Goal: Task Accomplishment & Management: Use online tool/utility

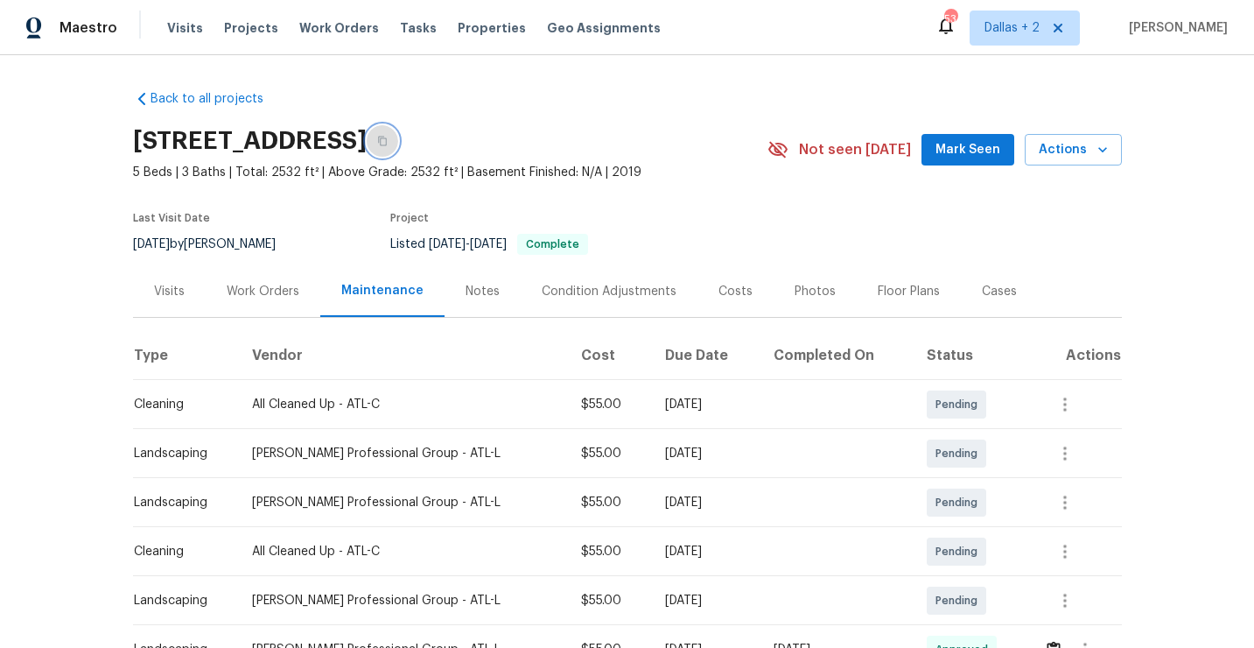
click at [388, 143] on icon "button" at bounding box center [382, 141] width 11 height 11
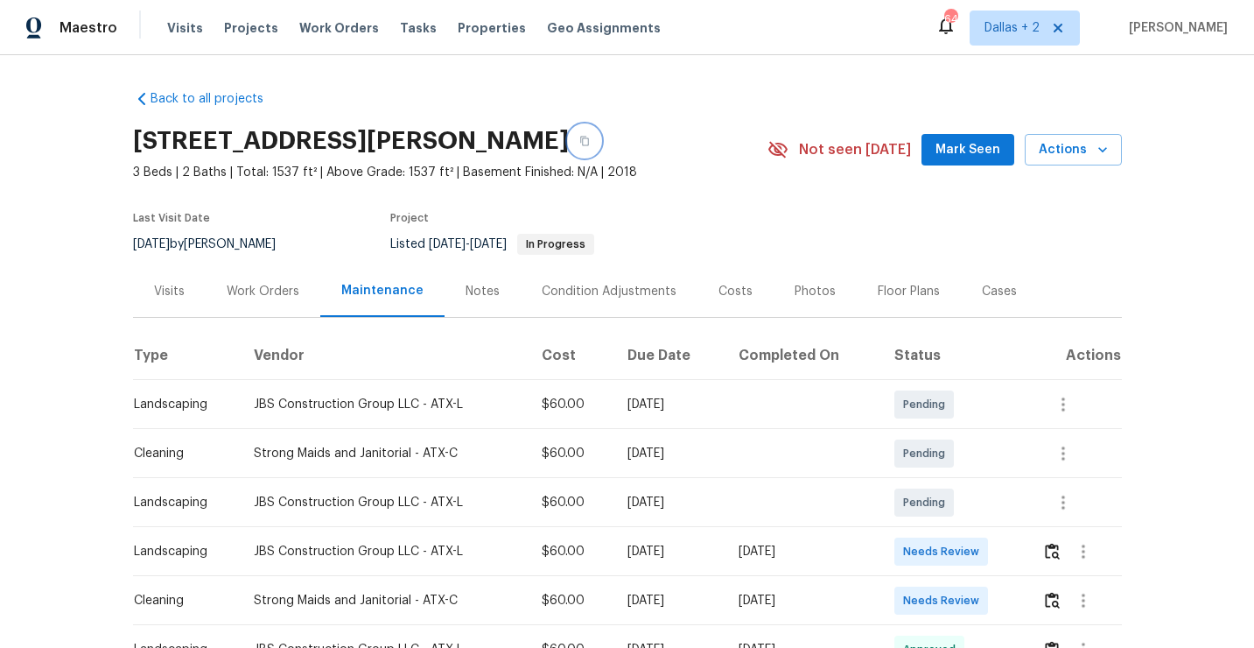
click at [581, 137] on button "button" at bounding box center [585, 141] width 32 height 32
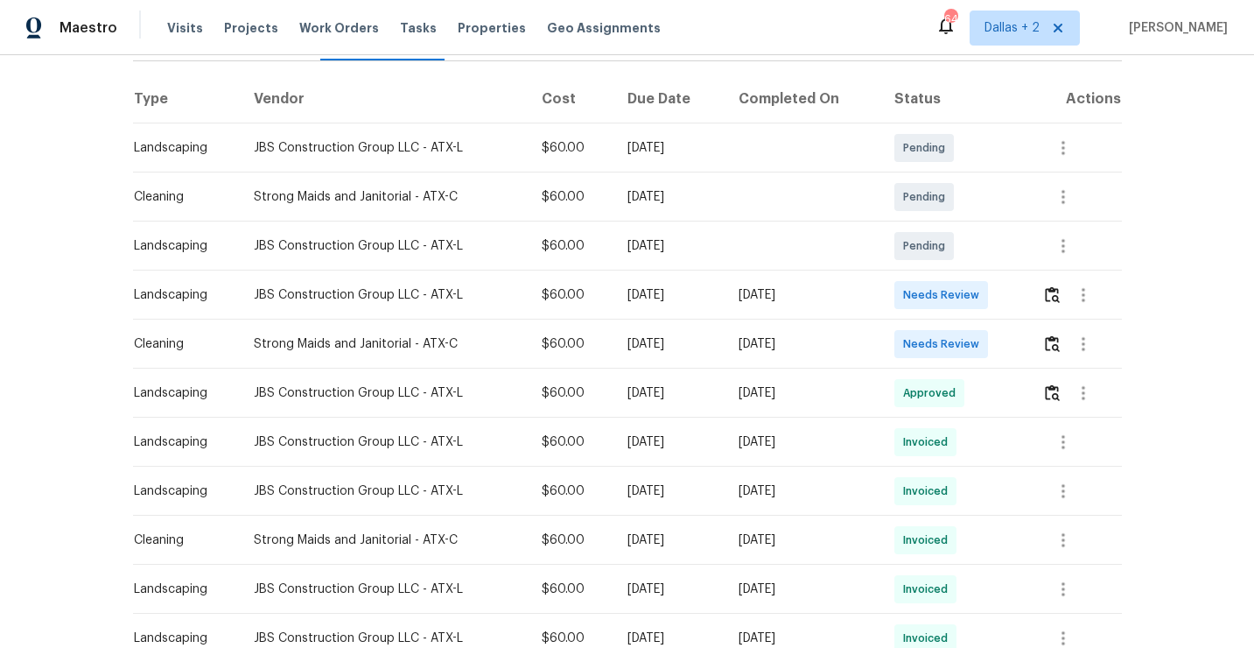
scroll to position [281, 0]
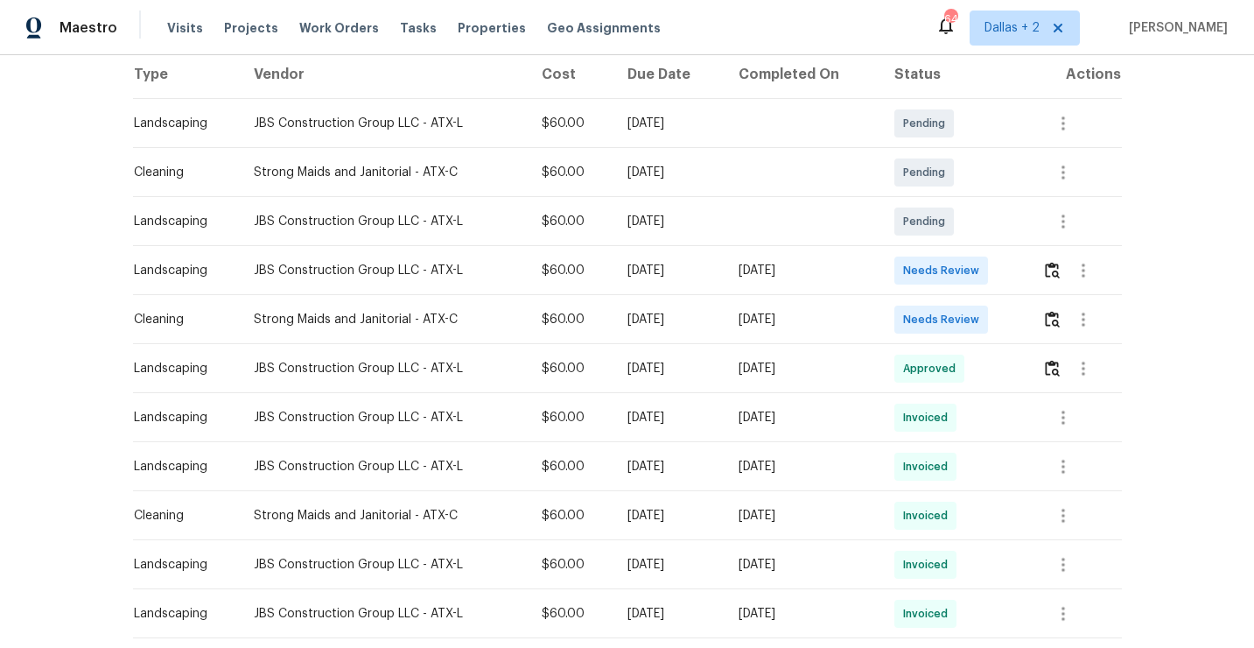
click at [1046, 305] on div at bounding box center [1081, 319] width 79 height 42
click at [1056, 319] on img "button" at bounding box center [1052, 319] width 15 height 17
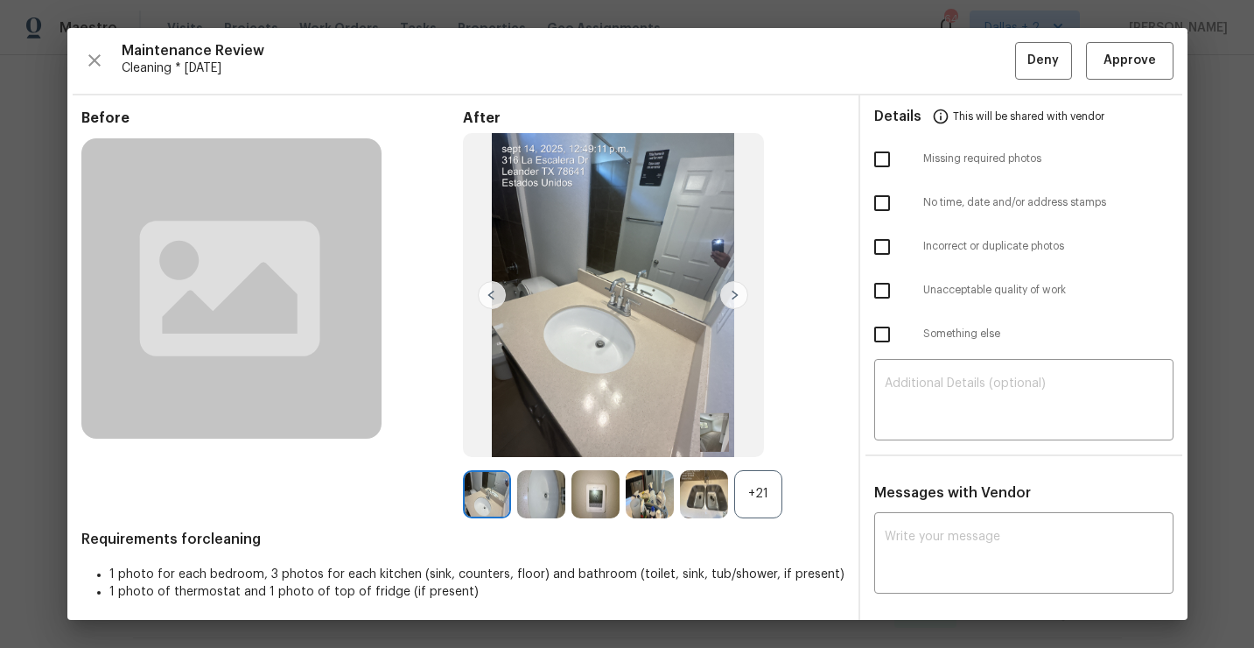
click at [760, 461] on div "After +21" at bounding box center [654, 313] width 382 height 409
click at [773, 502] on div "+21" at bounding box center [758, 494] width 48 height 48
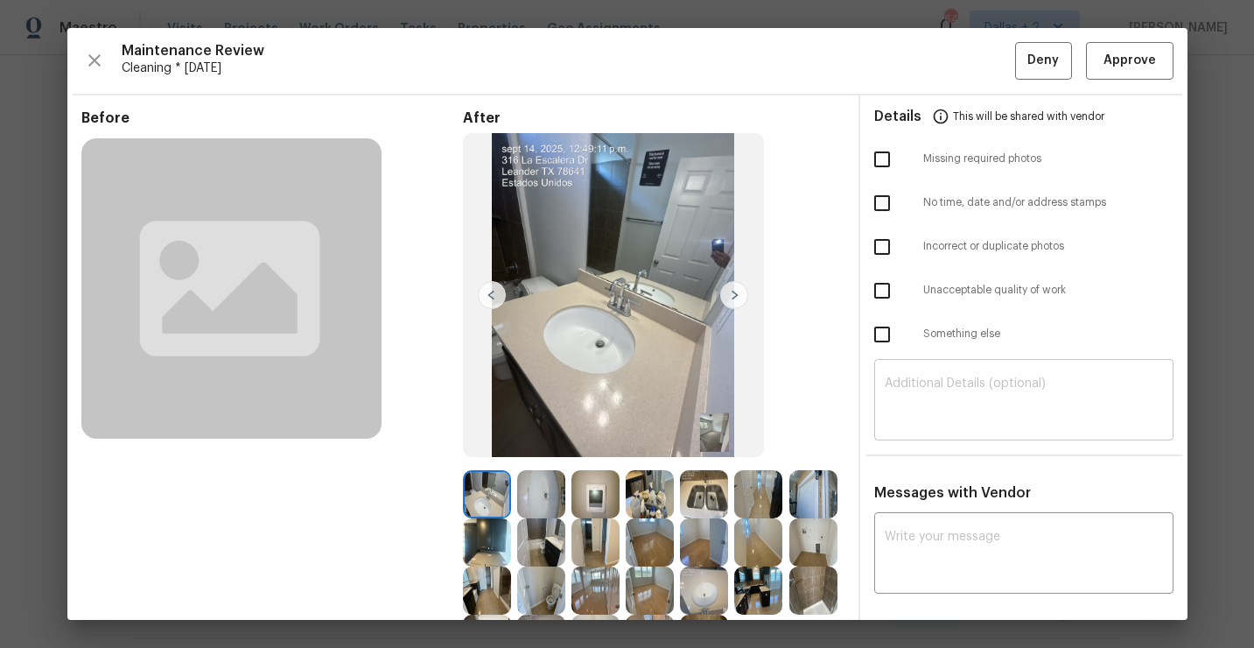
scroll to position [151, 0]
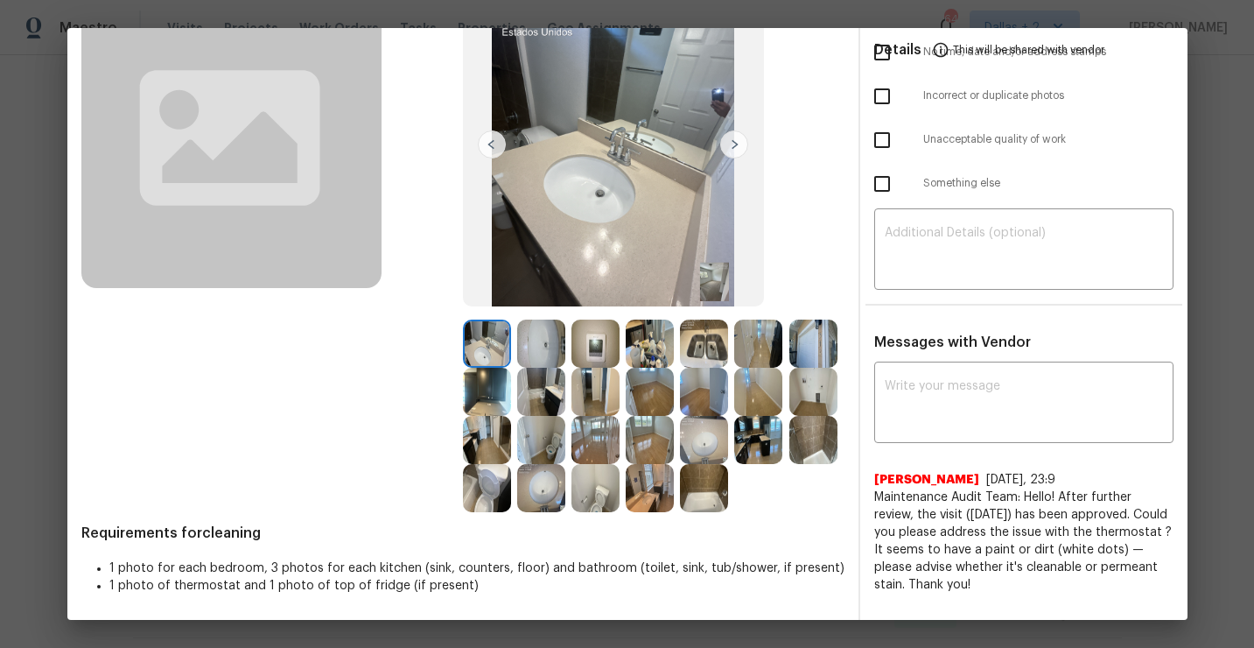
click at [595, 340] on img at bounding box center [596, 343] width 48 height 48
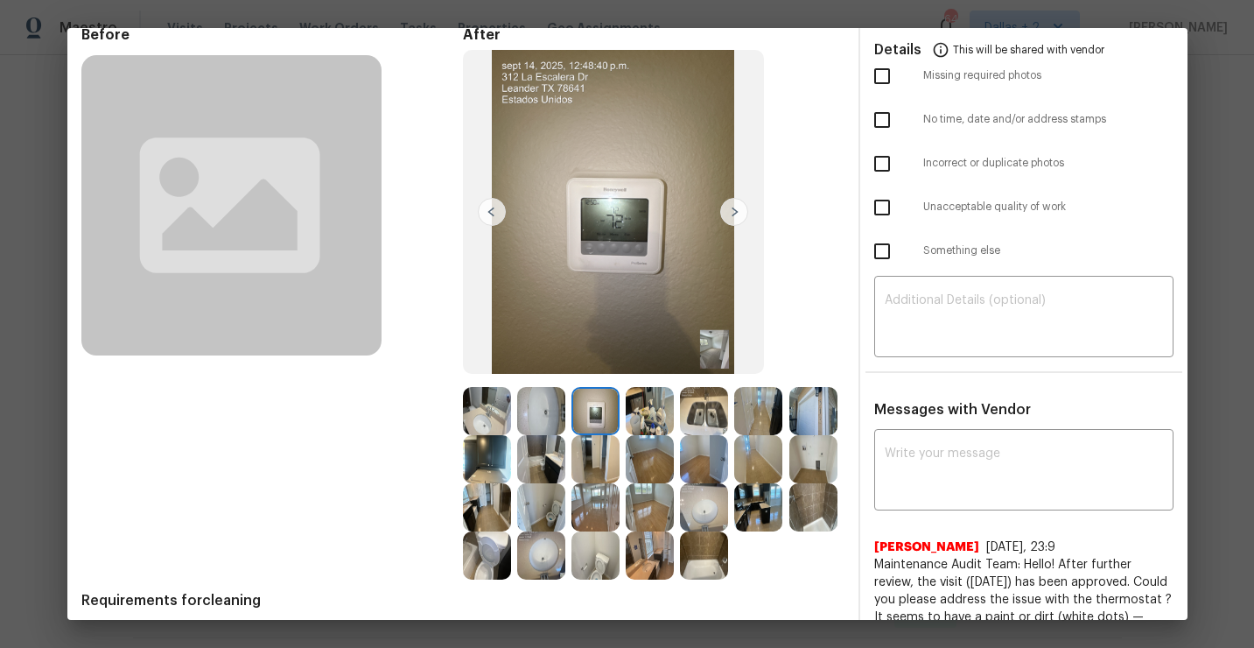
scroll to position [0, 0]
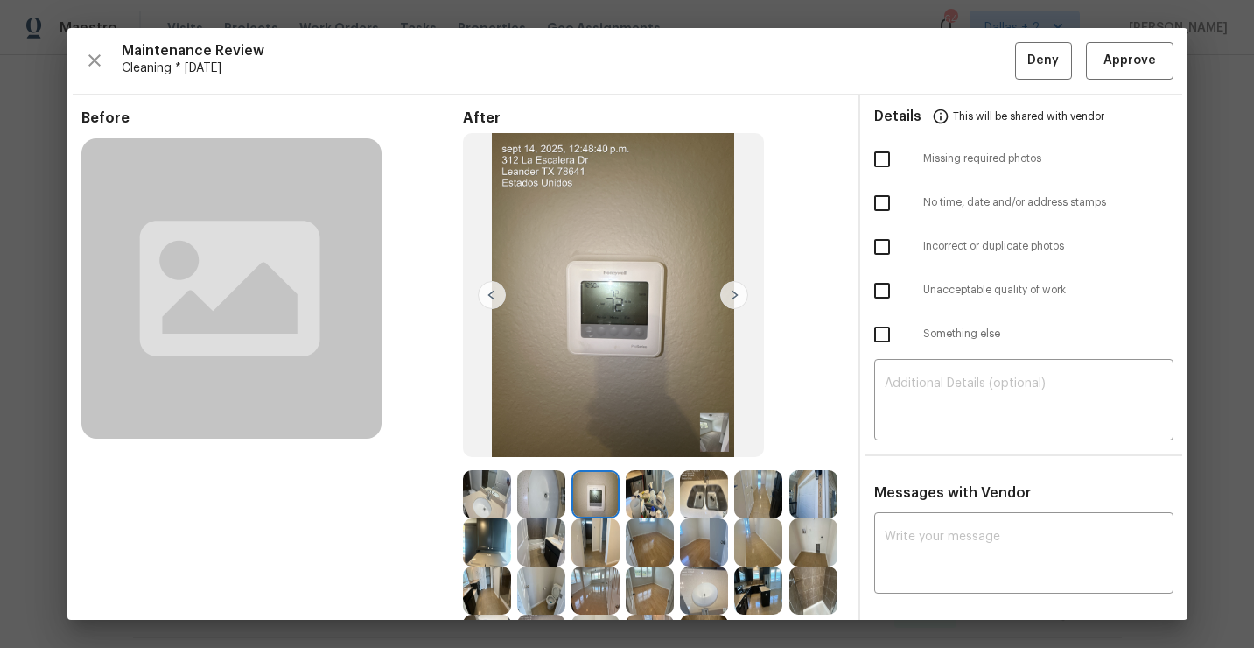
click at [1148, 81] on div "Maintenance Review Cleaning * Mon, Sep 08 Deny Approve Before After Requirement…" at bounding box center [627, 324] width 1120 height 592
click at [1148, 67] on span "Approve" at bounding box center [1130, 61] width 53 height 22
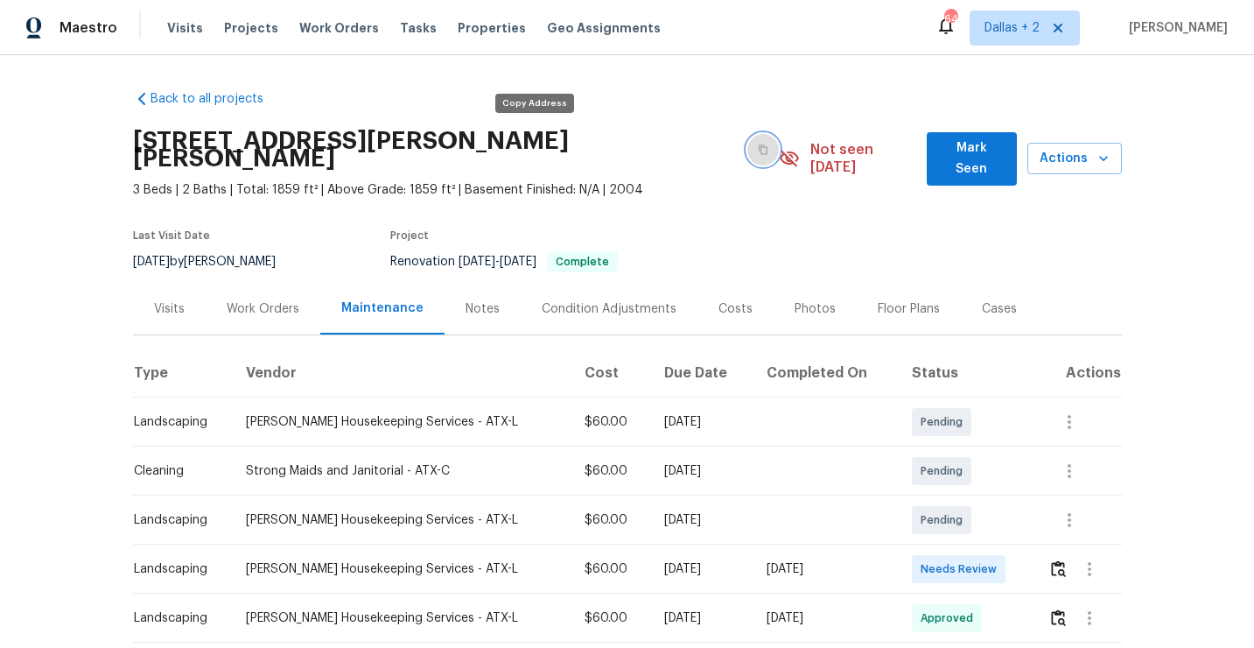
click at [747, 137] on button "button" at bounding box center [763, 150] width 32 height 32
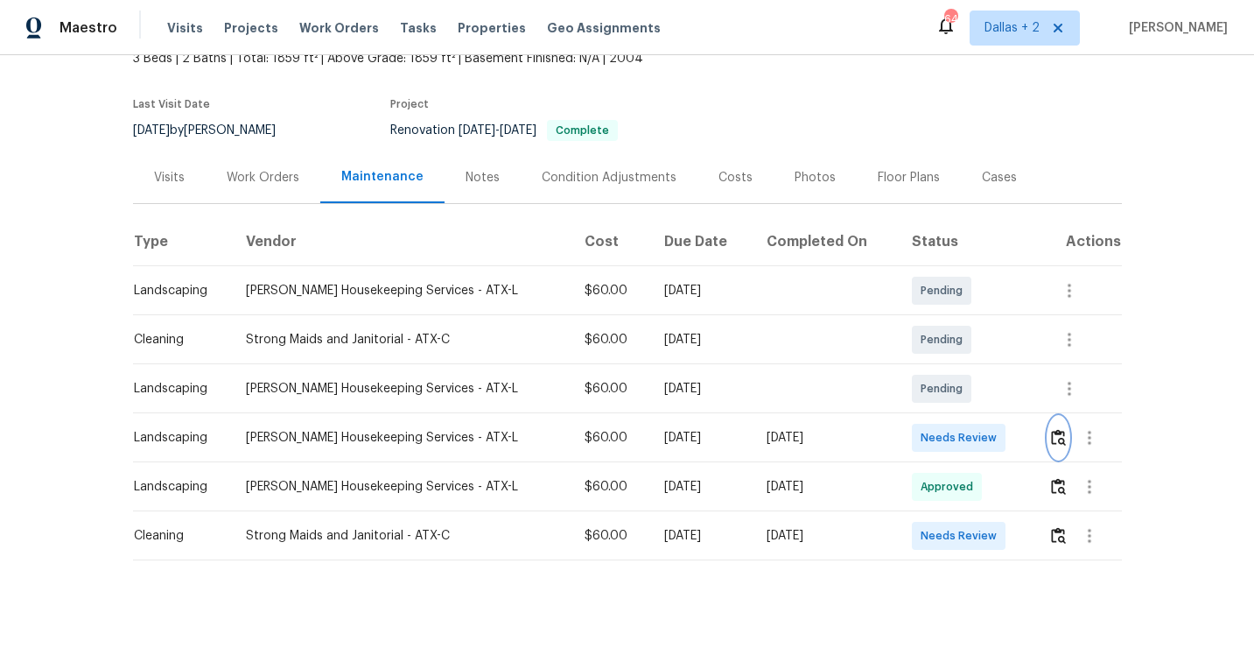
click at [1060, 432] on button "button" at bounding box center [1059, 438] width 20 height 42
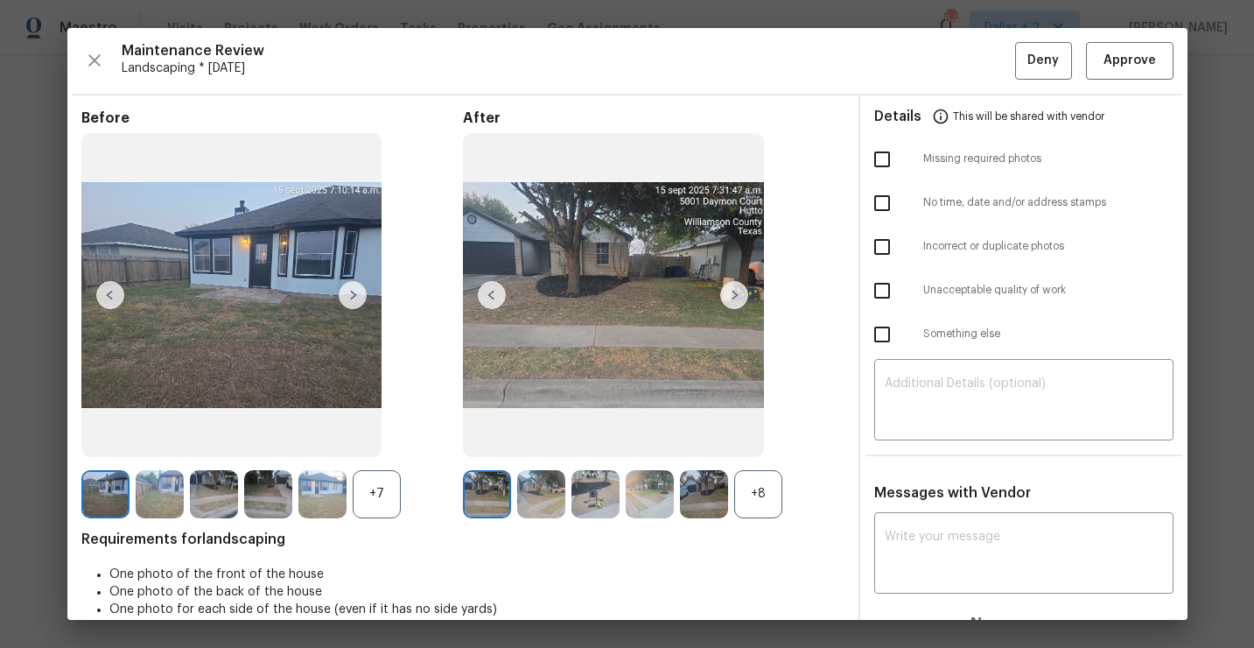
click at [782, 518] on div "Before +7 After +8 Requirements for landscaping One photo of the front of the h…" at bounding box center [462, 377] width 763 height 537
click at [768, 504] on div "+8" at bounding box center [758, 494] width 48 height 48
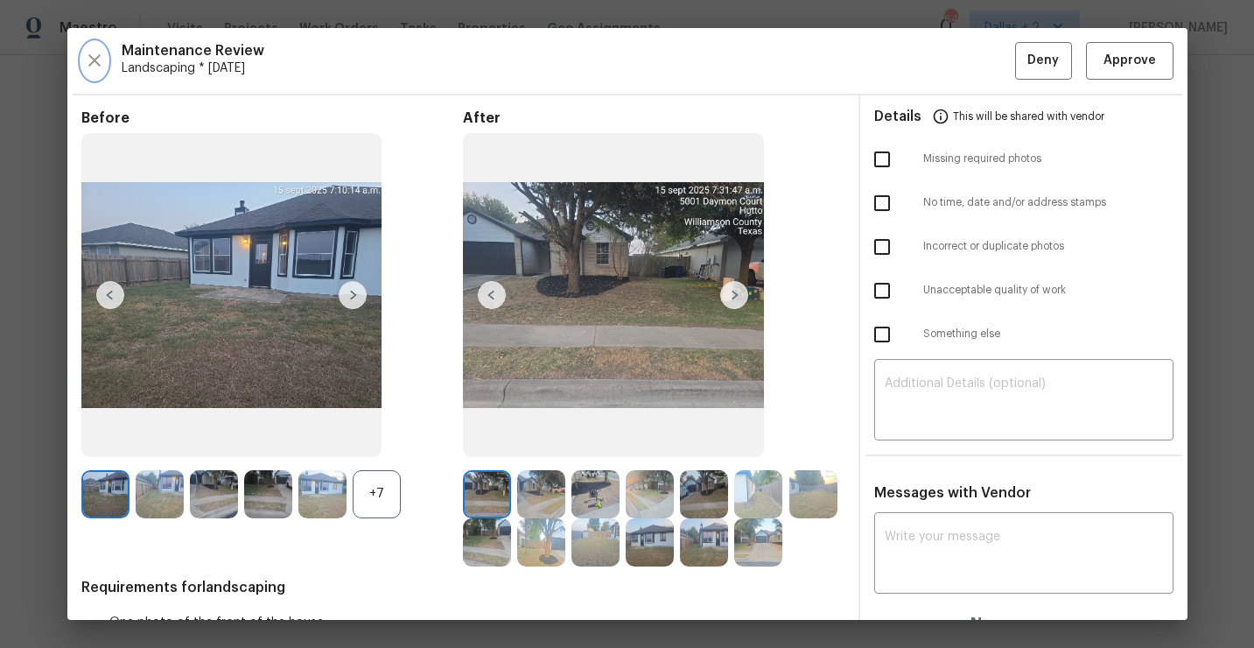
click at [94, 60] on icon "button" at bounding box center [94, 60] width 12 height 12
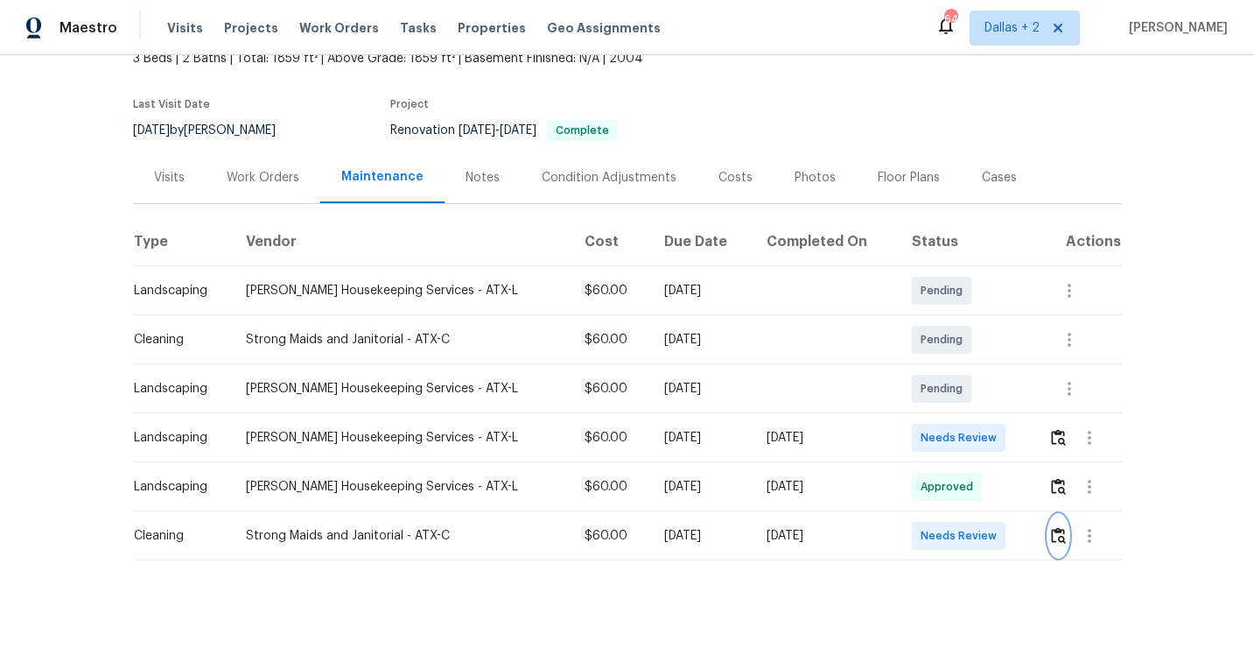
click at [1065, 519] on button "button" at bounding box center [1059, 536] width 20 height 42
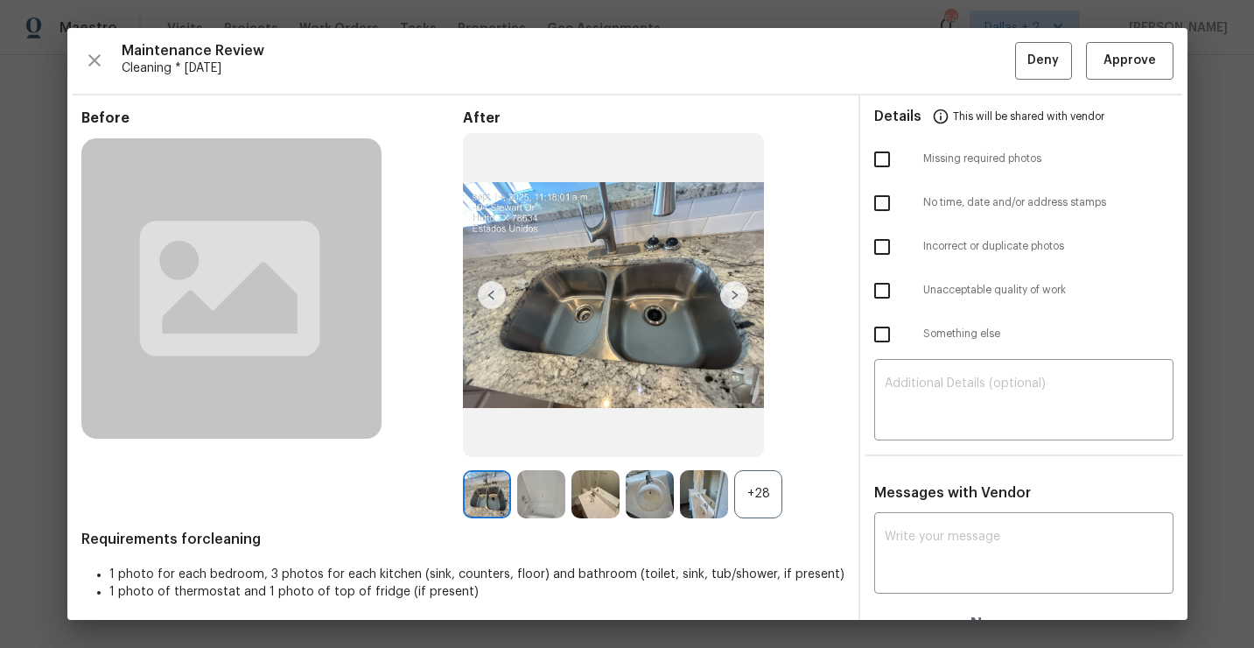
click at [759, 502] on div "+28" at bounding box center [758, 494] width 48 height 48
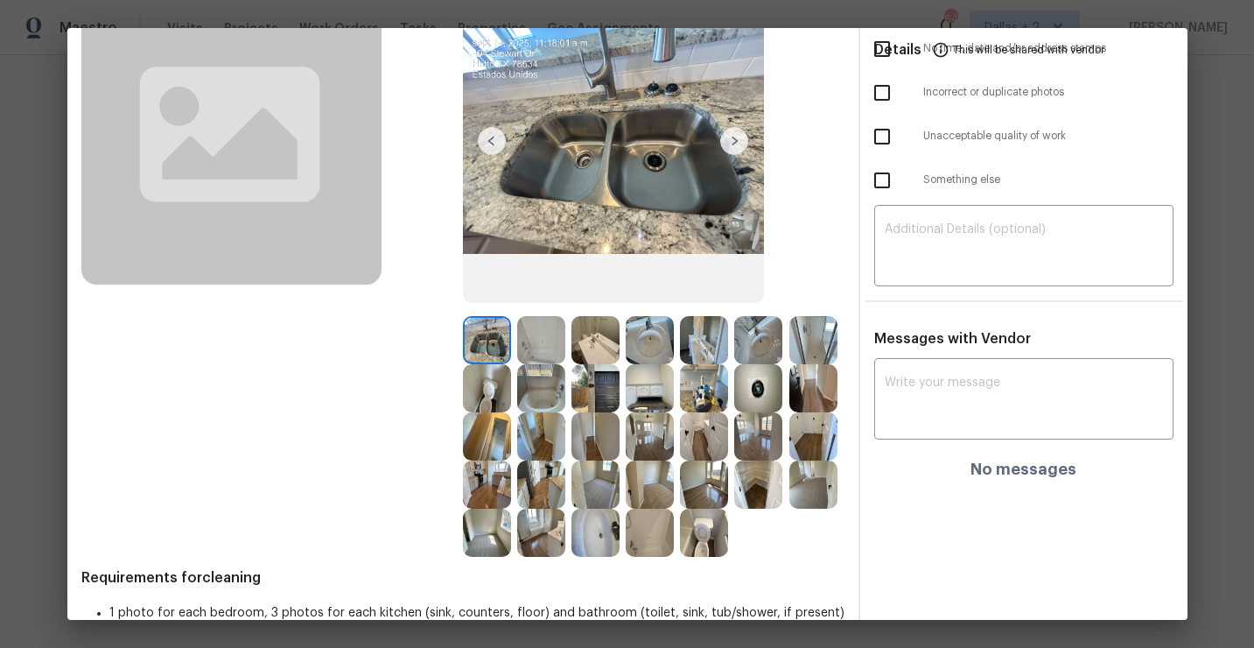
scroll to position [149, 0]
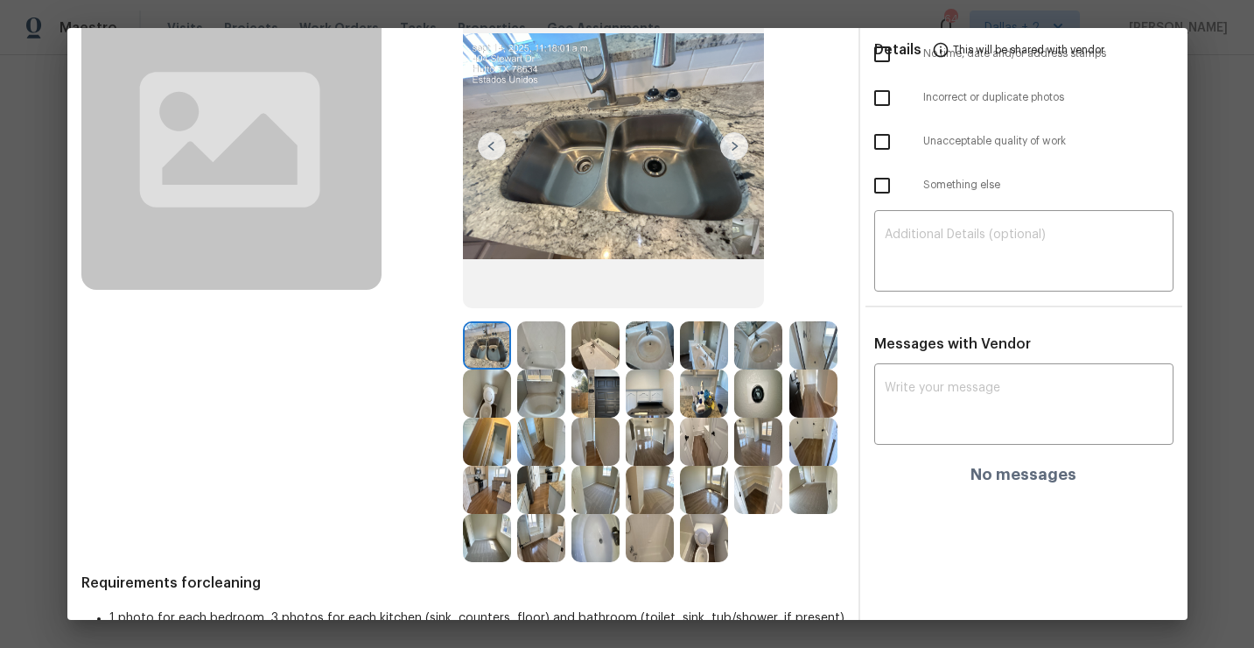
click at [653, 408] on img at bounding box center [650, 393] width 48 height 48
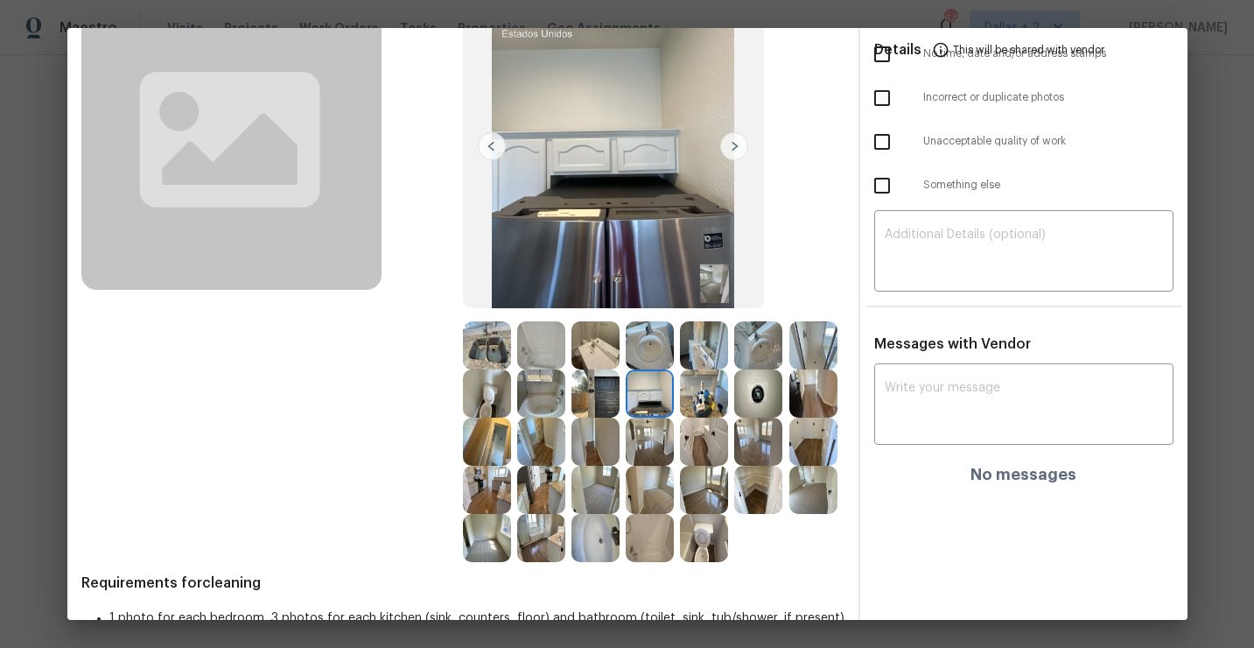
scroll to position [0, 0]
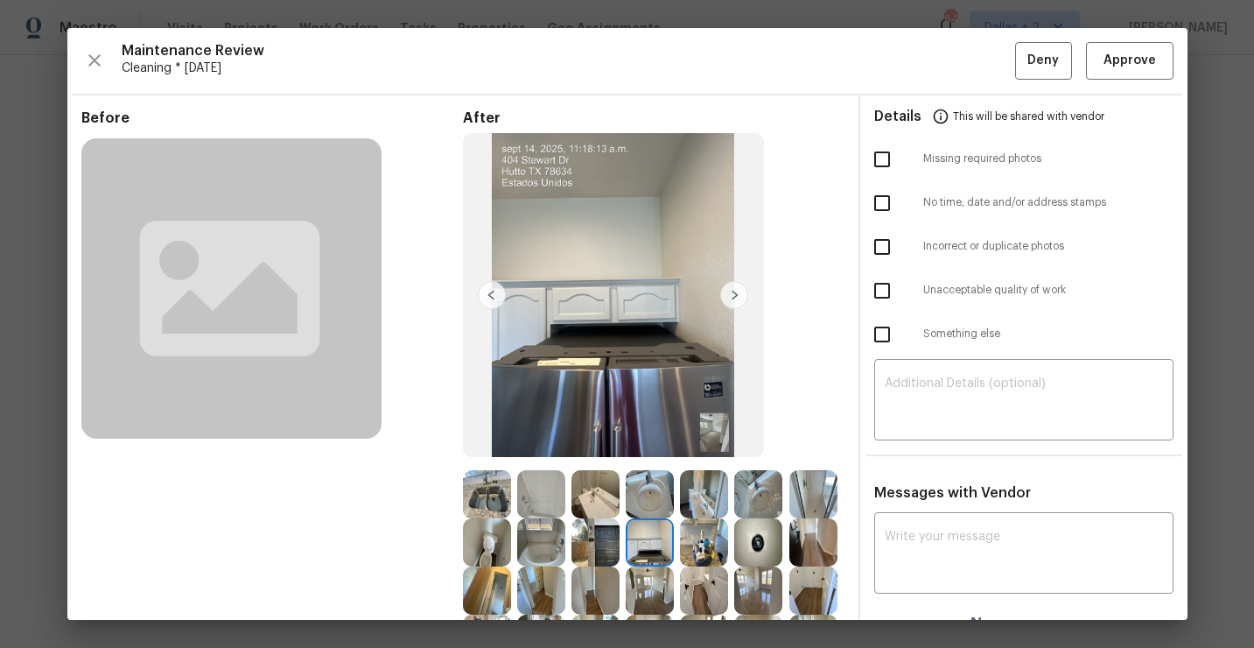
click at [659, 537] on img at bounding box center [650, 542] width 48 height 48
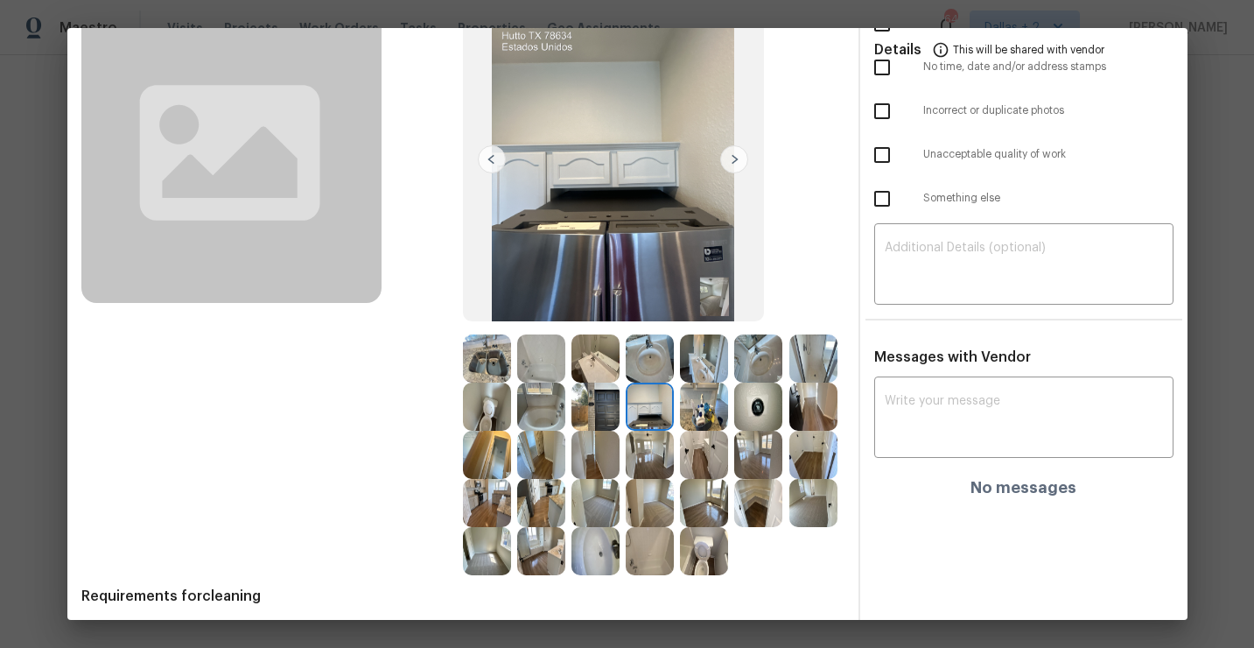
scroll to position [63, 0]
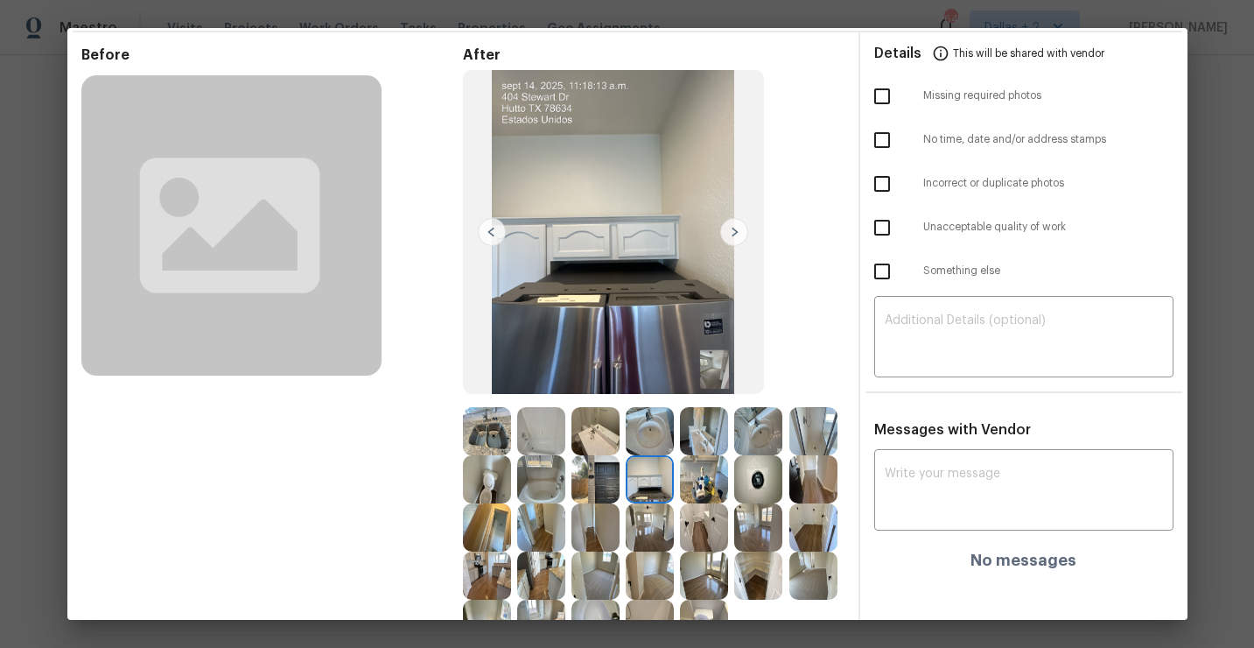
click at [600, 470] on img at bounding box center [596, 479] width 48 height 48
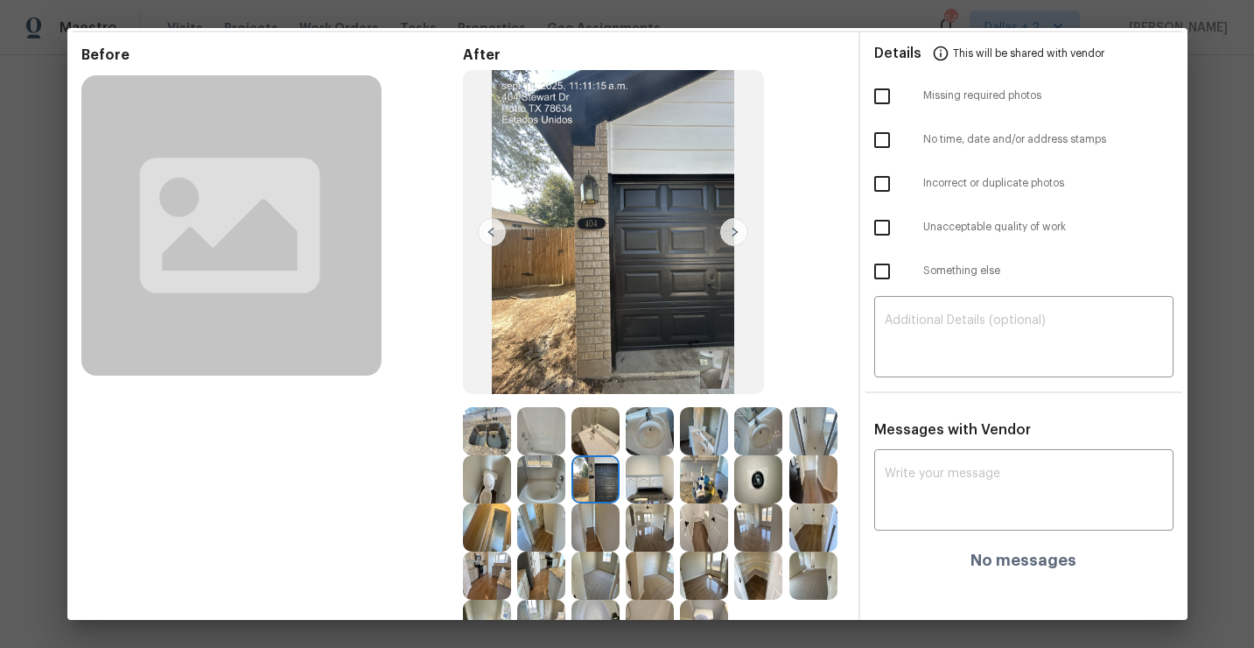
click at [650, 488] on img at bounding box center [650, 479] width 48 height 48
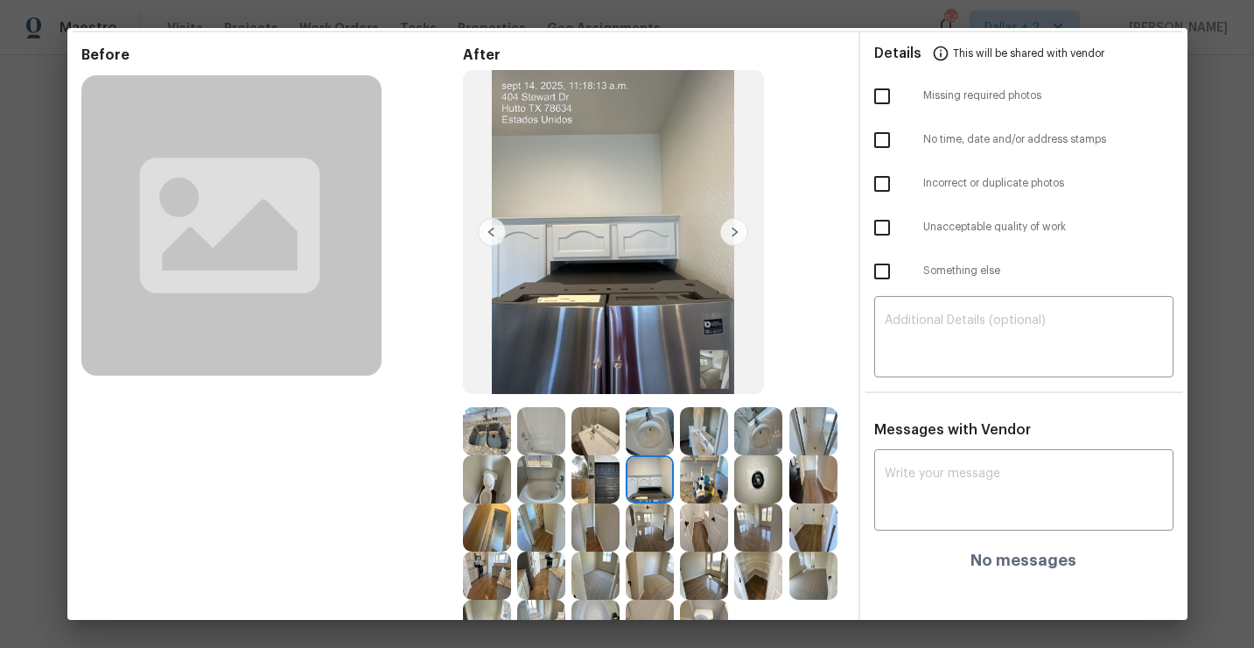
scroll to position [0, 0]
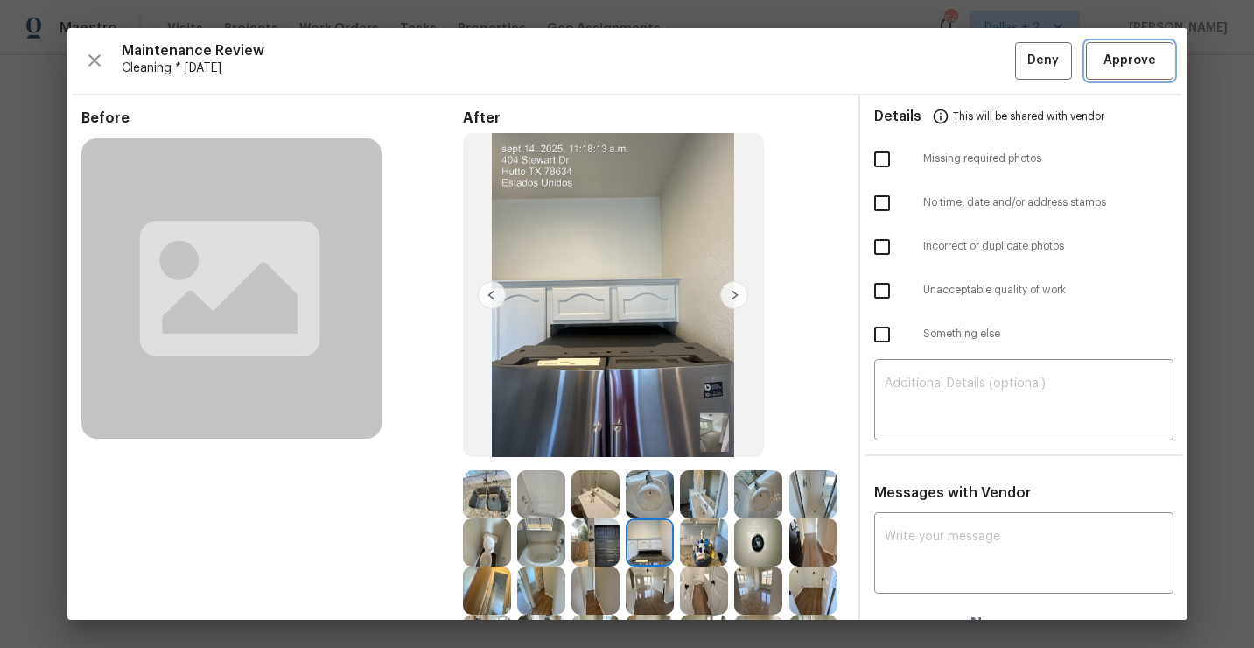
click at [1096, 59] on button "Approve" at bounding box center [1130, 61] width 88 height 38
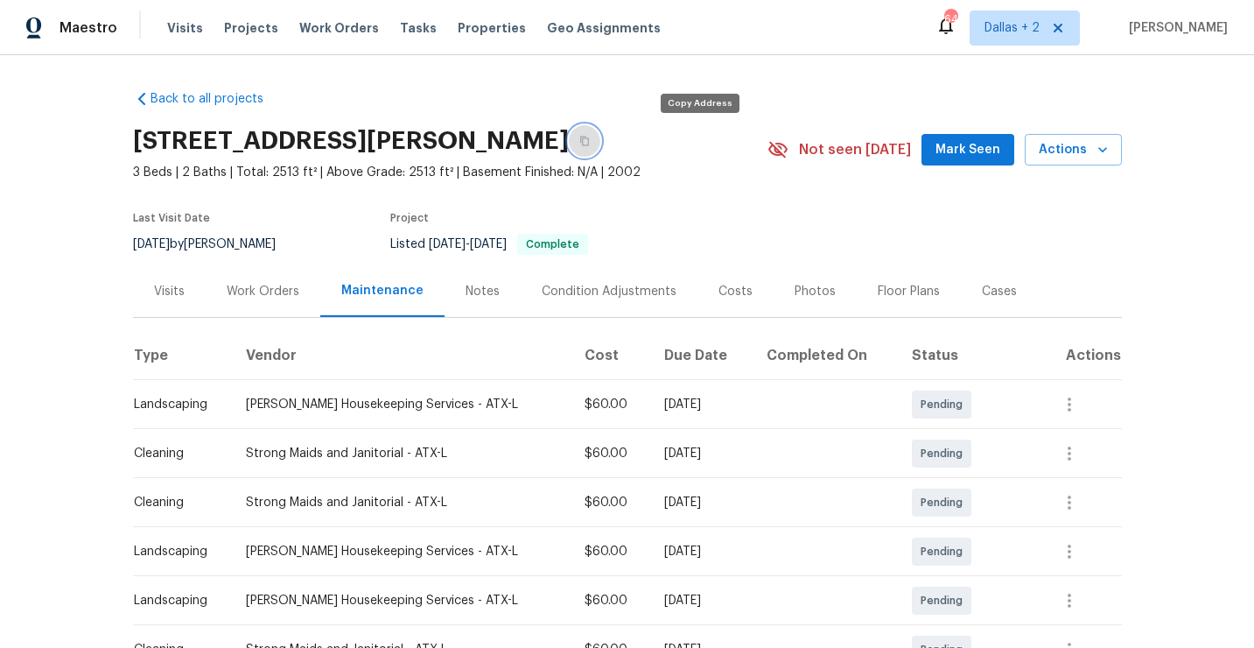
click at [600, 146] on button "button" at bounding box center [585, 141] width 32 height 32
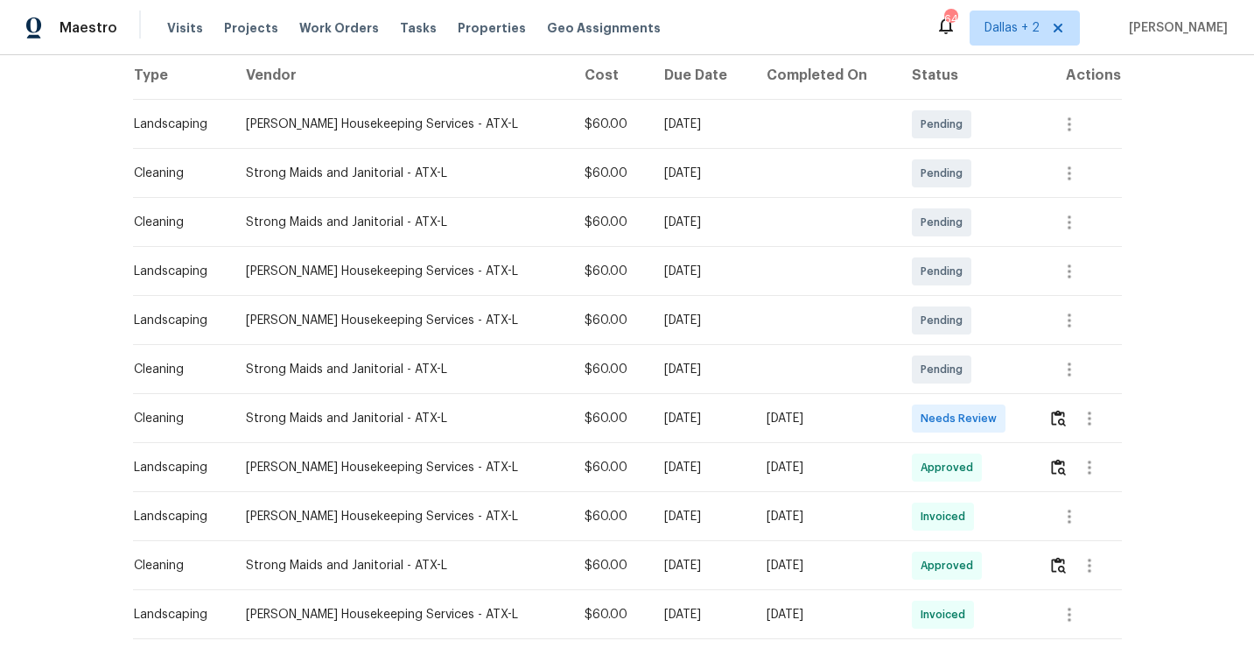
scroll to position [305, 0]
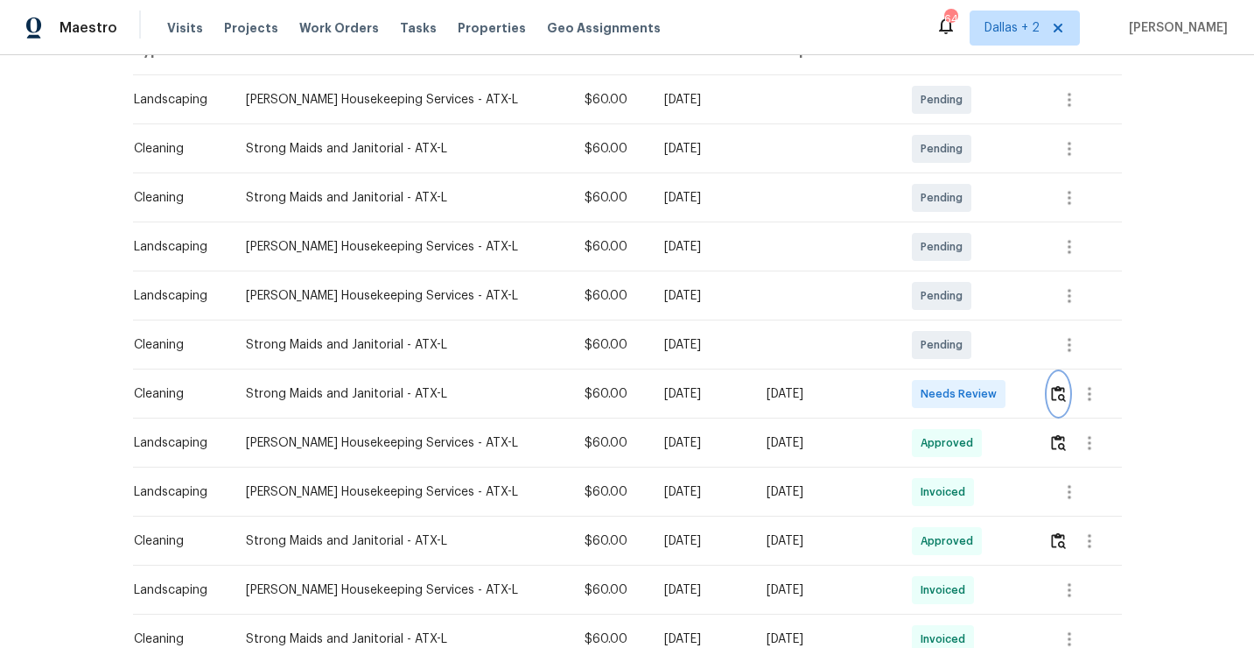
click at [1054, 391] on img "button" at bounding box center [1058, 393] width 15 height 17
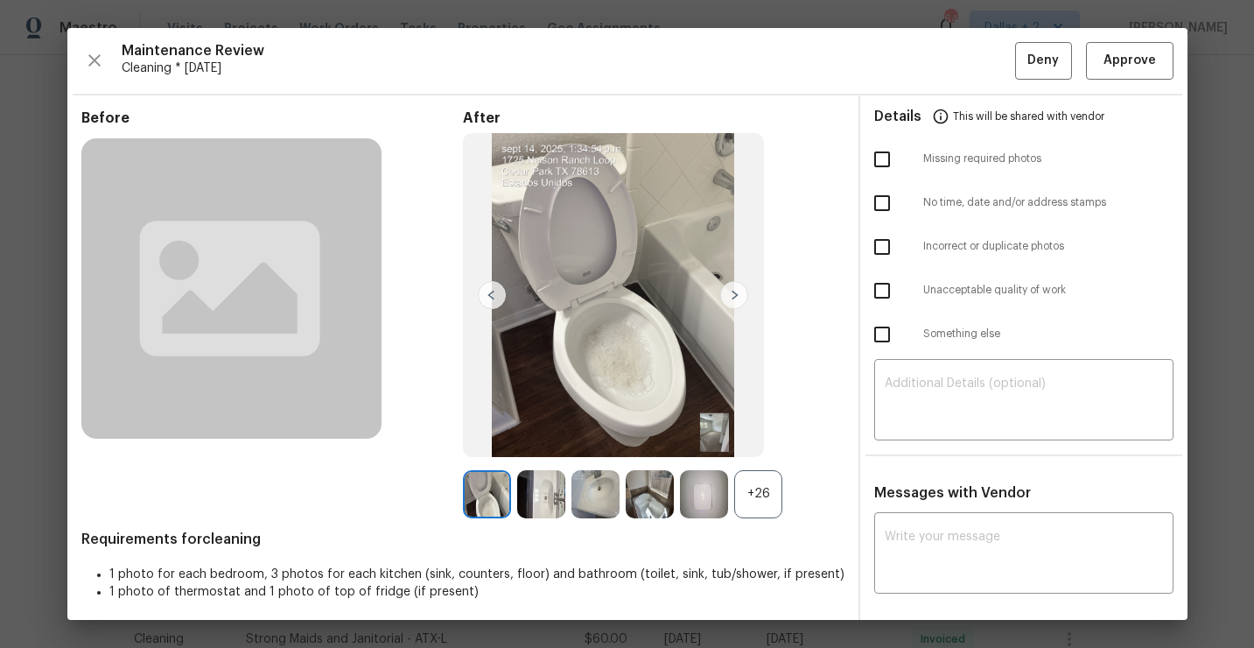
click at [778, 483] on div "+26" at bounding box center [758, 494] width 48 height 48
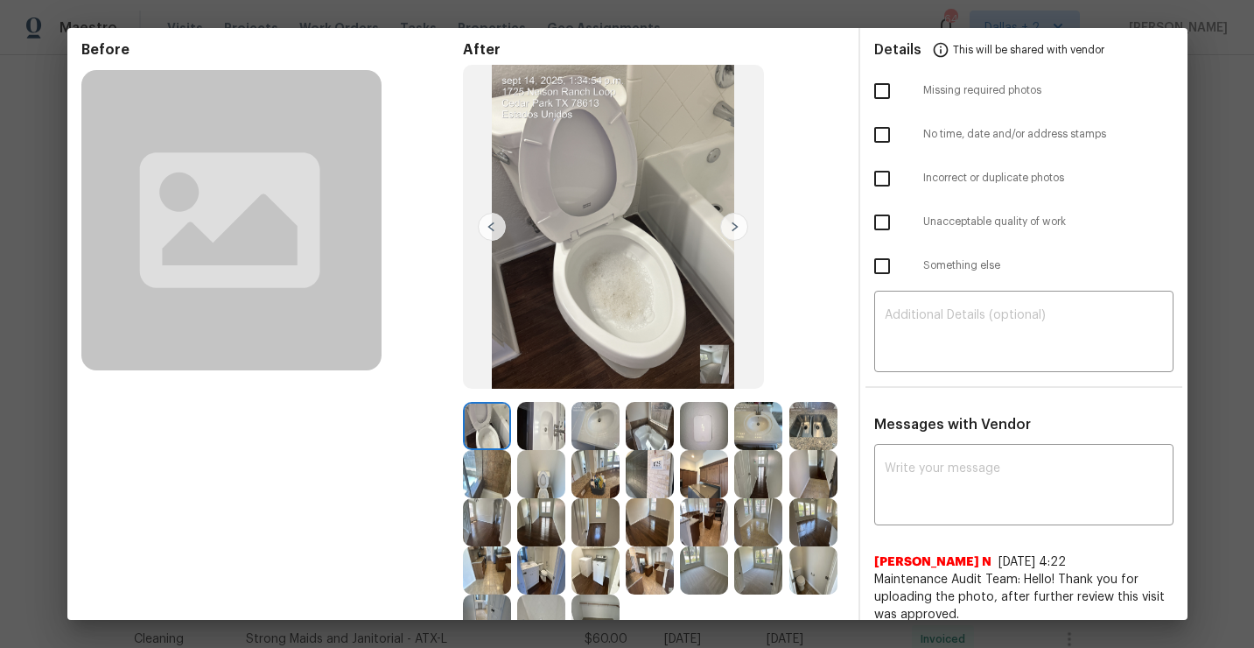
scroll to position [200, 0]
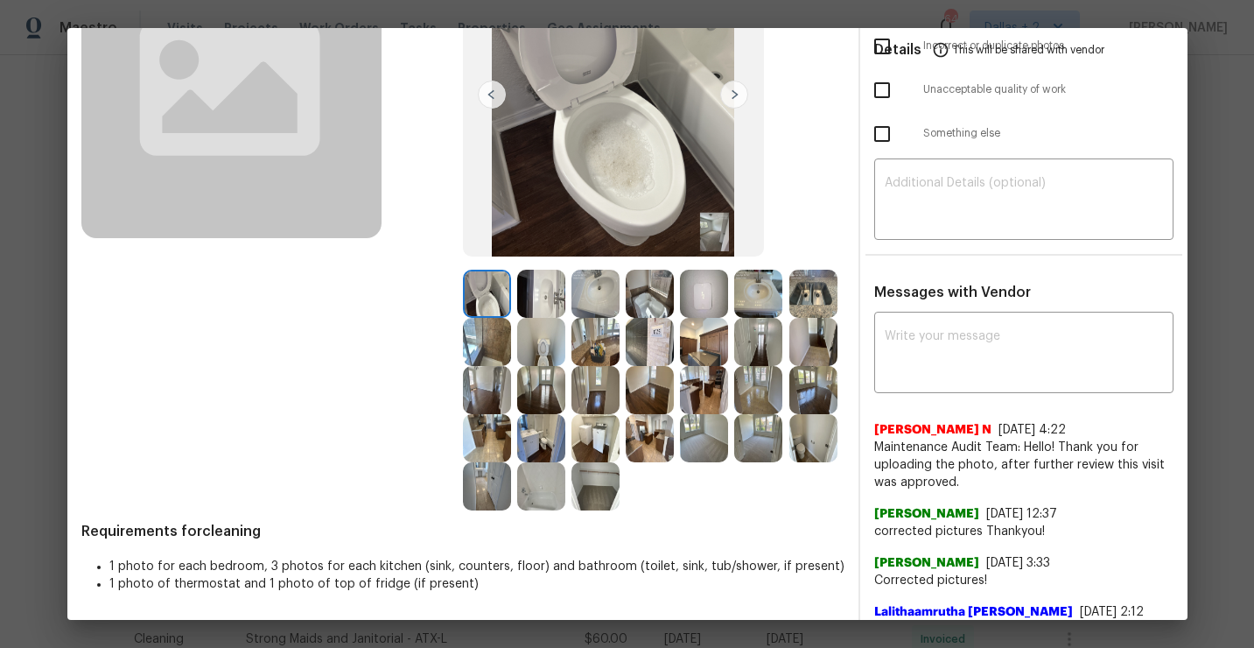
click at [722, 340] on img at bounding box center [704, 342] width 48 height 48
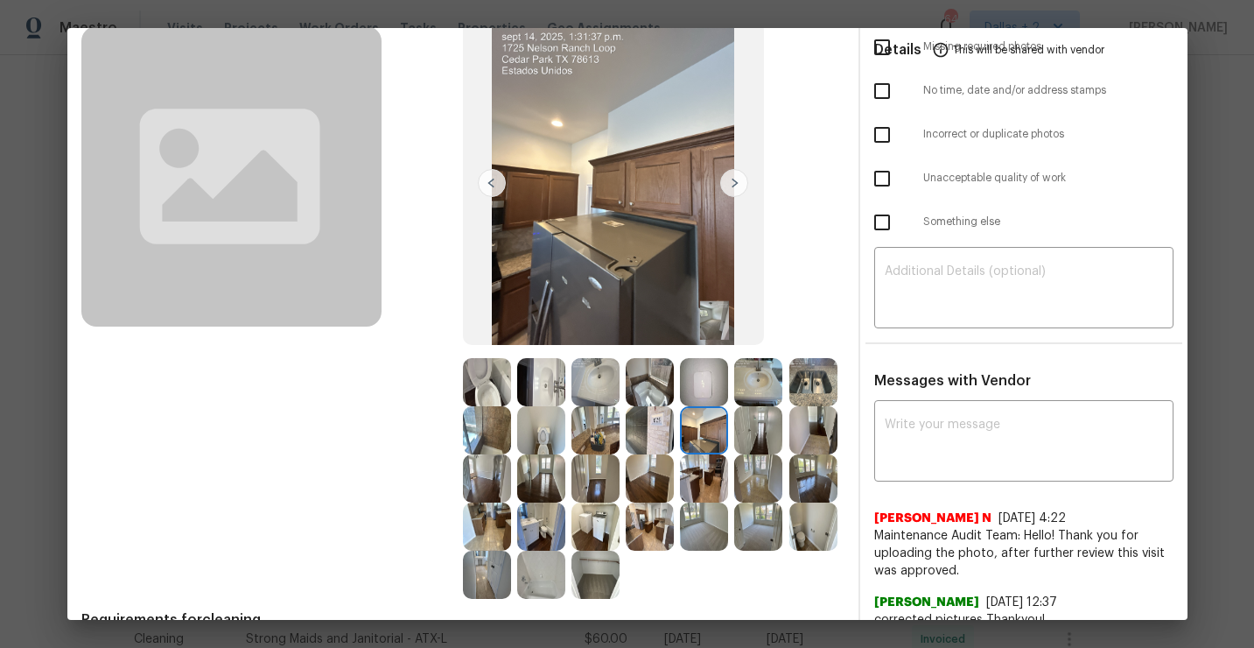
scroll to position [113, 0]
click at [723, 481] on img at bounding box center [704, 477] width 48 height 48
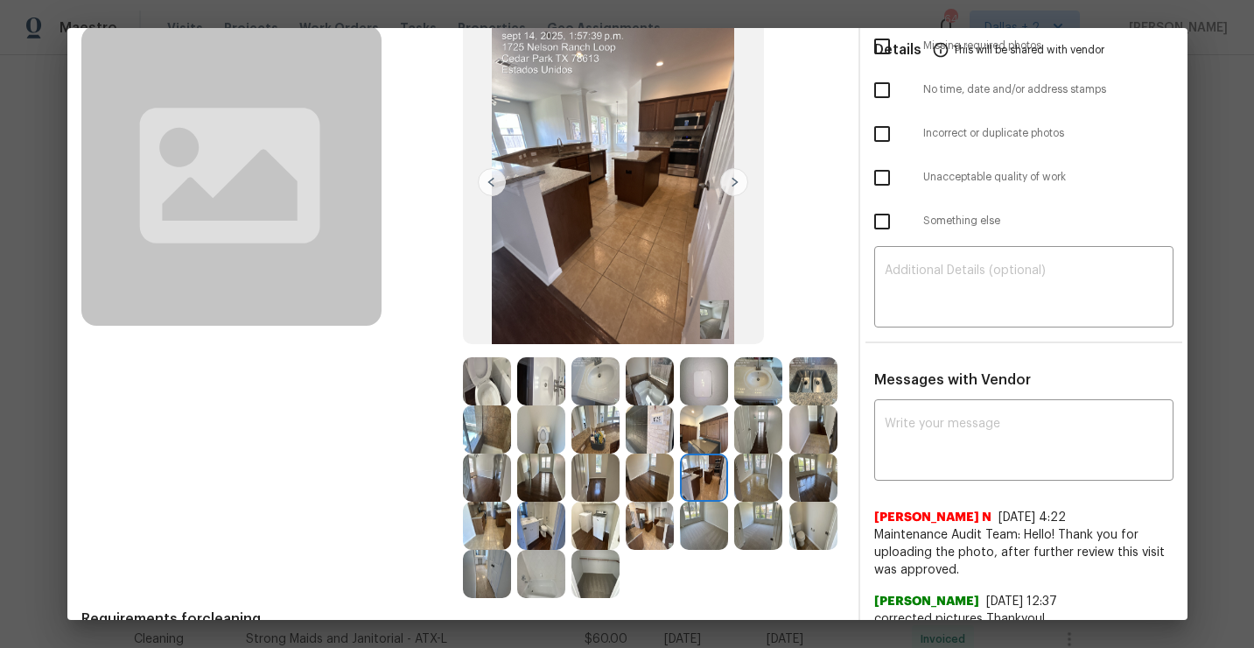
click at [703, 430] on img at bounding box center [704, 429] width 48 height 48
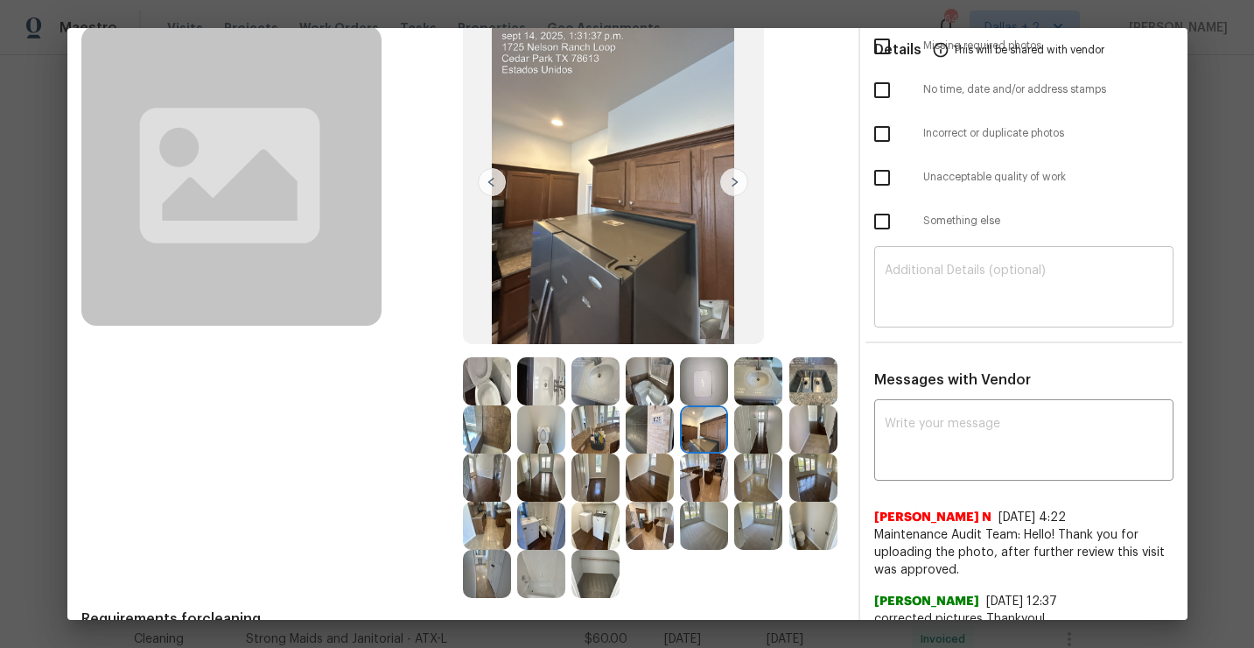
scroll to position [0, 0]
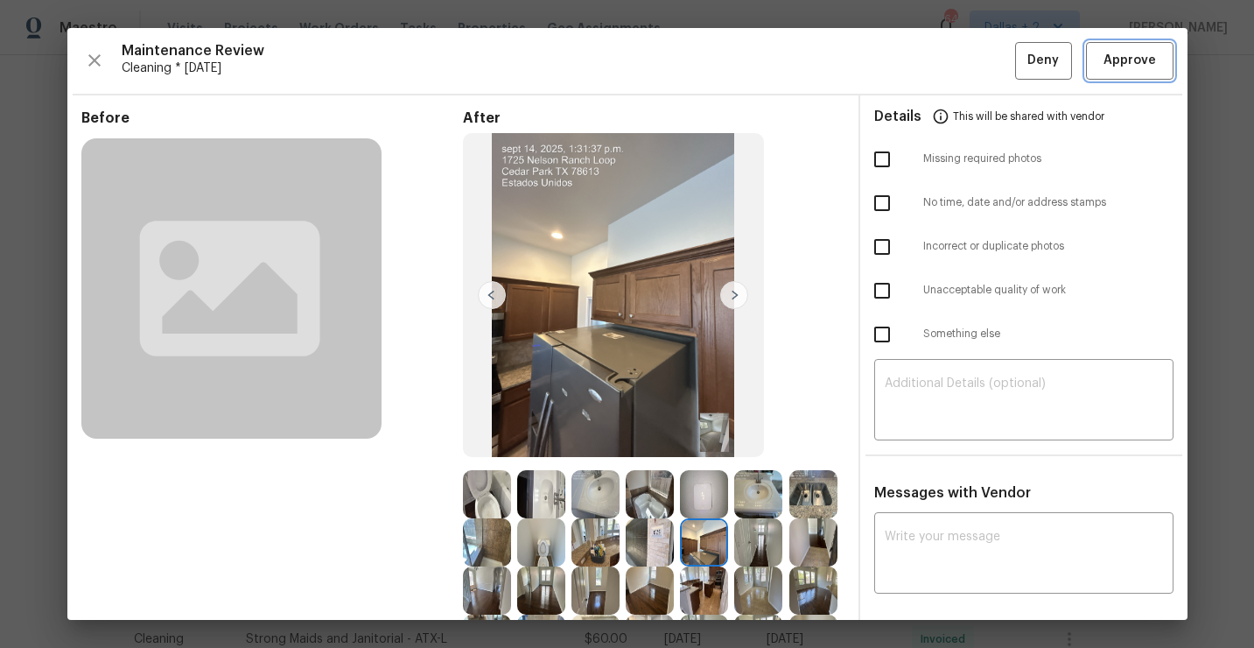
click at [1096, 69] on button "Approve" at bounding box center [1130, 61] width 88 height 38
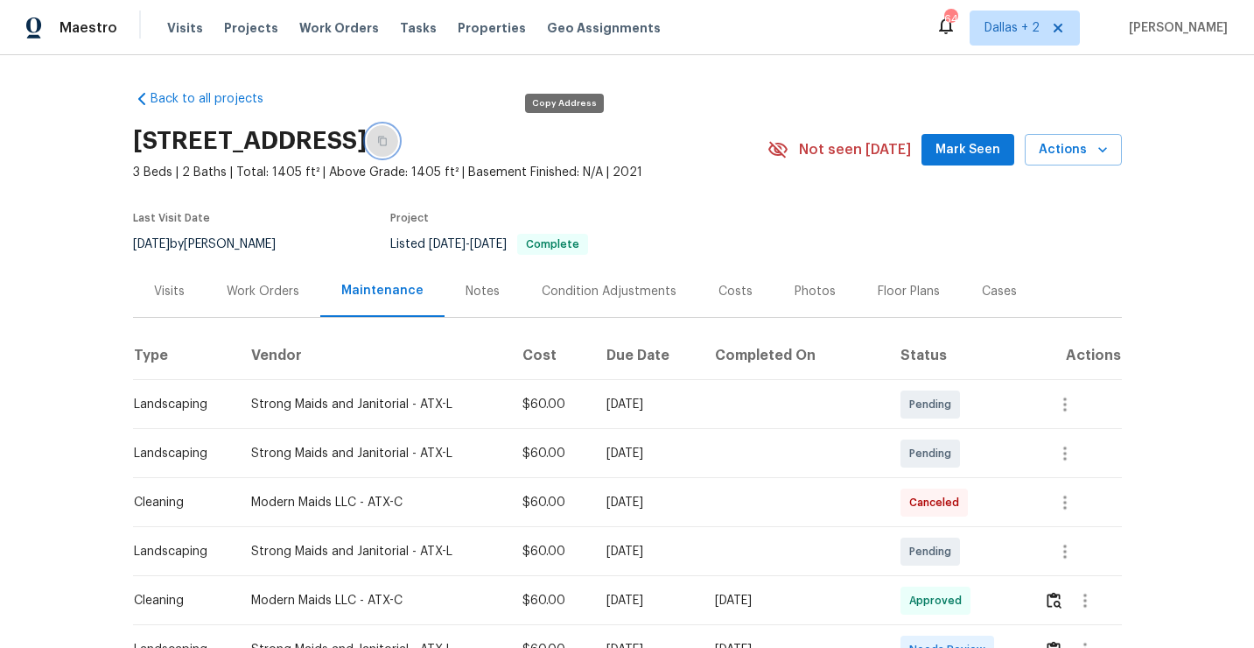
click at [398, 153] on button "button" at bounding box center [383, 141] width 32 height 32
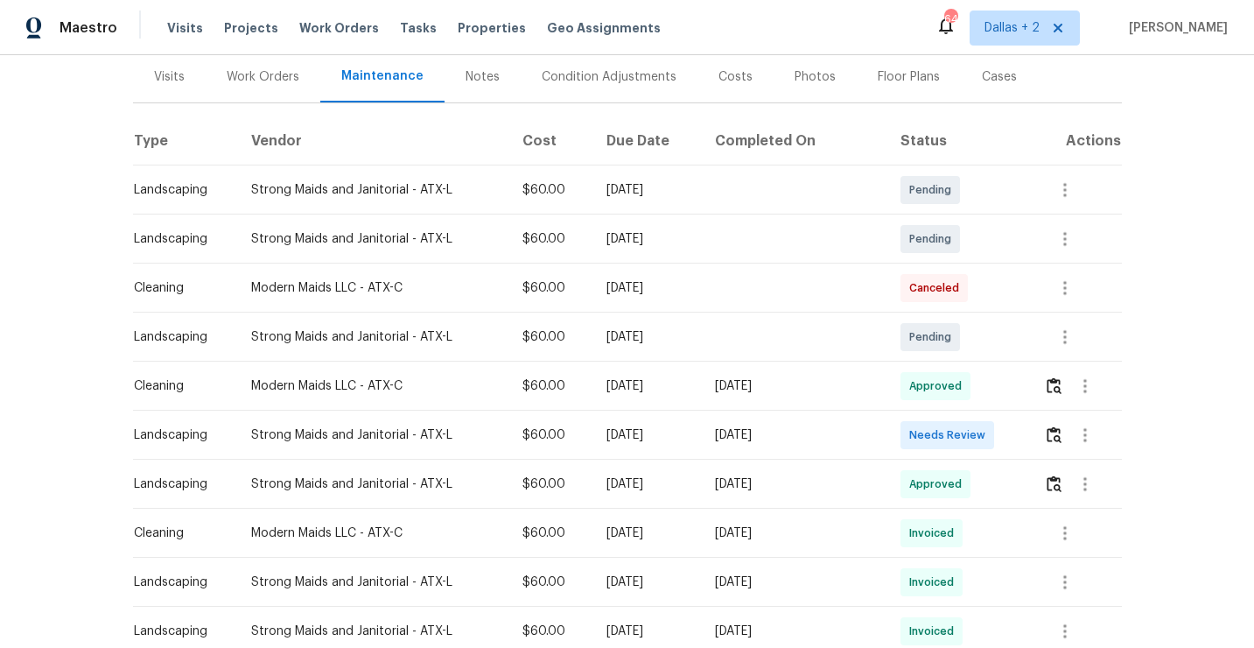
scroll to position [275, 0]
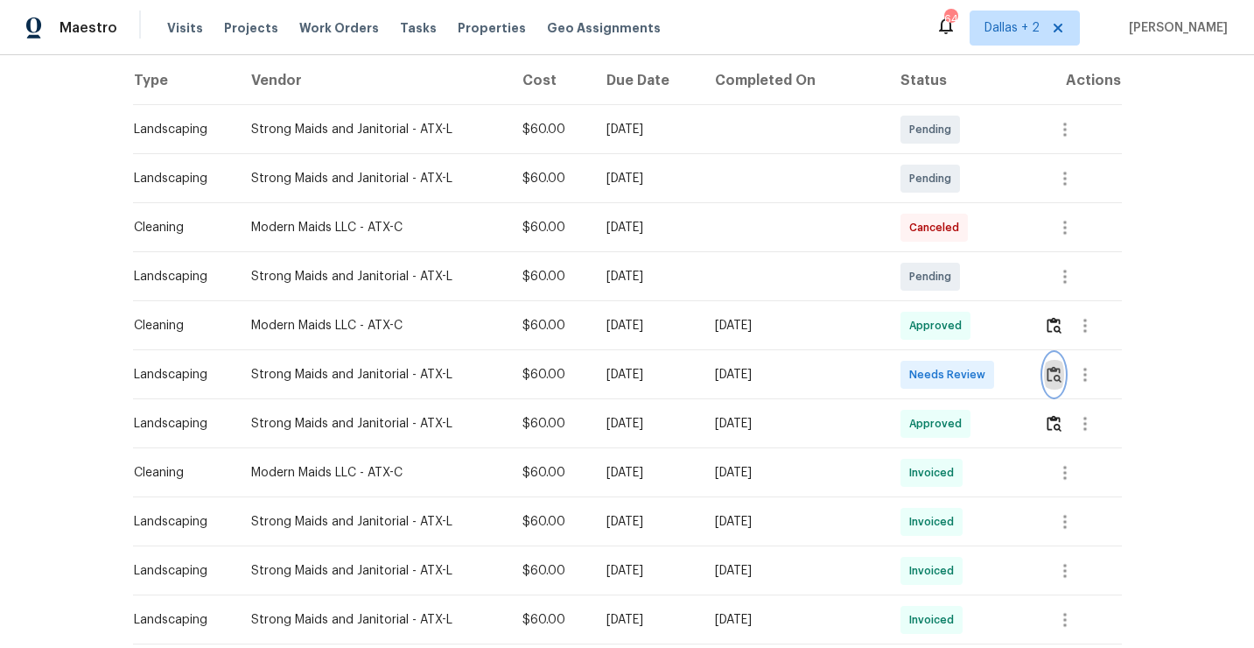
click at [1059, 384] on button "button" at bounding box center [1054, 375] width 20 height 42
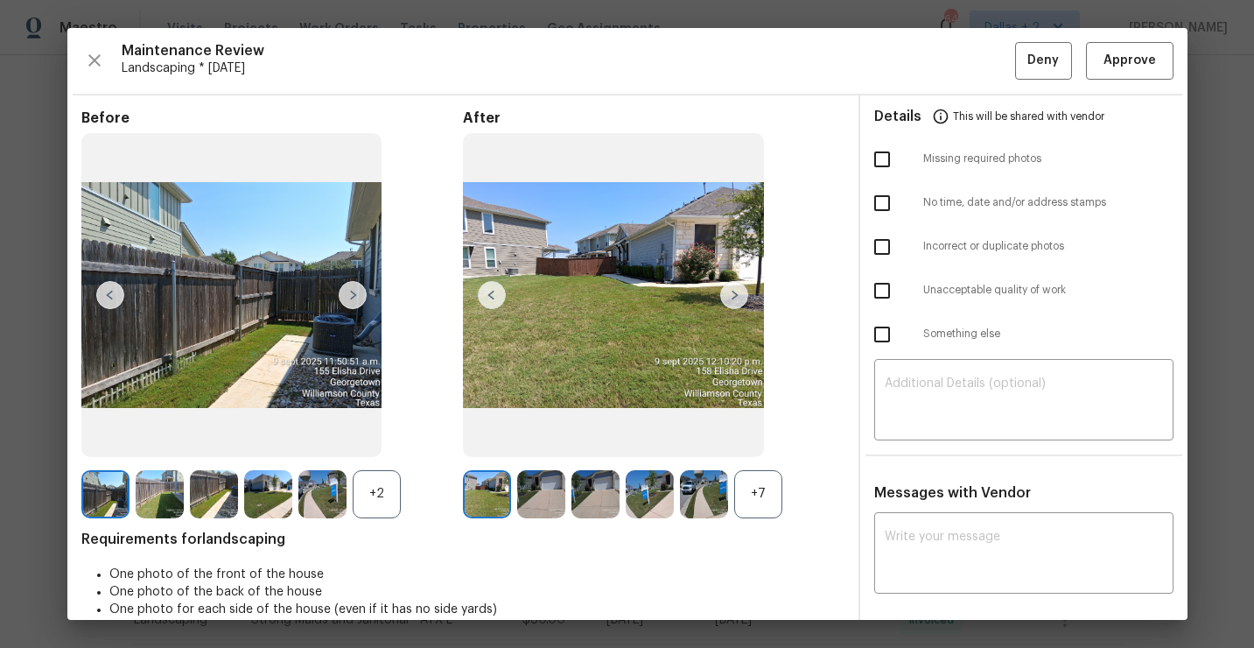
click at [753, 495] on div "+7" at bounding box center [758, 494] width 48 height 48
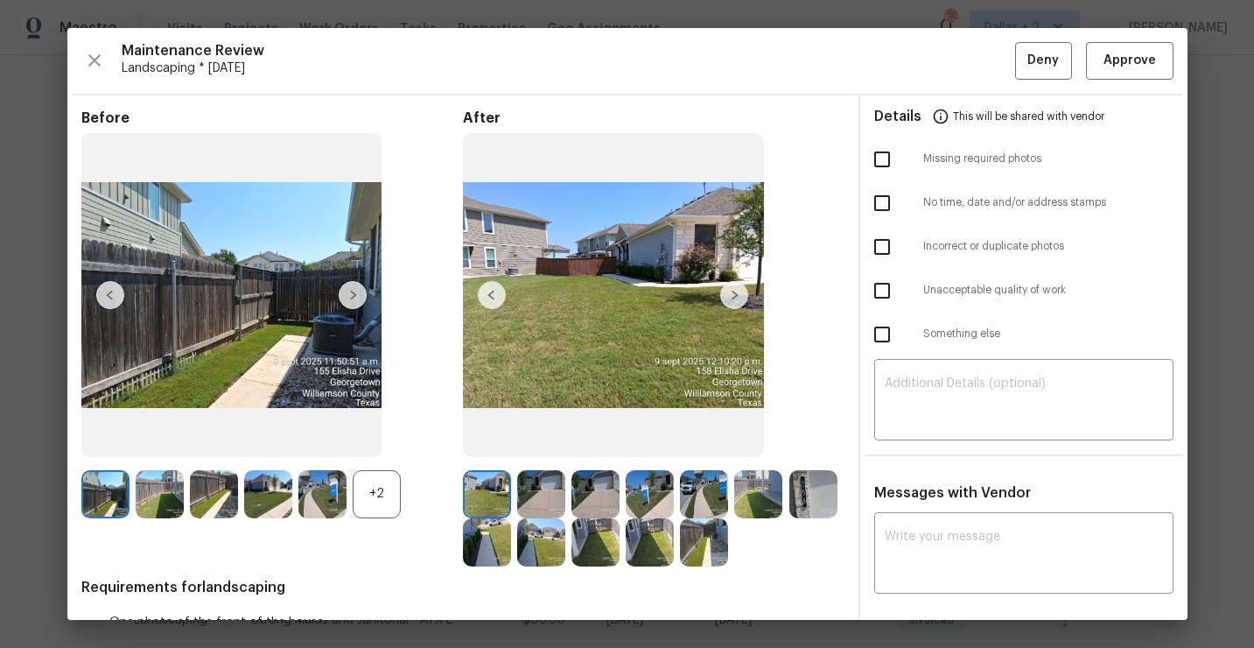
click at [380, 498] on div "+2" at bounding box center [377, 494] width 48 height 48
click at [839, 487] on div at bounding box center [816, 494] width 54 height 48
click at [809, 498] on img at bounding box center [813, 494] width 48 height 48
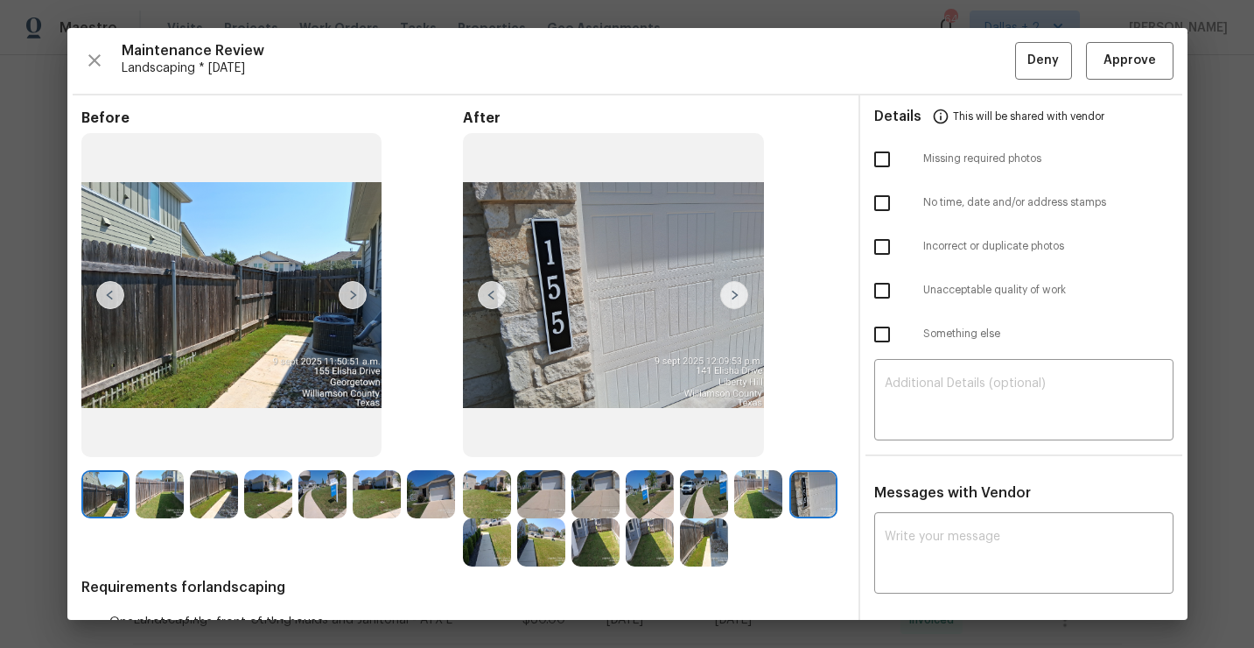
click at [819, 500] on img at bounding box center [813, 494] width 48 height 48
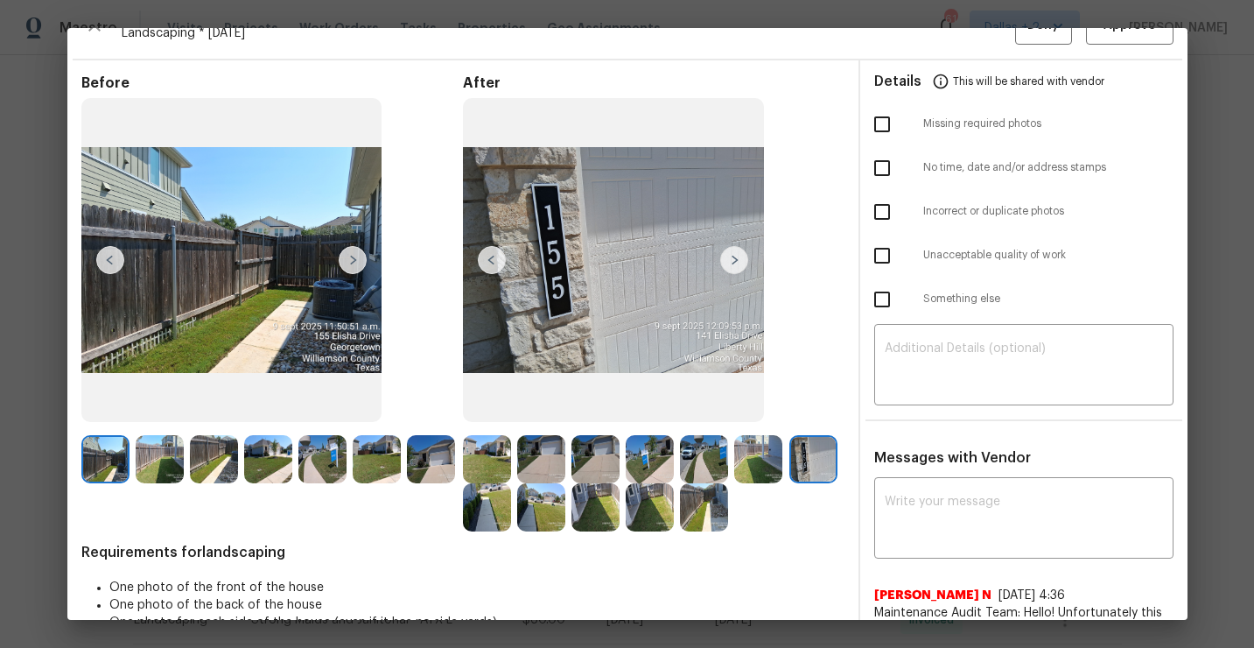
scroll to position [0, 0]
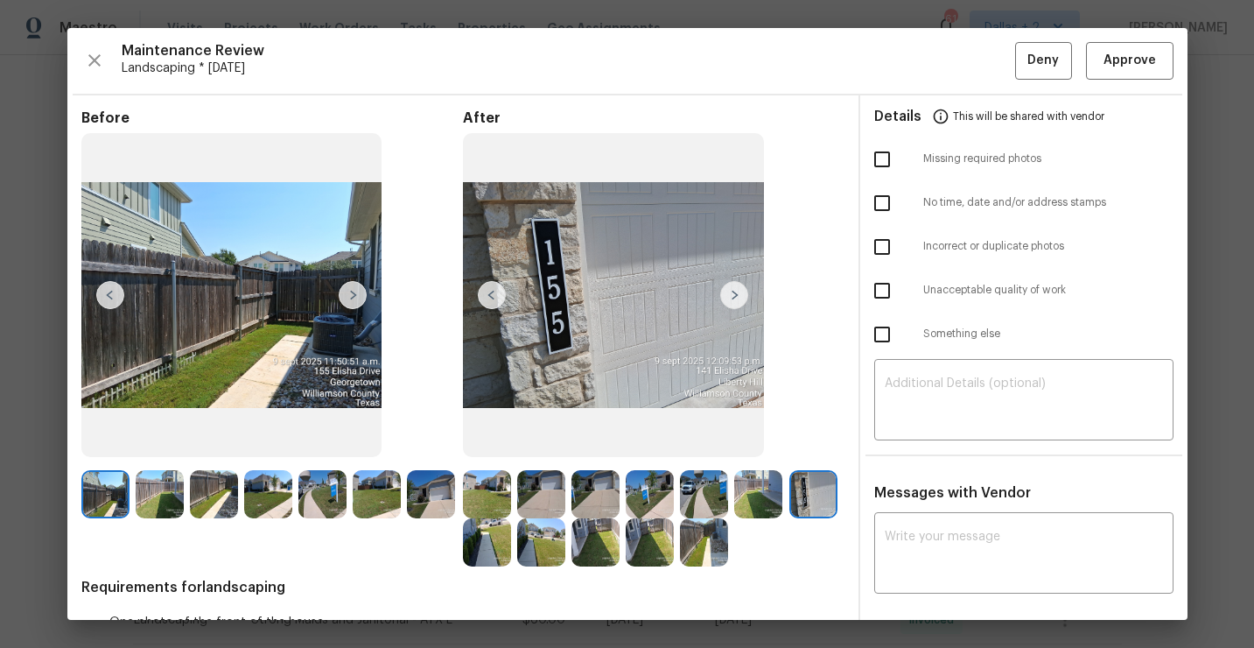
click at [1131, 79] on div "Maintenance Review Landscaping * Mon, Sep 08 Deny Approve Before After Requirem…" at bounding box center [627, 324] width 1120 height 592
click at [1128, 66] on span "Approve" at bounding box center [1130, 61] width 53 height 22
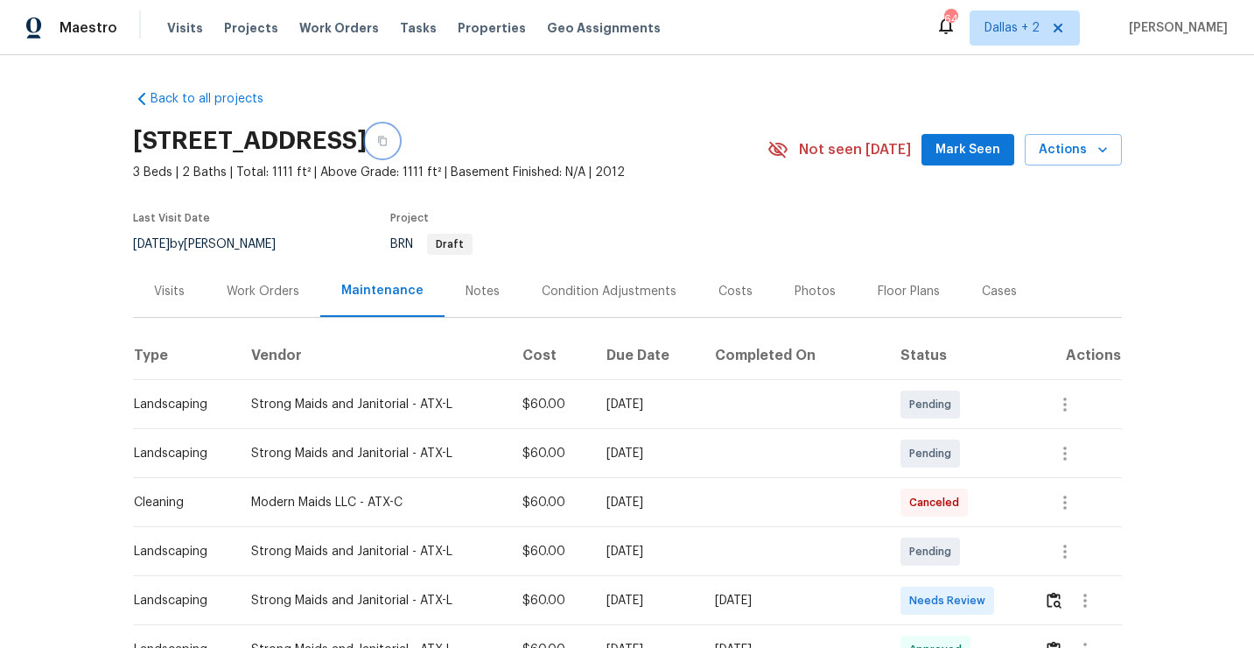
click at [398, 139] on button "button" at bounding box center [383, 141] width 32 height 32
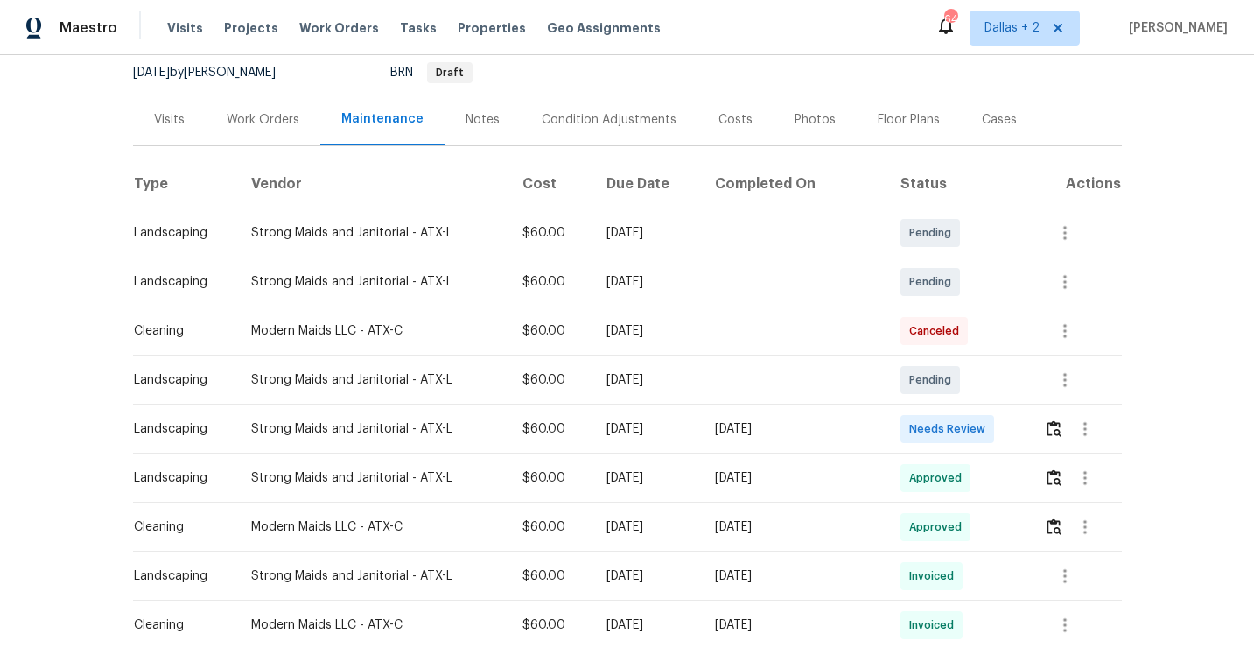
scroll to position [211, 0]
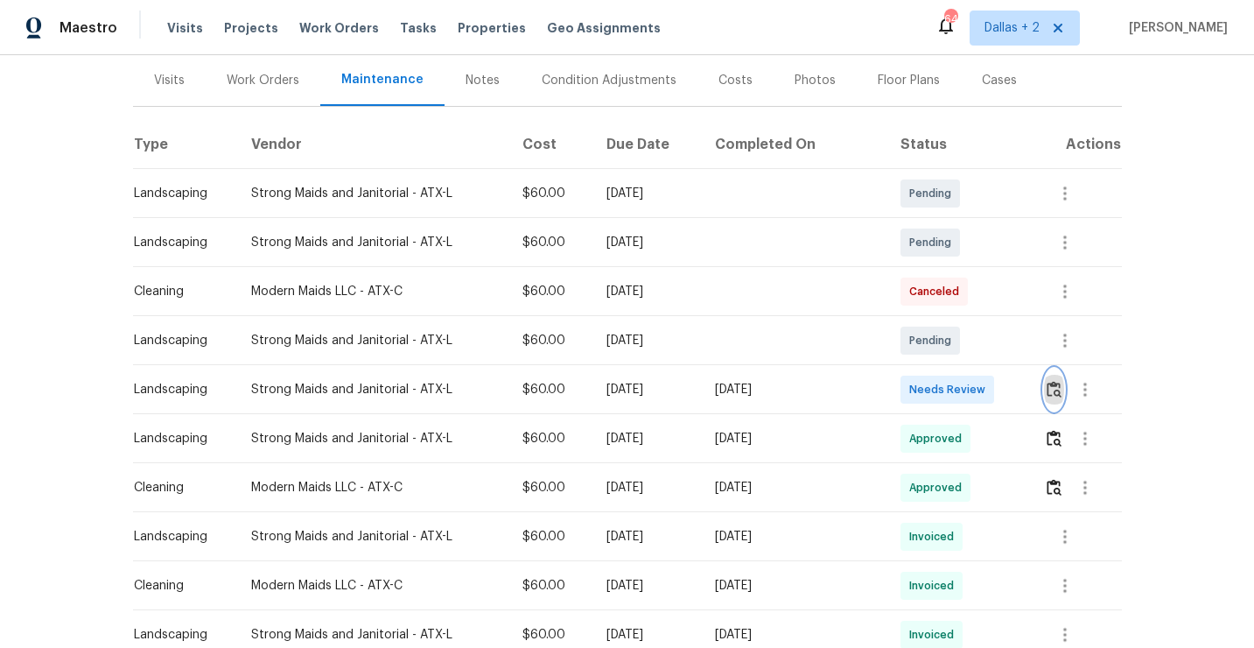
click at [1059, 378] on button "button" at bounding box center [1054, 389] width 20 height 42
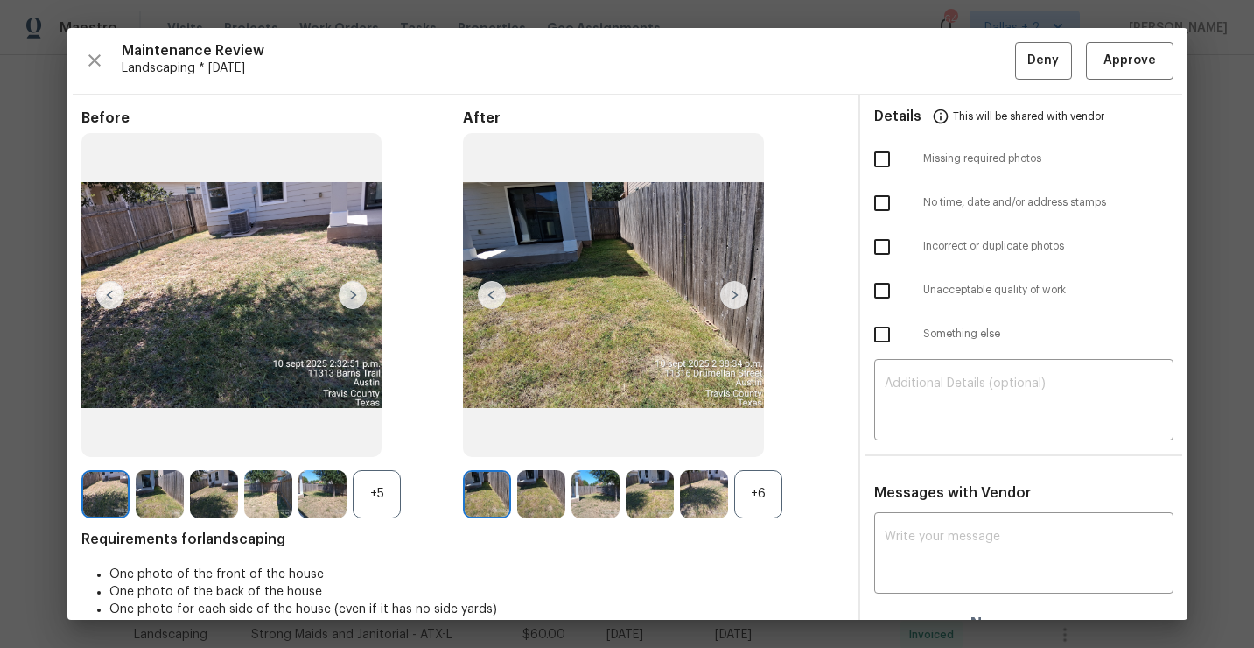
click at [768, 492] on div "+6" at bounding box center [758, 494] width 48 height 48
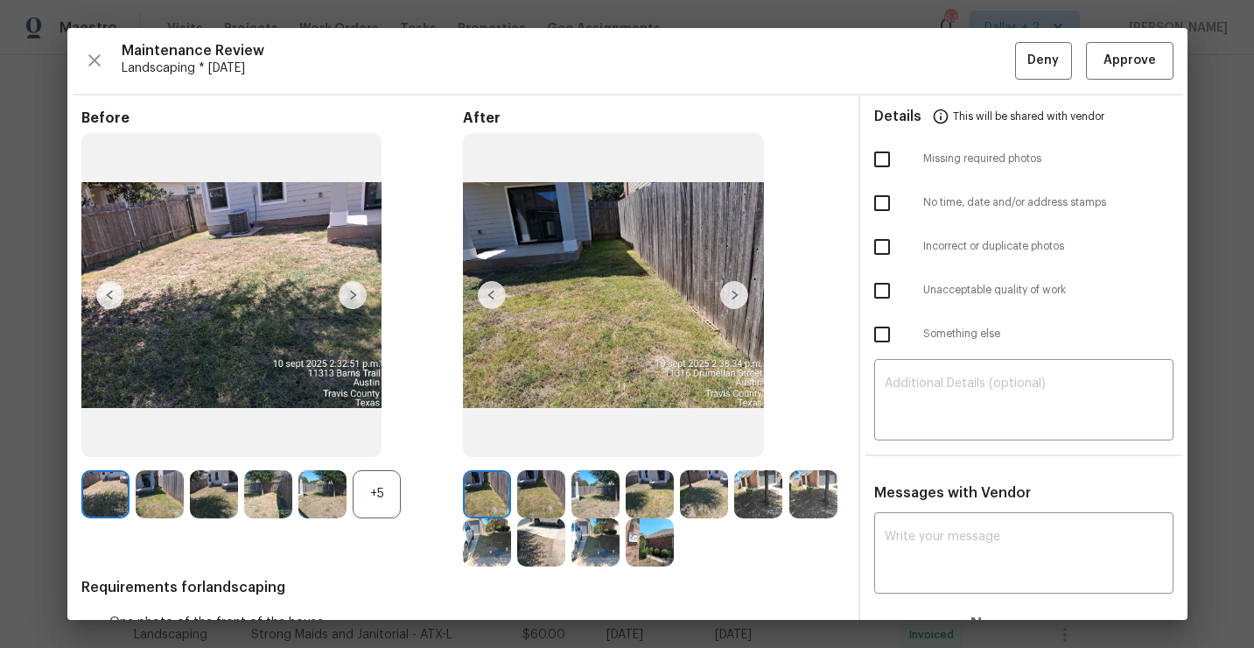
click at [392, 505] on div "+5" at bounding box center [377, 494] width 48 height 48
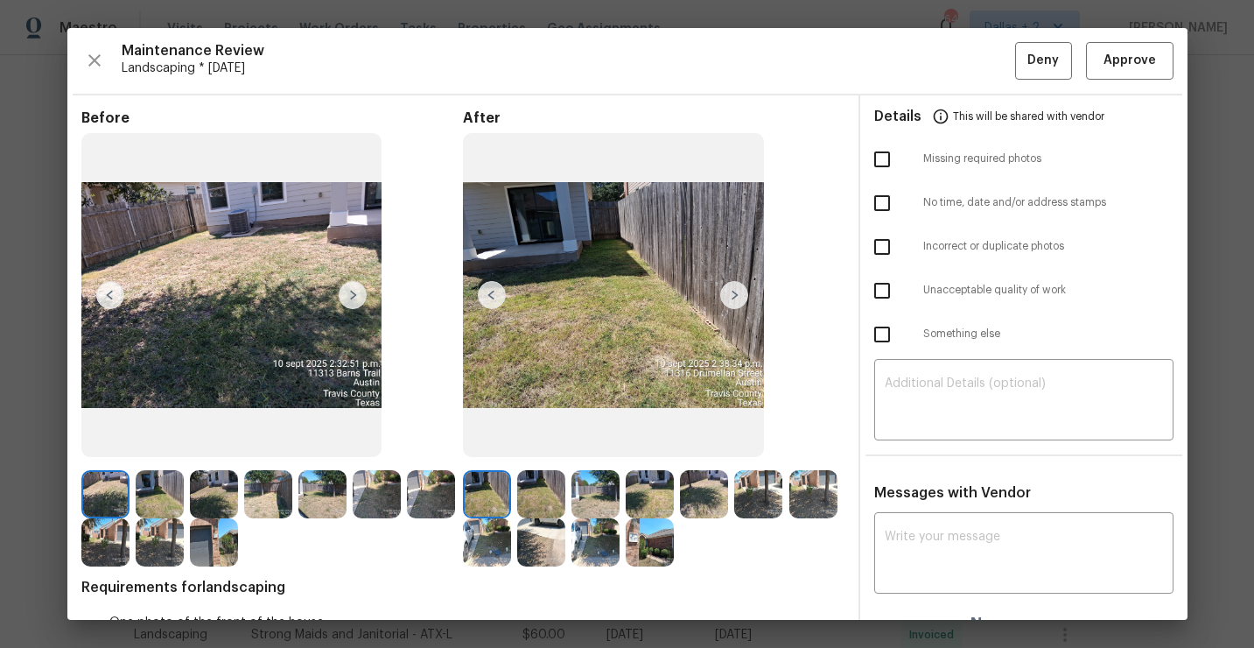
click at [742, 298] on img at bounding box center [734, 295] width 28 height 28
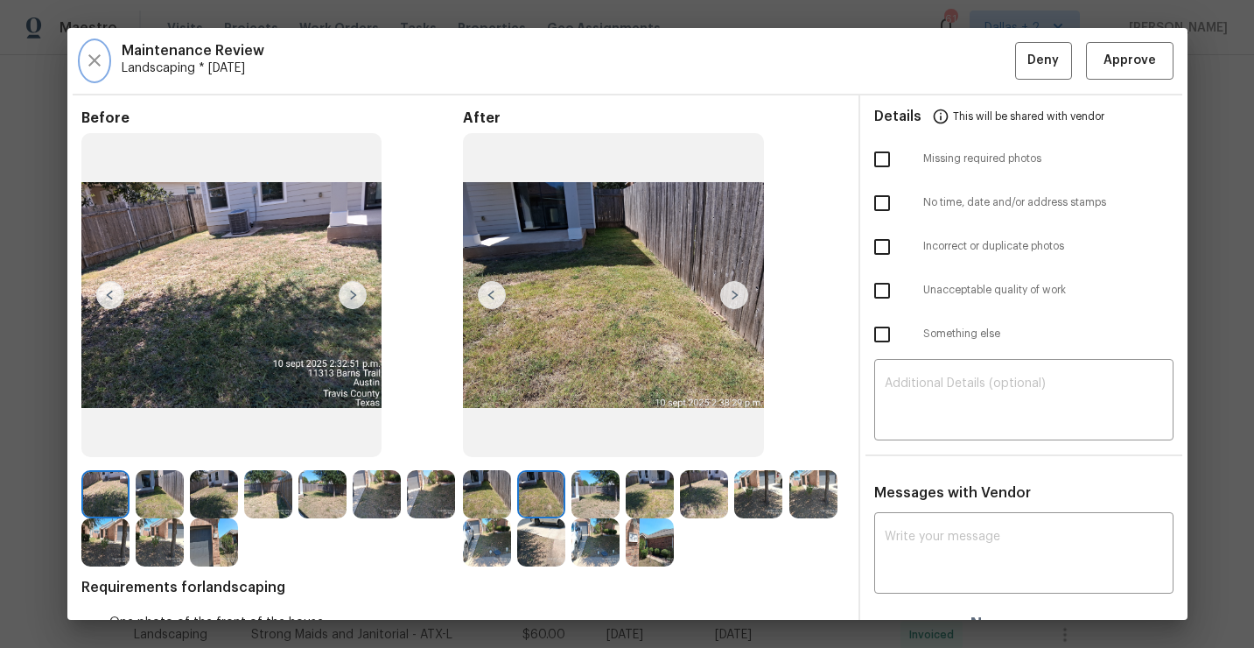
click at [95, 51] on icon "button" at bounding box center [94, 60] width 21 height 21
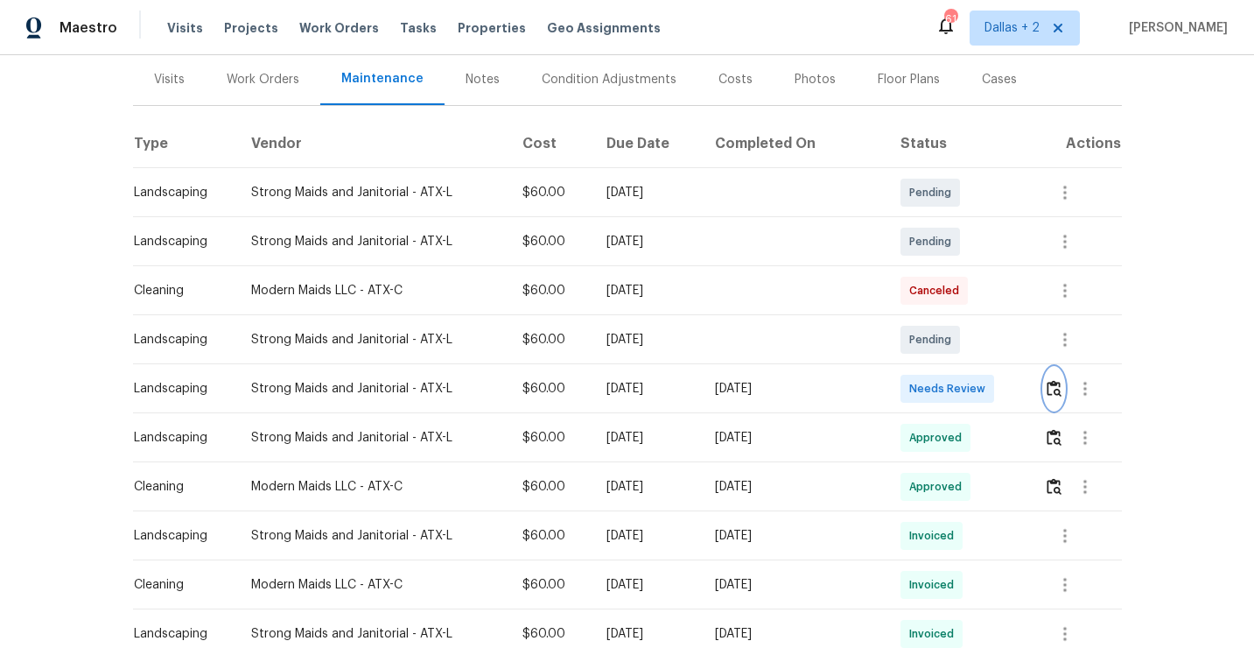
scroll to position [232, 0]
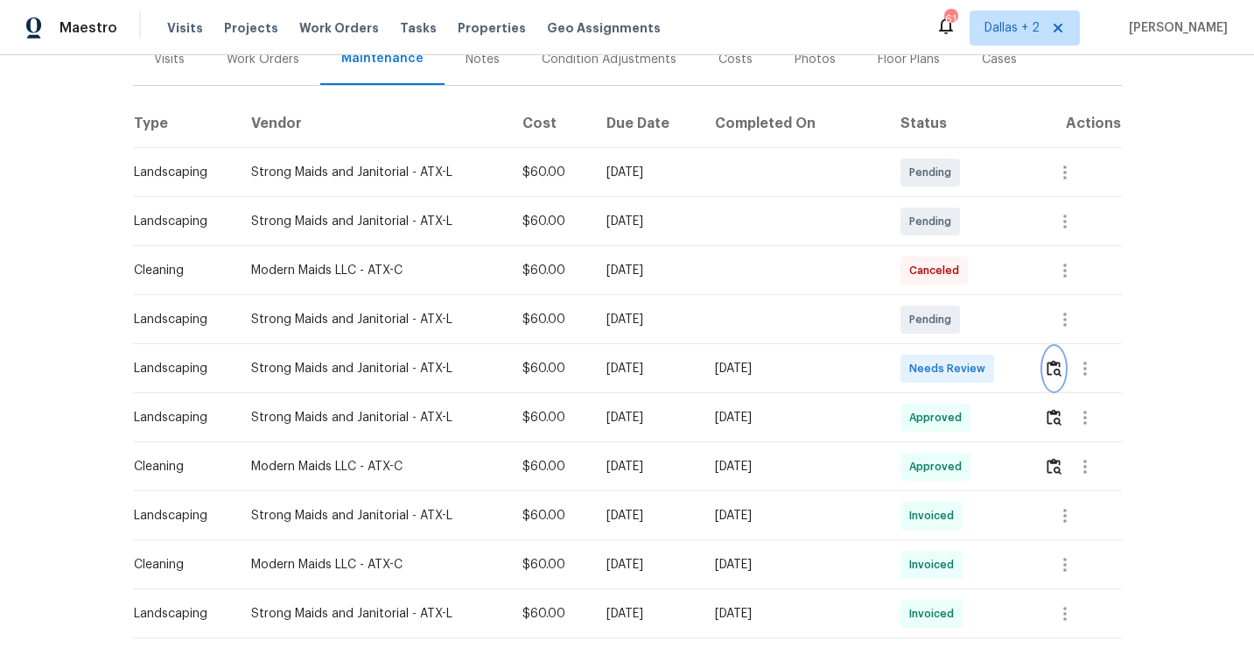
click at [1053, 370] on img "button" at bounding box center [1054, 368] width 15 height 17
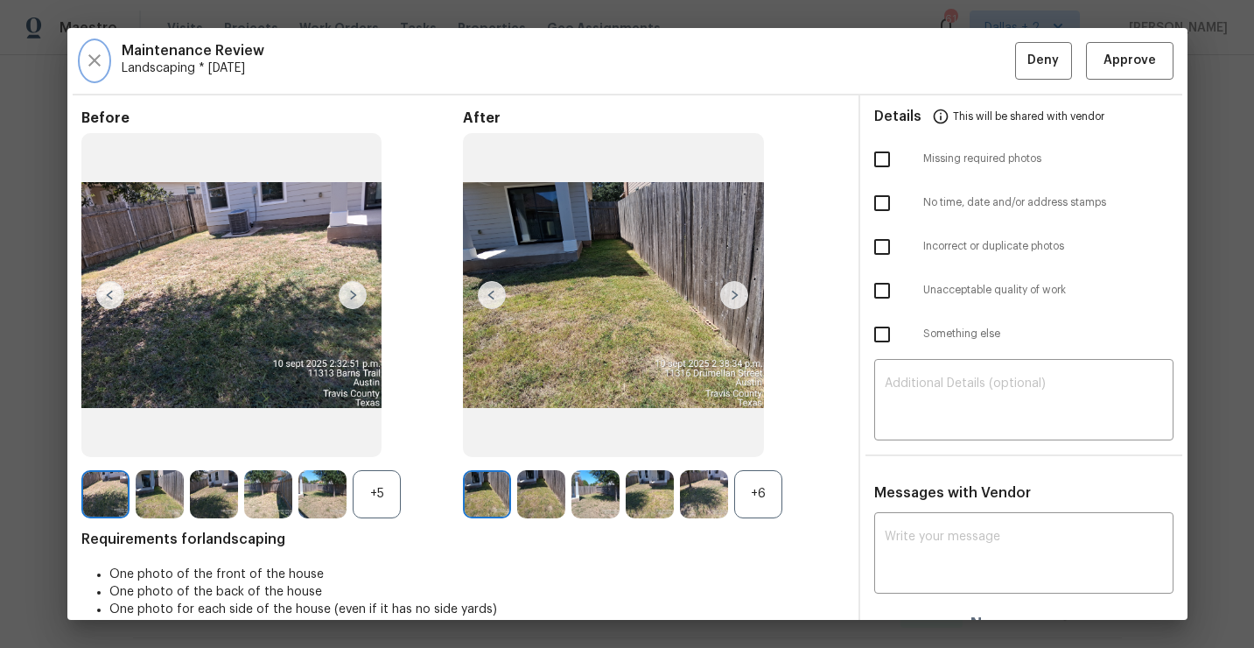
click at [102, 53] on icon "button" at bounding box center [94, 60] width 21 height 21
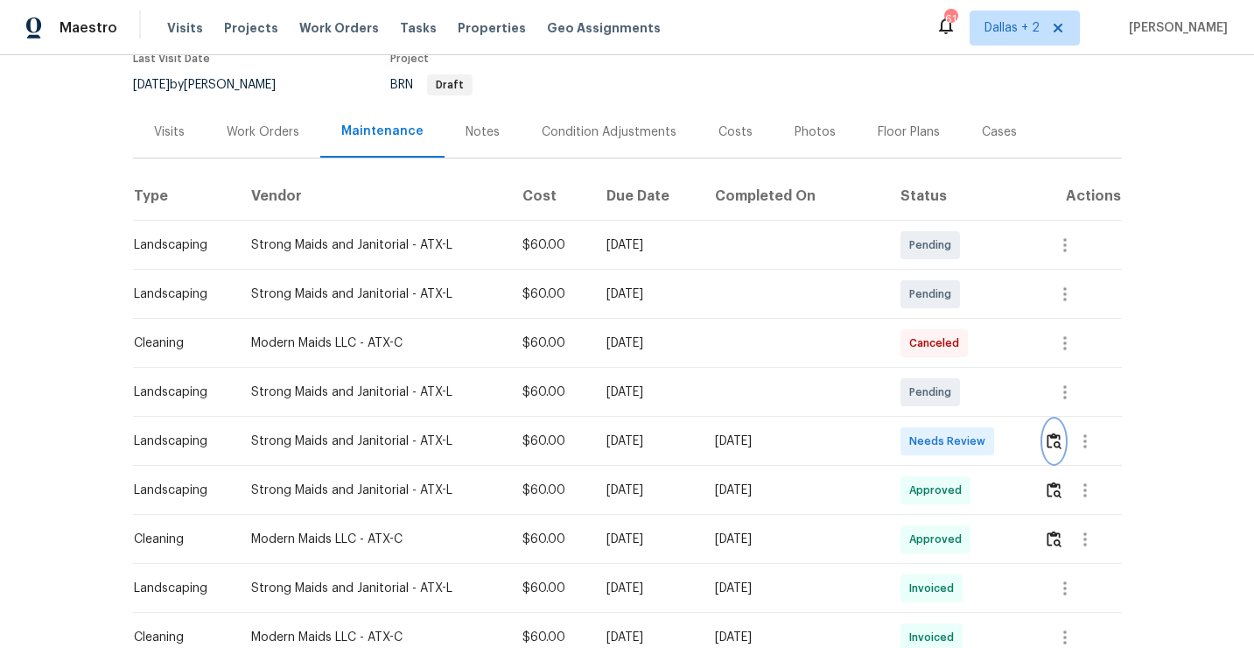
scroll to position [228, 0]
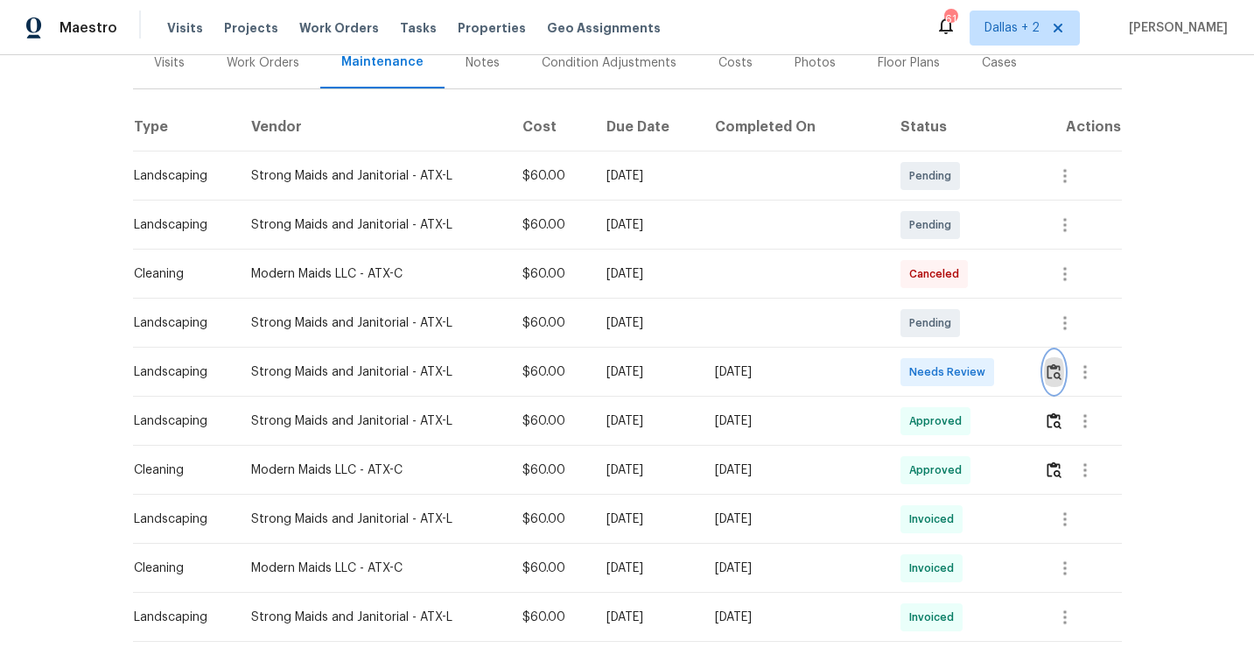
click at [1049, 370] on img "button" at bounding box center [1054, 371] width 15 height 17
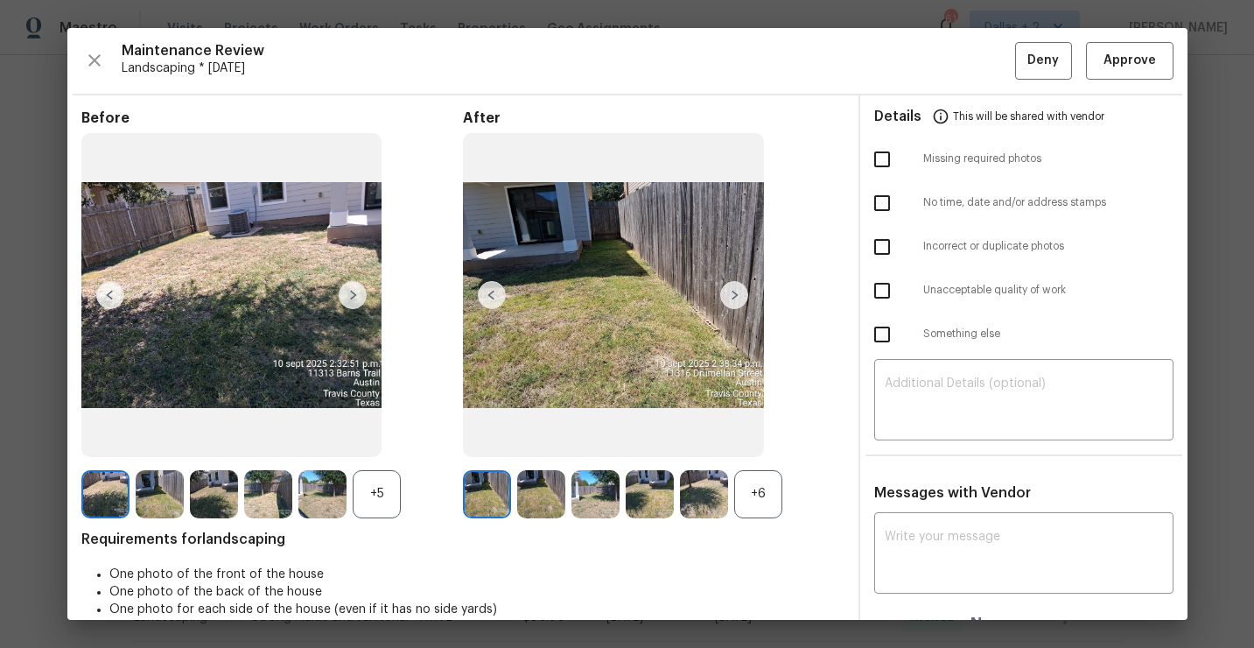
click at [756, 499] on div "+6" at bounding box center [758, 494] width 48 height 48
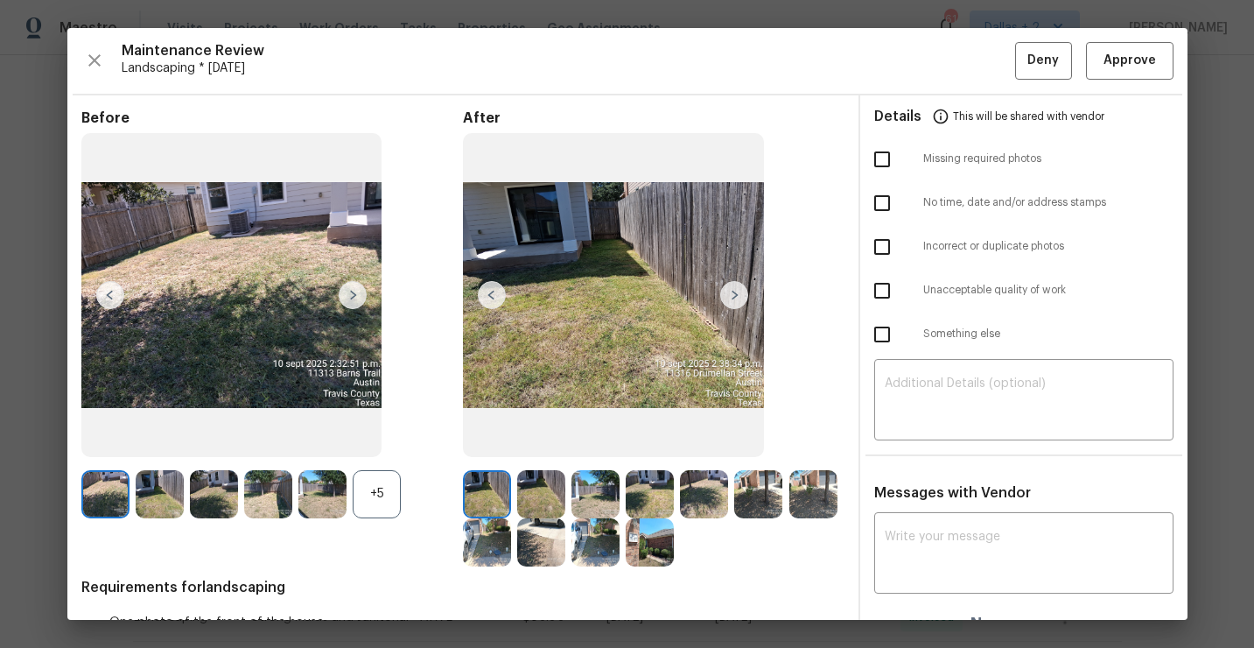
click at [386, 495] on div "+5" at bounding box center [377, 494] width 48 height 48
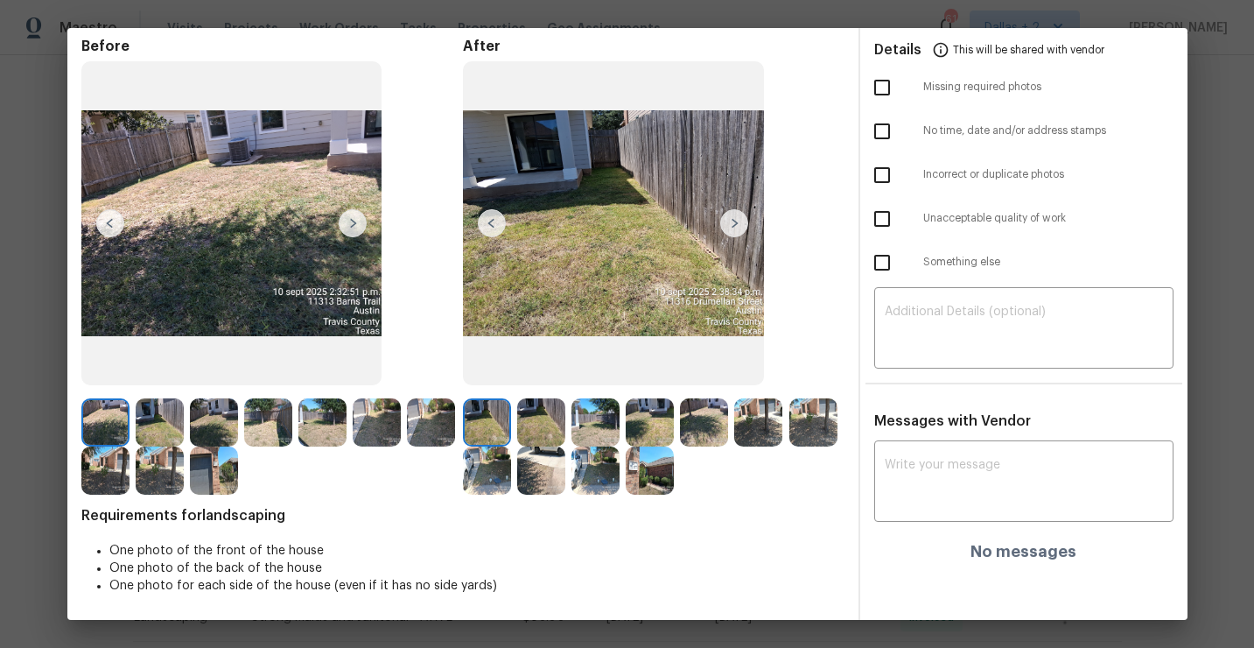
scroll to position [71, 0]
click at [640, 470] on img at bounding box center [650, 471] width 48 height 48
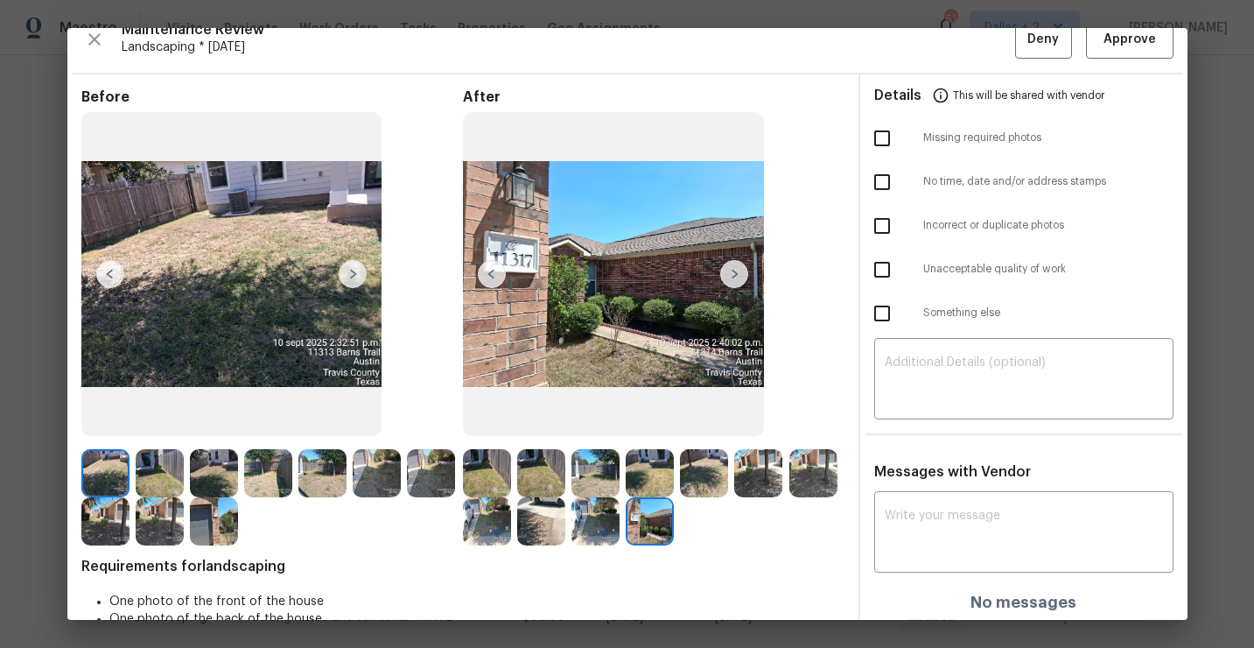
scroll to position [20, 0]
click at [1137, 43] on span "Approve" at bounding box center [1130, 41] width 53 height 22
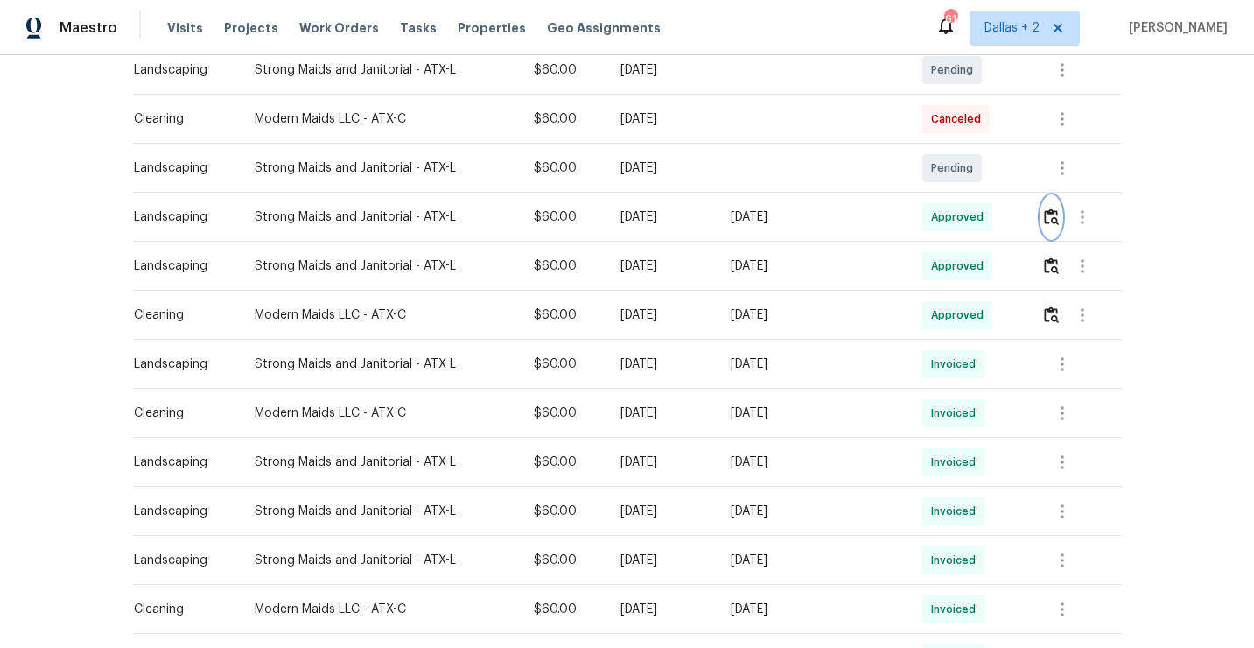
scroll to position [0, 0]
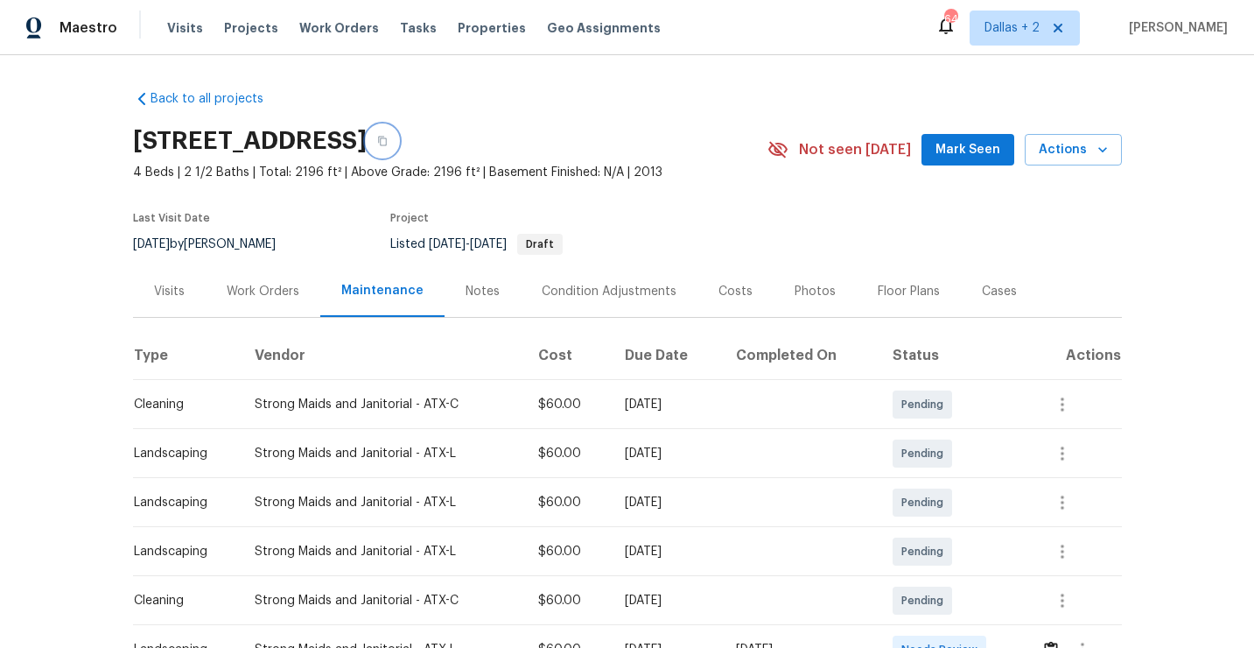
click at [398, 143] on button "button" at bounding box center [383, 141] width 32 height 32
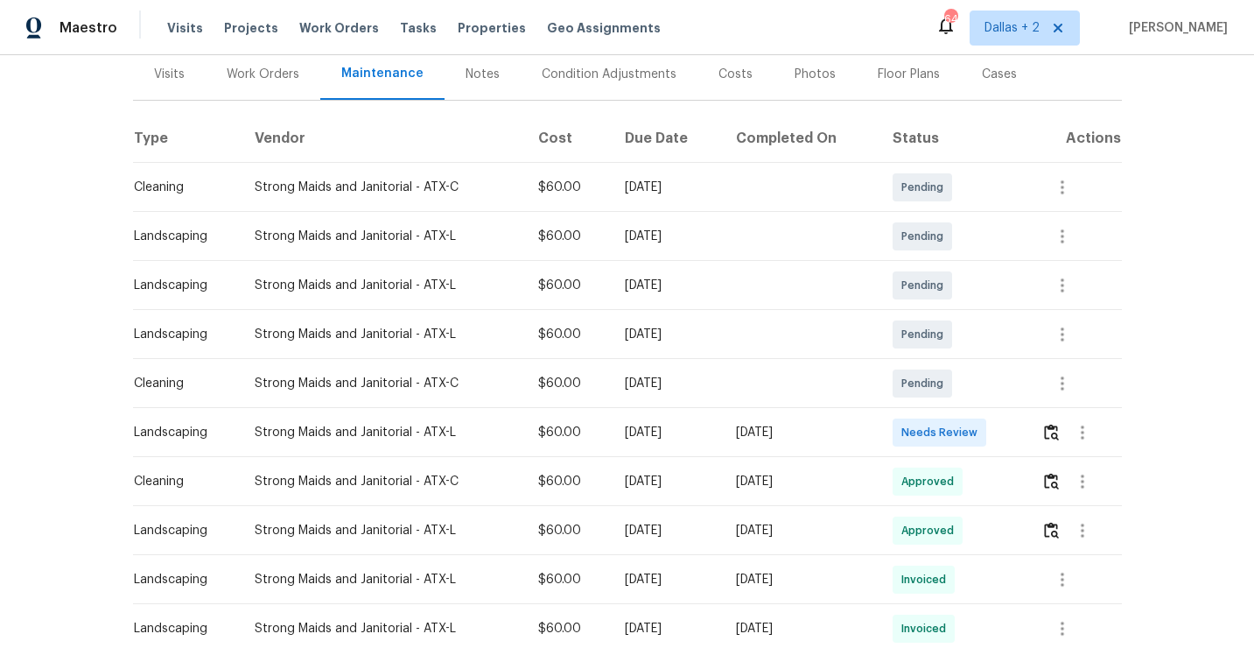
scroll to position [261, 0]
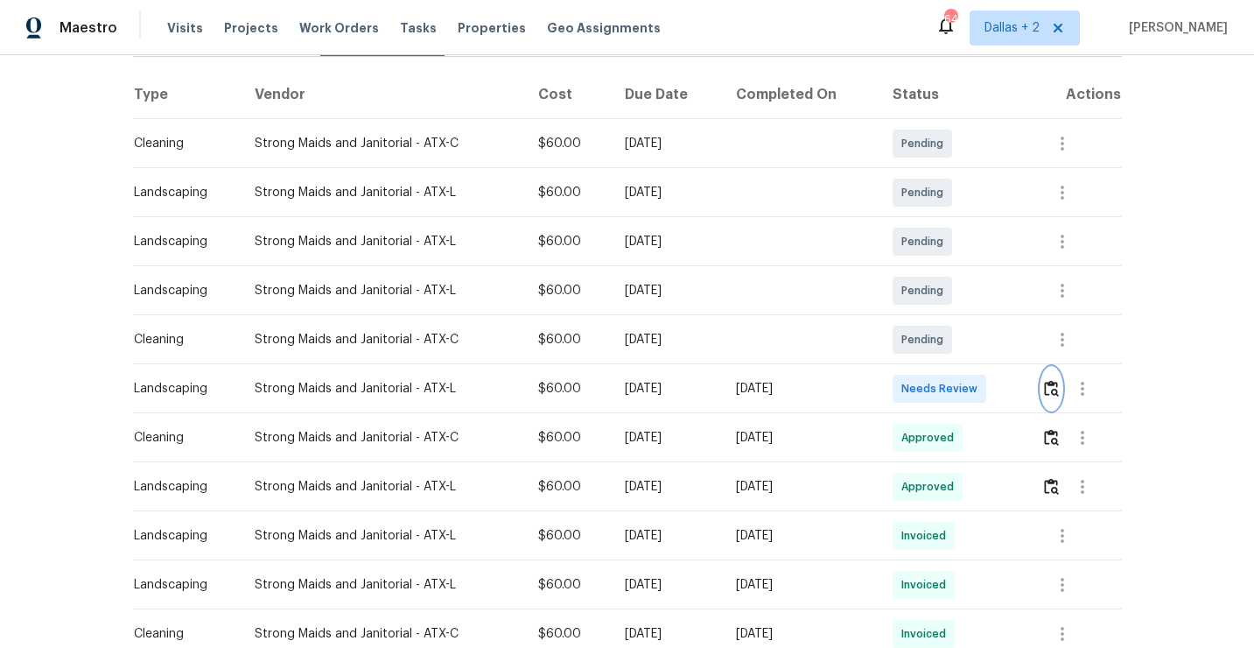
click at [1062, 386] on button "button" at bounding box center [1052, 389] width 20 height 42
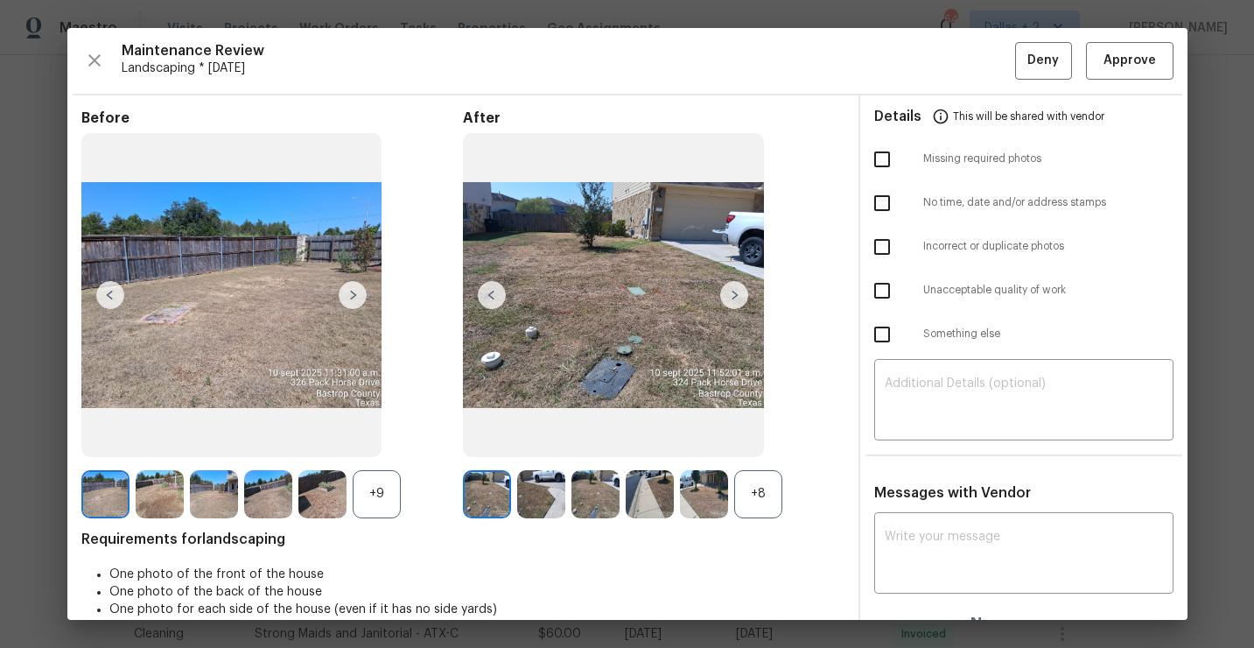
click at [768, 481] on div "+8" at bounding box center [758, 494] width 48 height 48
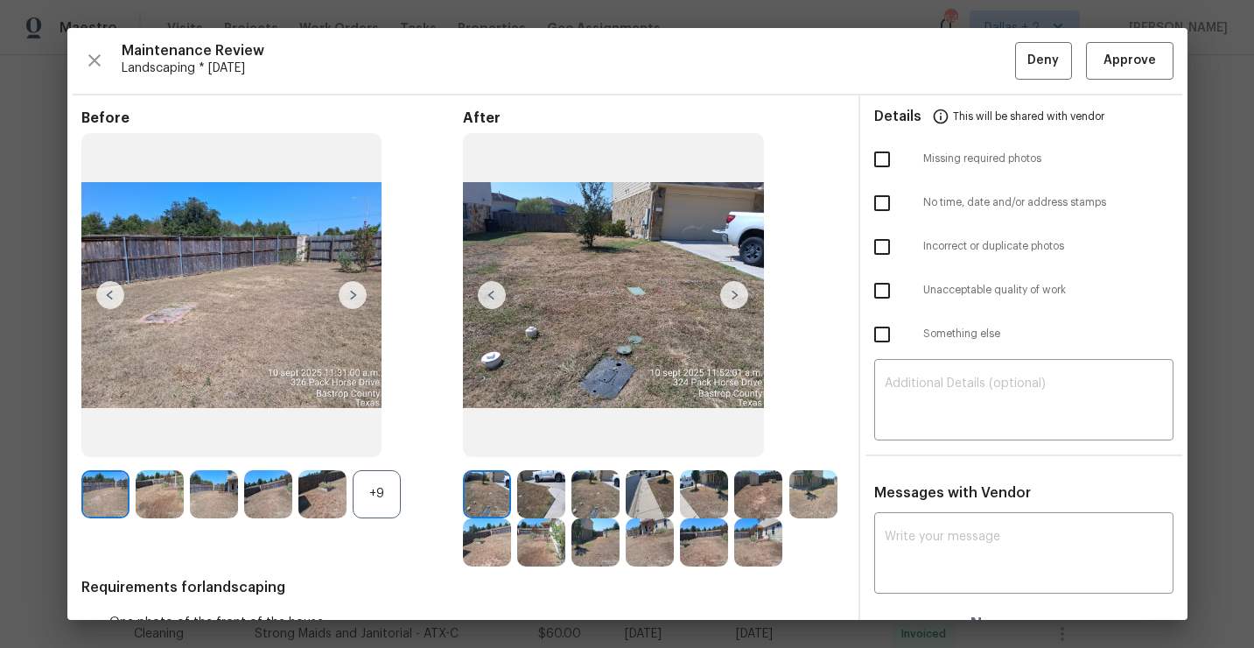
click at [382, 491] on div "+9" at bounding box center [377, 494] width 48 height 48
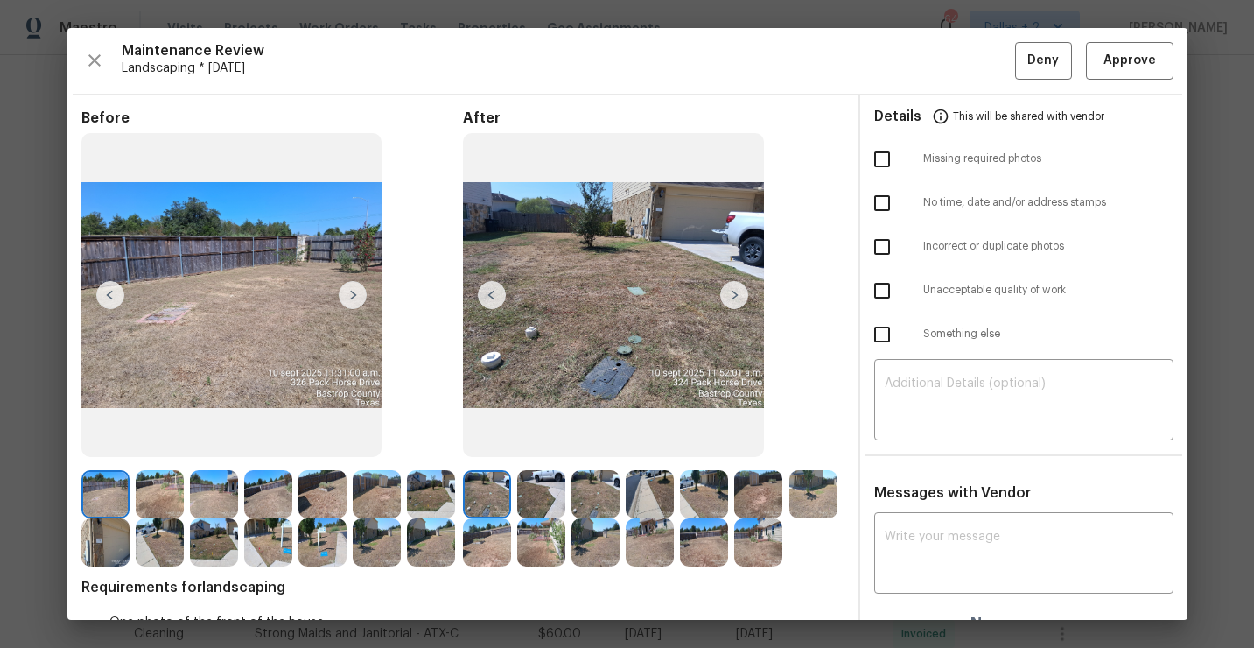
click at [323, 545] on img at bounding box center [322, 542] width 48 height 48
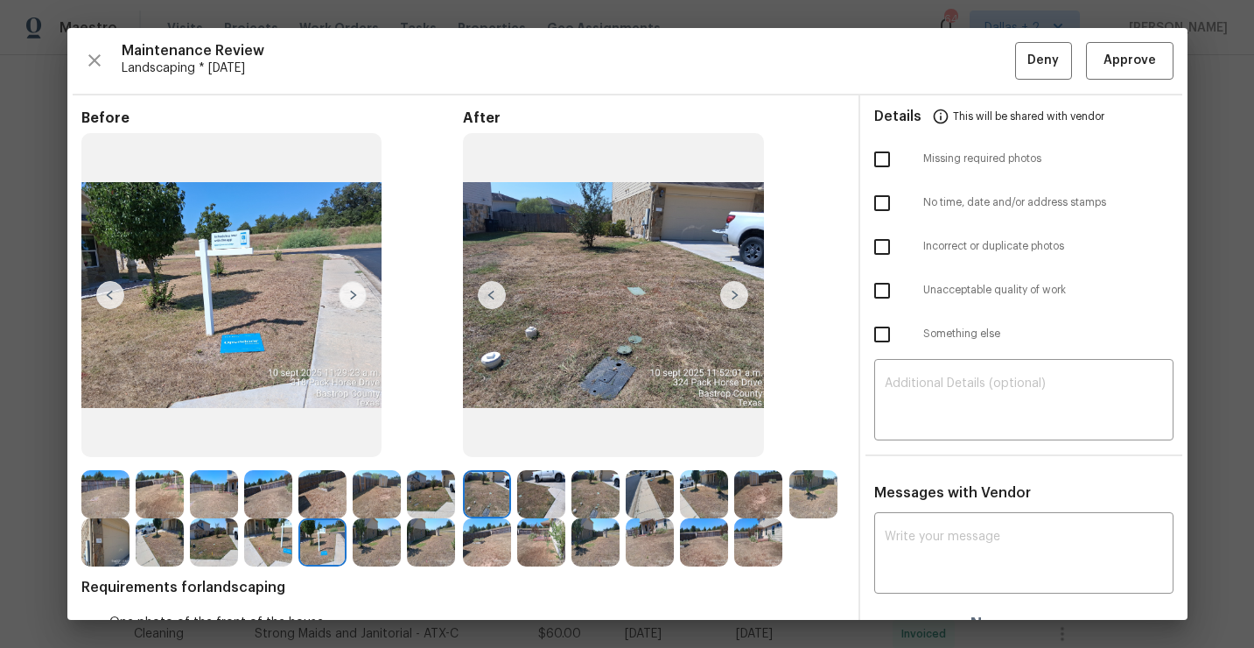
click at [490, 501] on img at bounding box center [487, 494] width 48 height 48
click at [720, 295] on img at bounding box center [734, 295] width 28 height 28
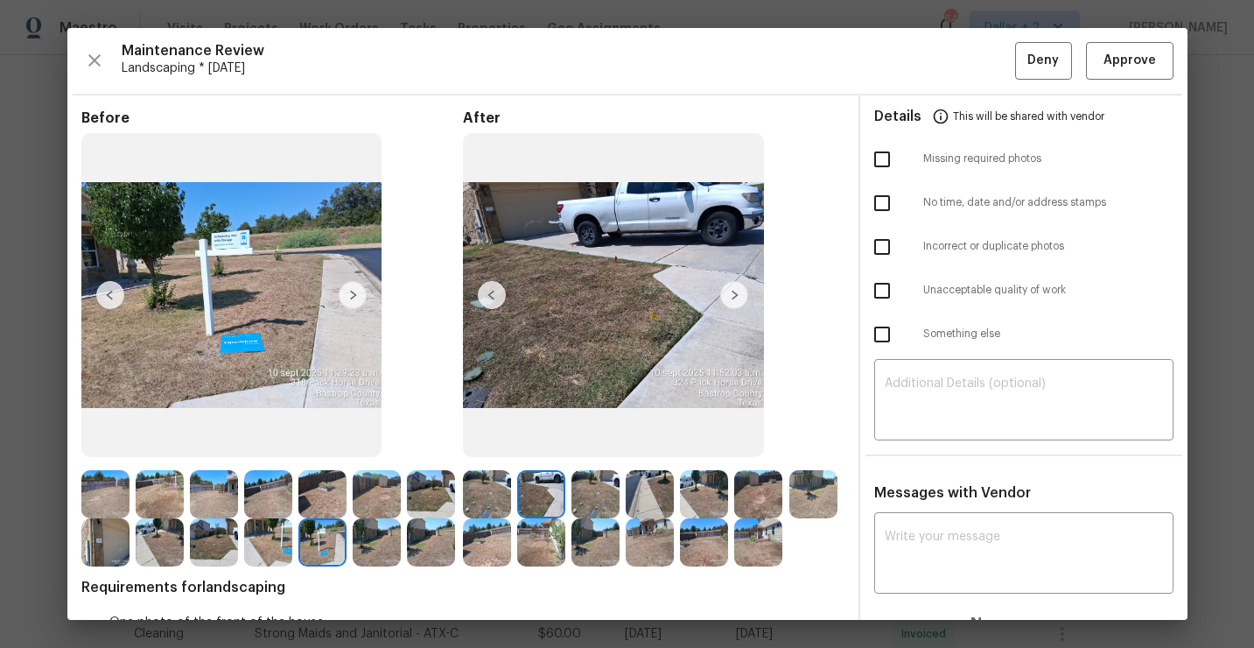
click at [725, 296] on img at bounding box center [734, 295] width 28 height 28
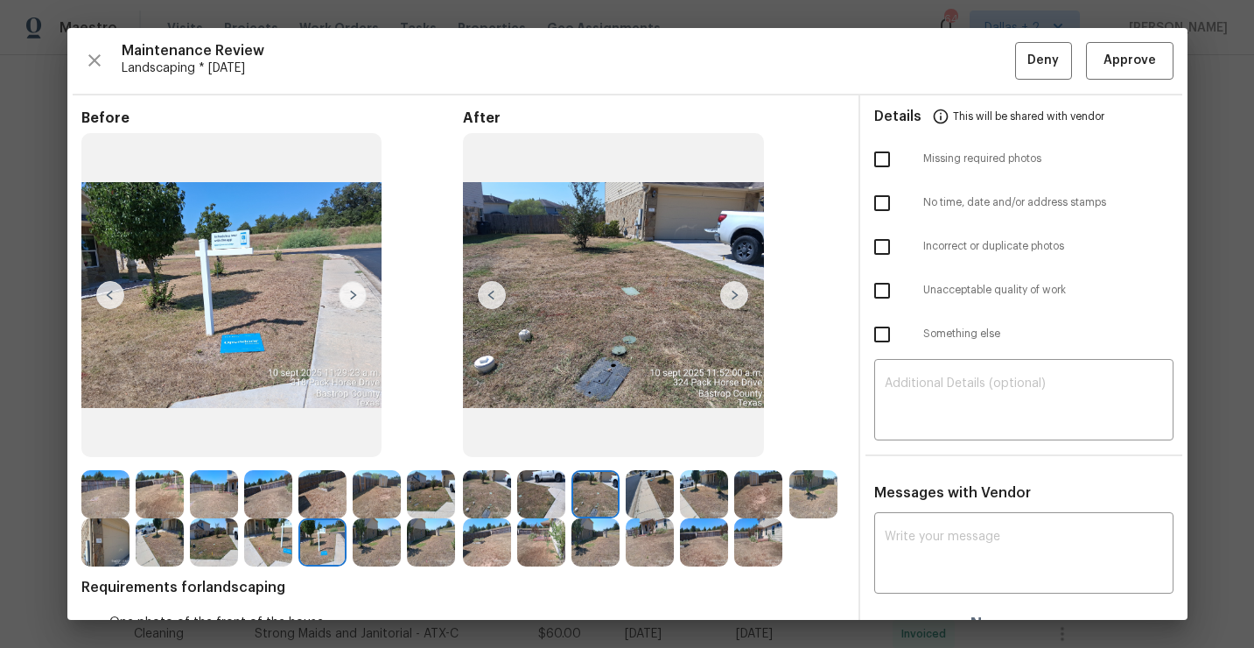
click at [740, 300] on img at bounding box center [734, 295] width 28 height 28
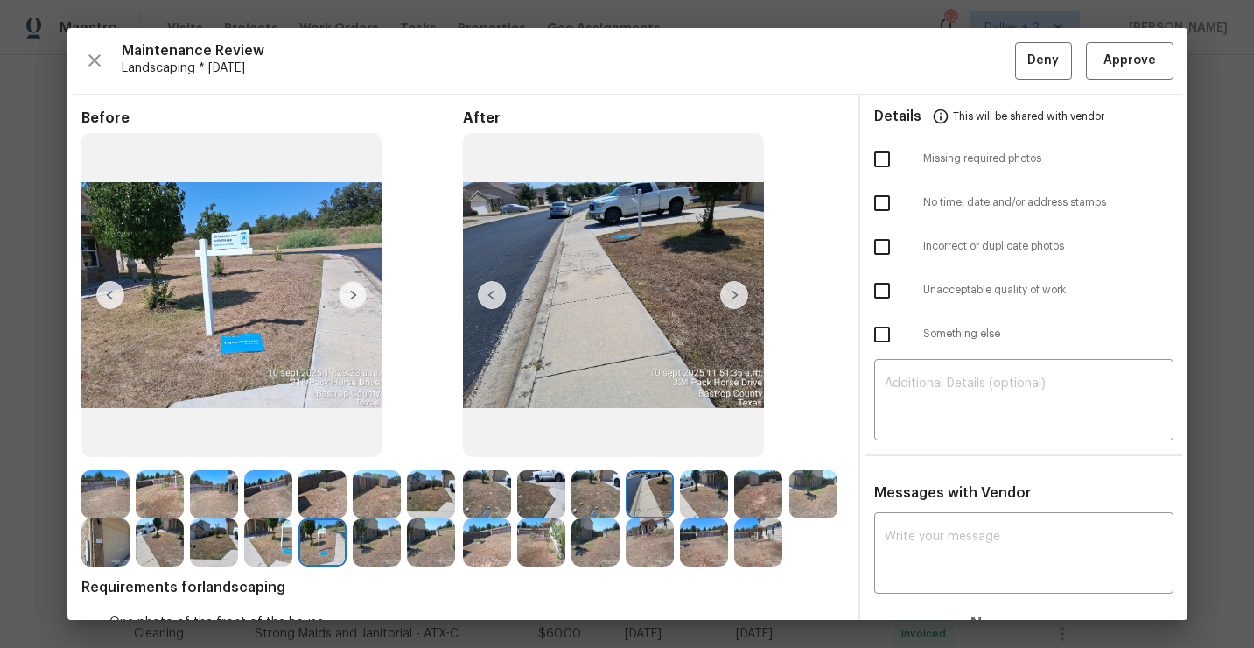
click at [735, 301] on img at bounding box center [734, 295] width 28 height 28
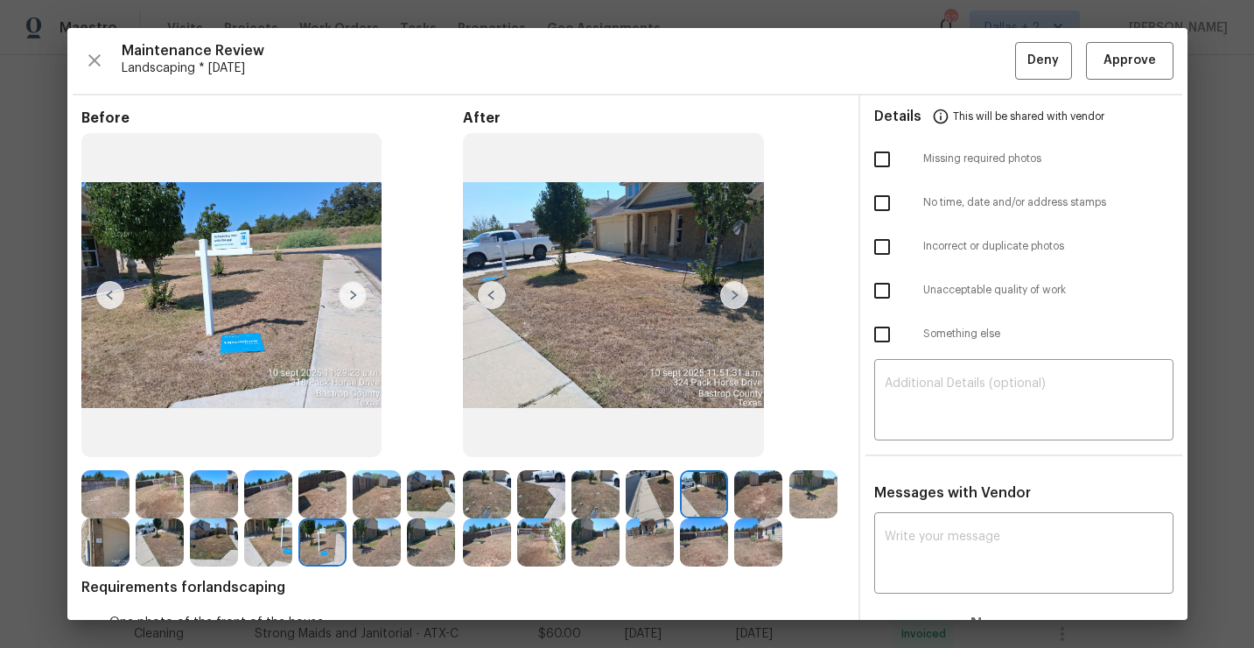
click at [740, 294] on img at bounding box center [734, 295] width 28 height 28
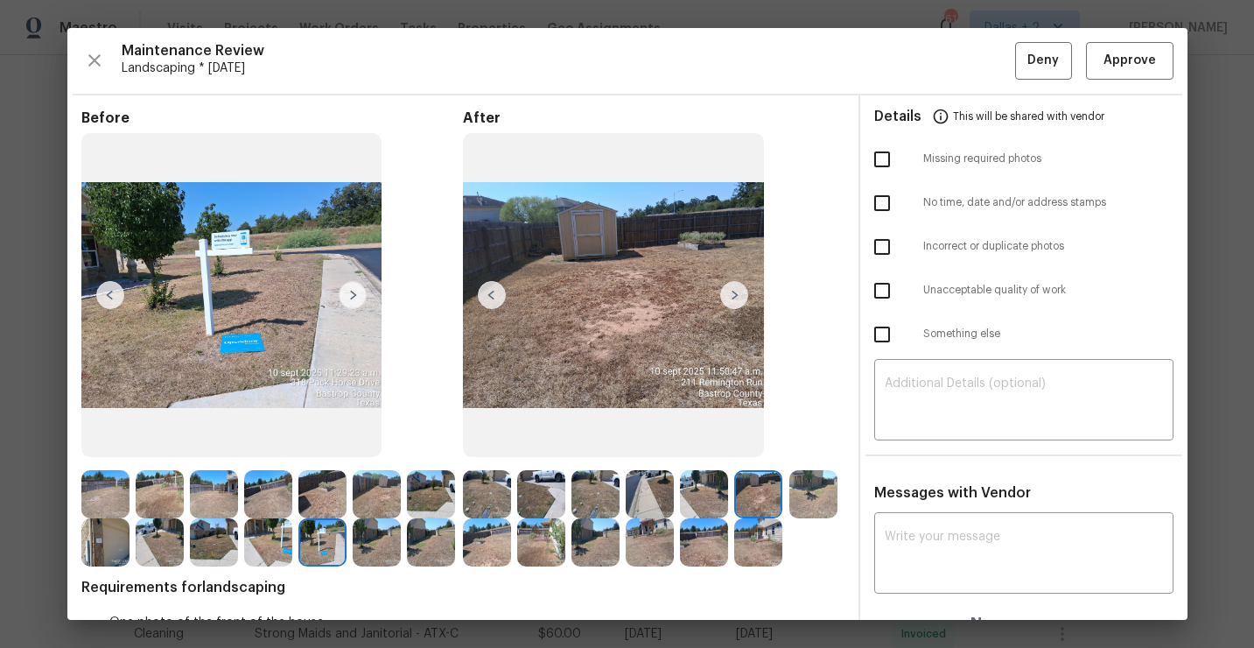
scroll to position [1, 0]
click at [494, 490] on img at bounding box center [487, 493] width 48 height 48
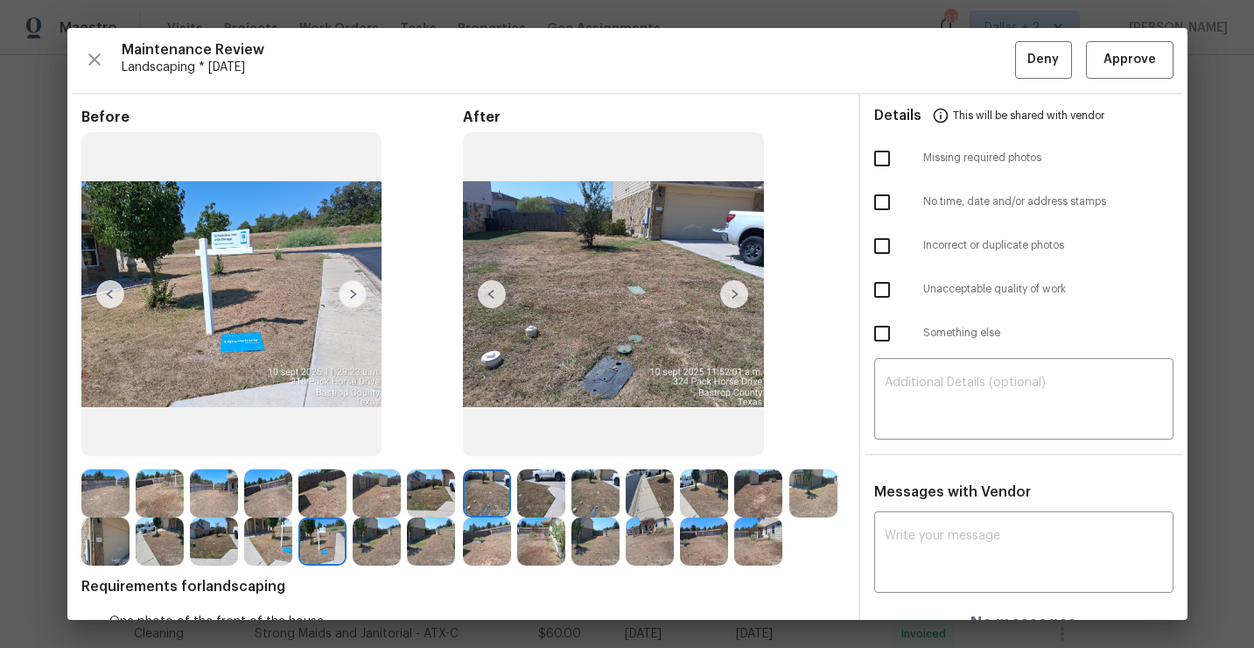
click at [799, 490] on img at bounding box center [813, 493] width 48 height 48
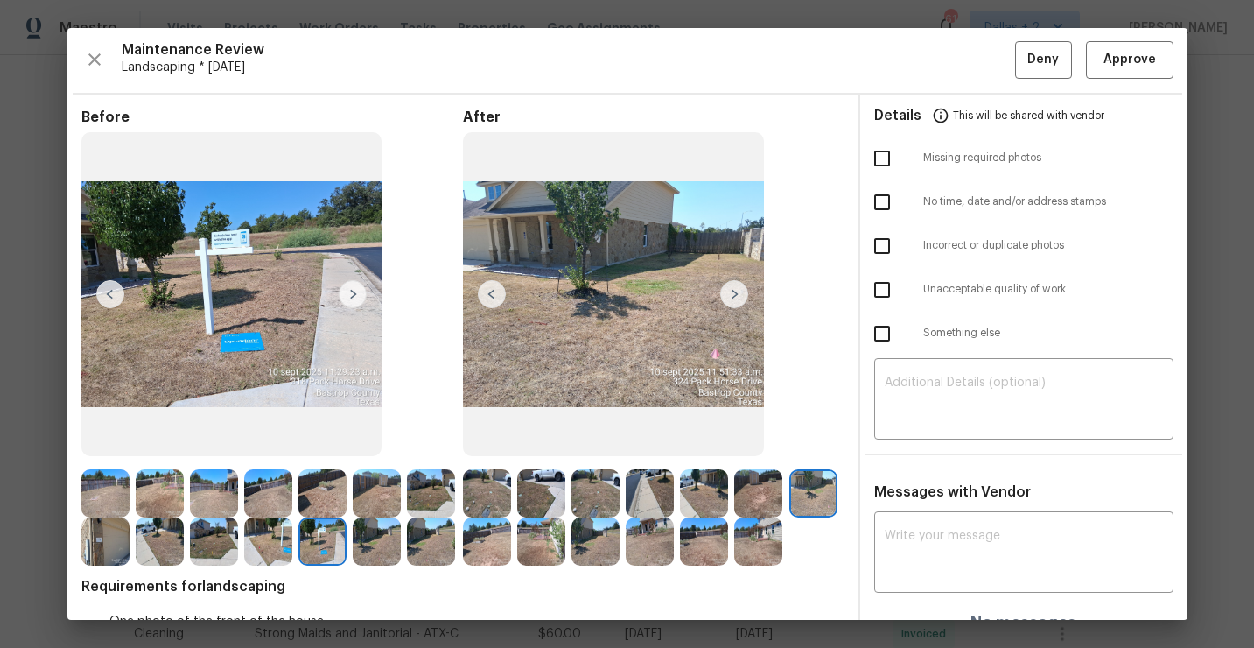
click at [593, 488] on img at bounding box center [596, 493] width 48 height 48
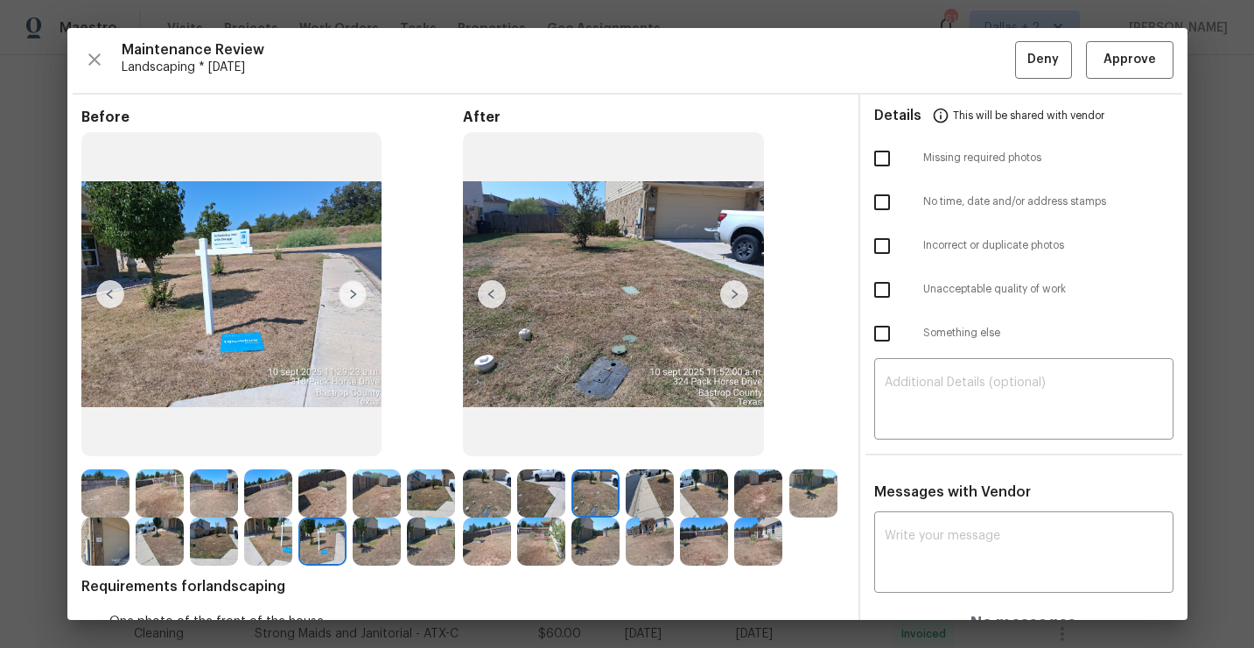
click at [550, 489] on img at bounding box center [541, 493] width 48 height 48
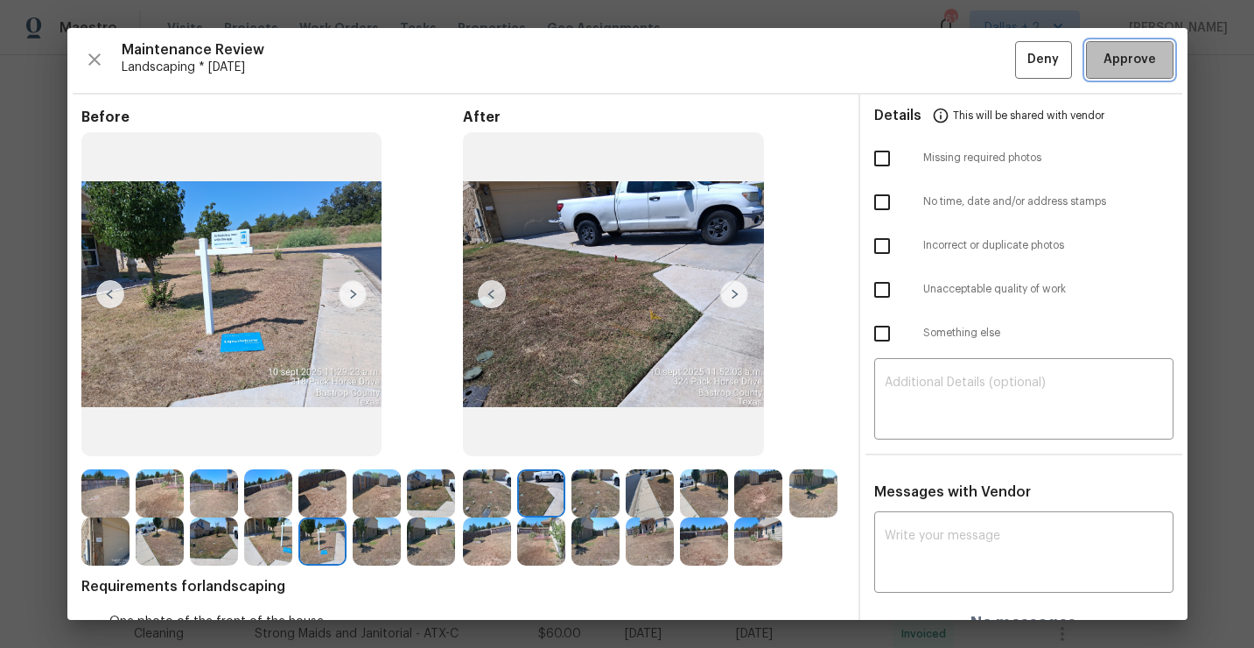
click at [1154, 60] on span "Approve" at bounding box center [1130, 60] width 60 height 22
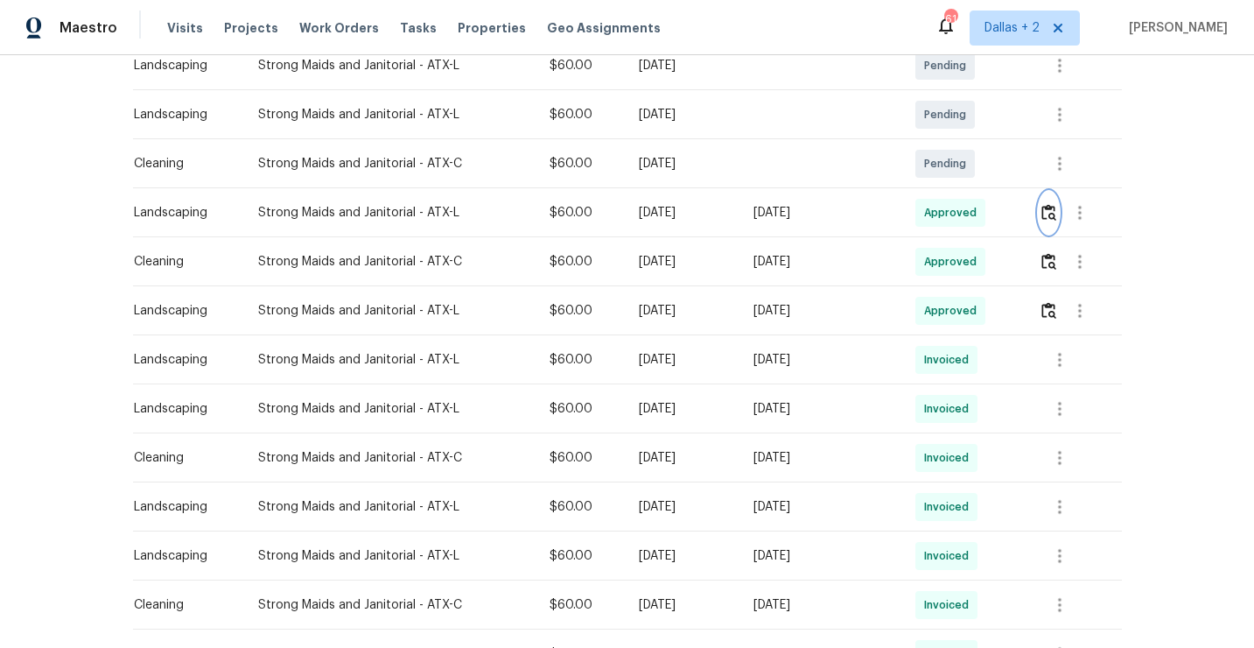
scroll to position [0, 0]
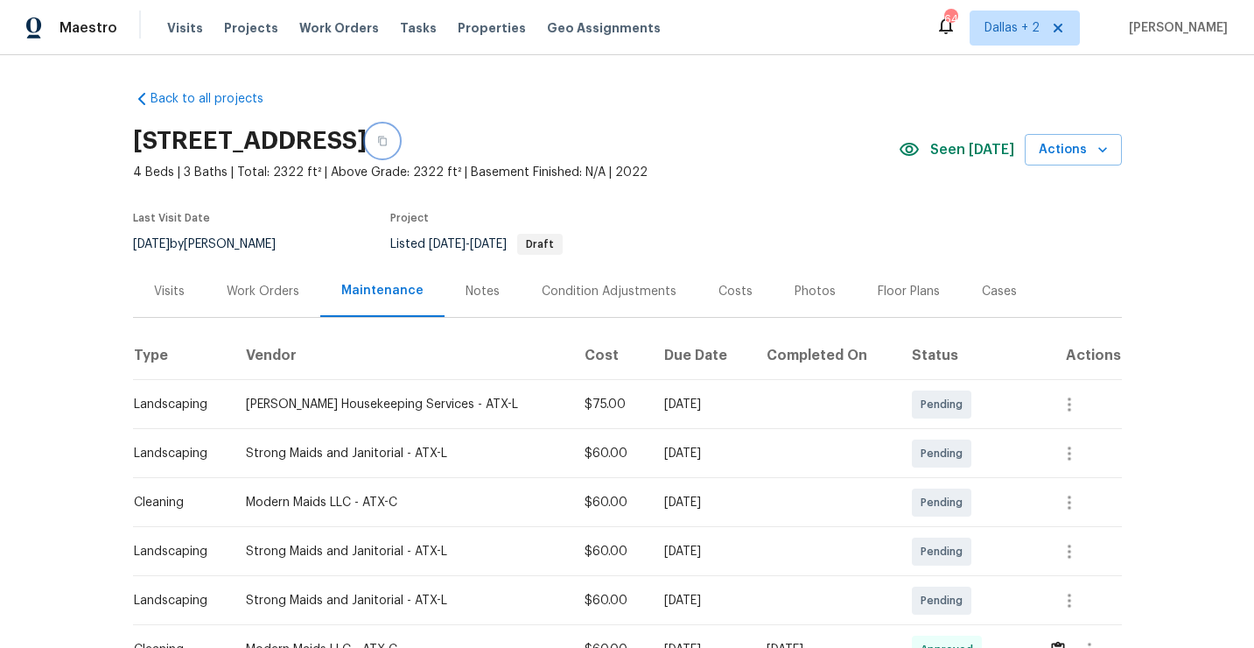
click at [388, 145] on icon "button" at bounding box center [382, 141] width 11 height 11
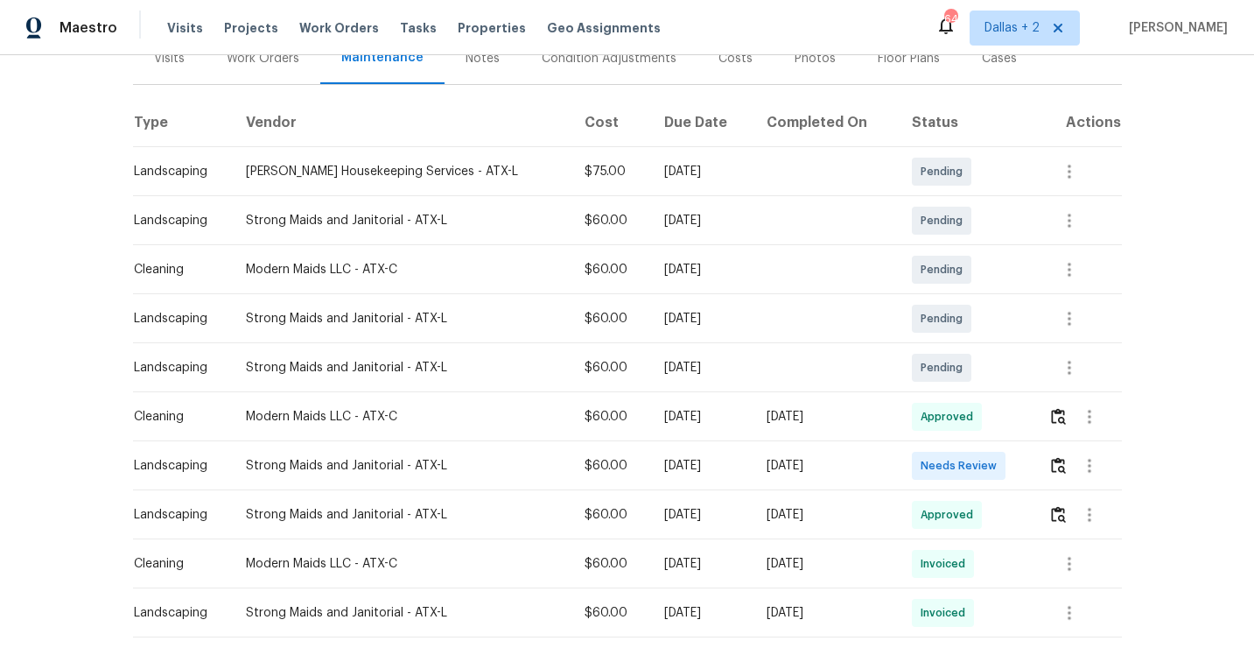
scroll to position [238, 0]
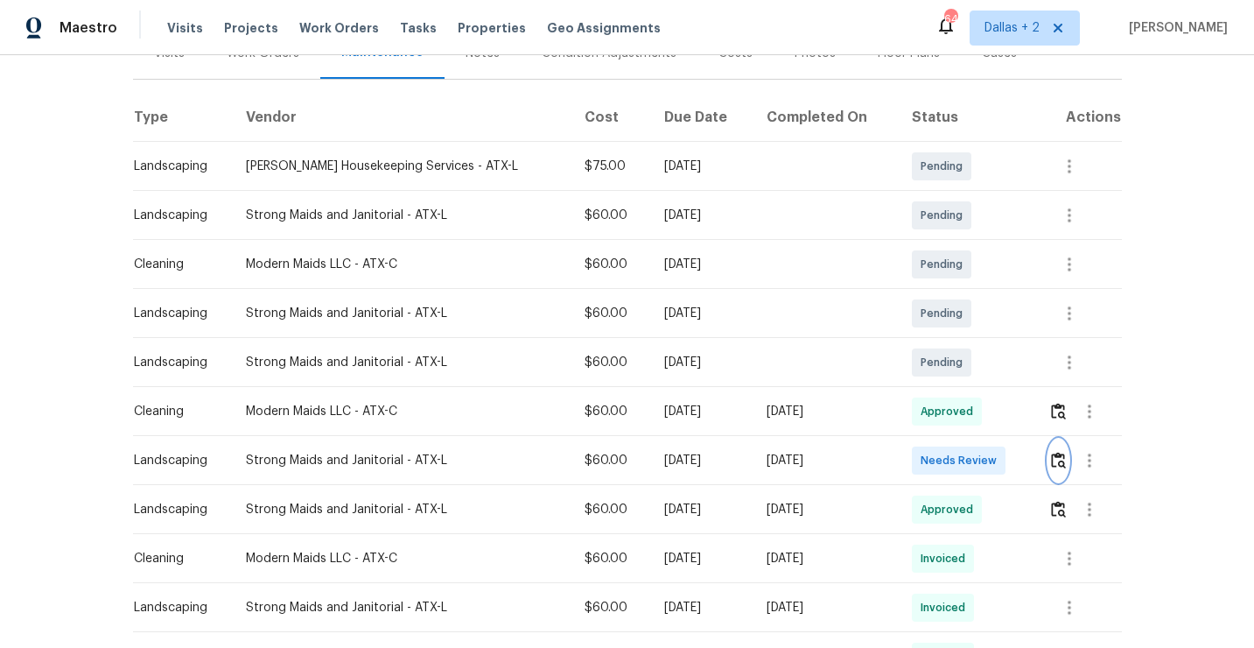
click at [1056, 460] on img "button" at bounding box center [1058, 460] width 15 height 17
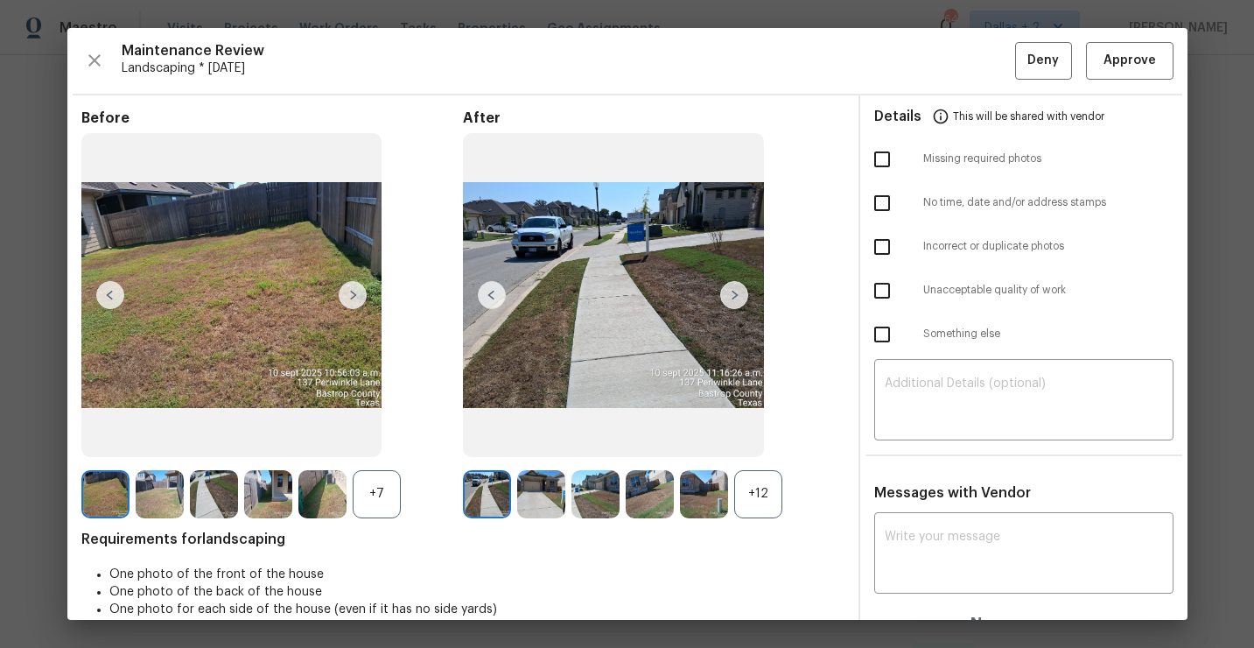
click at [729, 473] on div at bounding box center [707, 494] width 54 height 48
click at [751, 486] on div "+12" at bounding box center [758, 494] width 48 height 48
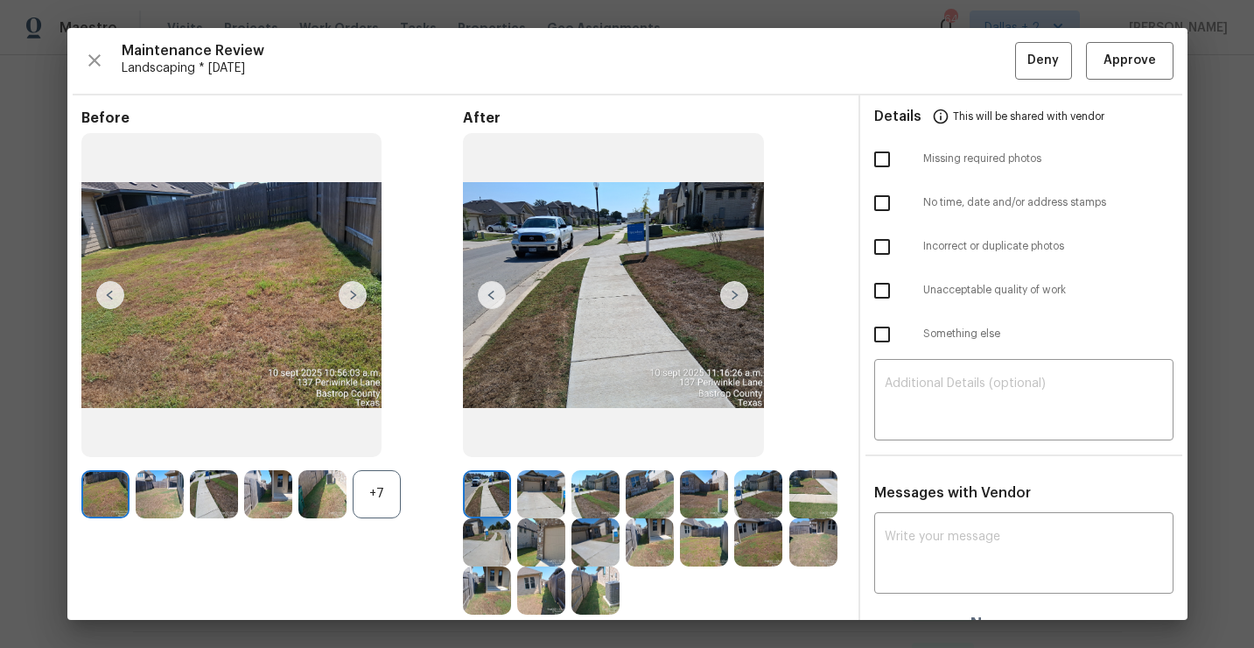
click at [383, 481] on div "+7" at bounding box center [377, 494] width 48 height 48
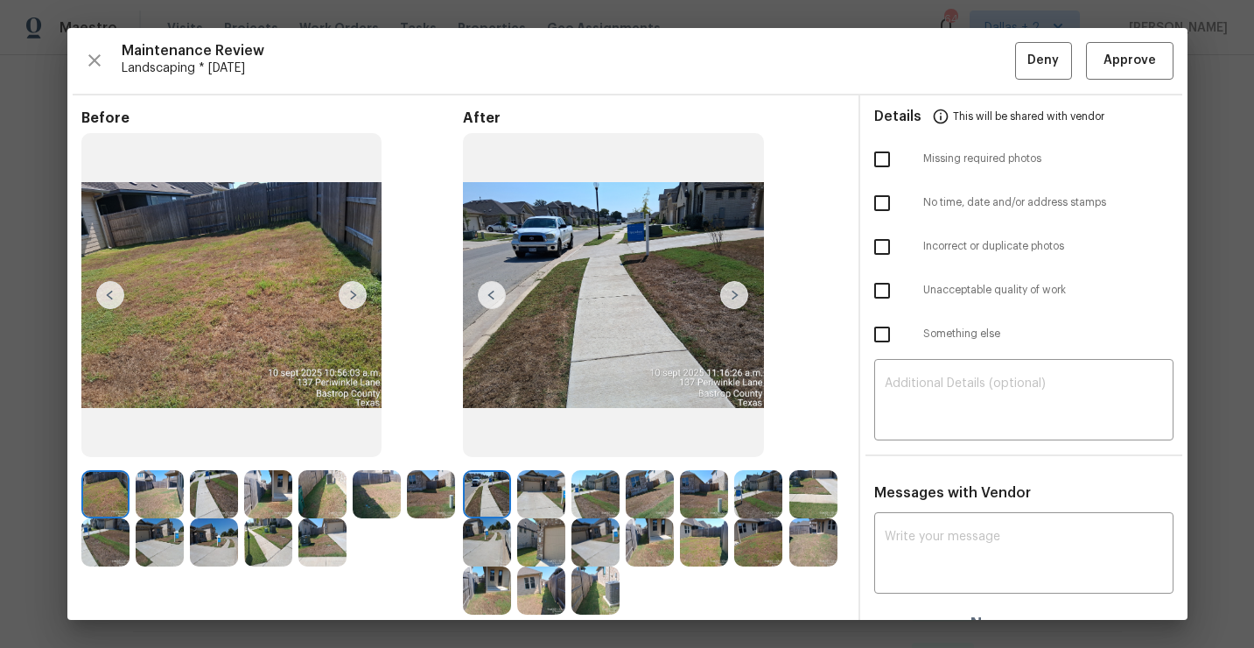
click at [728, 289] on img at bounding box center [734, 295] width 28 height 28
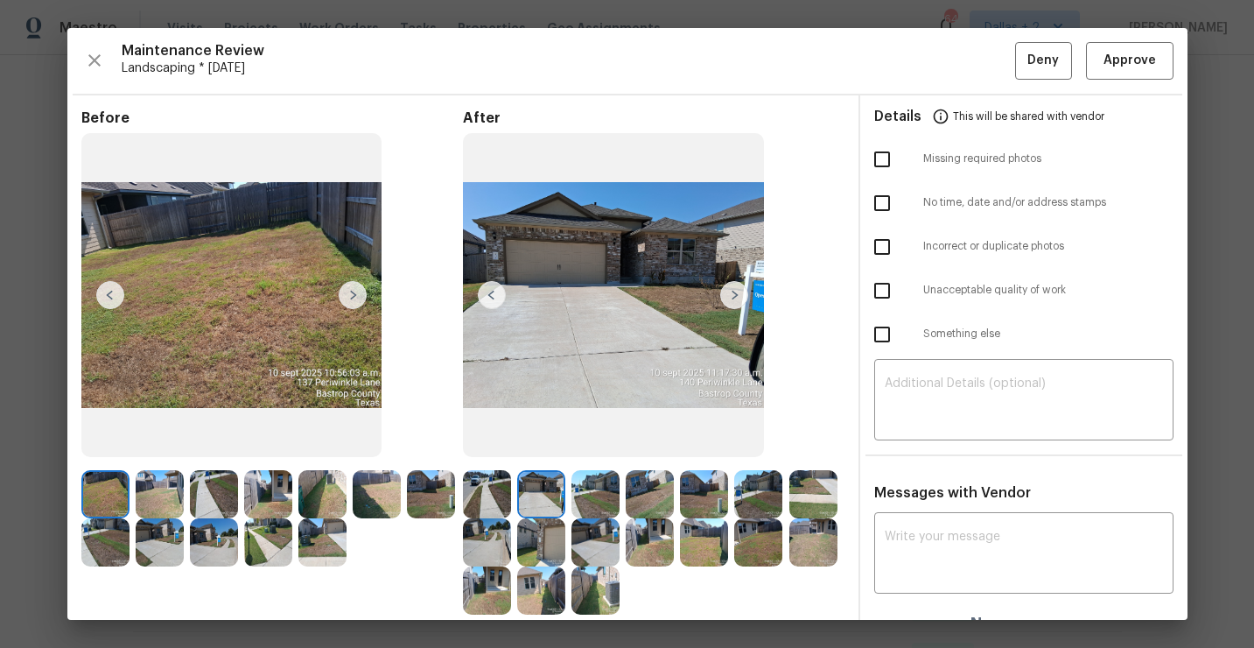
click at [320, 547] on img at bounding box center [322, 542] width 48 height 48
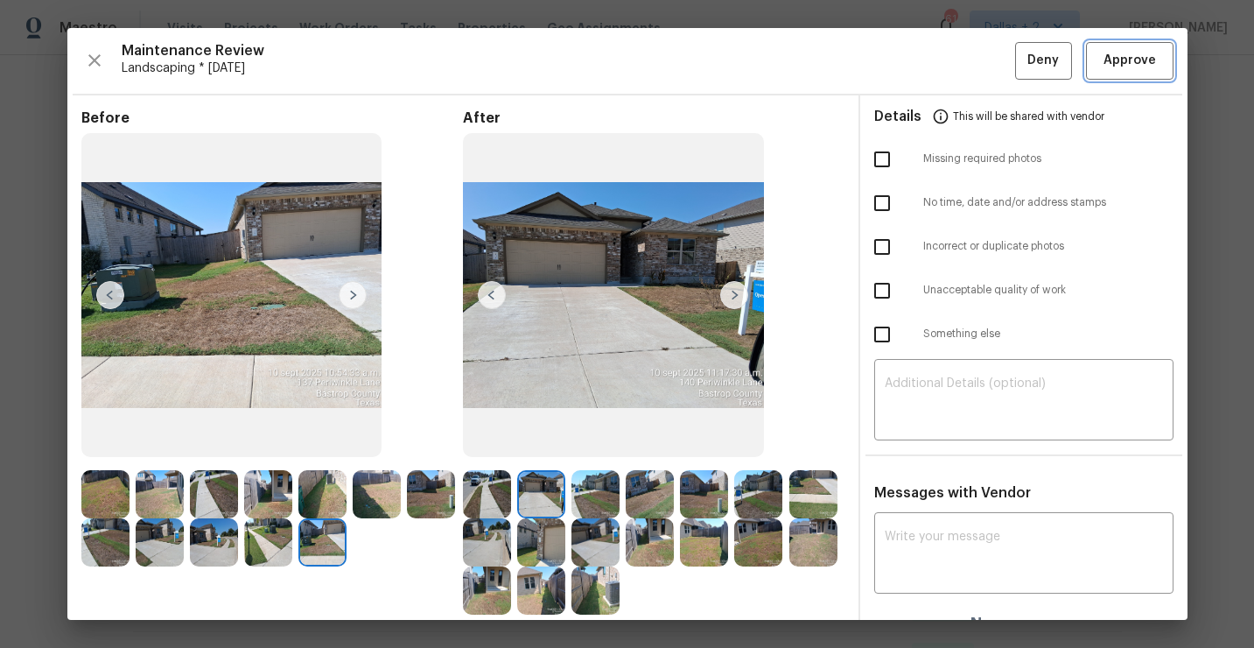
click at [1158, 53] on span "Approve" at bounding box center [1130, 61] width 60 height 22
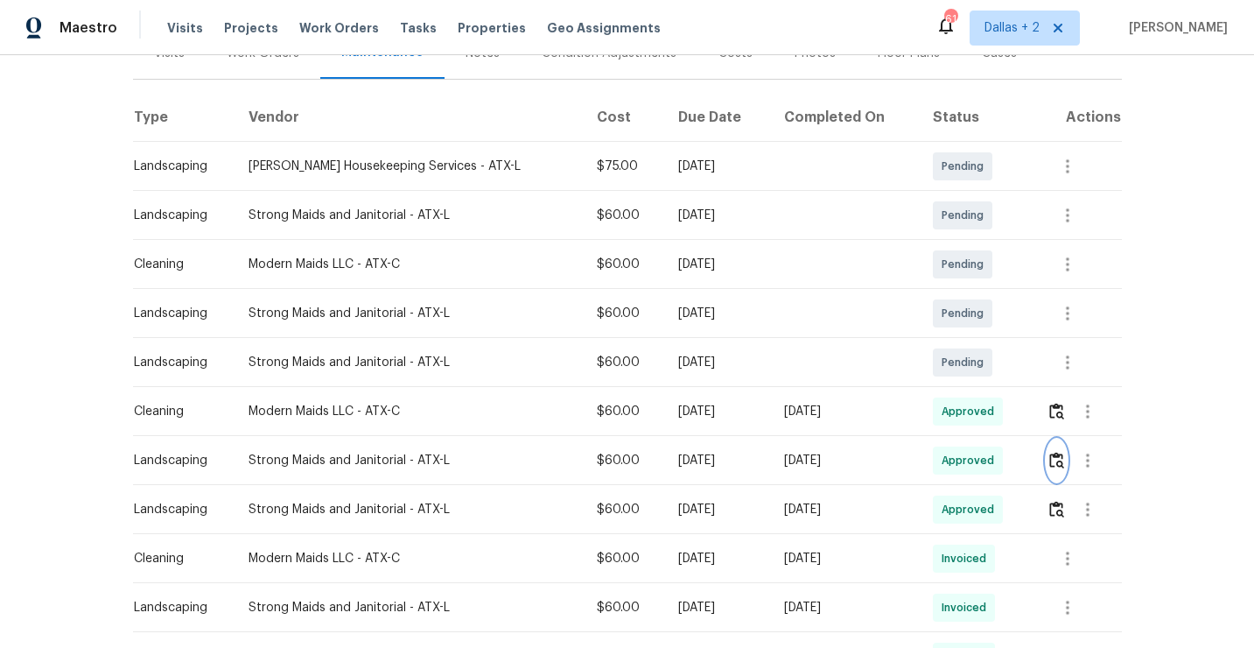
scroll to position [0, 0]
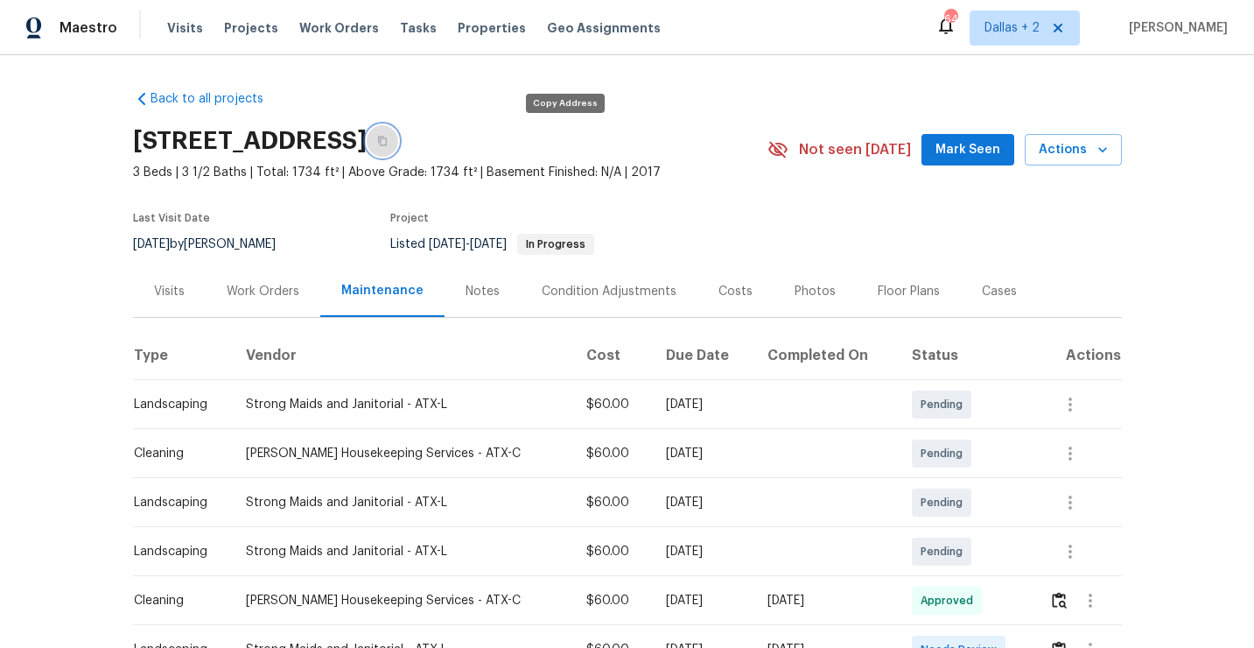
click at [388, 136] on icon "button" at bounding box center [382, 141] width 11 height 11
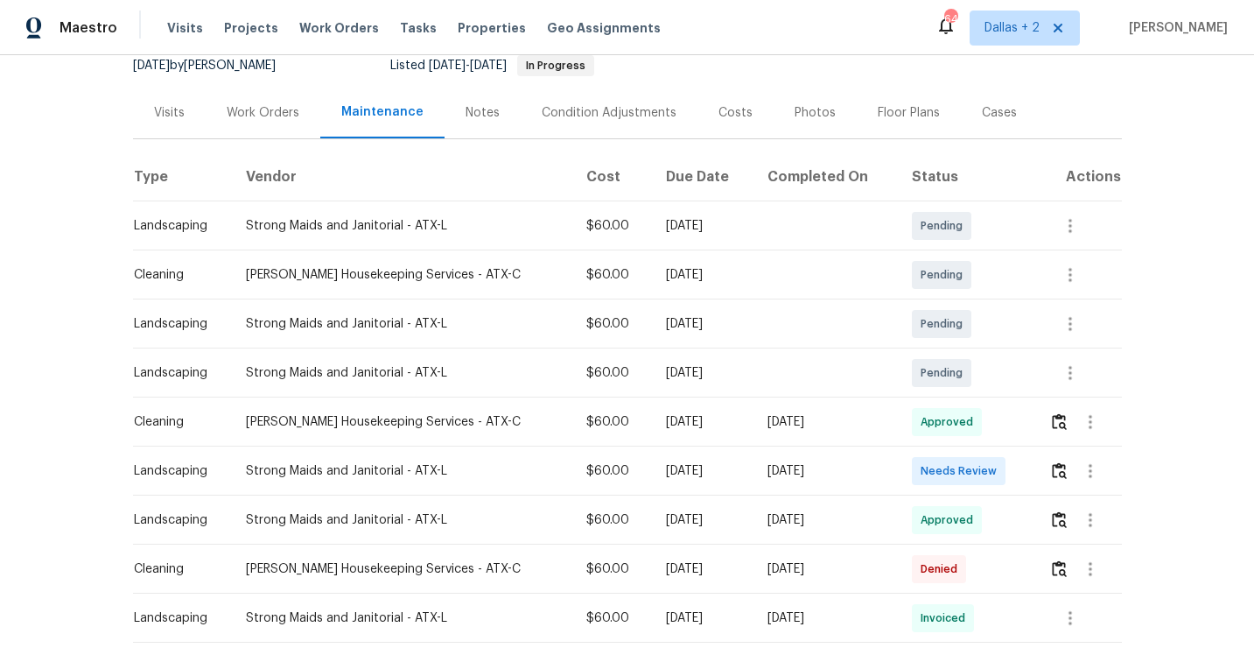
scroll to position [213, 0]
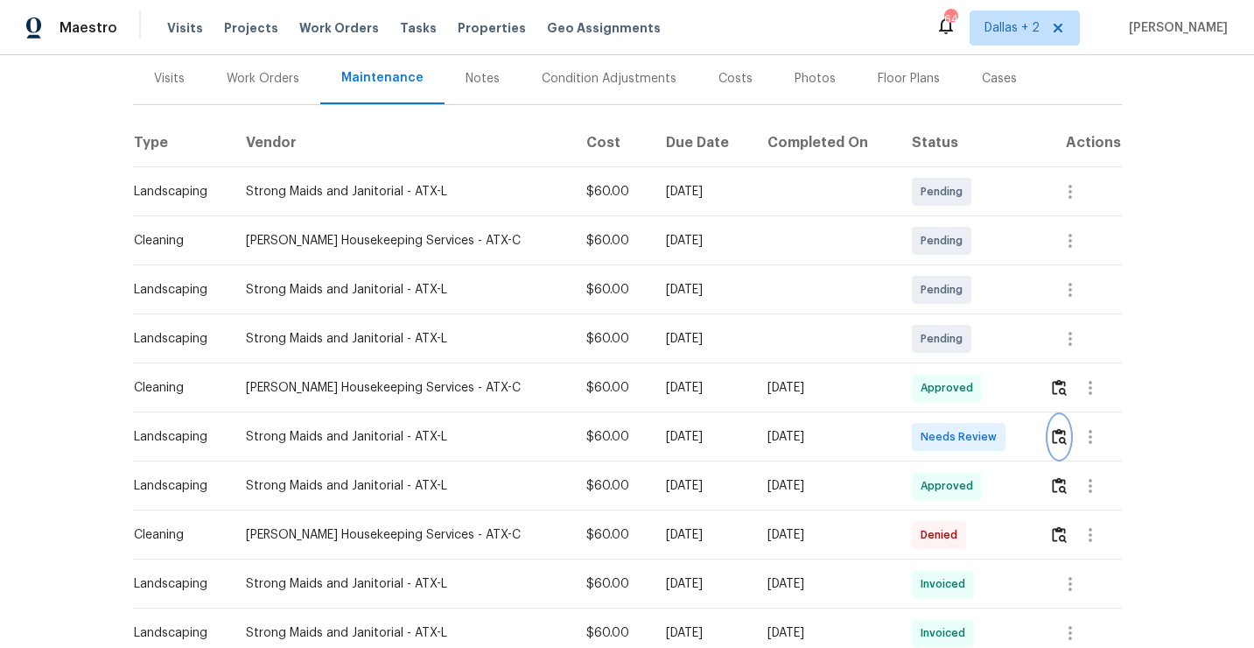
click at [1061, 446] on button "button" at bounding box center [1059, 437] width 20 height 42
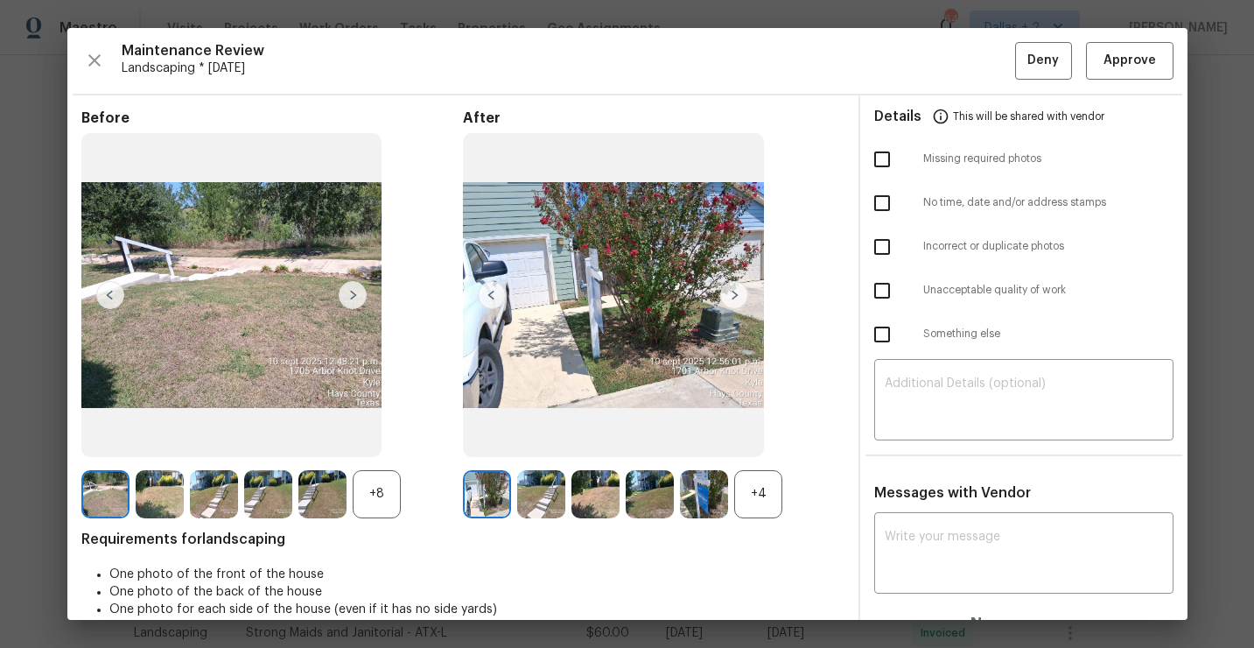
click at [763, 477] on div "+4" at bounding box center [758, 494] width 48 height 48
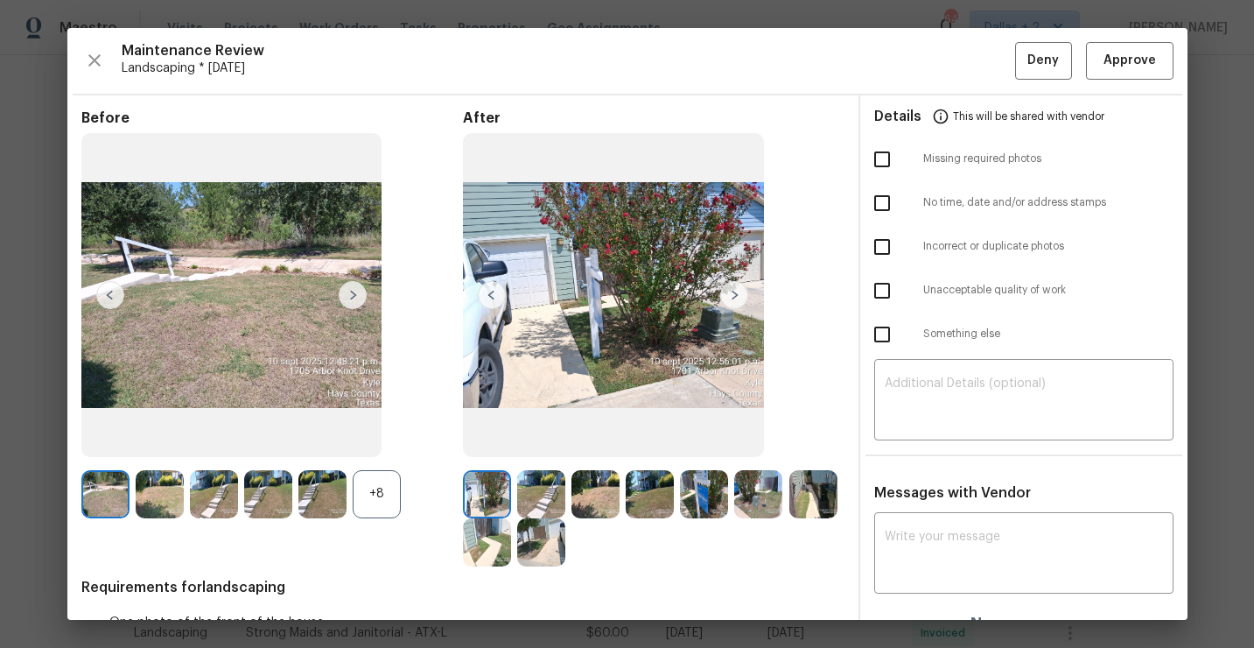
click at [376, 493] on div "+8" at bounding box center [377, 494] width 48 height 48
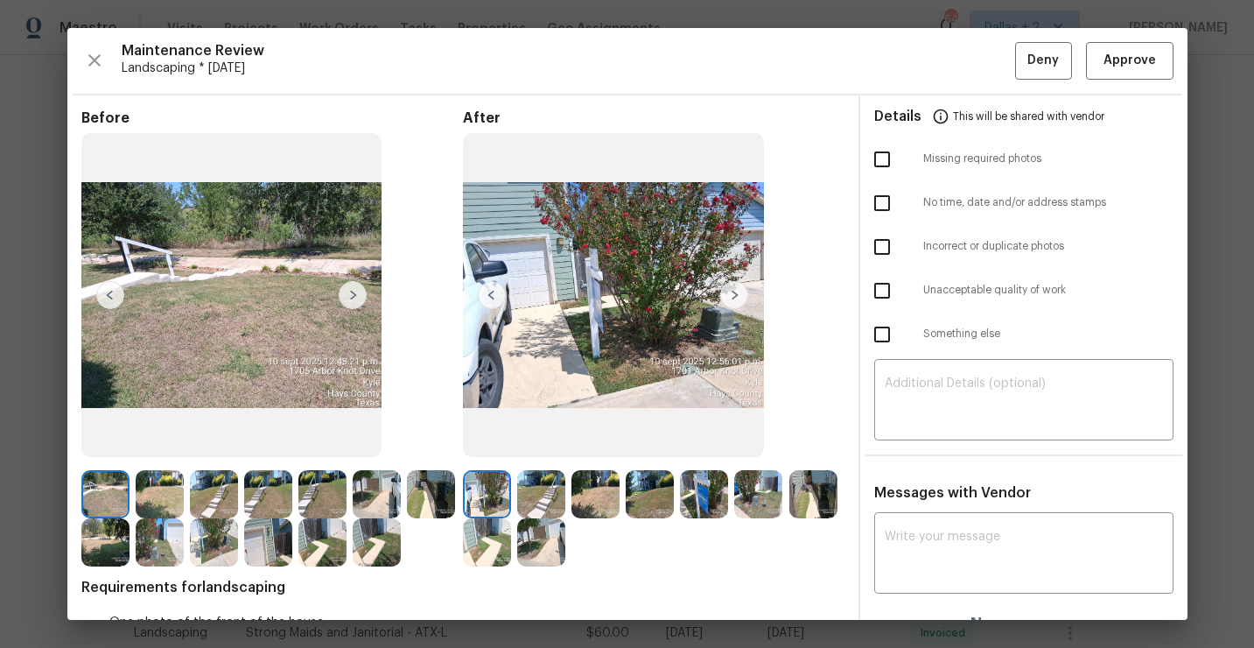
click at [725, 293] on img at bounding box center [734, 295] width 28 height 28
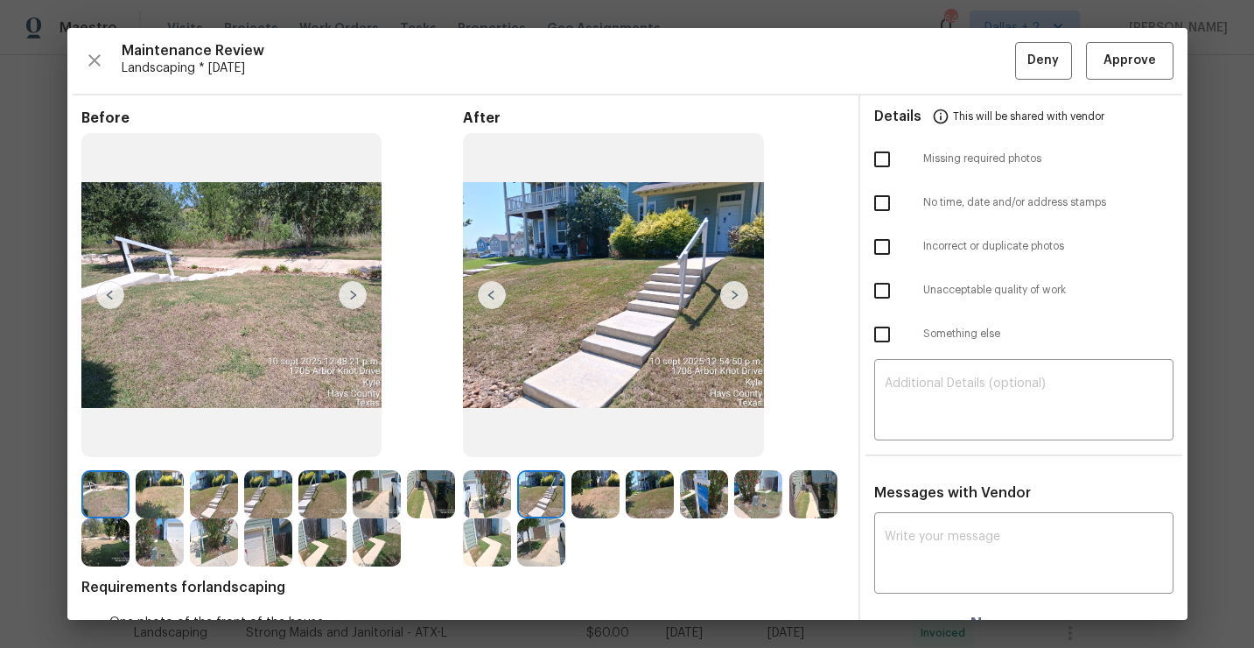
click at [556, 489] on img at bounding box center [541, 494] width 48 height 48
click at [602, 492] on img at bounding box center [596, 494] width 48 height 48
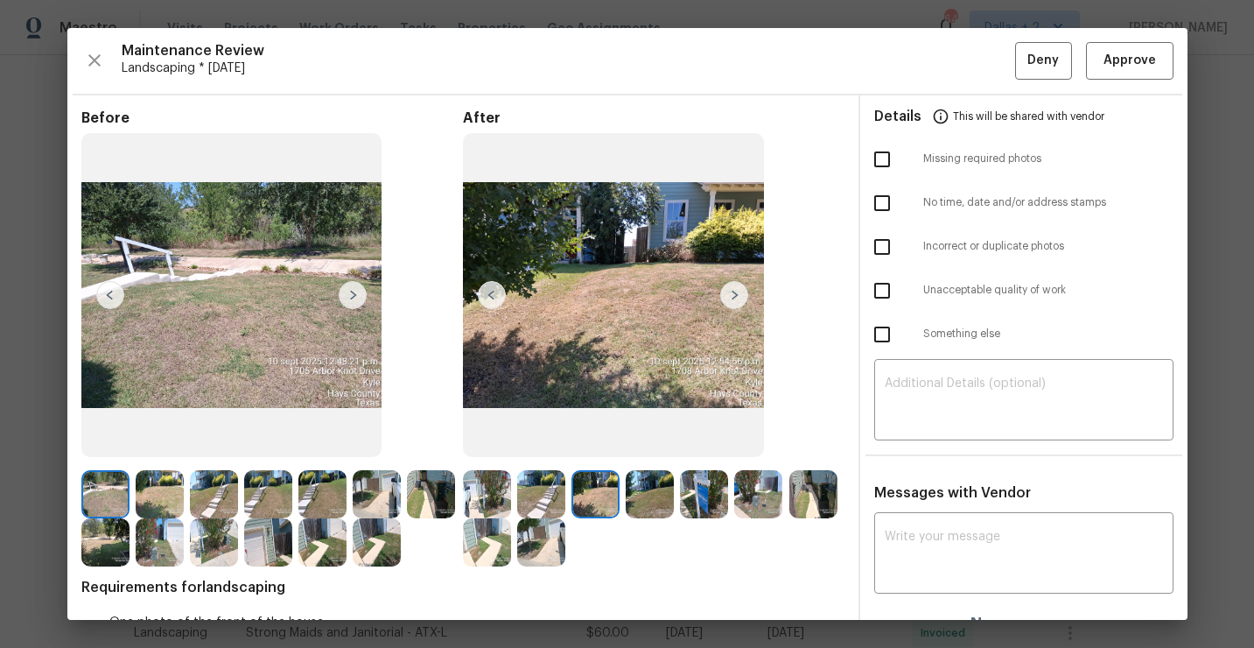
click at [824, 501] on img at bounding box center [813, 494] width 48 height 48
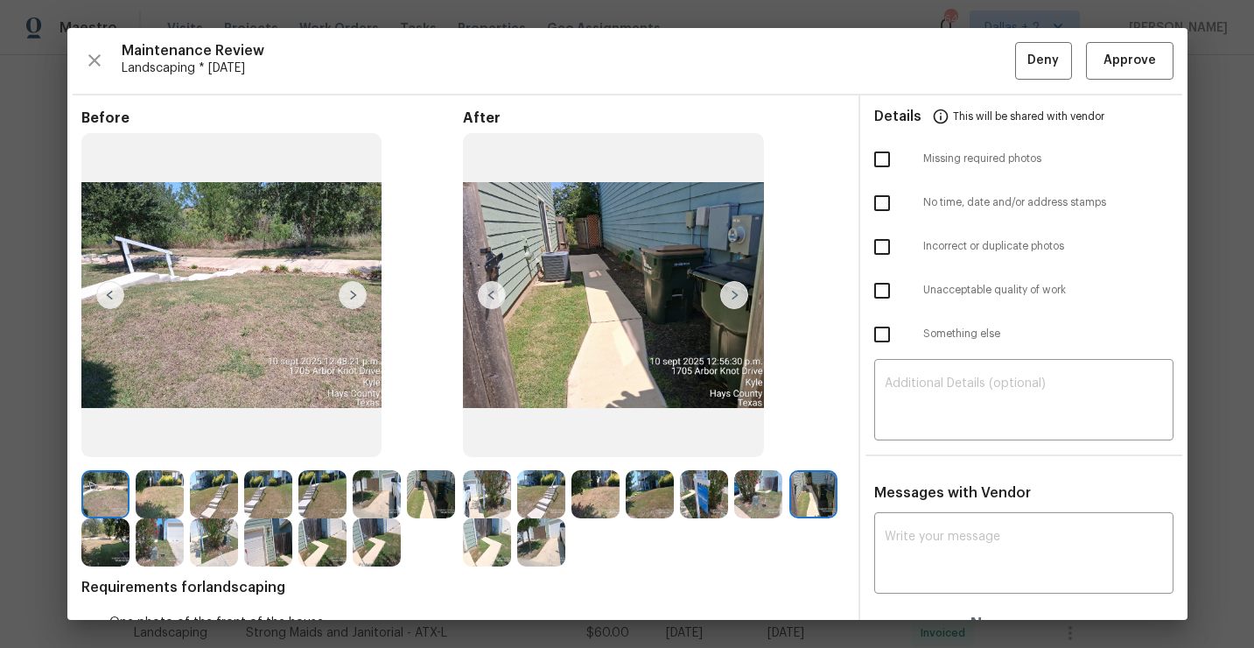
click at [146, 546] on img at bounding box center [160, 542] width 48 height 48
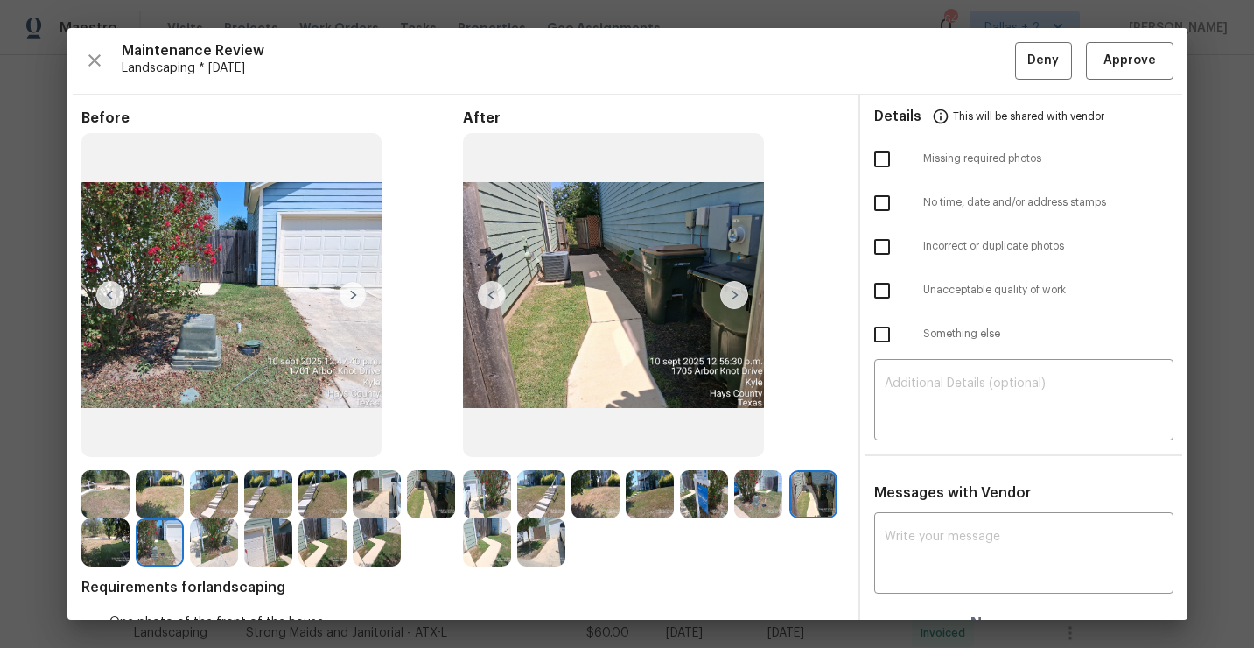
click at [265, 544] on img at bounding box center [268, 542] width 48 height 48
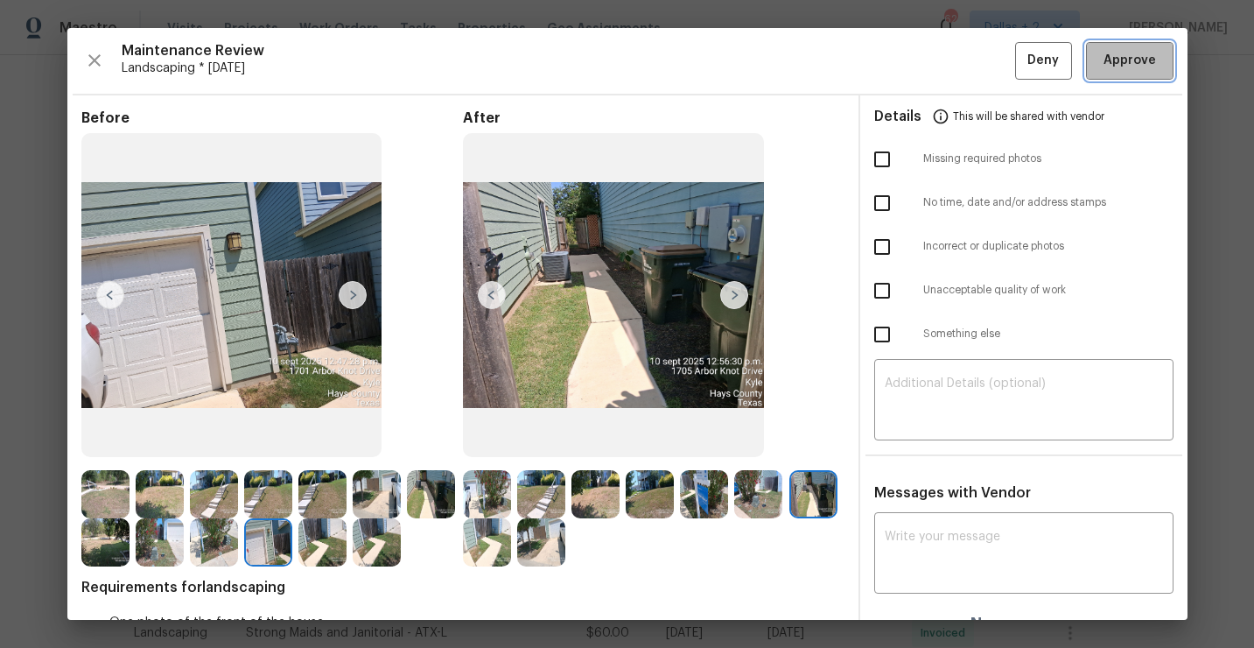
click at [1116, 60] on span "Approve" at bounding box center [1130, 61] width 53 height 22
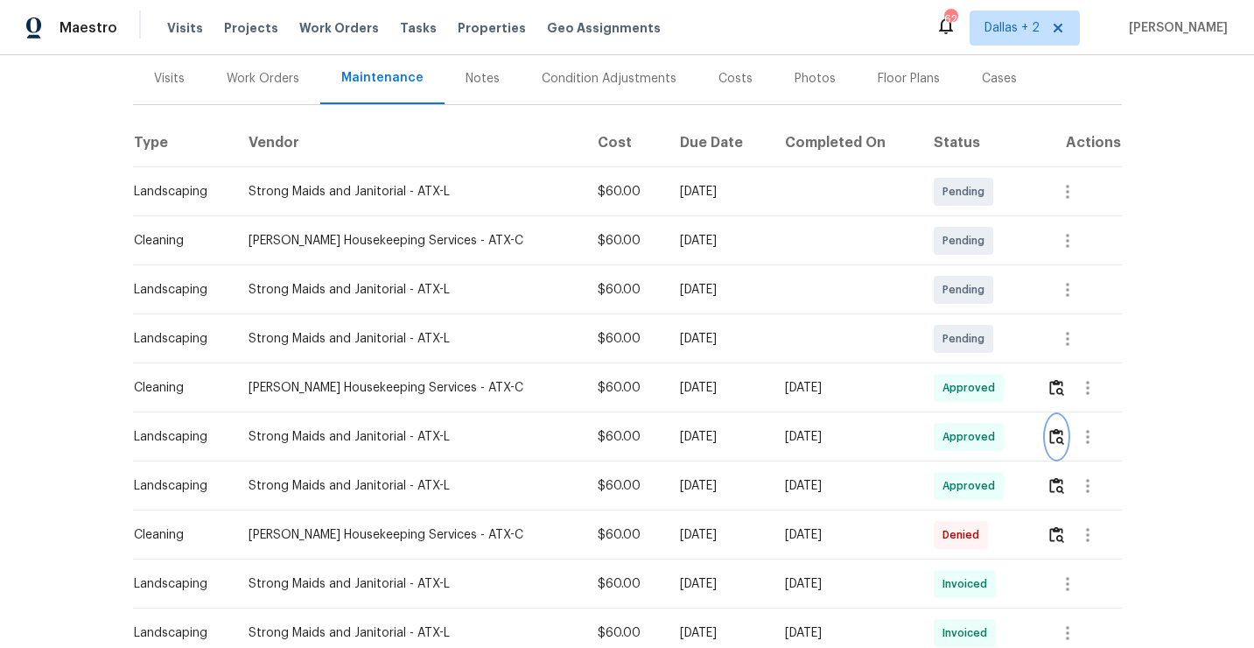
scroll to position [0, 0]
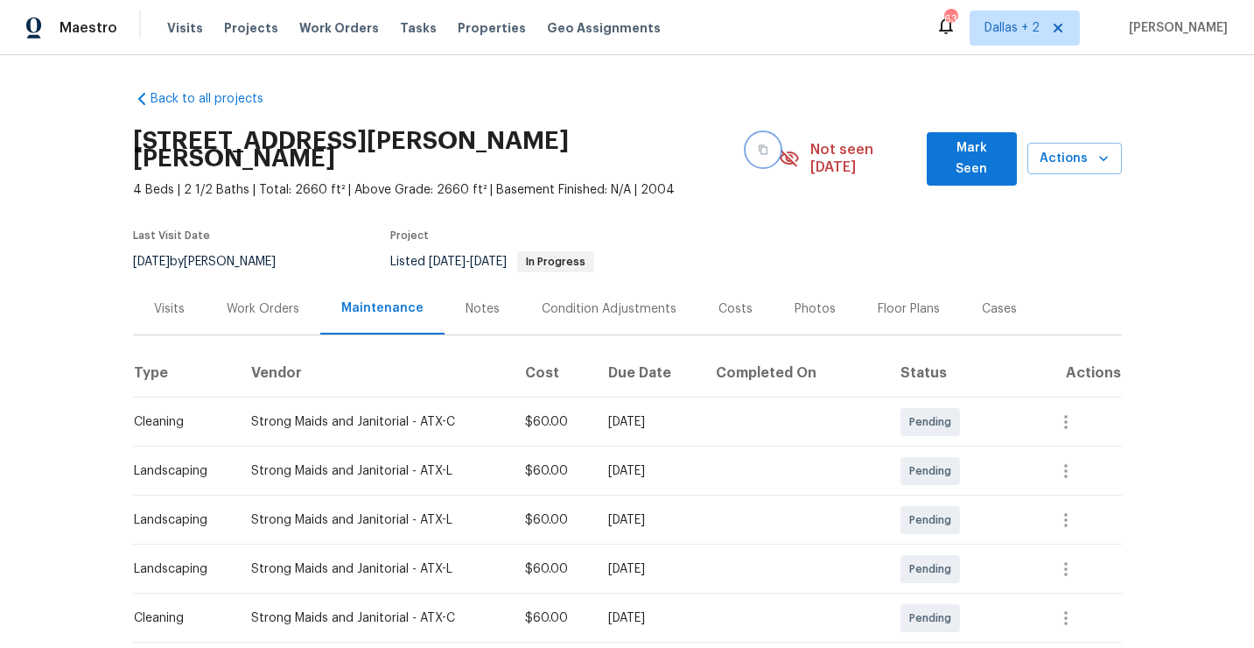
click at [758, 144] on icon "button" at bounding box center [763, 149] width 11 height 11
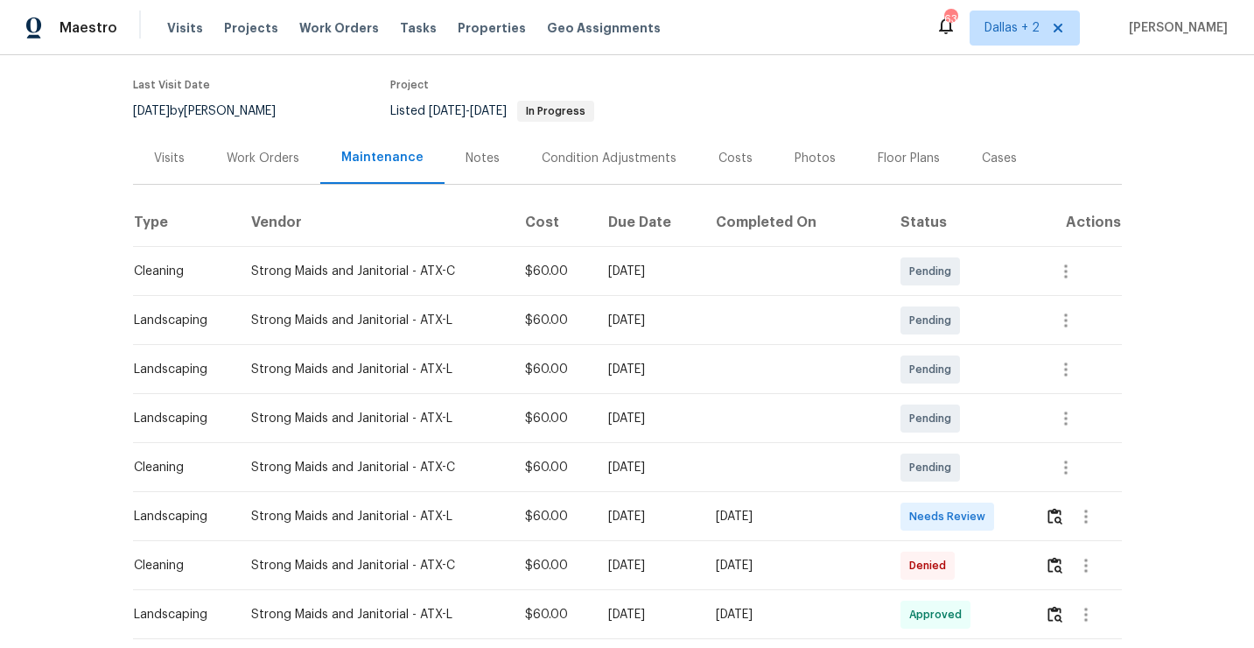
scroll to position [187, 0]
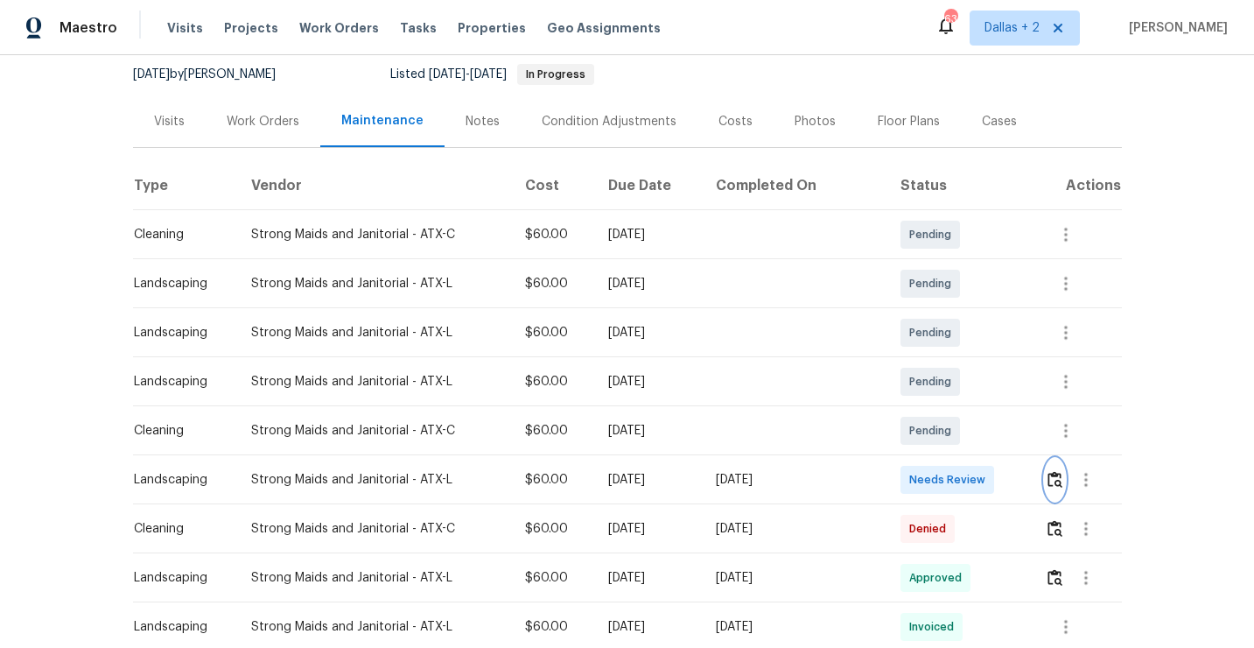
click at [1055, 471] on img "button" at bounding box center [1055, 479] width 15 height 17
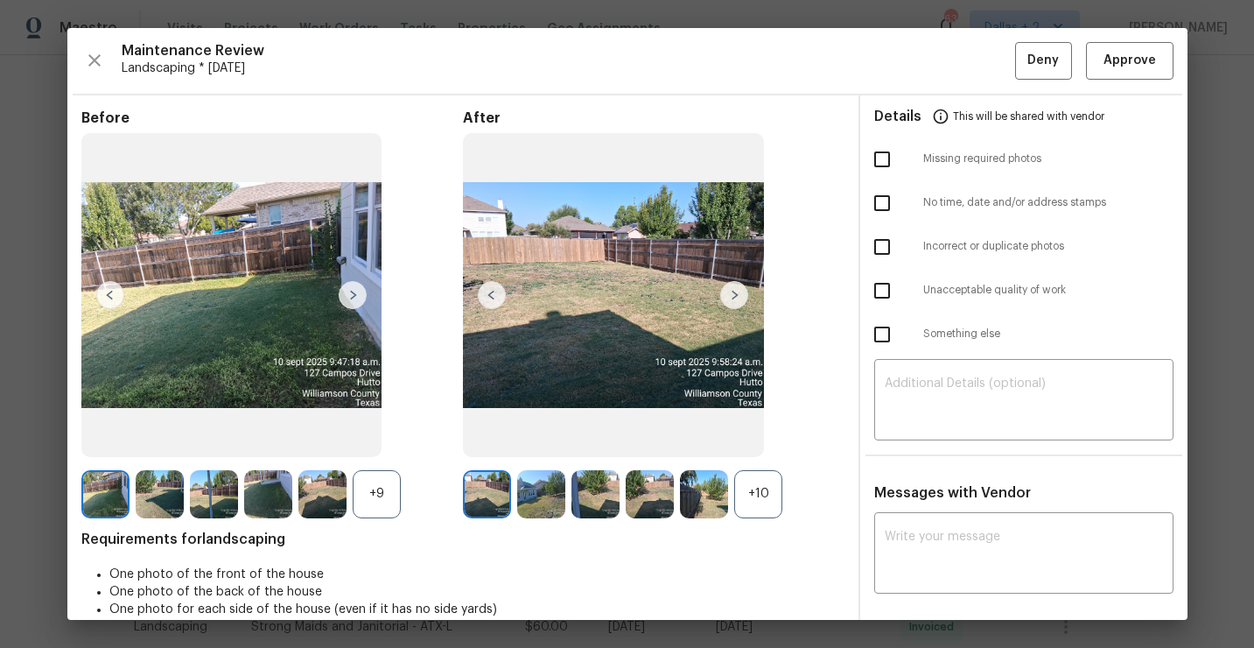
click at [760, 506] on div "+10" at bounding box center [758, 494] width 48 height 48
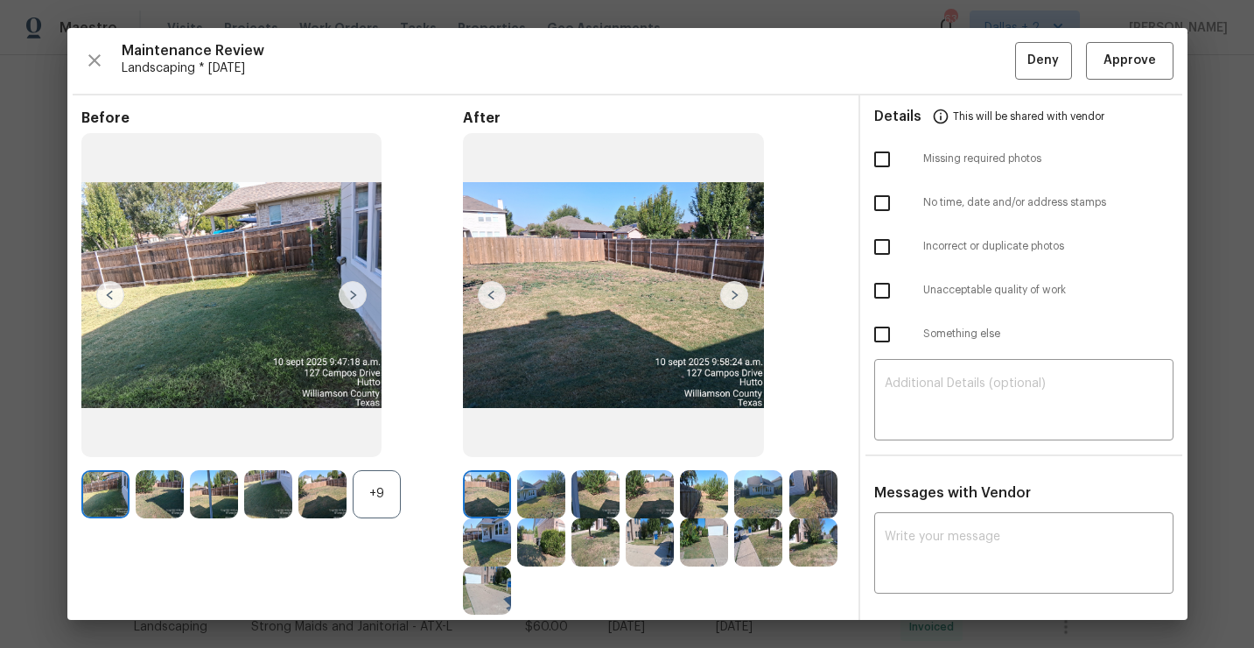
click at [373, 495] on div "+9" at bounding box center [377, 494] width 48 height 48
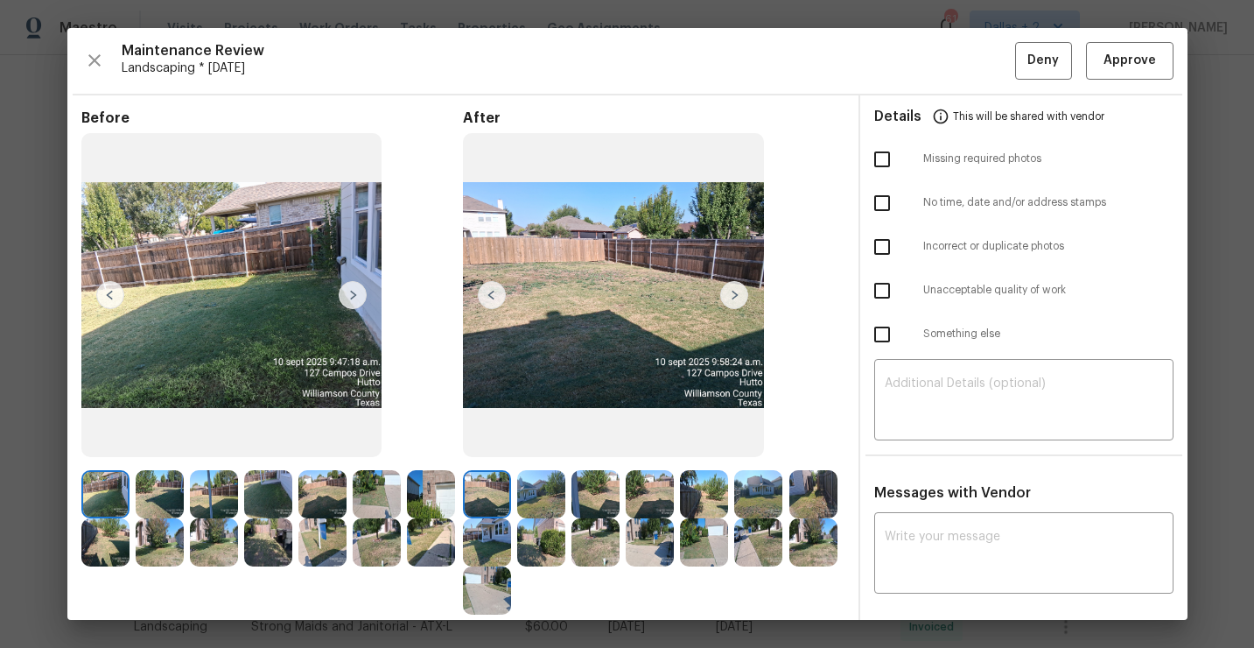
click at [503, 574] on img at bounding box center [487, 590] width 48 height 48
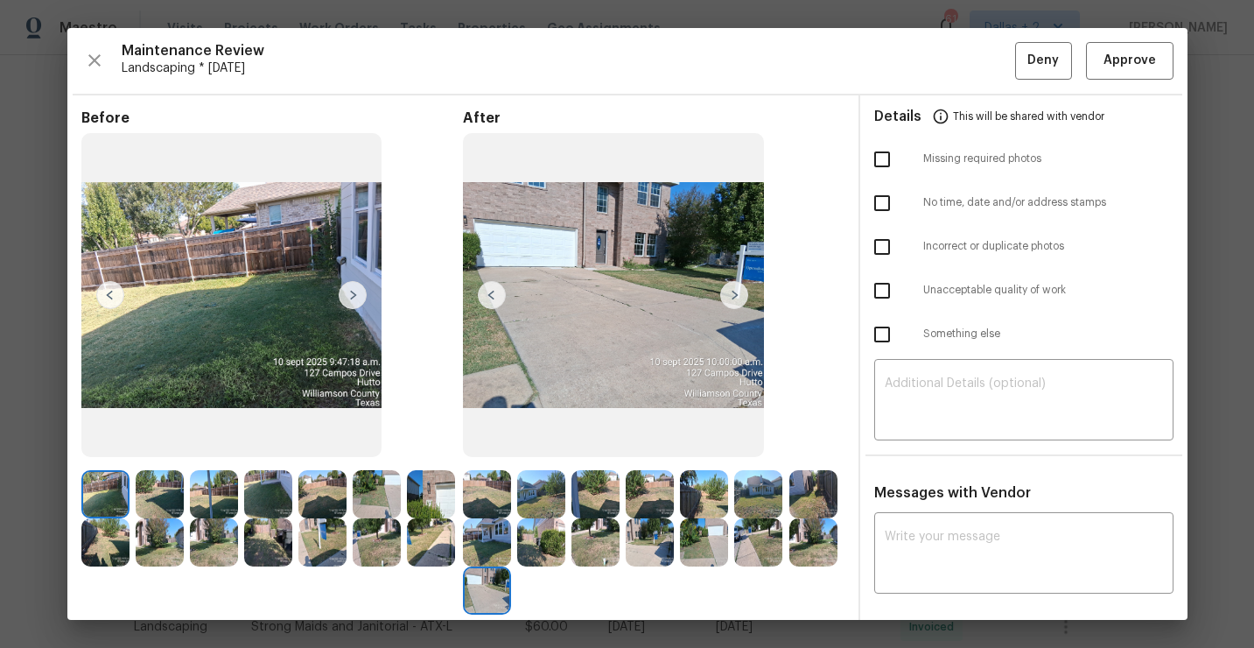
click at [157, 498] on img at bounding box center [160, 494] width 48 height 48
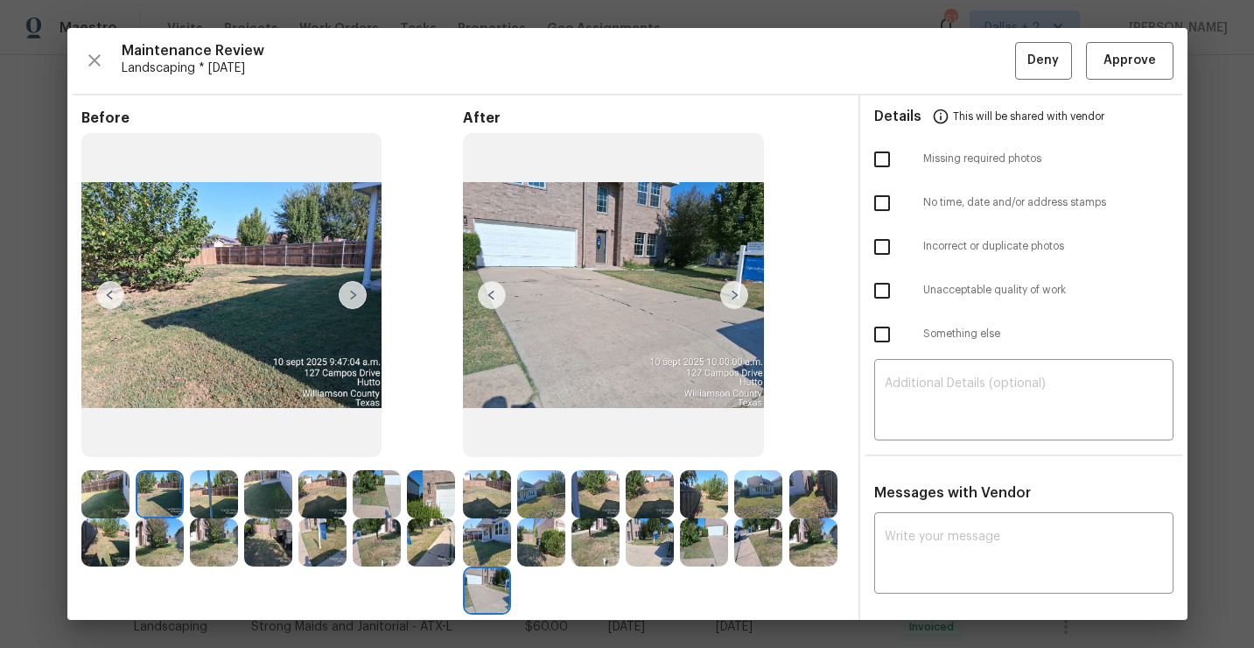
click at [479, 492] on img at bounding box center [487, 494] width 48 height 48
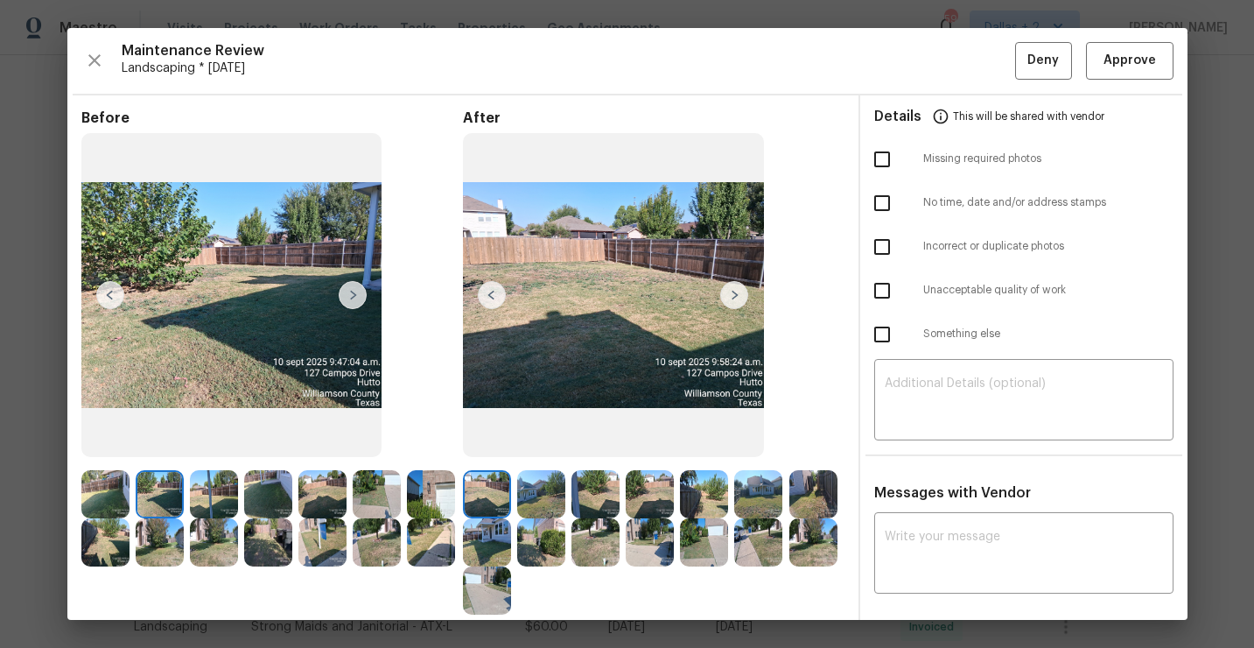
click at [546, 488] on img at bounding box center [541, 494] width 48 height 48
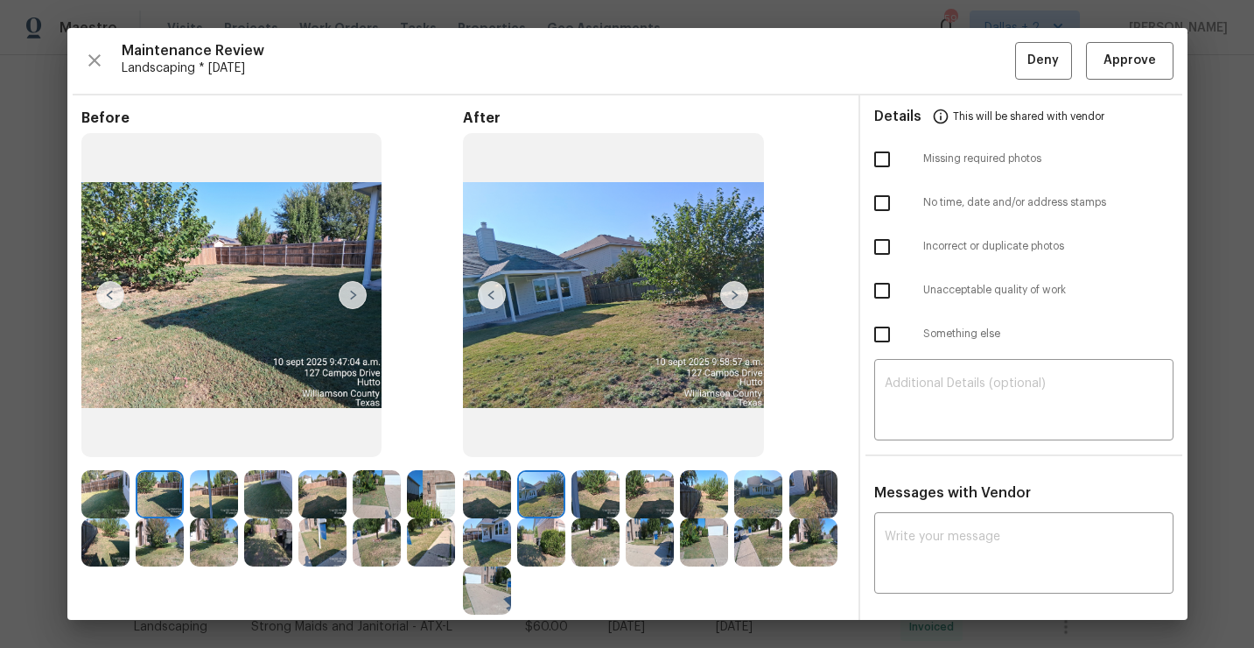
click at [622, 501] on div at bounding box center [599, 494] width 54 height 48
click at [465, 477] on img at bounding box center [487, 494] width 48 height 48
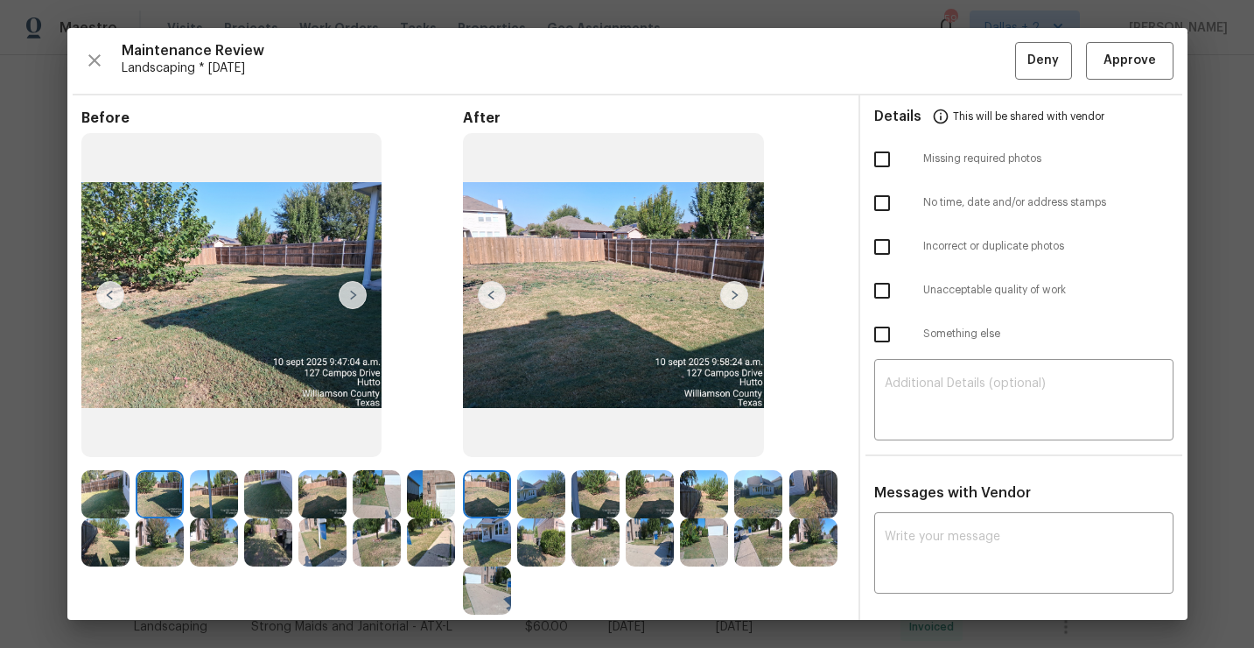
click at [735, 298] on img at bounding box center [734, 295] width 28 height 28
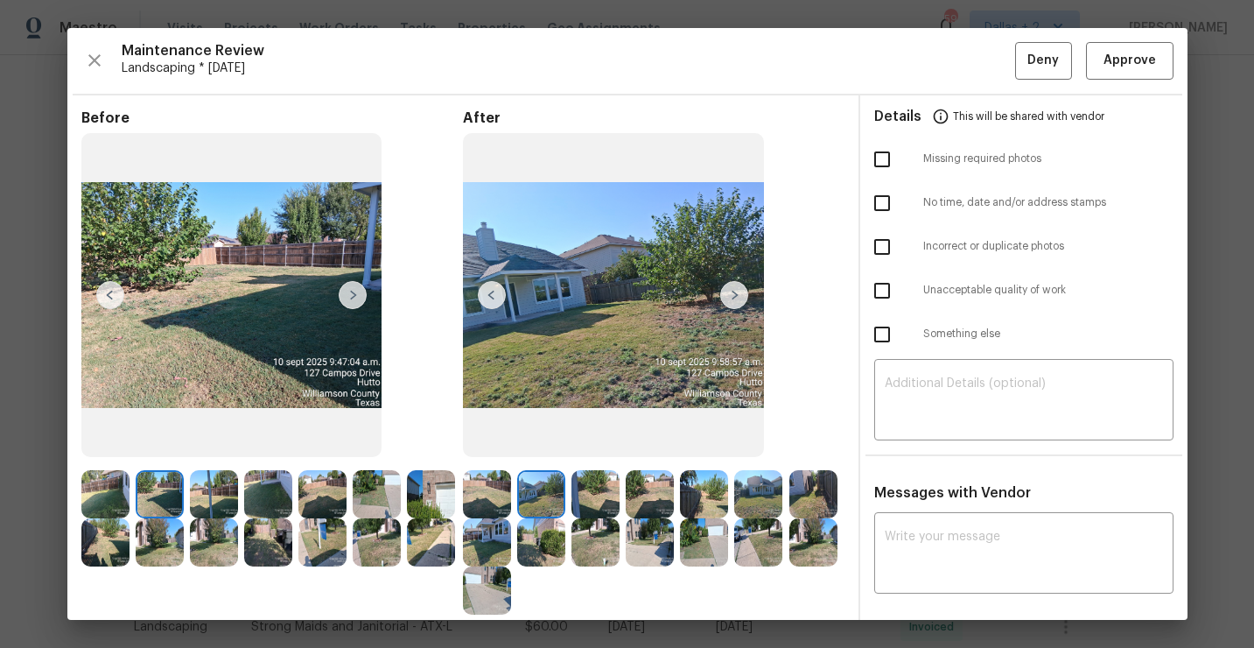
click at [497, 525] on img at bounding box center [487, 542] width 48 height 48
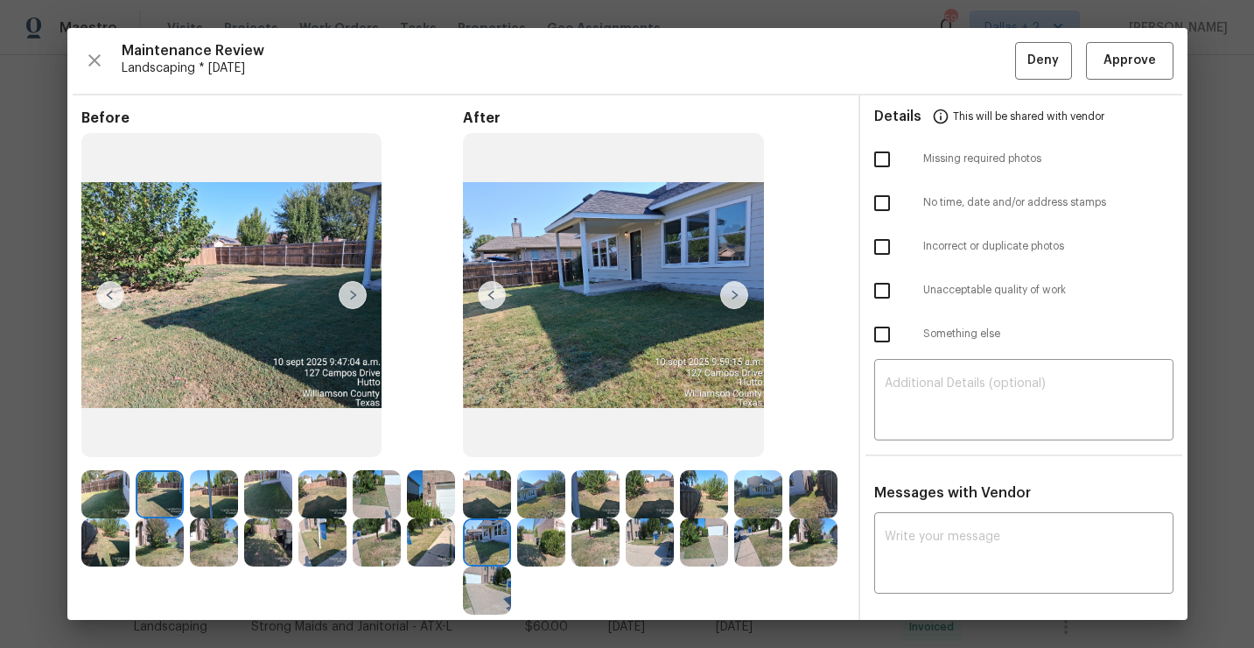
click at [492, 476] on img at bounding box center [487, 494] width 48 height 48
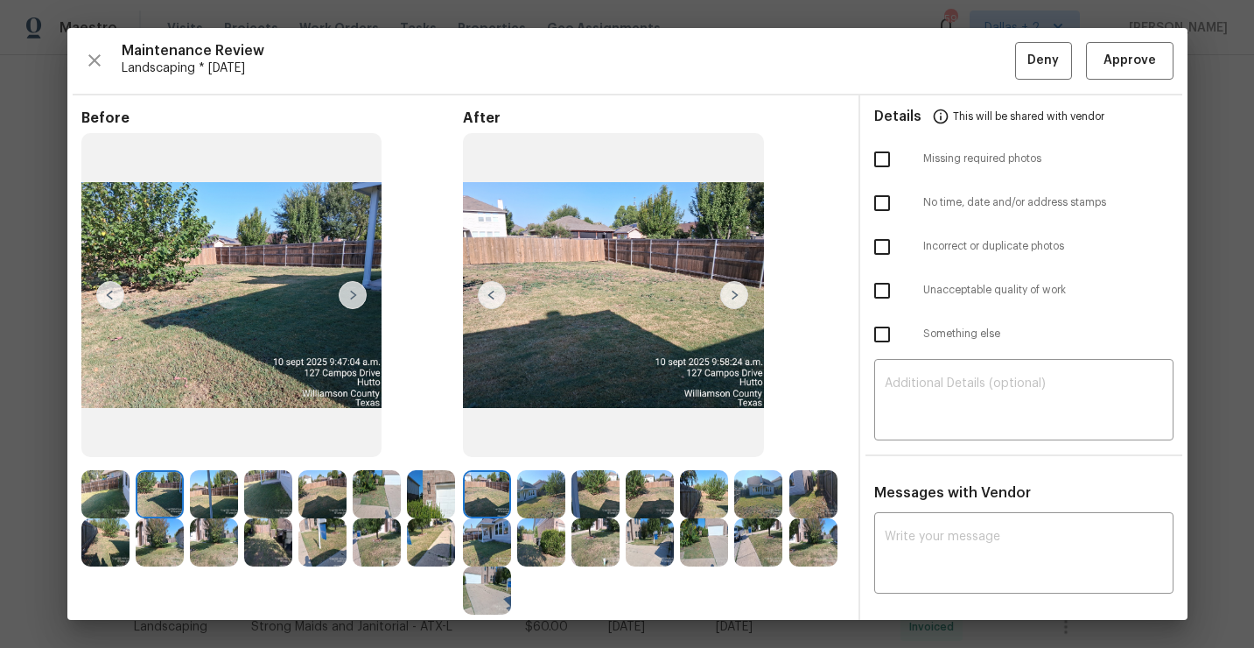
click at [737, 298] on img at bounding box center [734, 295] width 28 height 28
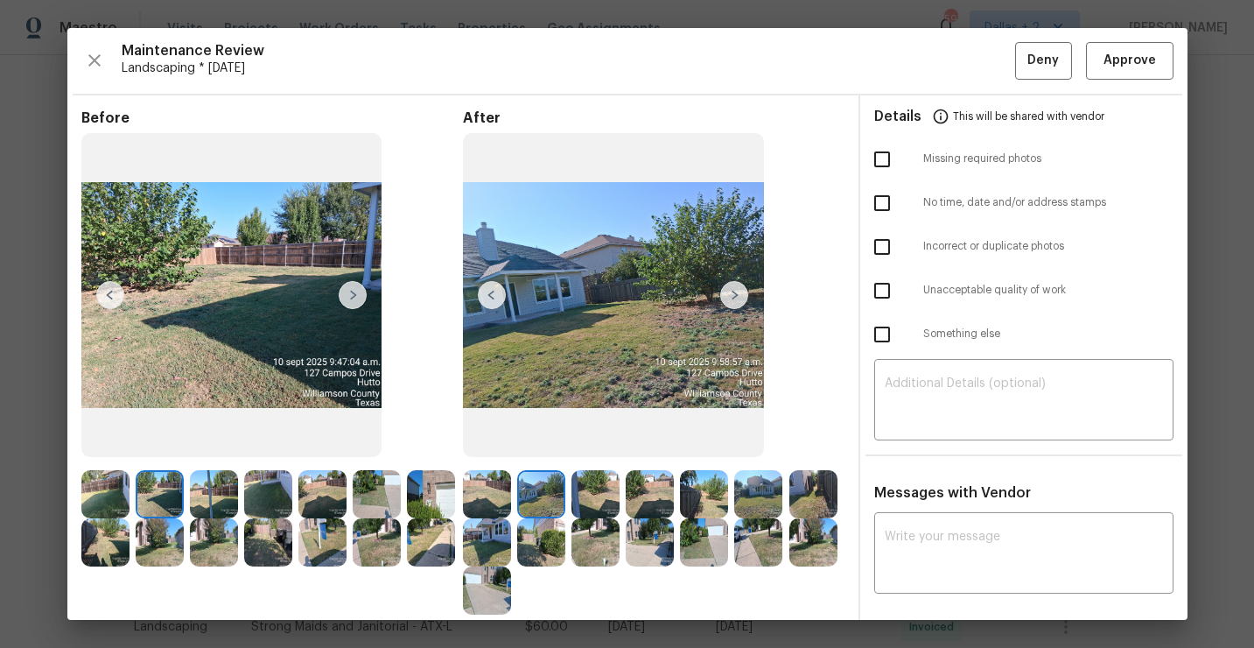
click at [737, 298] on img at bounding box center [734, 295] width 28 height 28
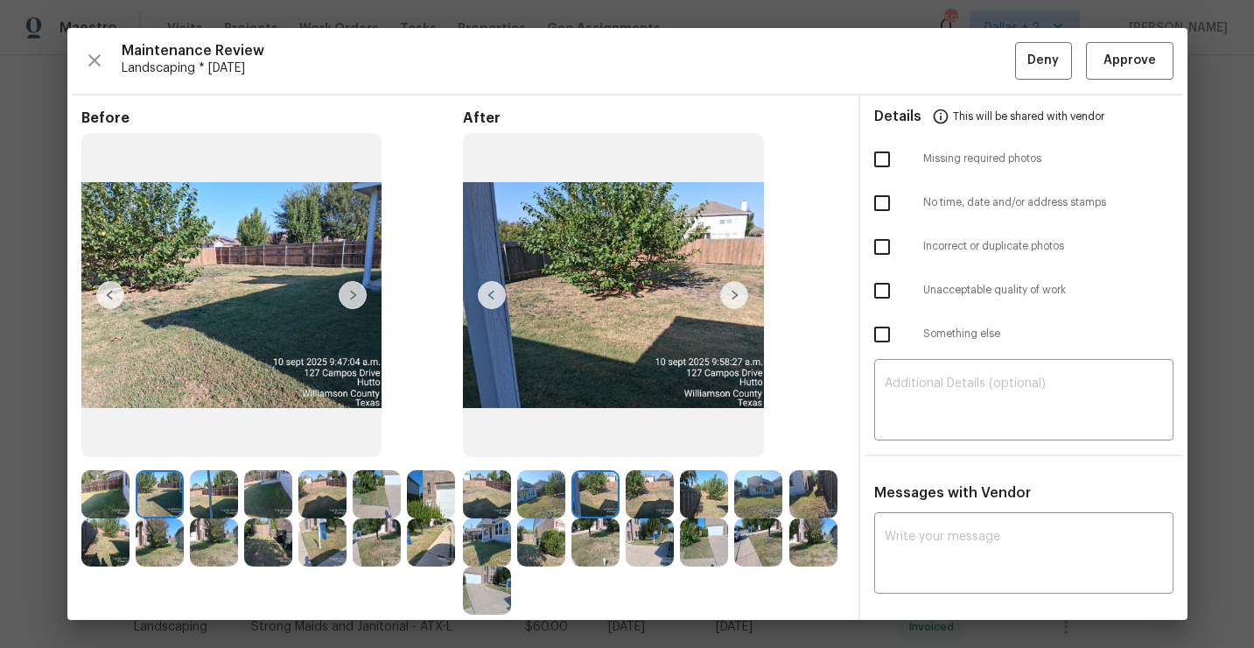
click at [737, 297] on img at bounding box center [734, 295] width 28 height 28
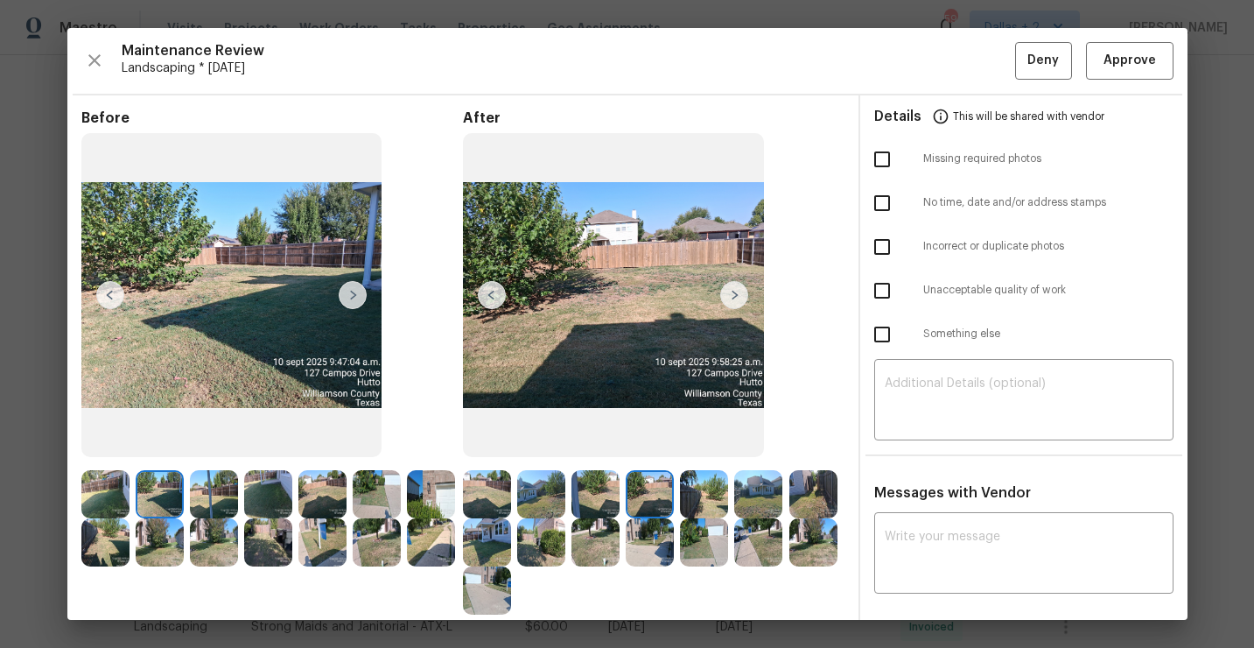
click at [483, 553] on img at bounding box center [487, 542] width 48 height 48
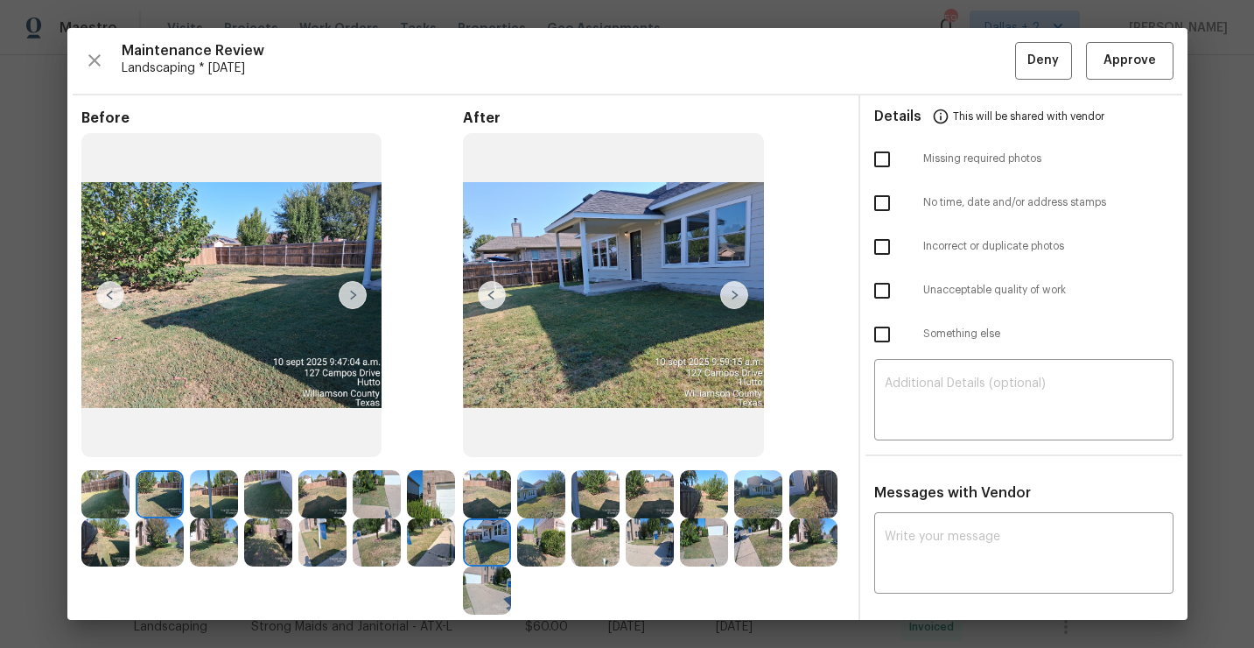
click at [482, 580] on img at bounding box center [487, 590] width 48 height 48
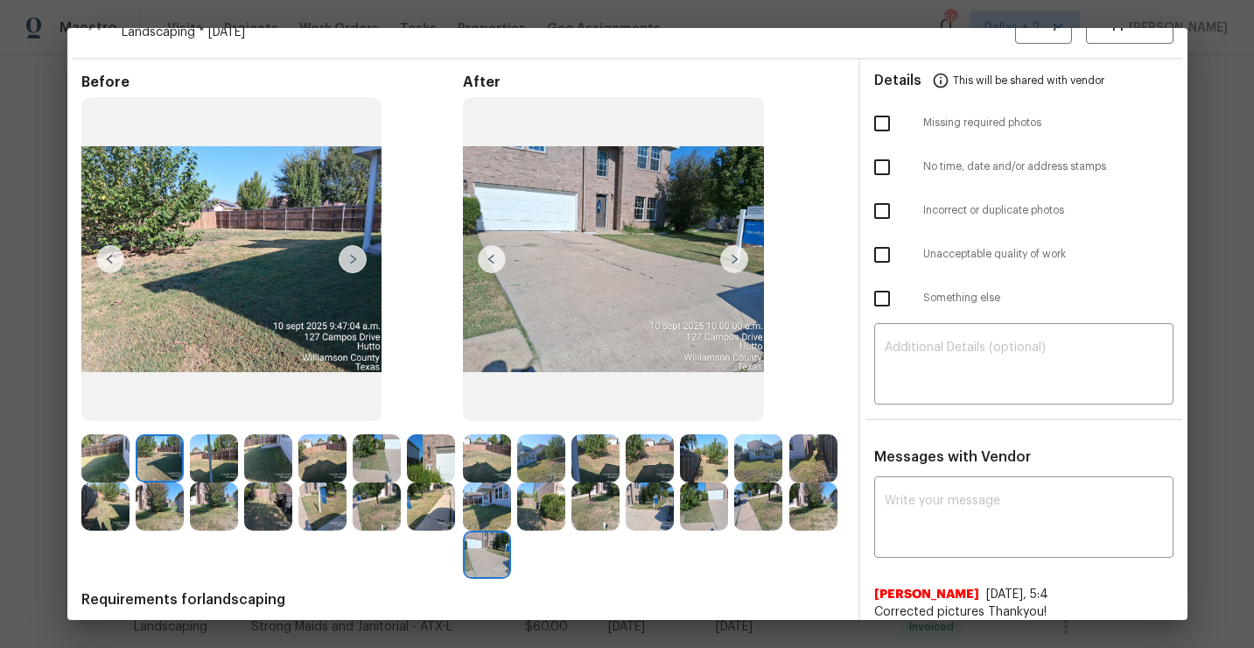
scroll to position [29, 0]
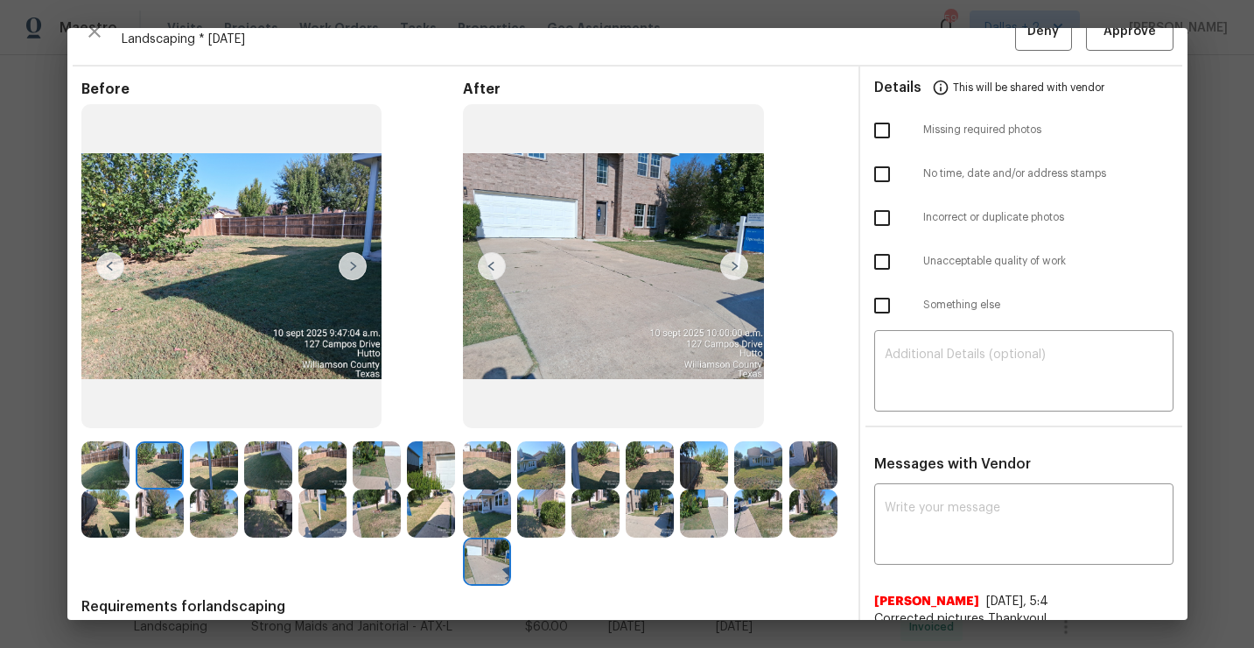
click at [432, 516] on img at bounding box center [431, 513] width 48 height 48
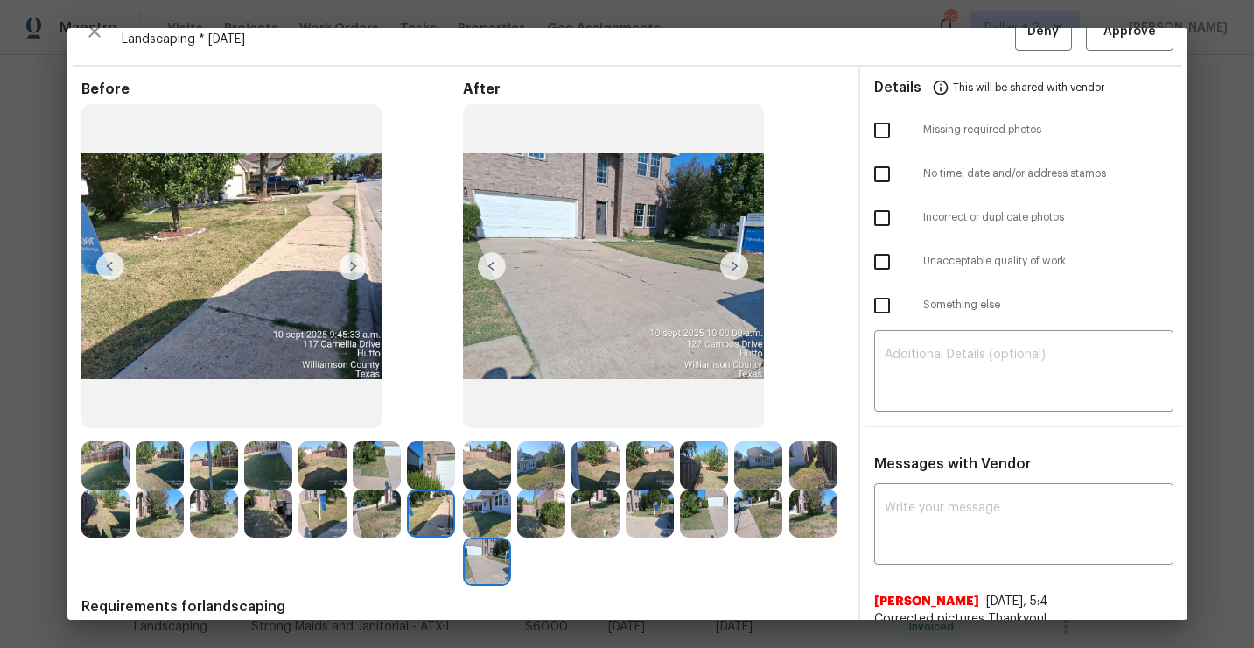
click at [734, 268] on img at bounding box center [734, 266] width 28 height 28
click at [1107, 46] on button "Approve" at bounding box center [1130, 32] width 88 height 38
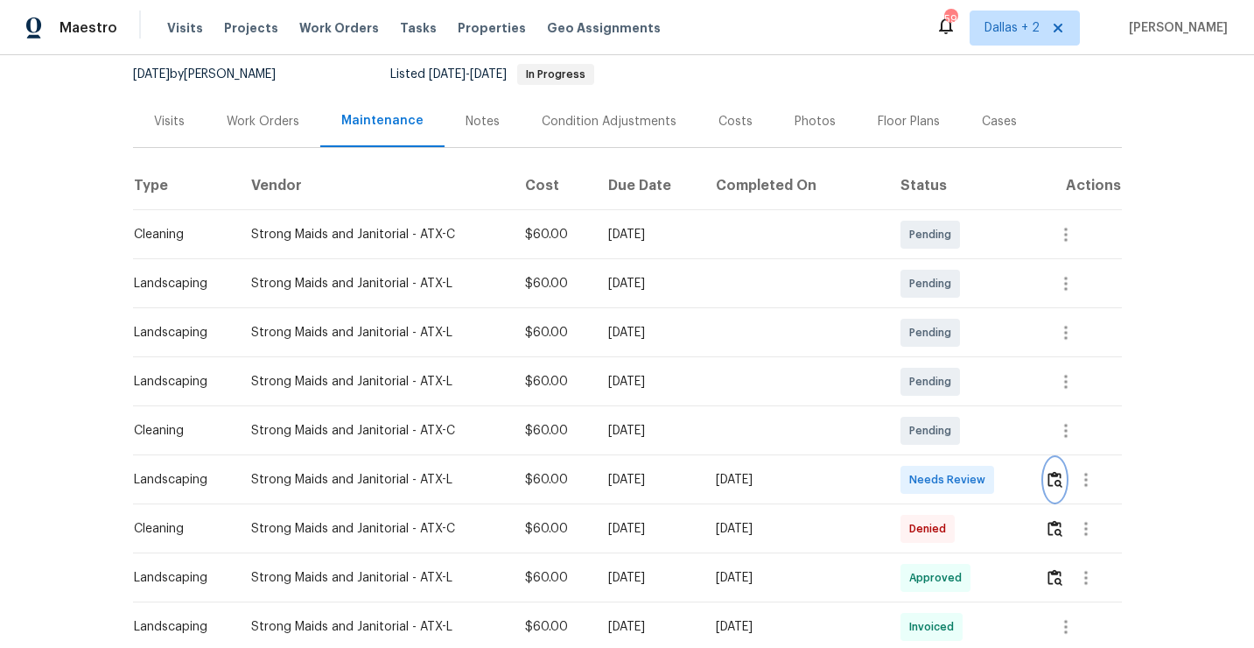
scroll to position [0, 0]
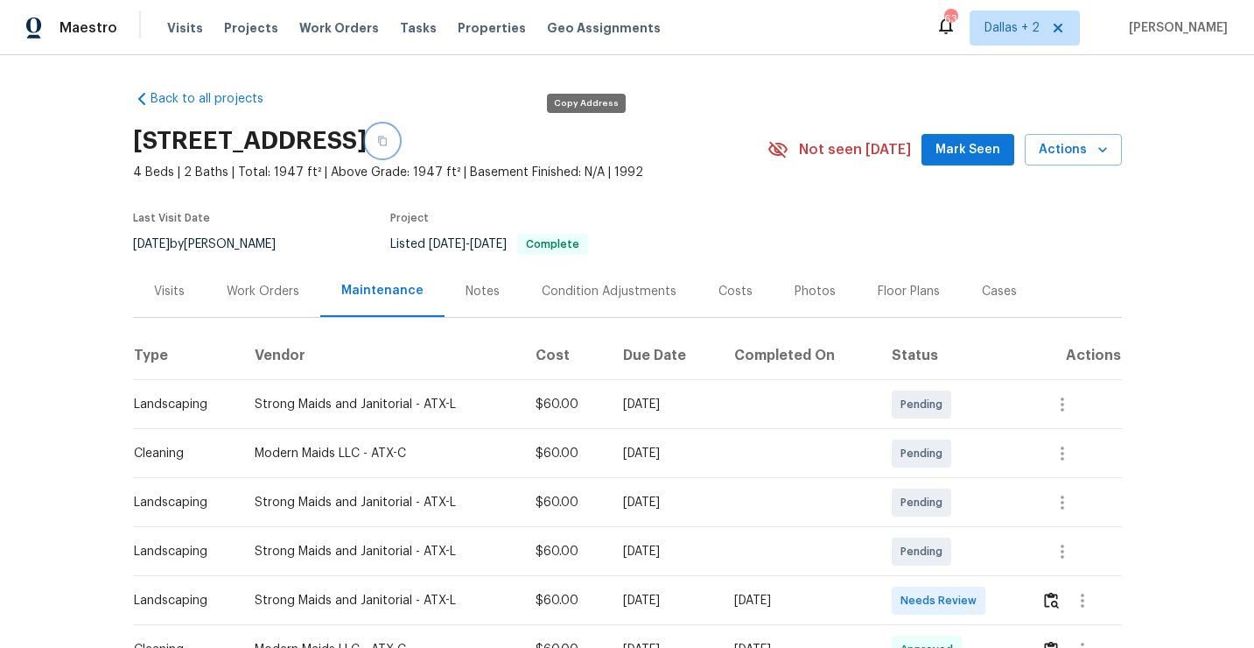
click at [388, 136] on icon "button" at bounding box center [382, 141] width 11 height 11
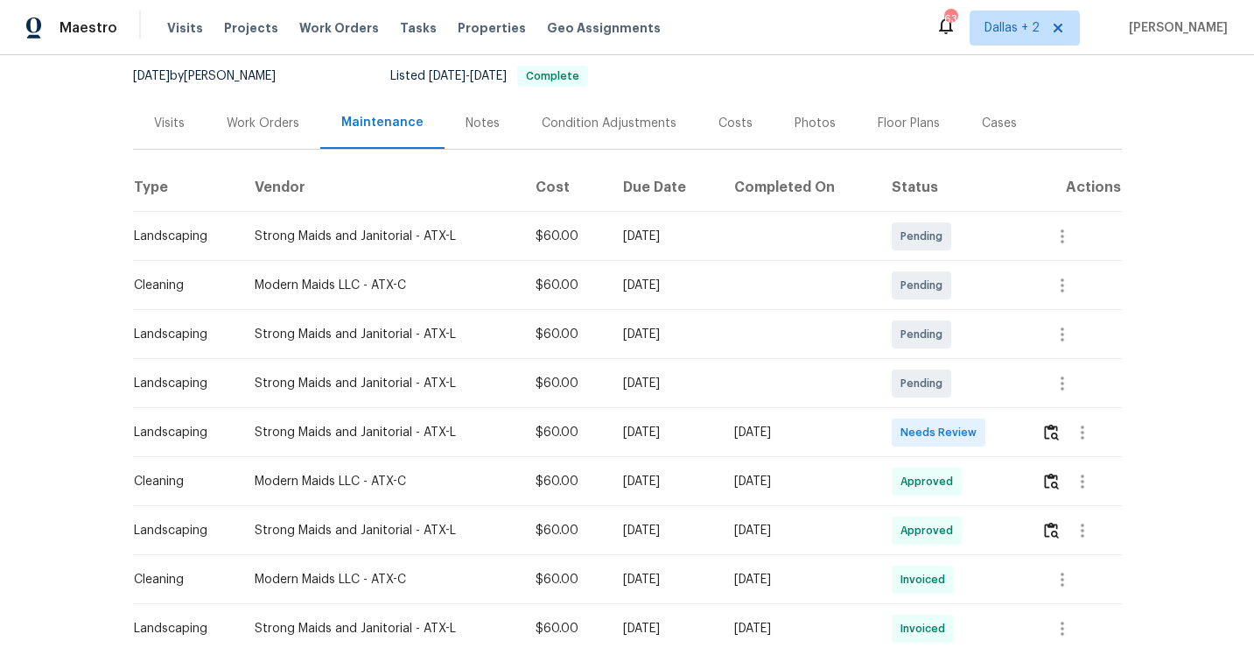
scroll to position [188, 0]
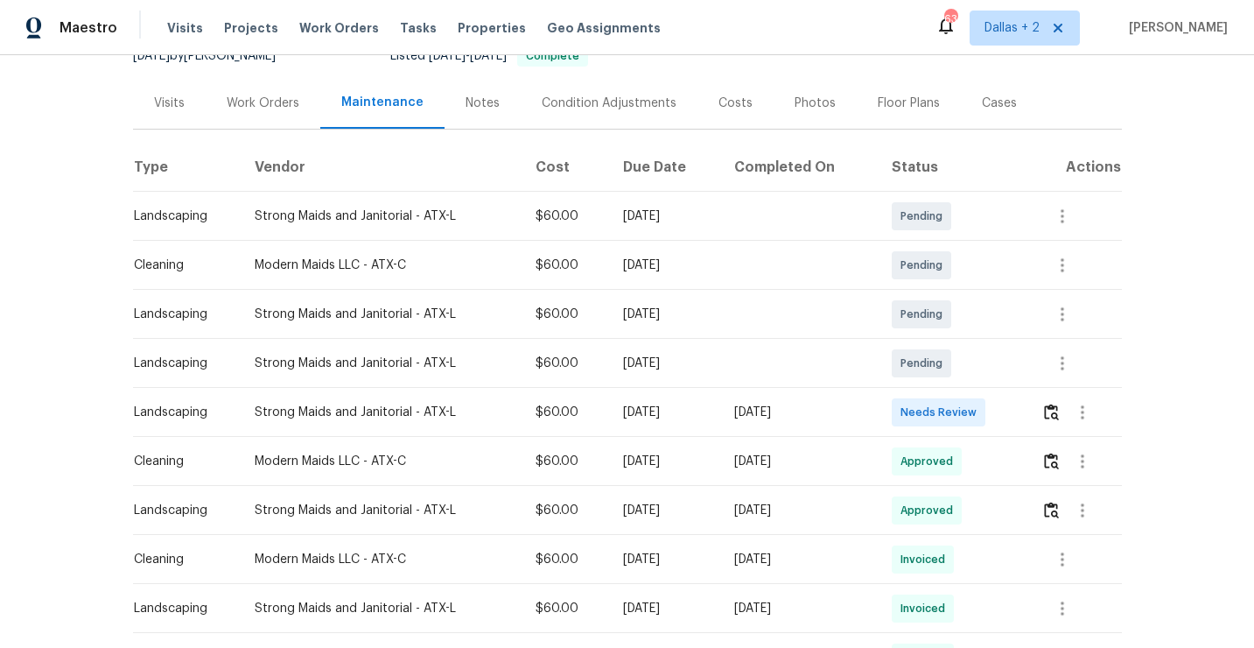
click at [1065, 402] on div at bounding box center [1083, 412] width 42 height 42
click at [1059, 405] on img "button" at bounding box center [1051, 411] width 15 height 17
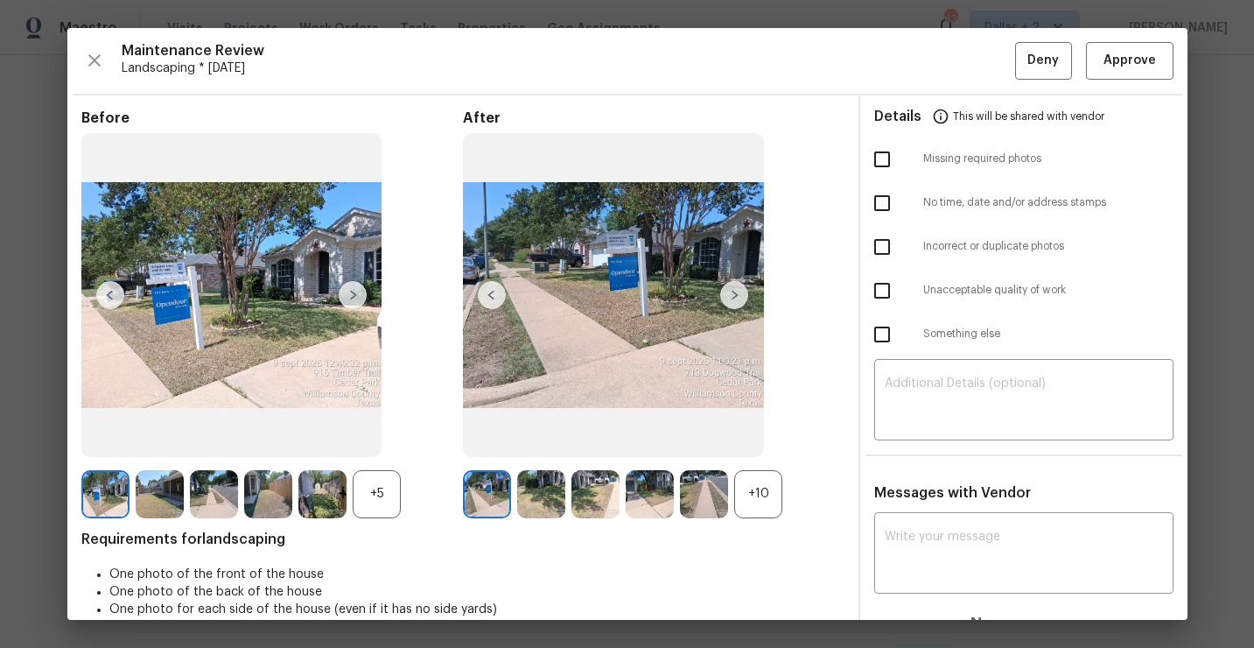
click at [396, 495] on div "+5" at bounding box center [377, 494] width 48 height 48
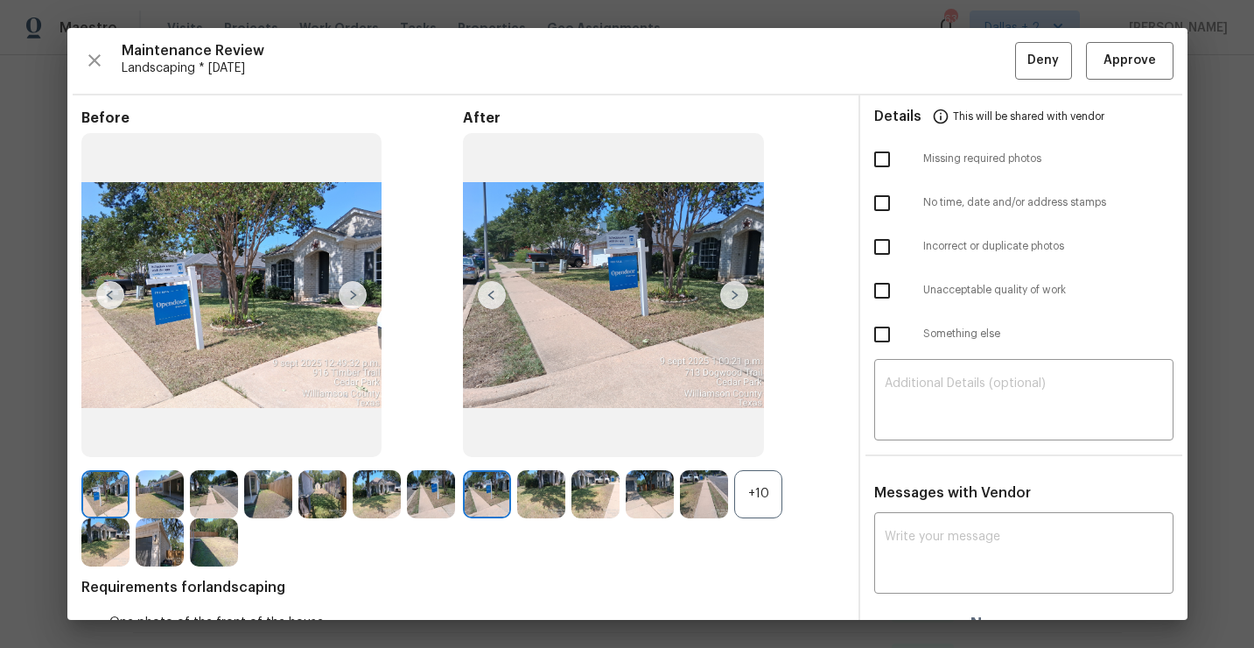
click at [752, 482] on div "+10" at bounding box center [758, 494] width 48 height 48
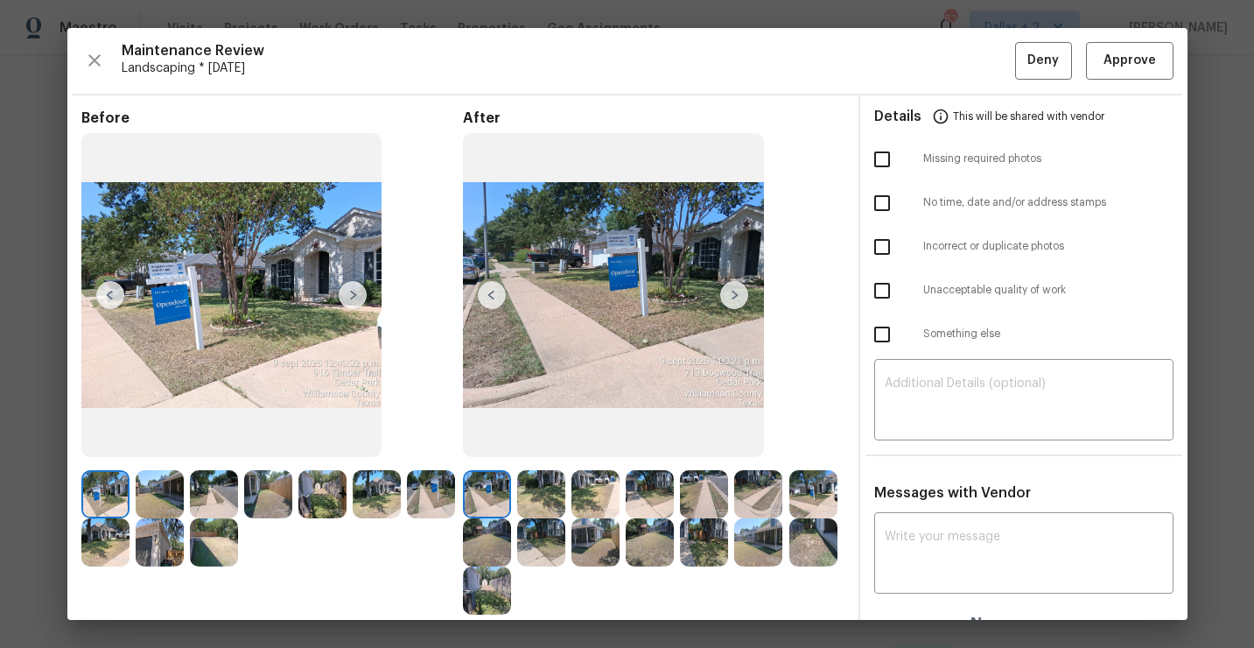
click at [139, 544] on img at bounding box center [160, 542] width 48 height 48
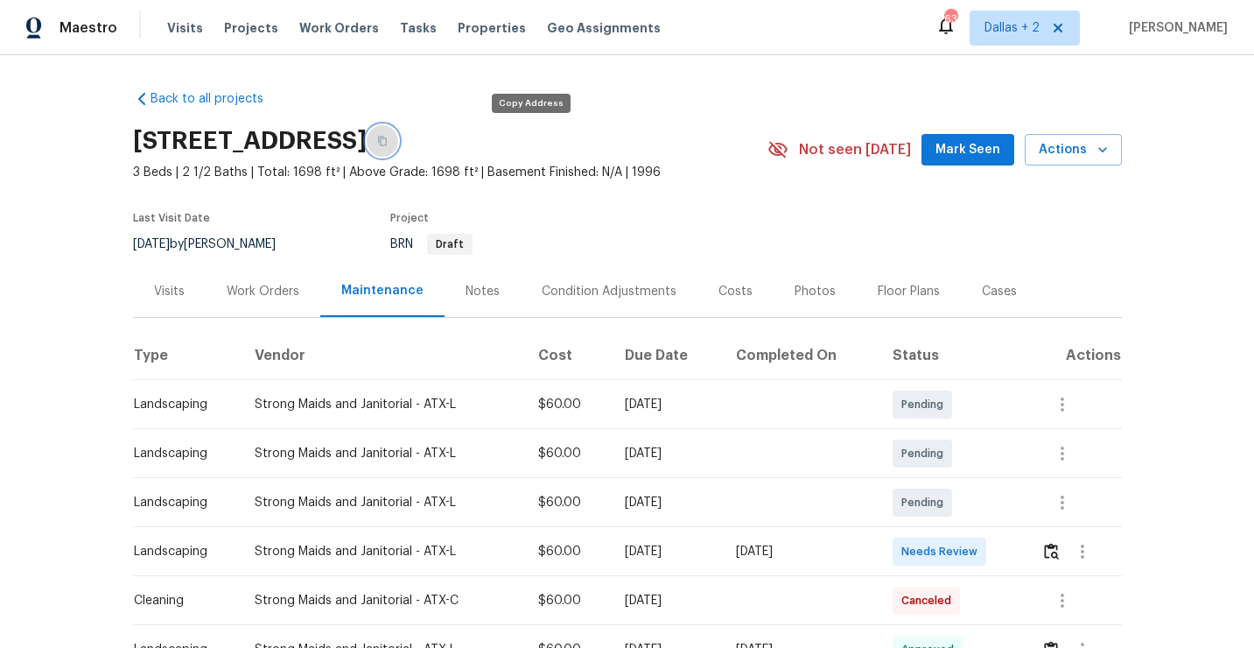
click at [387, 141] on icon "button" at bounding box center [382, 142] width 9 height 10
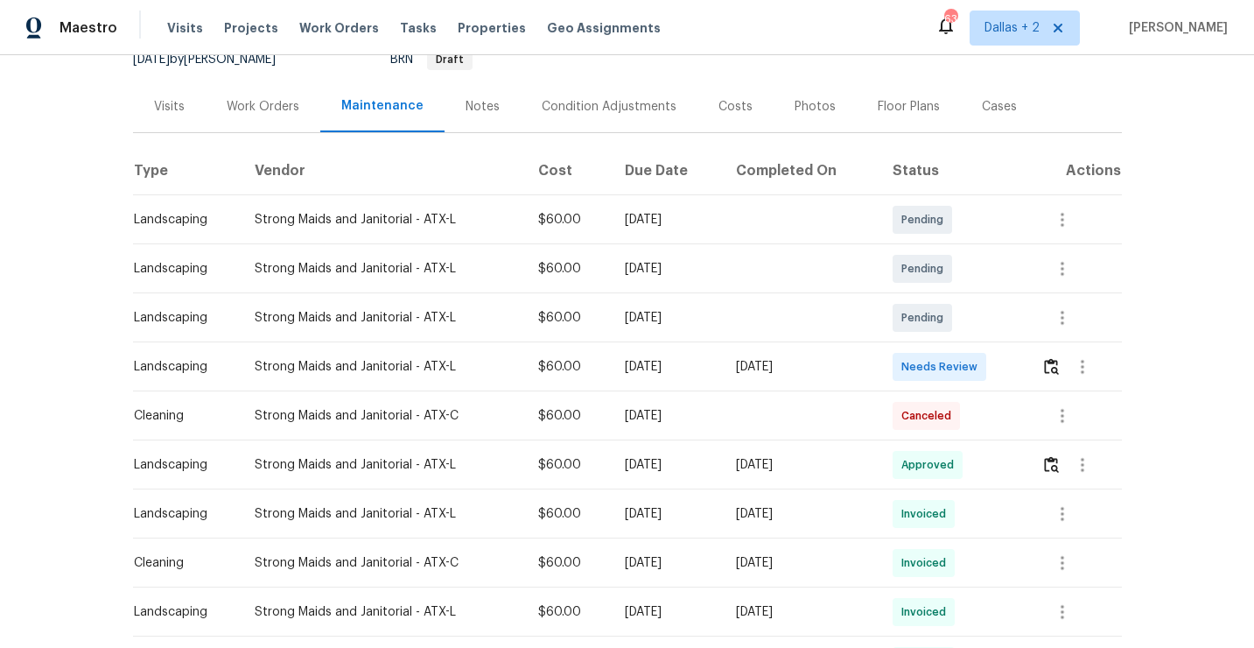
scroll to position [210, 0]
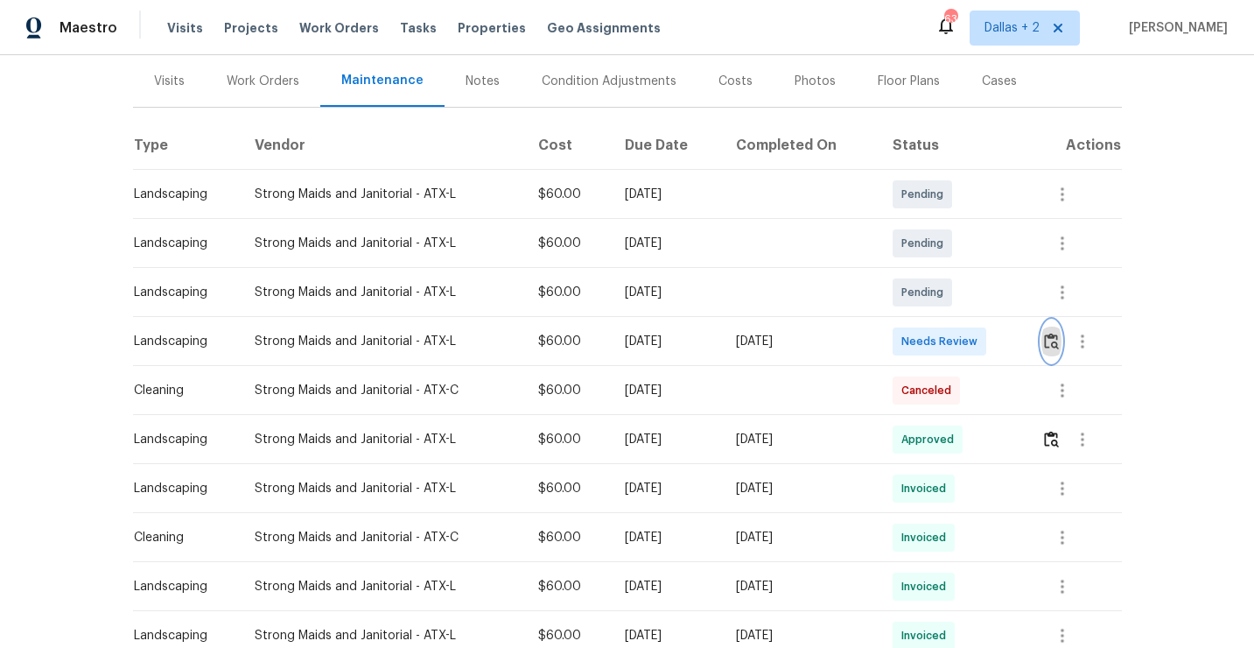
click at [1054, 343] on img "button" at bounding box center [1051, 341] width 15 height 17
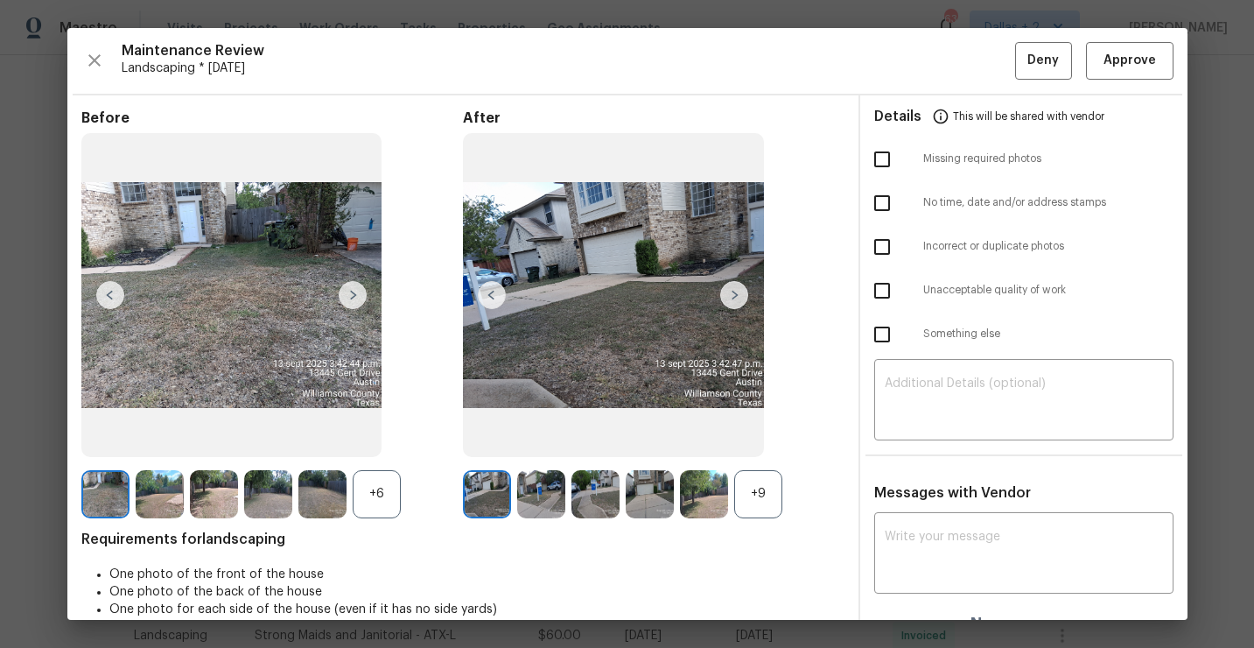
click at [755, 515] on div "+9" at bounding box center [758, 494] width 48 height 48
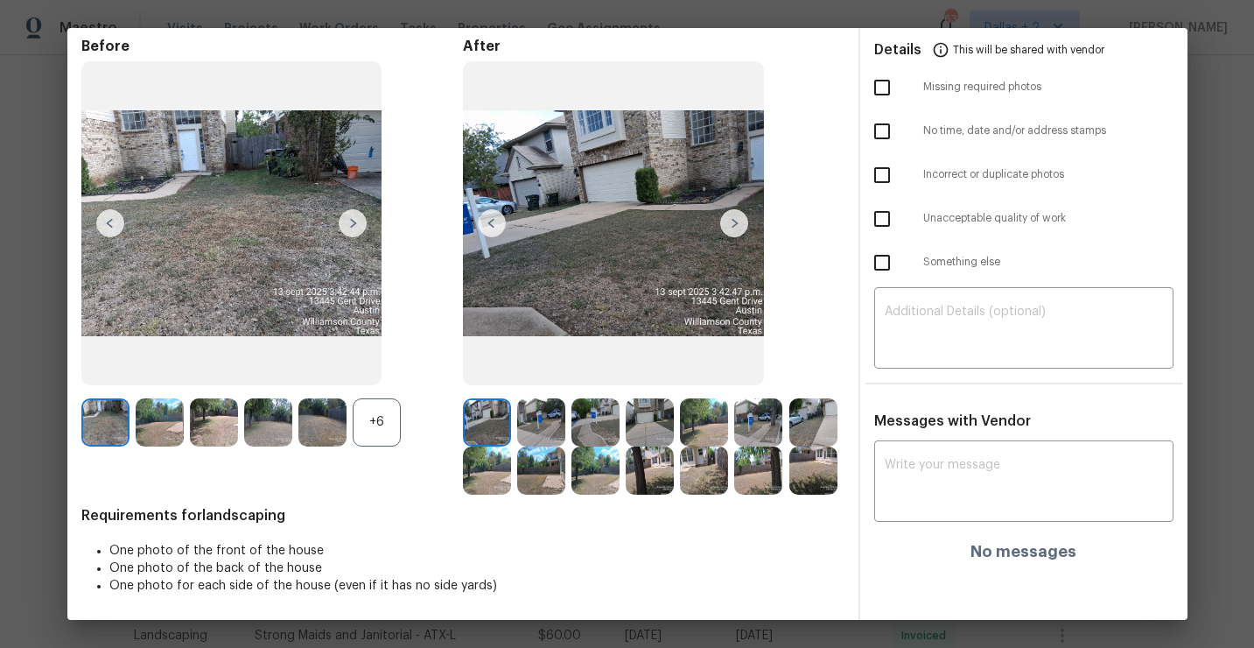
scroll to position [68, 0]
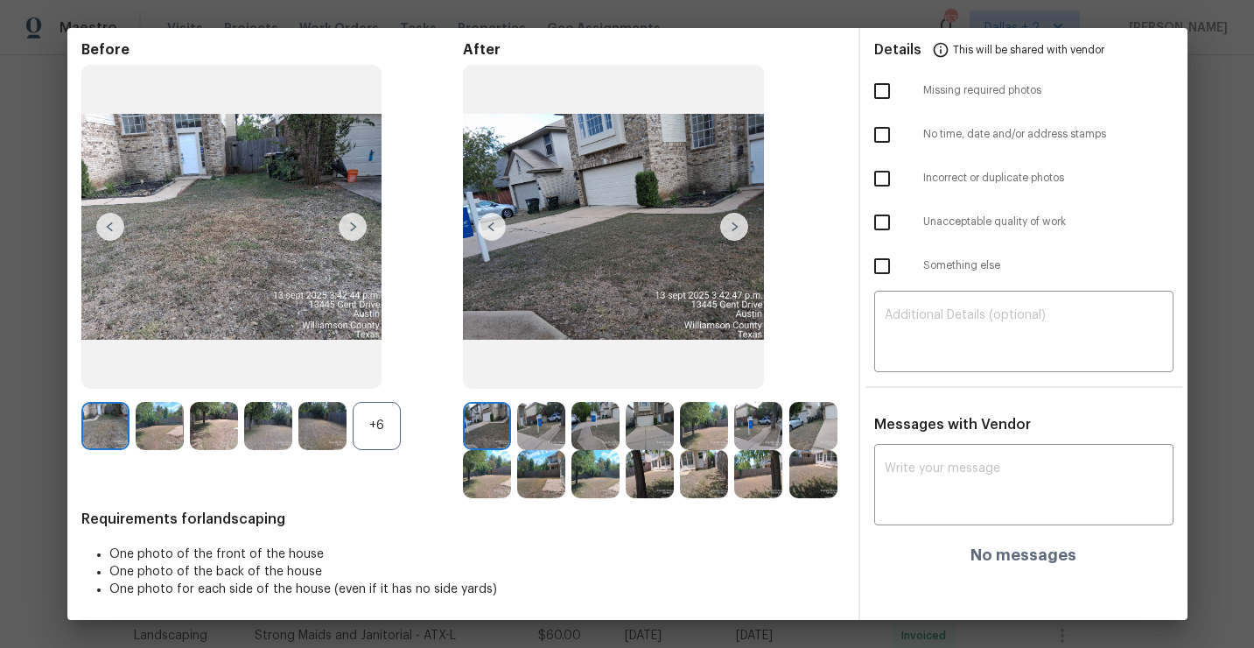
click at [389, 439] on div "+6" at bounding box center [377, 426] width 48 height 48
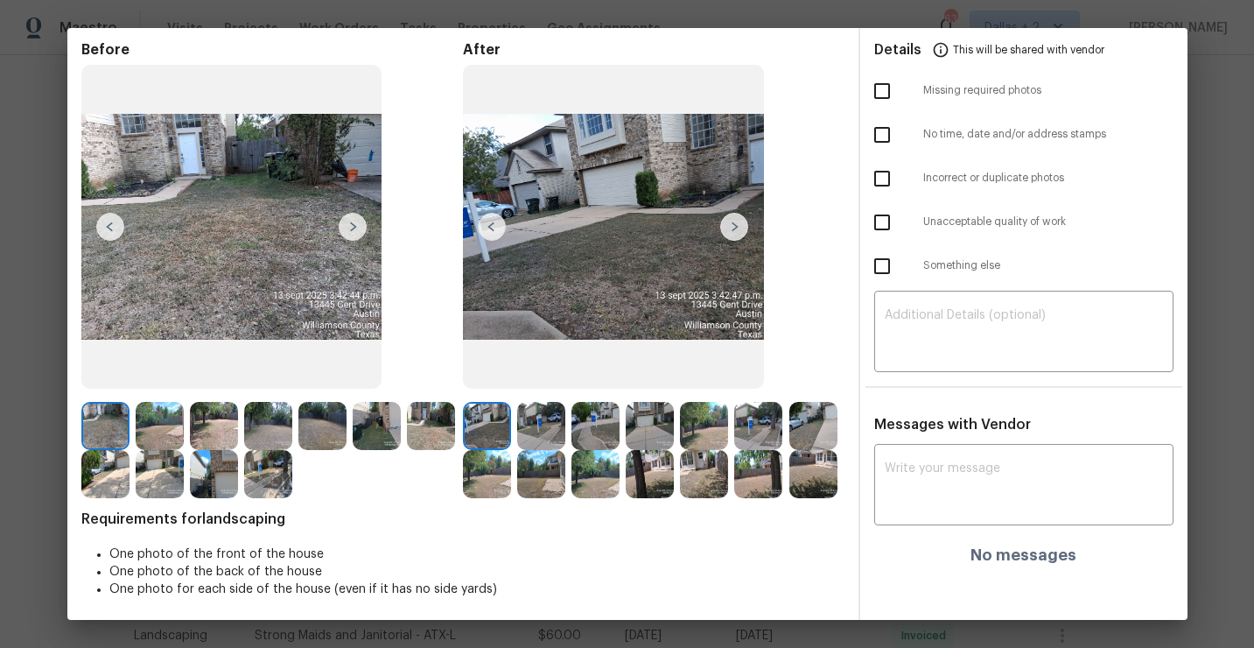
click at [220, 459] on img at bounding box center [214, 474] width 48 height 48
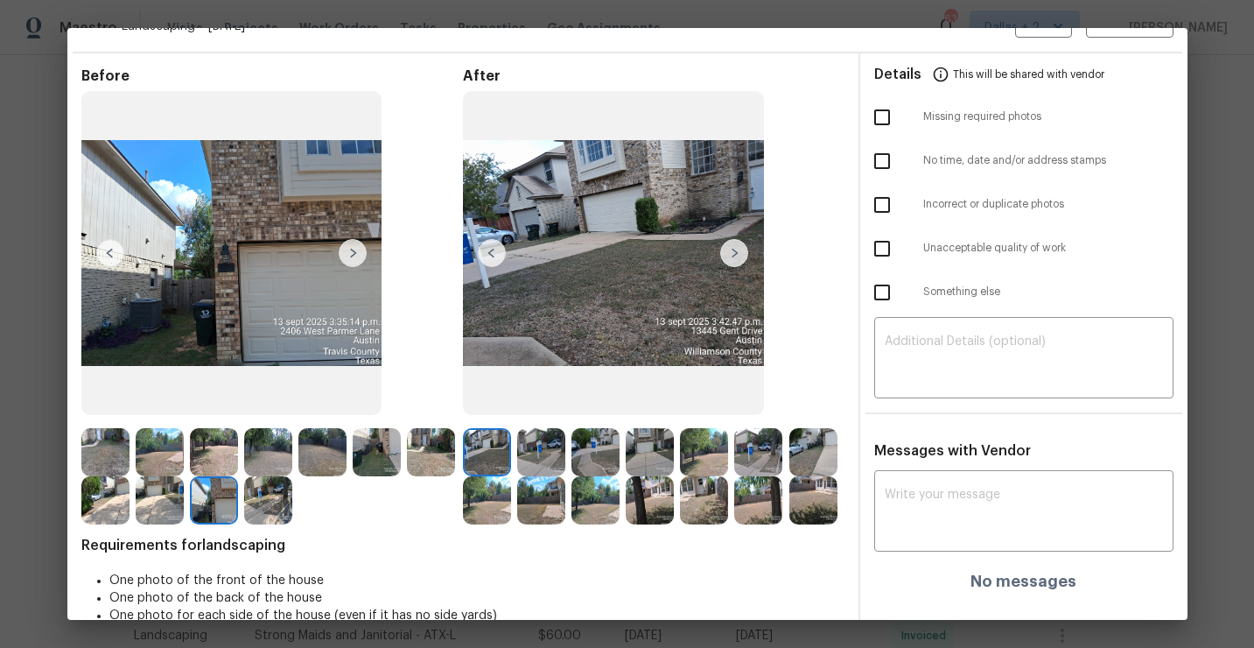
scroll to position [0, 0]
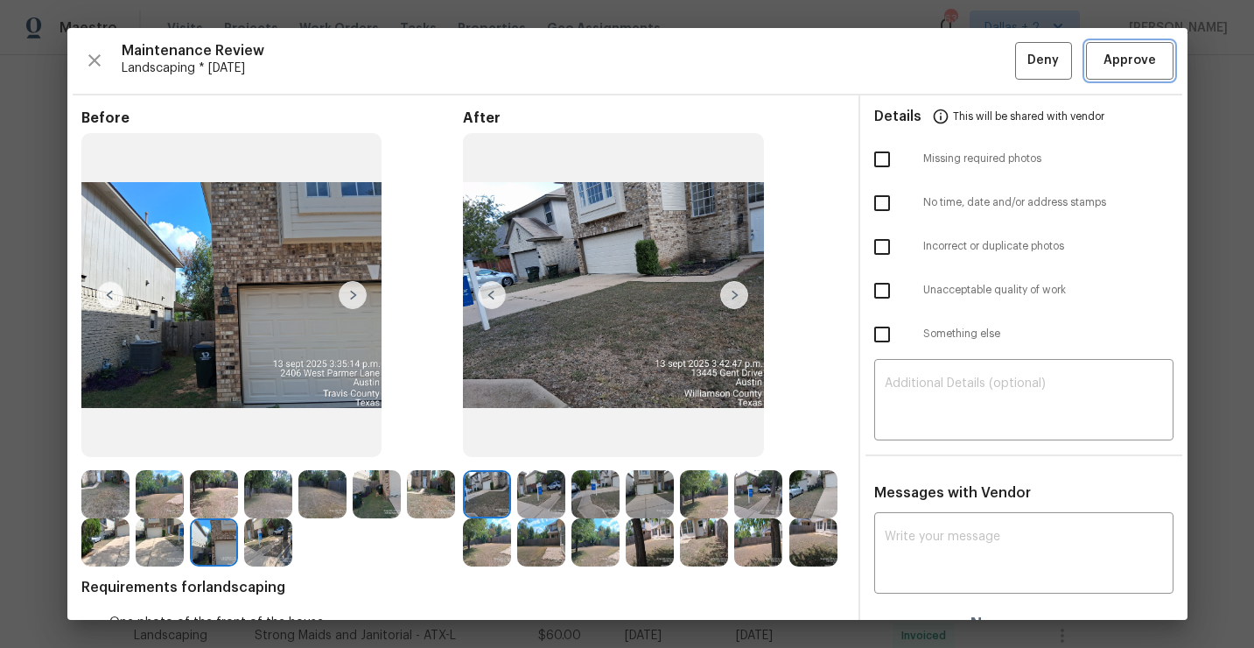
click at [1119, 75] on button "Approve" at bounding box center [1130, 61] width 88 height 38
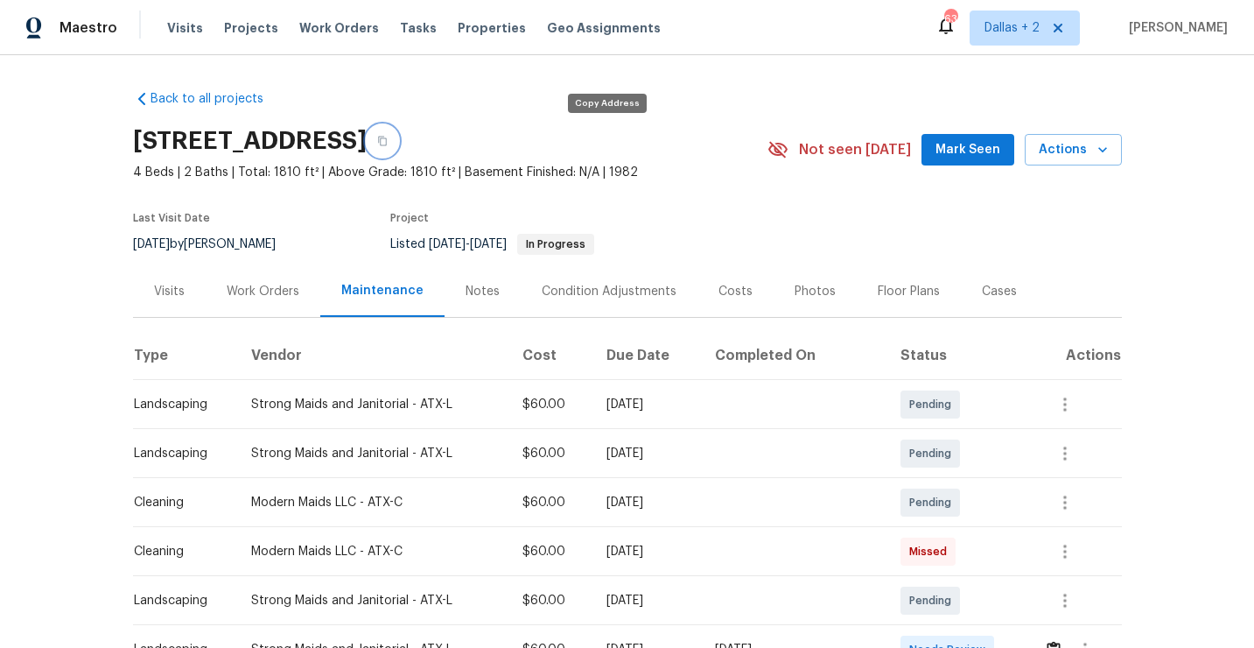
click at [388, 137] on icon "button" at bounding box center [382, 141] width 11 height 11
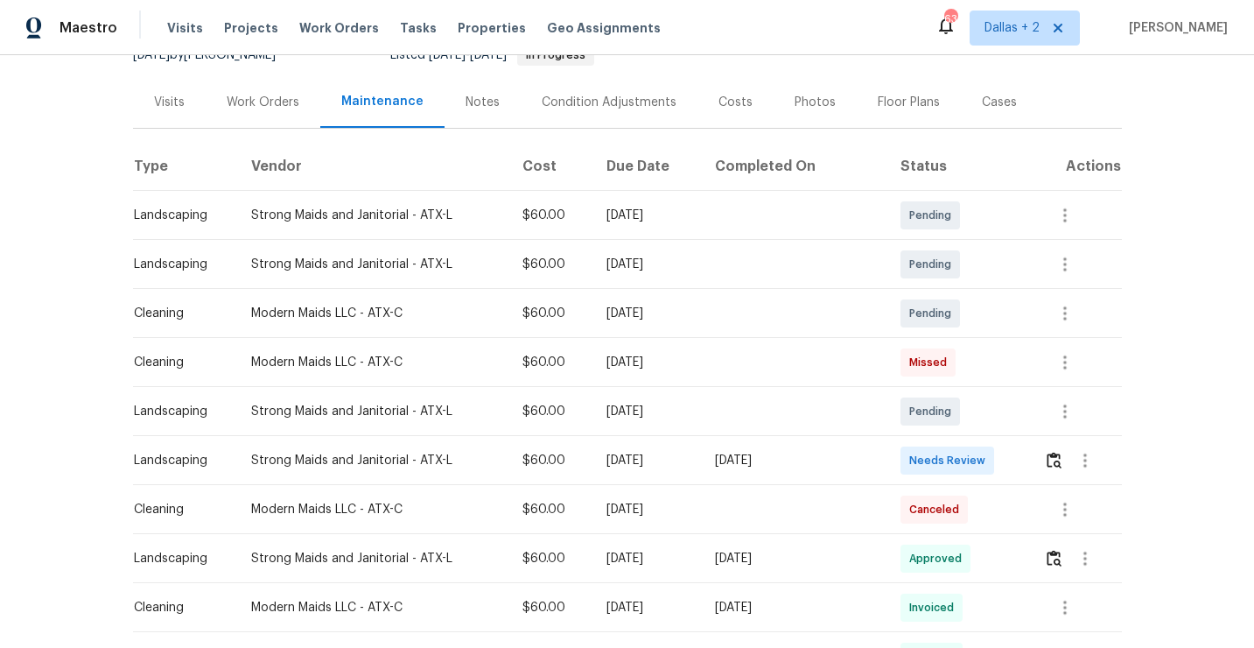
scroll to position [293, 0]
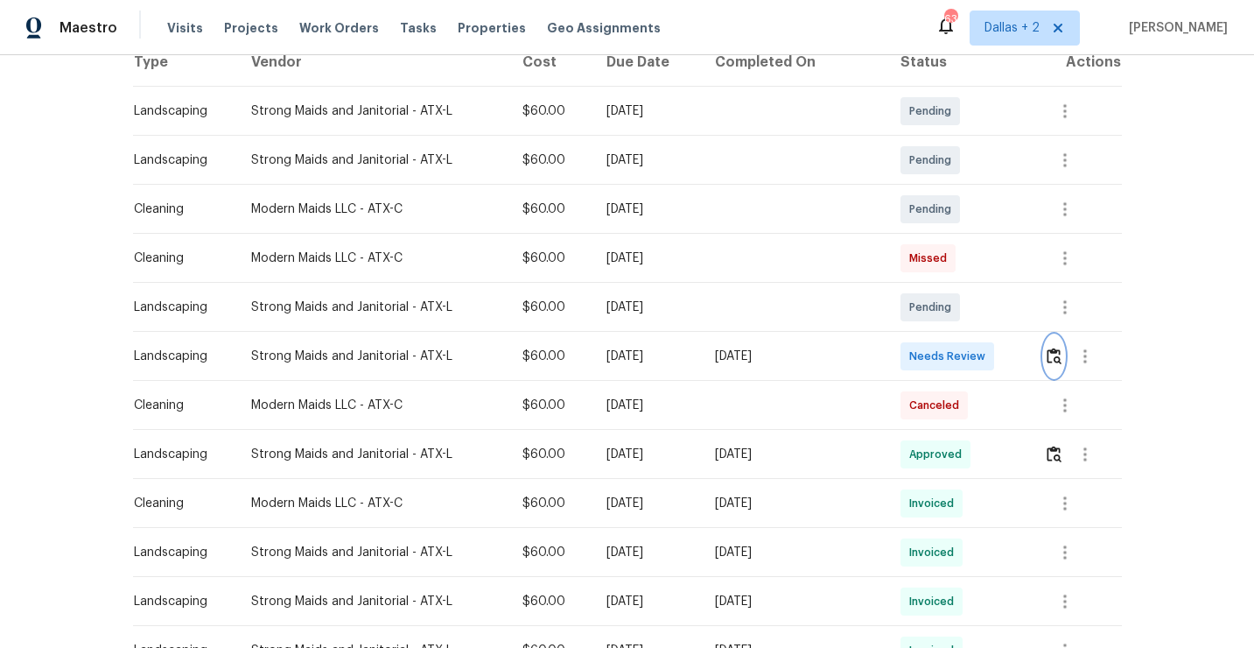
click at [1058, 353] on img "button" at bounding box center [1054, 355] width 15 height 17
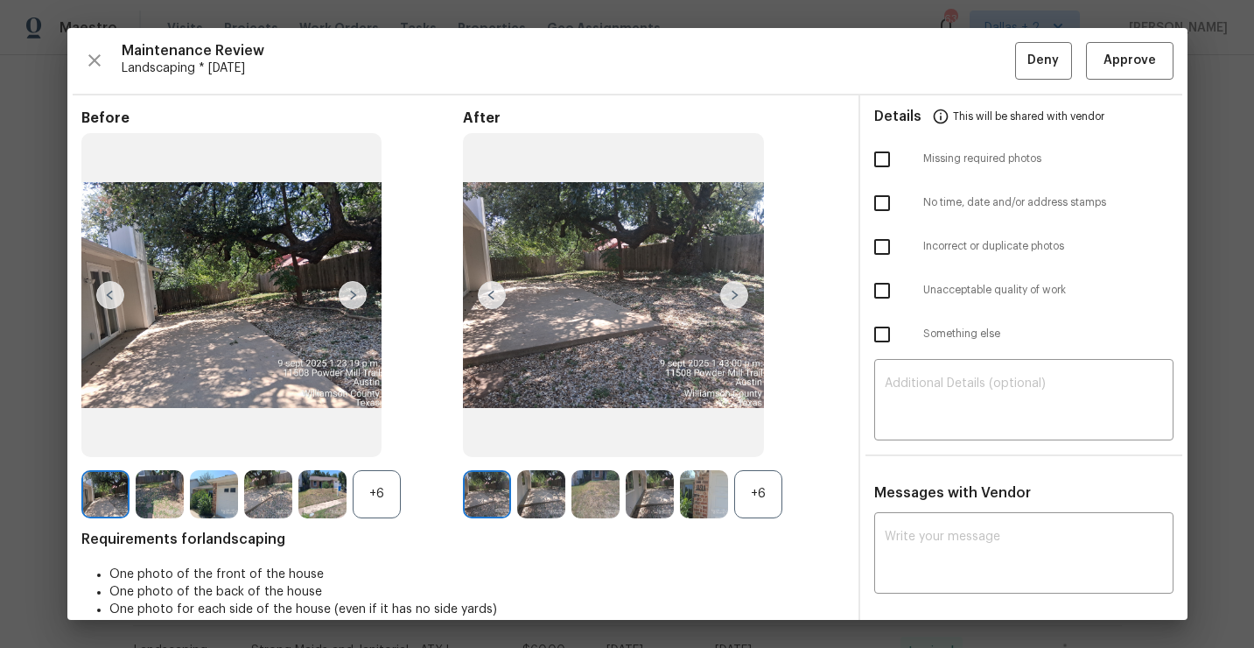
click at [770, 510] on div "+6" at bounding box center [758, 494] width 48 height 48
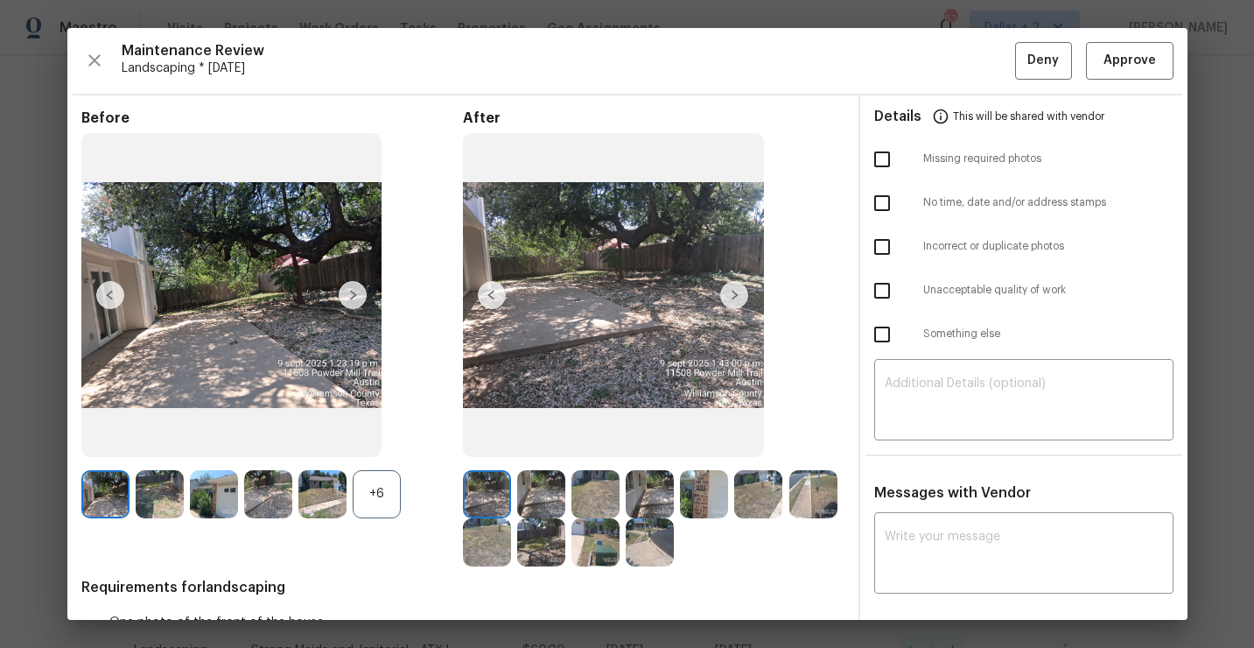
click at [368, 502] on div "+6" at bounding box center [377, 494] width 48 height 48
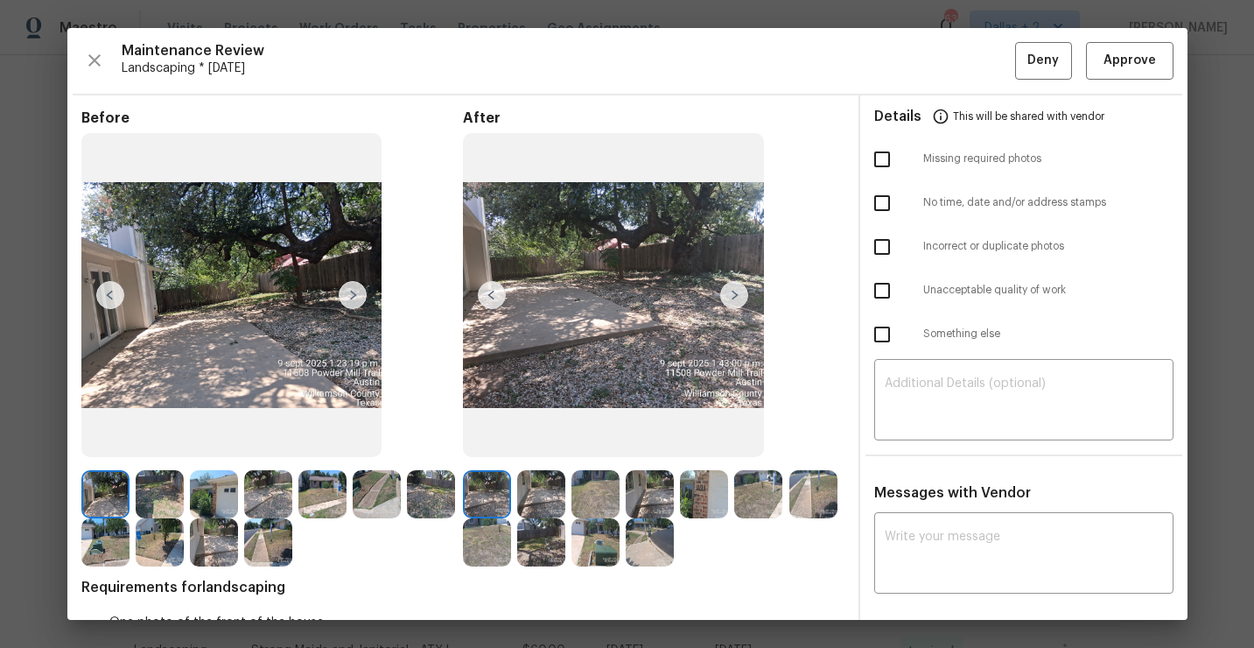
click at [710, 505] on img at bounding box center [704, 494] width 48 height 48
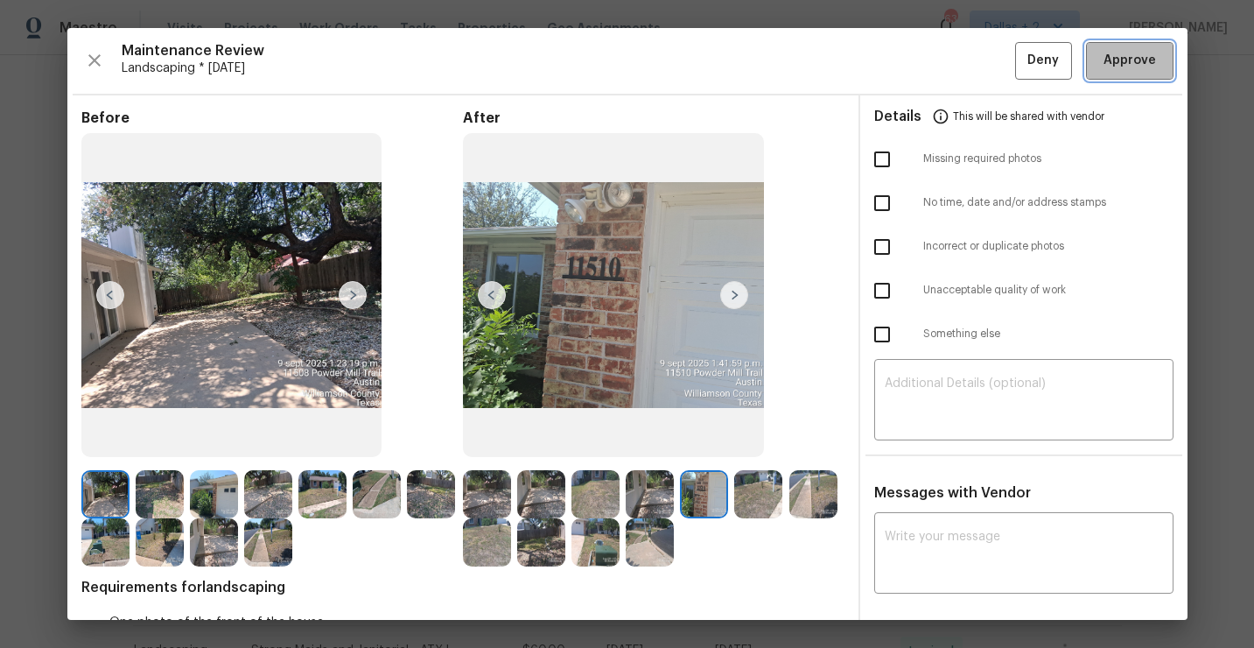
click at [1118, 67] on span "Approve" at bounding box center [1130, 61] width 53 height 22
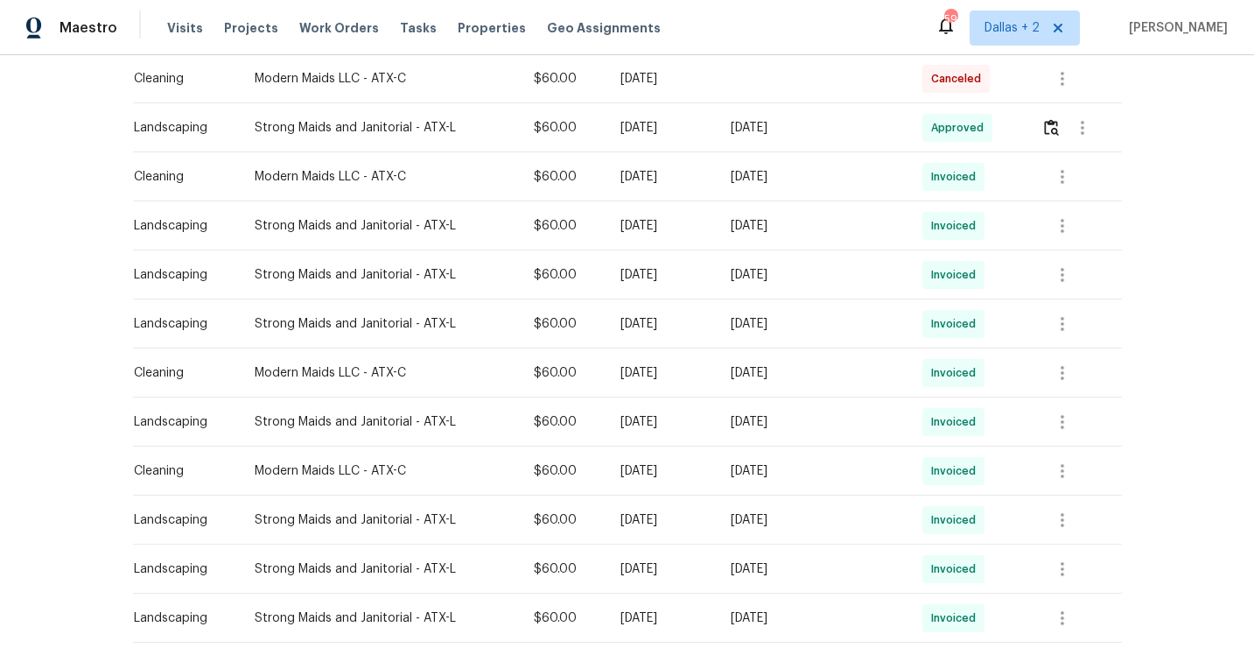
scroll to position [0, 0]
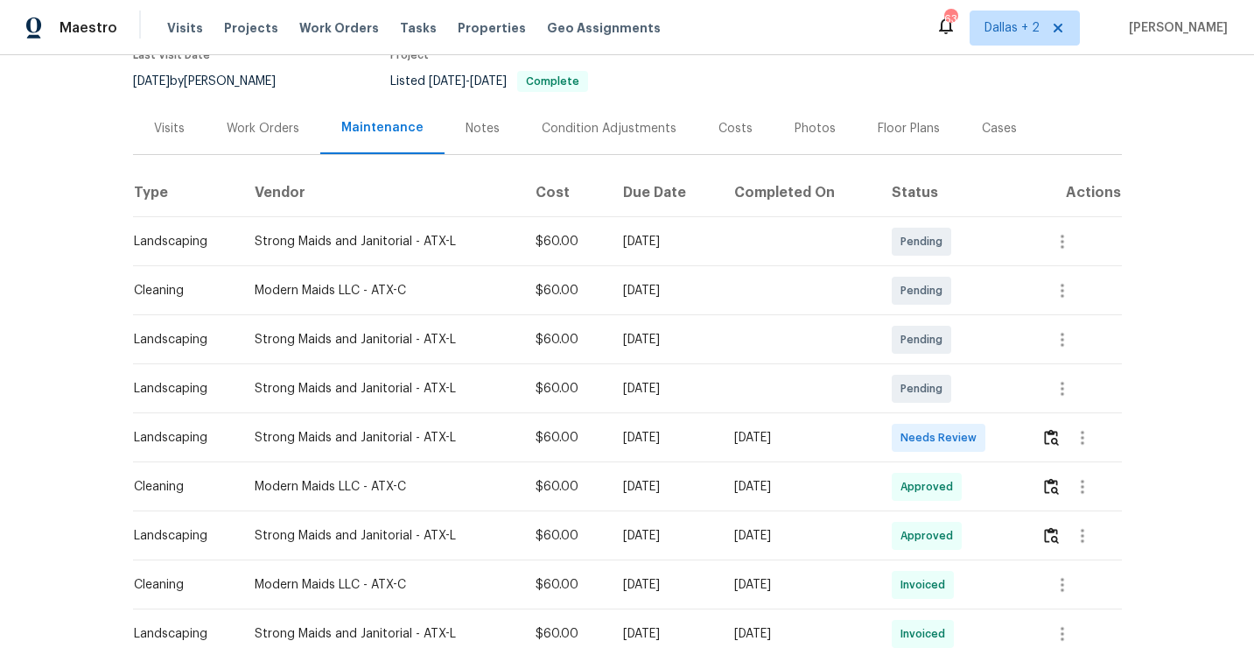
scroll to position [207, 0]
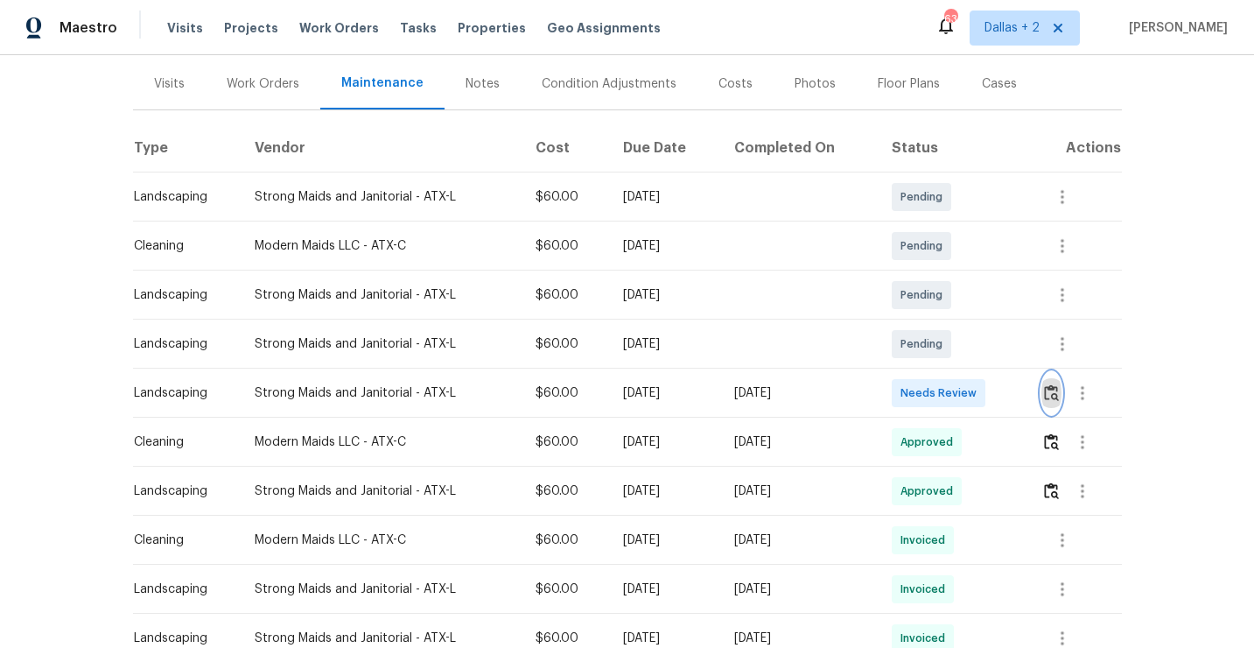
click at [1056, 394] on img "button" at bounding box center [1051, 392] width 15 height 17
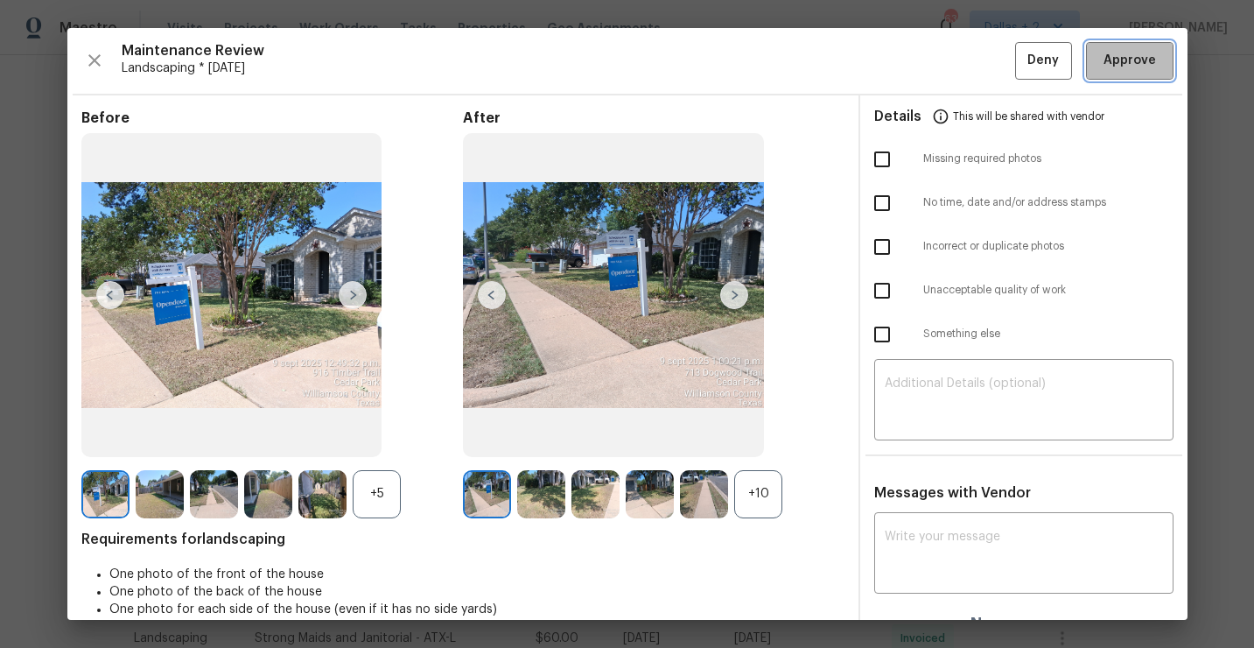
click at [1121, 74] on button "Approve" at bounding box center [1130, 61] width 88 height 38
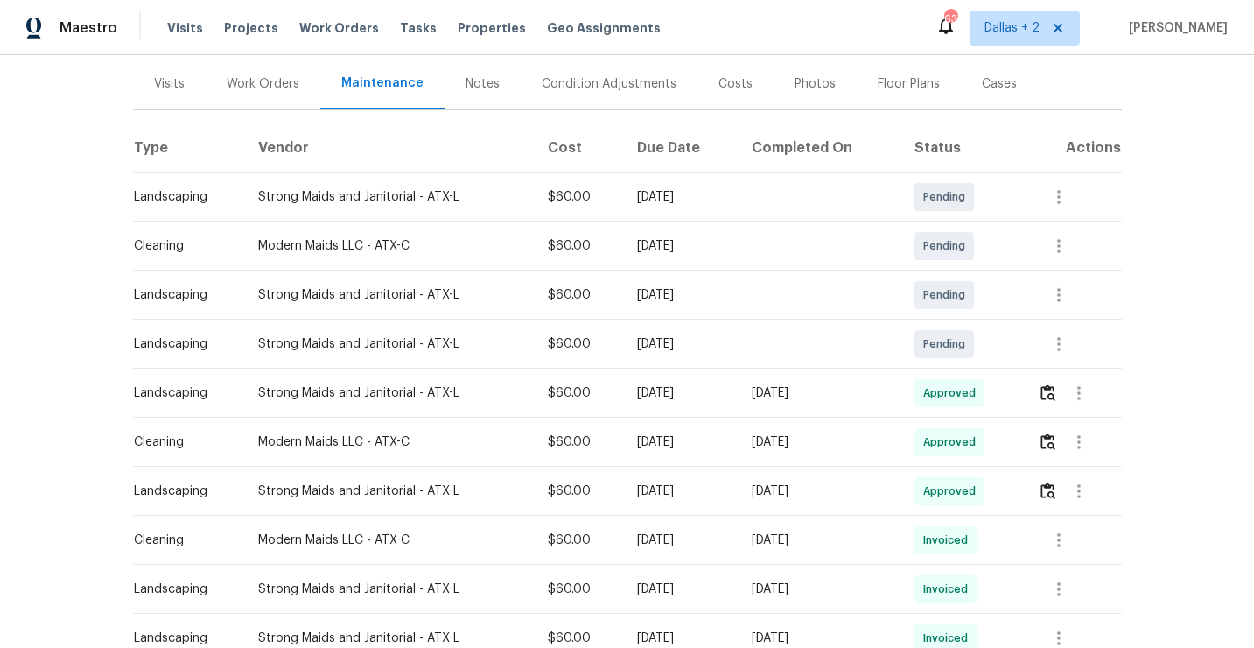
click at [1041, 382] on td at bounding box center [1072, 392] width 97 height 49
click at [1056, 388] on img "button" at bounding box center [1048, 392] width 15 height 17
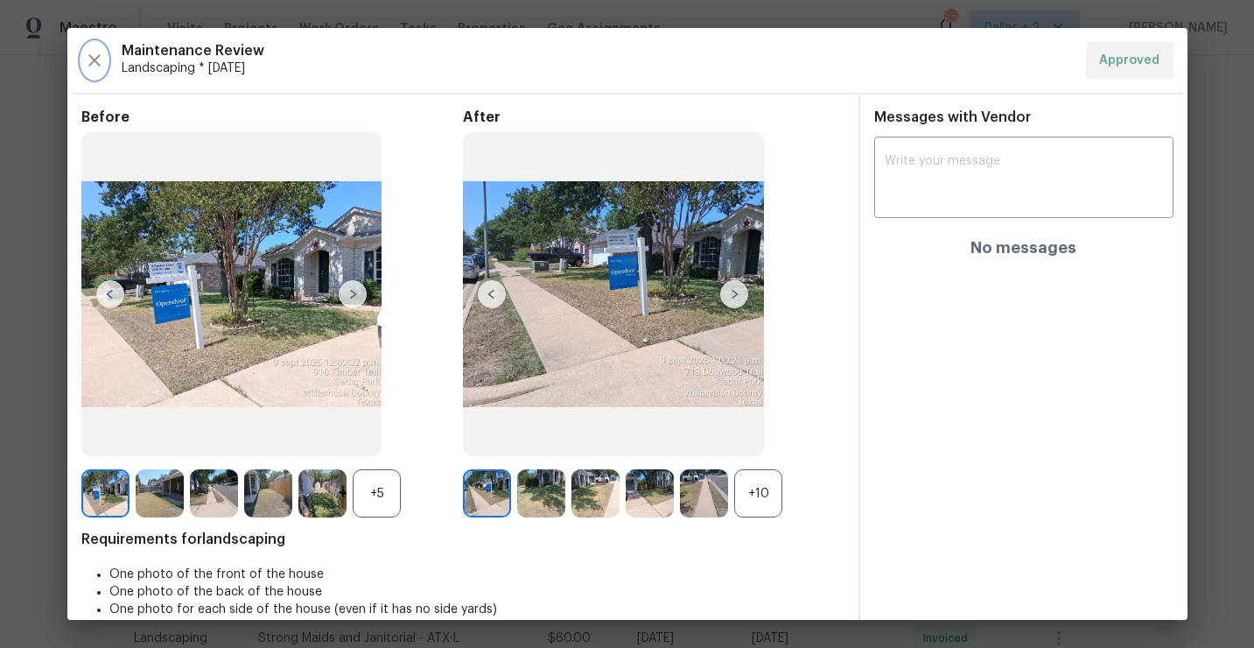
click at [98, 61] on icon "button" at bounding box center [94, 60] width 21 height 21
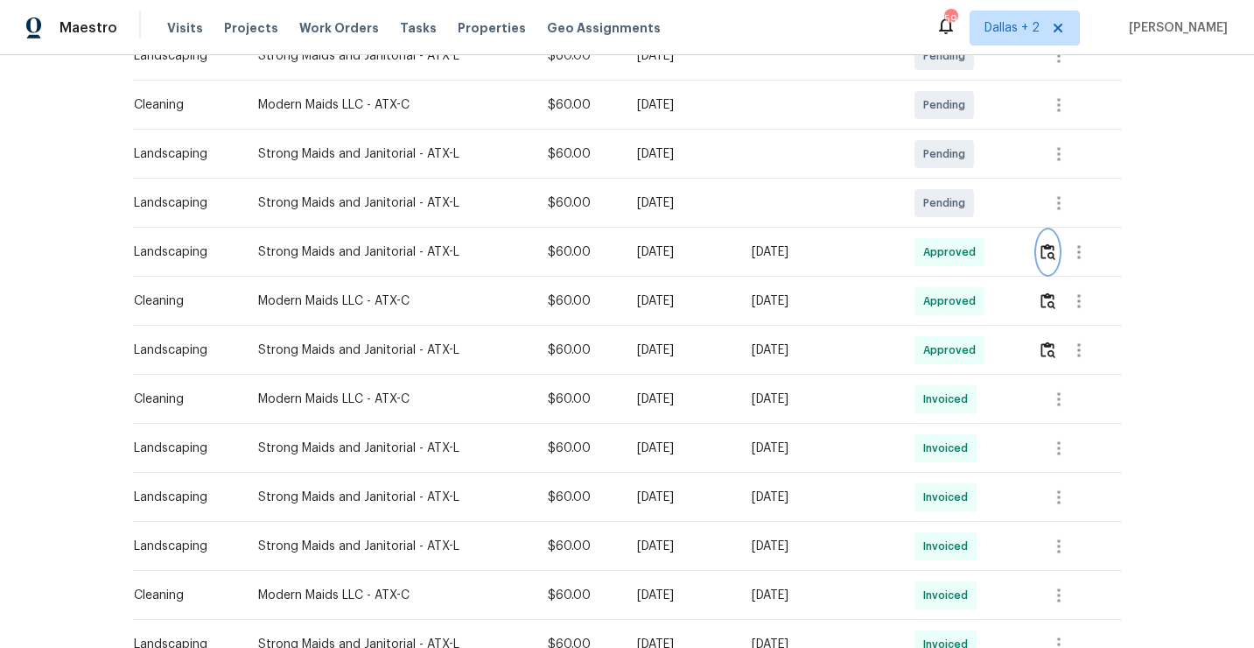
scroll to position [0, 0]
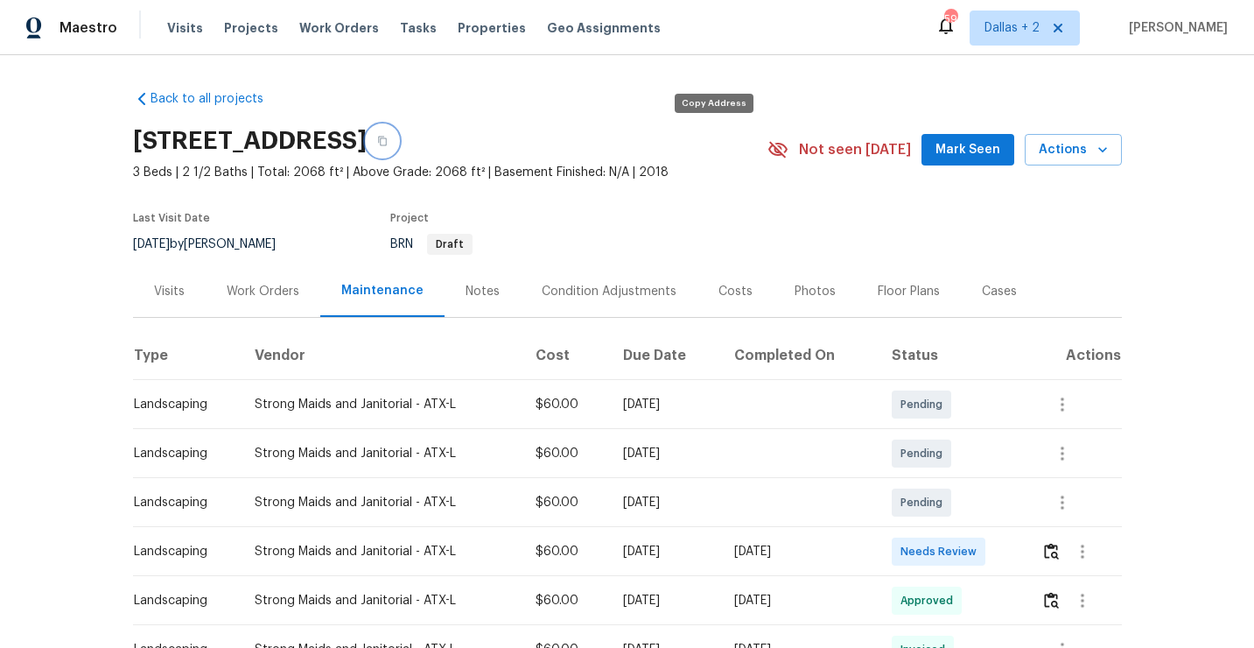
click at [398, 144] on button "button" at bounding box center [383, 141] width 32 height 32
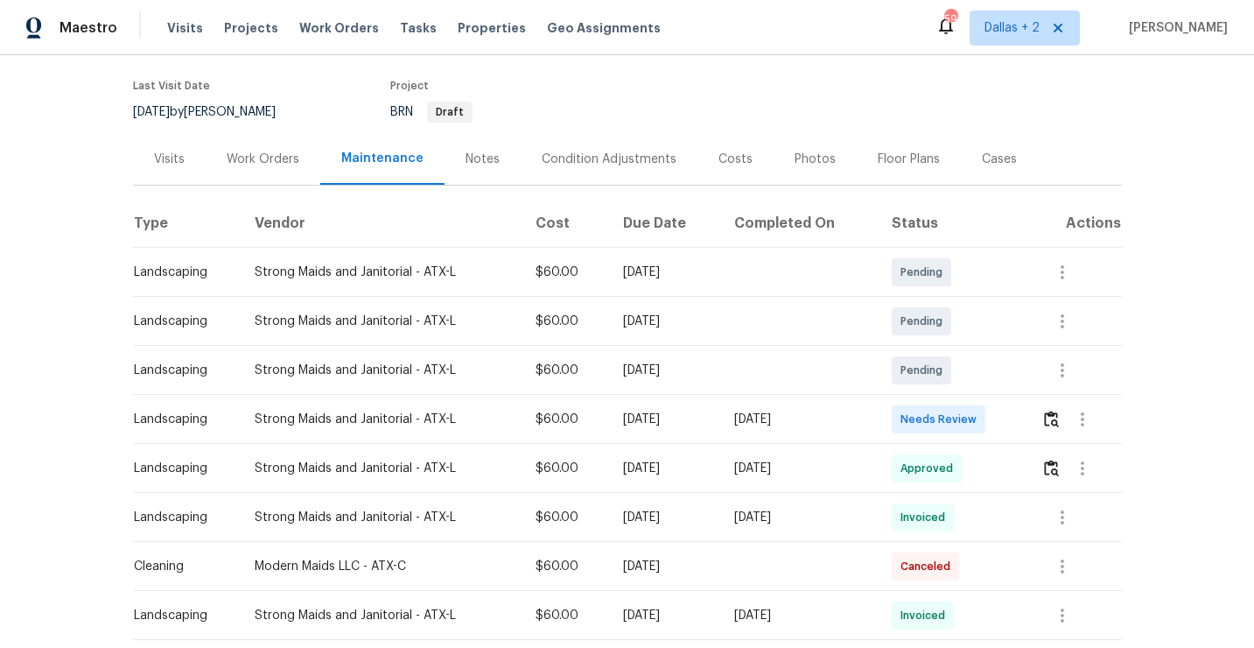
scroll to position [154, 0]
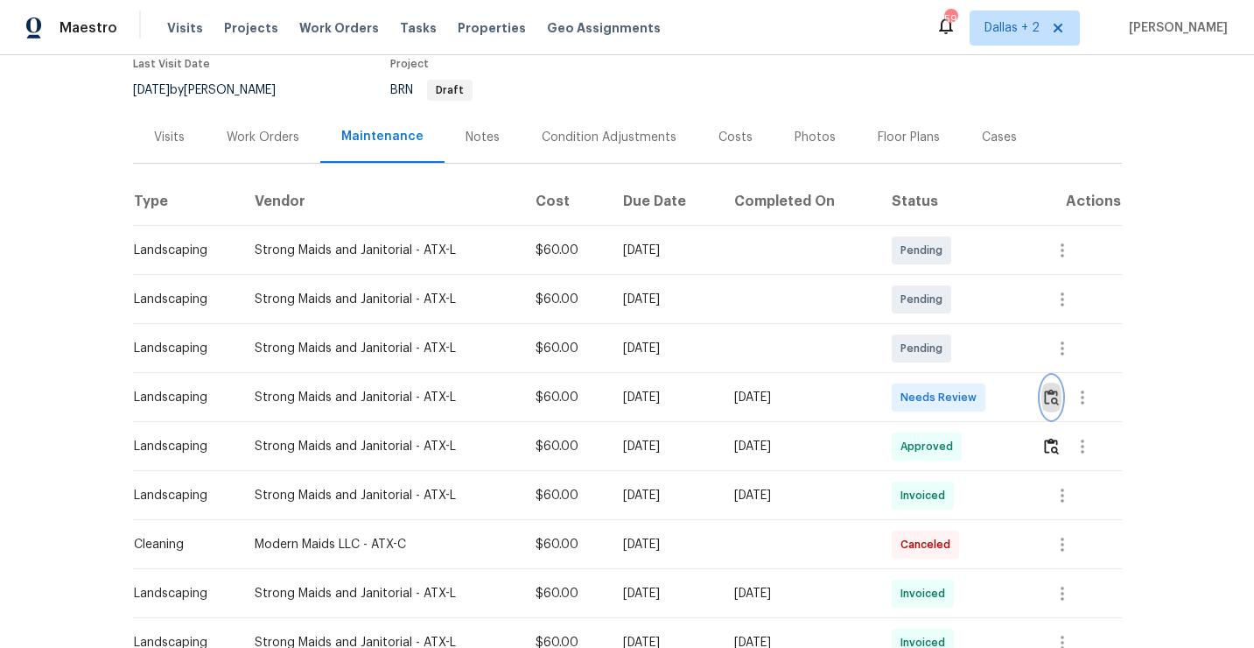
click at [1057, 405] on button "button" at bounding box center [1052, 397] width 20 height 42
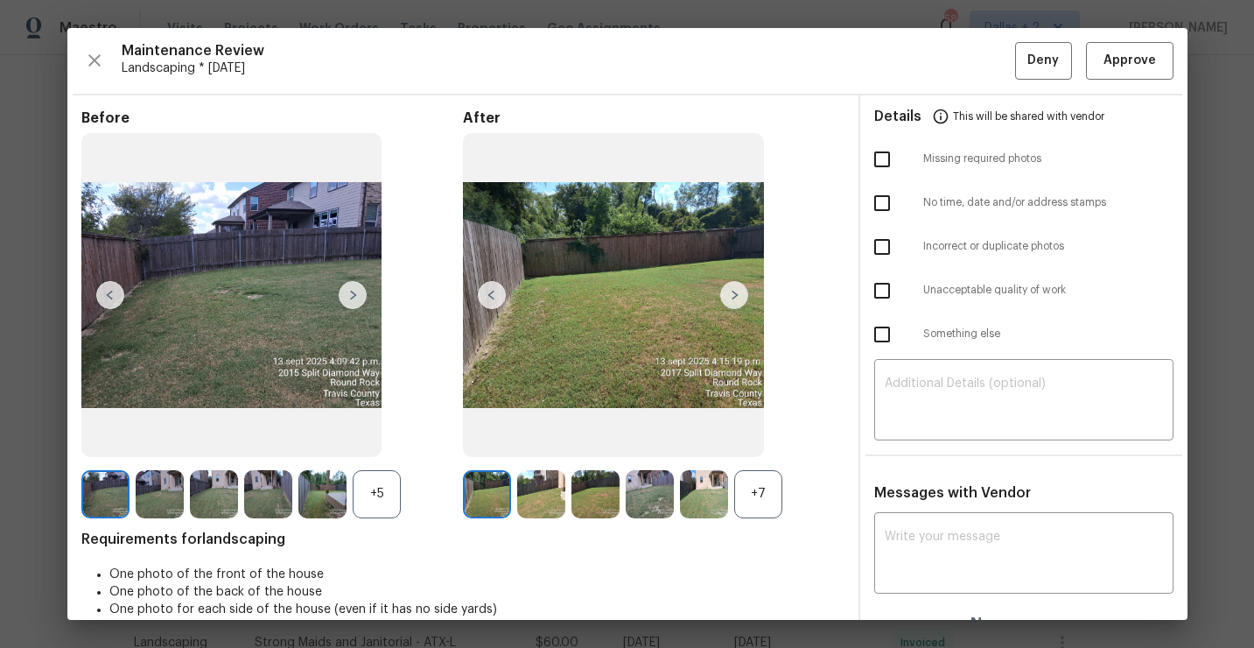
click at [748, 493] on div "+7" at bounding box center [758, 494] width 48 height 48
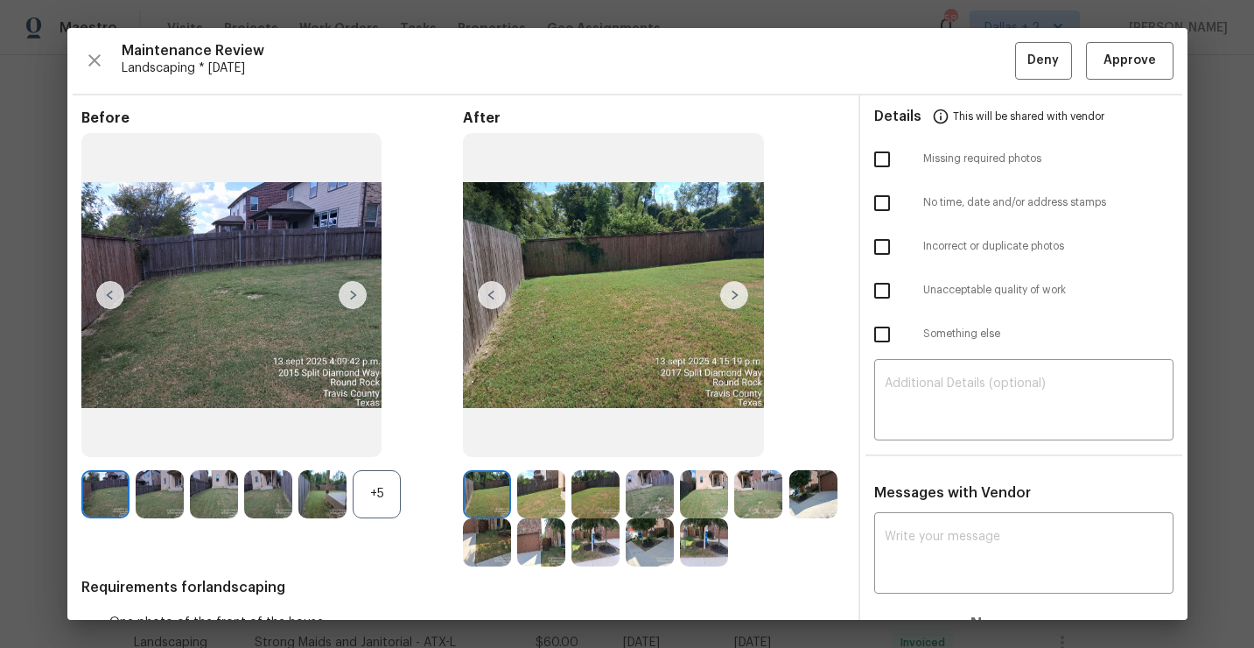
click at [385, 494] on div "+5" at bounding box center [377, 494] width 48 height 48
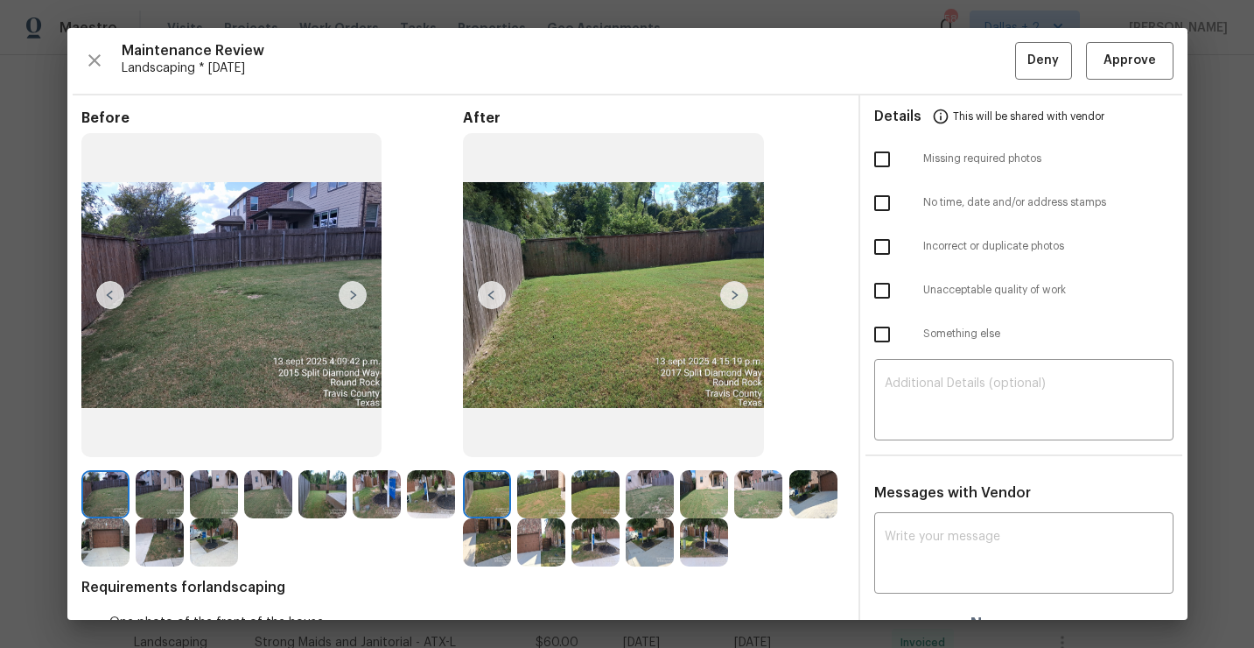
click at [105, 539] on img at bounding box center [105, 542] width 48 height 48
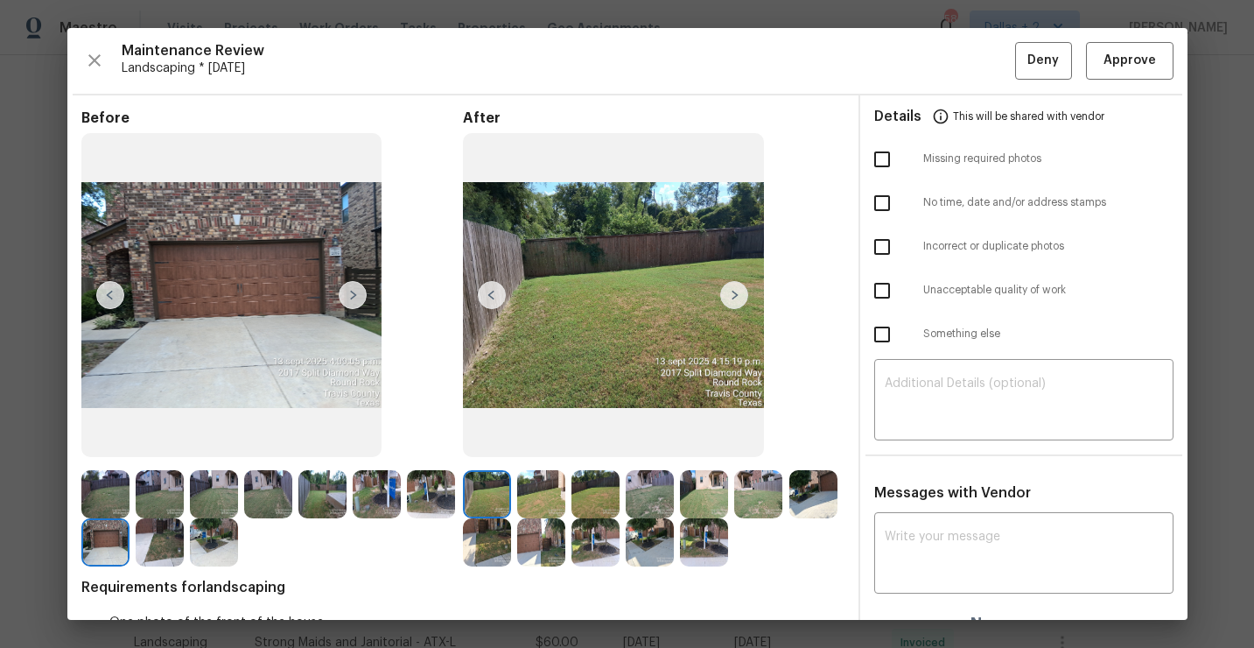
click at [112, 536] on img at bounding box center [105, 542] width 48 height 48
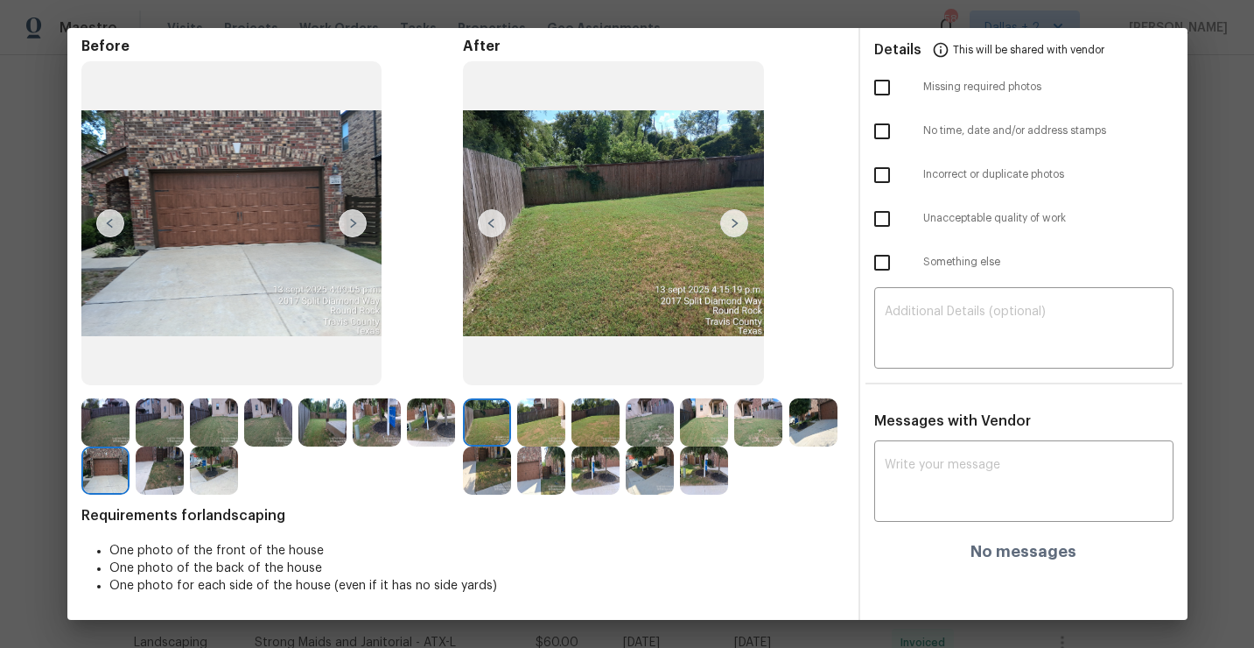
scroll to position [0, 0]
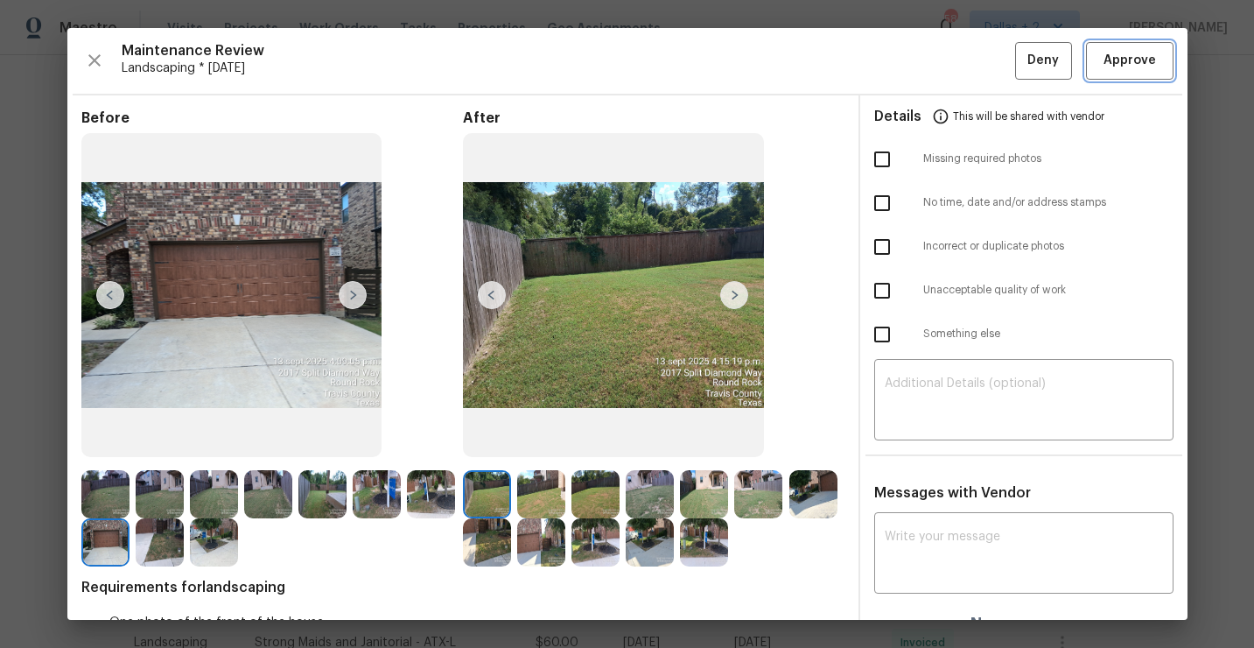
click at [1133, 58] on span "Approve" at bounding box center [1130, 61] width 53 height 22
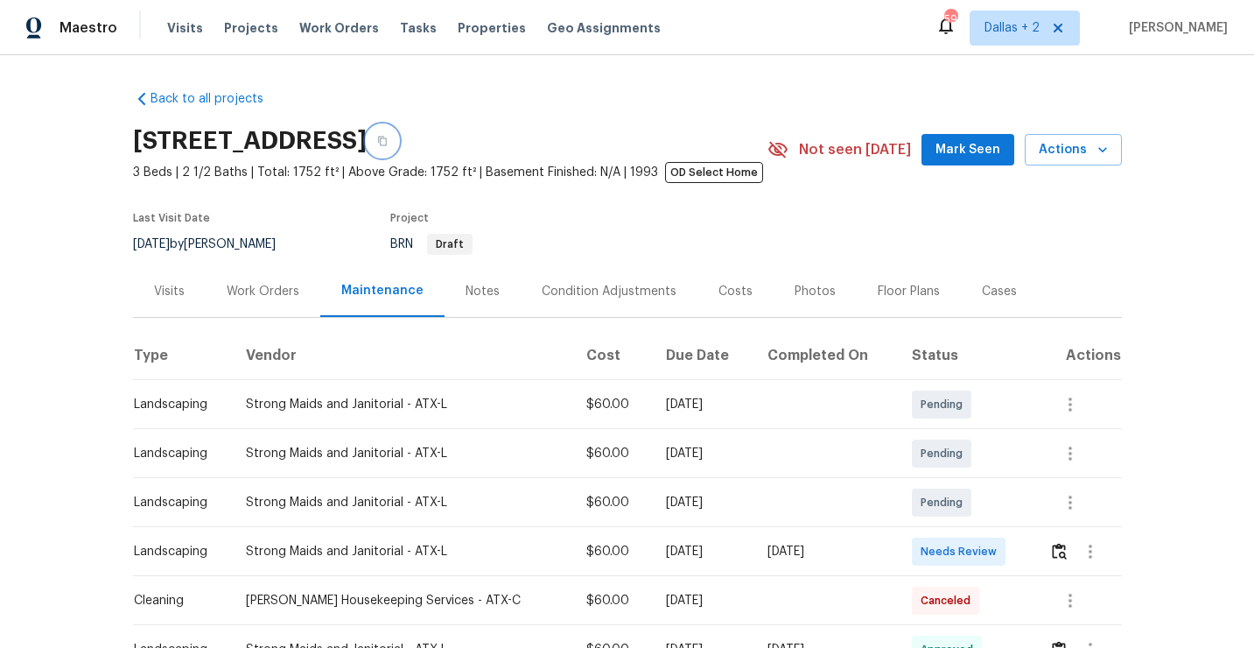
click at [388, 140] on icon "button" at bounding box center [382, 141] width 11 height 11
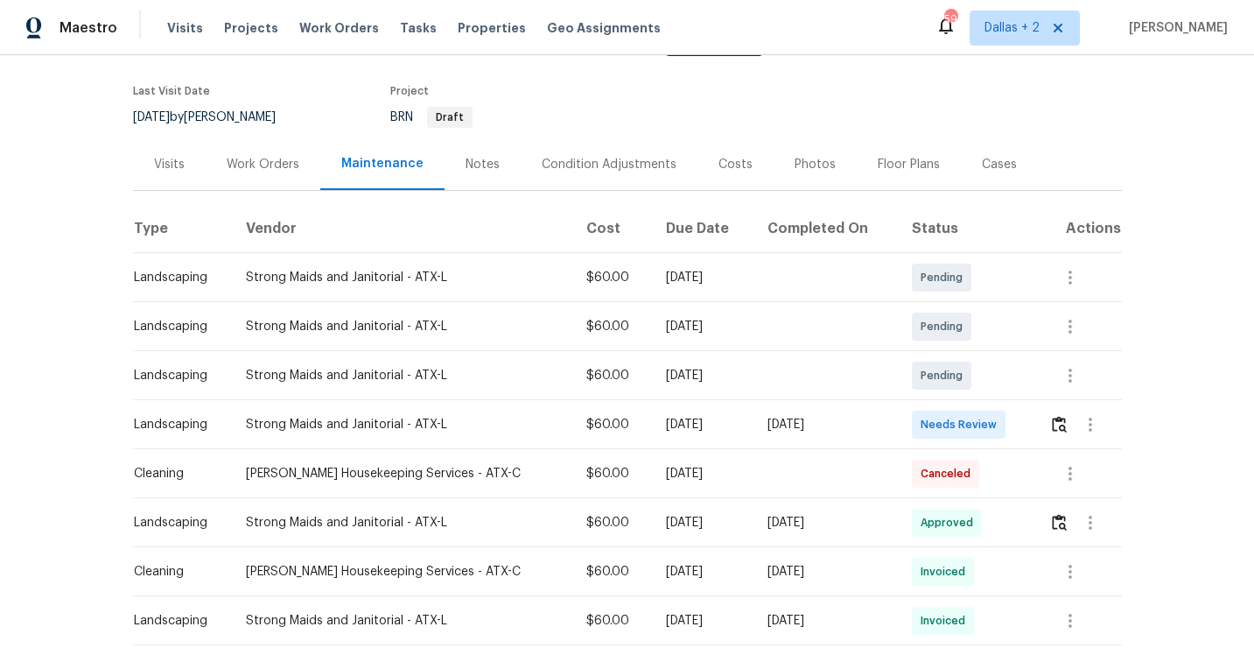
scroll to position [164, 0]
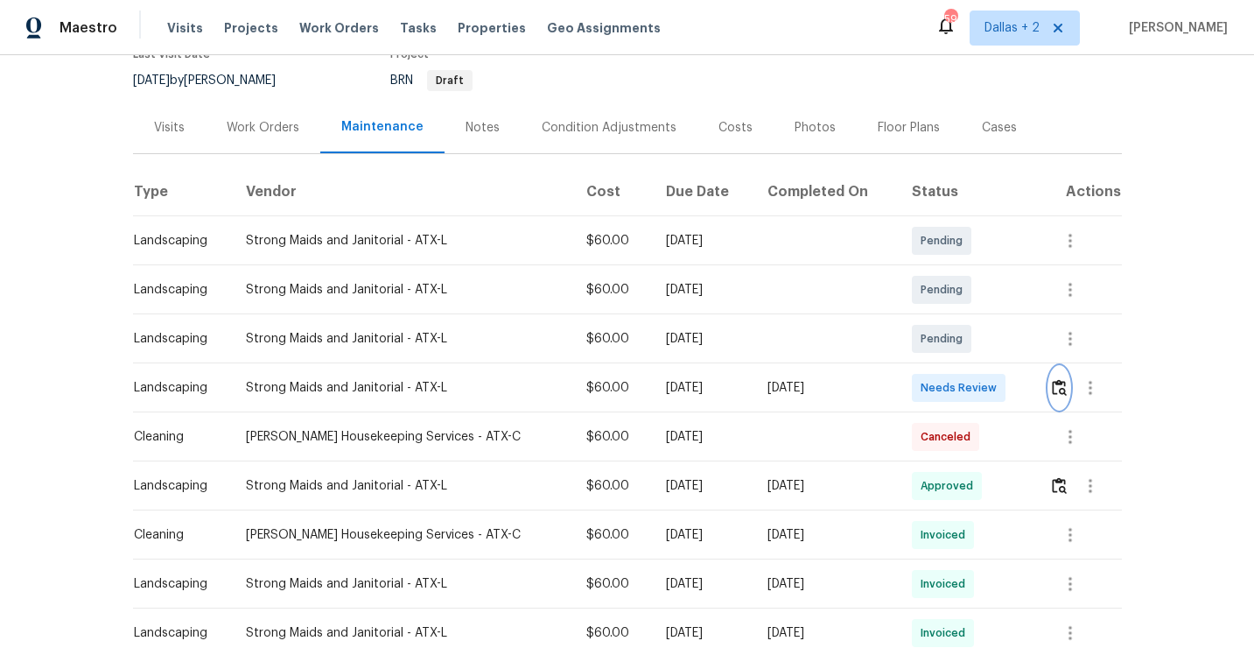
click at [1058, 389] on img "button" at bounding box center [1059, 387] width 15 height 17
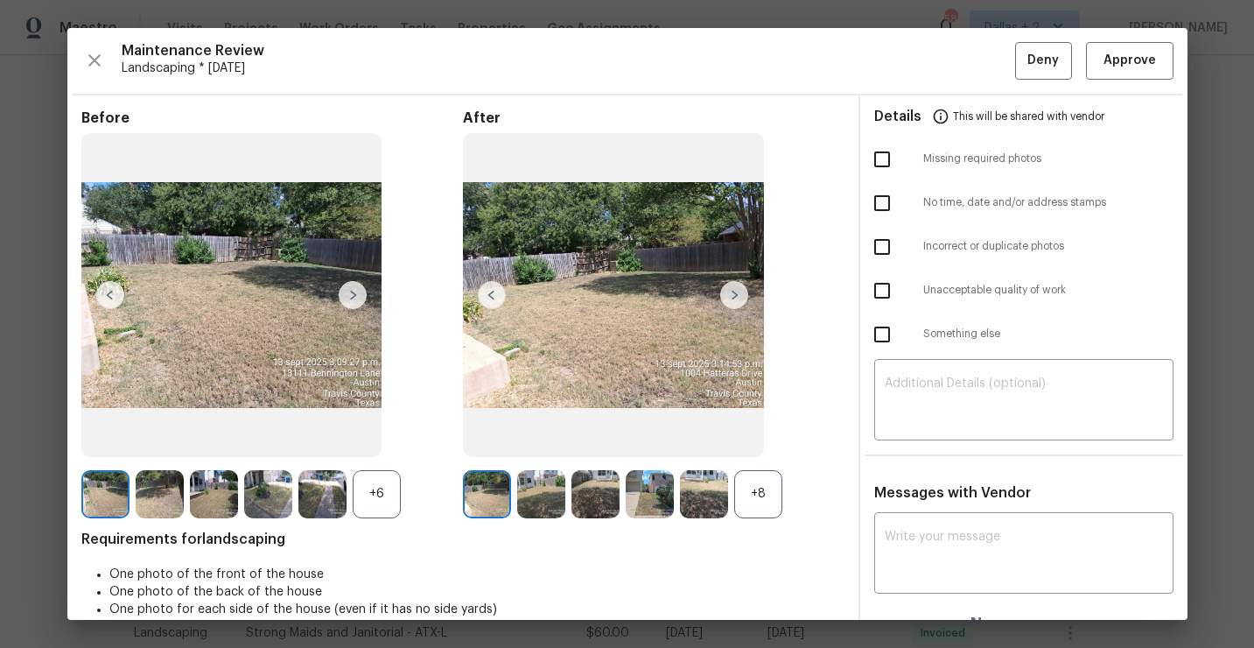
click at [758, 501] on div "+8" at bounding box center [758, 494] width 48 height 48
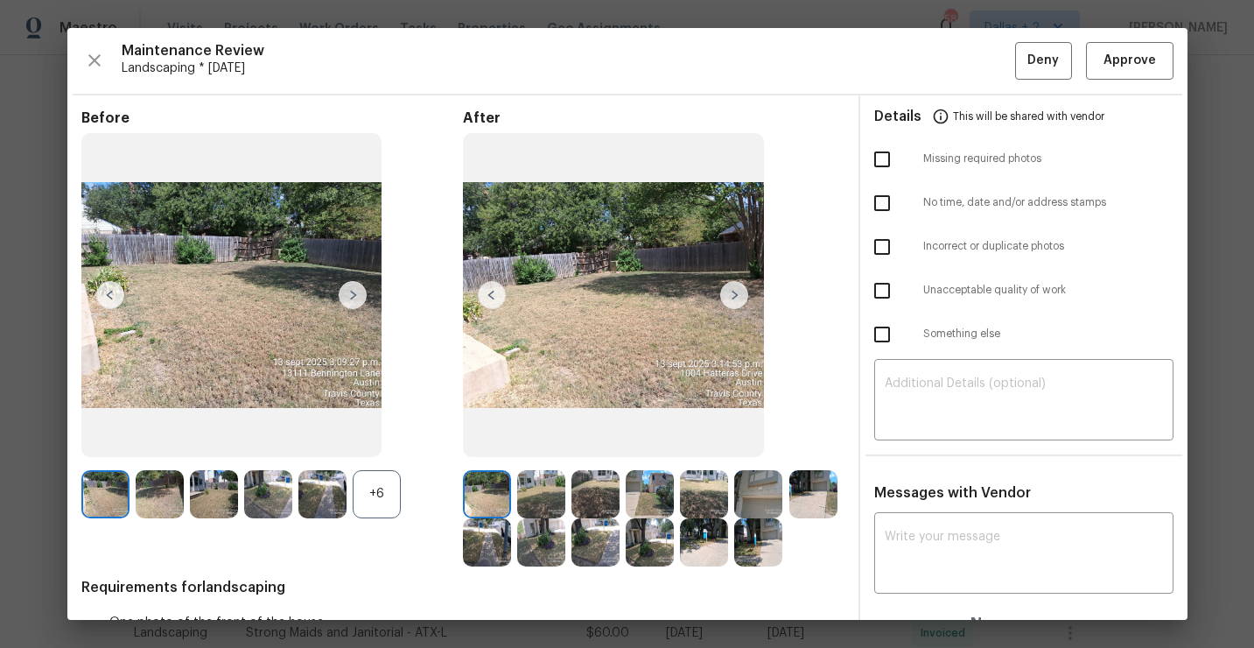
click at [368, 482] on div "+6" at bounding box center [377, 494] width 48 height 48
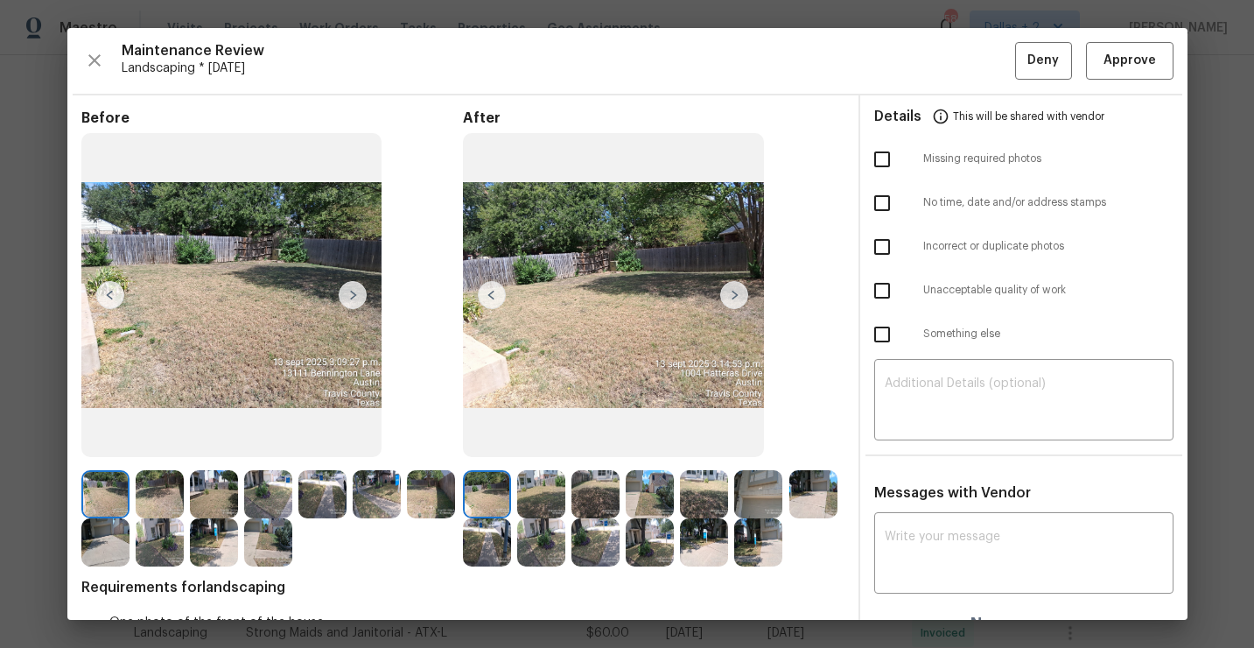
click at [757, 495] on img at bounding box center [758, 494] width 48 height 48
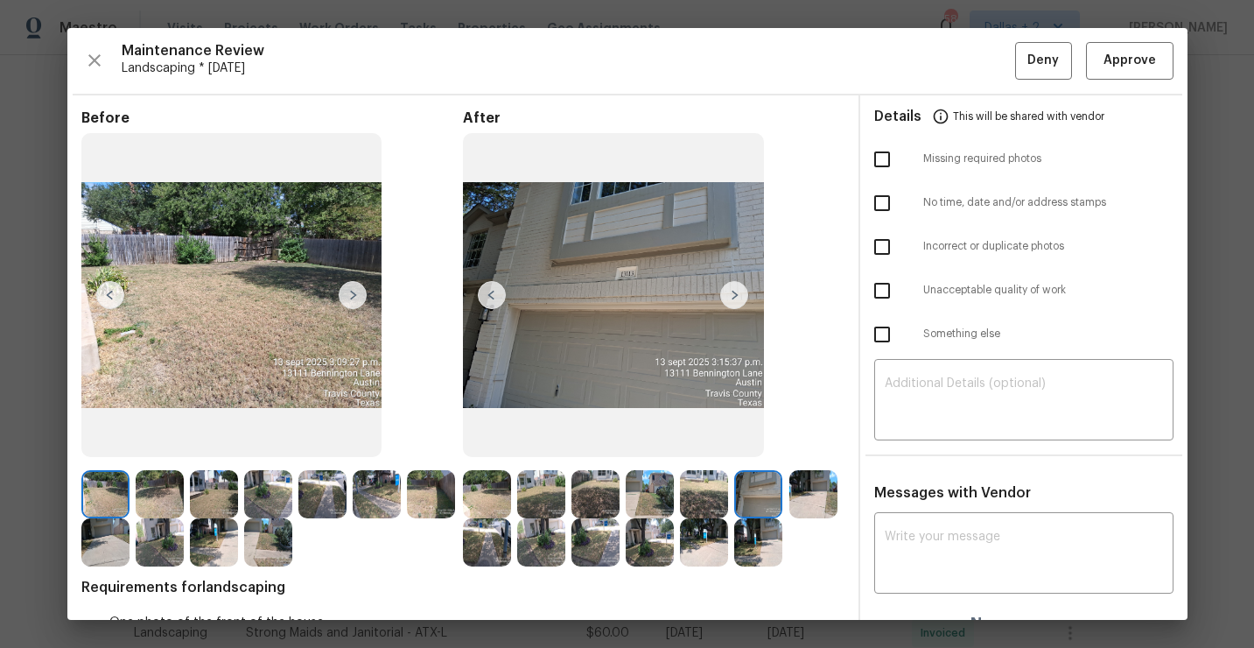
click at [593, 550] on img at bounding box center [596, 542] width 48 height 48
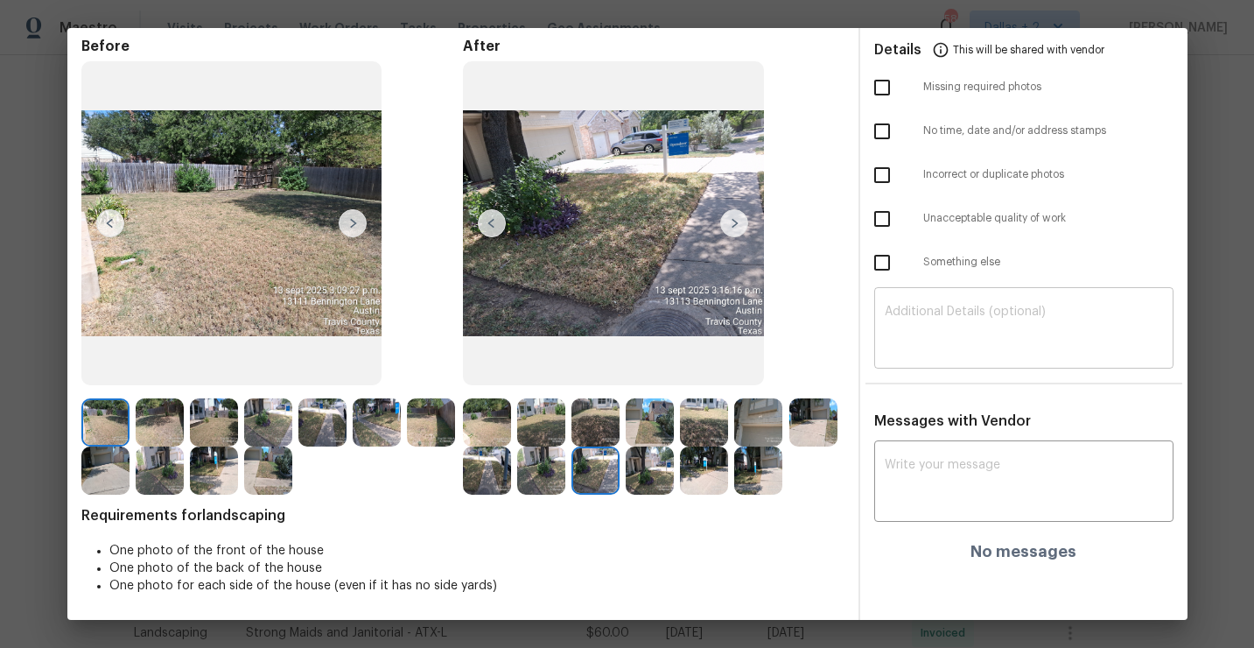
scroll to position [0, 0]
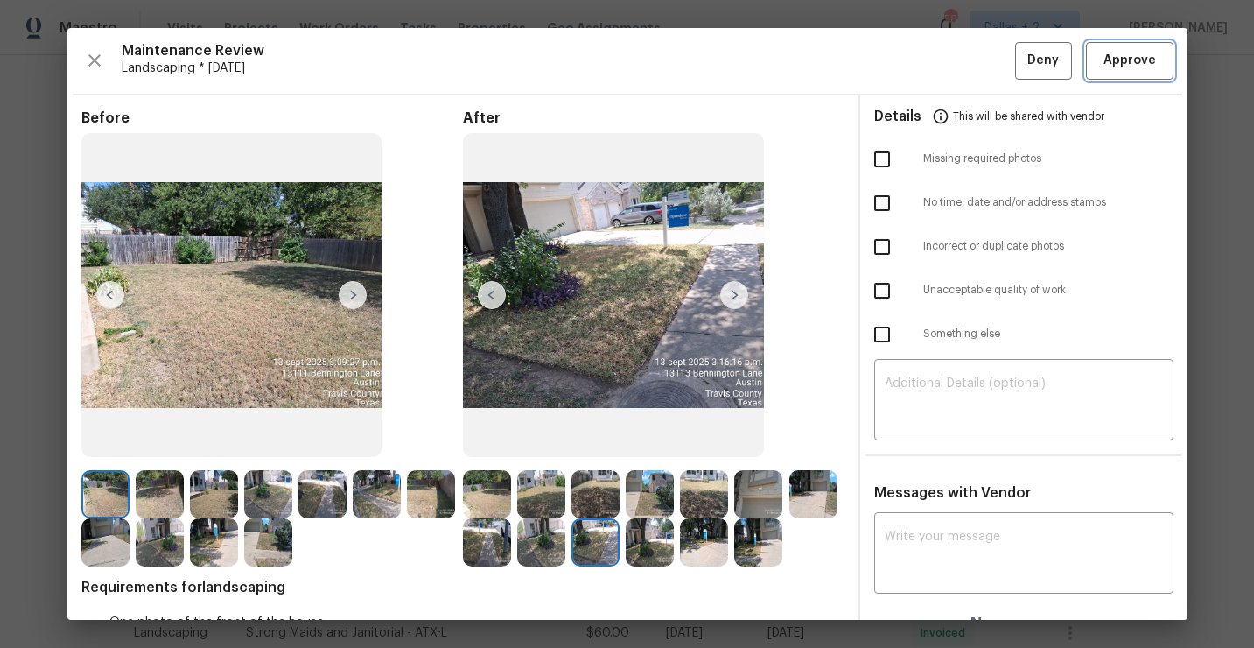
click at [1126, 63] on span "Approve" at bounding box center [1130, 61] width 53 height 22
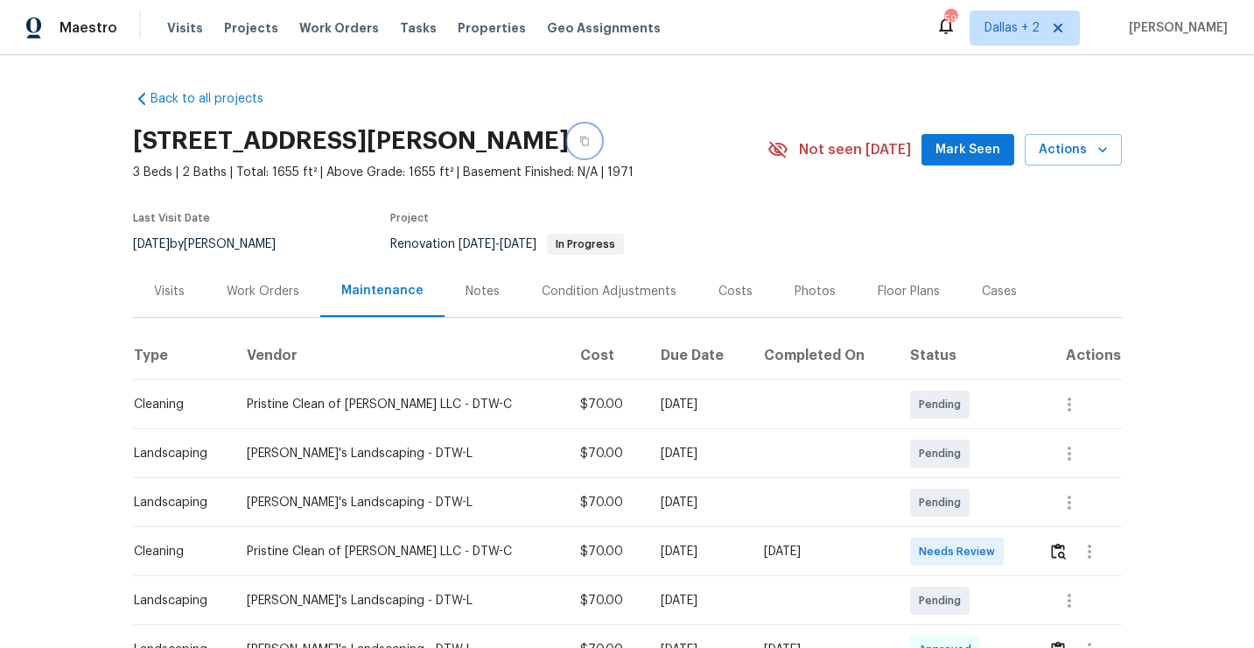
click at [583, 149] on button "button" at bounding box center [585, 141] width 32 height 32
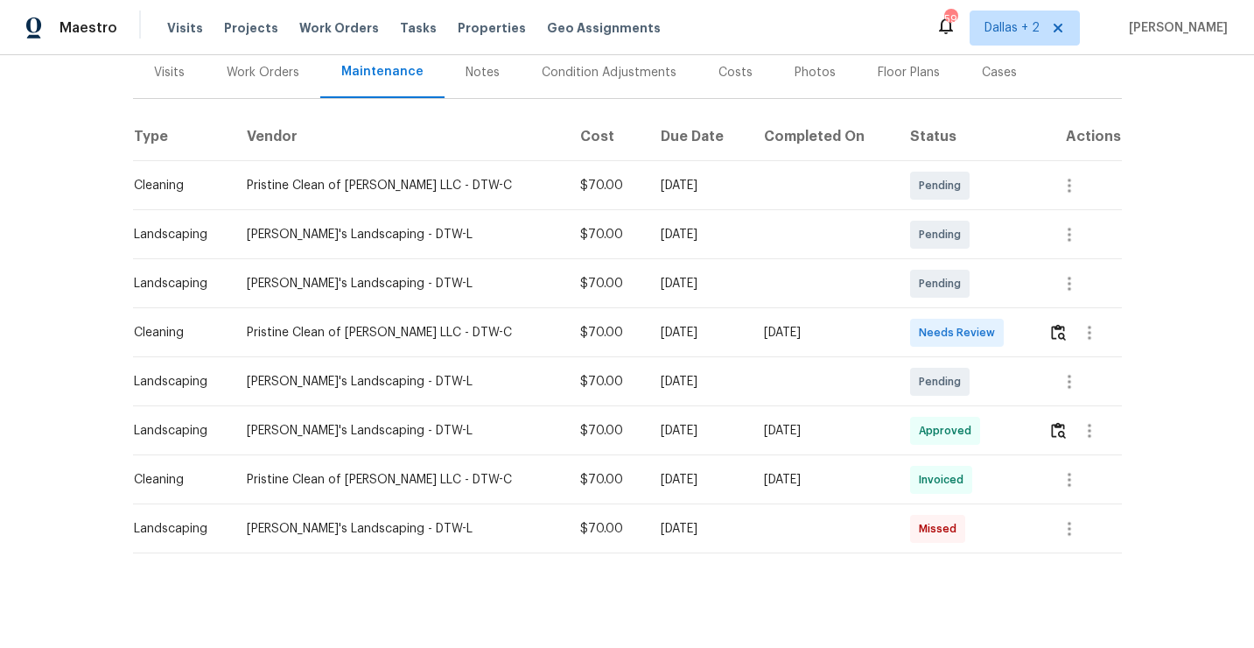
scroll to position [229, 0]
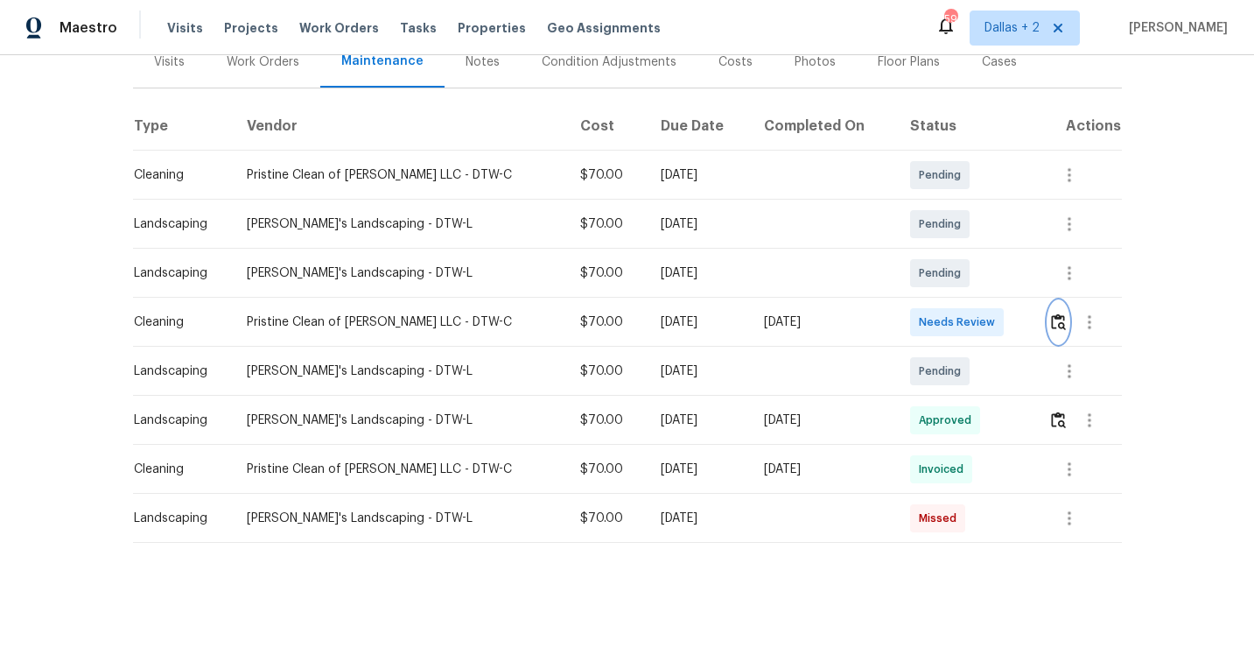
click at [1054, 321] on img "button" at bounding box center [1058, 321] width 15 height 17
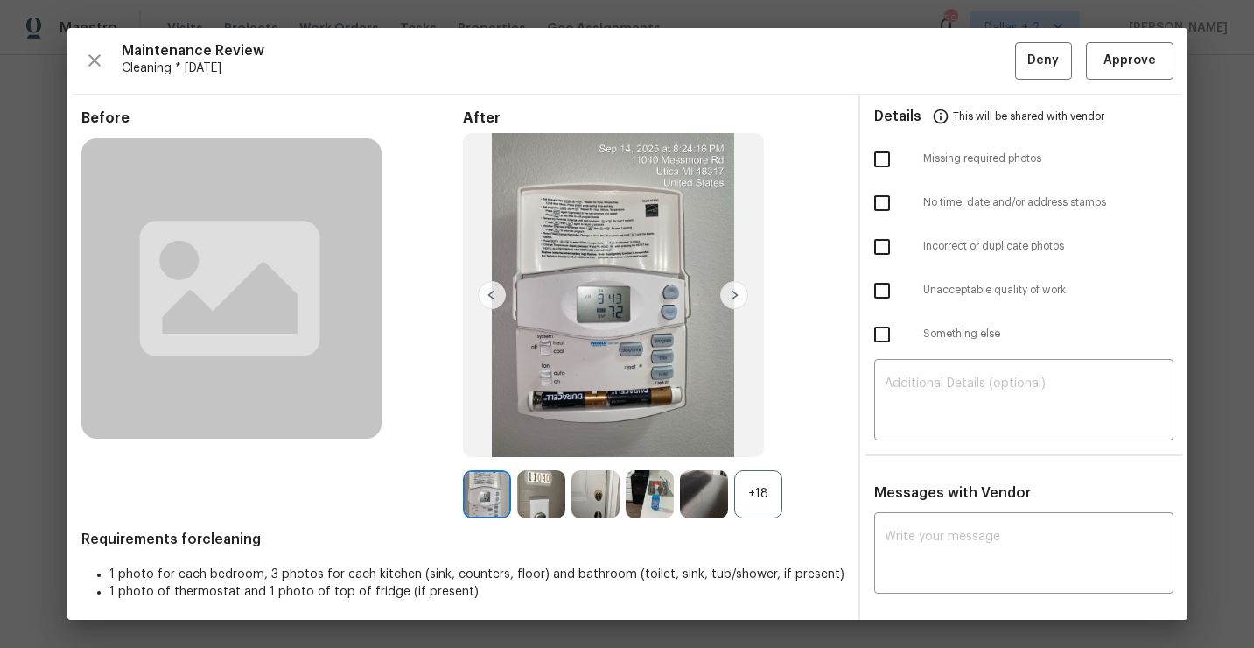
click at [760, 488] on div "+18" at bounding box center [758, 494] width 48 height 48
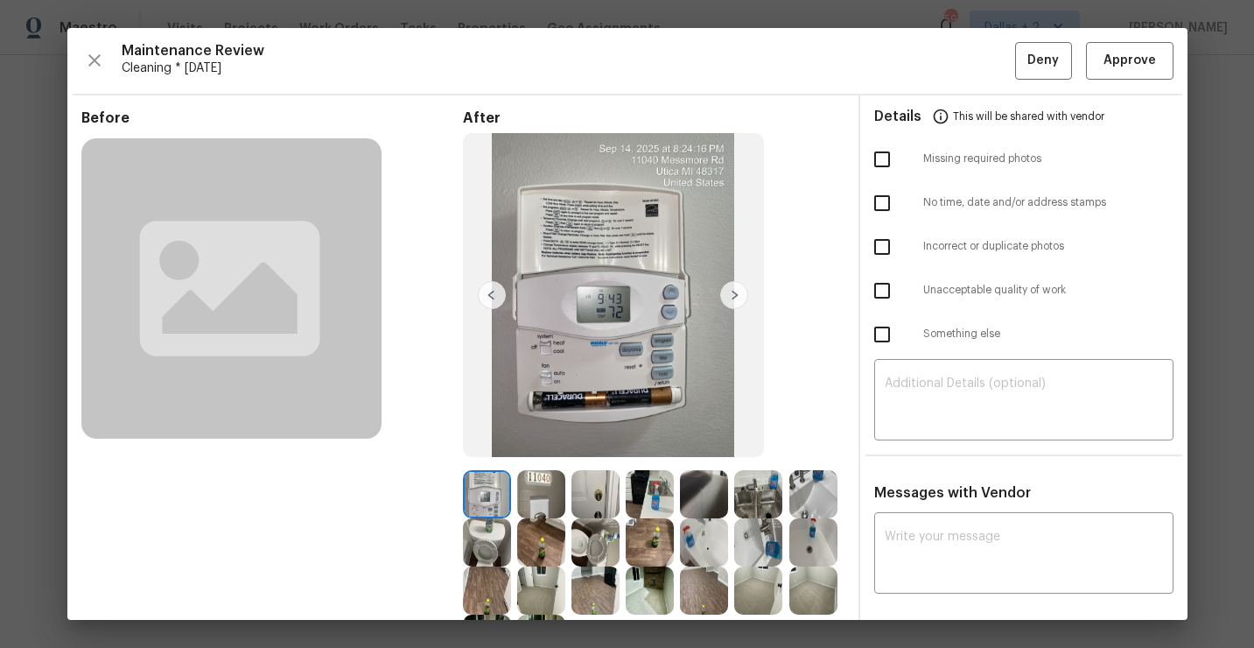
scroll to position [151, 0]
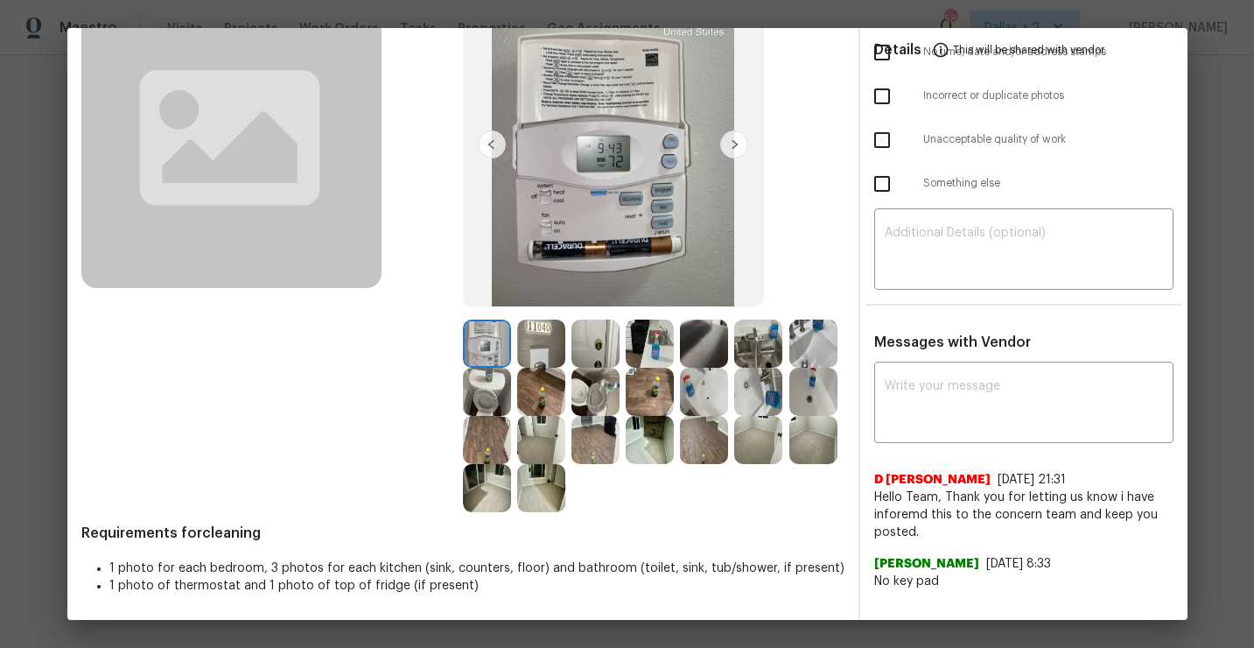
click at [705, 350] on img at bounding box center [704, 343] width 48 height 48
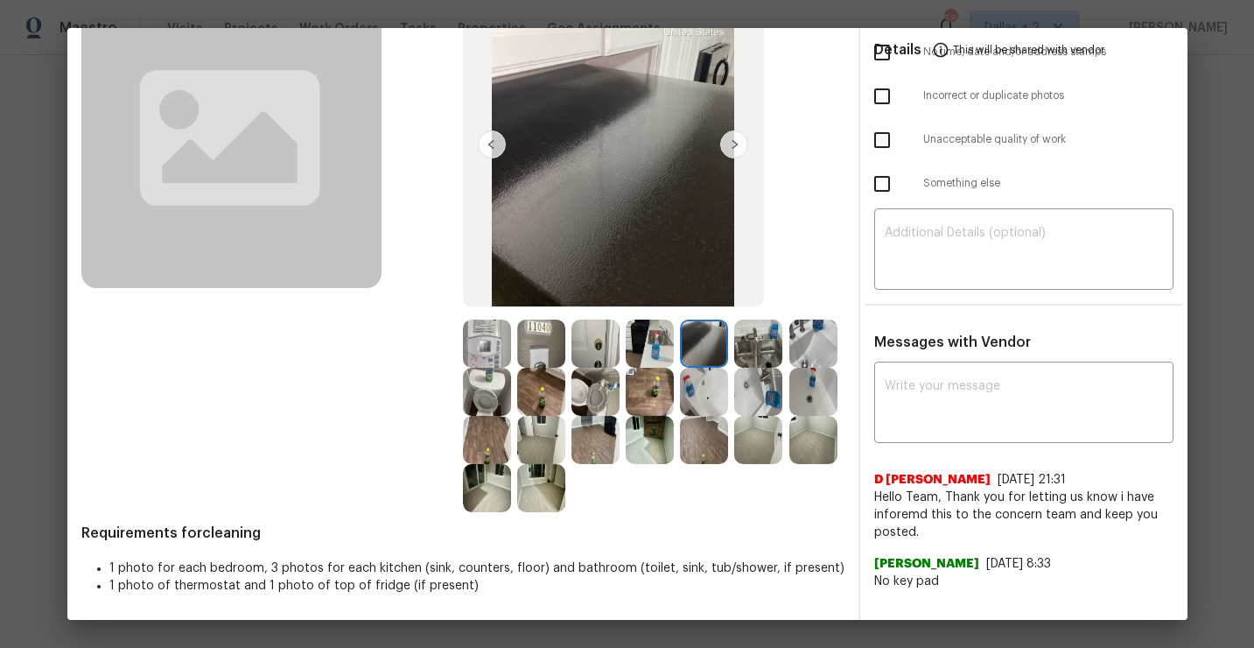
click at [761, 335] on img at bounding box center [758, 343] width 48 height 48
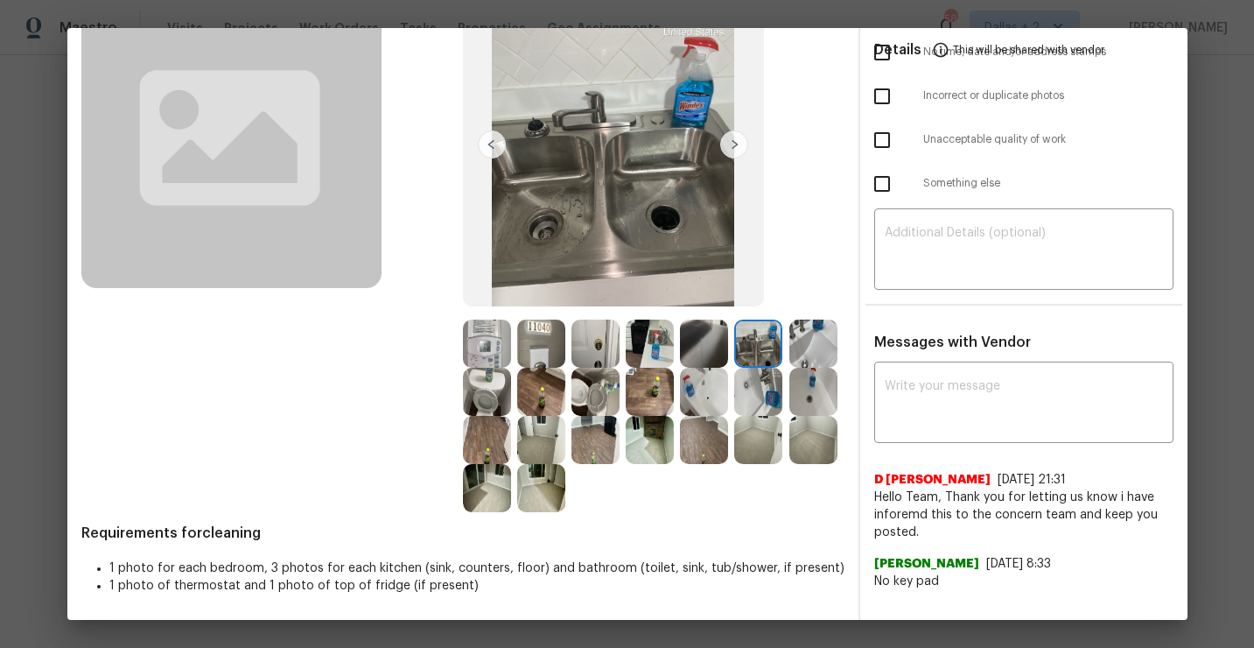
click at [488, 339] on img at bounding box center [487, 343] width 48 height 48
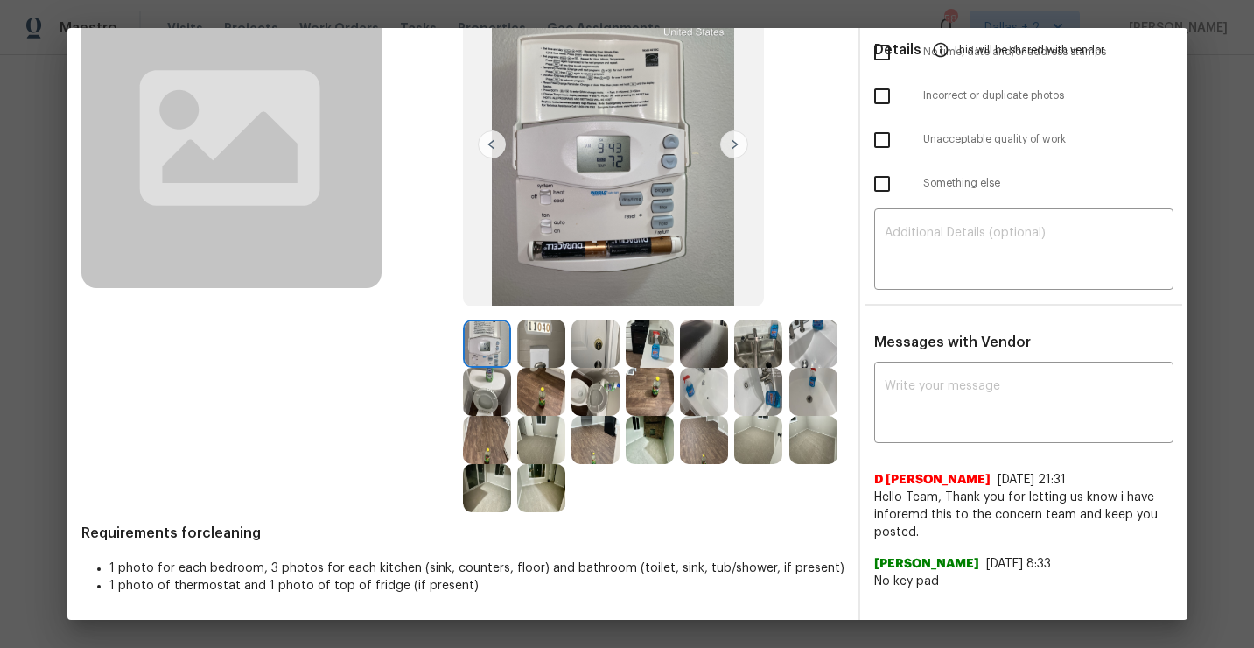
click at [544, 330] on img at bounding box center [541, 343] width 48 height 48
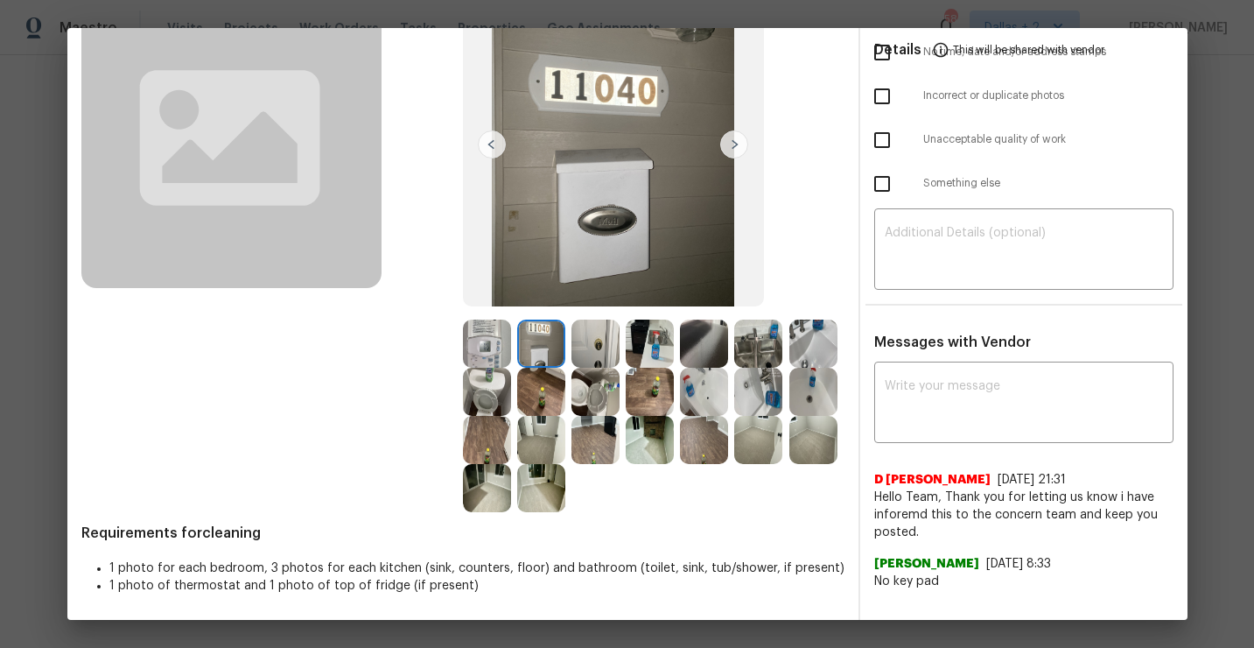
click at [591, 326] on img at bounding box center [596, 343] width 48 height 48
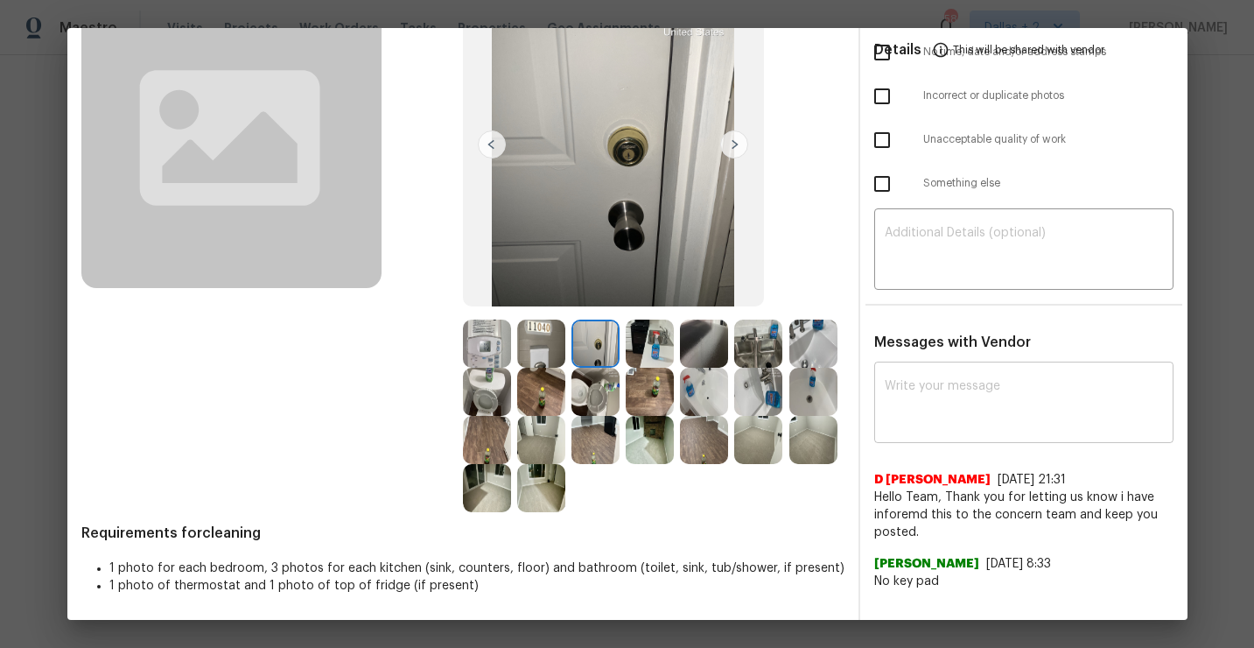
scroll to position [0, 0]
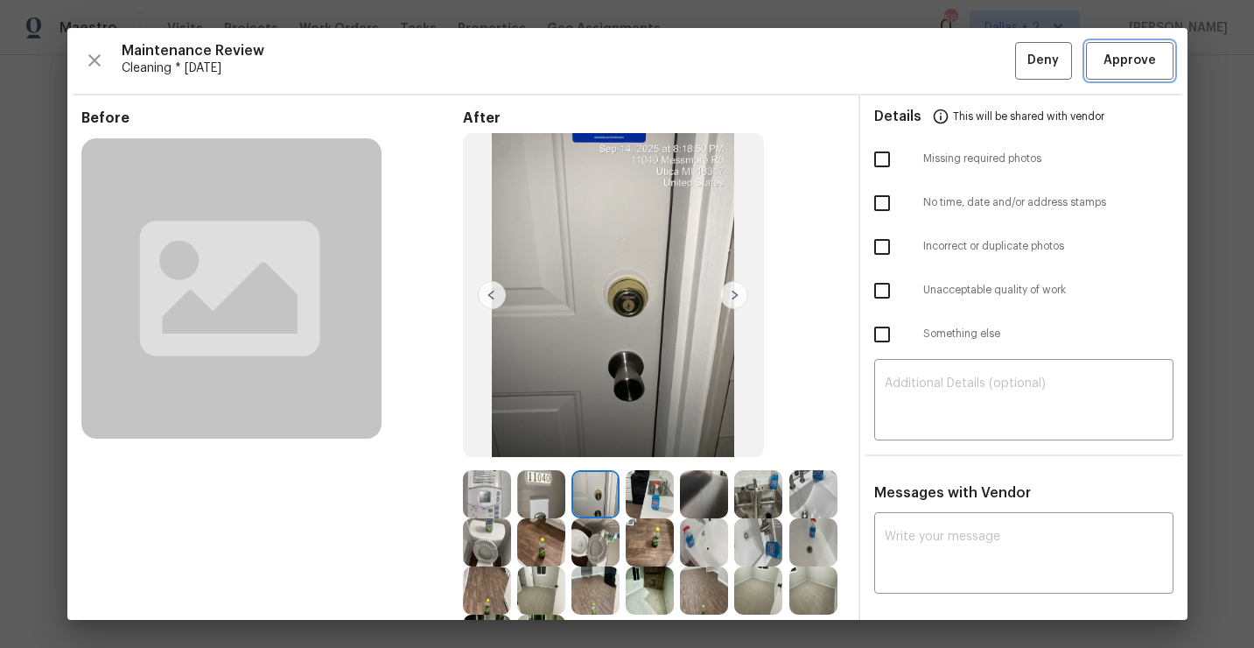
click at [1110, 76] on button "Approve" at bounding box center [1130, 61] width 88 height 38
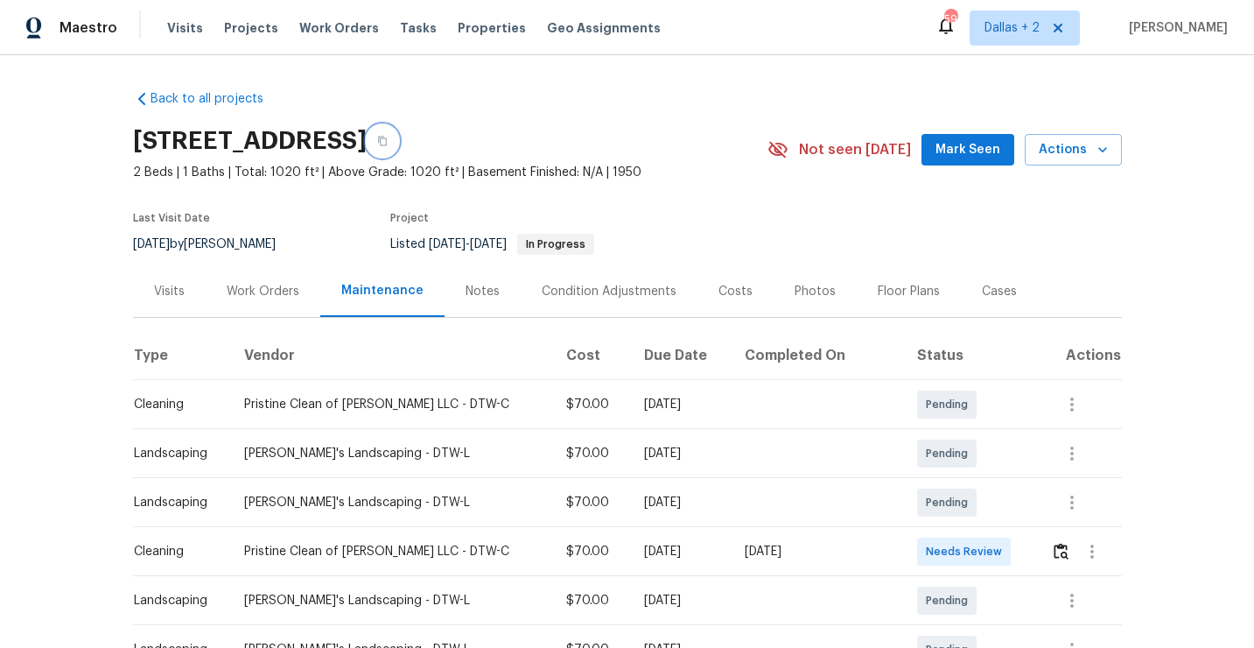
click at [388, 141] on icon "button" at bounding box center [382, 141] width 11 height 11
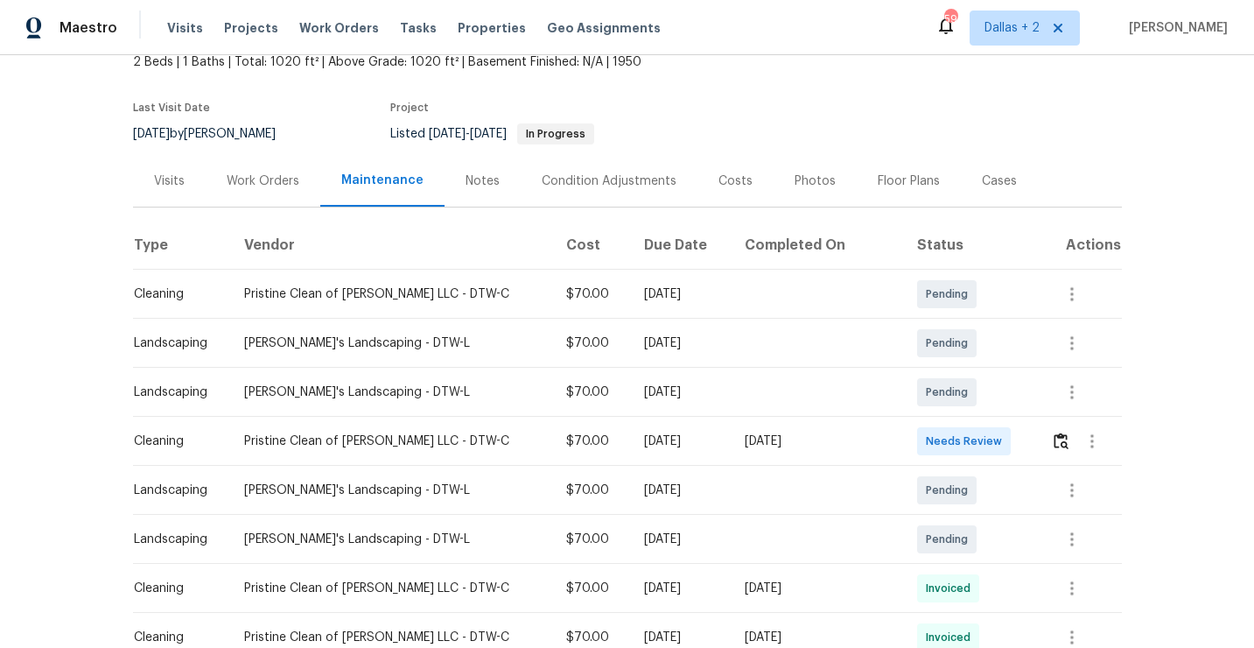
scroll to position [111, 0]
click at [1057, 454] on button "button" at bounding box center [1061, 440] width 20 height 42
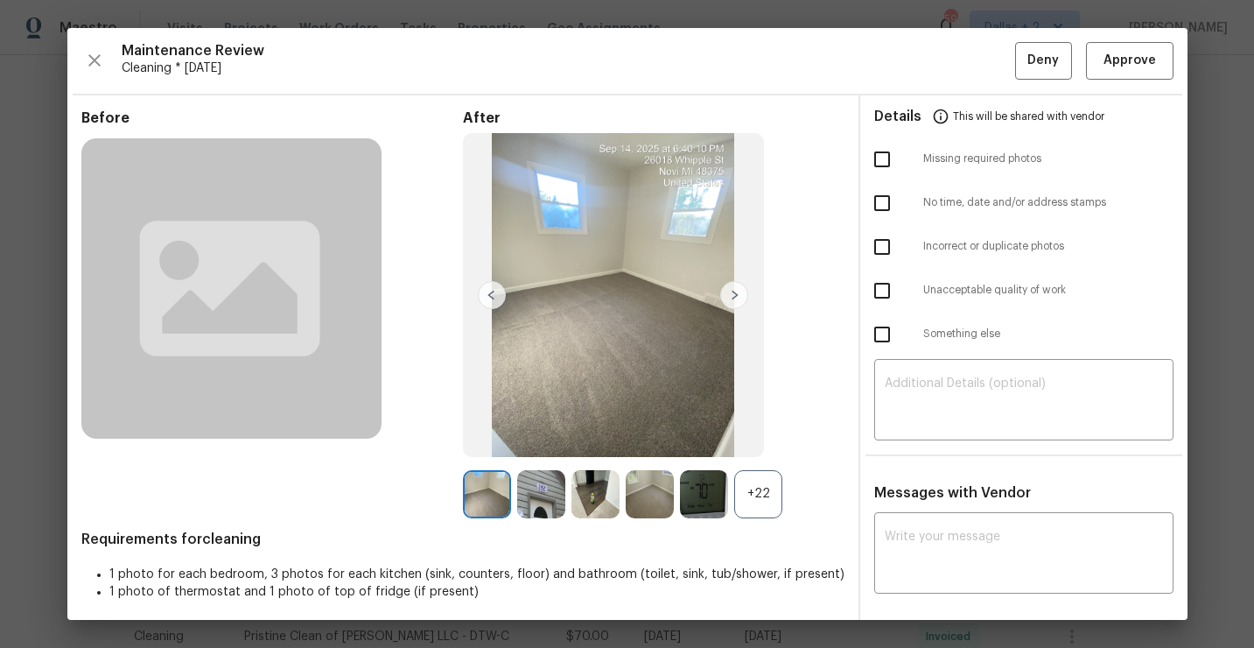
click at [747, 510] on div "+22" at bounding box center [758, 494] width 48 height 48
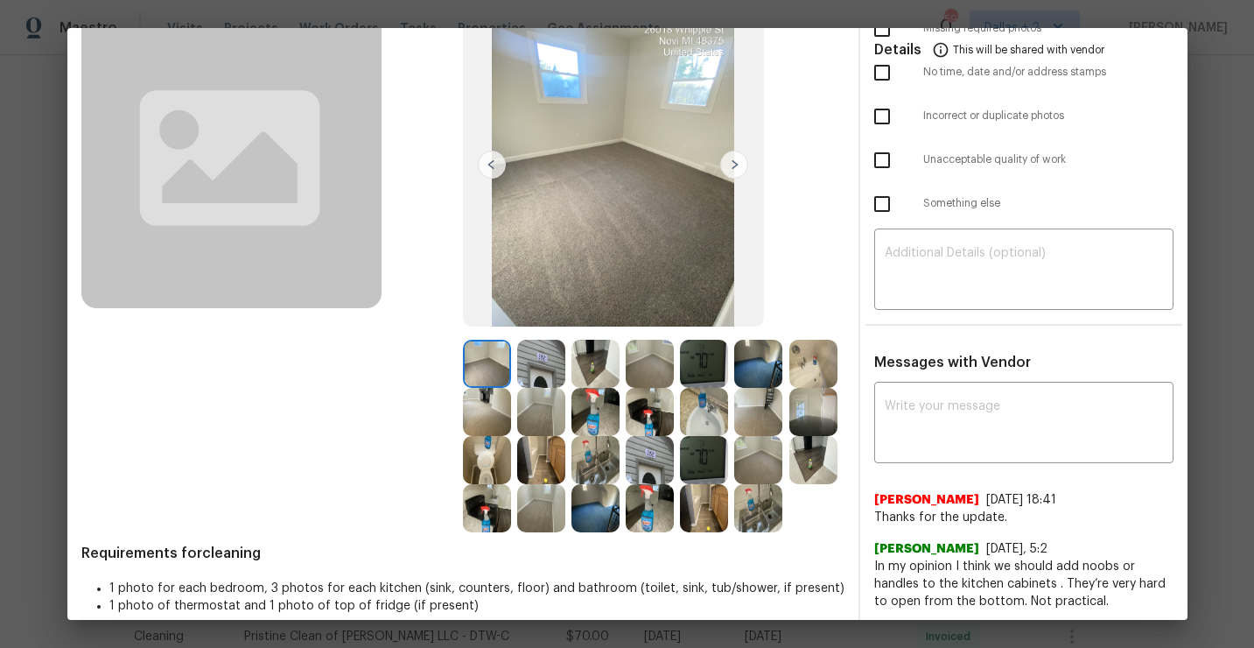
scroll to position [0, 0]
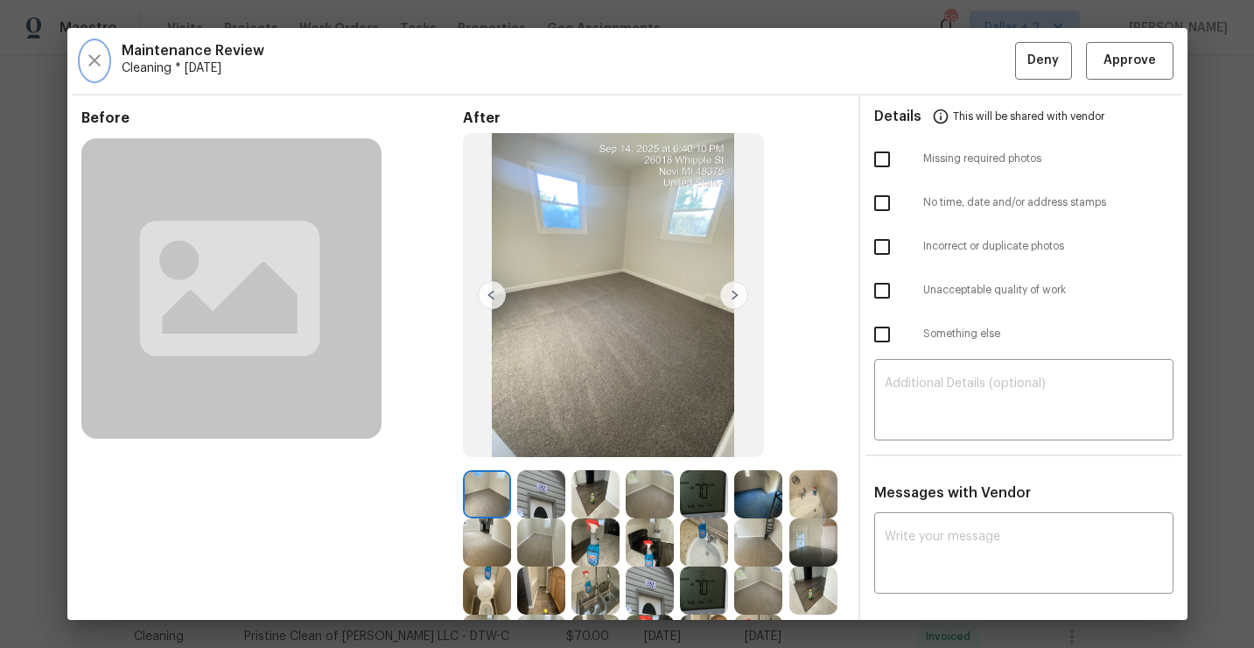
click at [90, 68] on icon "button" at bounding box center [94, 60] width 21 height 21
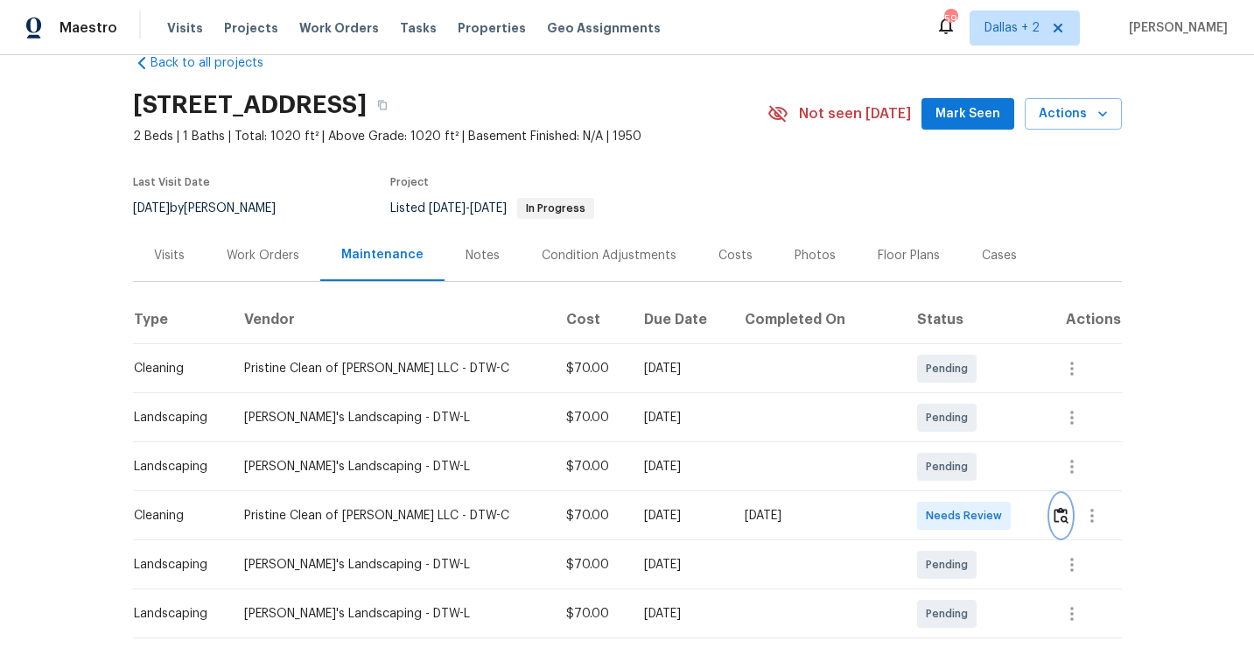
scroll to position [52, 0]
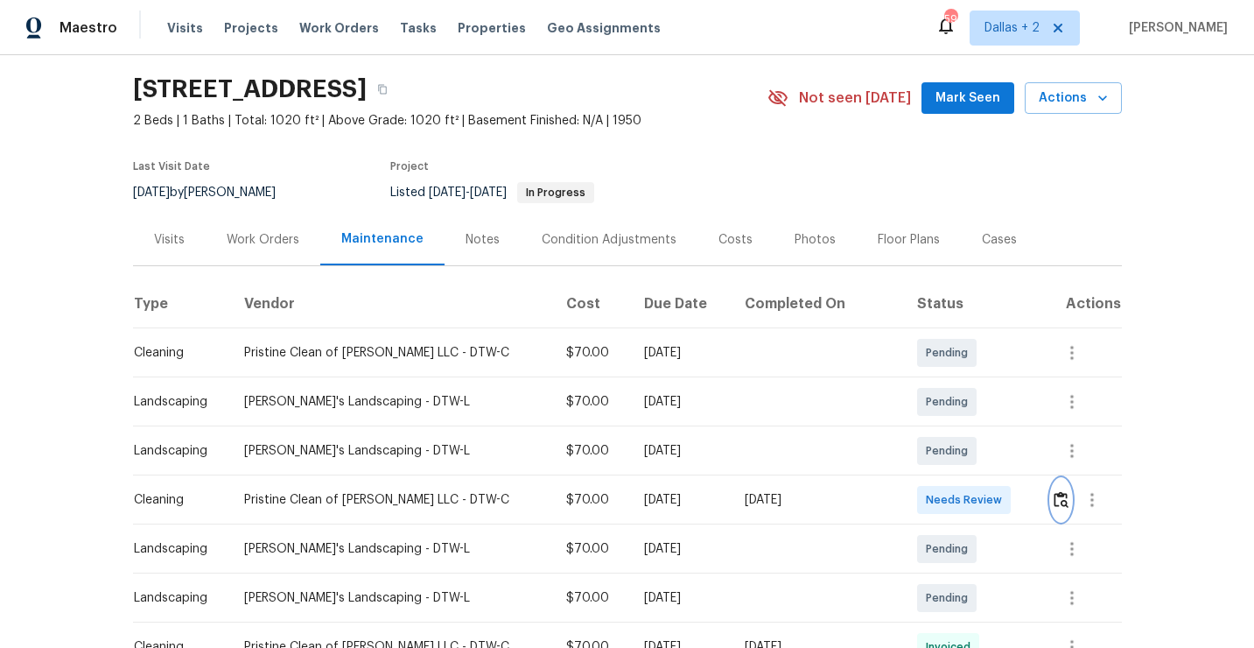
click at [1054, 502] on img "button" at bounding box center [1061, 499] width 15 height 17
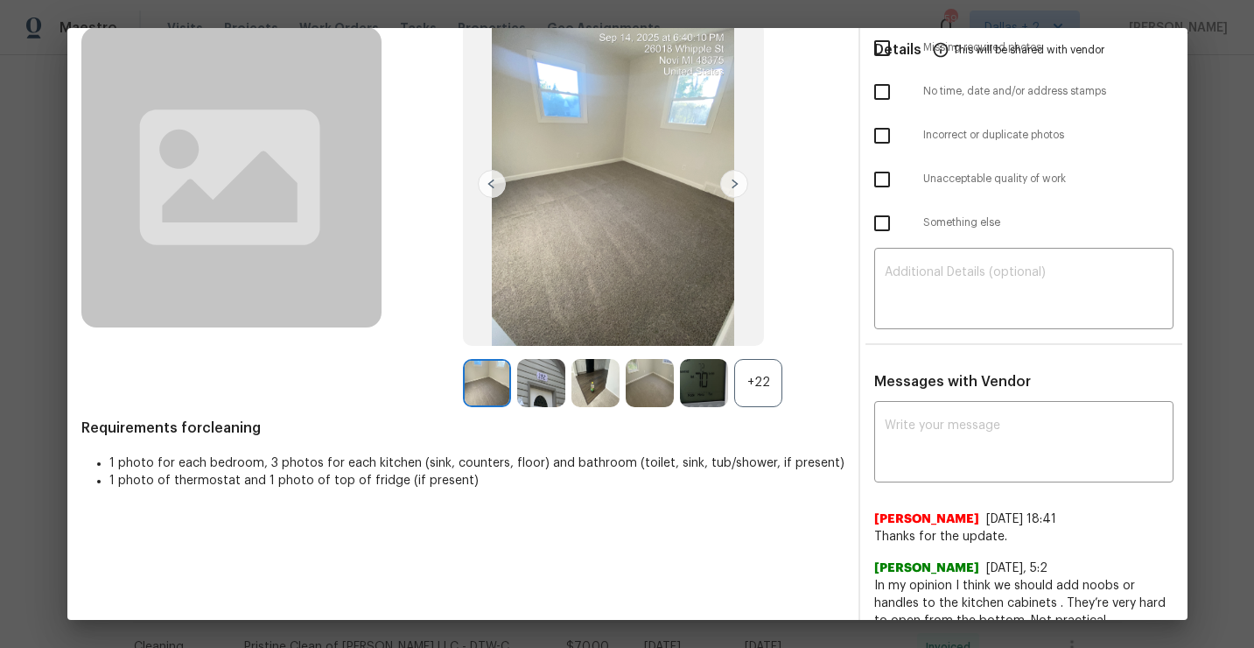
scroll to position [114, 0]
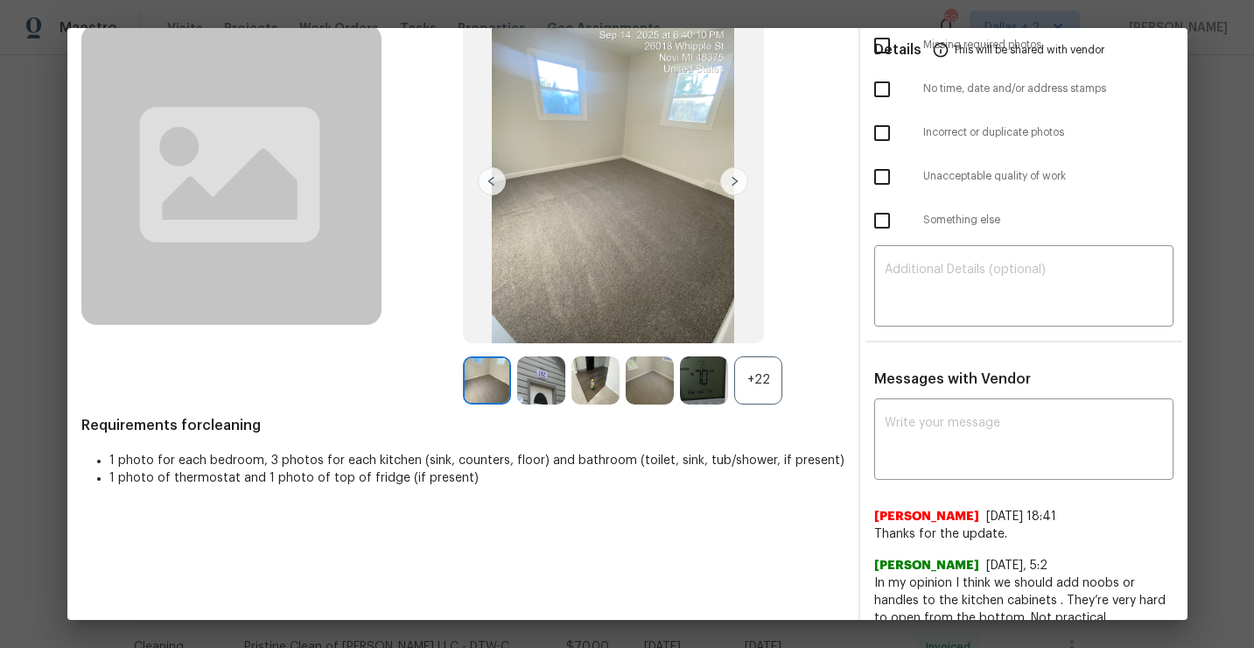
click at [759, 402] on div "+22" at bounding box center [758, 380] width 48 height 48
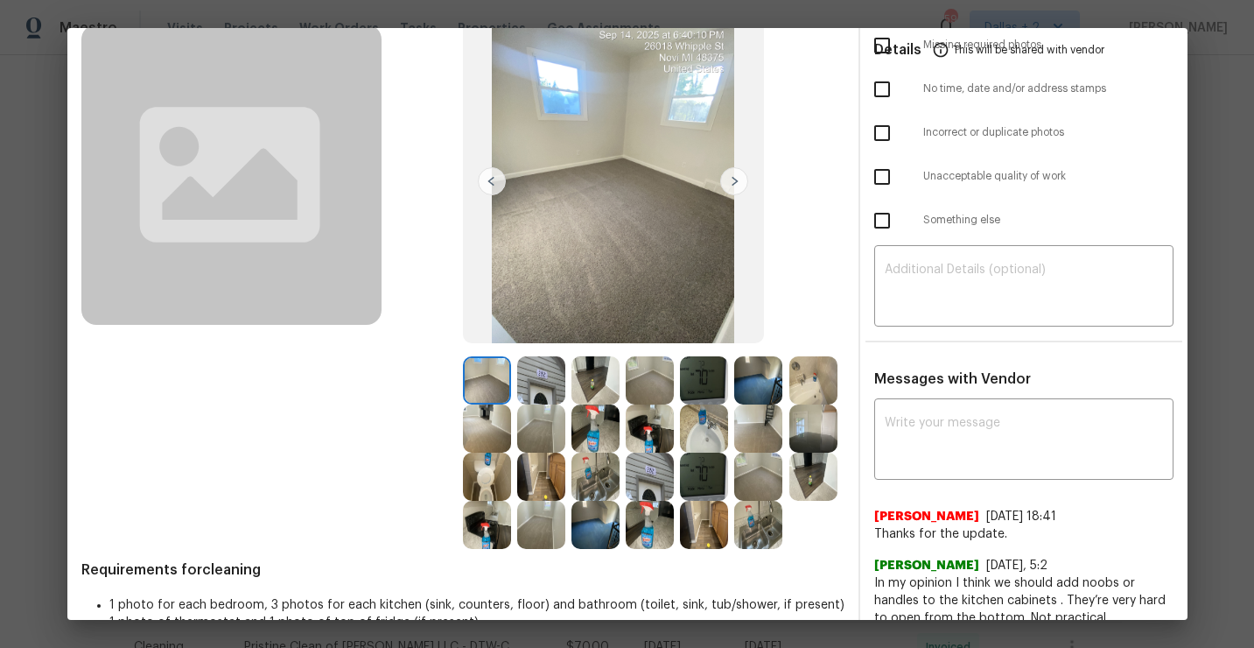
click at [746, 530] on img at bounding box center [758, 525] width 48 height 48
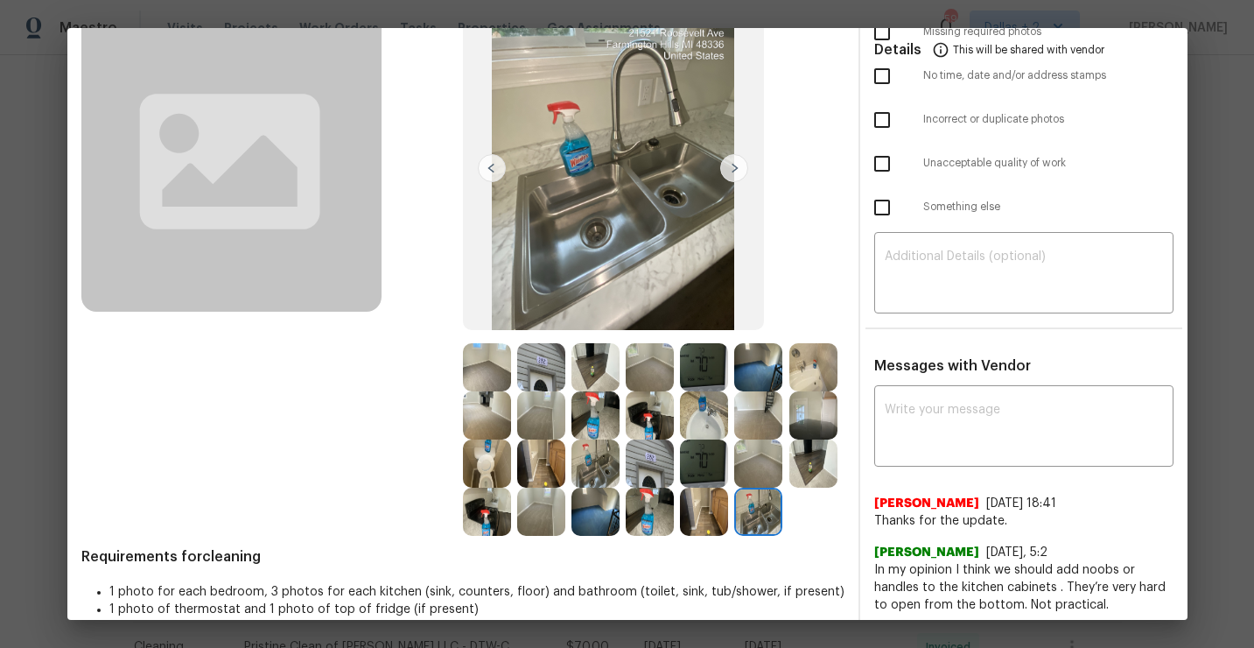
scroll to position [96, 0]
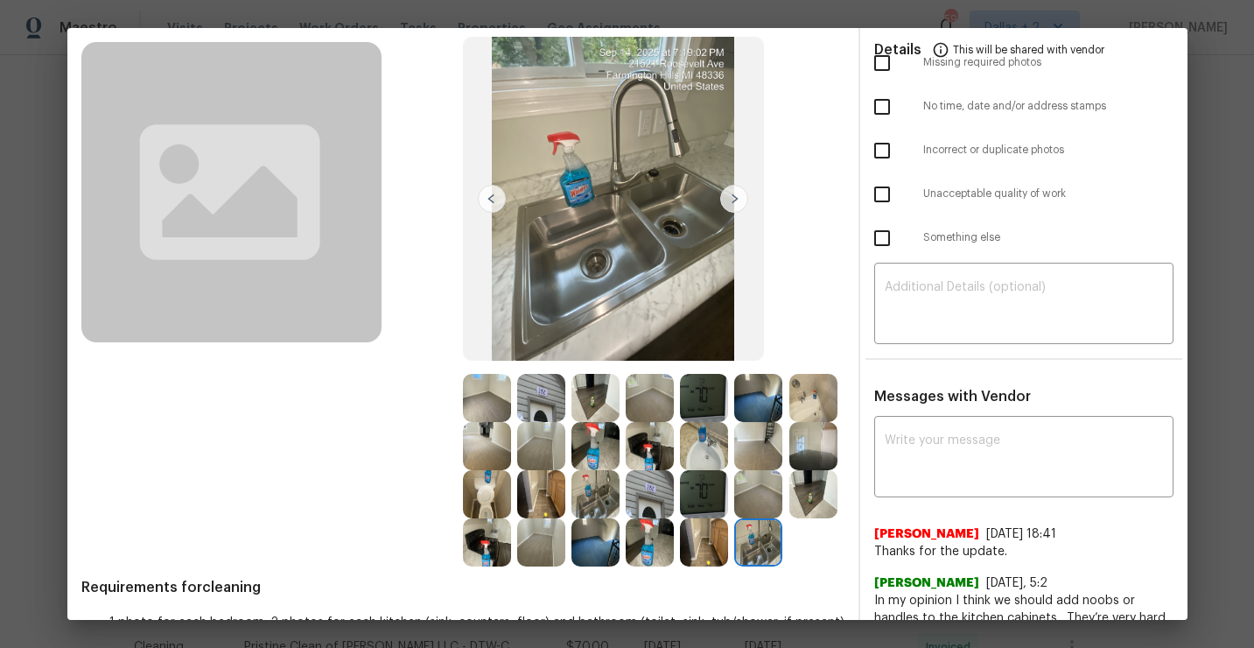
click at [795, 407] on img at bounding box center [813, 398] width 48 height 48
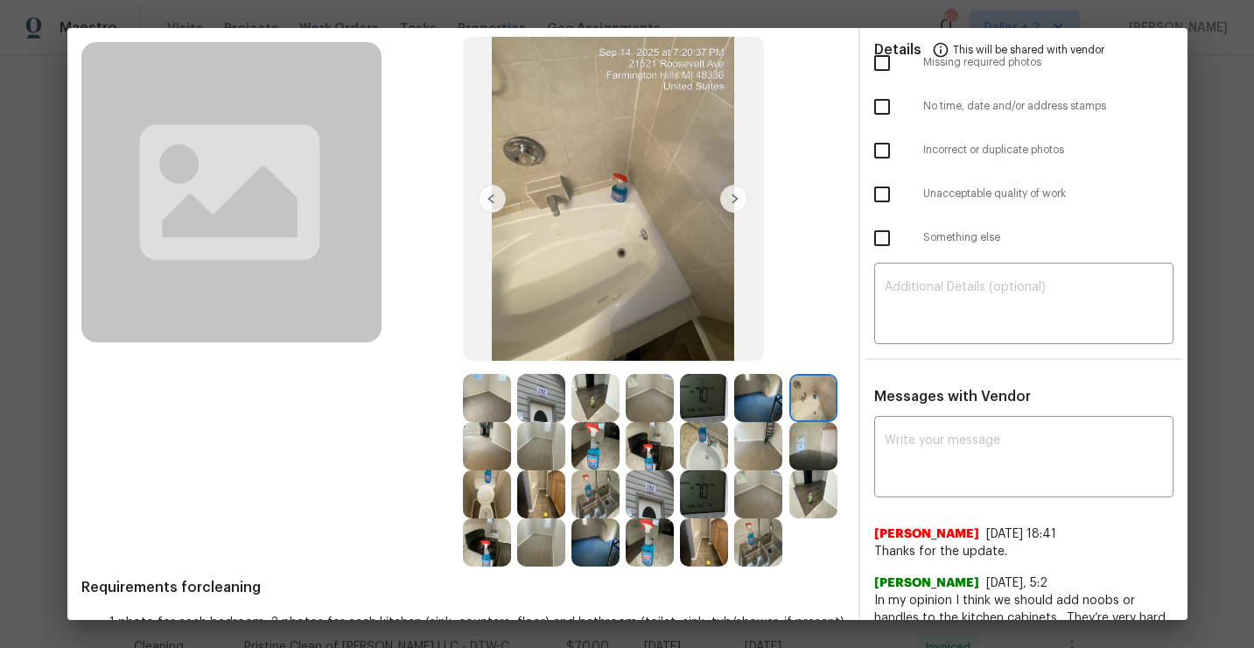
click at [534, 394] on img at bounding box center [541, 398] width 48 height 48
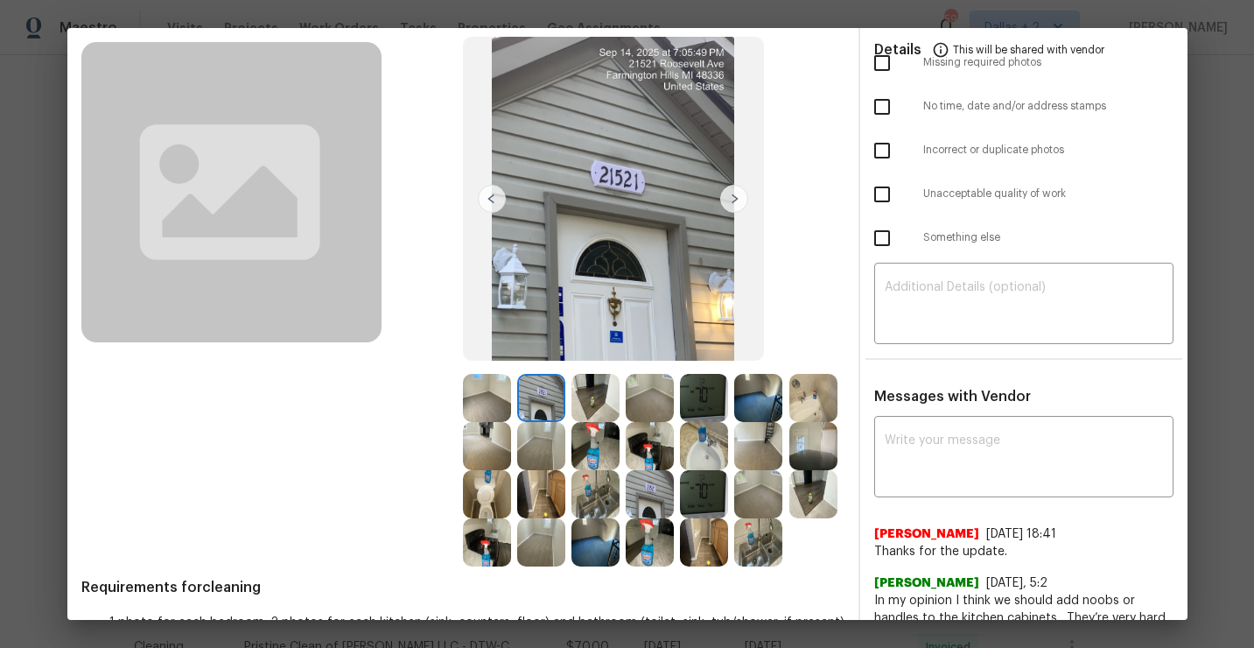
click at [593, 384] on img at bounding box center [596, 398] width 48 height 48
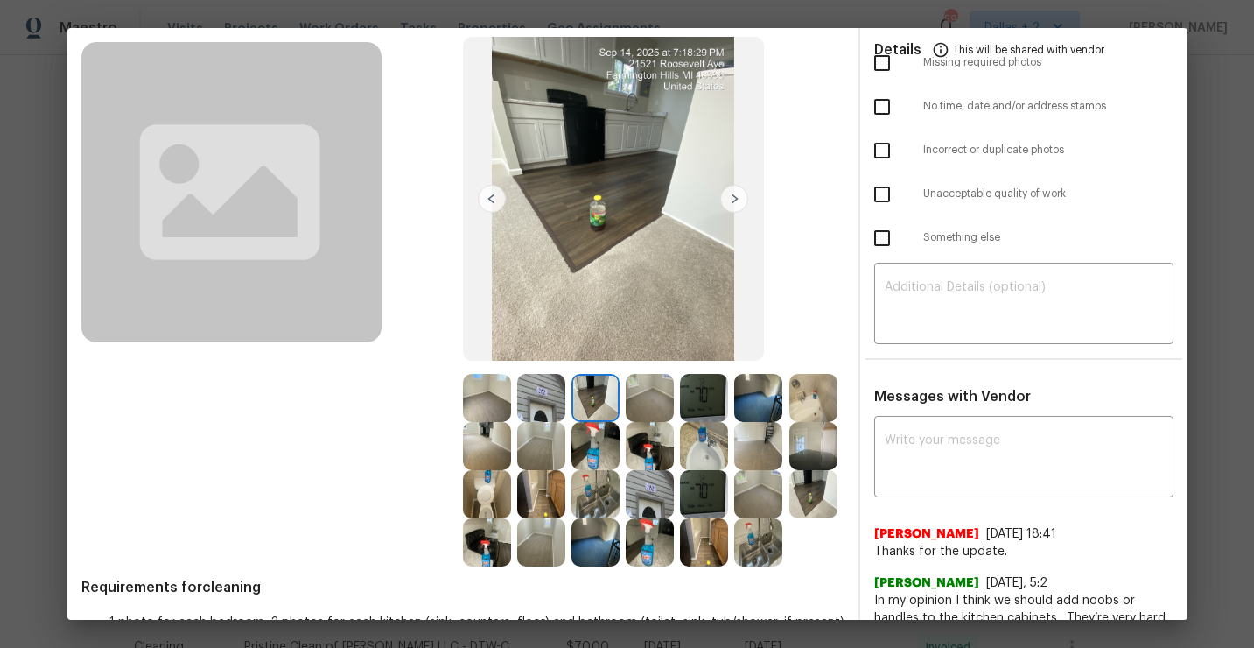
click at [663, 452] on img at bounding box center [650, 446] width 48 height 48
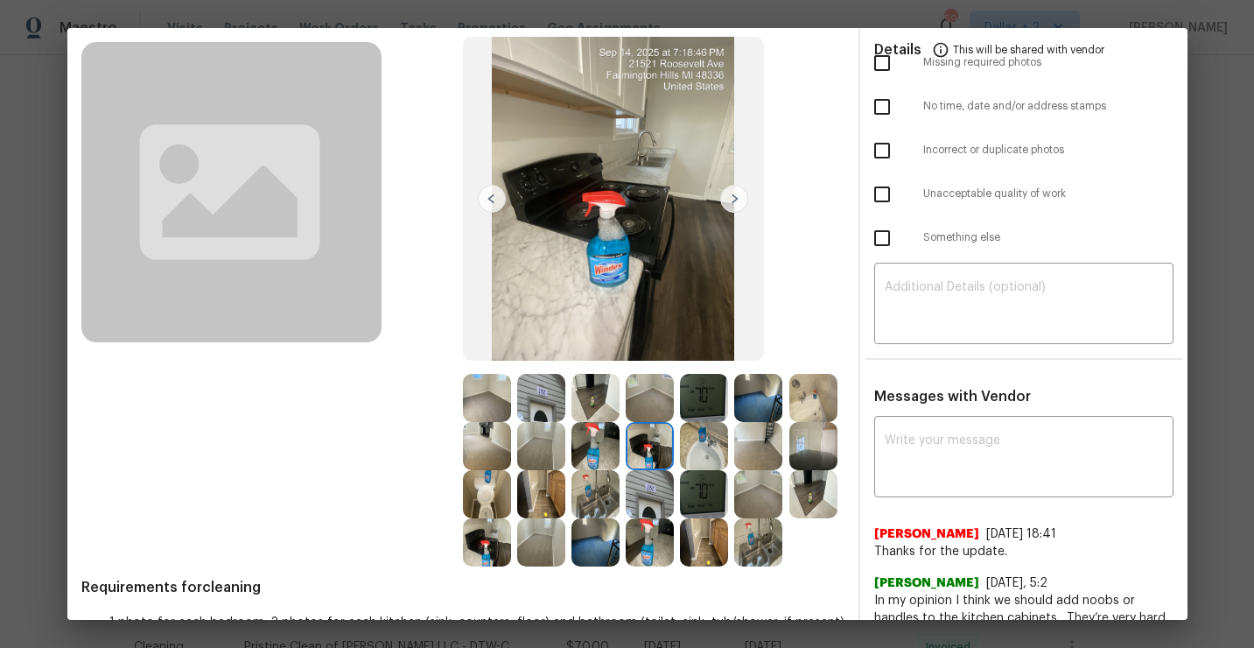
click at [646, 506] on img at bounding box center [650, 494] width 48 height 48
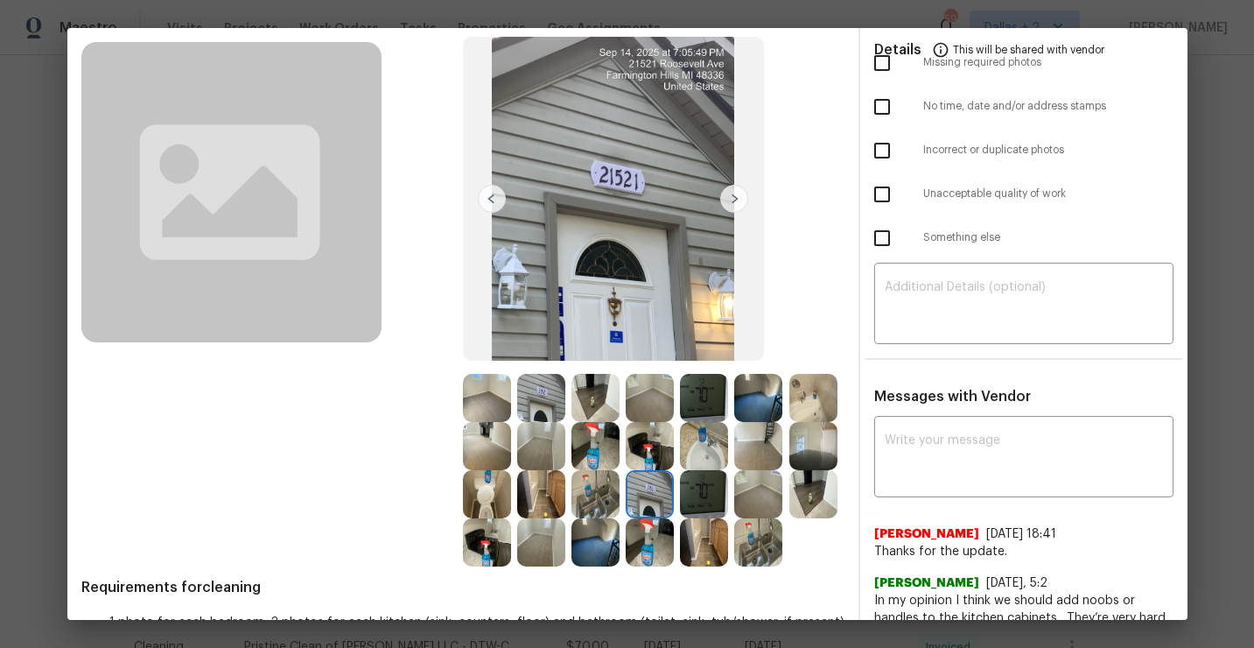
click at [710, 557] on img at bounding box center [704, 542] width 48 height 48
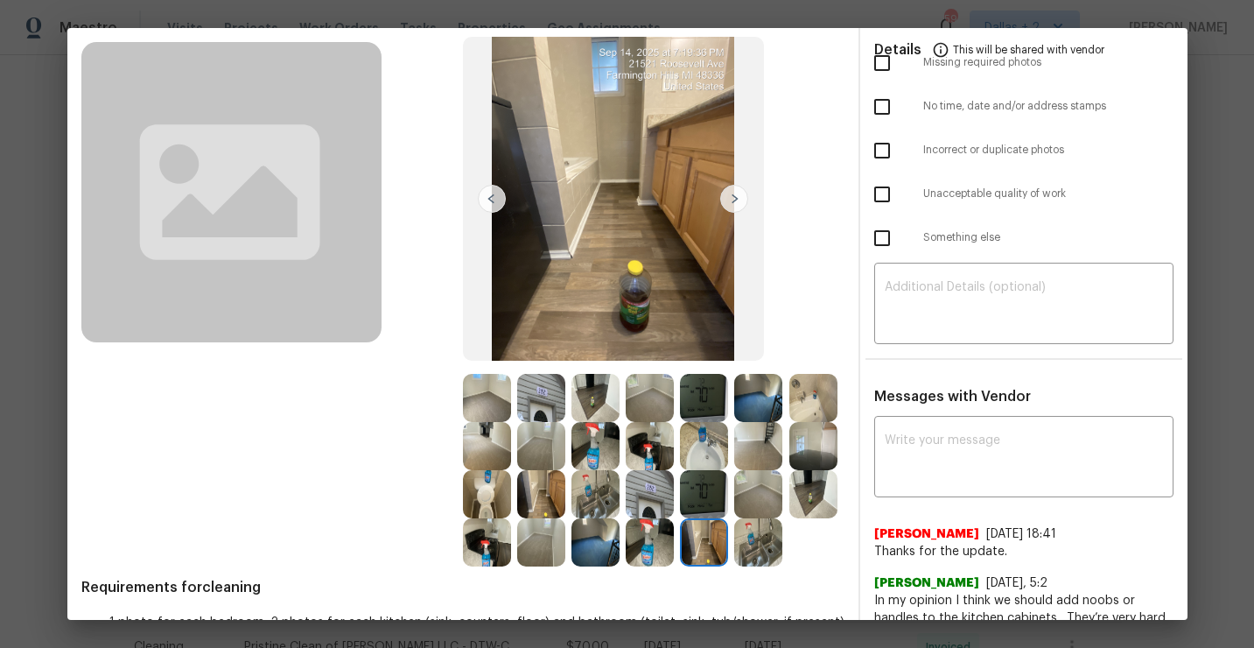
click at [774, 553] on img at bounding box center [758, 542] width 48 height 48
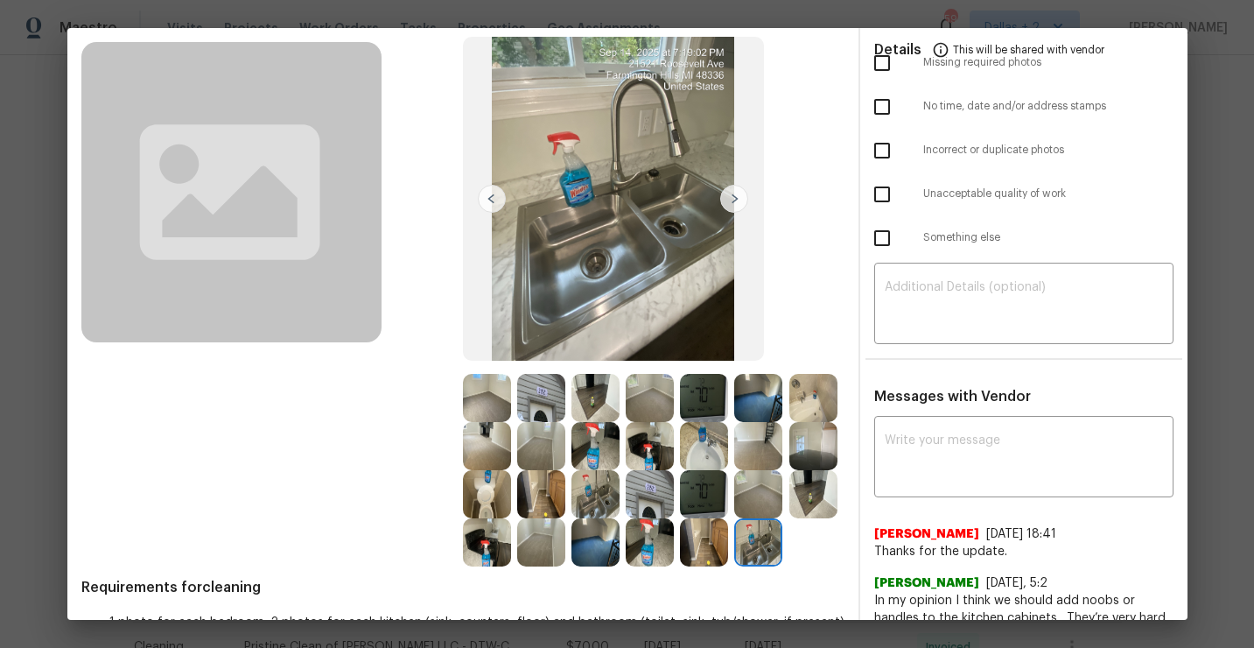
click at [485, 502] on img at bounding box center [487, 494] width 48 height 48
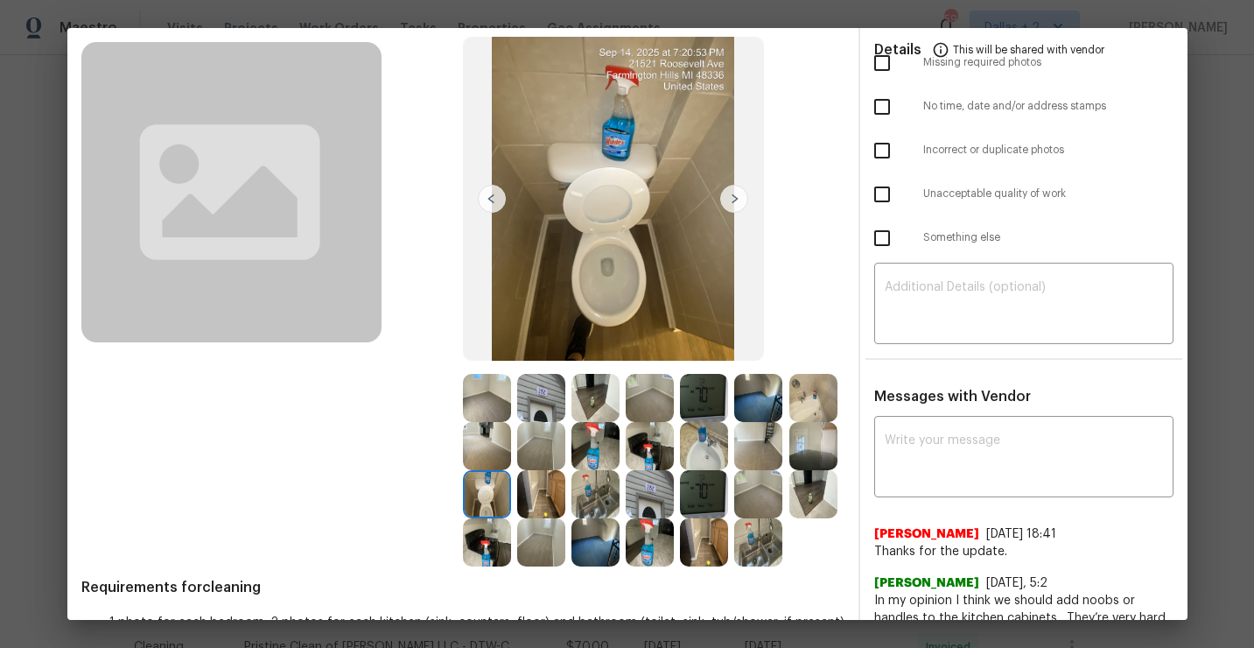
click at [483, 445] on img at bounding box center [487, 446] width 48 height 48
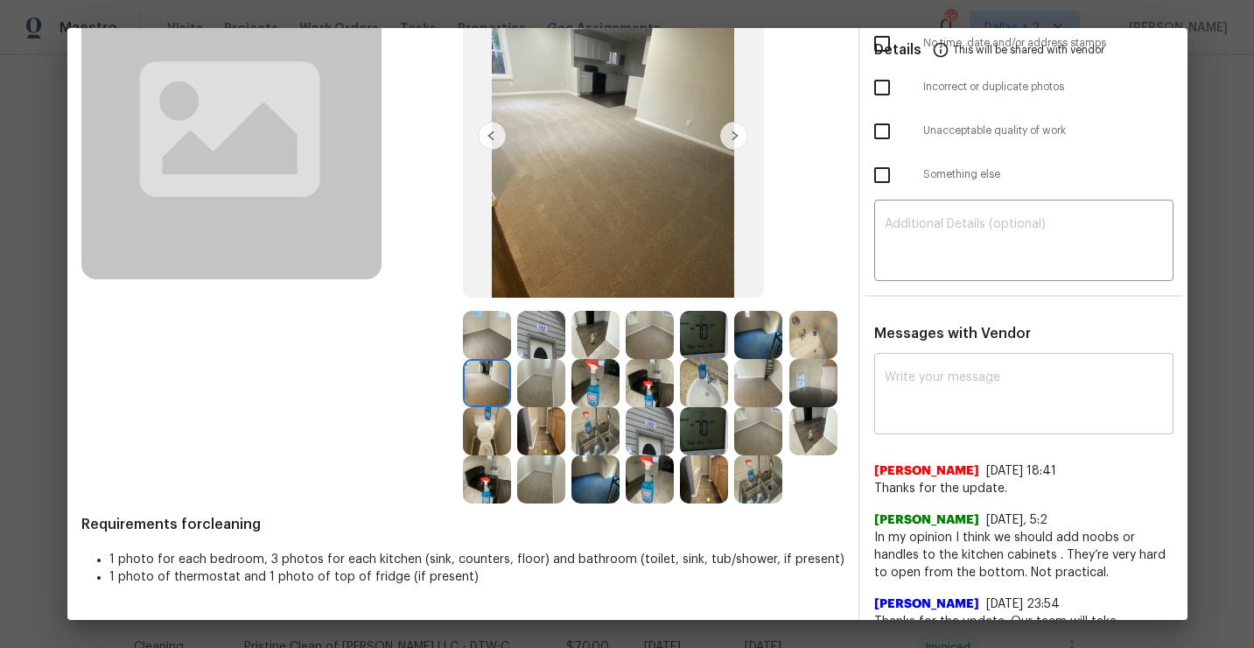
scroll to position [163, 0]
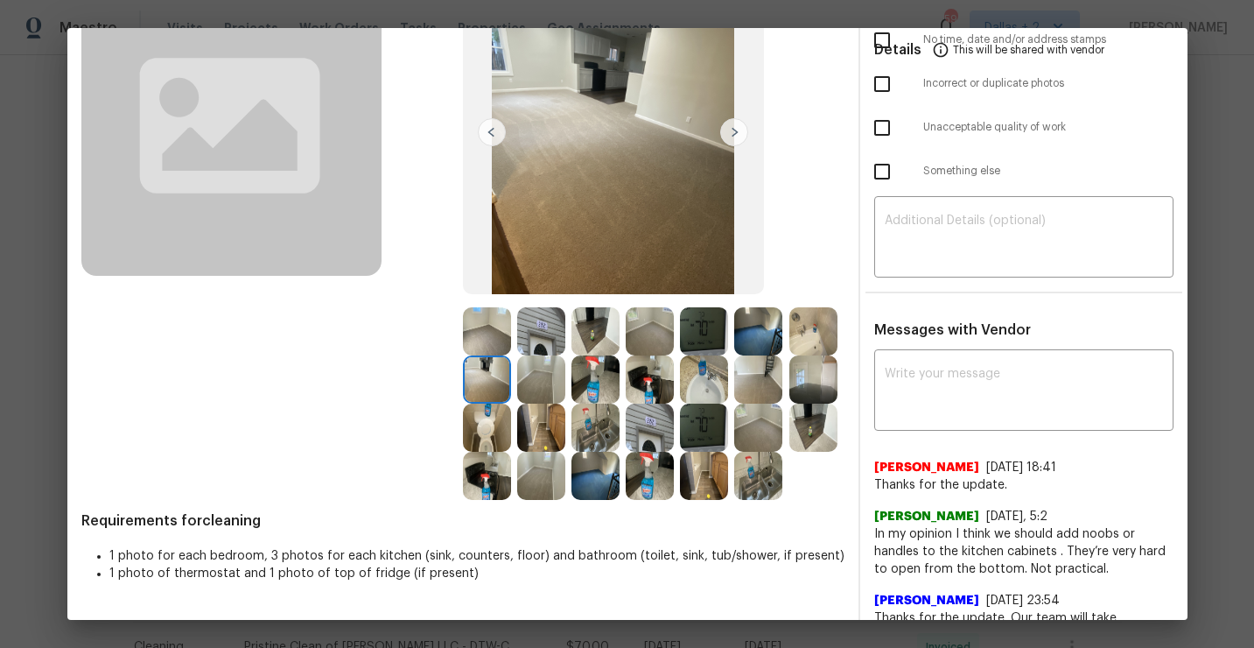
click at [767, 478] on img at bounding box center [758, 476] width 48 height 48
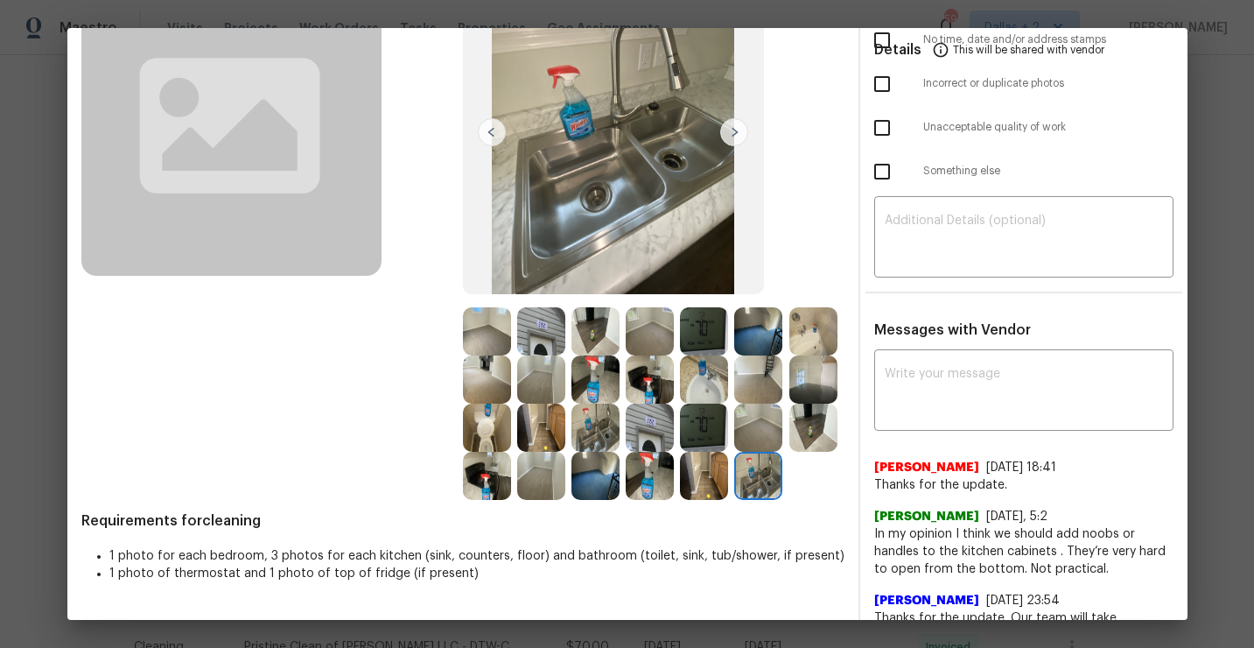
click at [593, 471] on img at bounding box center [596, 476] width 48 height 48
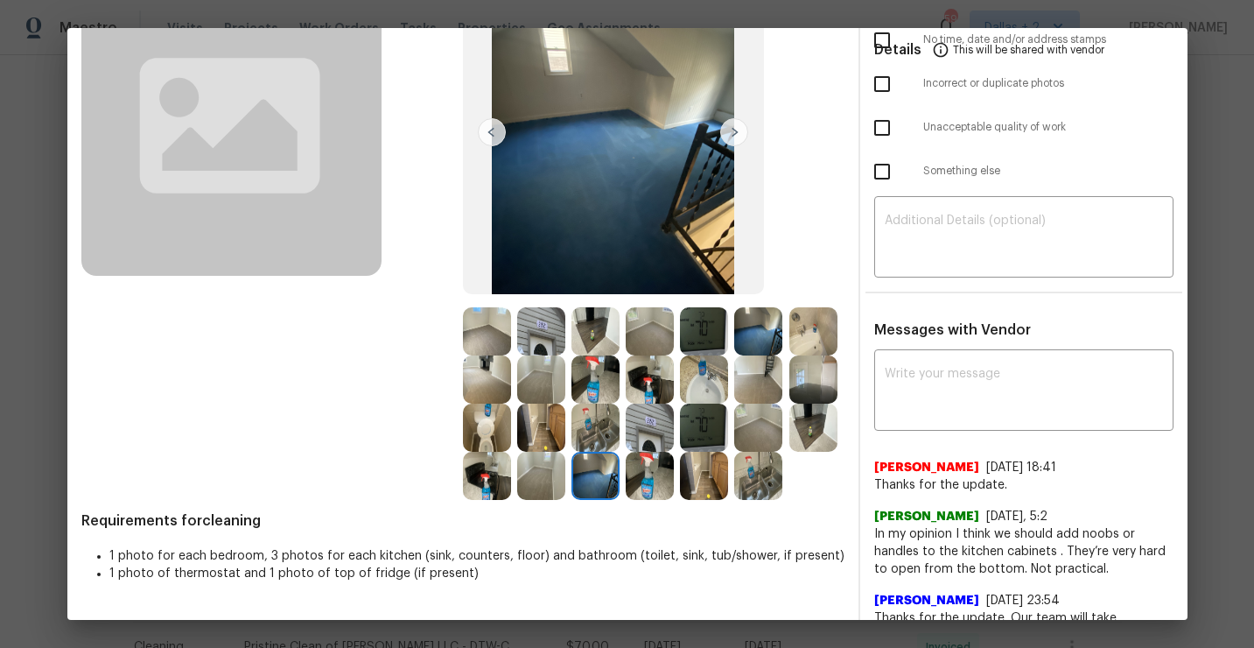
click at [807, 398] on img at bounding box center [813, 379] width 48 height 48
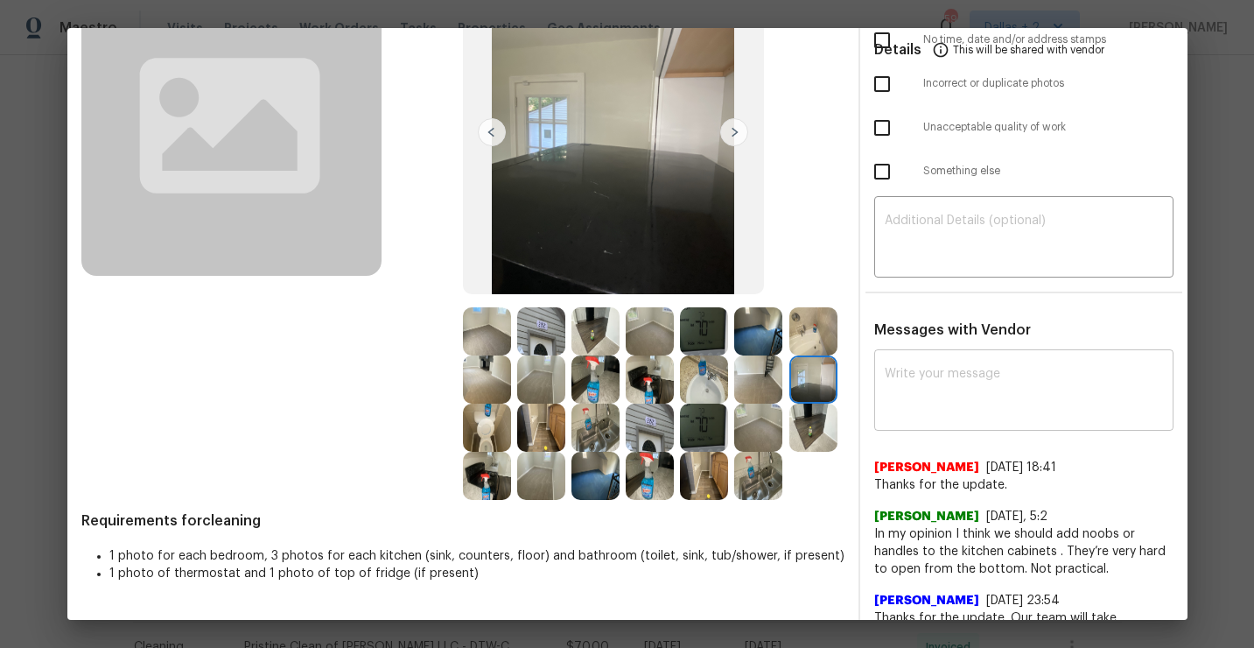
scroll to position [0, 0]
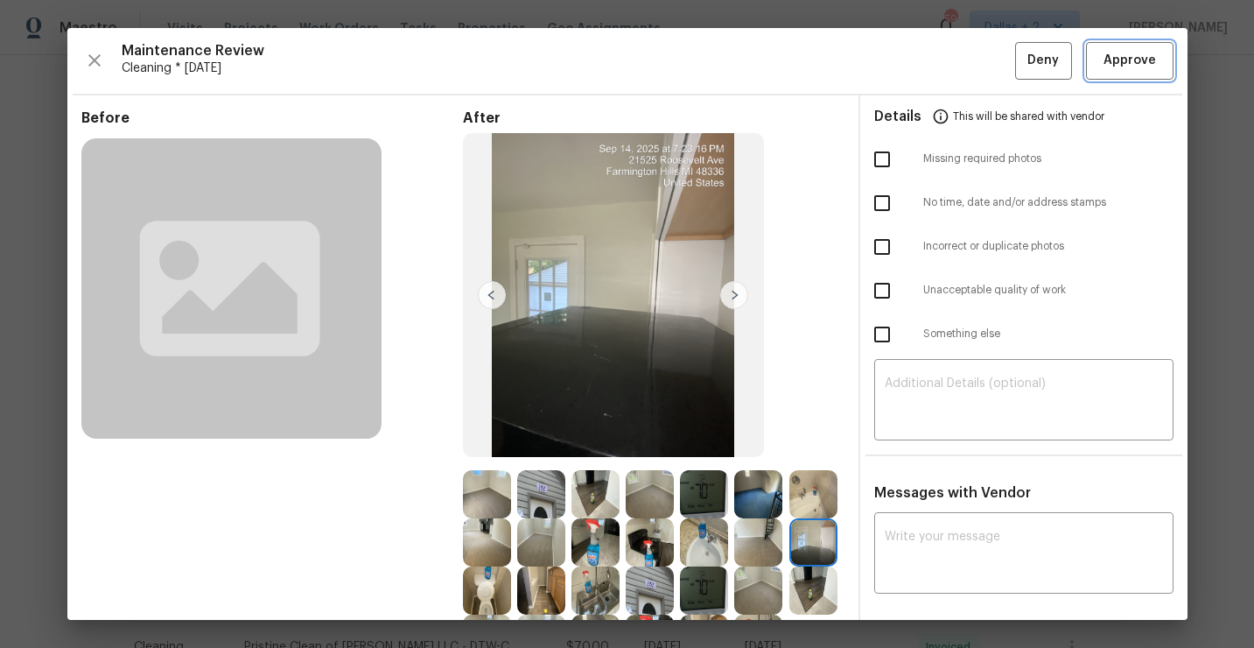
click at [1139, 64] on span "Approve" at bounding box center [1130, 61] width 53 height 22
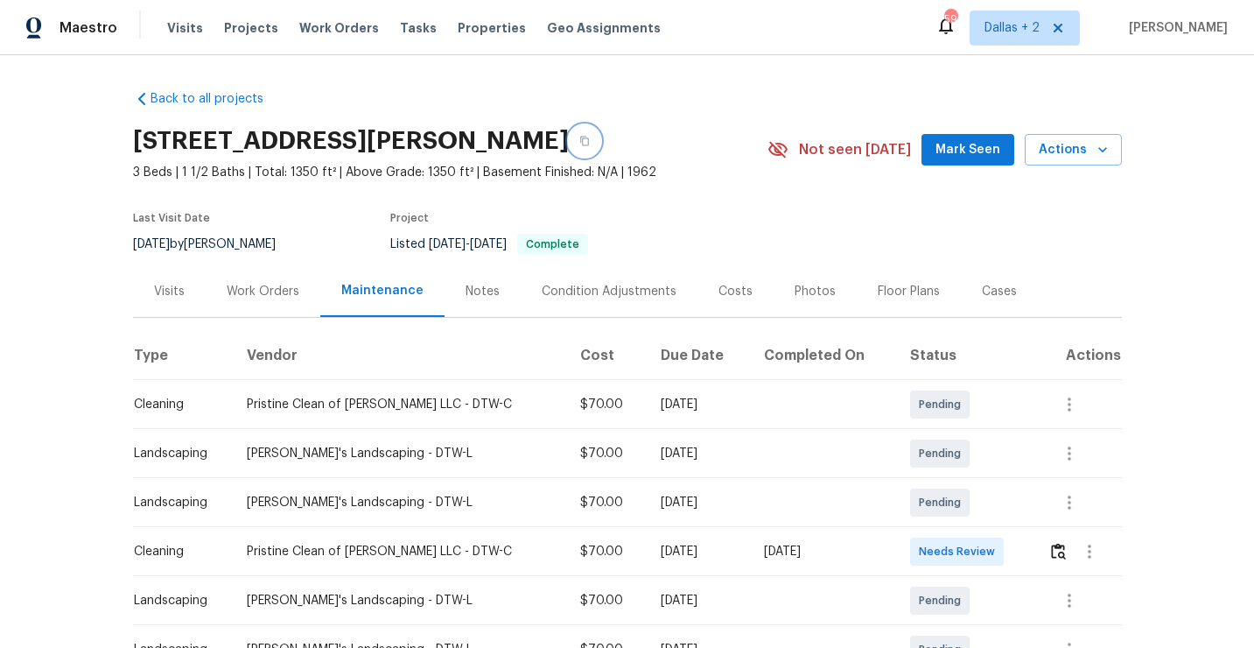
click at [569, 146] on button "button" at bounding box center [585, 141] width 32 height 32
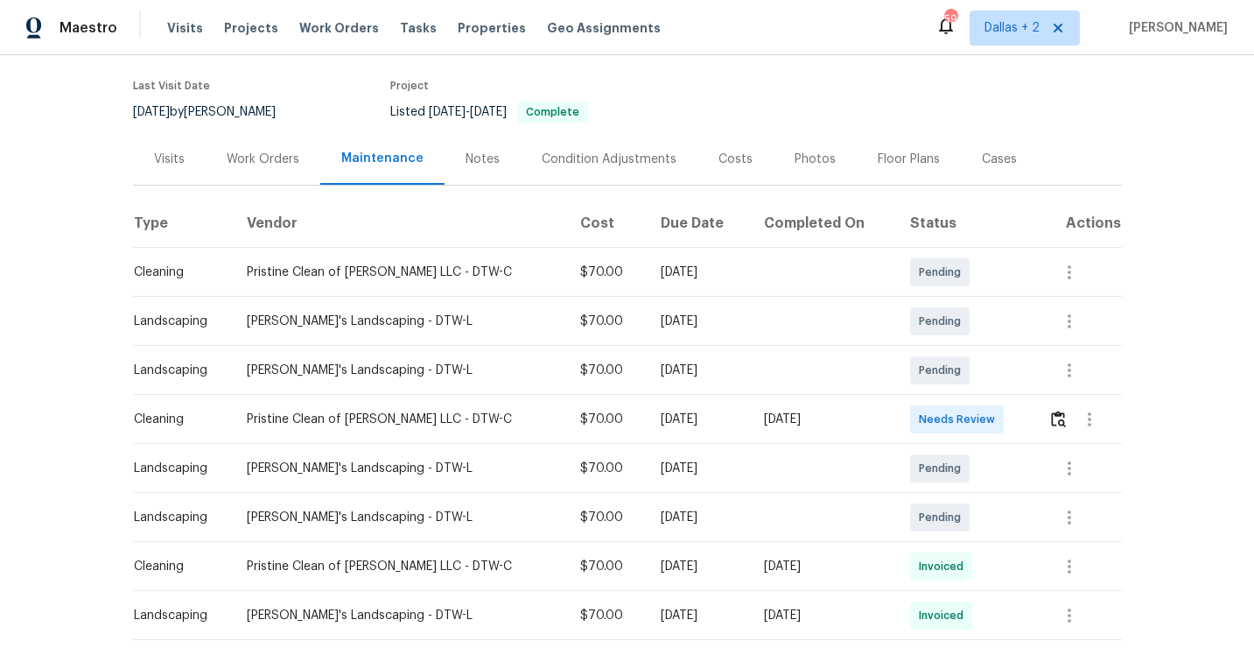
scroll to position [152, 0]
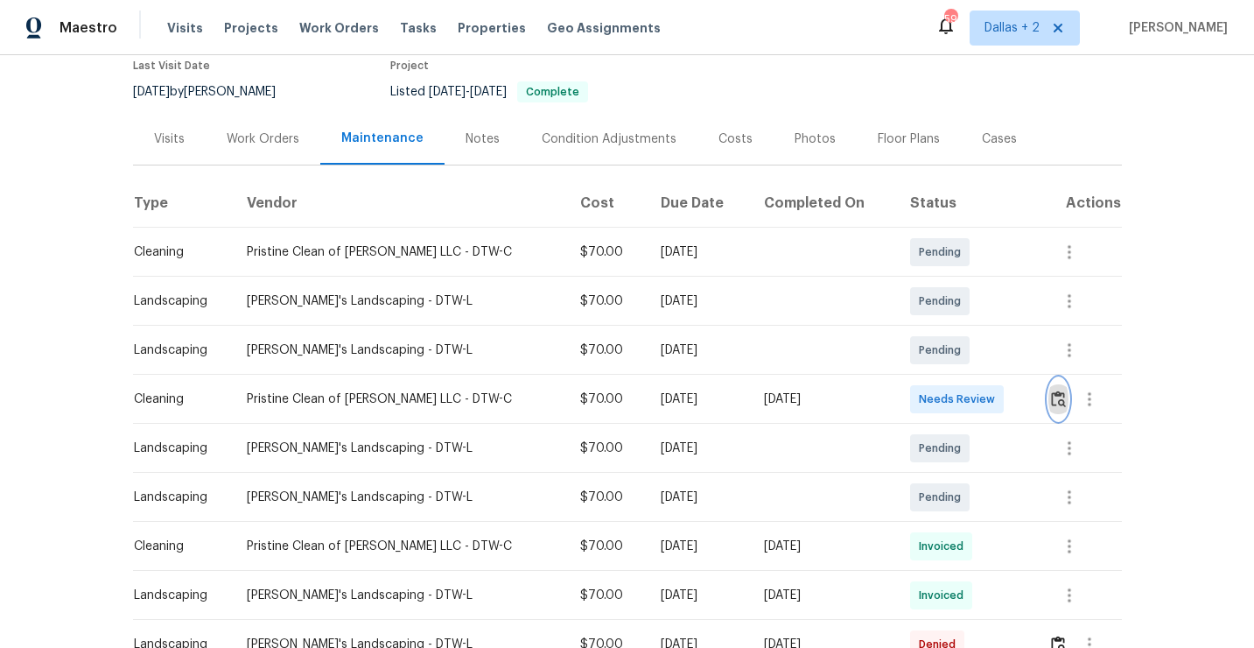
click at [1052, 403] on img "button" at bounding box center [1058, 398] width 15 height 17
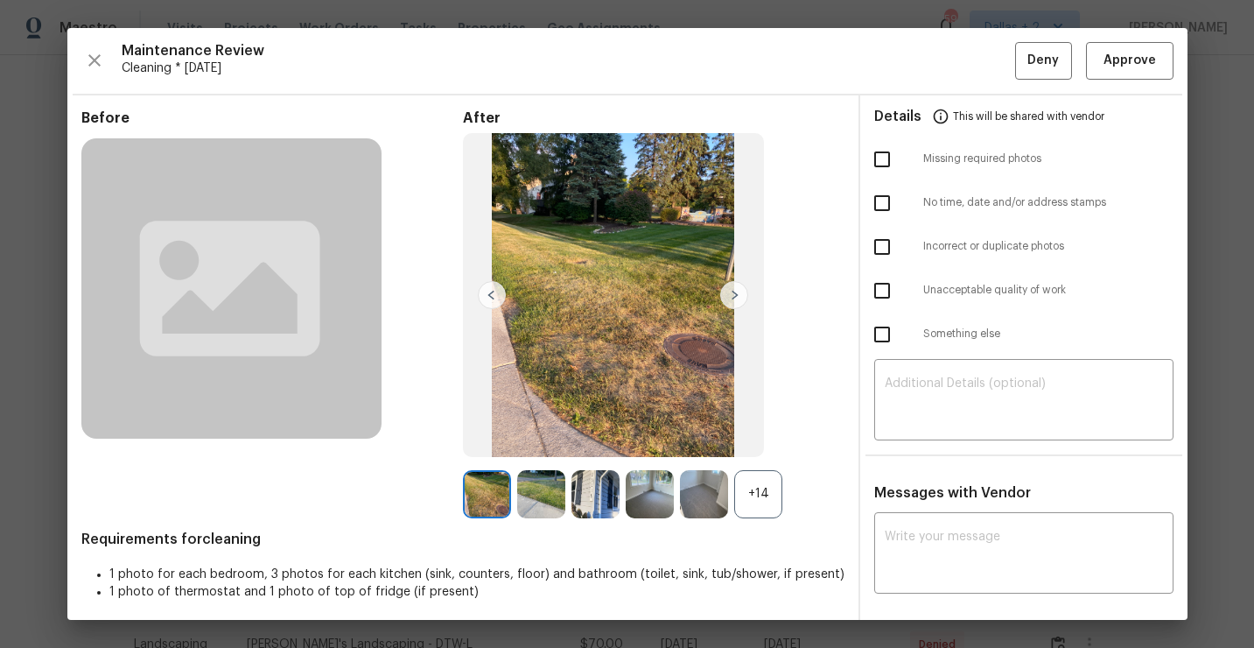
click at [757, 488] on div "+14" at bounding box center [758, 494] width 48 height 48
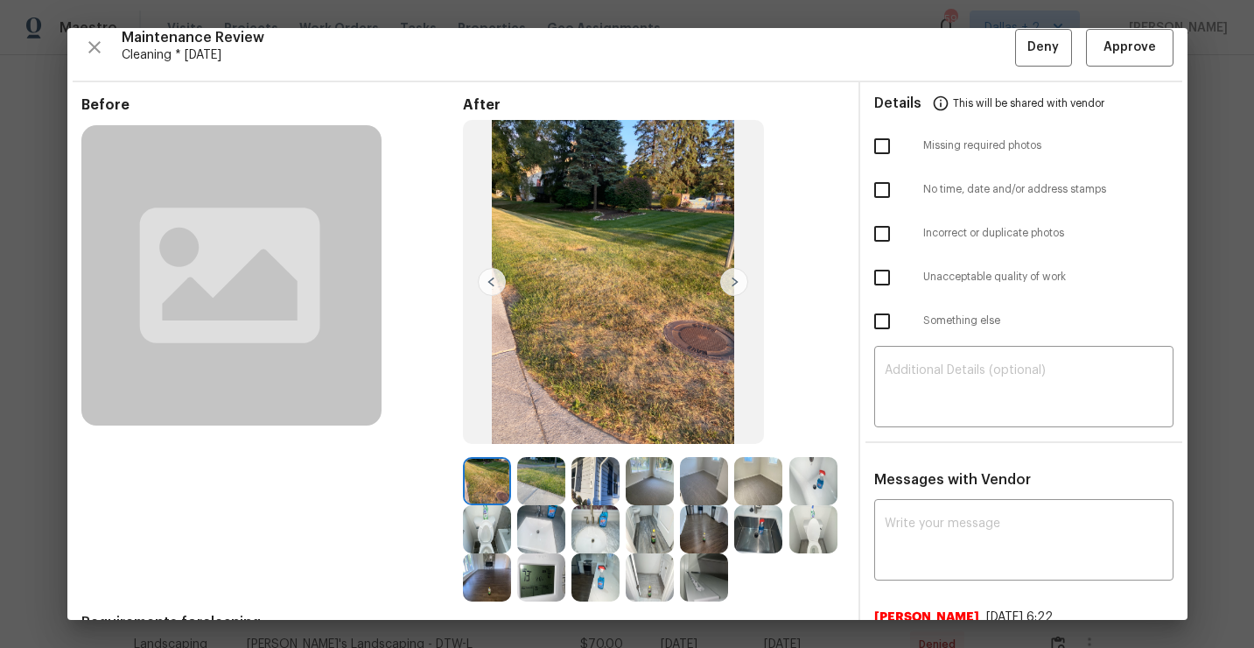
scroll to position [0, 0]
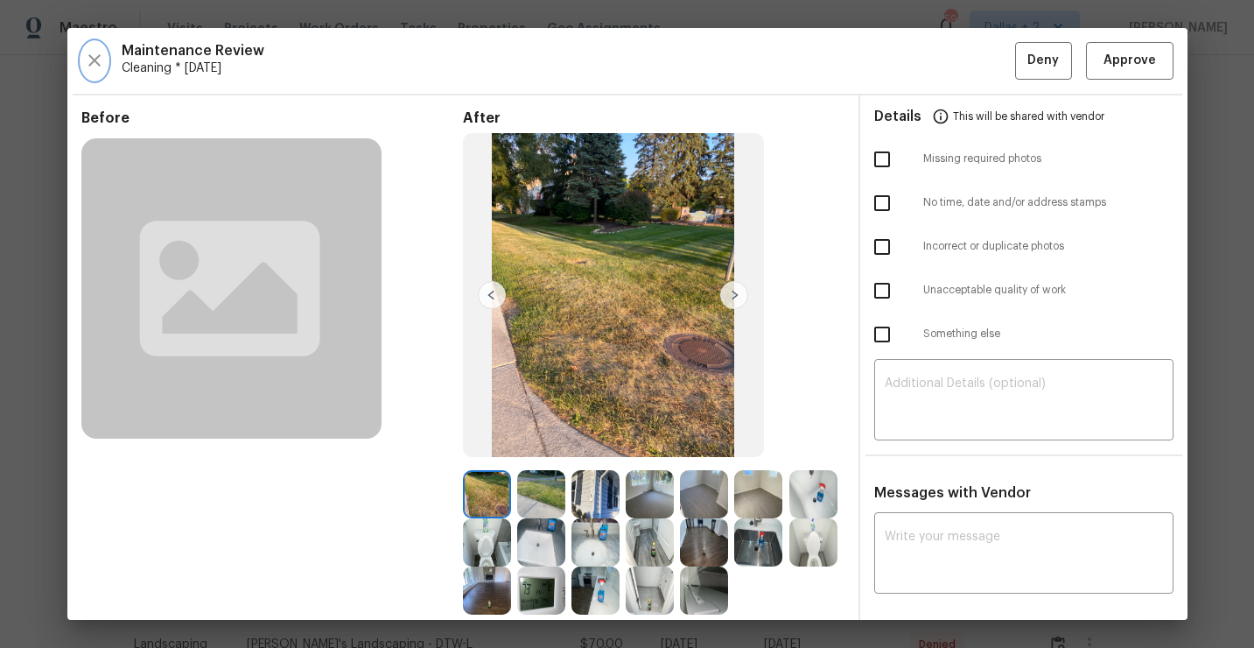
click at [89, 43] on button "button" at bounding box center [94, 61] width 26 height 38
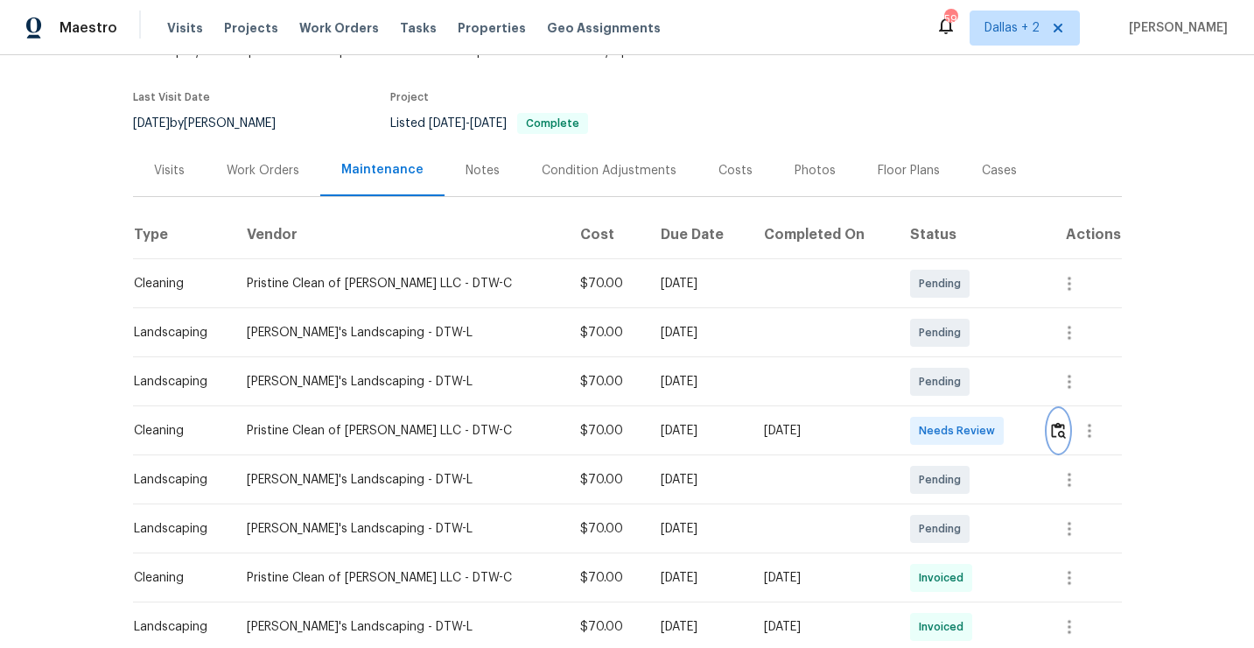
scroll to position [123, 0]
click at [1057, 431] on img "button" at bounding box center [1058, 428] width 15 height 17
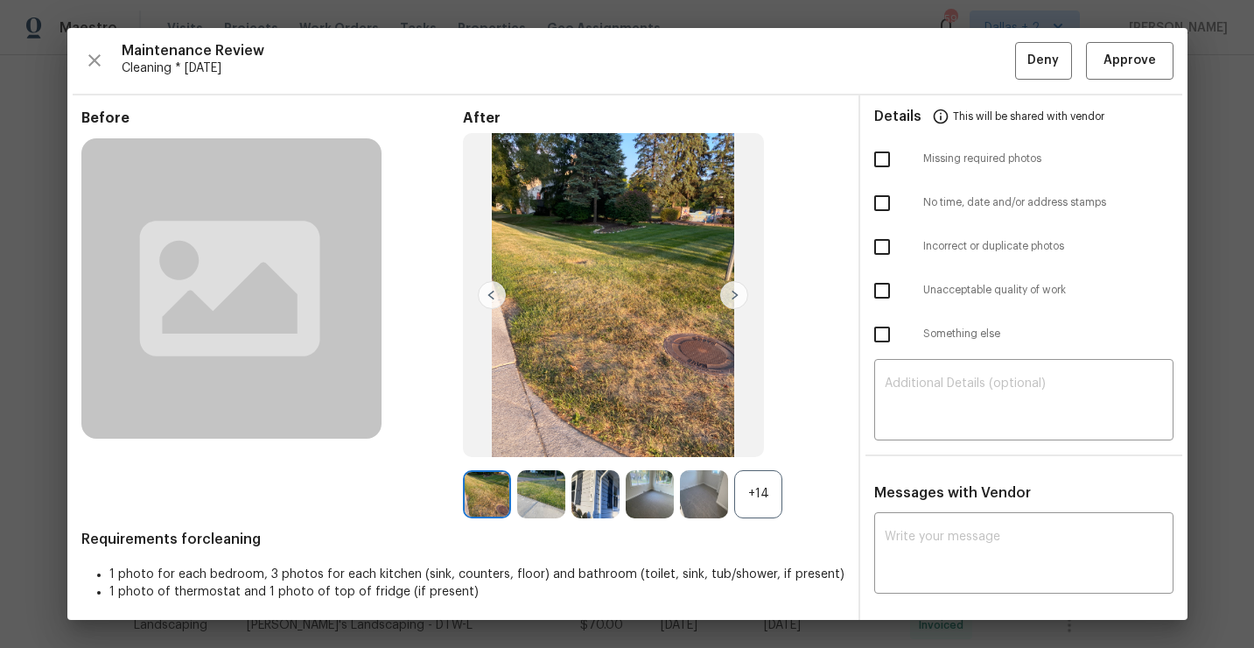
click at [757, 476] on div "+14" at bounding box center [758, 494] width 48 height 48
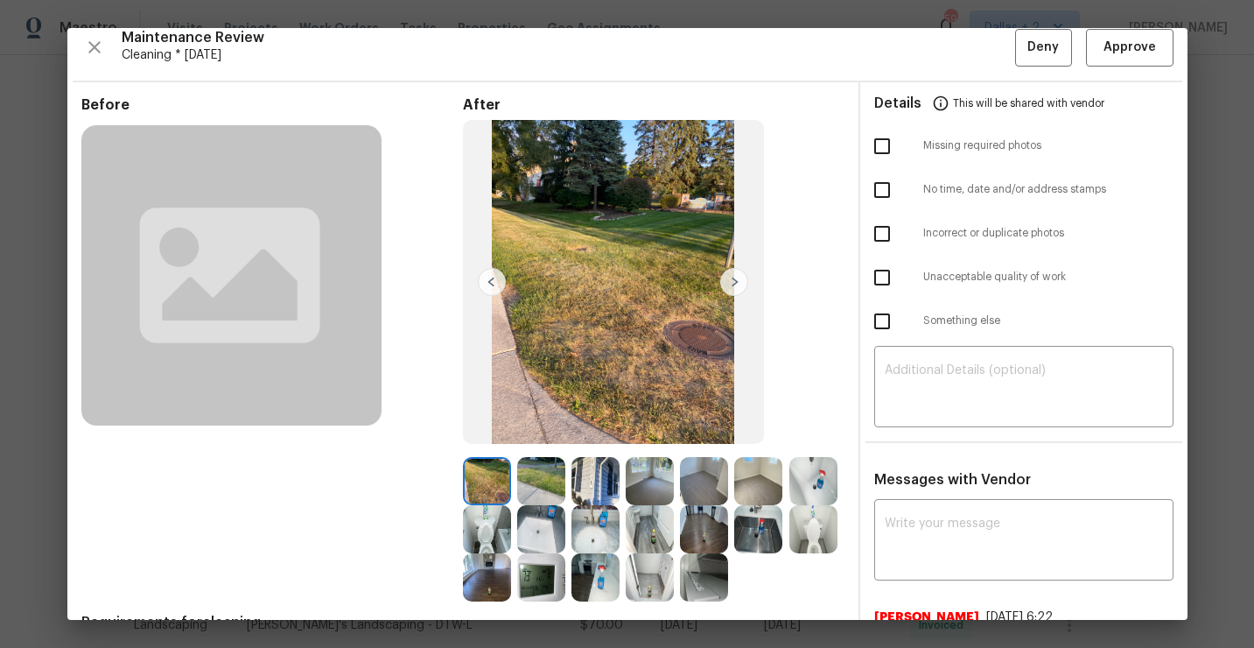
scroll to position [0, 0]
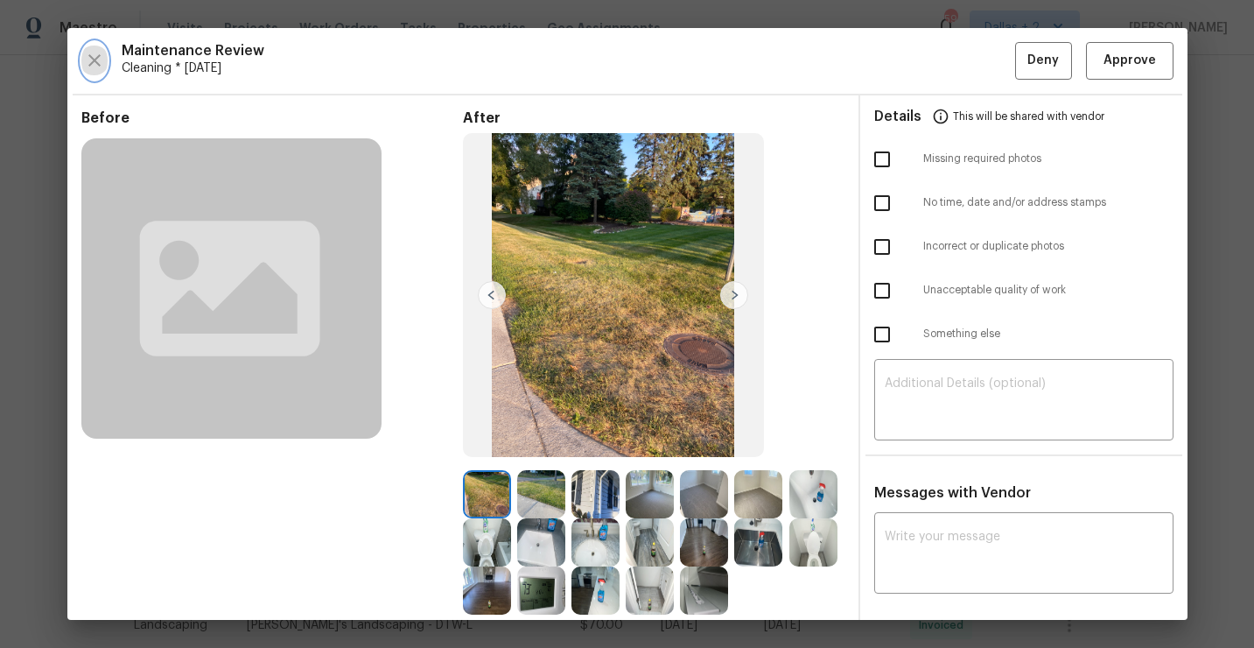
click at [89, 59] on icon "button" at bounding box center [94, 60] width 21 height 21
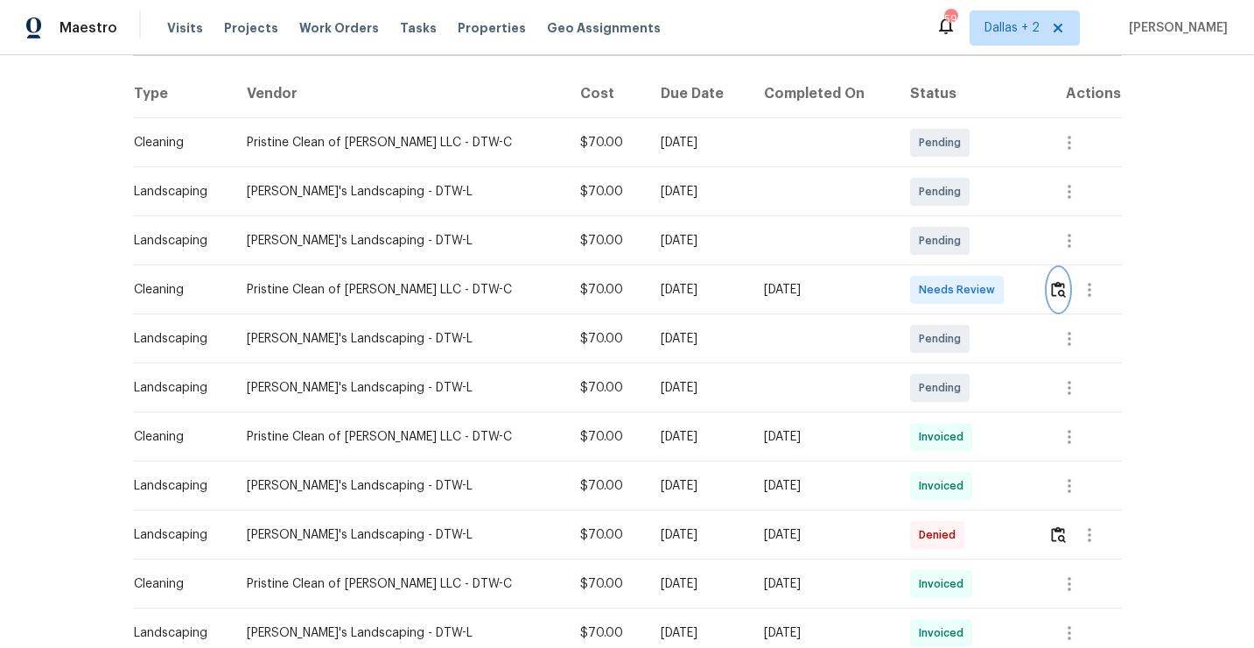
scroll to position [406, 0]
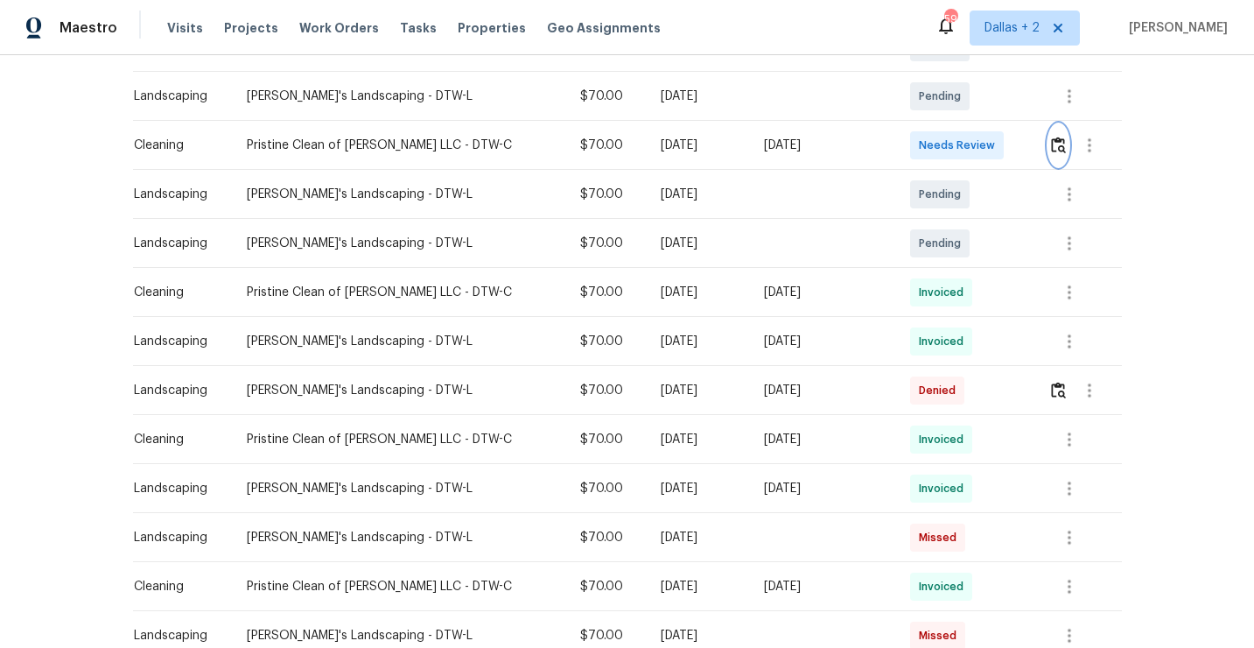
click at [1057, 154] on button "button" at bounding box center [1059, 145] width 20 height 42
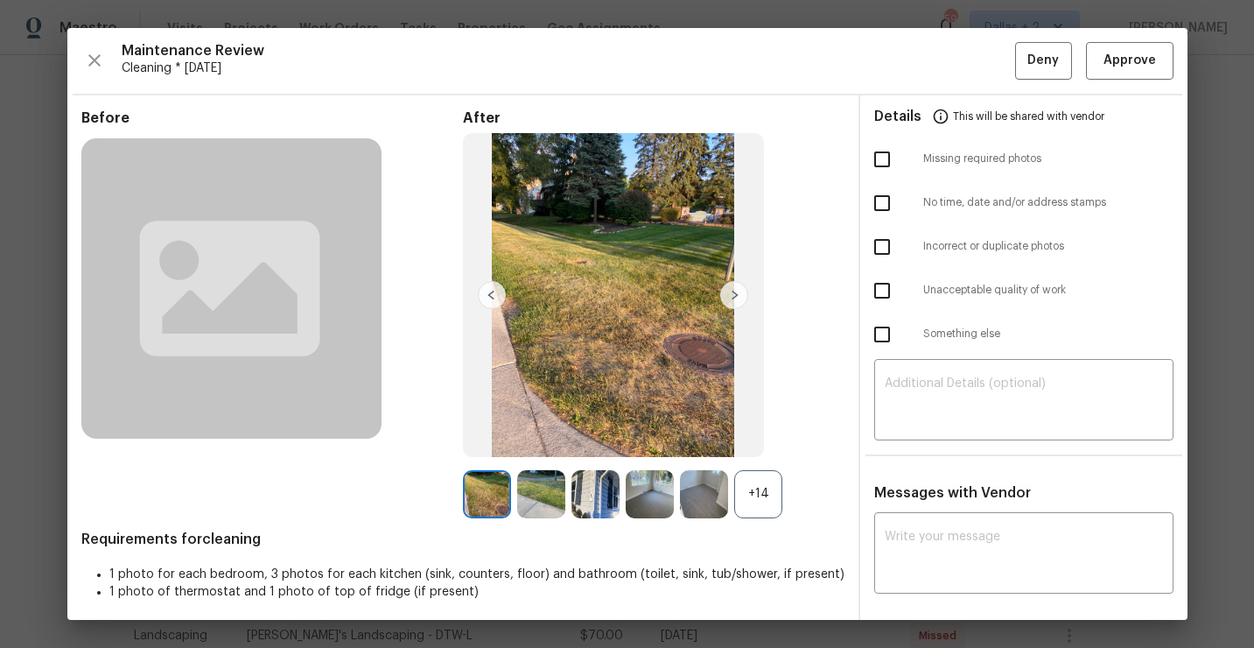
click at [763, 499] on div "+14" at bounding box center [758, 494] width 48 height 48
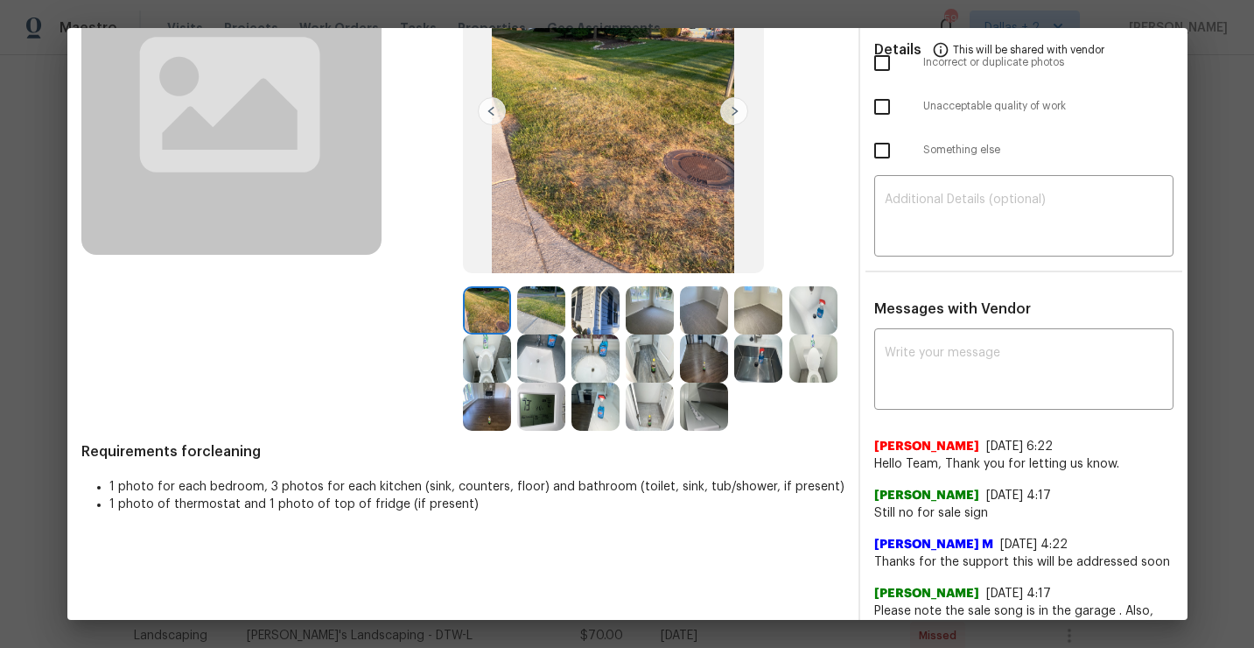
scroll to position [184, 0]
click at [470, 421] on img at bounding box center [487, 406] width 48 height 48
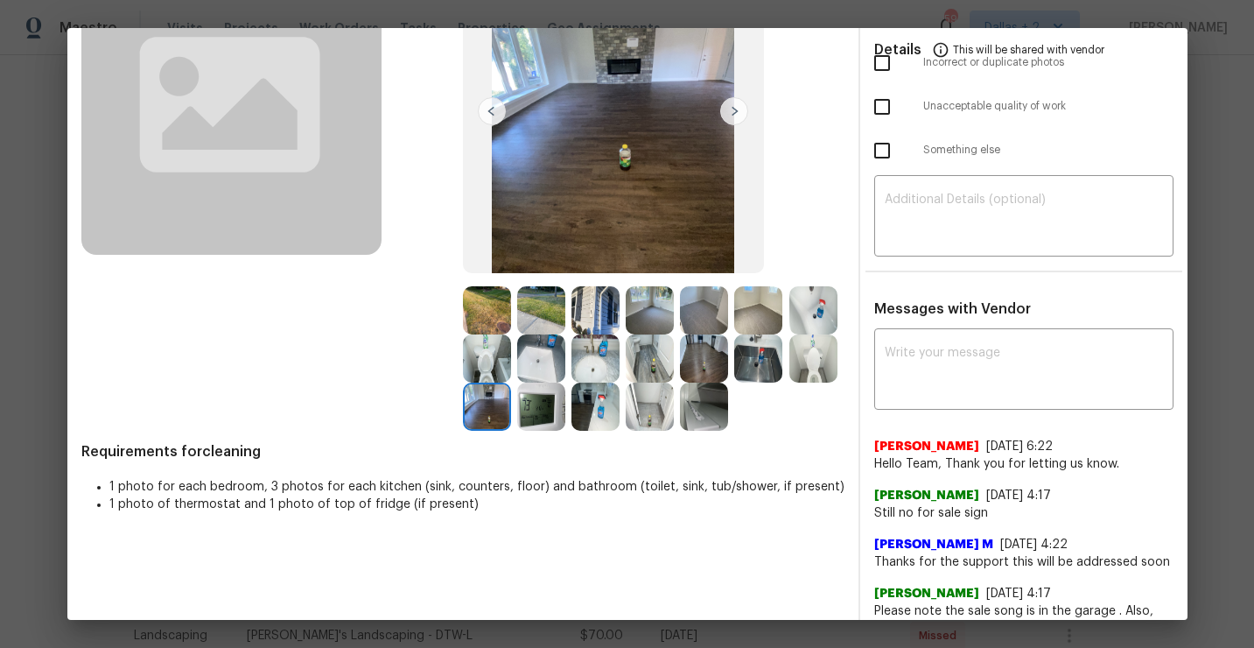
click at [645, 324] on img at bounding box center [650, 310] width 48 height 48
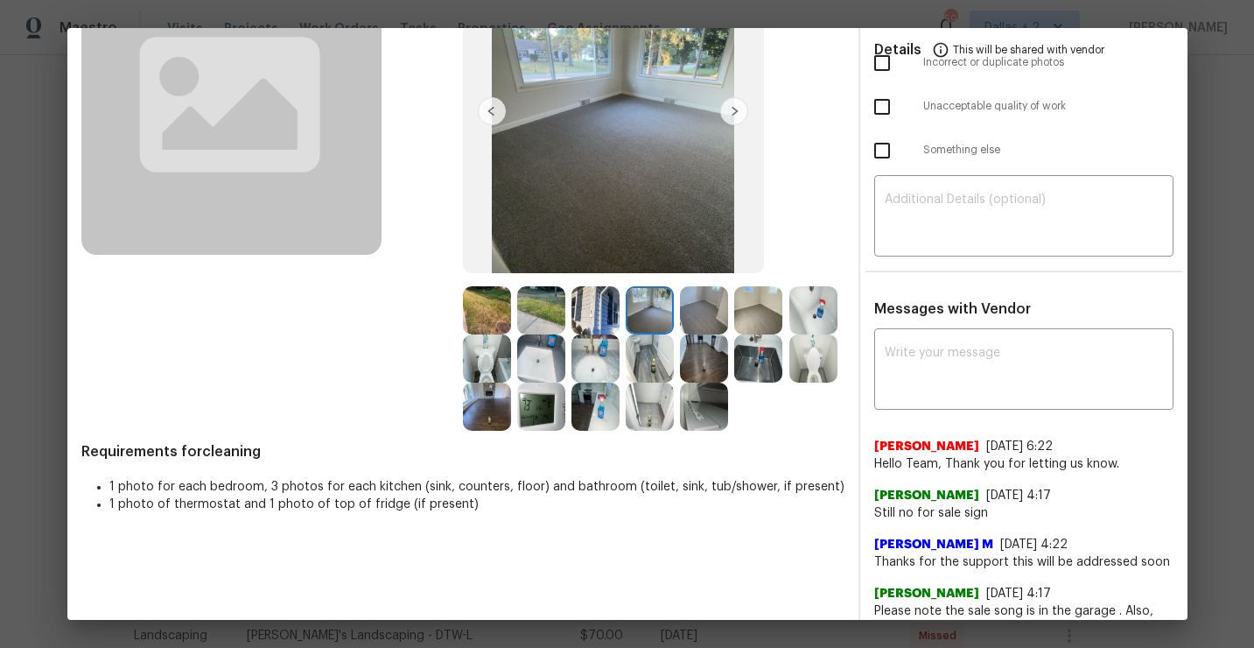
click at [720, 307] on img at bounding box center [704, 310] width 48 height 48
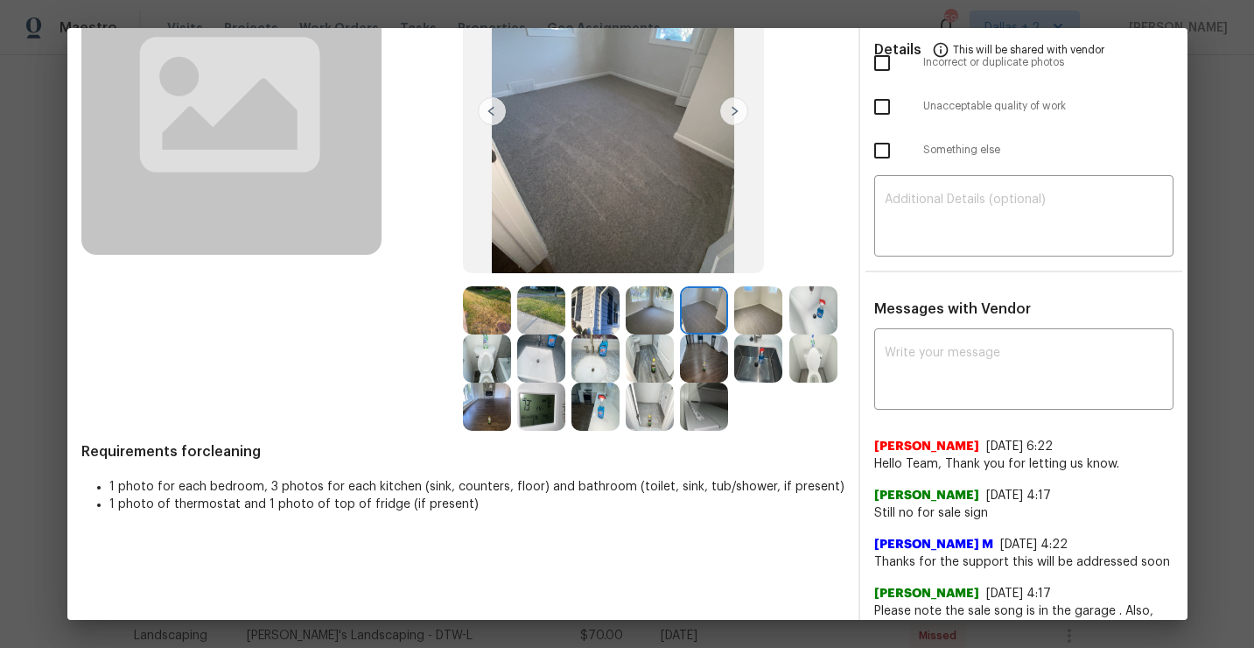
click at [750, 310] on img at bounding box center [758, 310] width 48 height 48
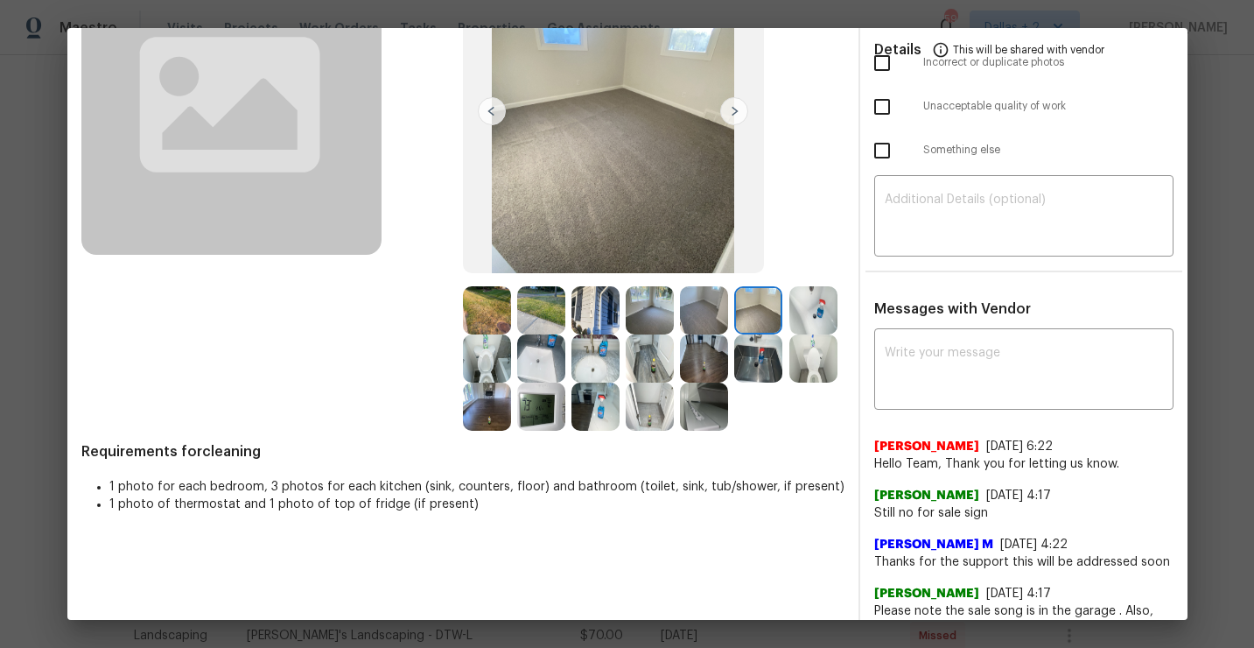
click at [716, 418] on img at bounding box center [704, 406] width 48 height 48
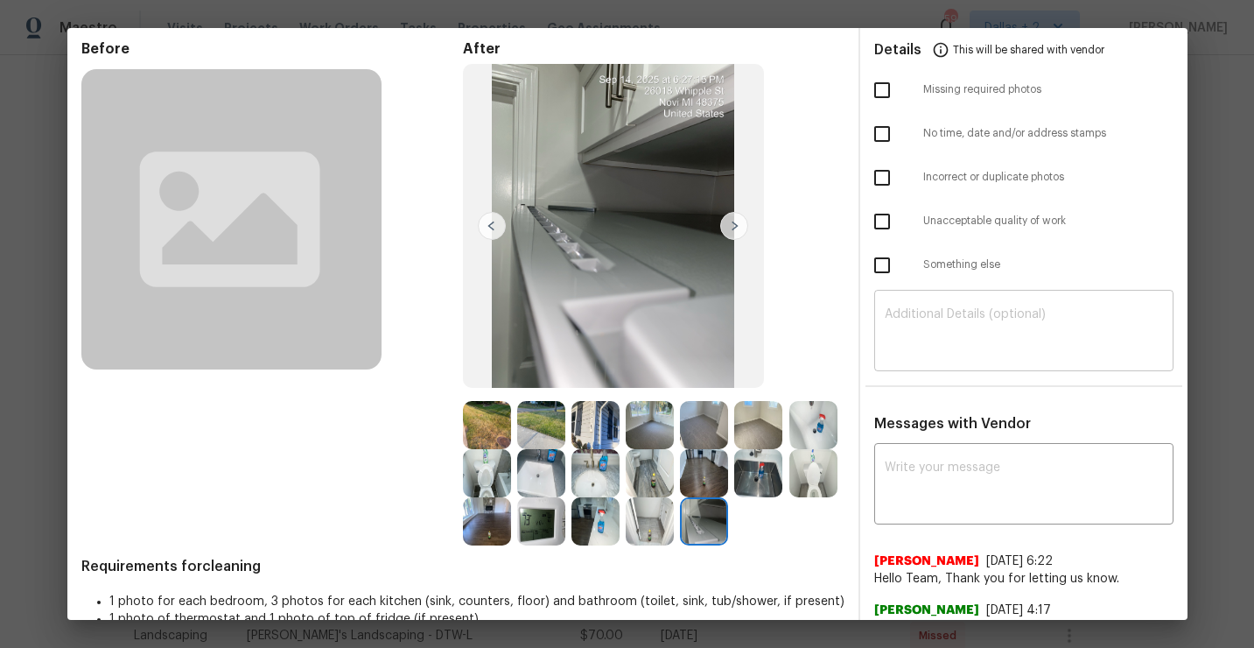
scroll to position [0, 0]
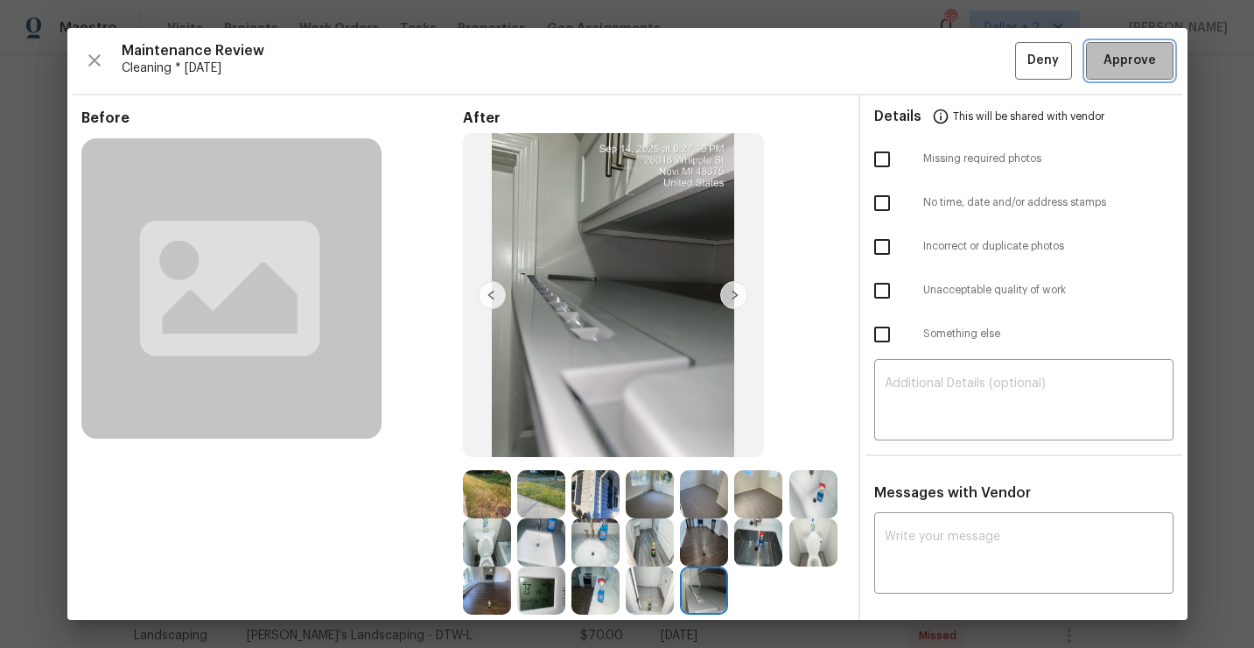
click at [1144, 67] on span "Approve" at bounding box center [1130, 61] width 53 height 22
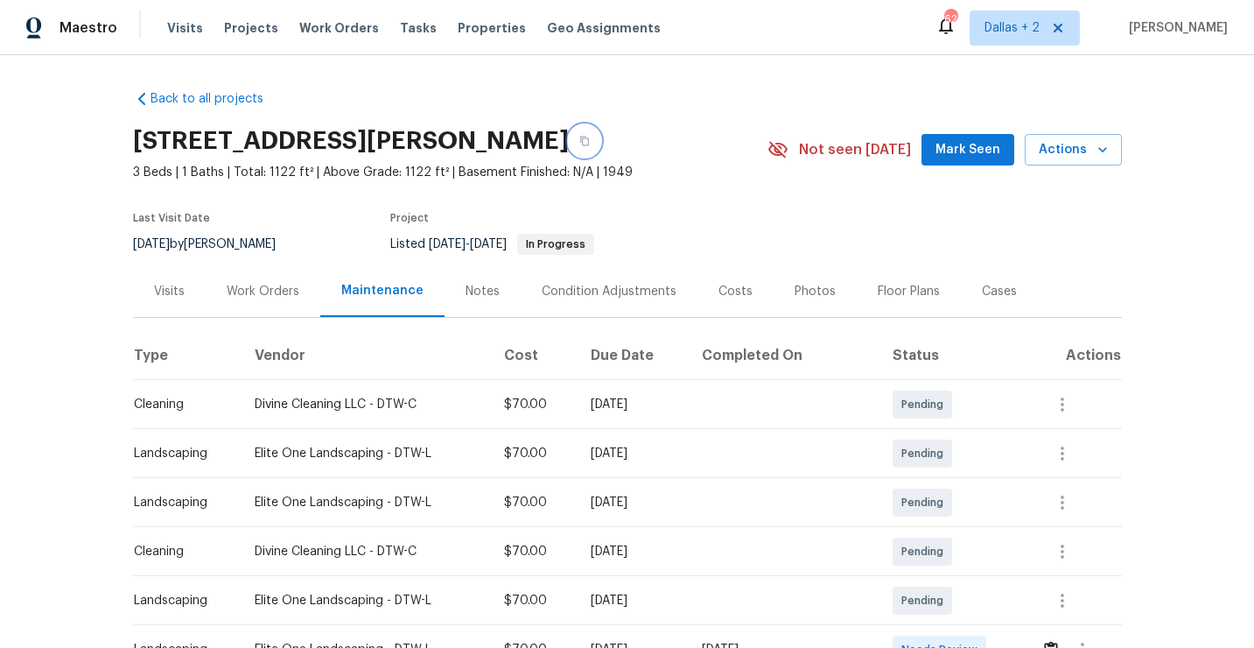
click at [579, 140] on icon "button" at bounding box center [584, 141] width 11 height 11
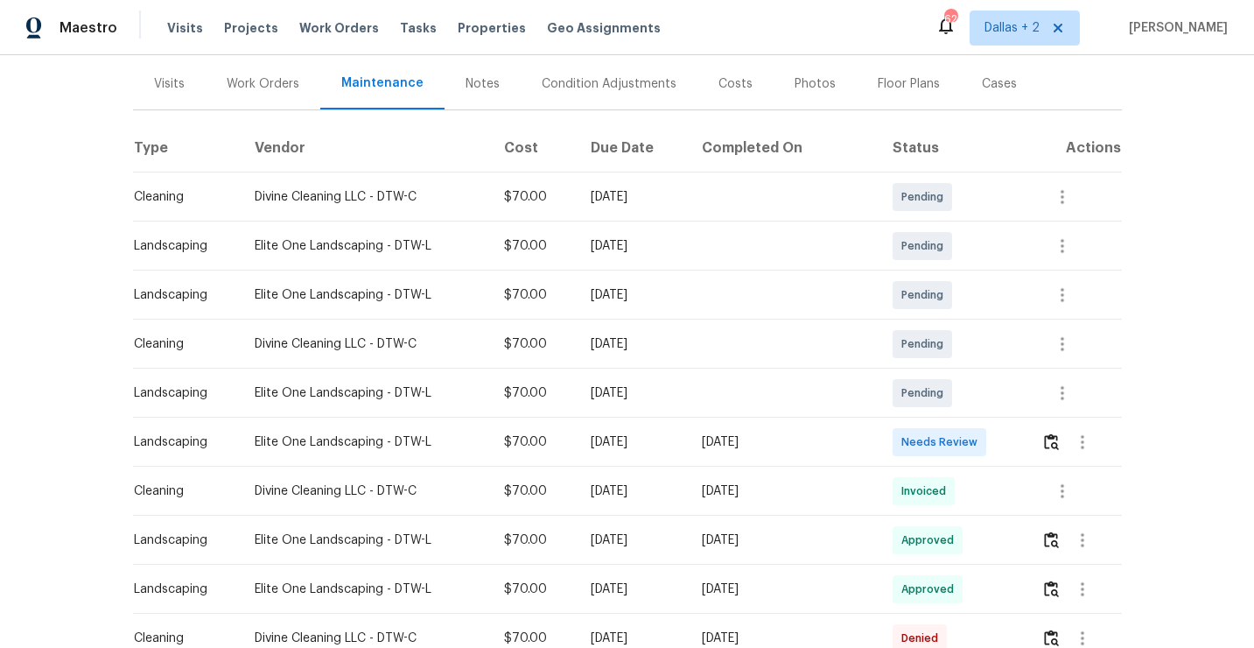
scroll to position [294, 0]
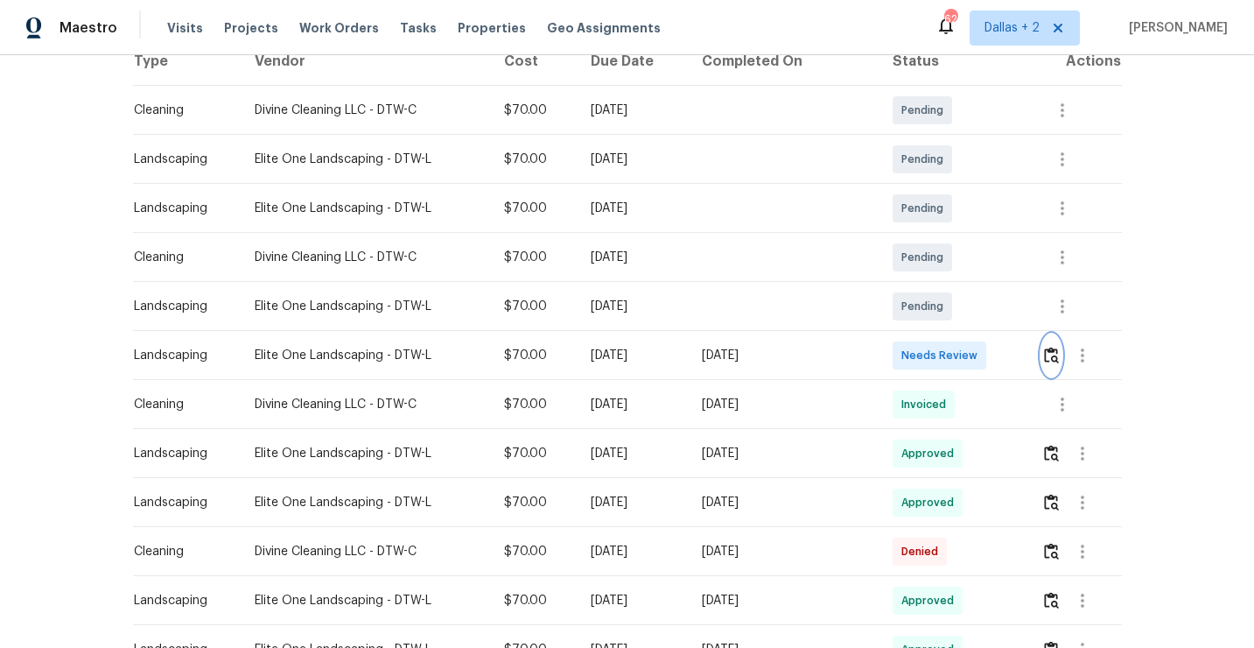
click at [1059, 358] on img "button" at bounding box center [1051, 355] width 15 height 17
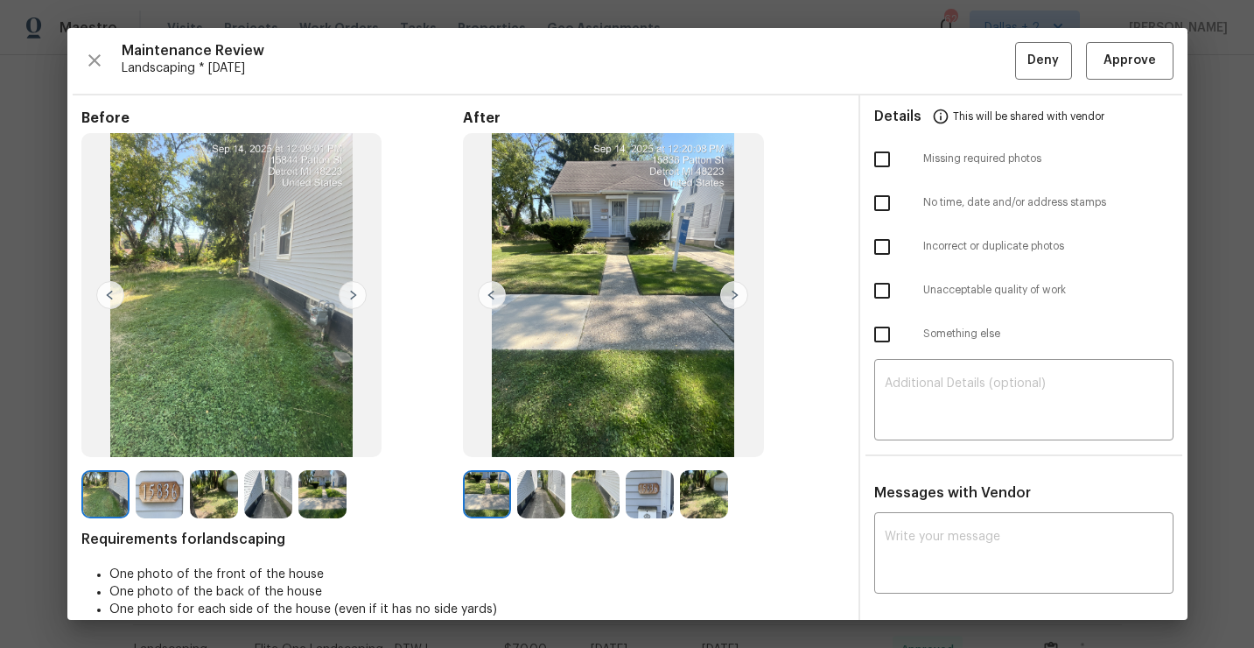
click at [732, 296] on img at bounding box center [734, 295] width 28 height 28
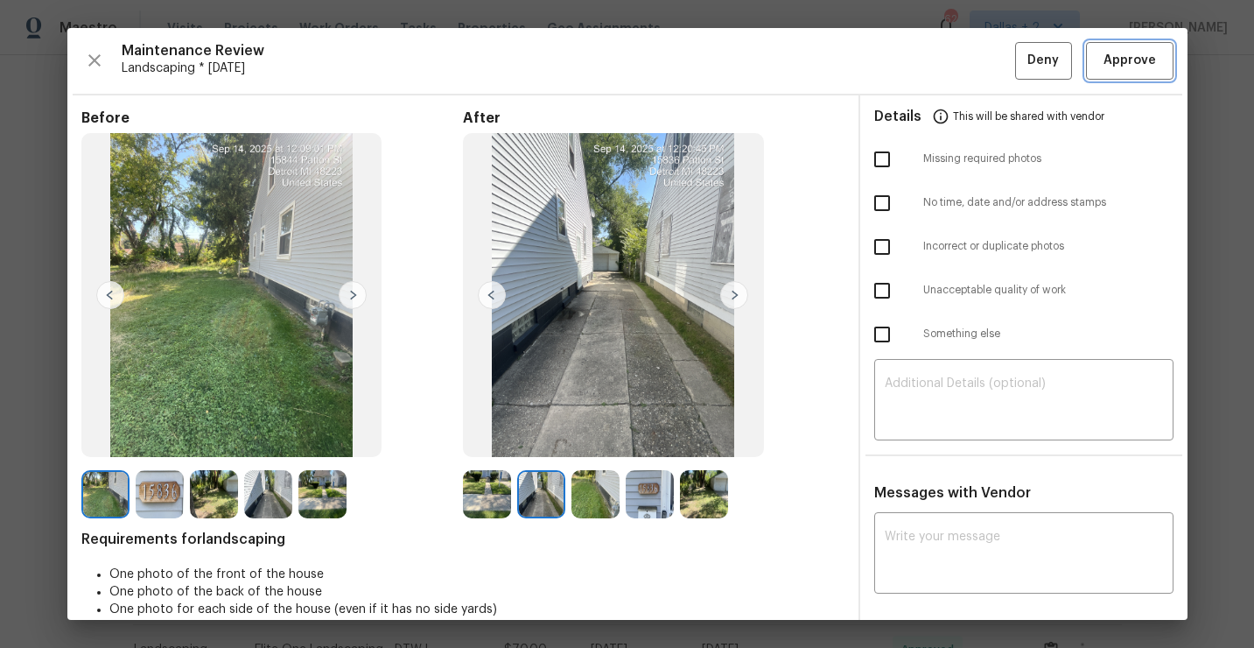
click at [1106, 54] on span "Approve" at bounding box center [1130, 61] width 53 height 22
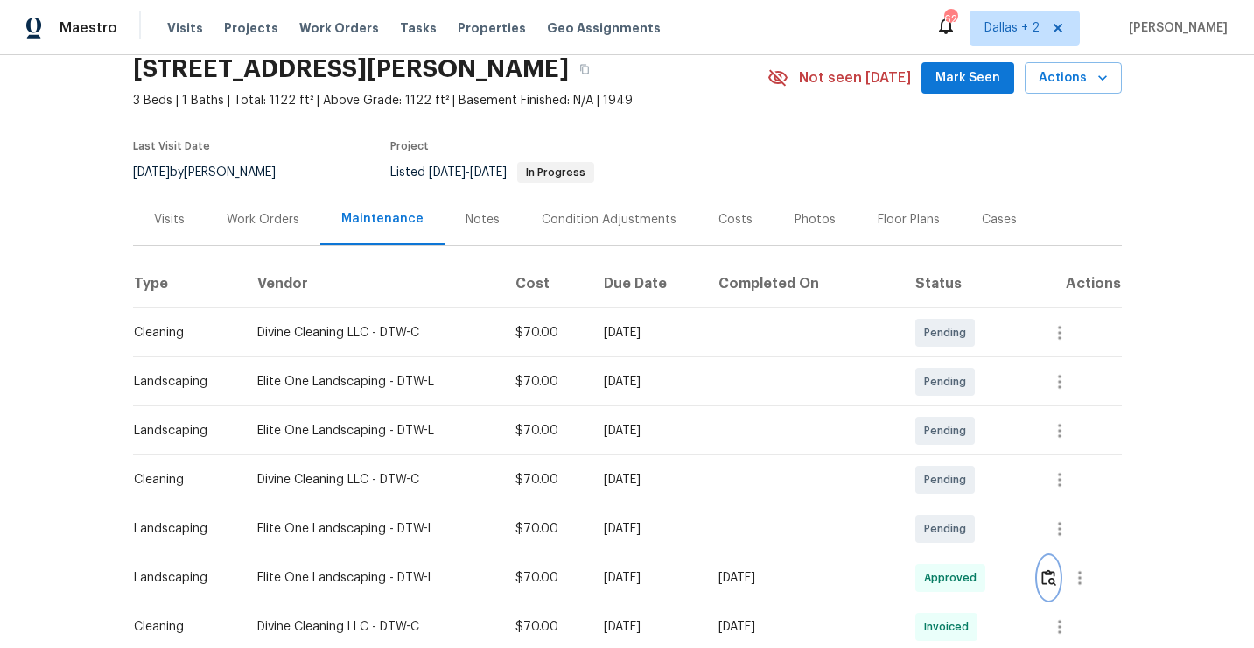
scroll to position [0, 0]
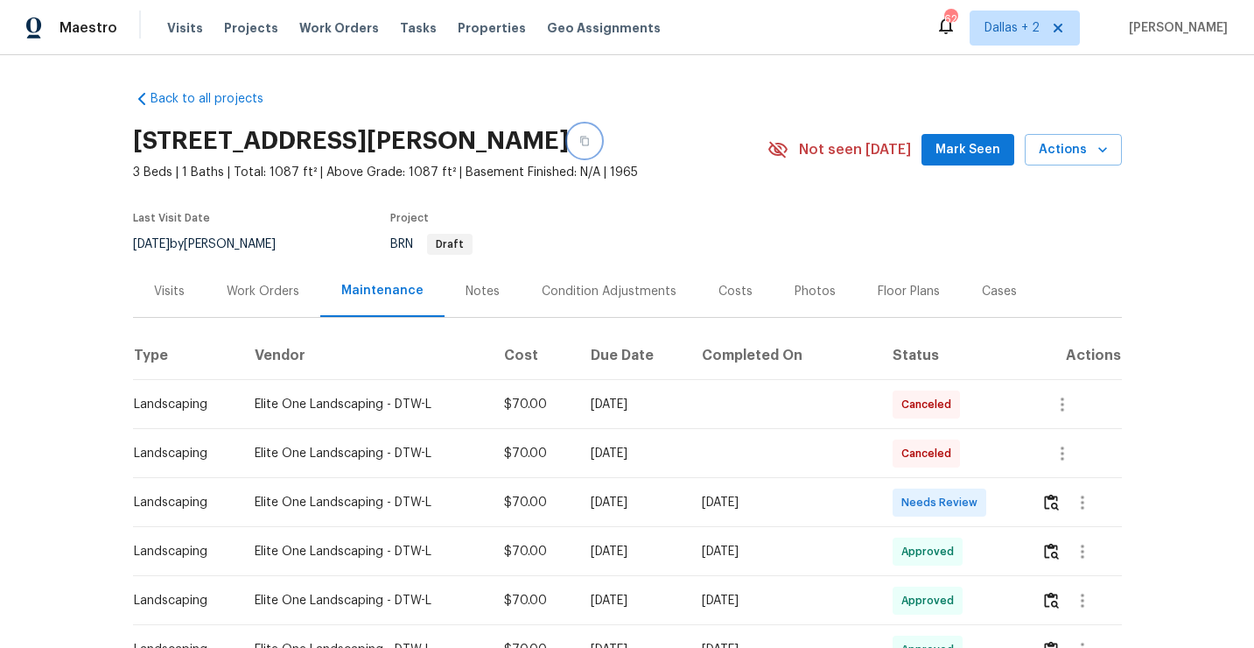
click at [580, 145] on icon "button" at bounding box center [584, 142] width 9 height 10
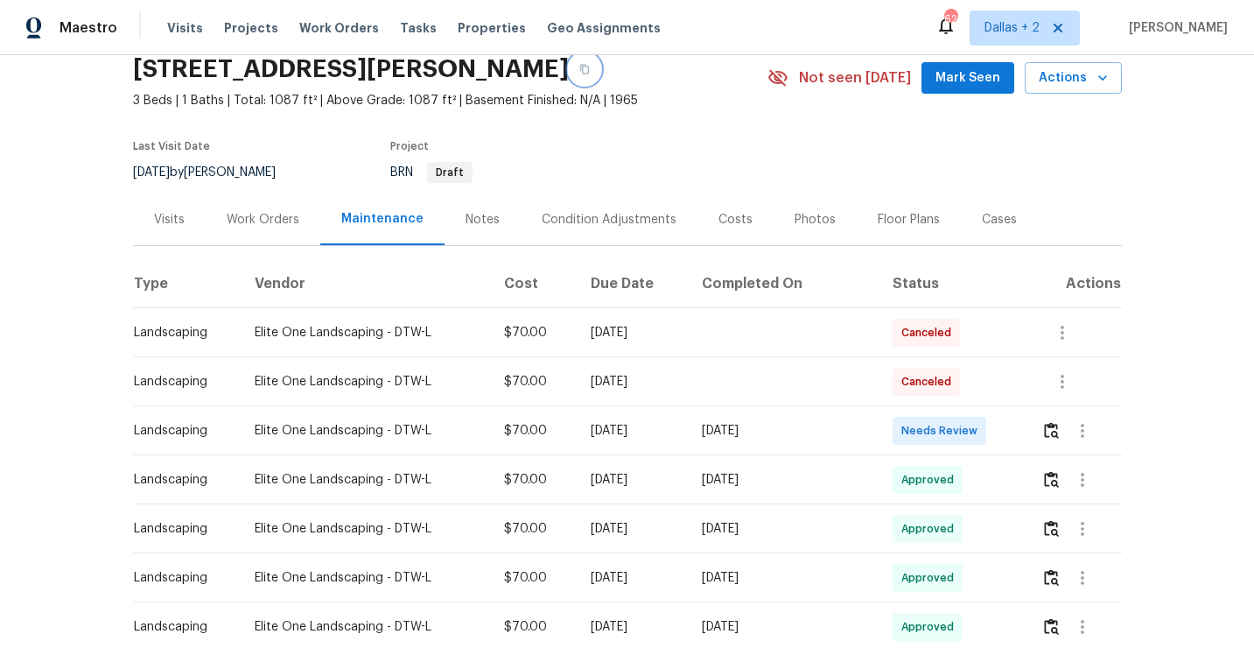
scroll to position [88, 0]
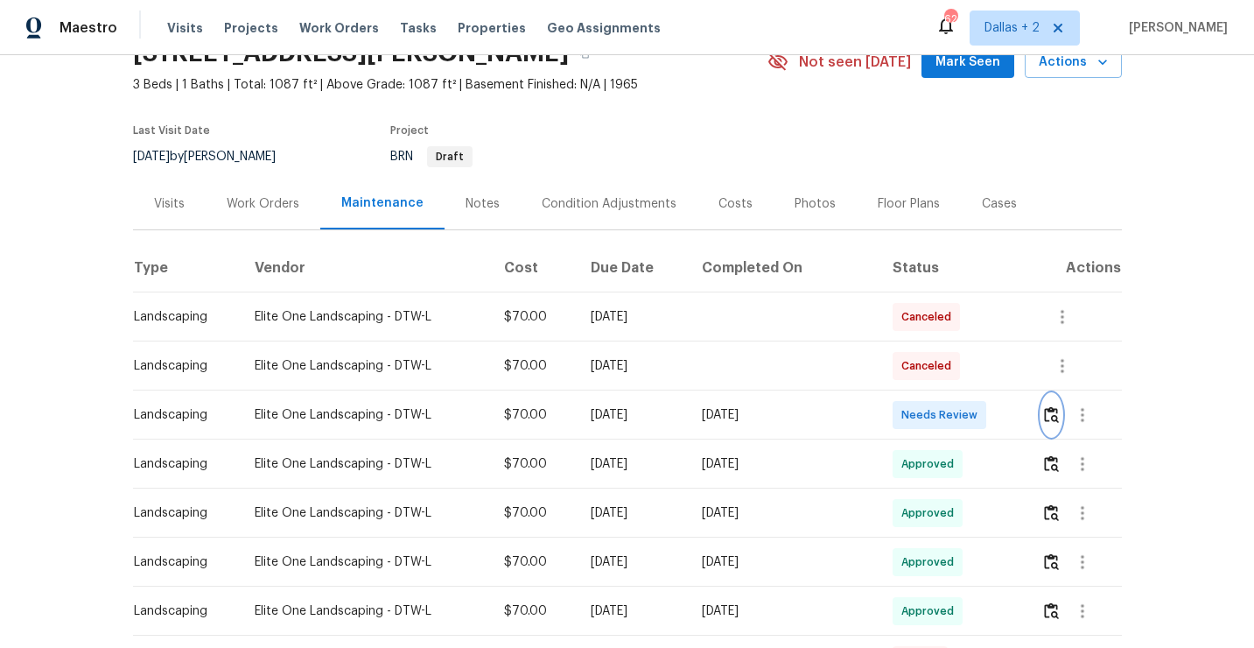
click at [1048, 417] on img "button" at bounding box center [1051, 414] width 15 height 17
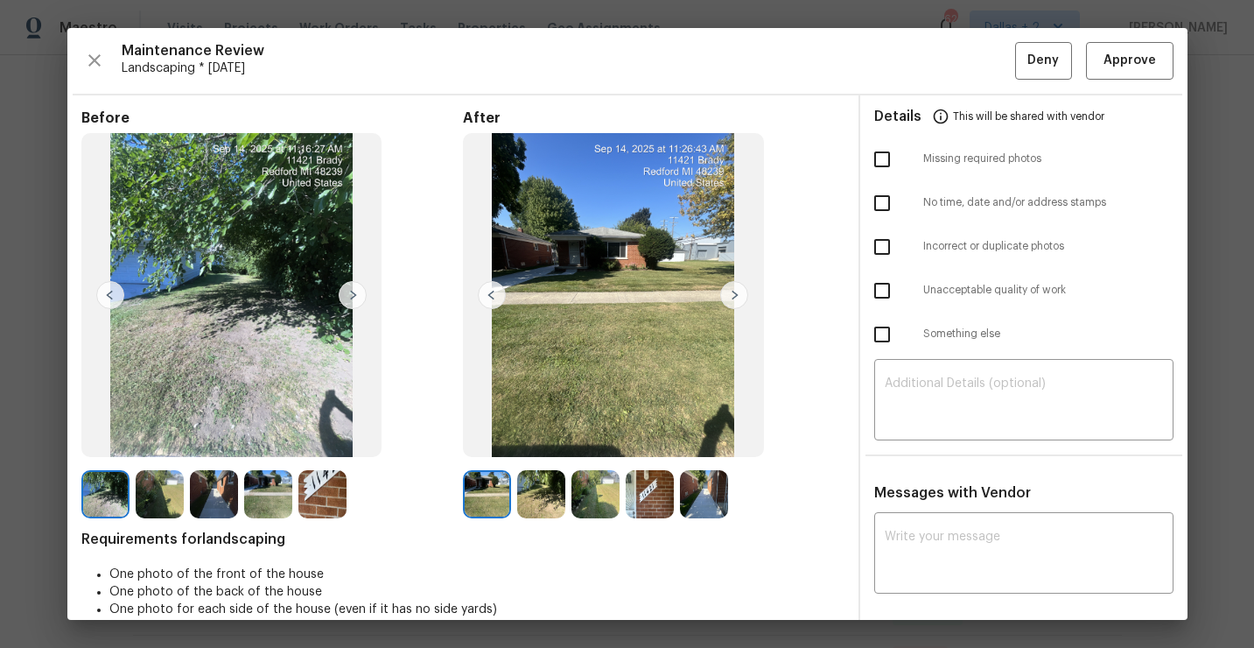
click at [732, 295] on img at bounding box center [734, 295] width 28 height 28
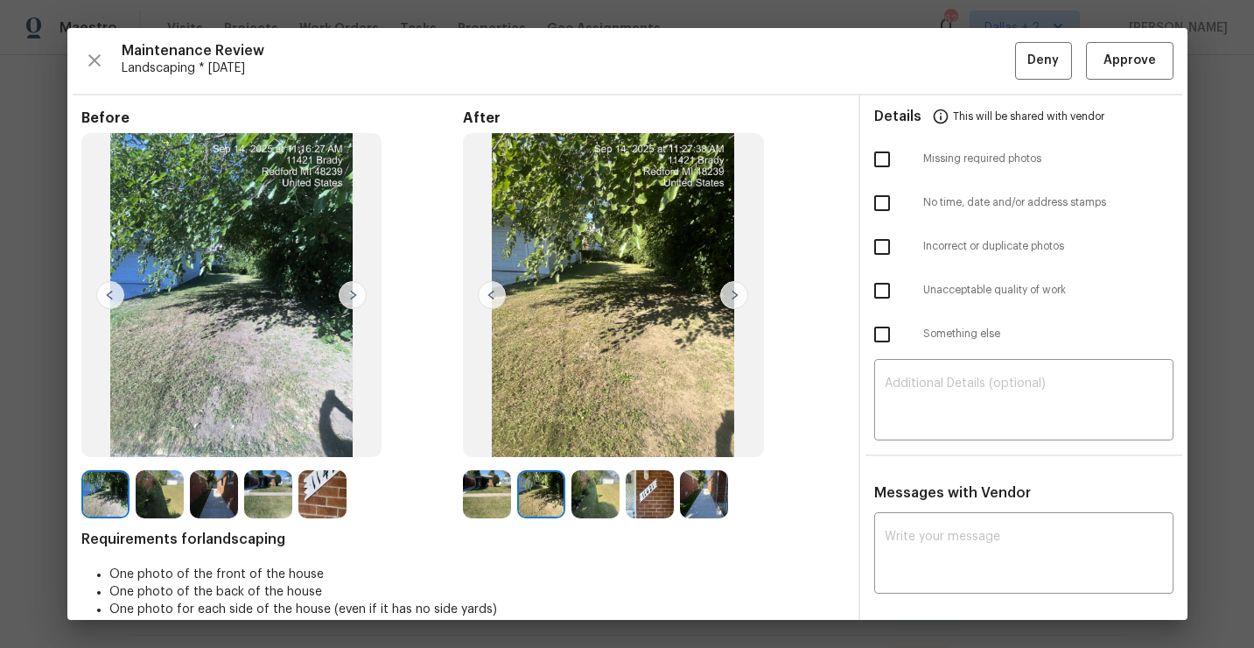
click at [710, 499] on img at bounding box center [704, 494] width 48 height 48
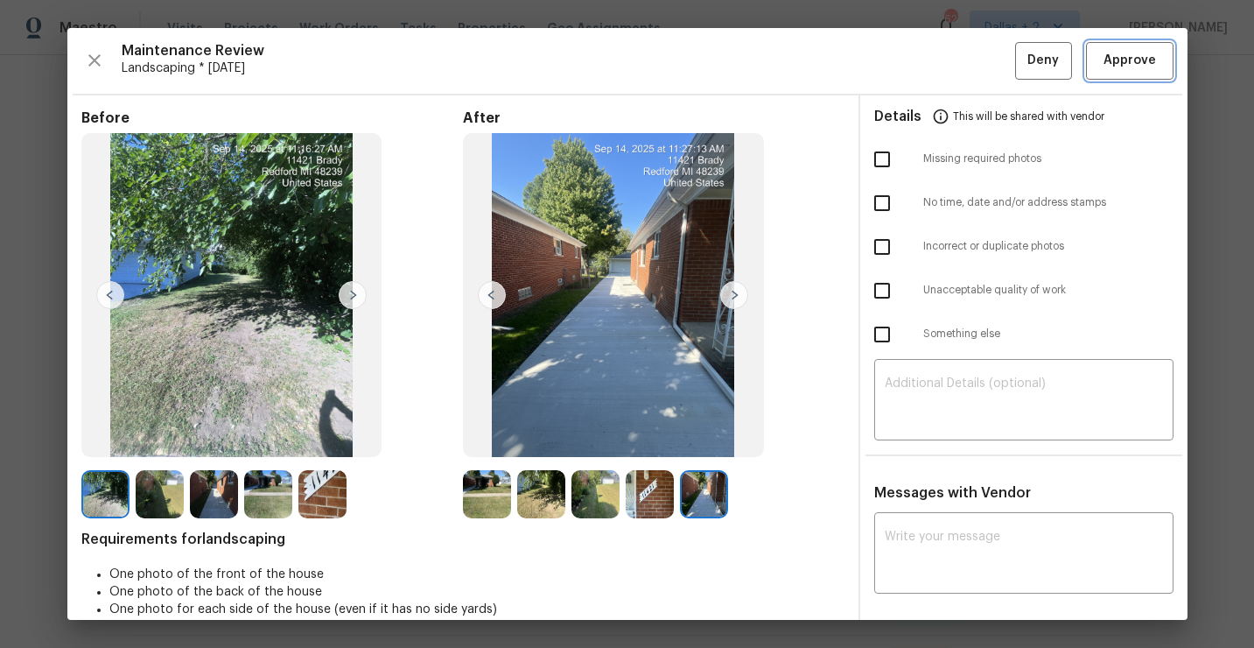
click at [1096, 53] on button "Approve" at bounding box center [1130, 61] width 88 height 38
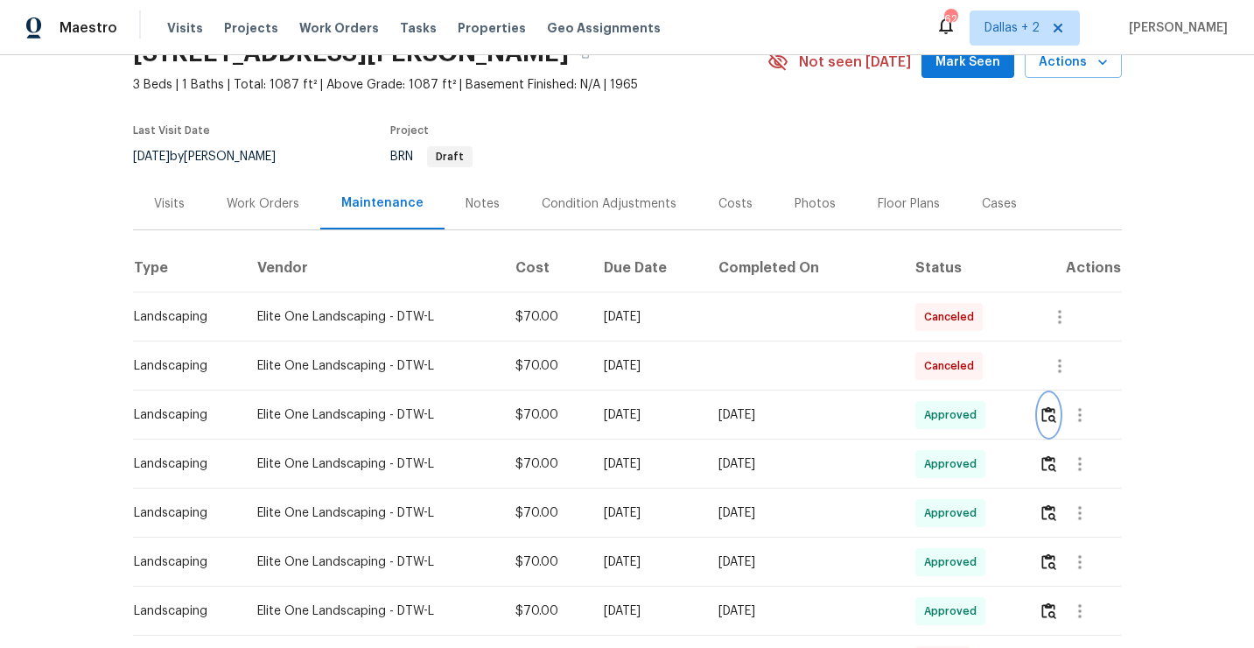
scroll to position [0, 0]
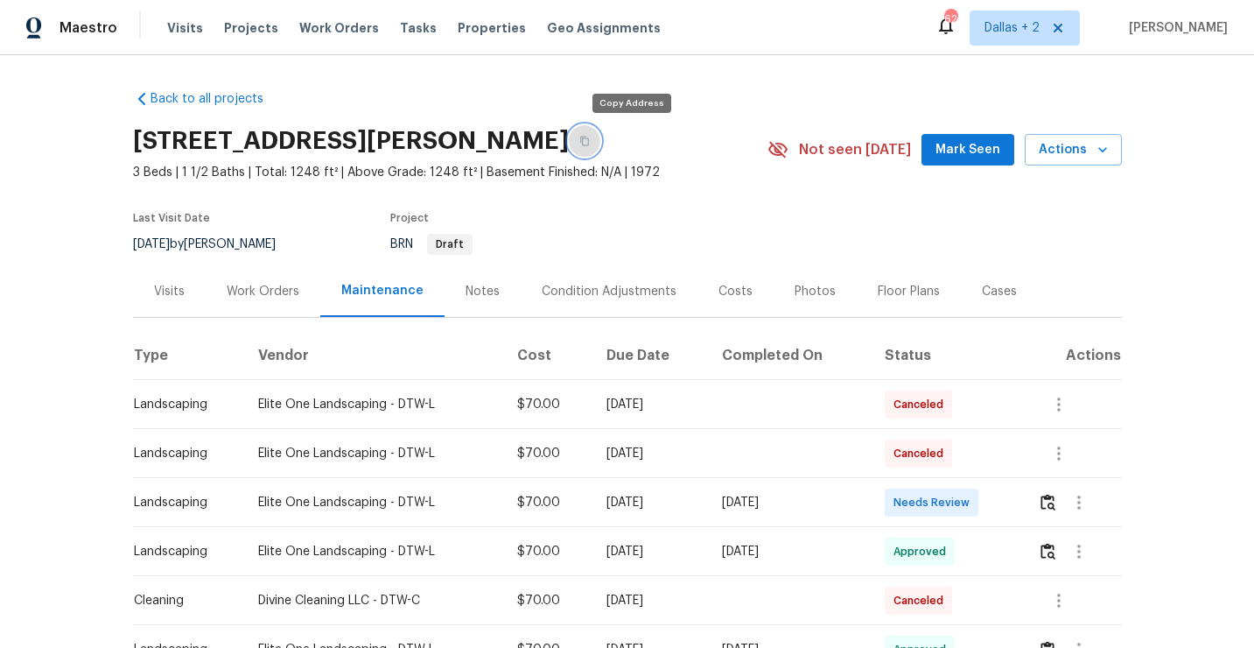
click at [590, 145] on icon "button" at bounding box center [584, 141] width 11 height 11
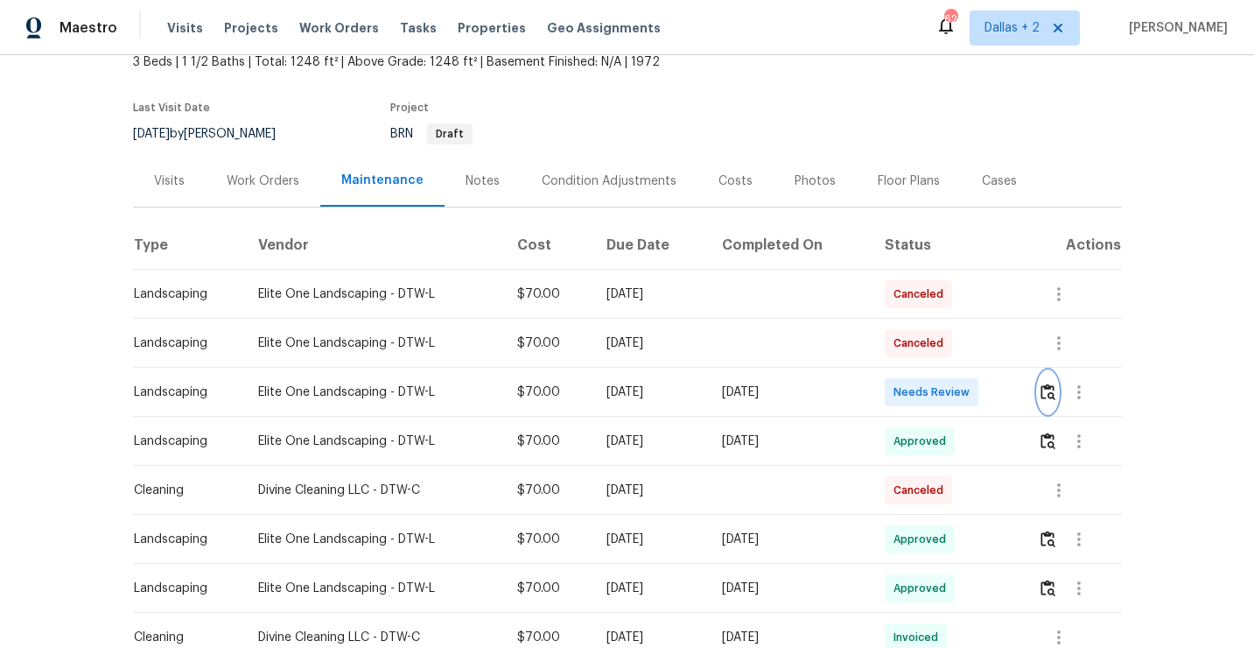
click at [1049, 395] on img "button" at bounding box center [1048, 391] width 15 height 17
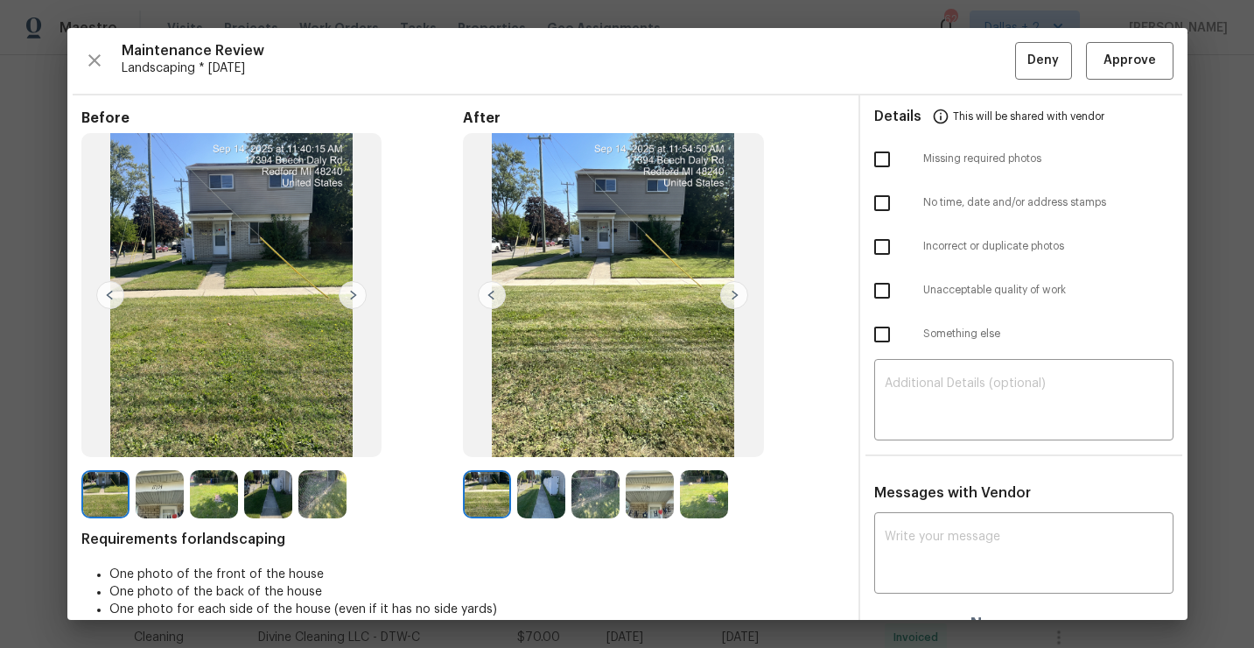
click at [648, 509] on img at bounding box center [650, 494] width 48 height 48
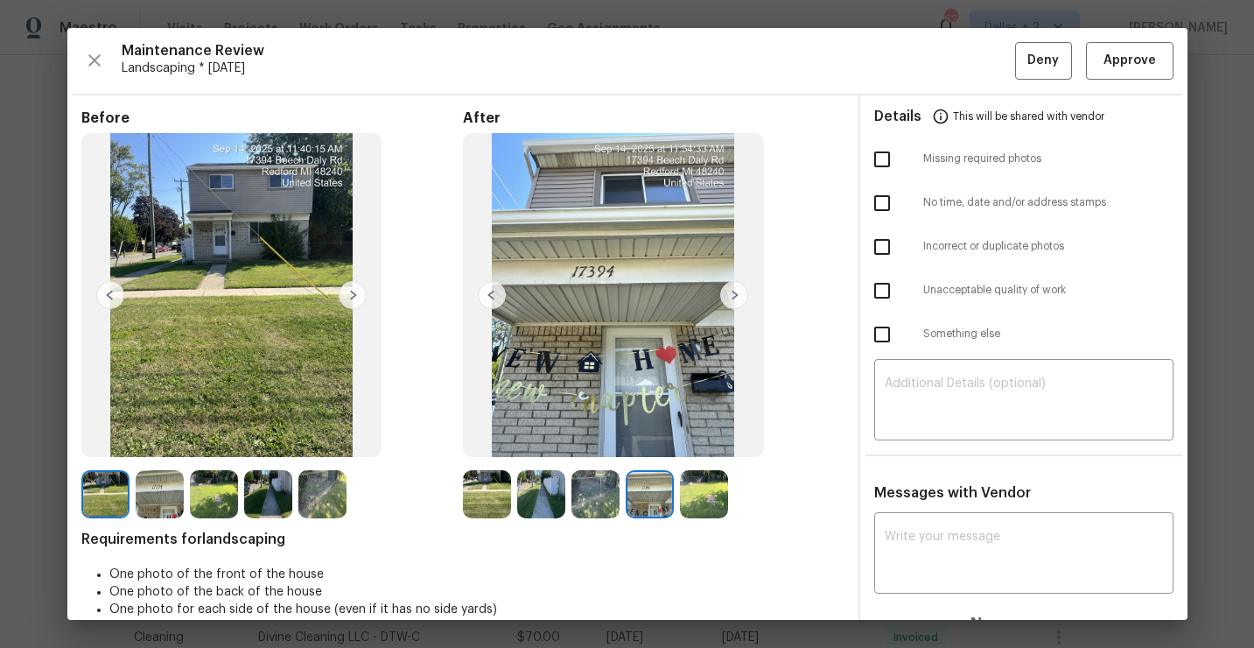
click at [496, 494] on img at bounding box center [487, 494] width 48 height 48
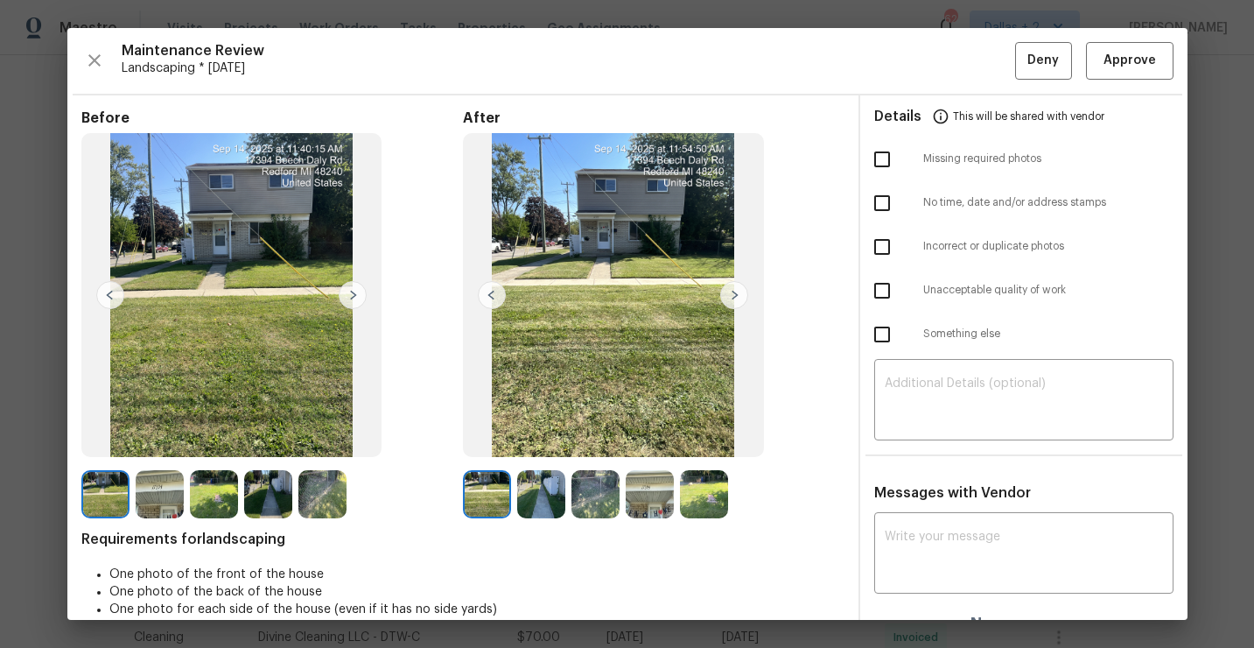
click at [539, 483] on img at bounding box center [541, 494] width 48 height 48
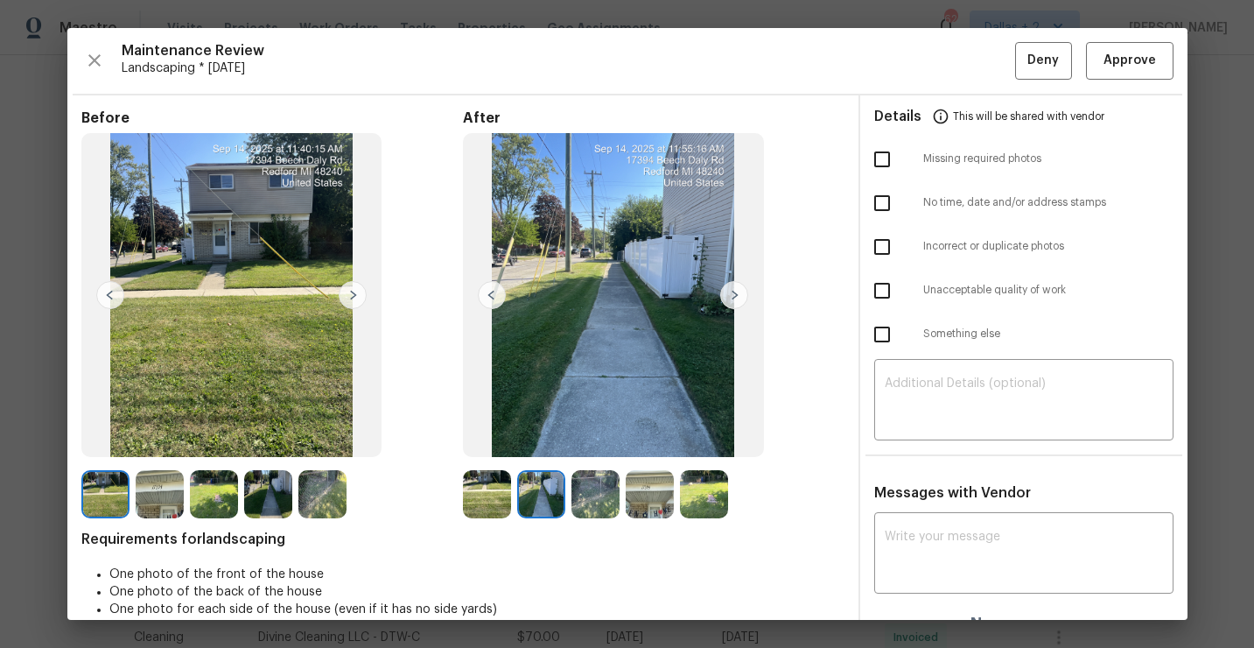
click at [597, 505] on img at bounding box center [596, 494] width 48 height 48
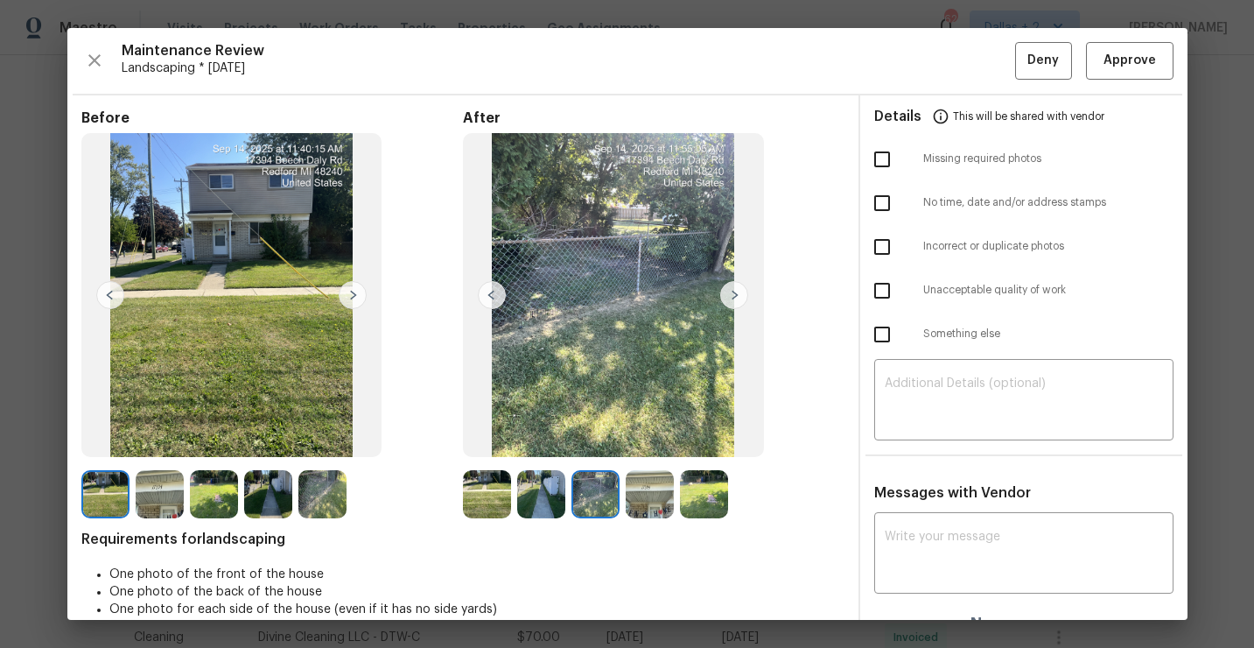
click at [700, 512] on img at bounding box center [704, 494] width 48 height 48
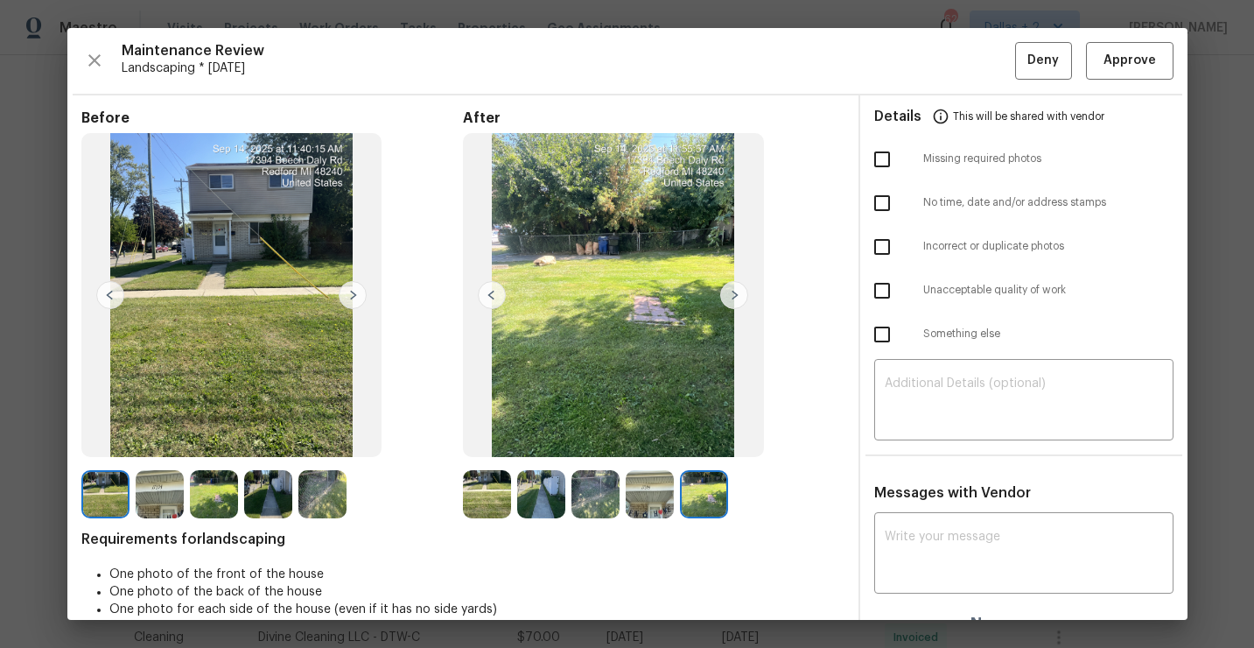
click at [545, 492] on img at bounding box center [541, 494] width 48 height 48
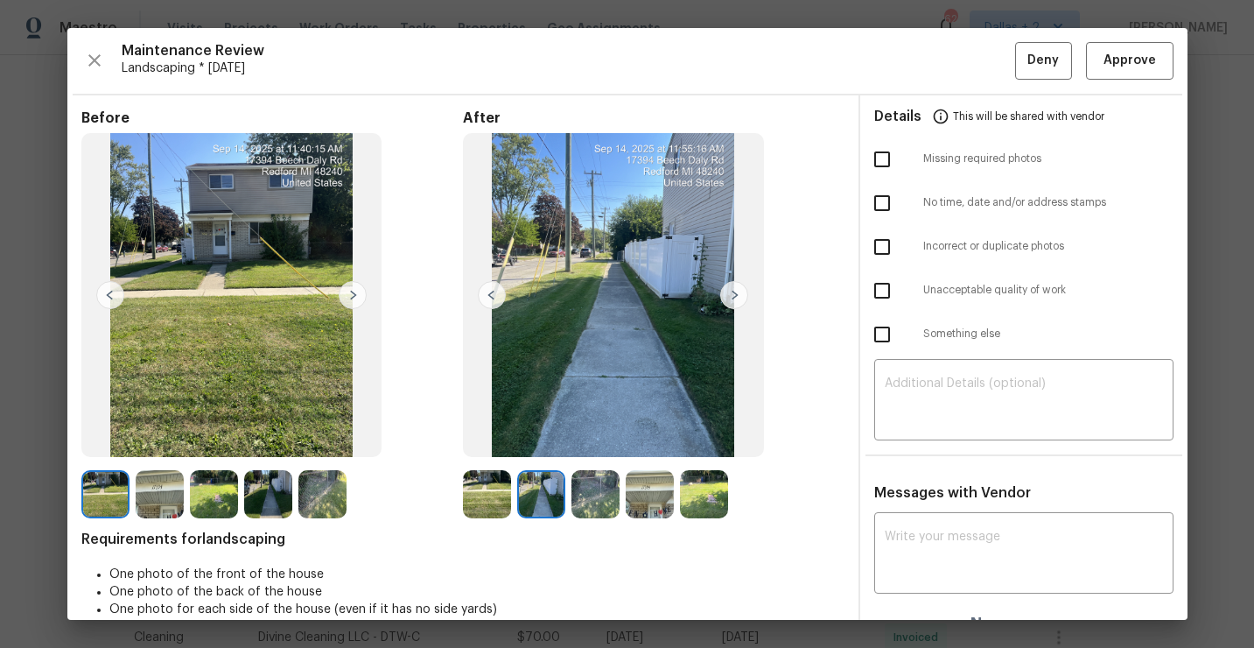
click at [728, 289] on img at bounding box center [734, 295] width 28 height 28
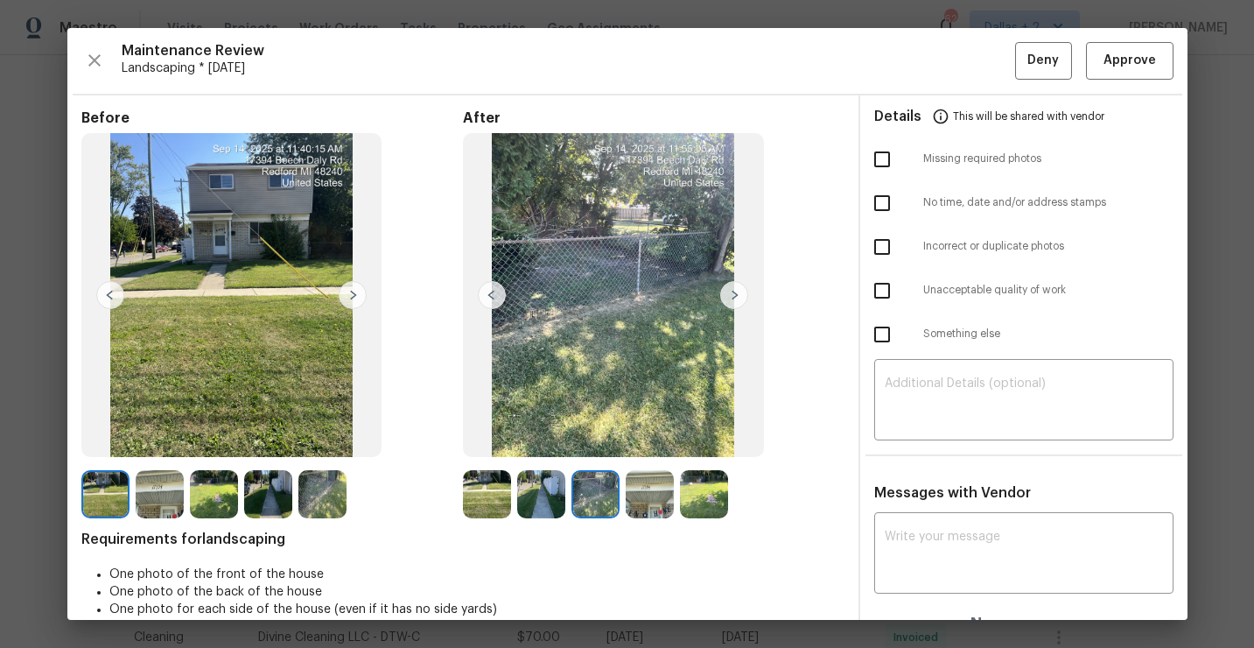
click at [474, 495] on img at bounding box center [487, 494] width 48 height 48
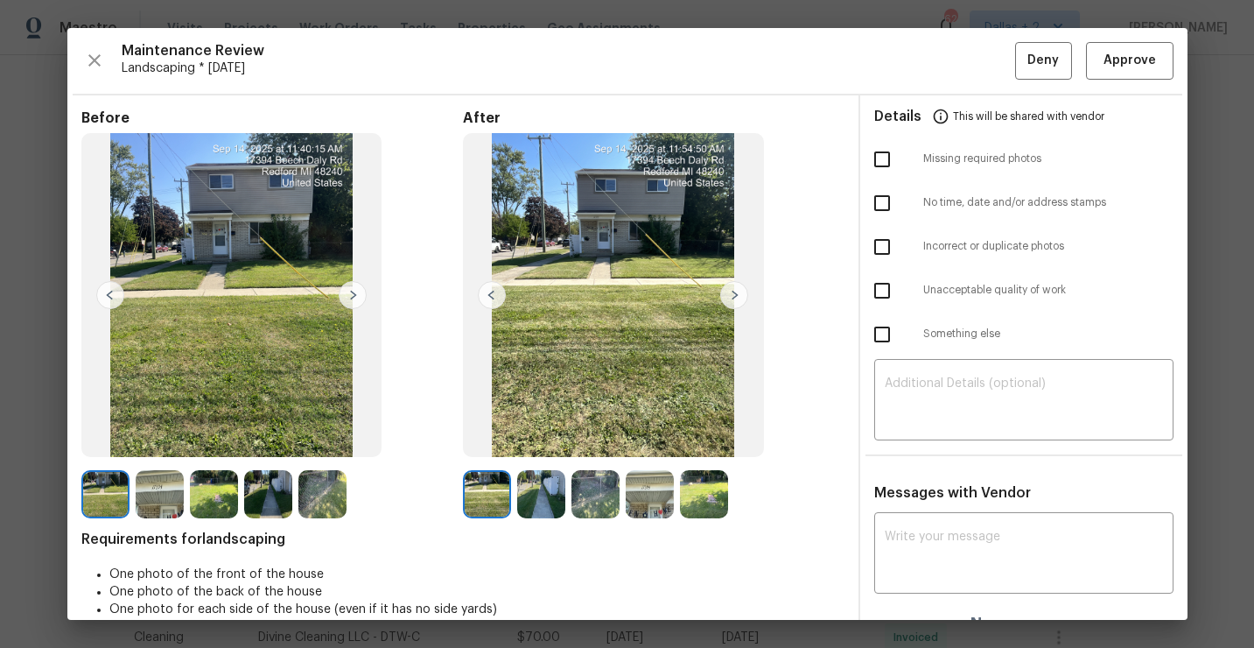
click at [730, 291] on img at bounding box center [734, 295] width 28 height 28
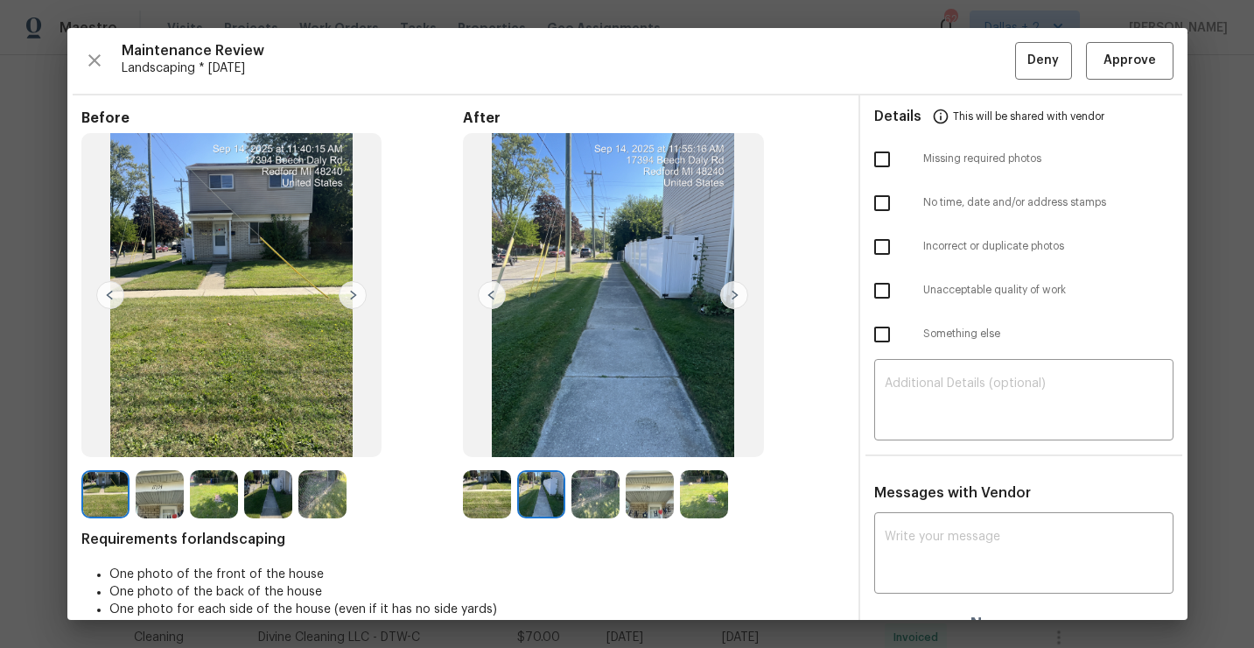
click at [730, 291] on img at bounding box center [734, 295] width 28 height 28
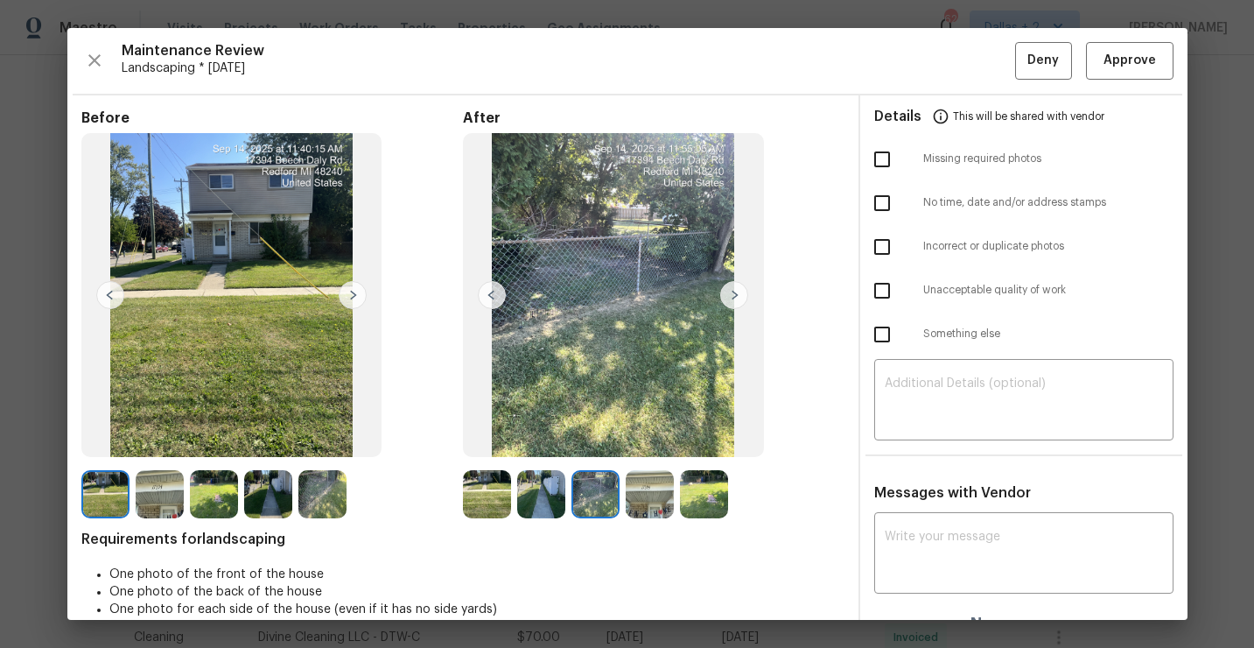
click at [592, 497] on img at bounding box center [596, 494] width 48 height 48
click at [1103, 61] on span "Approve" at bounding box center [1130, 61] width 60 height 22
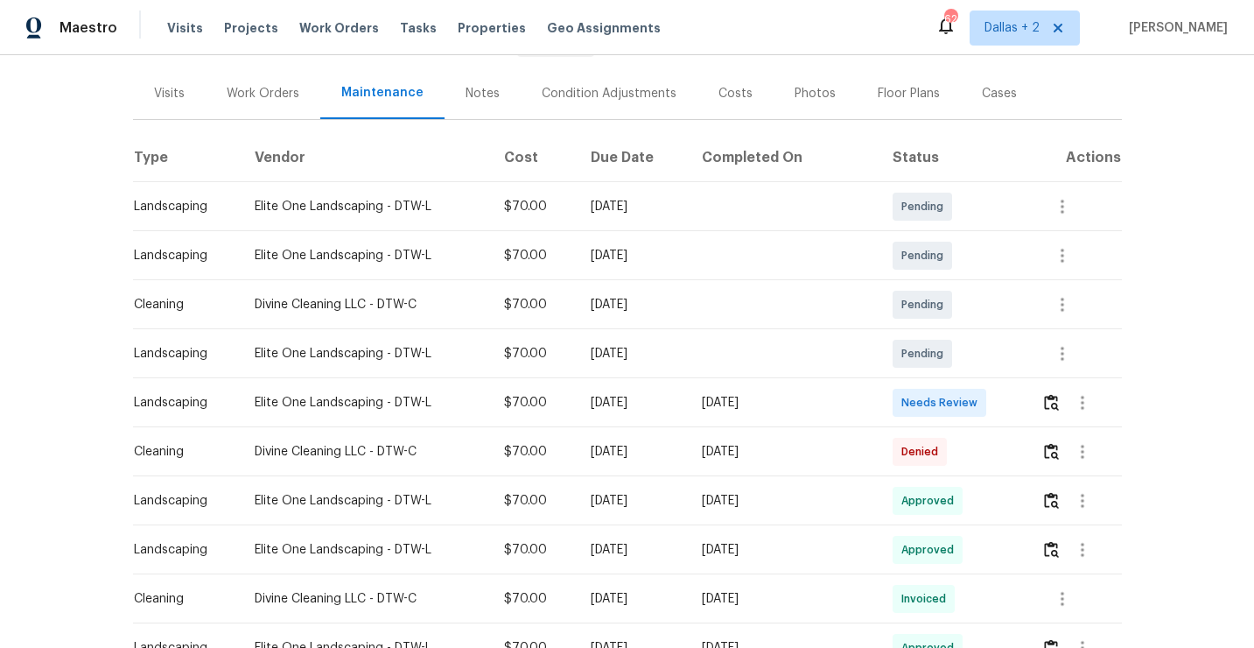
scroll to position [208, 0]
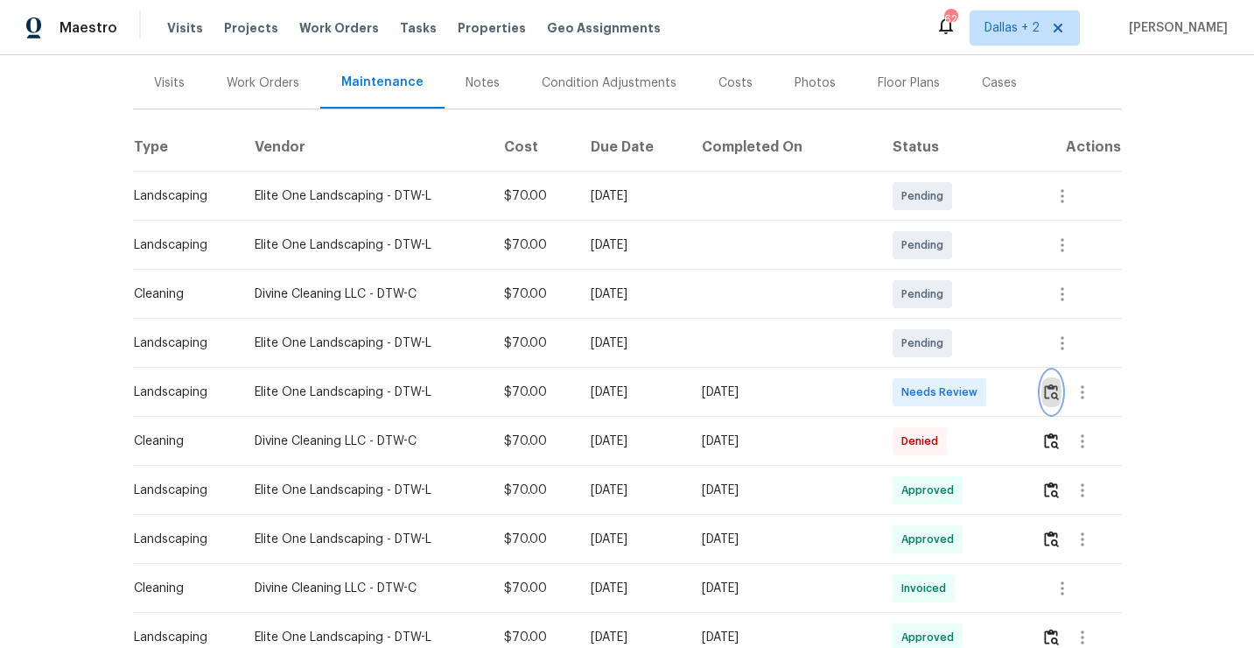
click at [1053, 393] on img "button" at bounding box center [1051, 391] width 15 height 17
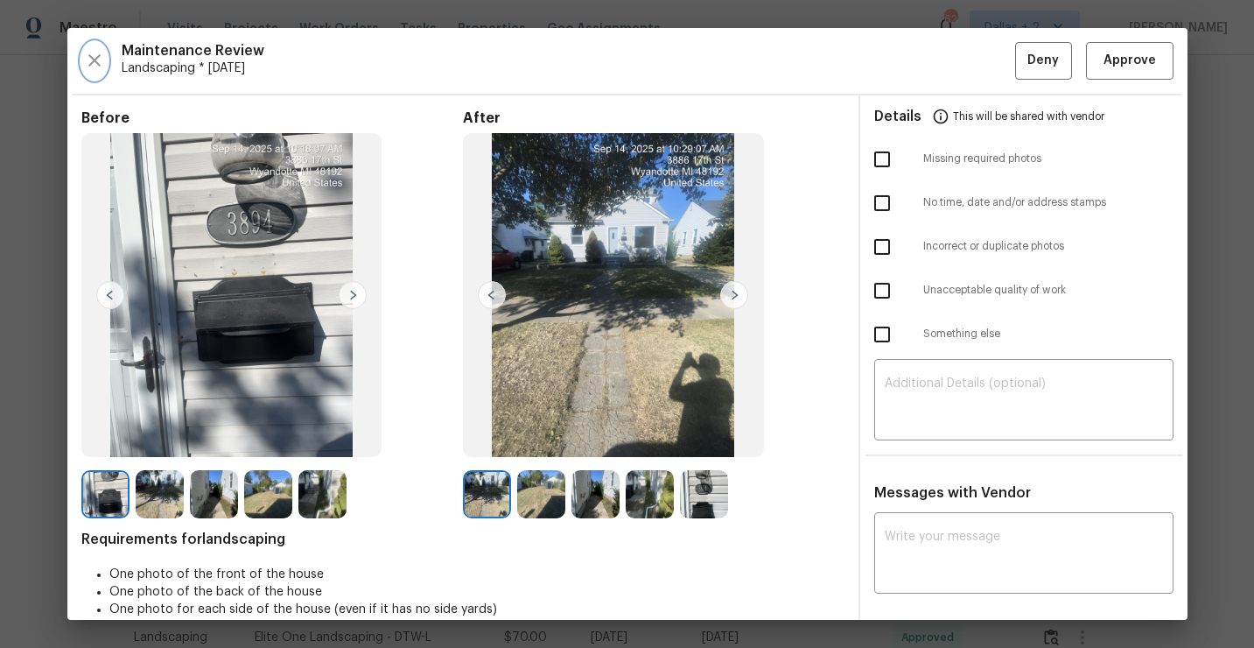
click at [102, 57] on icon "button" at bounding box center [94, 60] width 21 height 21
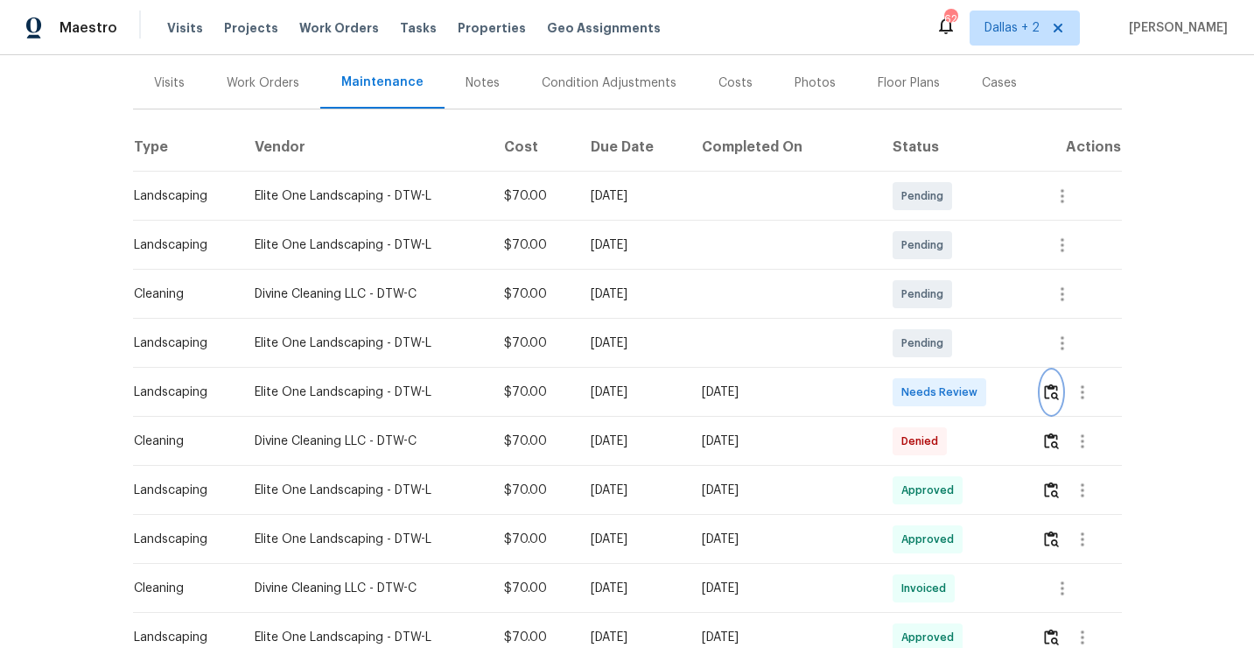
scroll to position [0, 0]
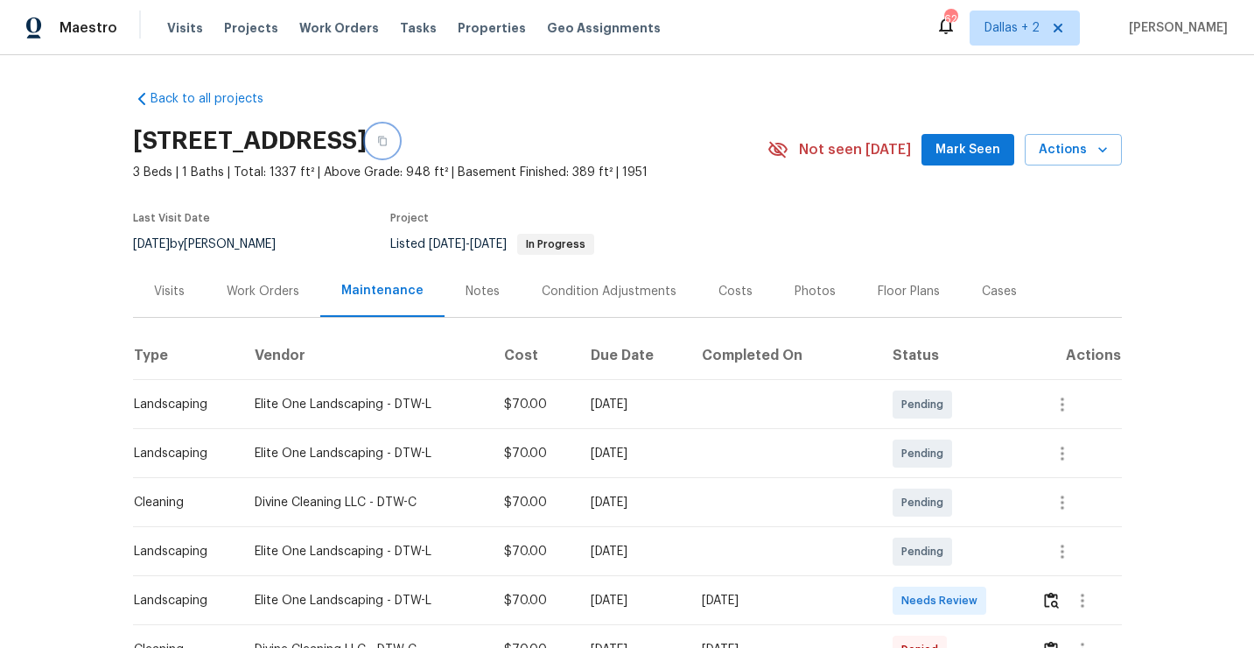
click at [387, 140] on icon "button" at bounding box center [382, 142] width 9 height 10
click at [388, 140] on icon "button" at bounding box center [382, 141] width 11 height 11
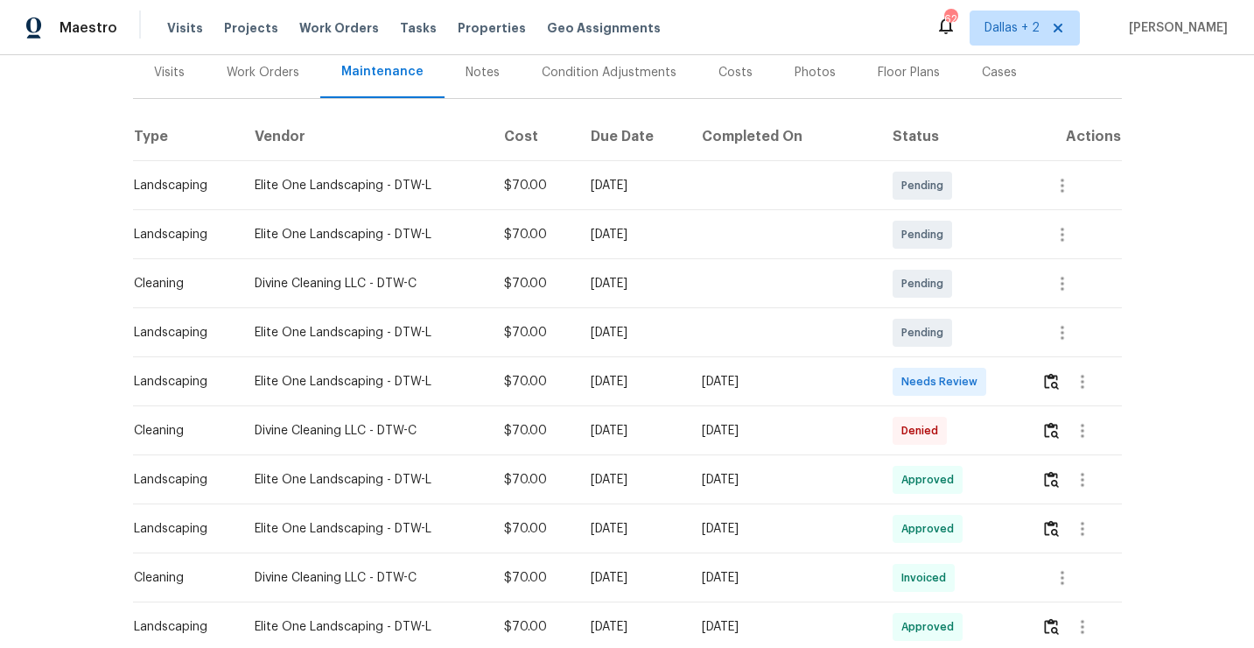
scroll to position [224, 0]
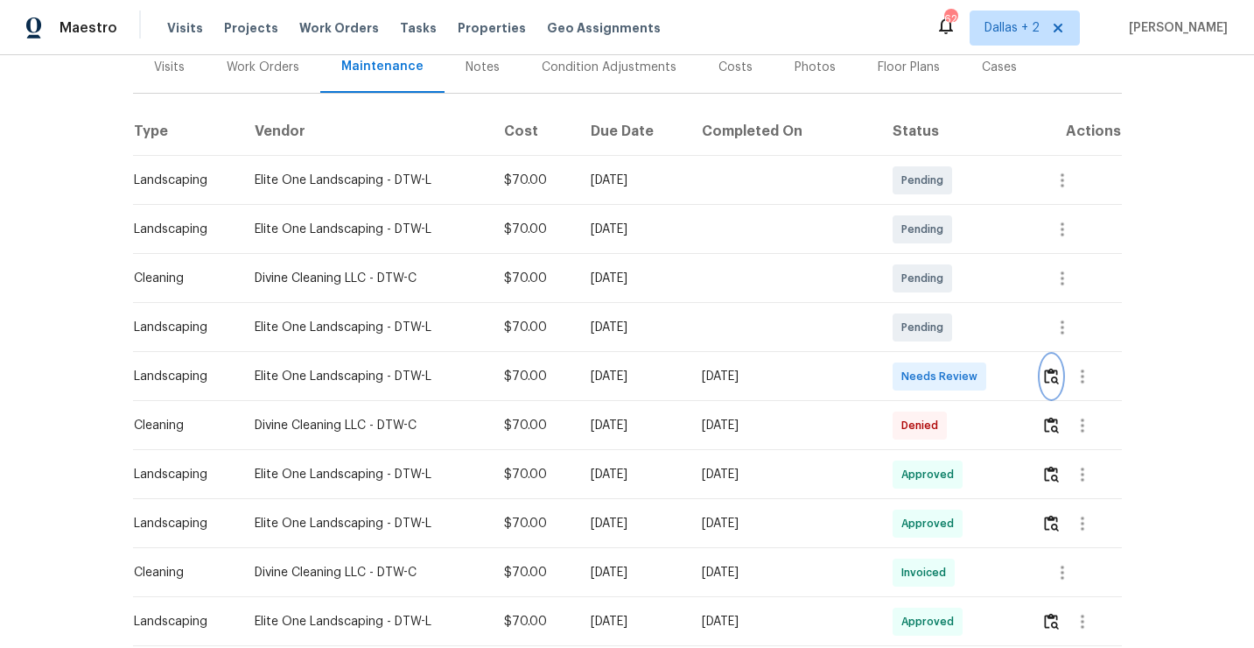
click at [1055, 375] on img "button" at bounding box center [1051, 376] width 15 height 17
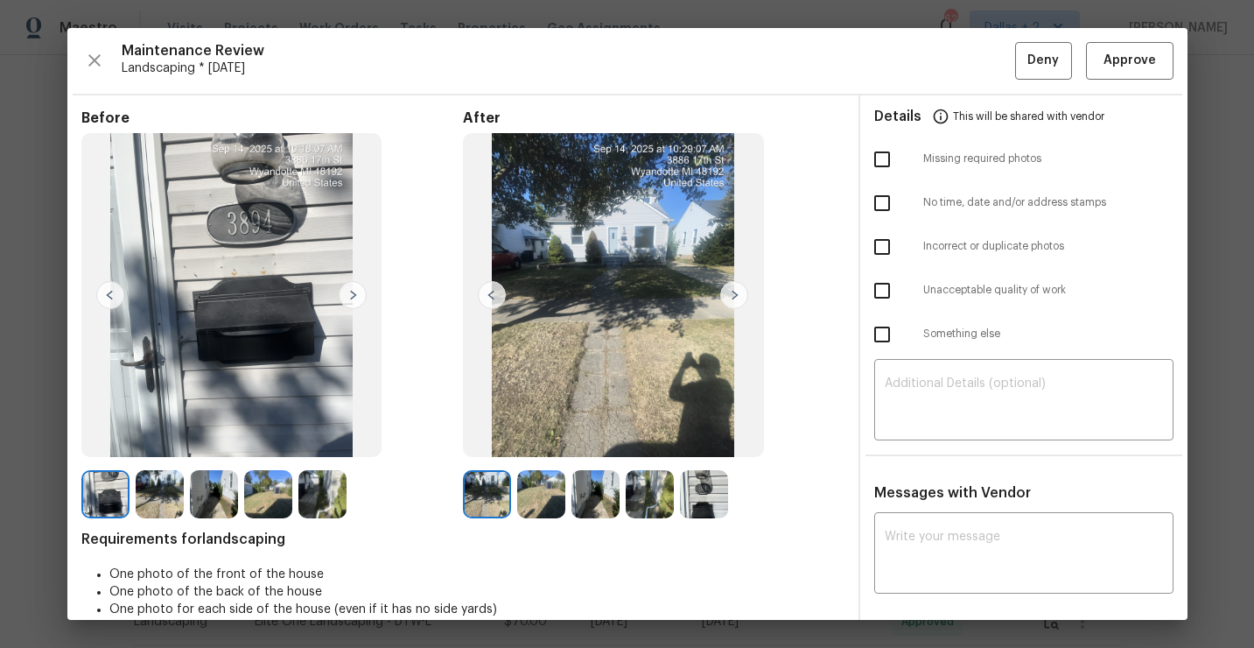
click at [732, 299] on img at bounding box center [734, 295] width 28 height 28
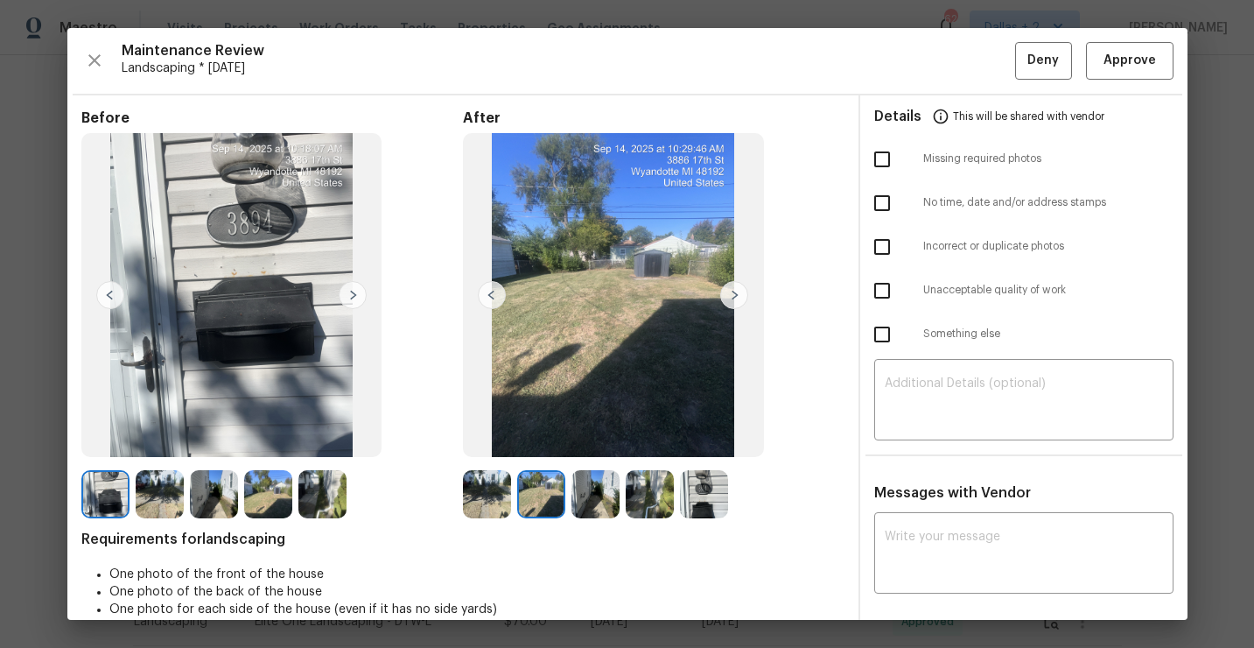
click at [732, 296] on img at bounding box center [734, 295] width 28 height 28
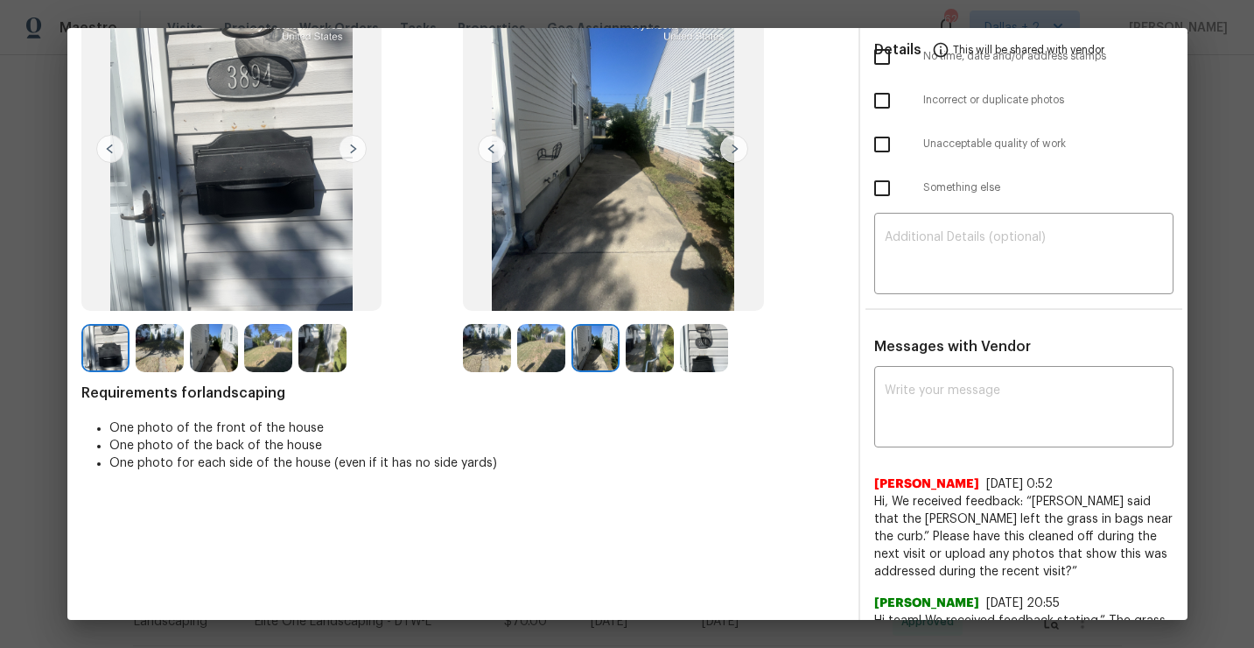
scroll to position [221, 0]
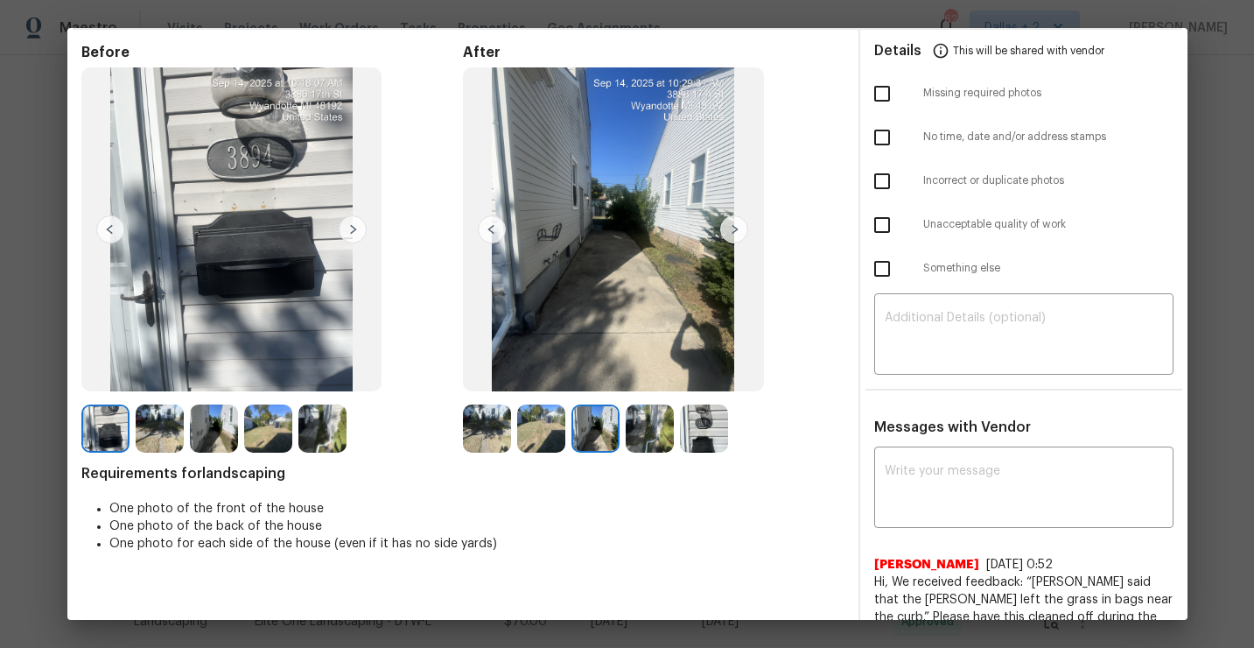
click at [734, 229] on img at bounding box center [734, 229] width 28 height 28
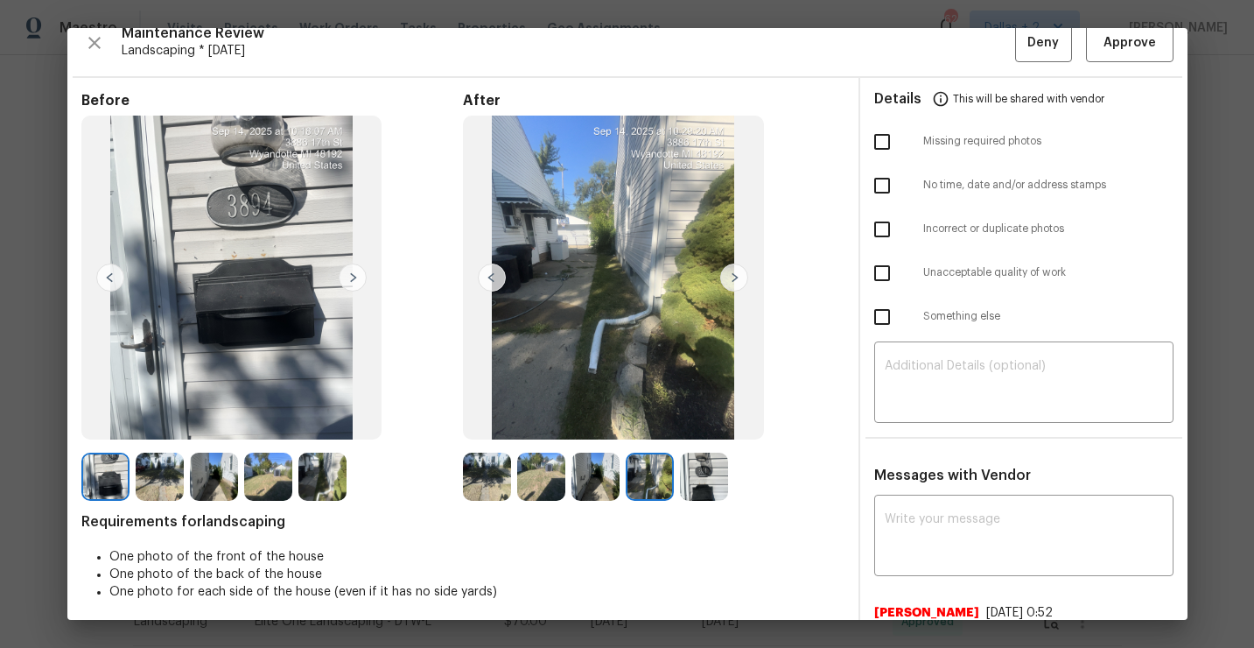
scroll to position [0, 0]
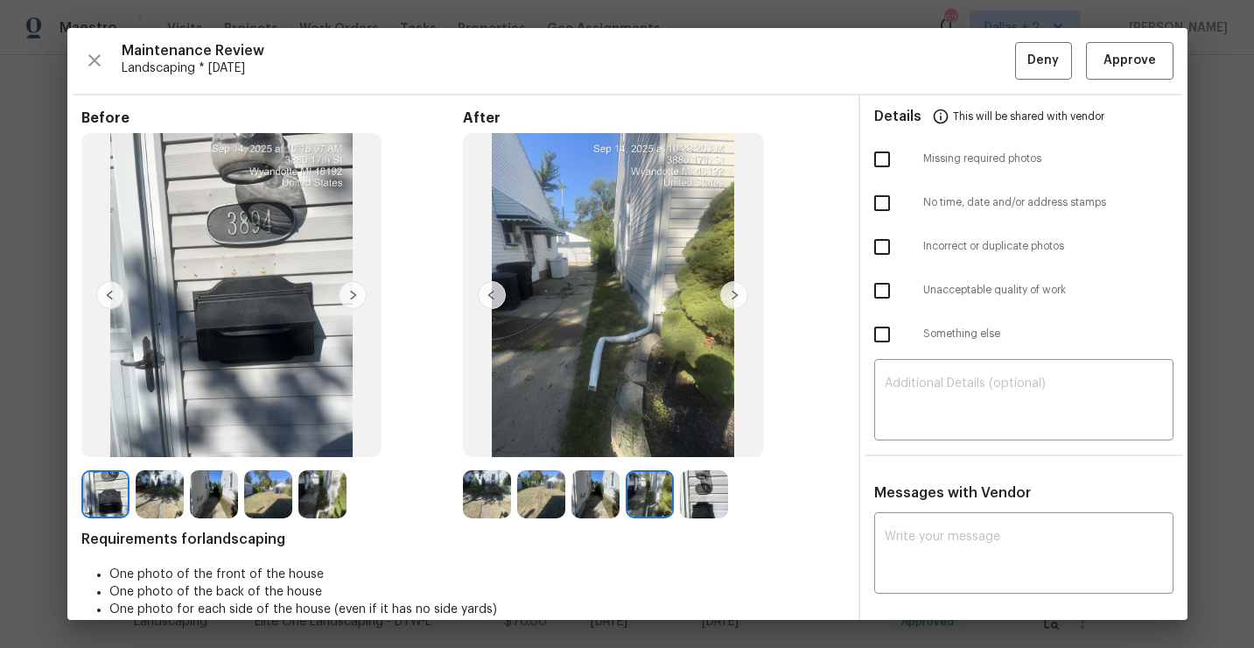
click at [562, 489] on img at bounding box center [541, 494] width 48 height 48
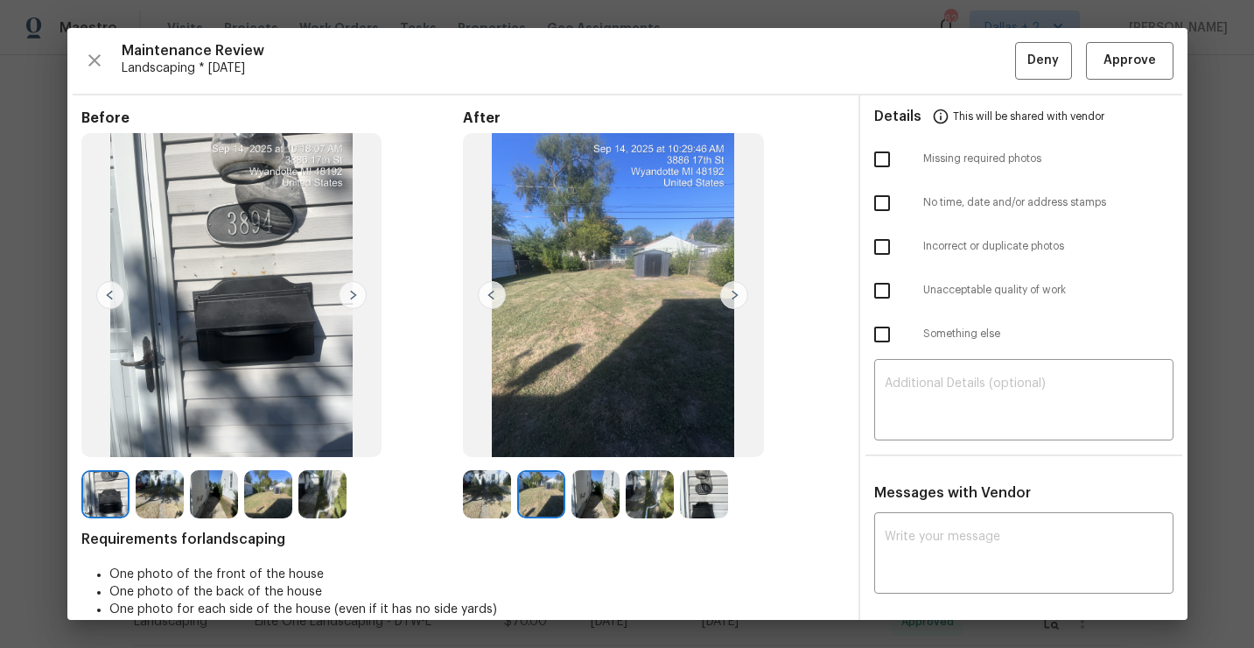
click at [588, 488] on img at bounding box center [596, 494] width 48 height 48
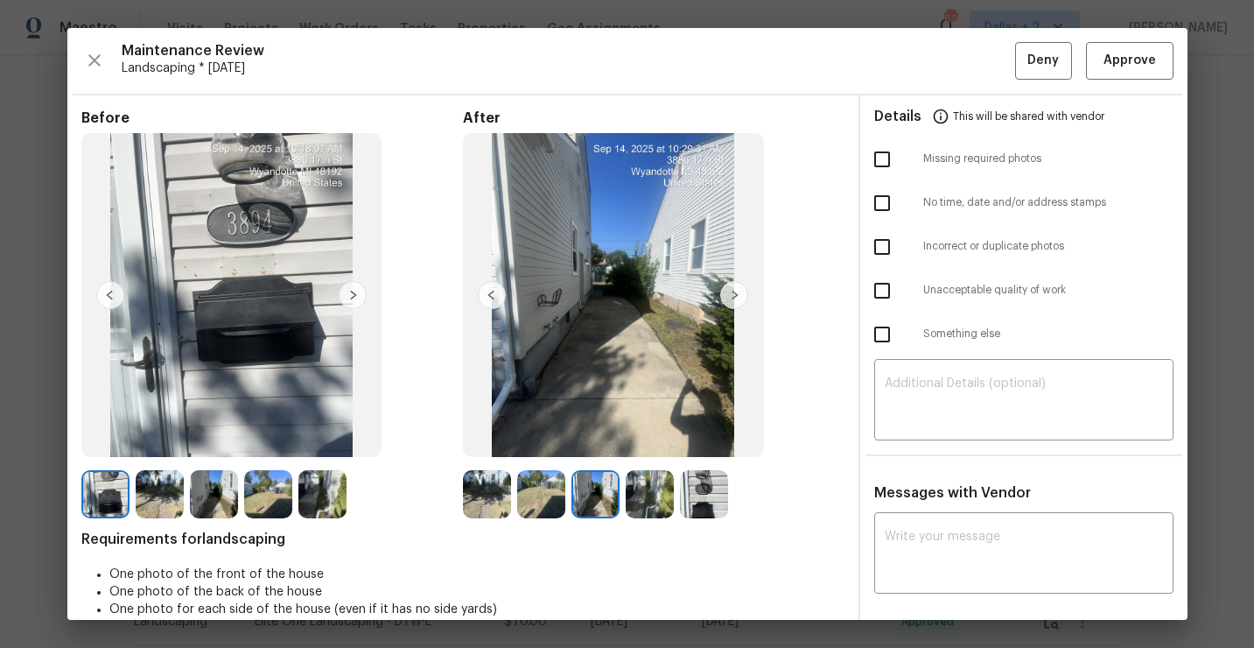
click at [628, 488] on img at bounding box center [650, 494] width 48 height 48
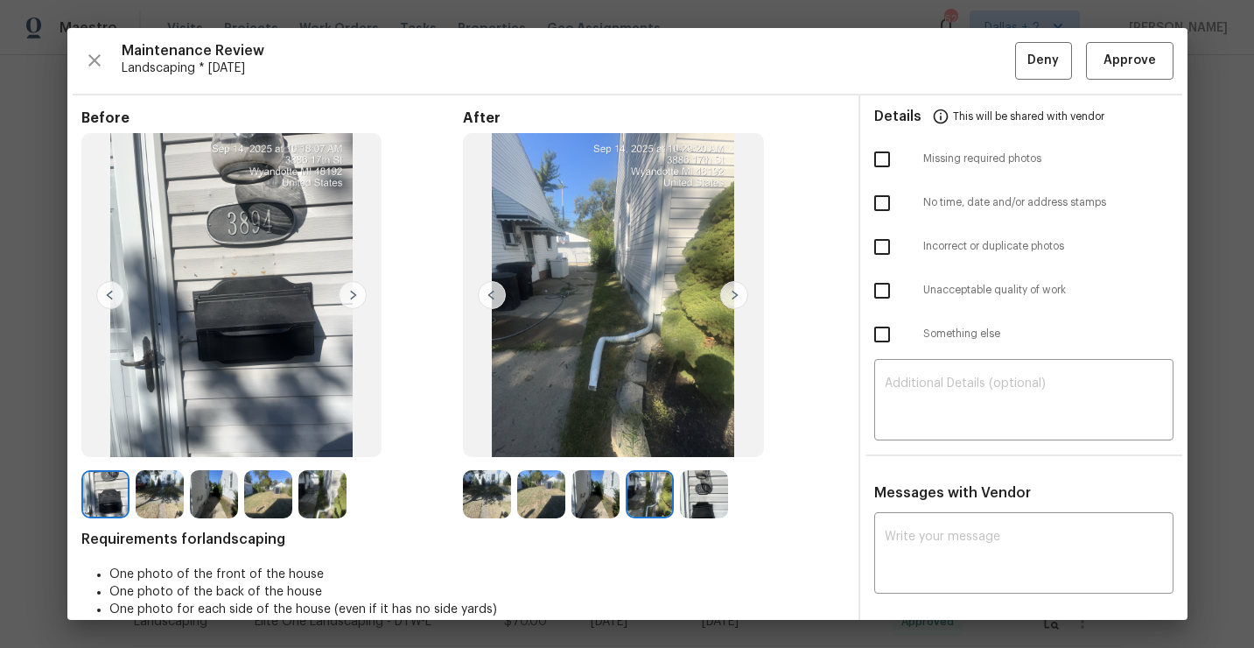
click at [671, 491] on img at bounding box center [650, 494] width 48 height 48
click at [702, 489] on img at bounding box center [704, 494] width 48 height 48
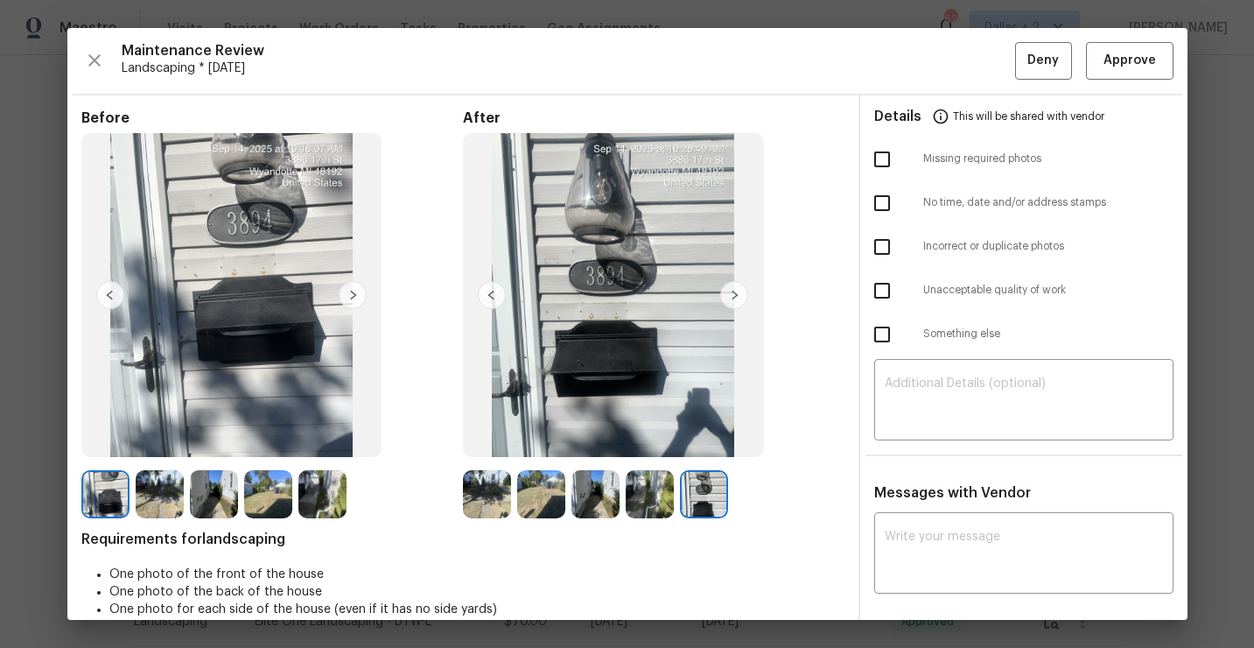
click at [477, 508] on img at bounding box center [487, 494] width 48 height 48
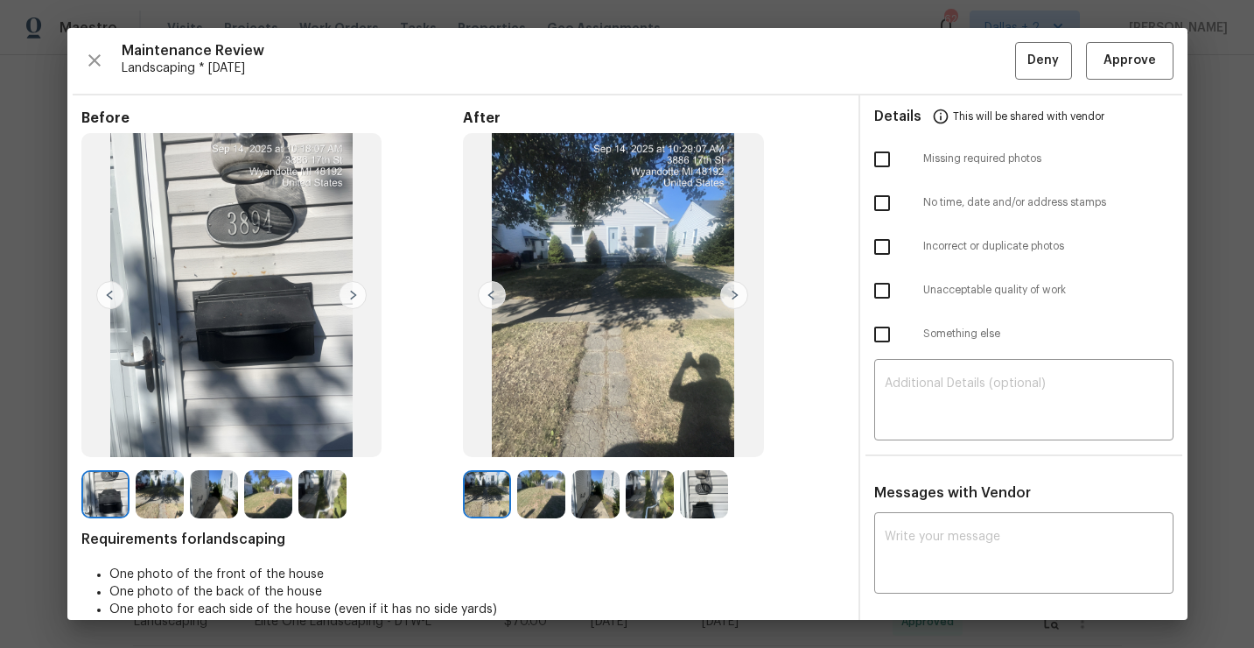
click at [530, 488] on img at bounding box center [541, 494] width 48 height 48
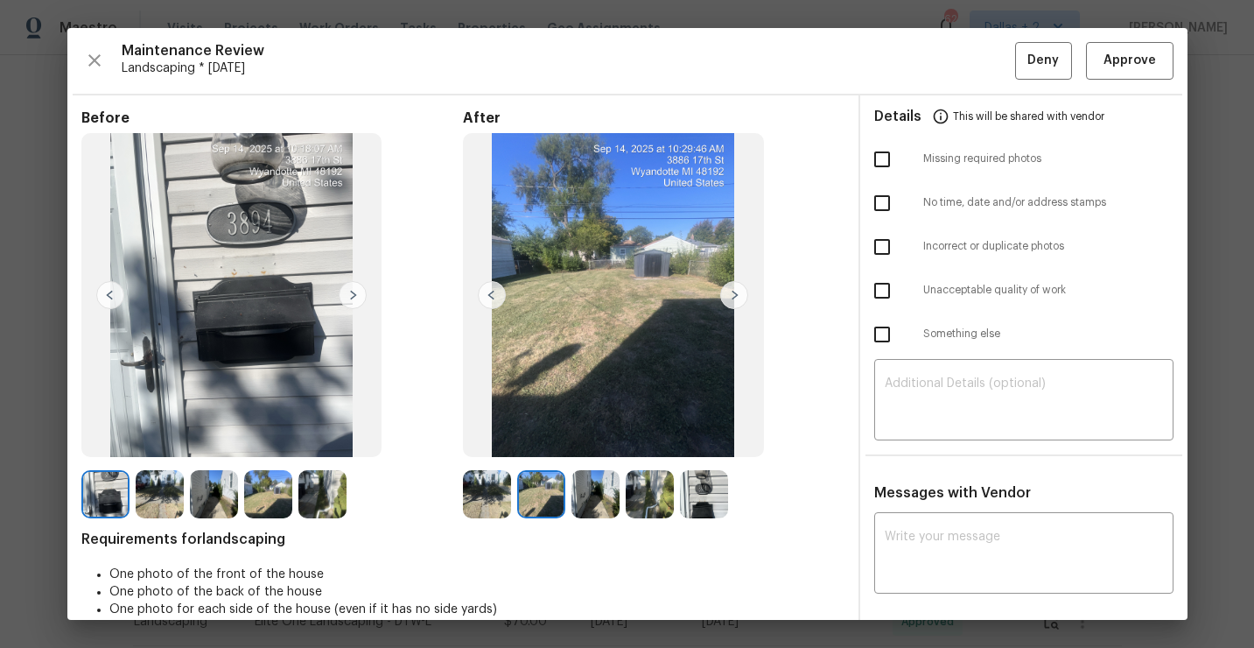
click at [589, 488] on img at bounding box center [596, 494] width 48 height 48
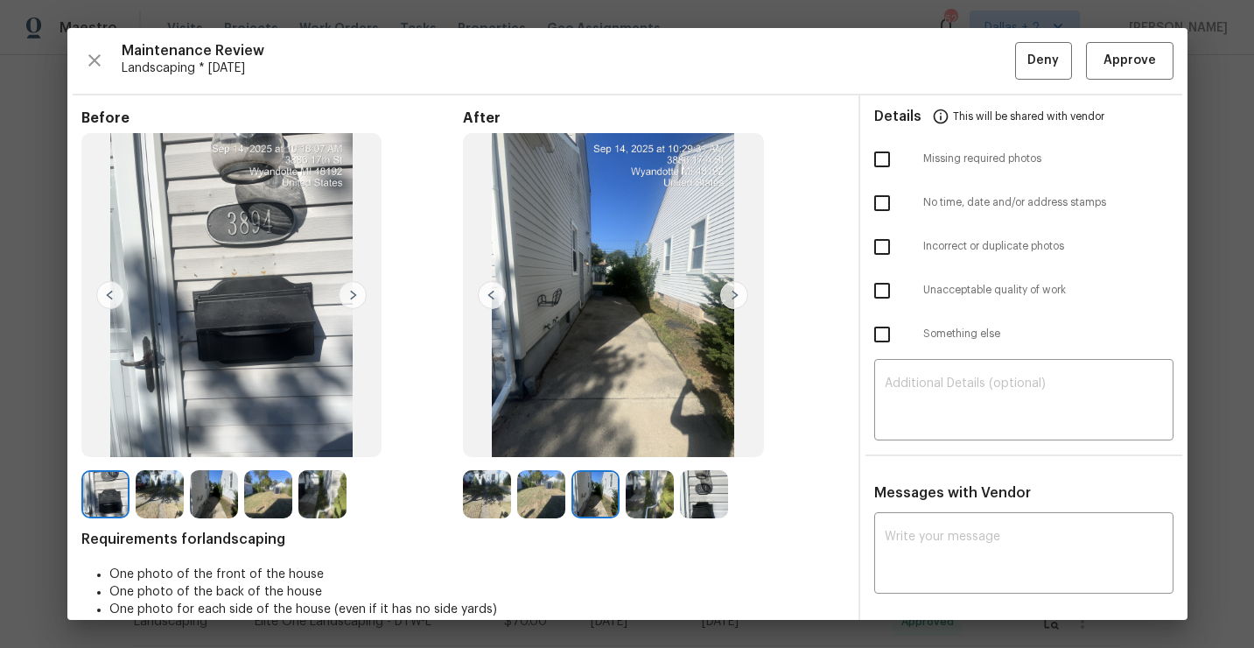
click at [645, 485] on img at bounding box center [650, 494] width 48 height 48
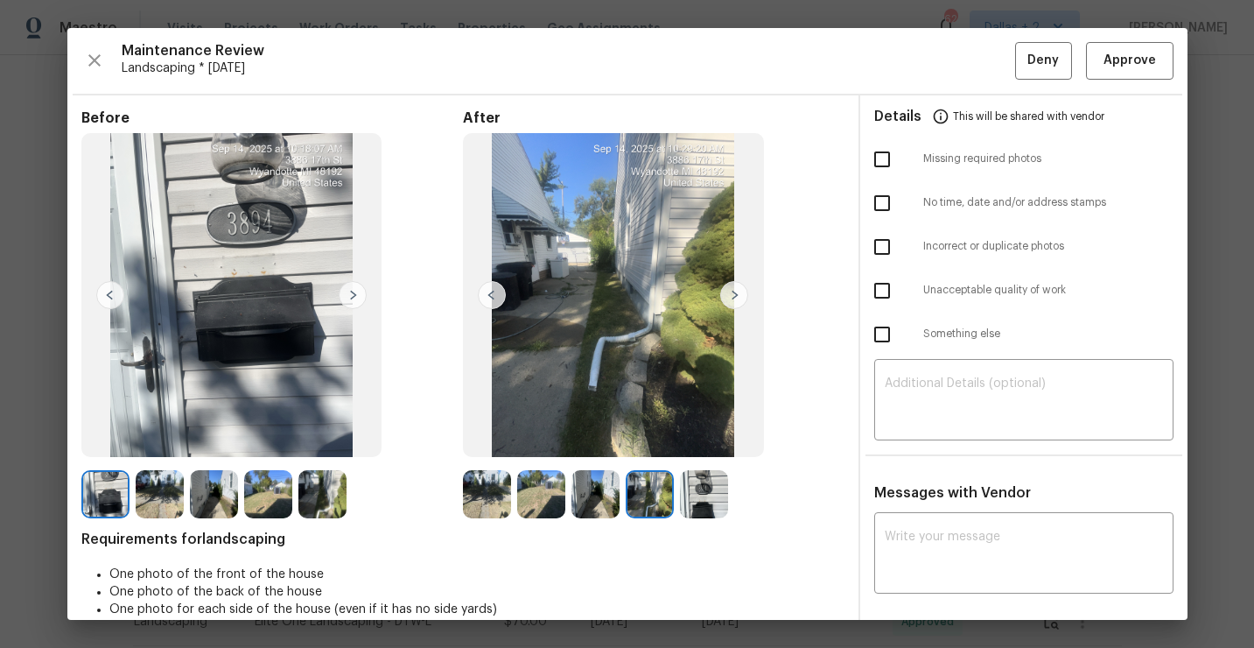
click at [601, 489] on img at bounding box center [596, 494] width 48 height 48
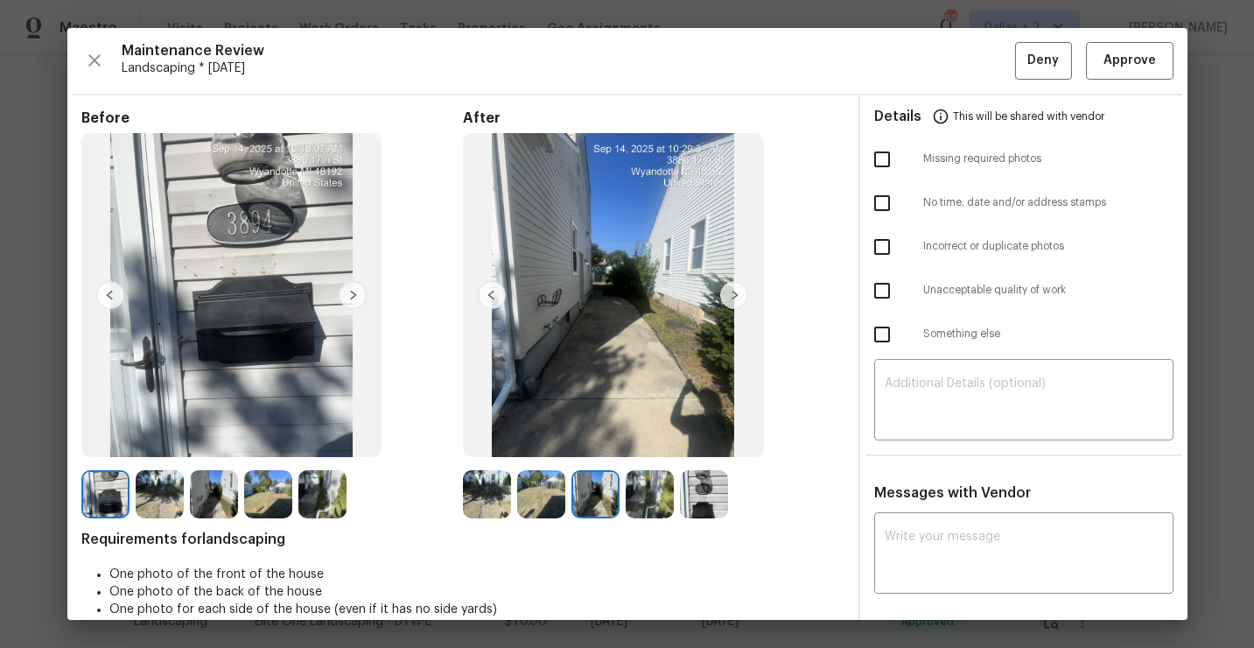
click at [554, 497] on img at bounding box center [541, 494] width 48 height 48
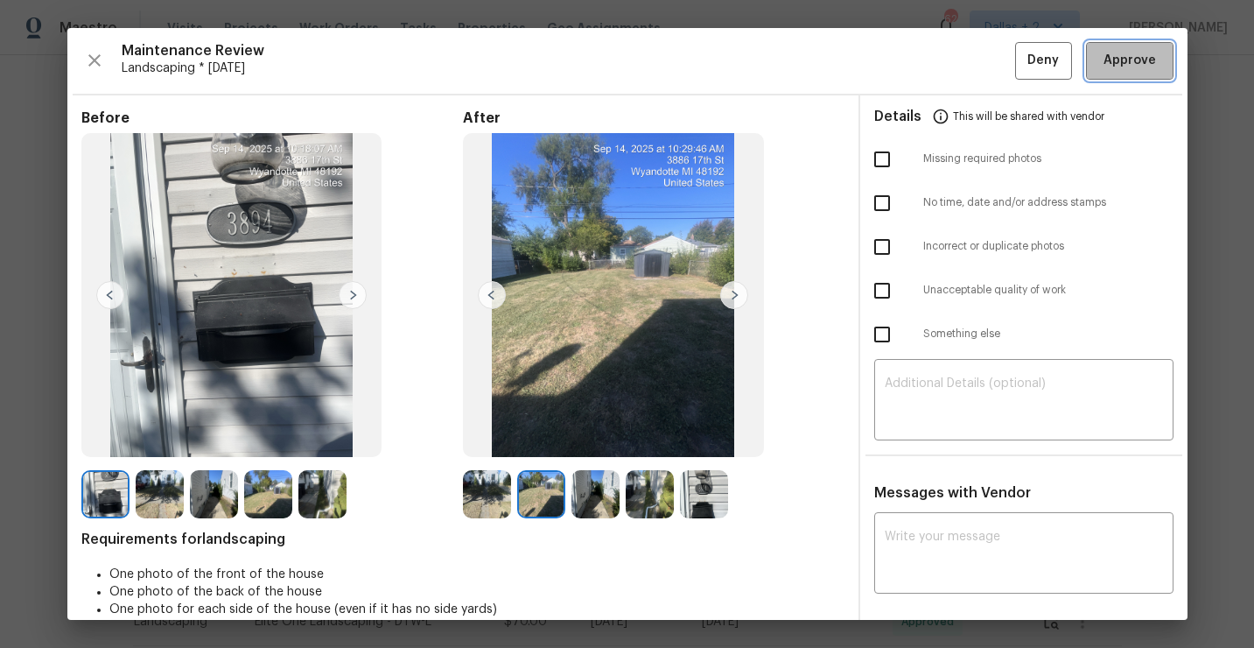
click at [1126, 72] on button "Approve" at bounding box center [1130, 61] width 88 height 38
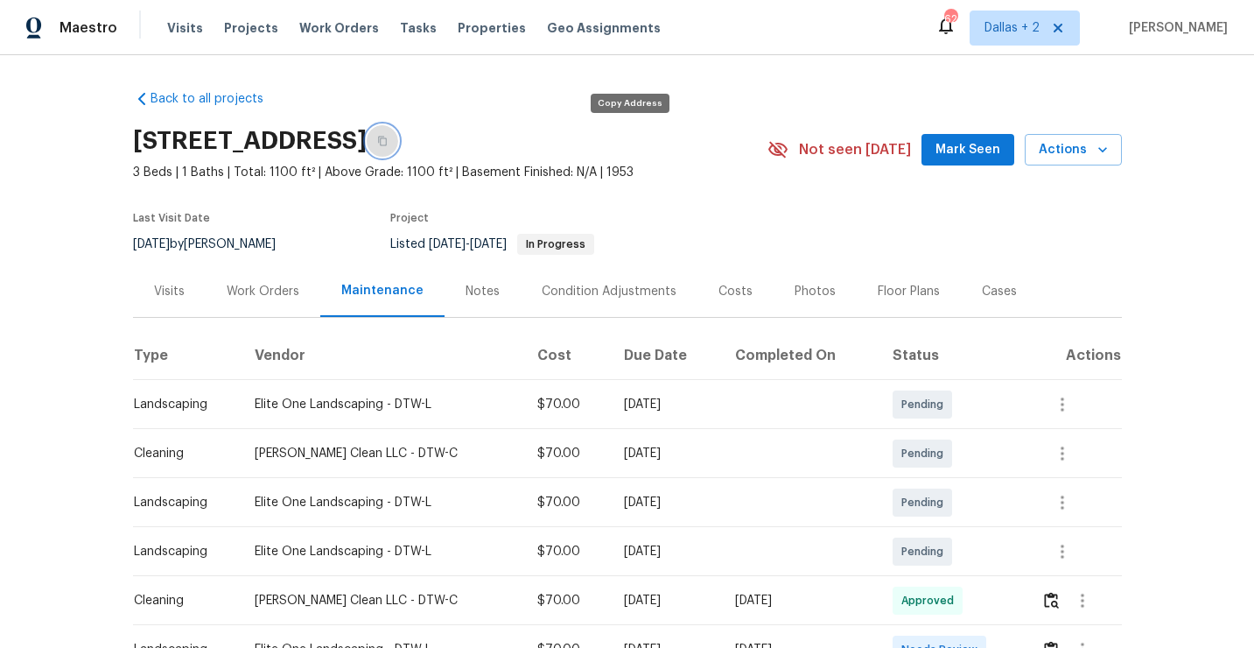
click at [387, 140] on icon "button" at bounding box center [382, 142] width 9 height 10
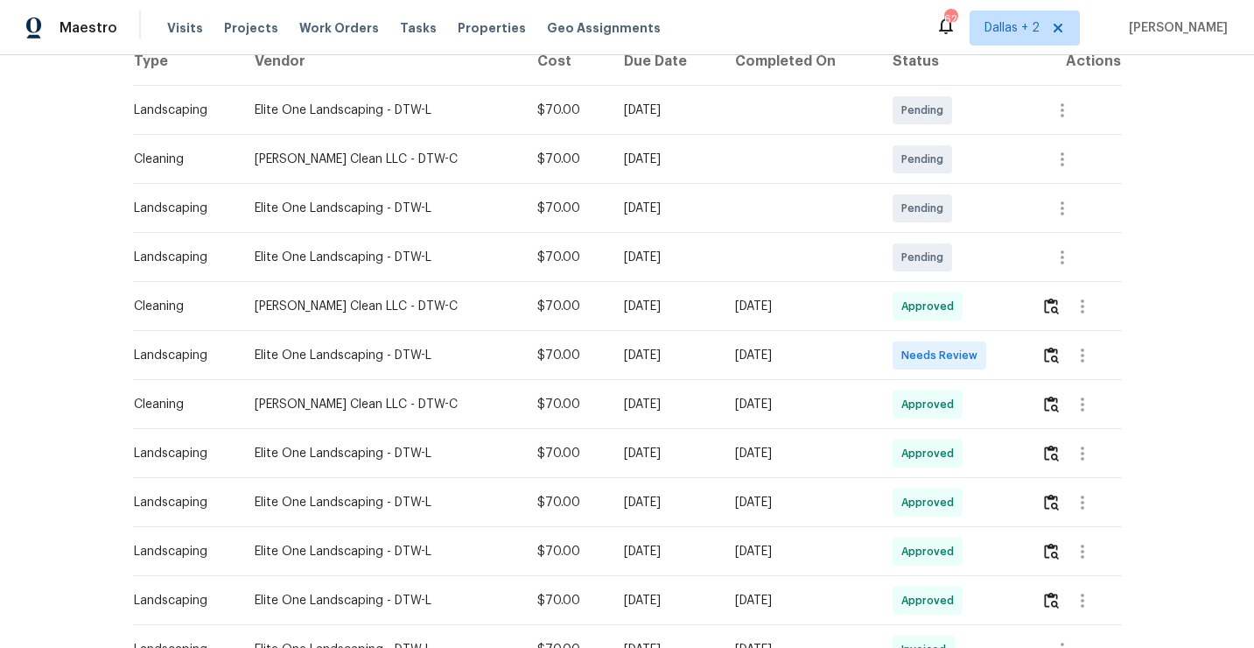
scroll to position [303, 0]
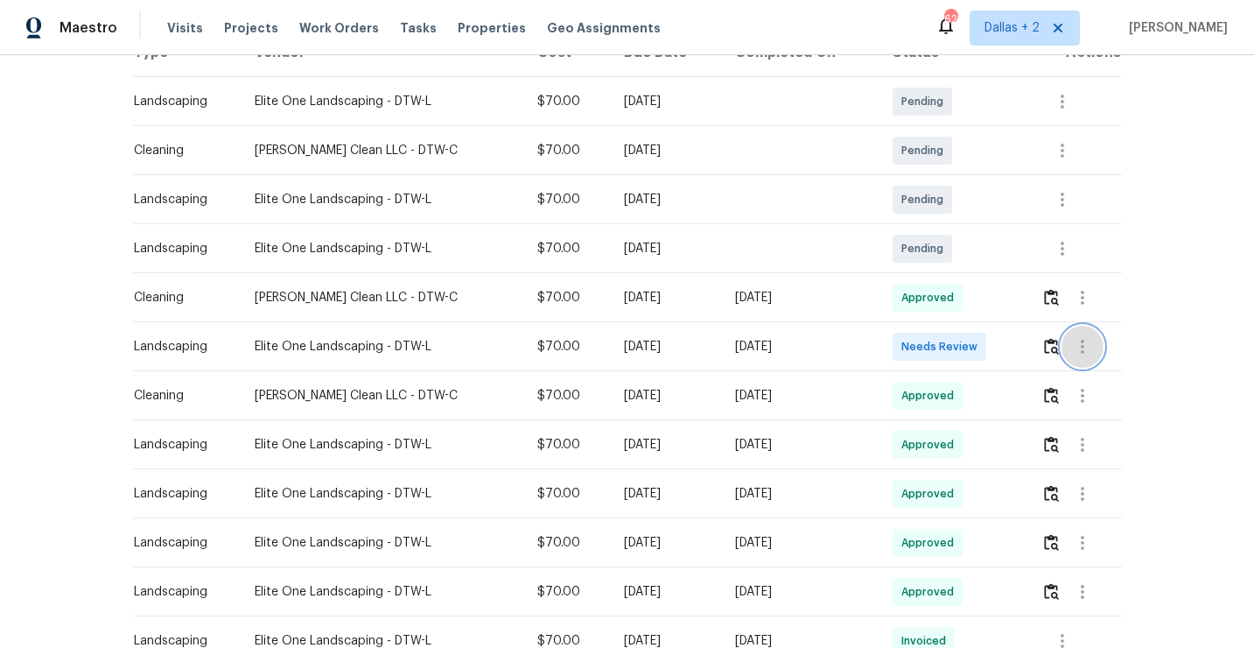
click at [1067, 342] on button "button" at bounding box center [1083, 347] width 42 height 42
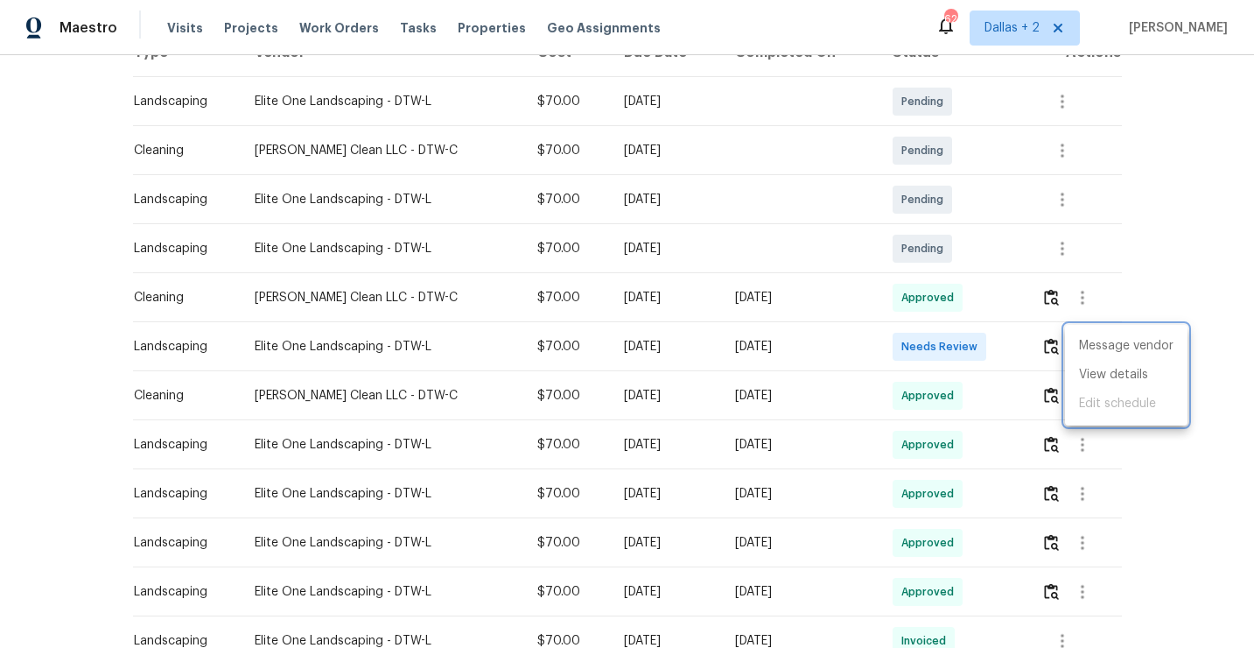
click at [1051, 352] on div at bounding box center [627, 324] width 1254 height 648
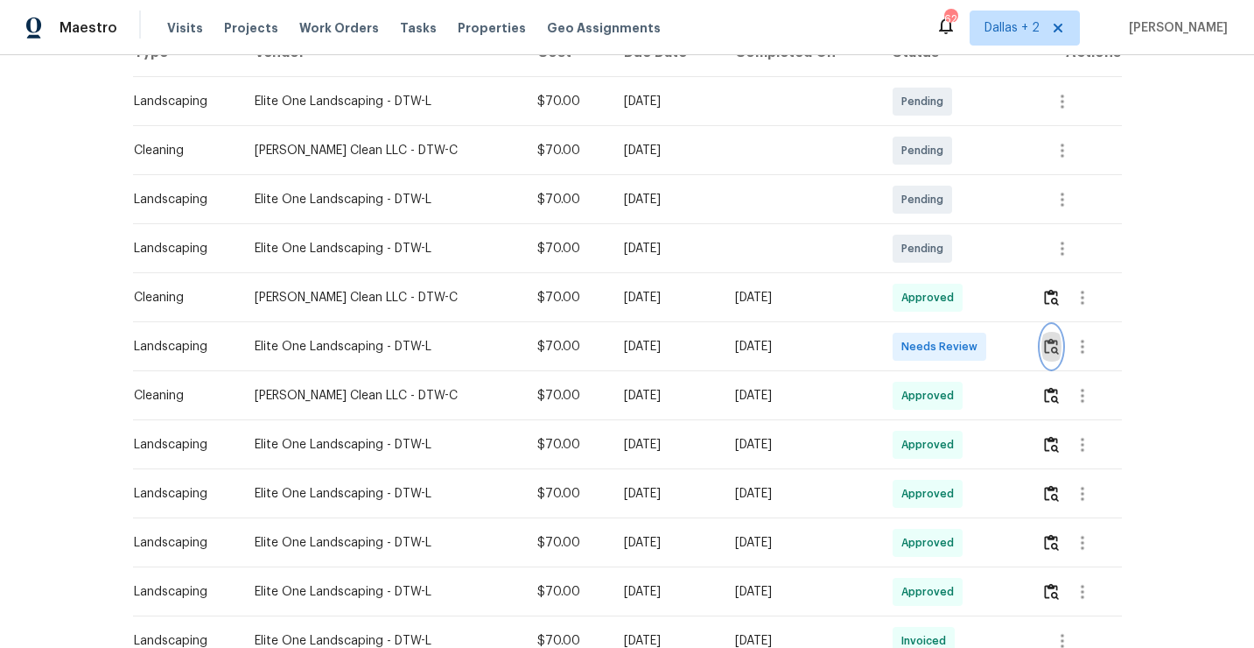
click at [1054, 347] on img "button" at bounding box center [1051, 346] width 15 height 17
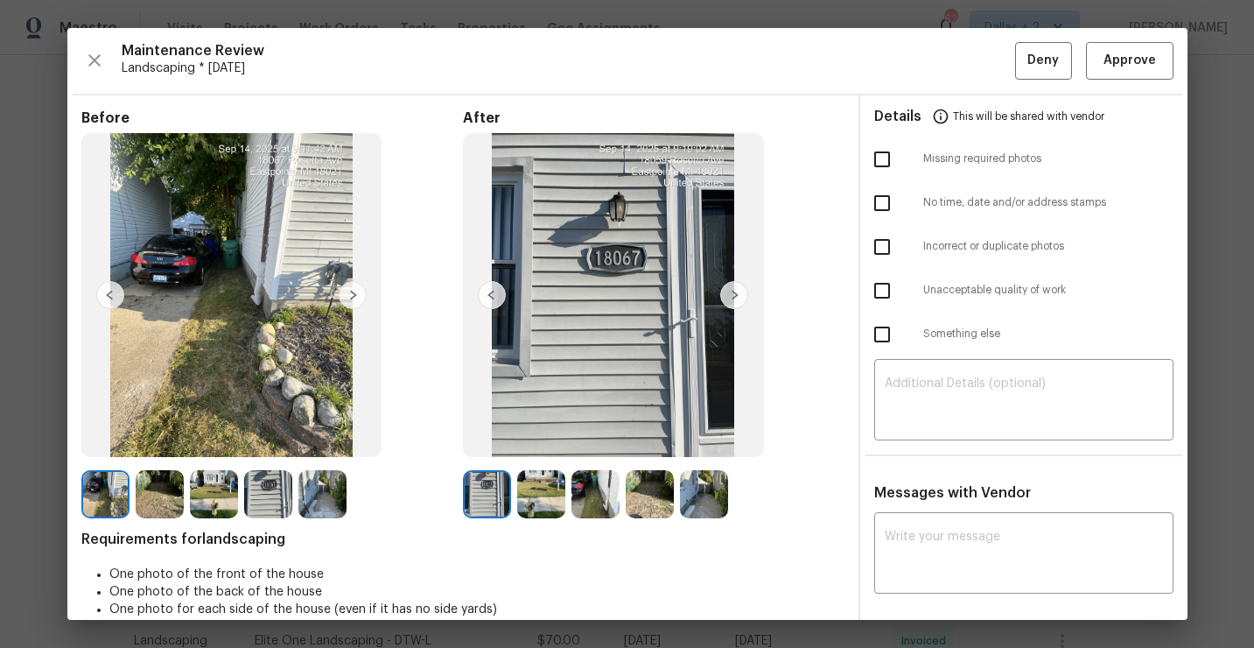
click at [730, 297] on img at bounding box center [734, 295] width 28 height 28
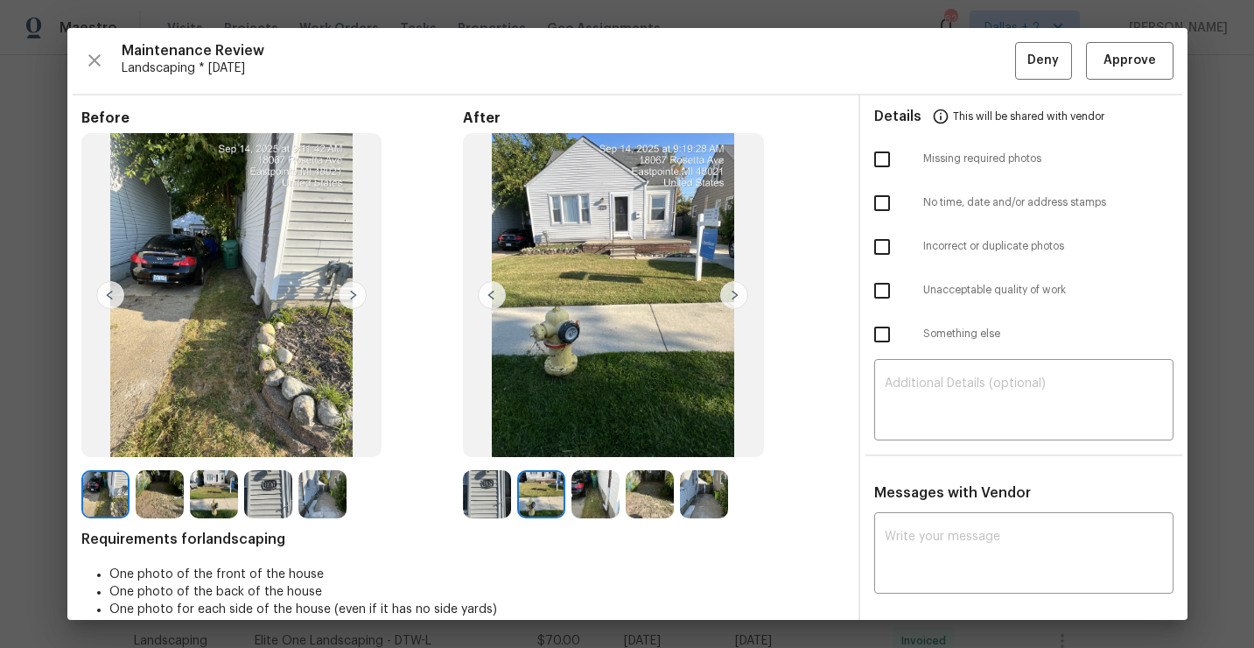
click at [733, 293] on img at bounding box center [734, 295] width 28 height 28
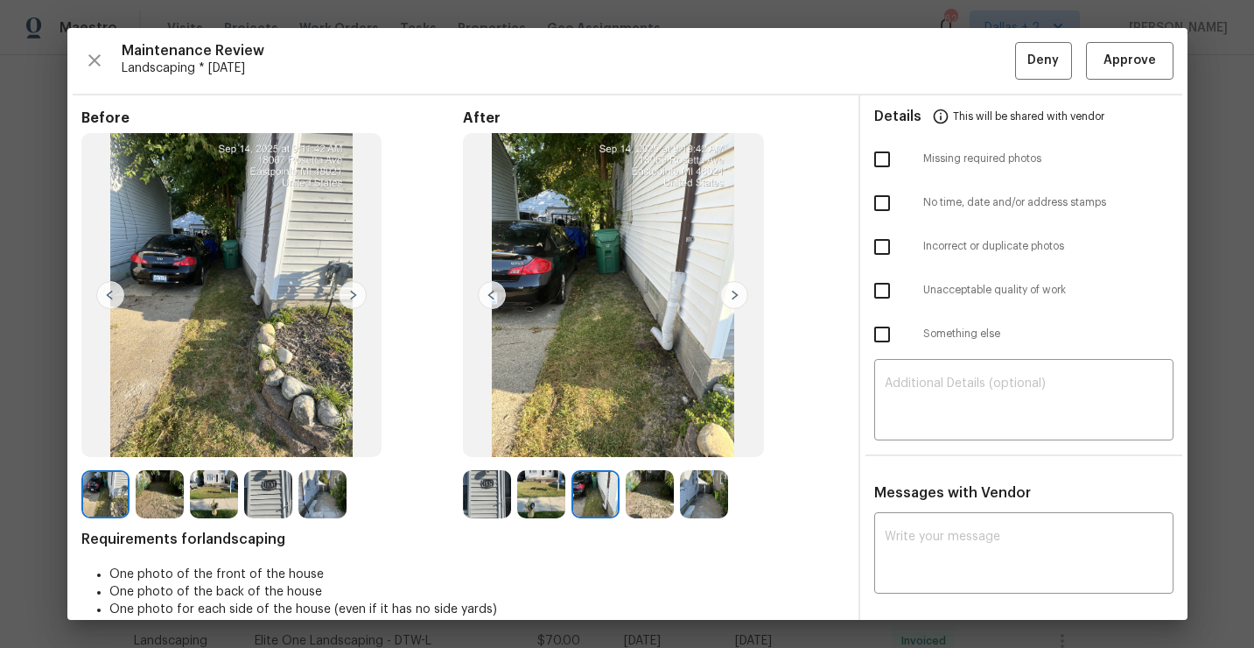
click at [649, 490] on img at bounding box center [650, 494] width 48 height 48
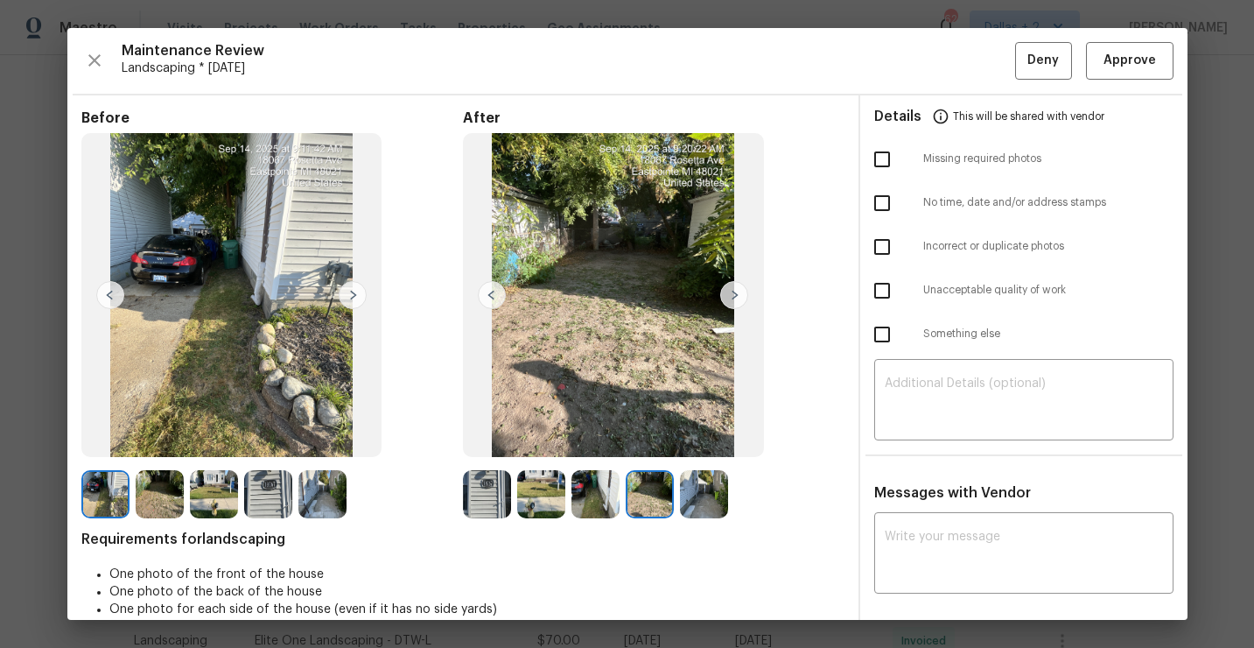
click at [579, 495] on img at bounding box center [596, 494] width 48 height 48
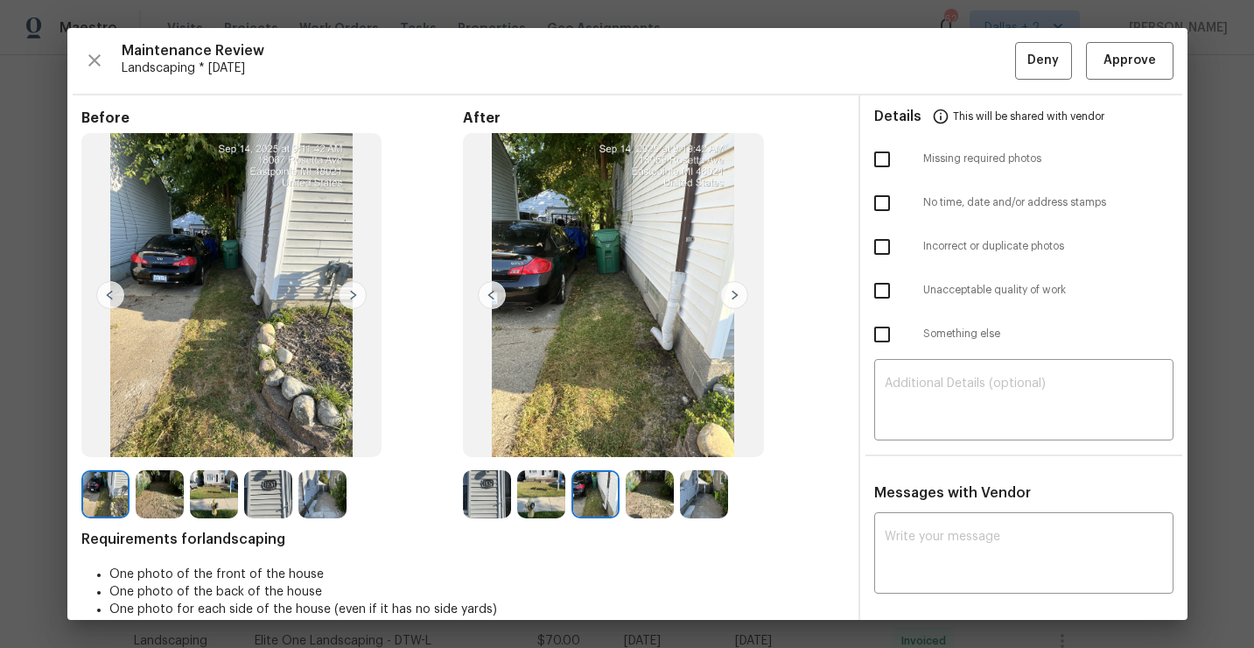
click at [715, 493] on img at bounding box center [704, 494] width 48 height 48
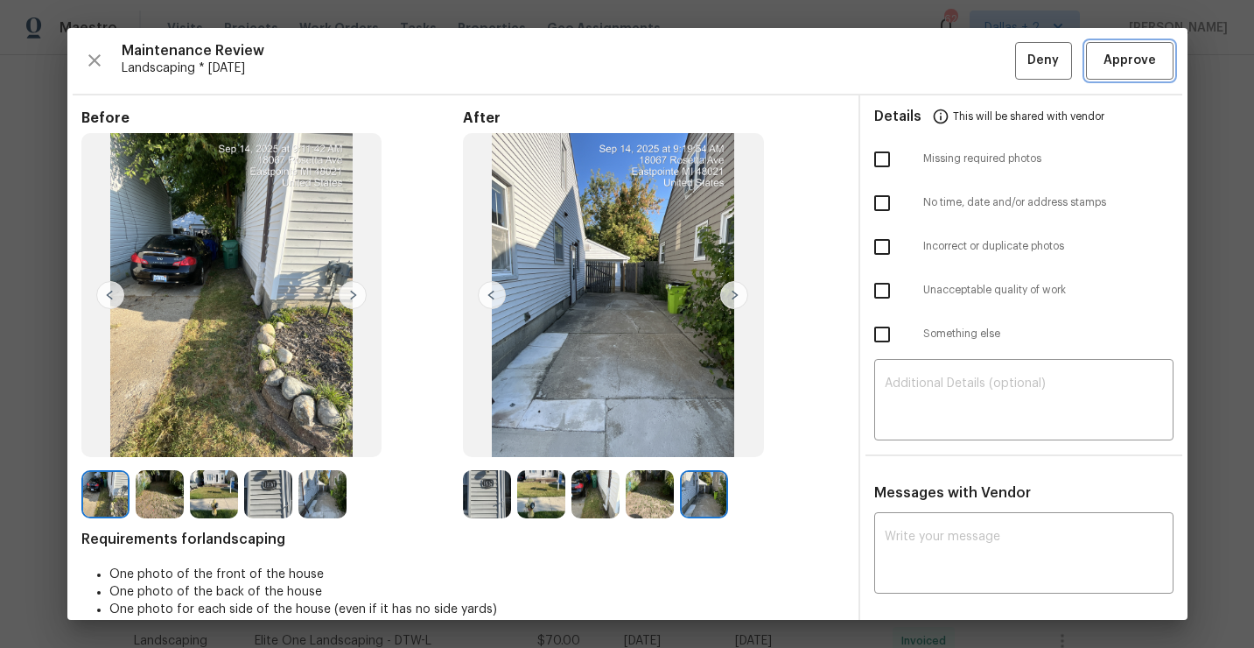
click at [1104, 58] on span "Approve" at bounding box center [1130, 61] width 53 height 22
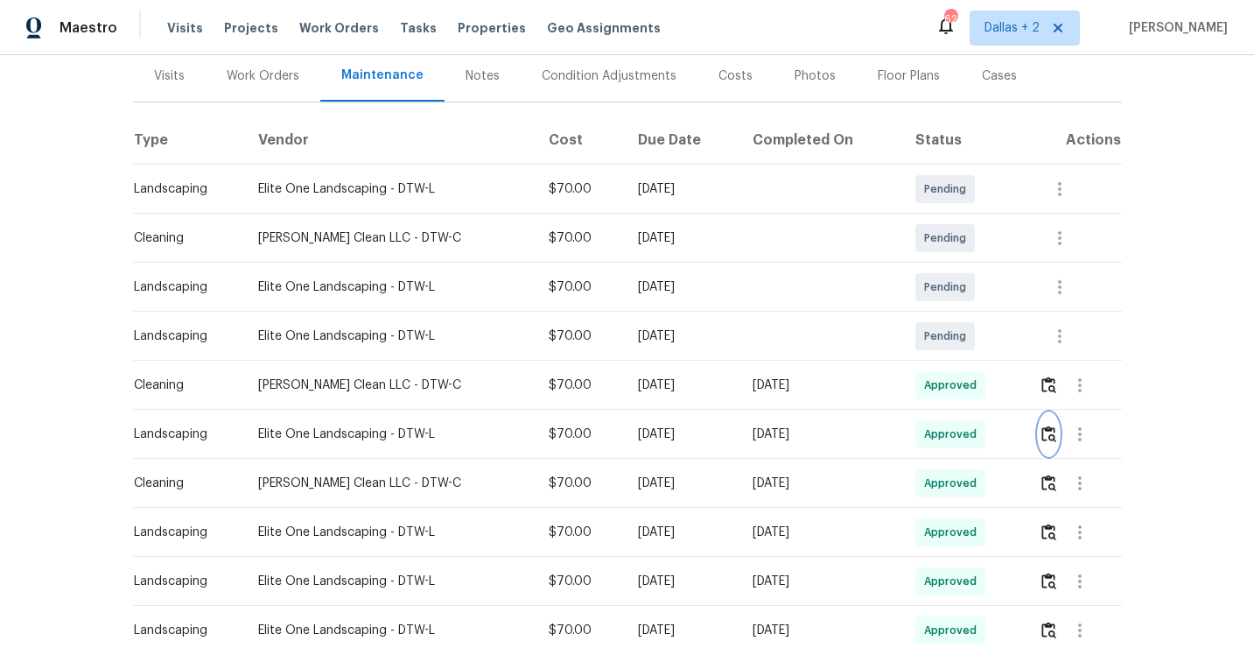
scroll to position [211, 0]
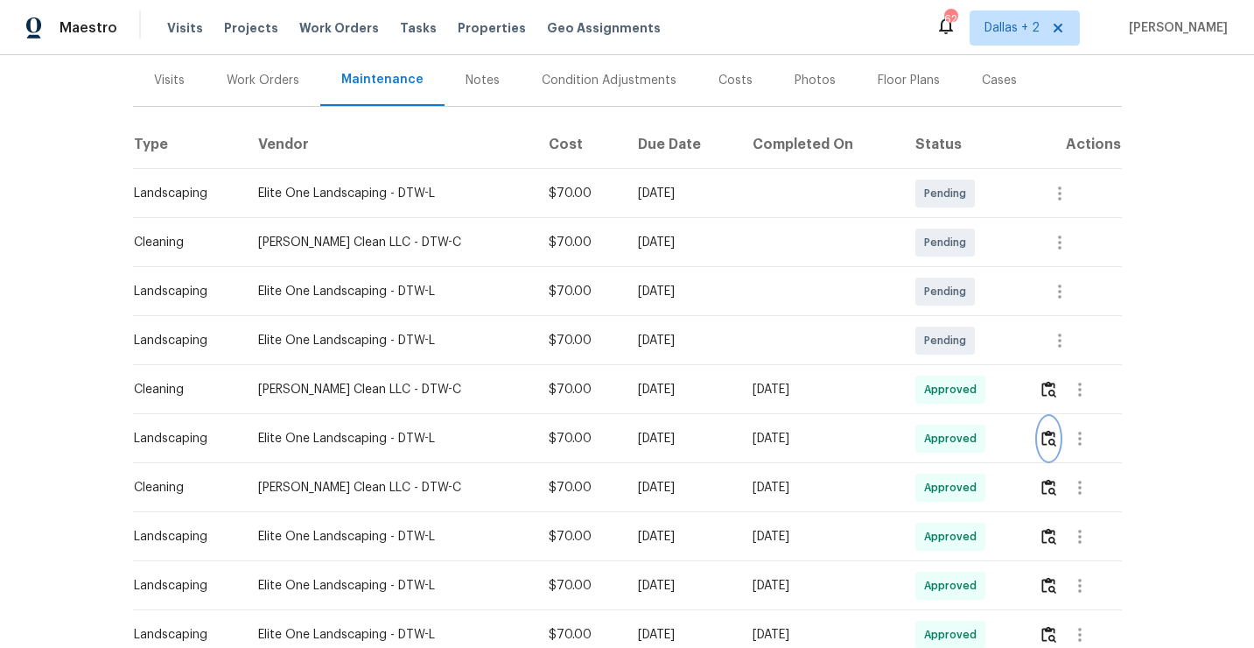
click at [1048, 441] on img "button" at bounding box center [1049, 438] width 15 height 17
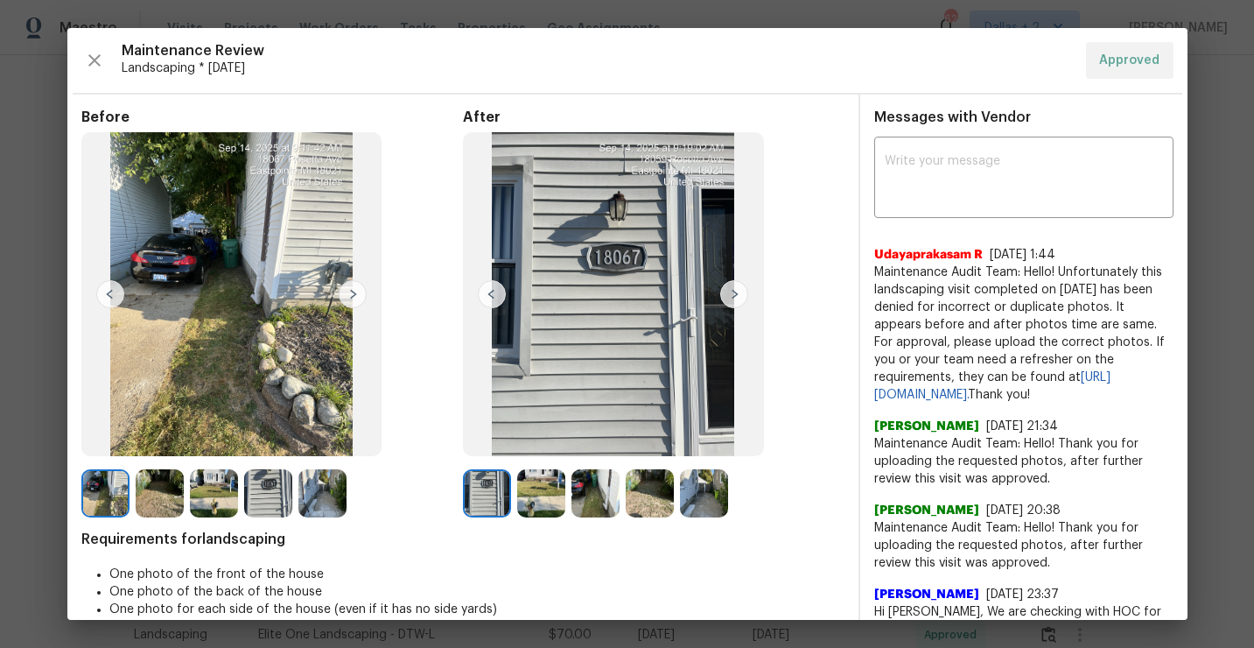
scroll to position [6, 0]
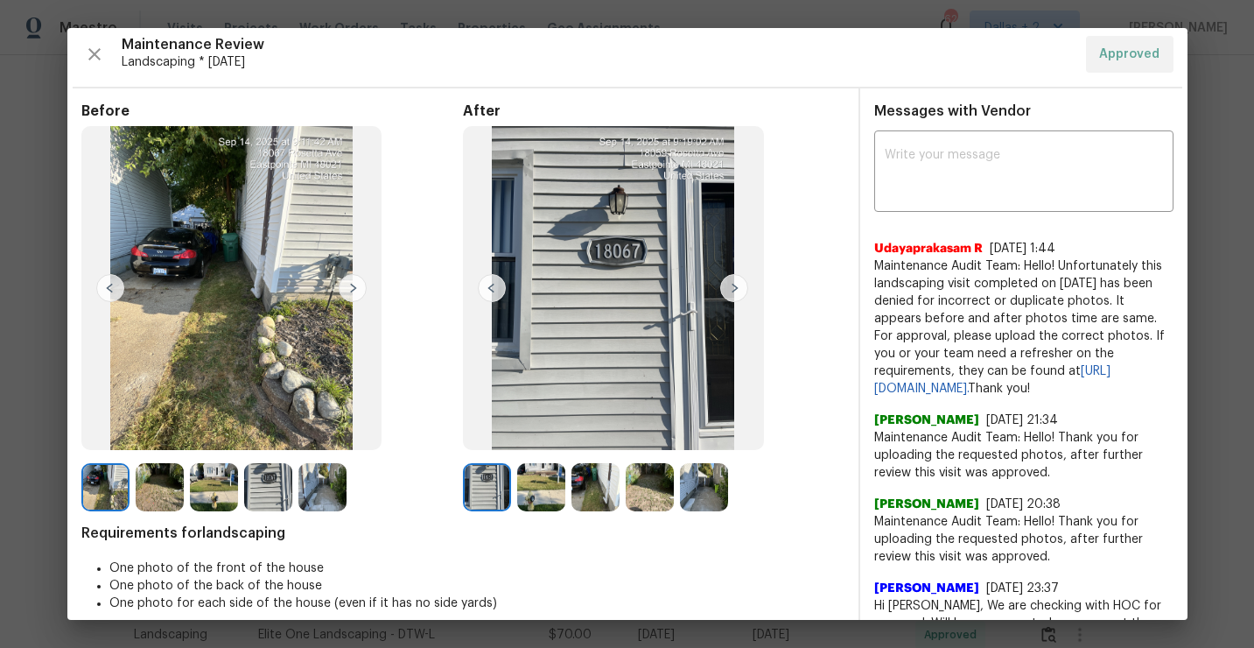
click at [272, 495] on img at bounding box center [268, 487] width 48 height 48
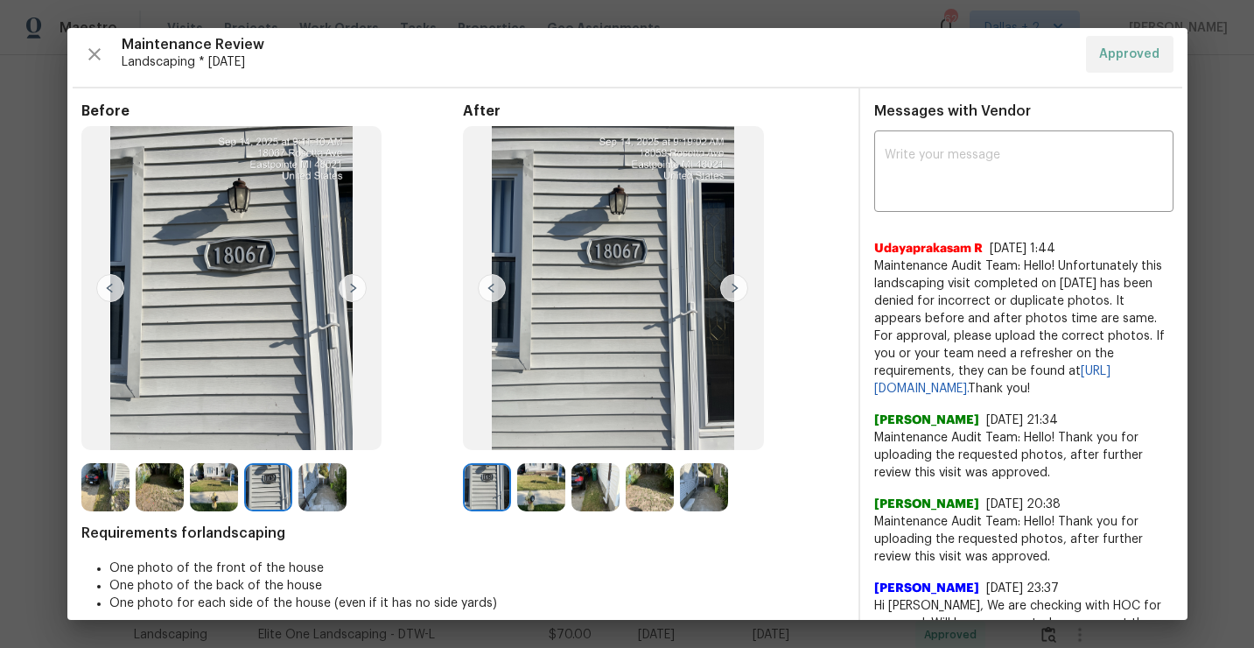
click at [274, 492] on img at bounding box center [268, 487] width 48 height 48
click at [275, 494] on img at bounding box center [268, 487] width 48 height 48
click at [329, 496] on img at bounding box center [322, 487] width 48 height 48
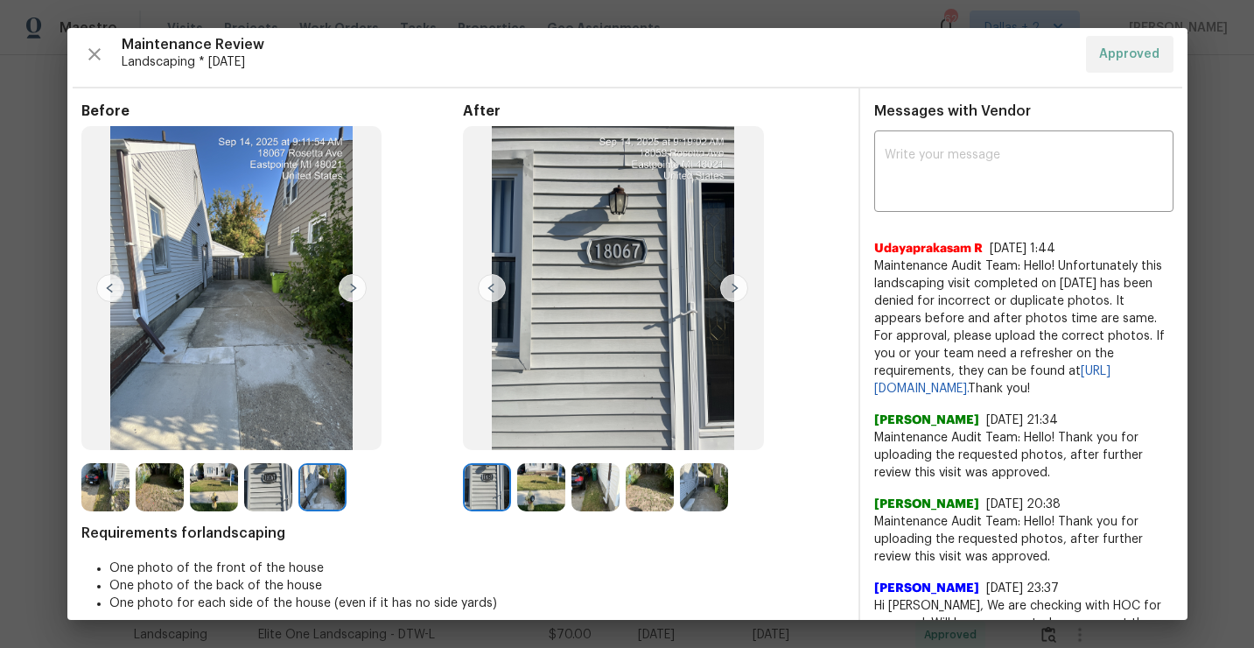
click at [718, 479] on img at bounding box center [704, 487] width 48 height 48
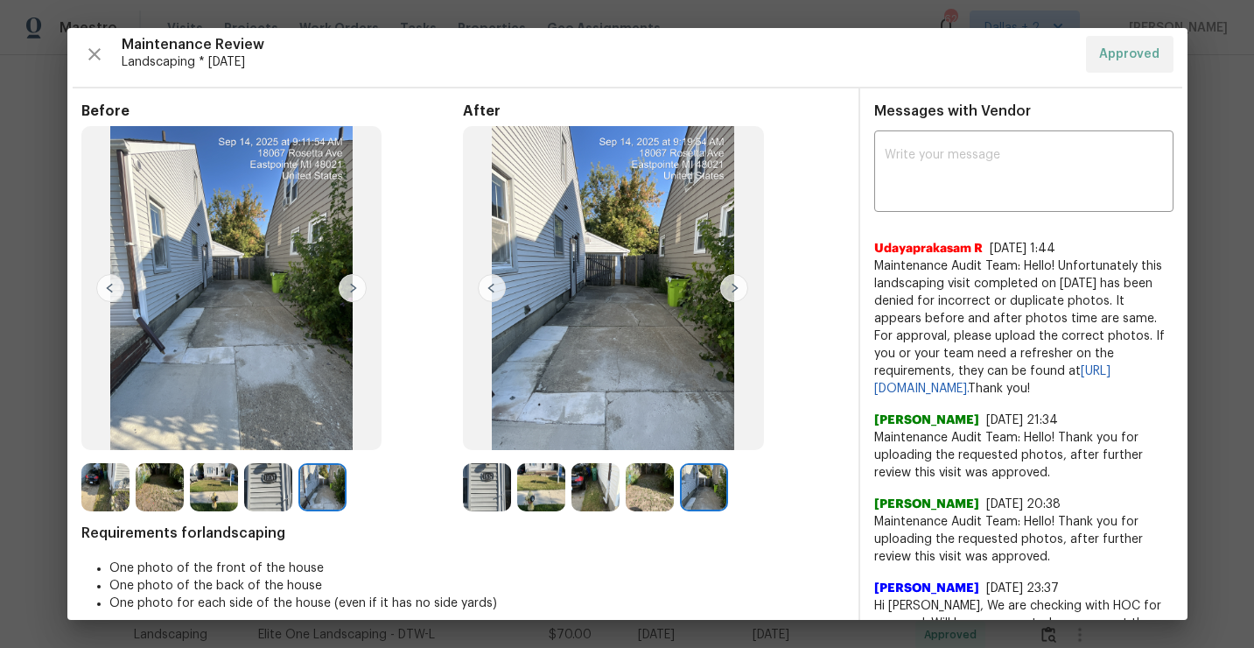
click at [329, 505] on img at bounding box center [322, 487] width 48 height 48
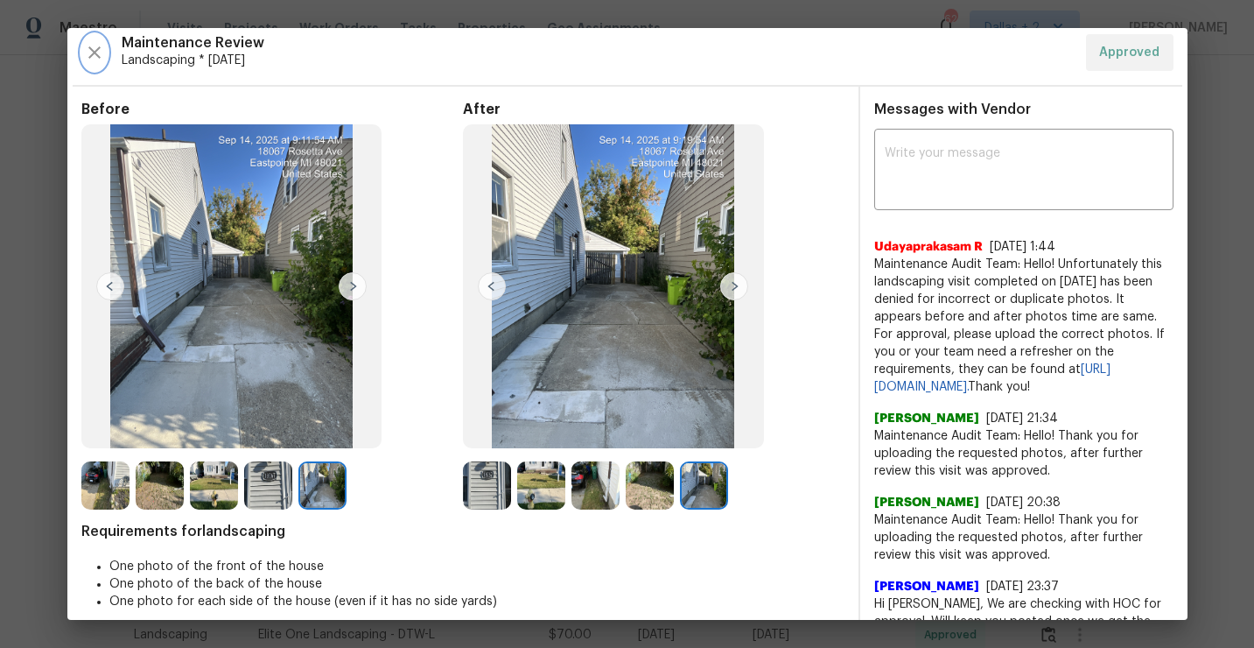
click at [93, 53] on icon "button" at bounding box center [94, 52] width 12 height 12
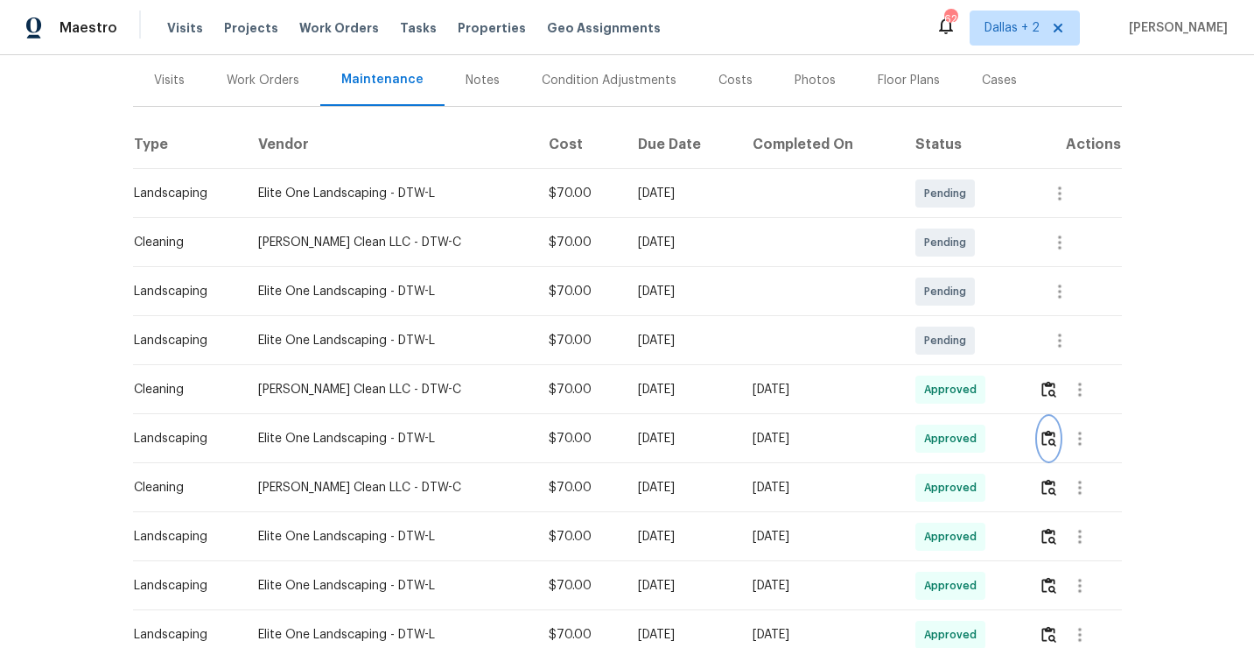
scroll to position [0, 0]
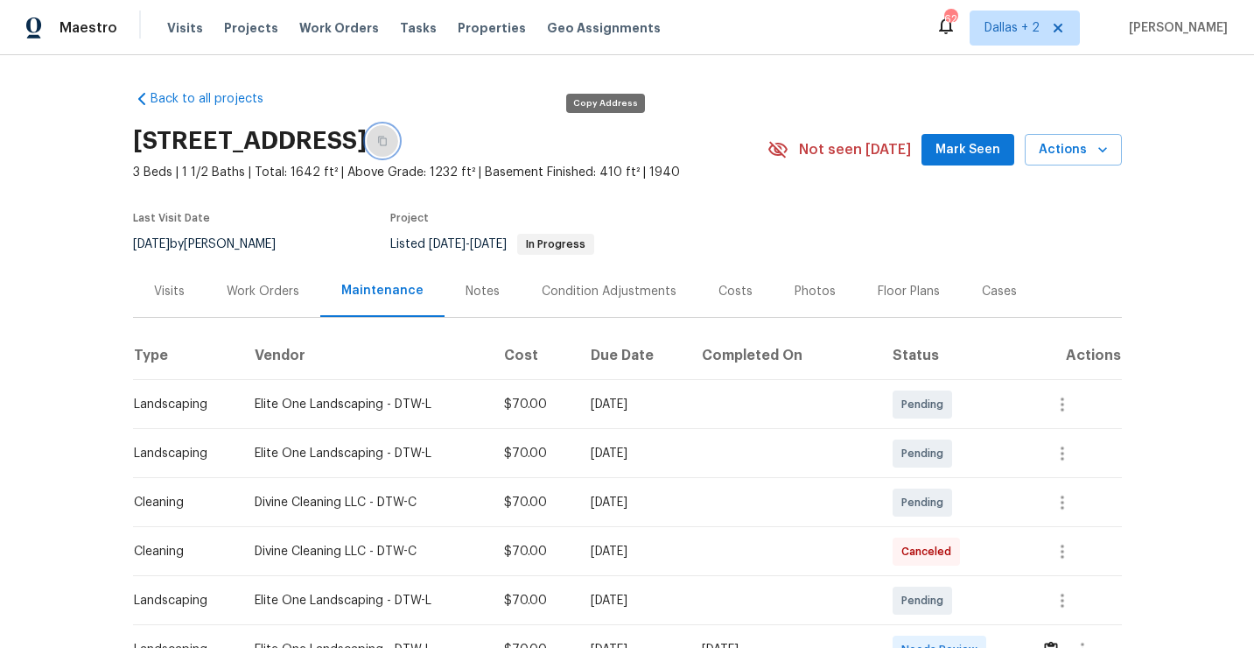
click at [387, 143] on icon "button" at bounding box center [382, 142] width 9 height 10
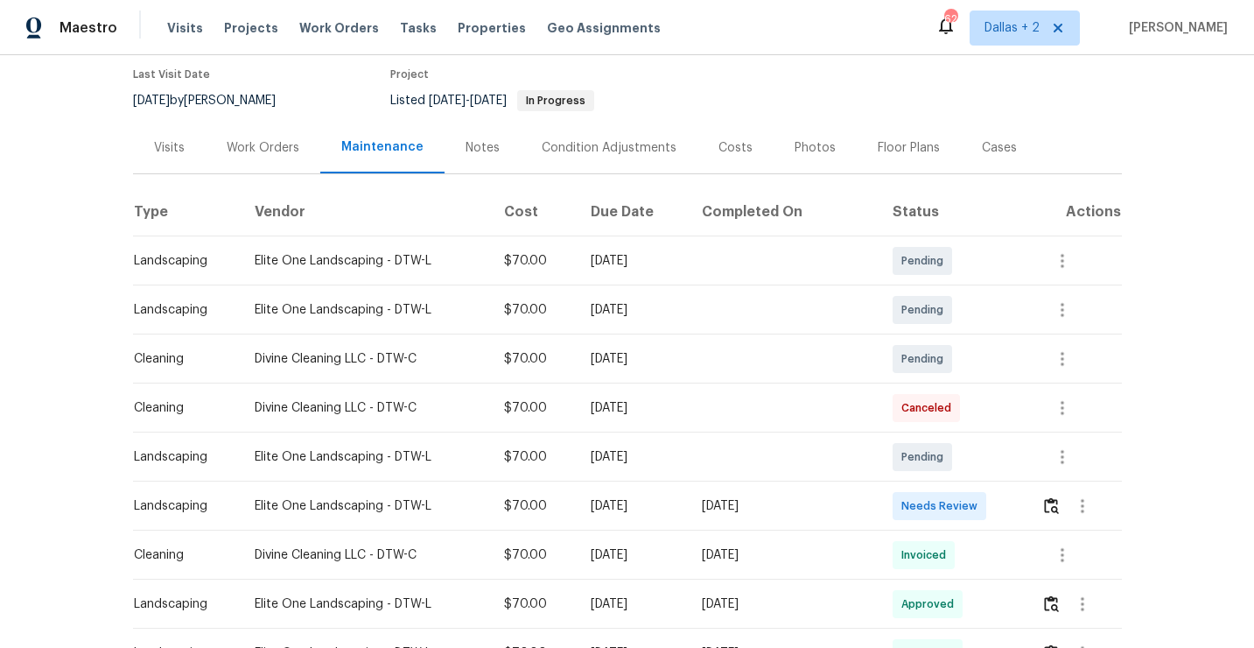
scroll to position [255, 0]
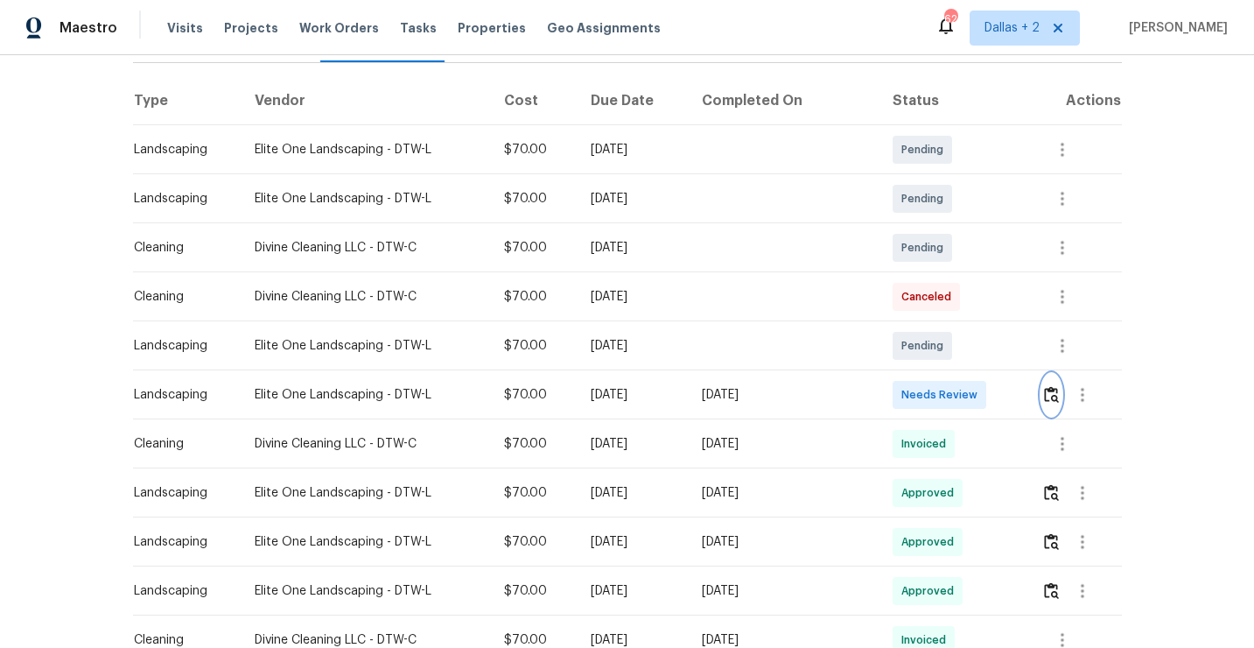
click at [1049, 404] on button "button" at bounding box center [1052, 395] width 20 height 42
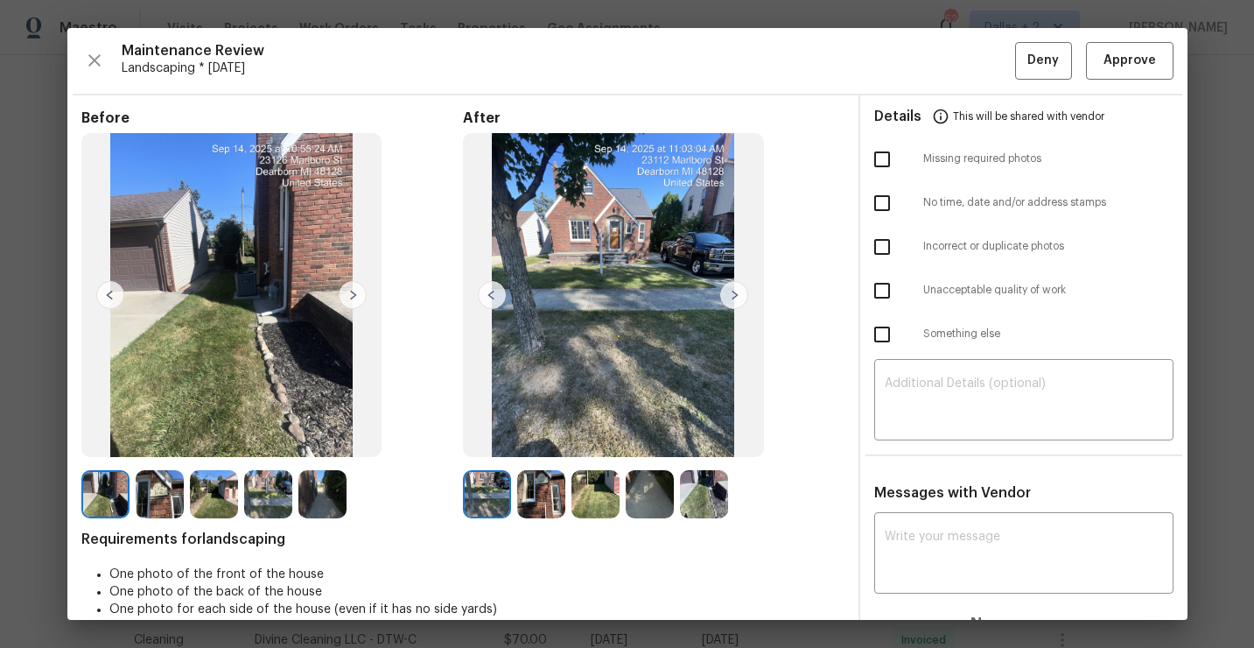
click at [155, 489] on img at bounding box center [160, 494] width 48 height 48
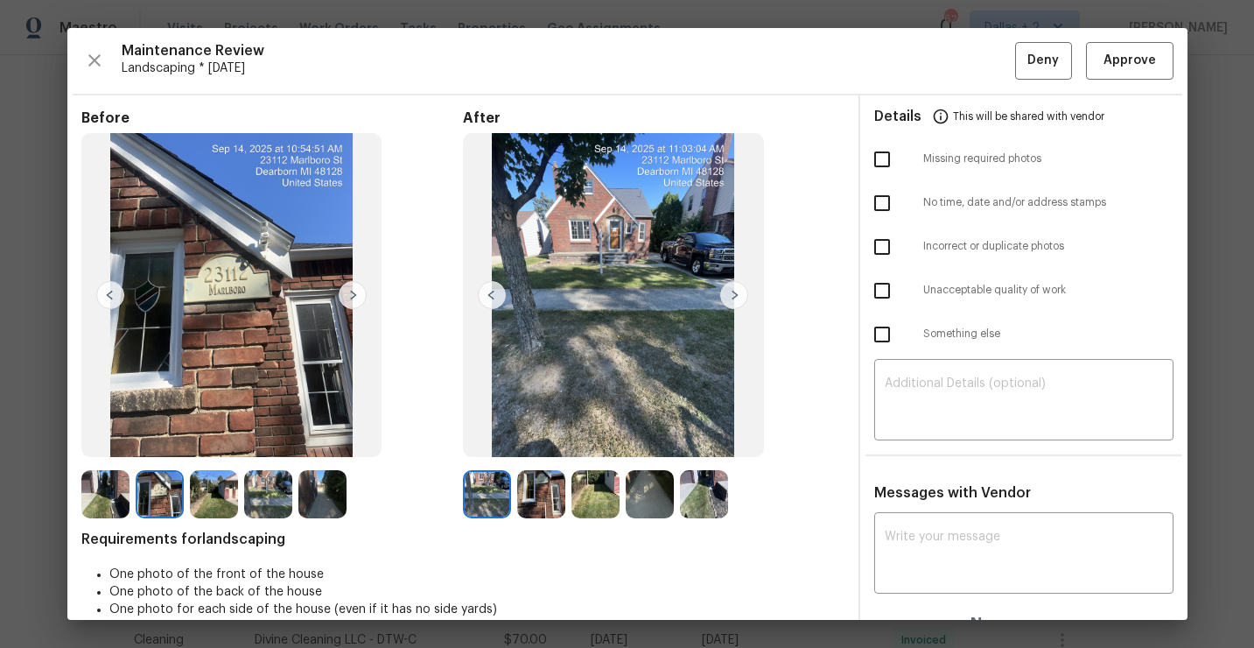
click at [735, 297] on img at bounding box center [734, 295] width 28 height 28
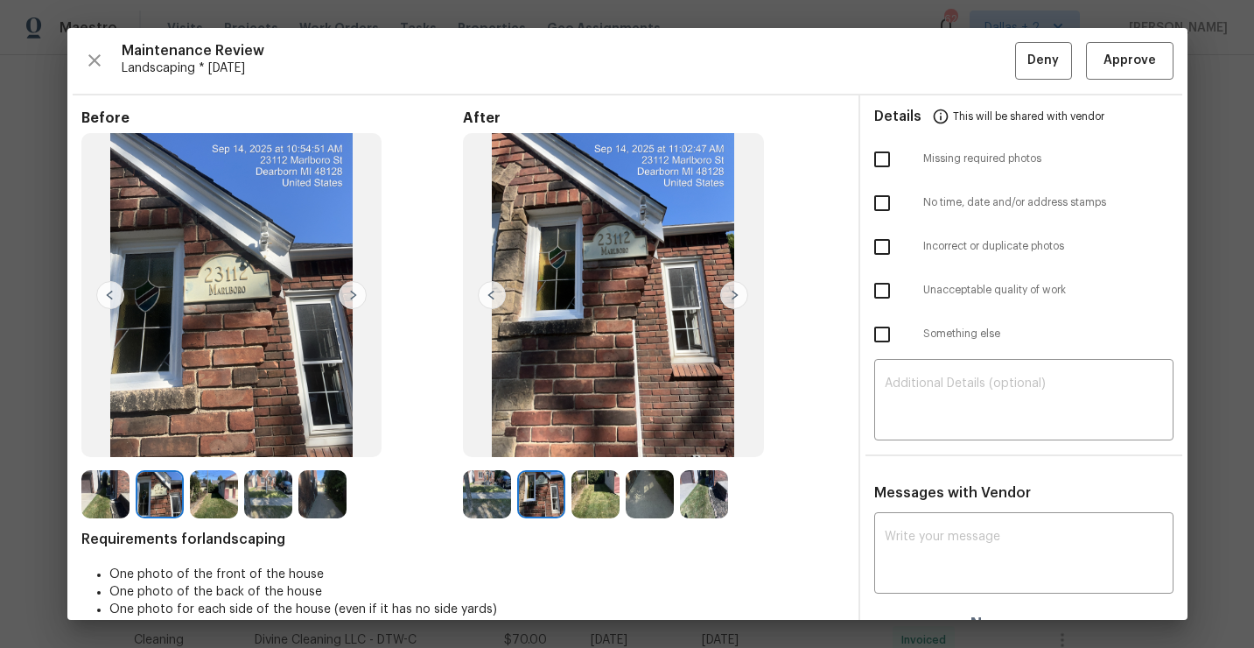
click at [727, 274] on img at bounding box center [613, 295] width 301 height 324
click at [593, 481] on img at bounding box center [596, 494] width 48 height 48
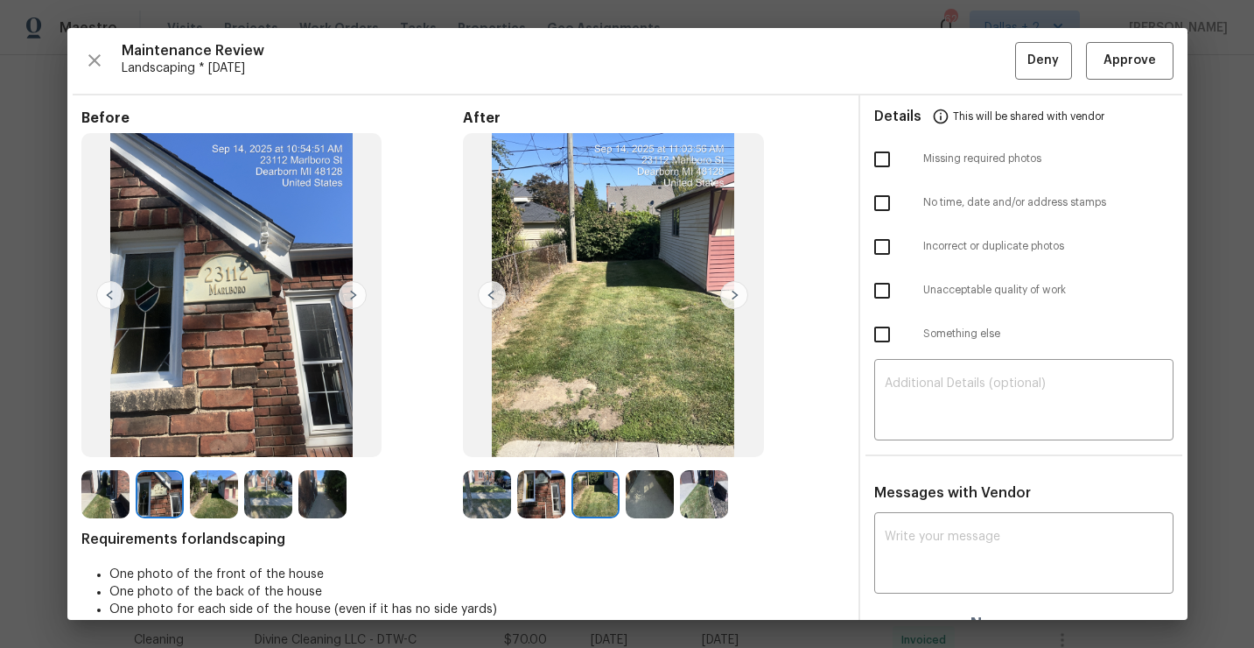
click at [584, 497] on img at bounding box center [596, 494] width 48 height 48
click at [737, 290] on img at bounding box center [734, 295] width 28 height 28
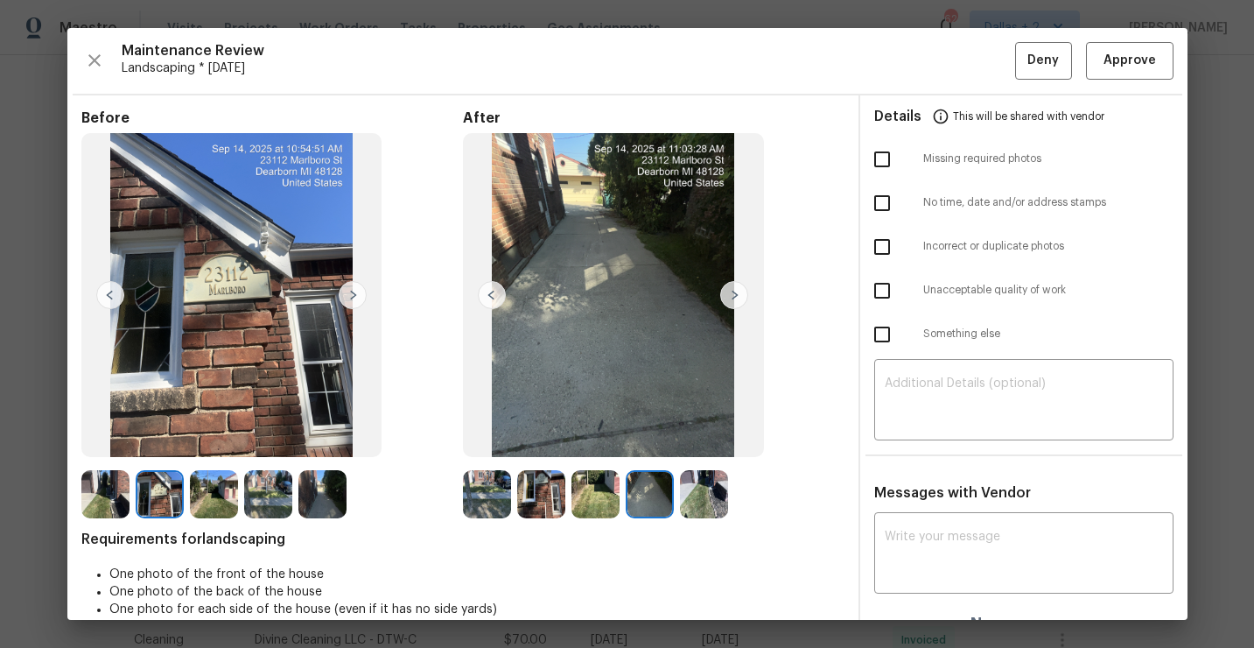
click at [708, 509] on img at bounding box center [704, 494] width 48 height 48
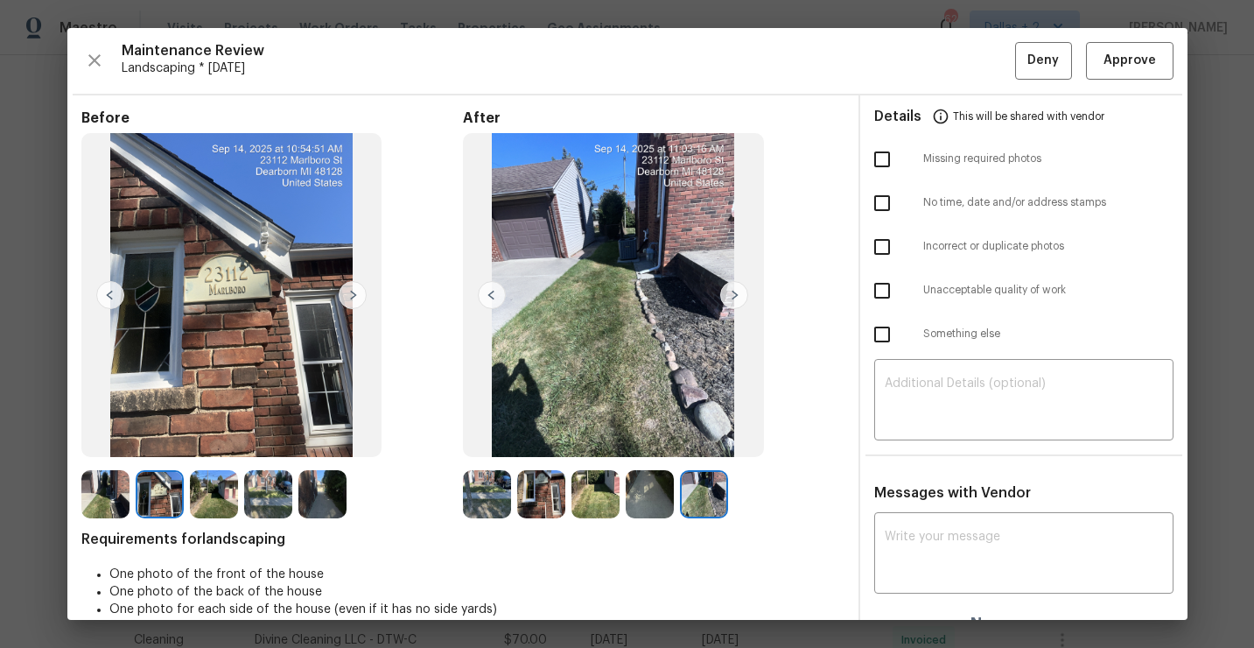
click at [489, 293] on img at bounding box center [492, 295] width 28 height 28
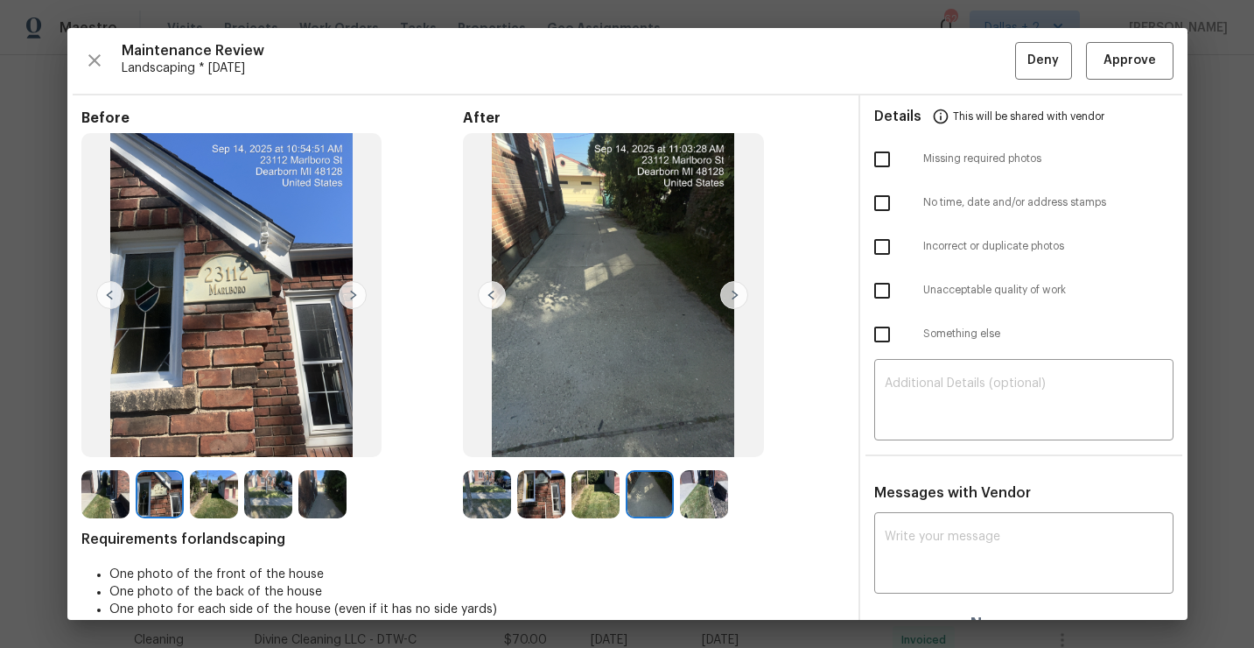
click at [489, 293] on img at bounding box center [492, 295] width 28 height 28
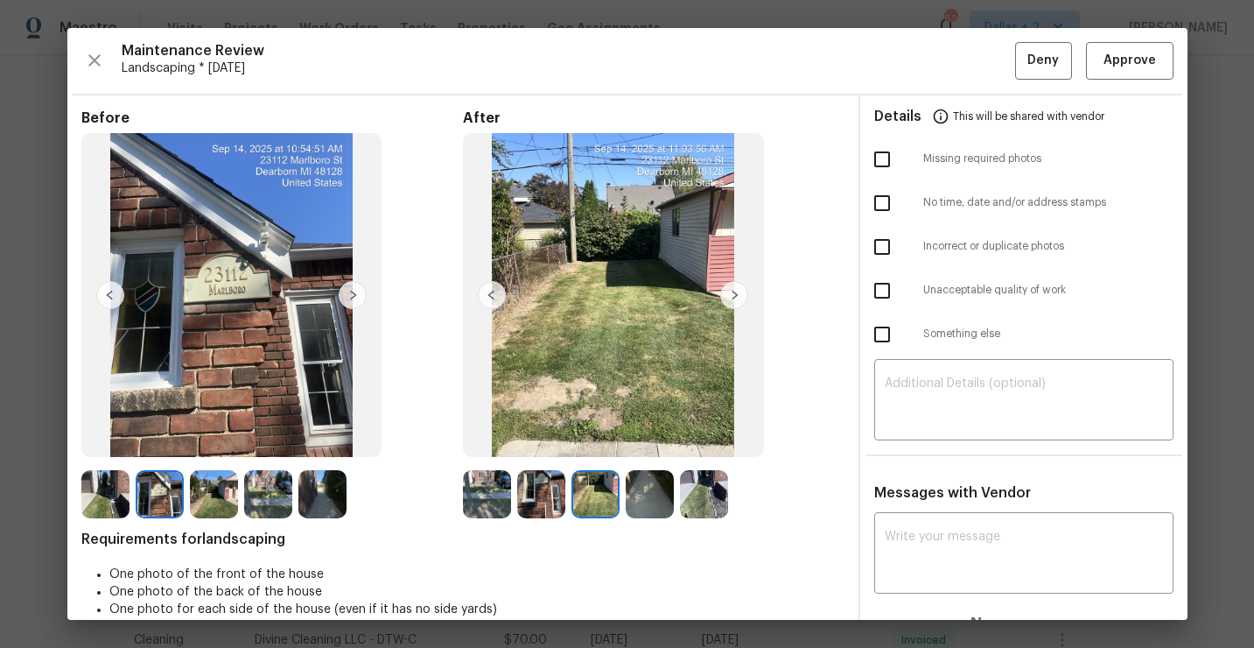
click at [489, 293] on img at bounding box center [492, 295] width 28 height 28
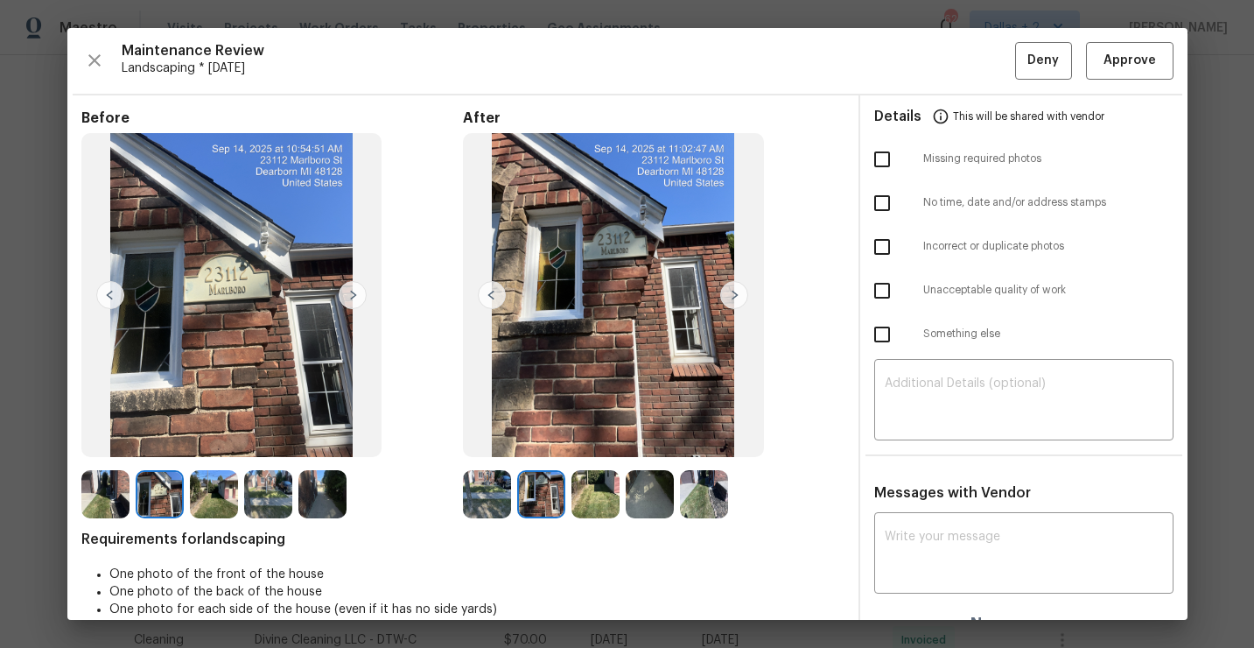
click at [489, 293] on img at bounding box center [492, 295] width 28 height 28
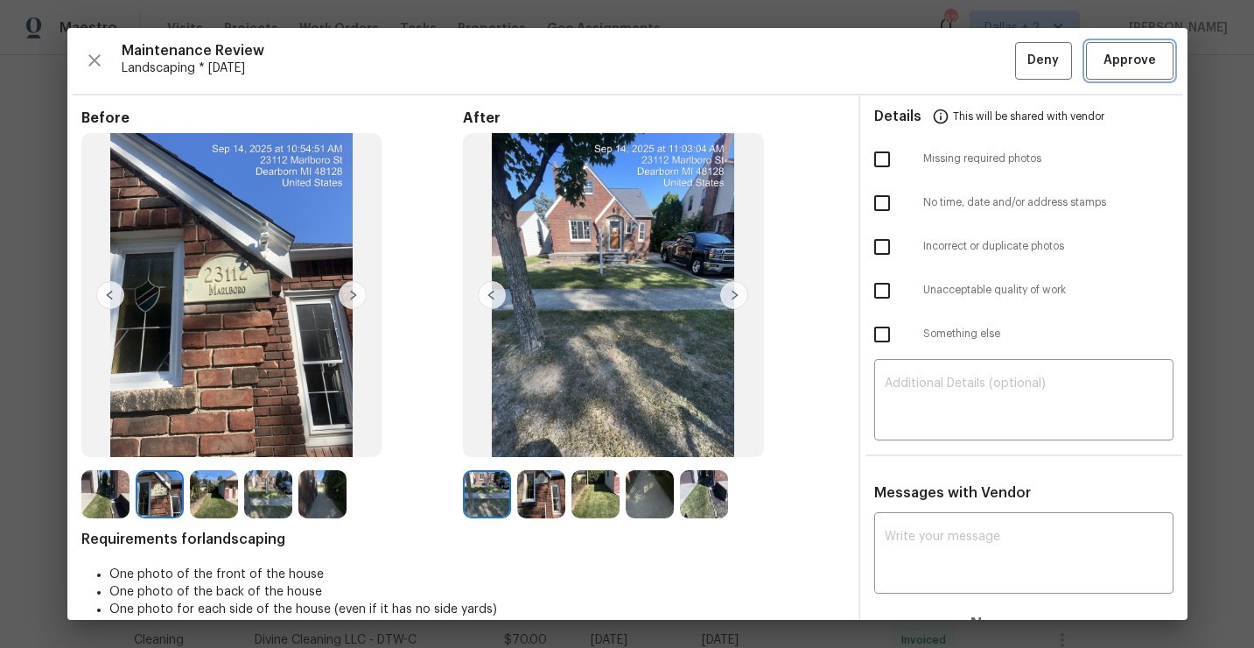
click at [1139, 53] on span "Approve" at bounding box center [1130, 61] width 53 height 22
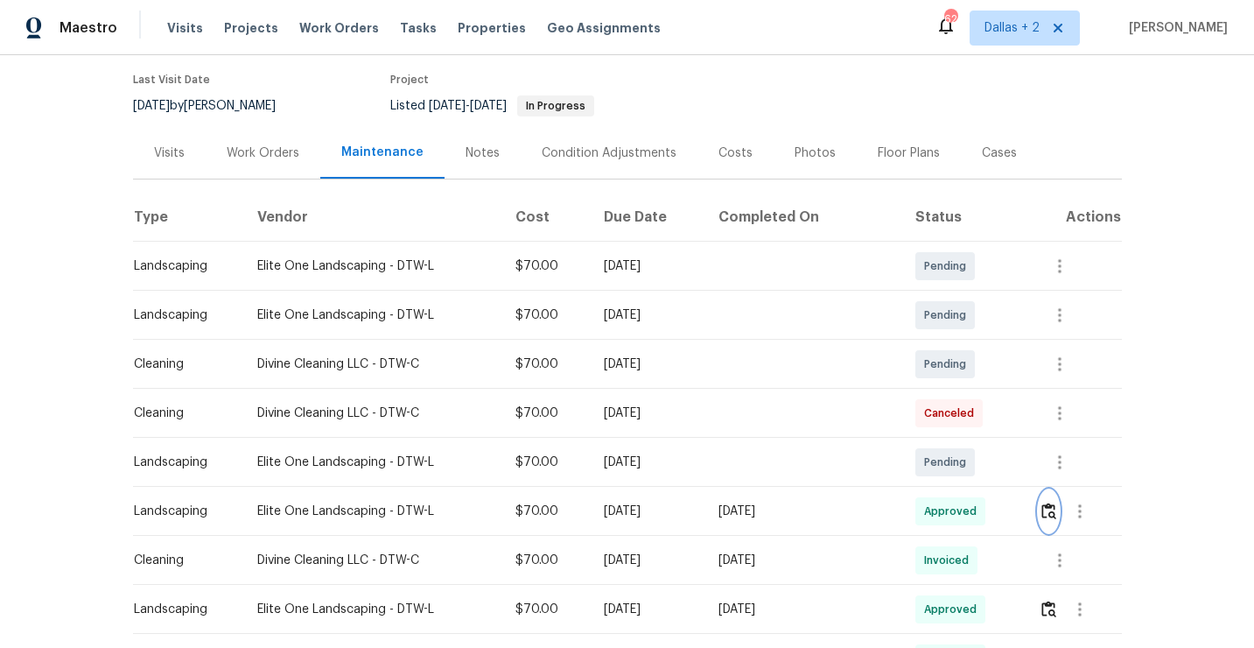
scroll to position [0, 0]
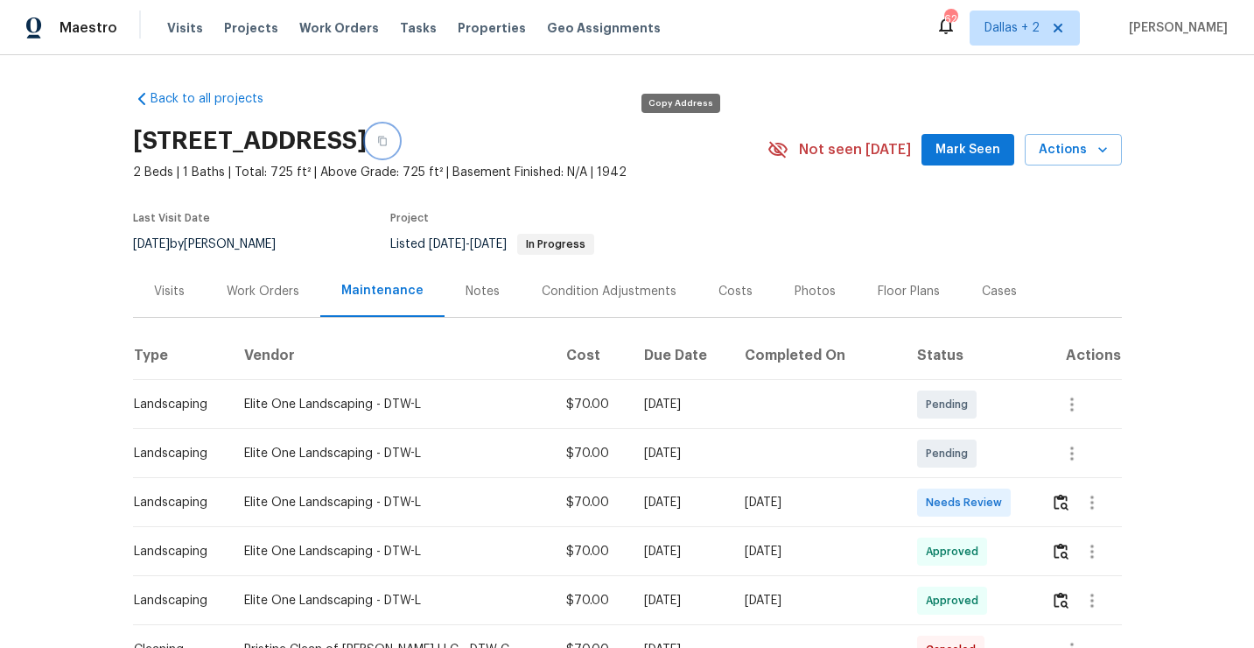
click at [387, 142] on icon "button" at bounding box center [382, 142] width 9 height 10
click at [1061, 507] on img "button" at bounding box center [1061, 502] width 15 height 17
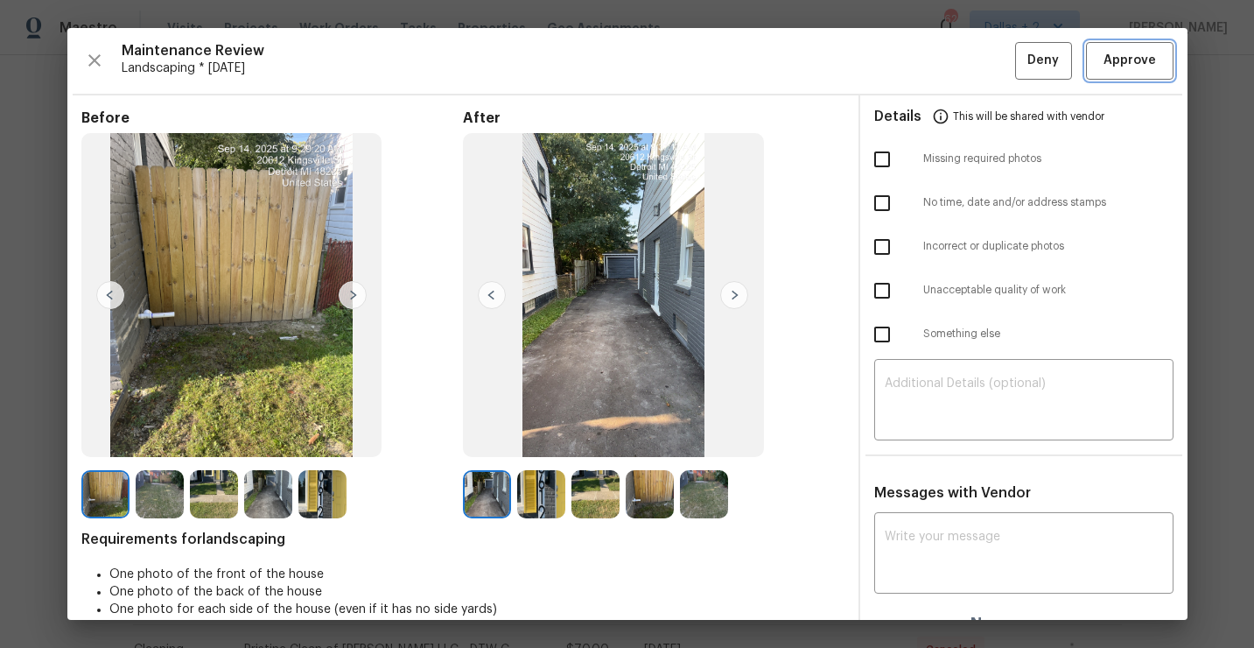
click at [1147, 68] on span "Approve" at bounding box center [1130, 61] width 53 height 22
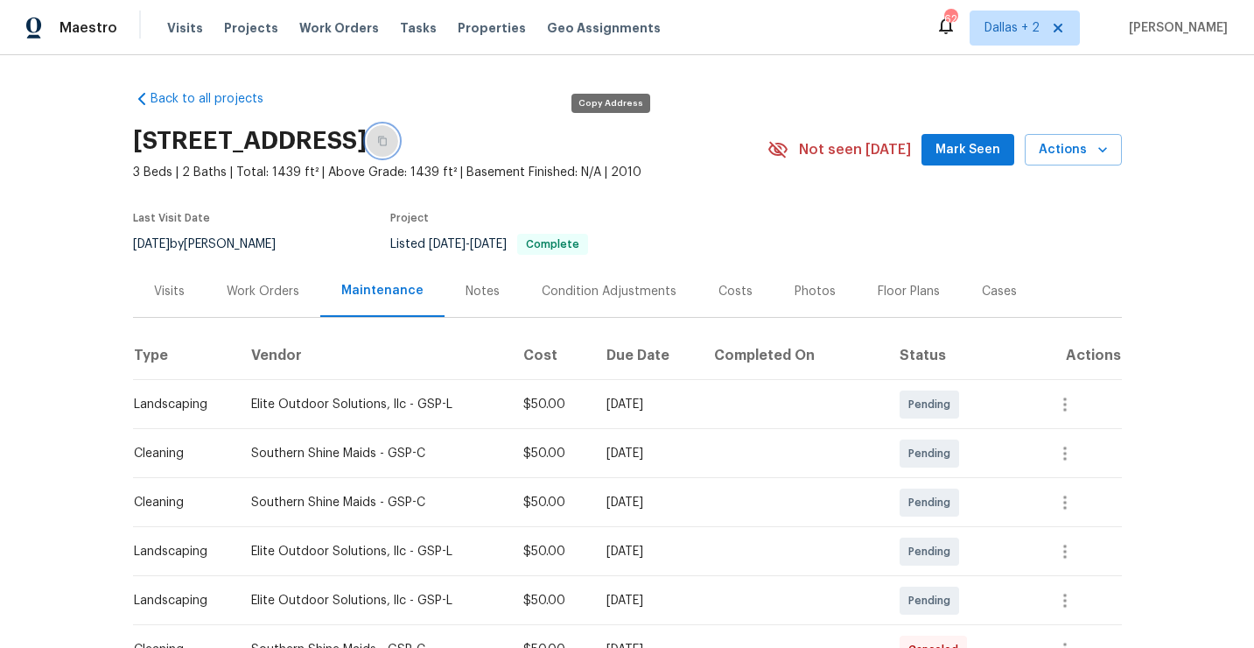
click at [398, 134] on button "button" at bounding box center [383, 141] width 32 height 32
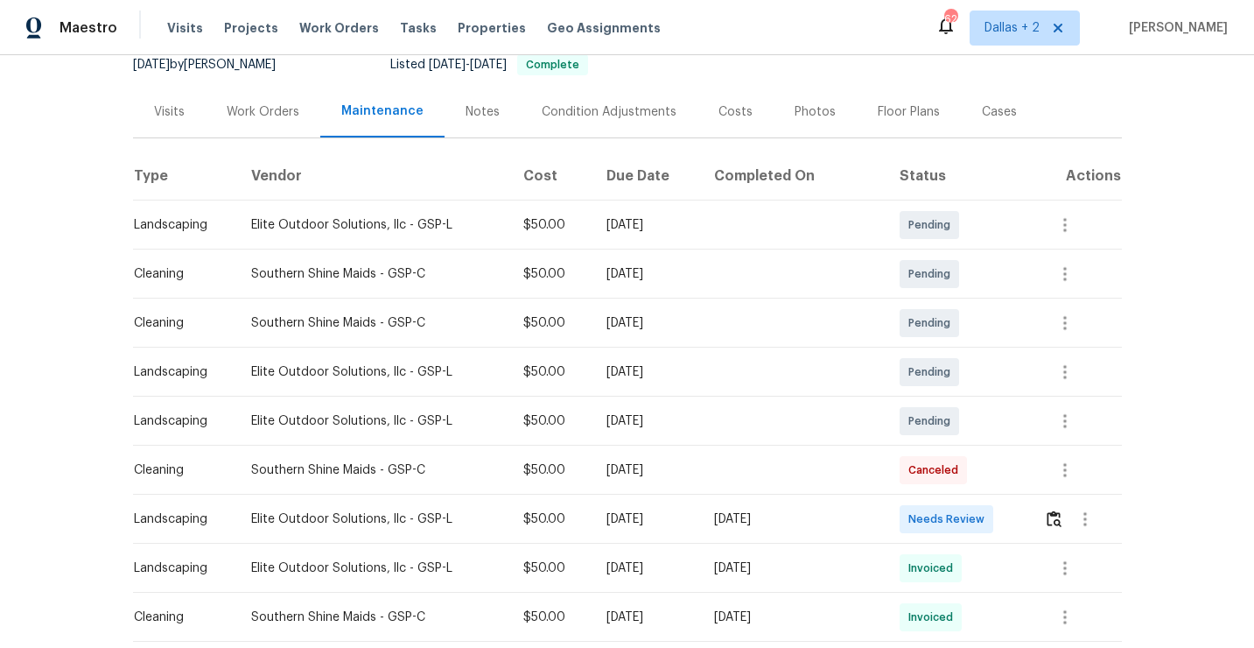
scroll to position [257, 0]
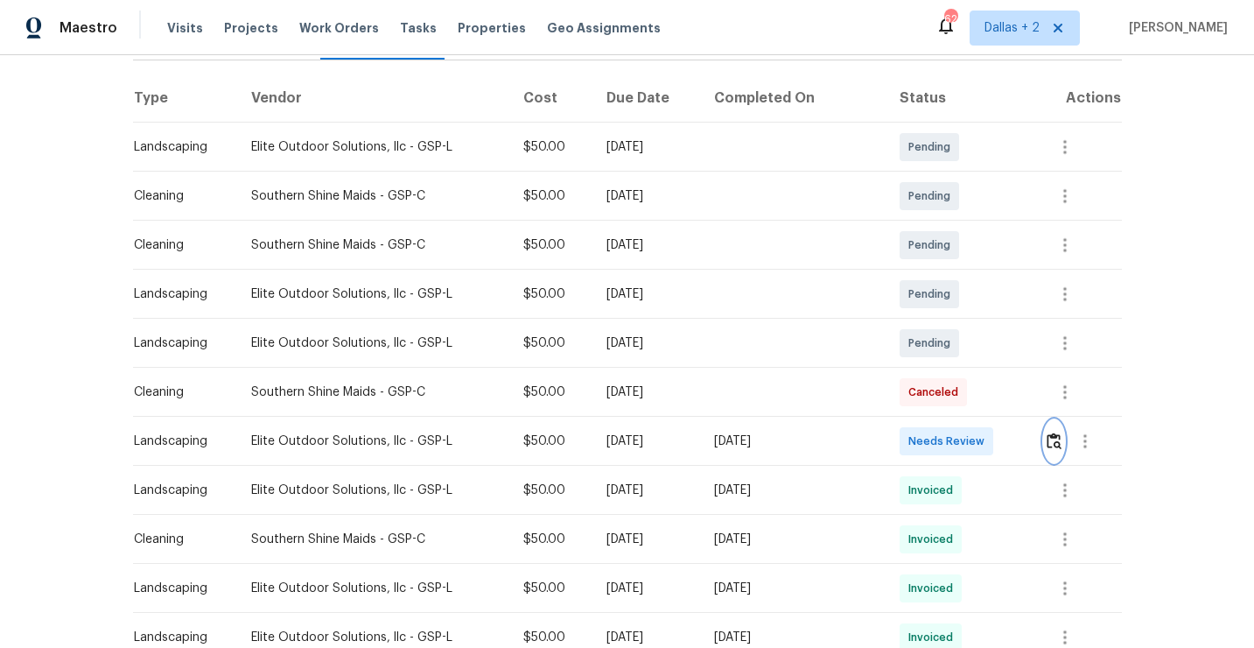
click at [1056, 452] on button "button" at bounding box center [1054, 441] width 20 height 42
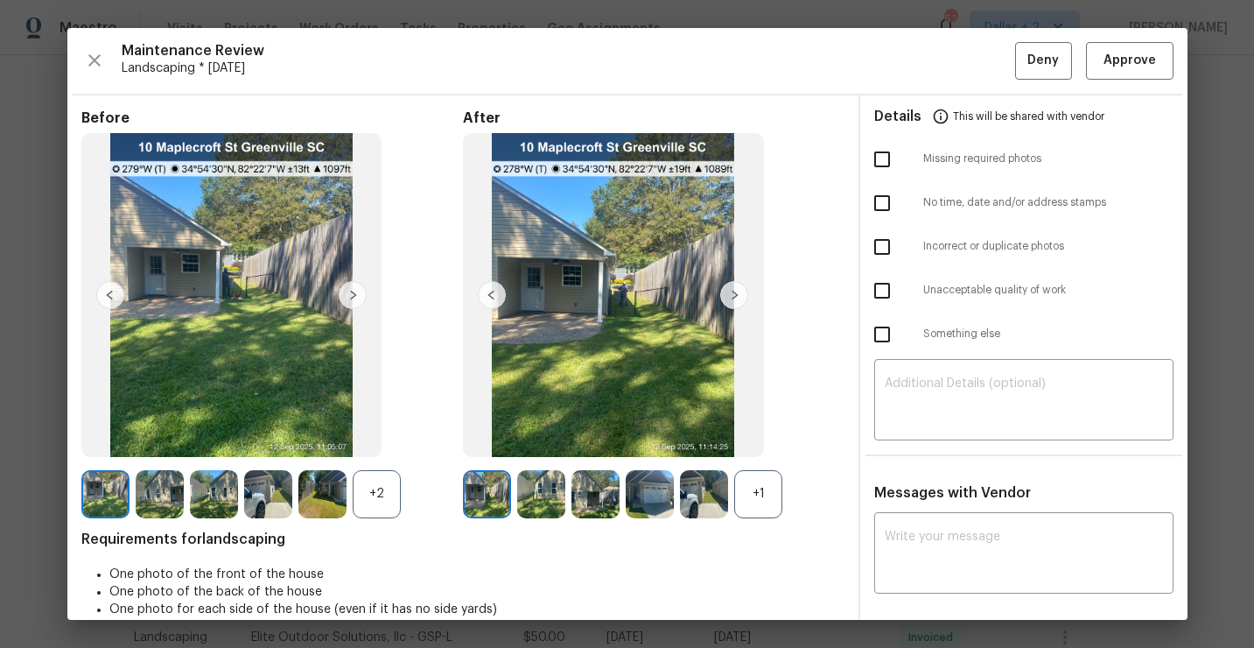
click at [744, 493] on div "+1" at bounding box center [758, 494] width 48 height 48
click at [380, 492] on div "+2" at bounding box center [377, 494] width 48 height 48
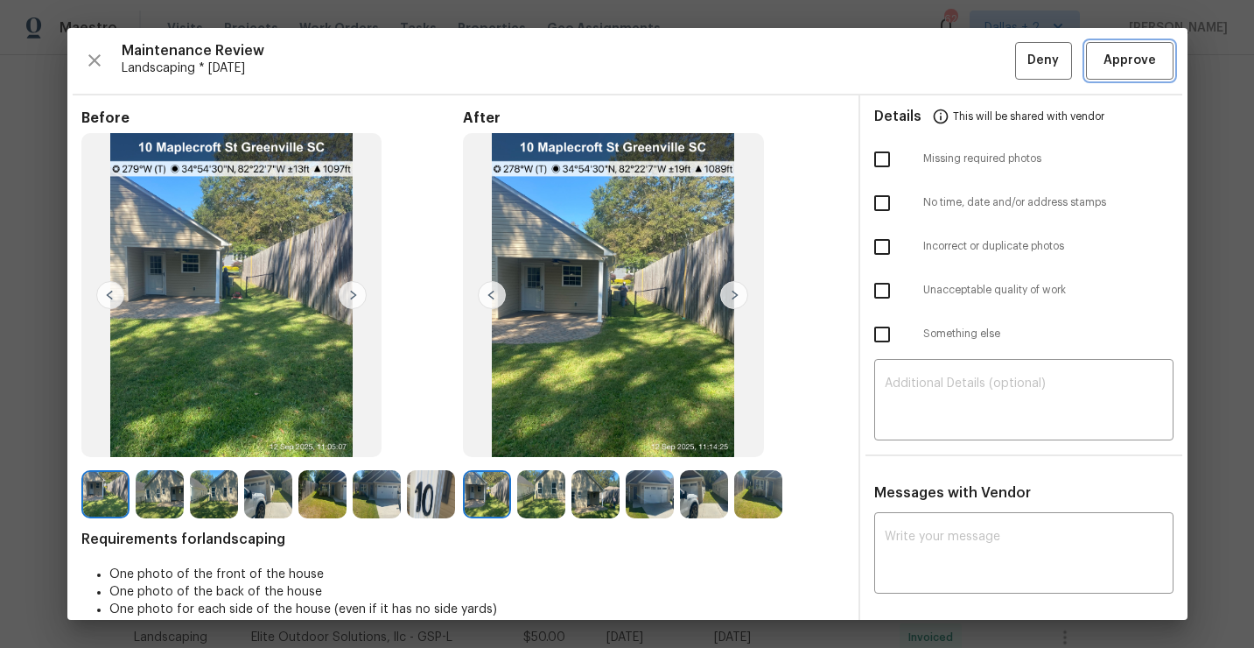
click at [1105, 73] on button "Approve" at bounding box center [1130, 61] width 88 height 38
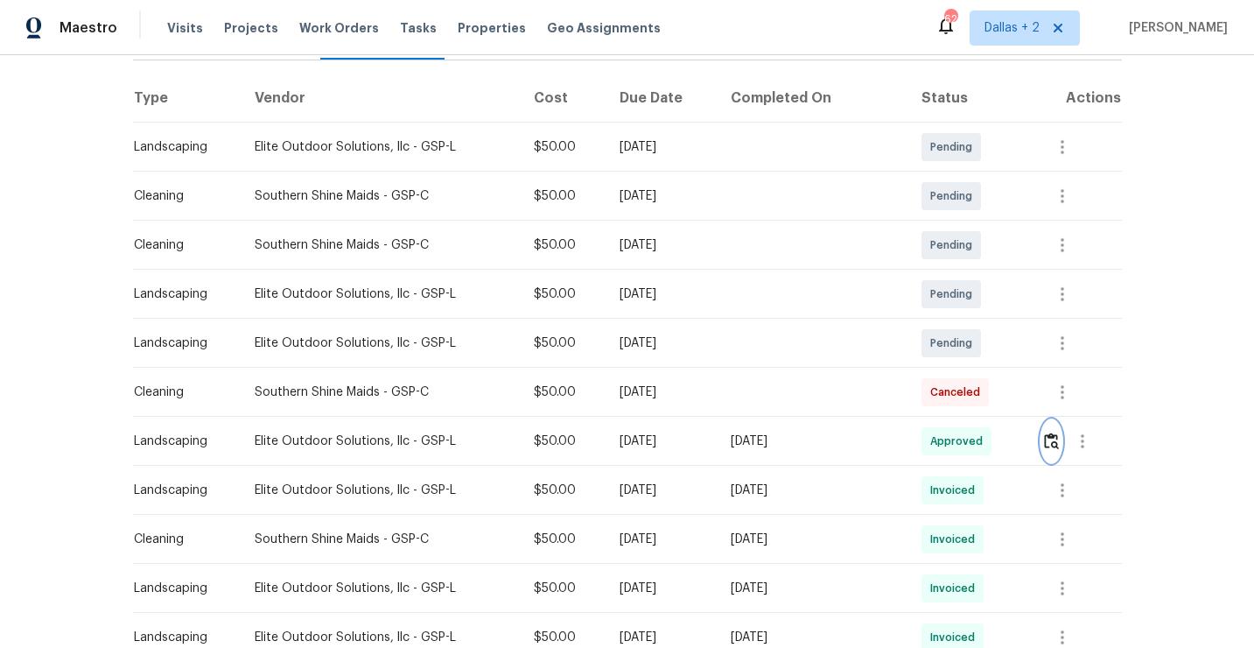
scroll to position [0, 0]
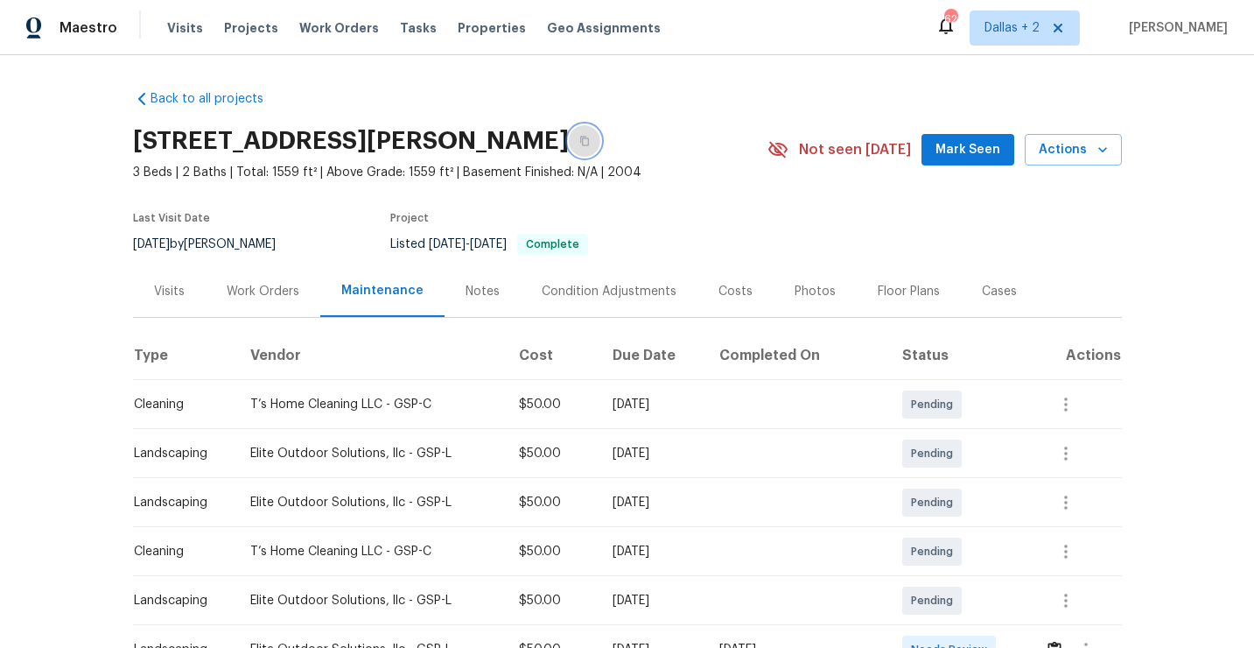
click at [587, 144] on icon "button" at bounding box center [584, 141] width 11 height 11
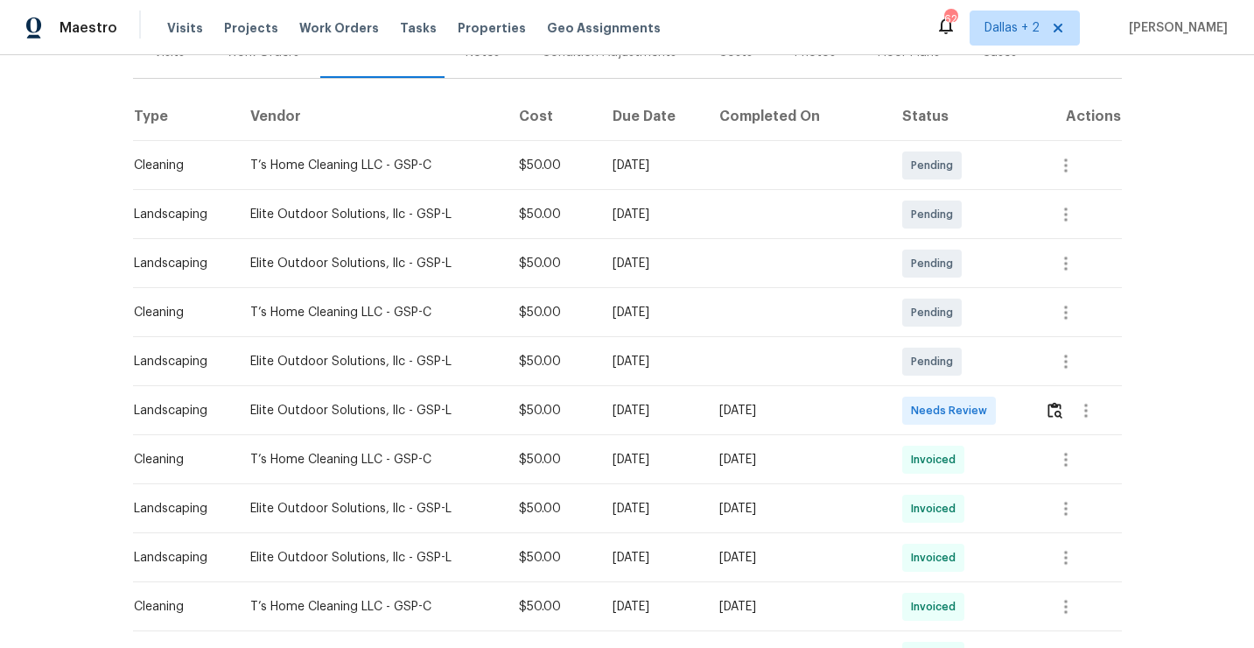
scroll to position [243, 0]
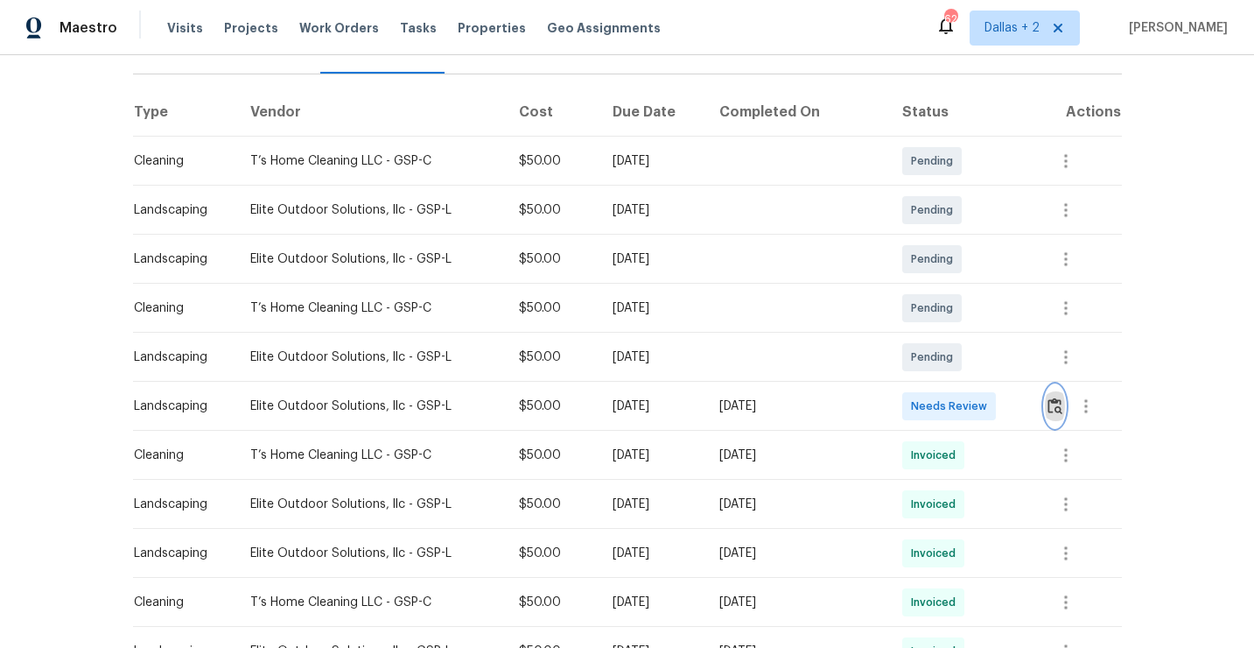
click at [1059, 412] on img "button" at bounding box center [1055, 405] width 15 height 17
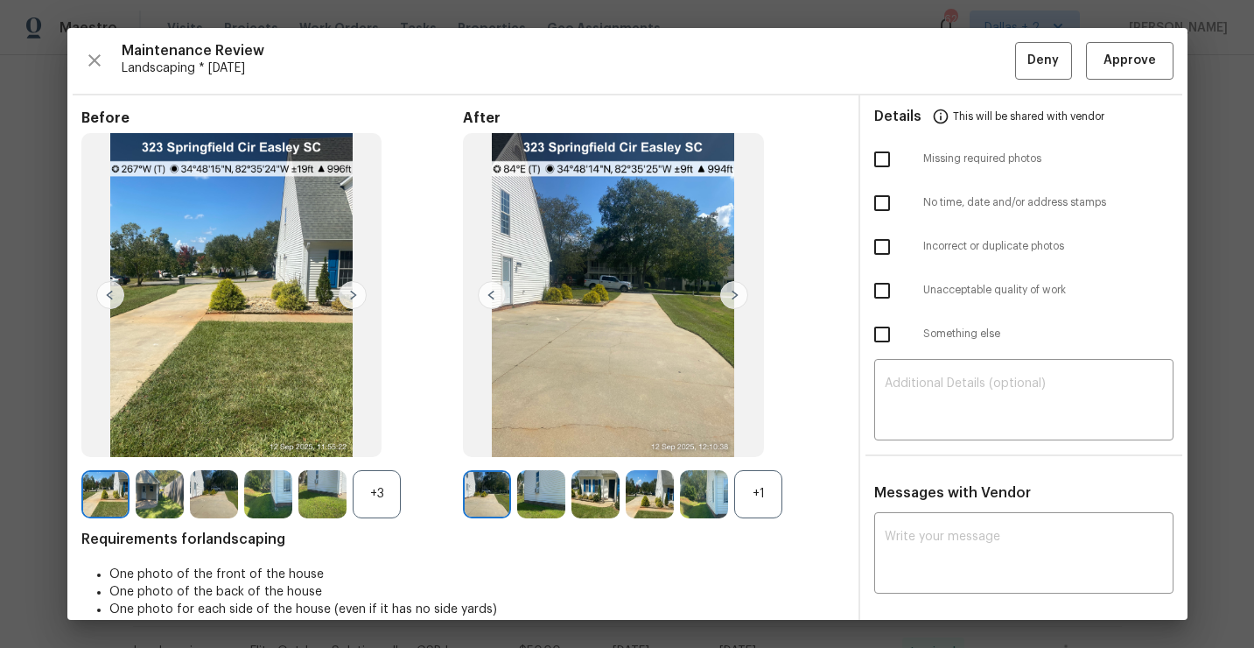
click at [767, 498] on div "+1" at bounding box center [758, 494] width 48 height 48
click at [372, 490] on div "+3" at bounding box center [377, 494] width 48 height 48
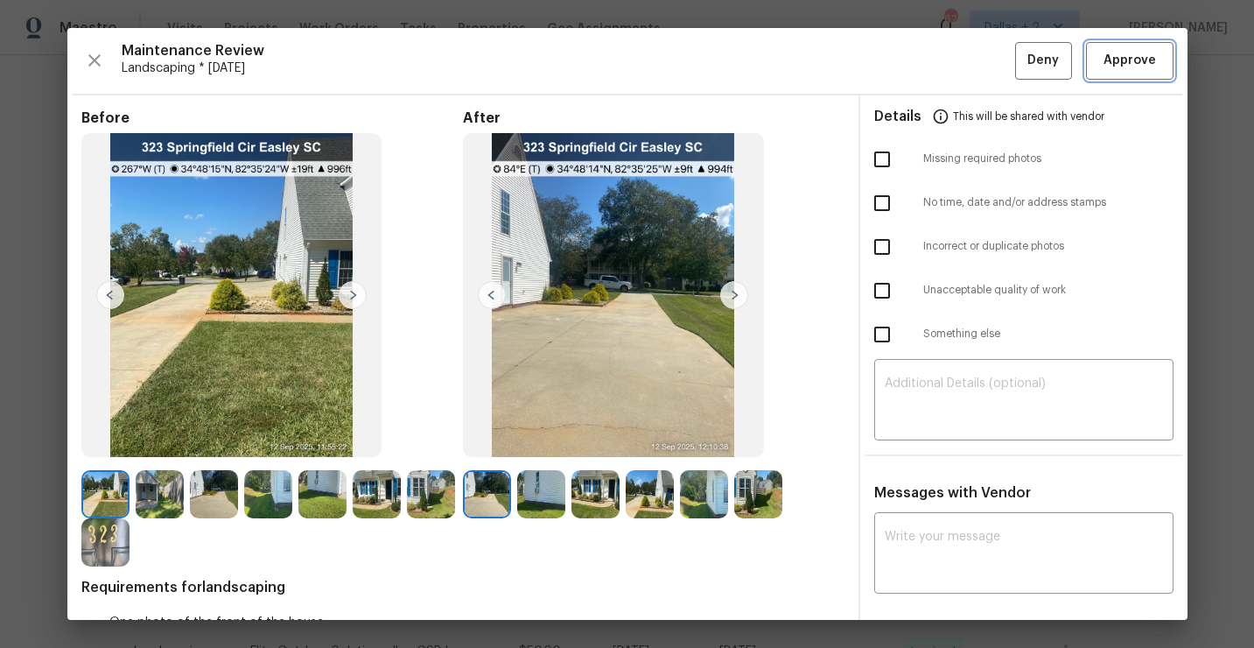
click at [1107, 60] on span "Approve" at bounding box center [1130, 61] width 53 height 22
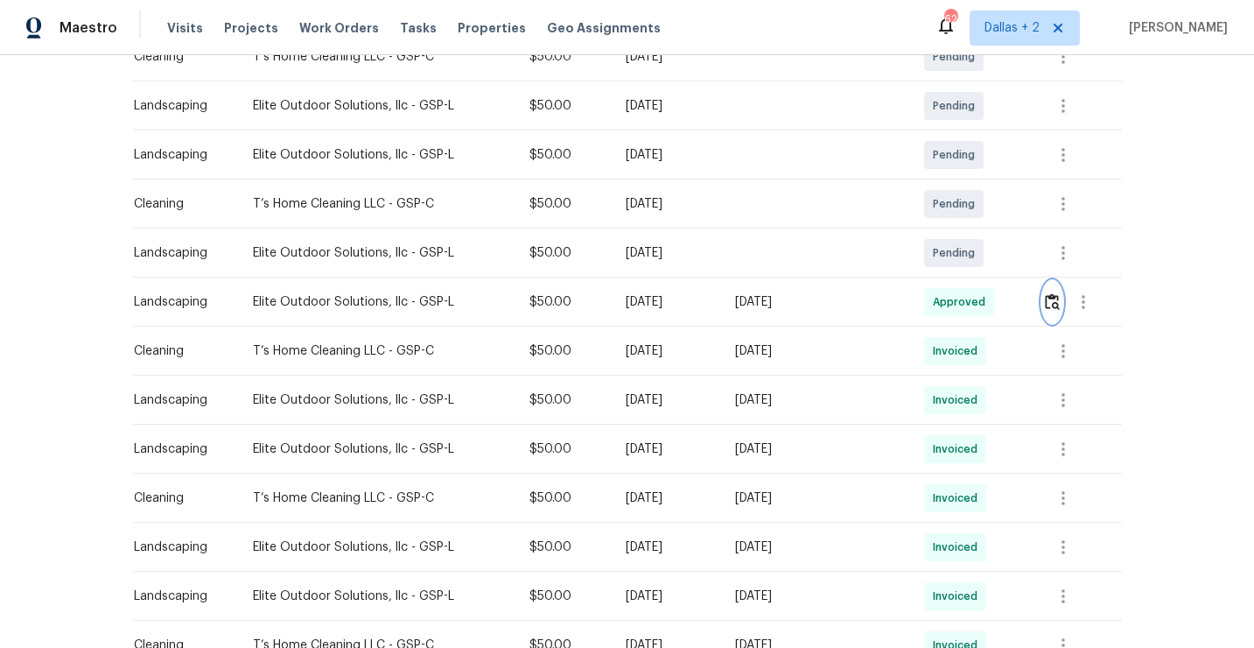
scroll to position [0, 0]
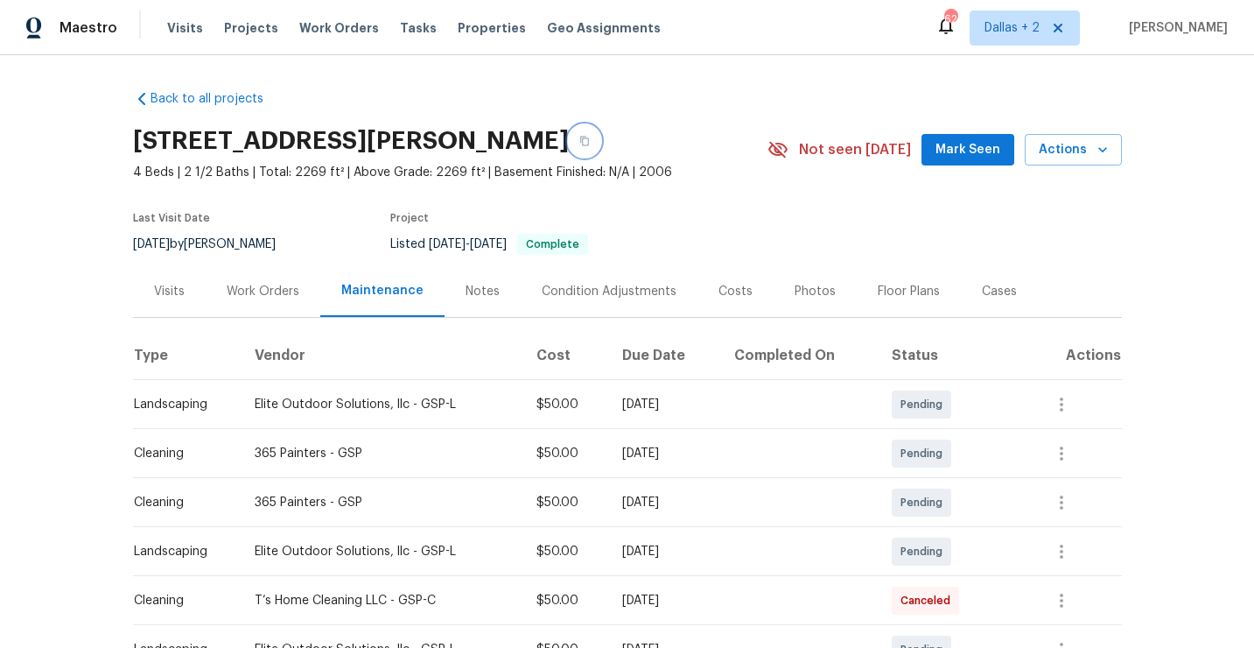
click at [580, 142] on icon "button" at bounding box center [584, 142] width 9 height 10
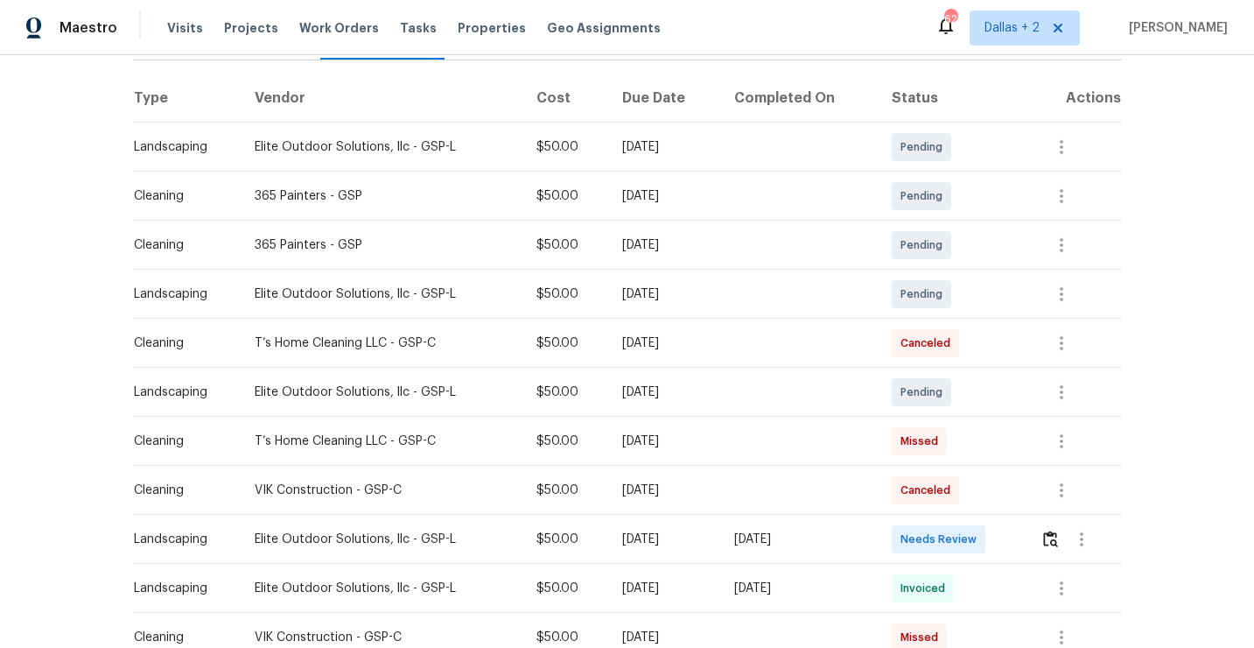
scroll to position [269, 0]
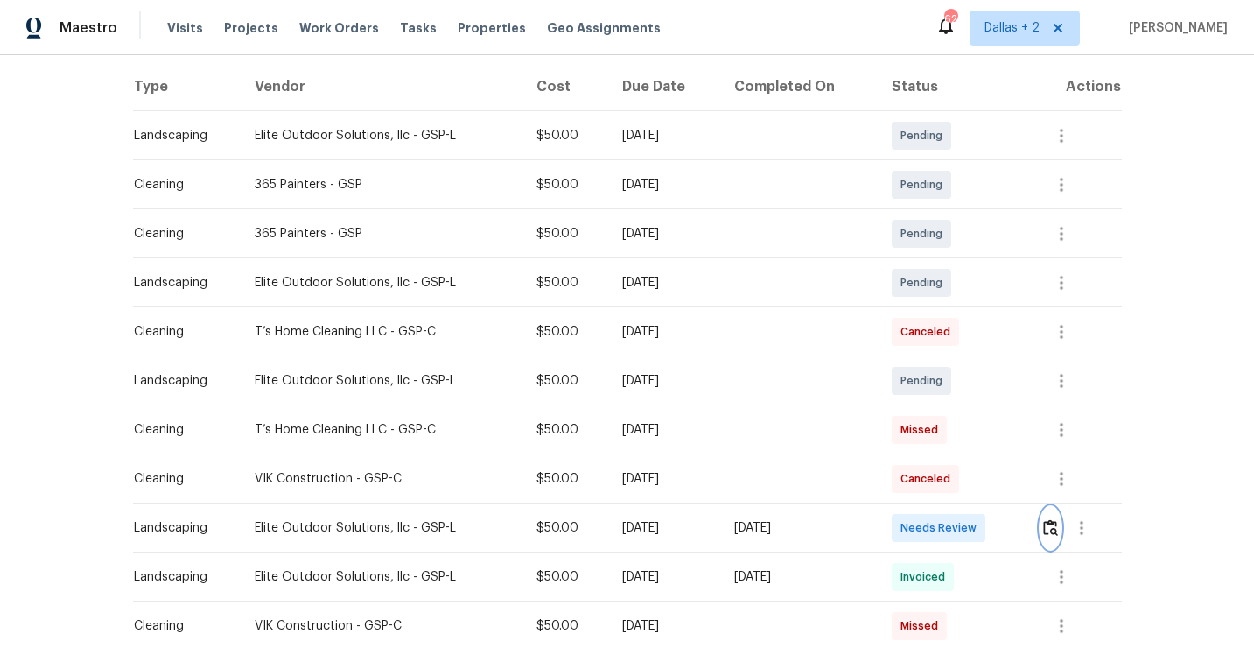
click at [1050, 517] on button "button" at bounding box center [1051, 528] width 20 height 42
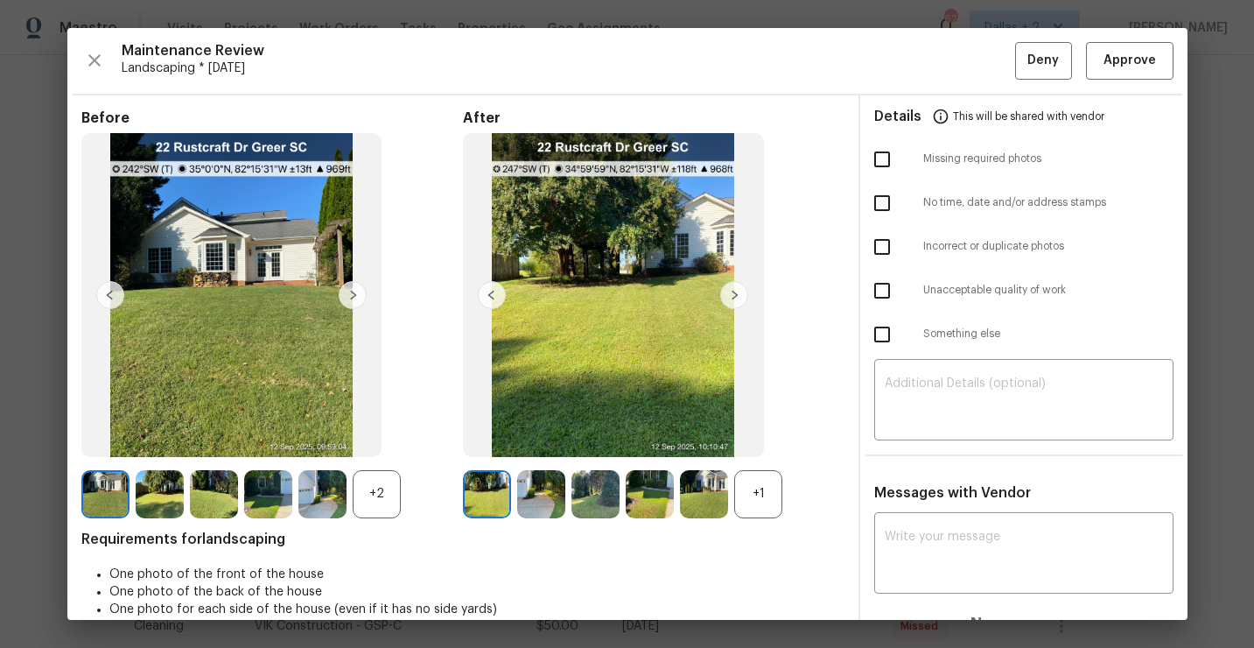
click at [750, 475] on div "+1" at bounding box center [758, 494] width 48 height 48
click at [363, 487] on div "+2" at bounding box center [377, 494] width 48 height 48
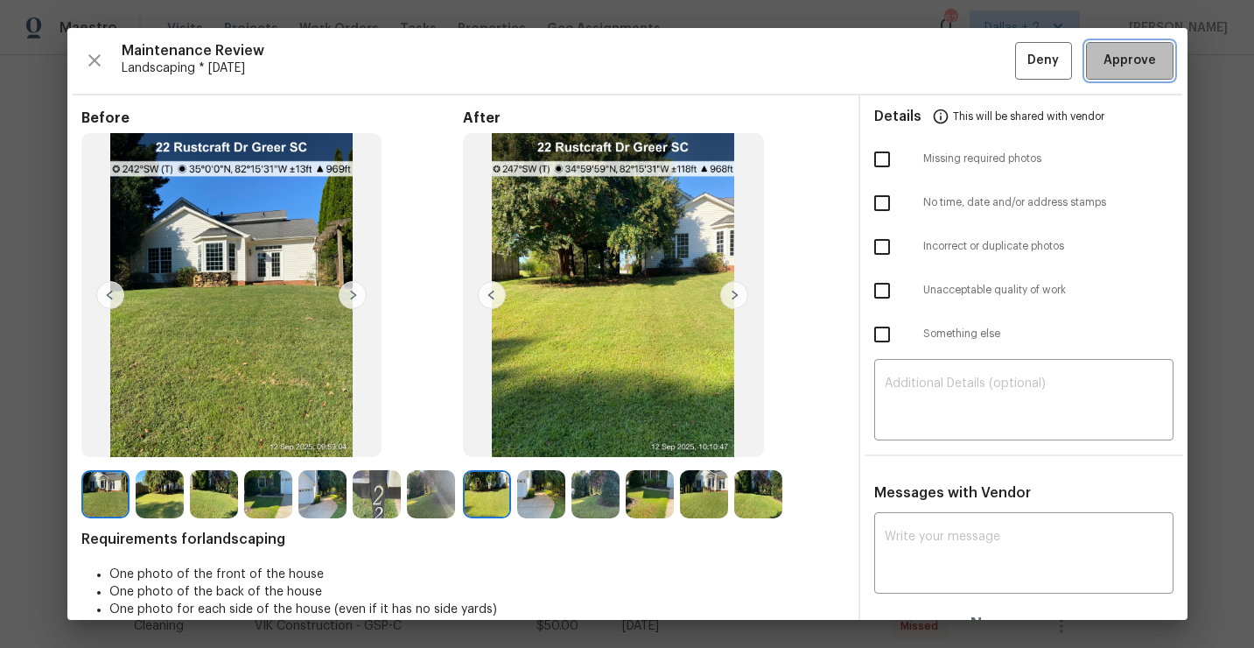
click at [1119, 76] on button "Approve" at bounding box center [1130, 61] width 88 height 38
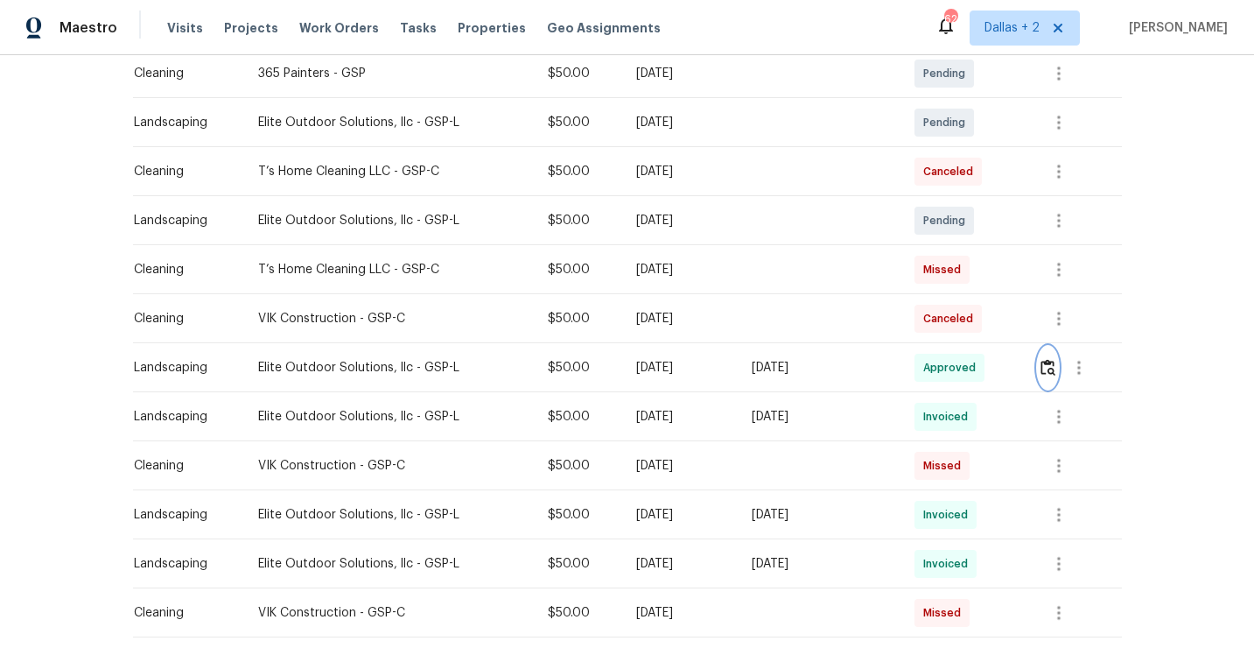
scroll to position [0, 0]
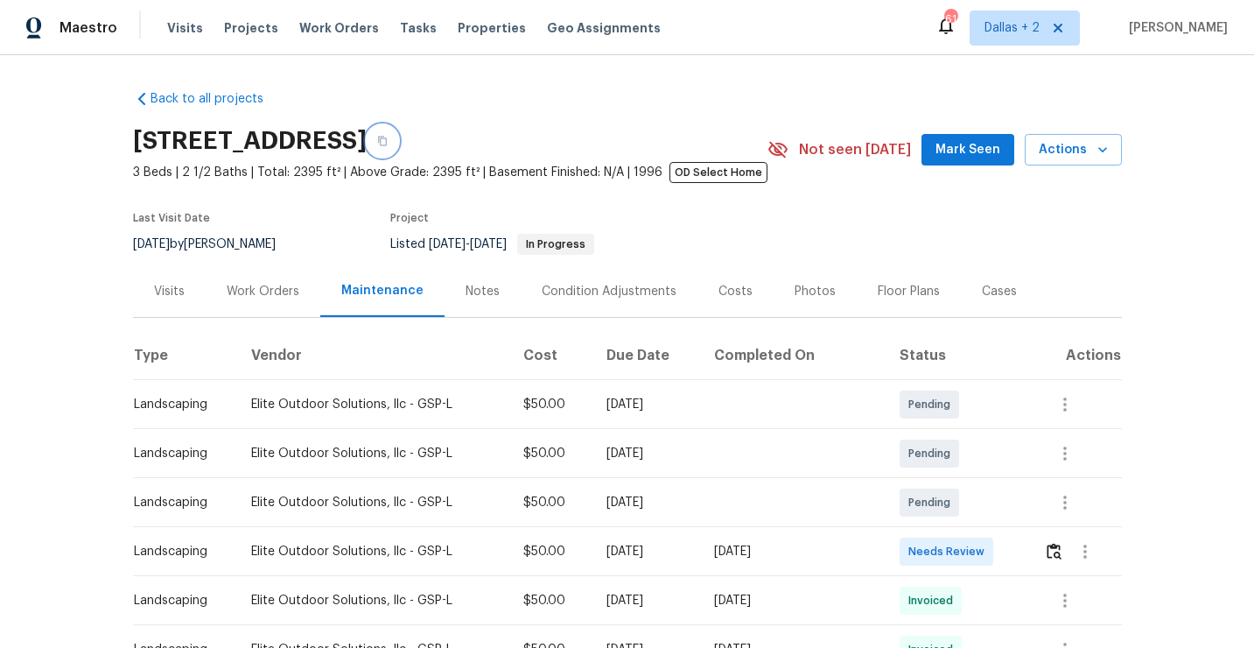
click at [398, 155] on button "button" at bounding box center [383, 141] width 32 height 32
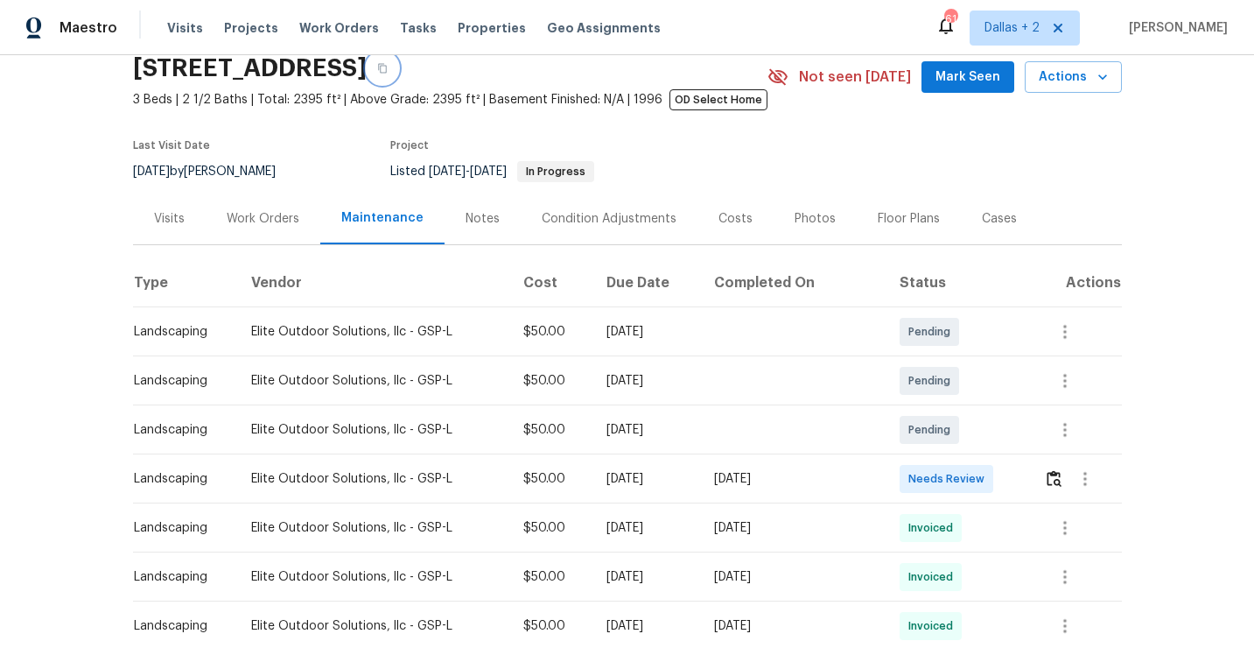
scroll to position [74, 0]
click at [1055, 486] on img "button" at bounding box center [1054, 477] width 15 height 17
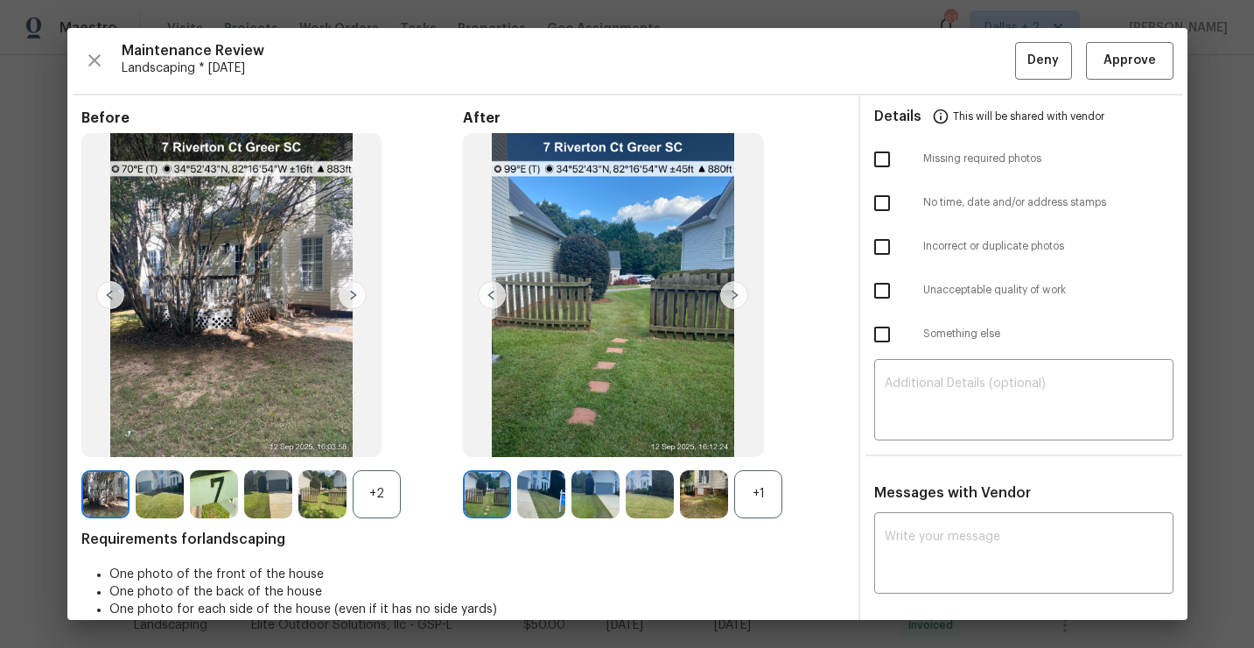
click at [753, 498] on div "+1" at bounding box center [758, 494] width 48 height 48
click at [343, 506] on img at bounding box center [322, 494] width 48 height 48
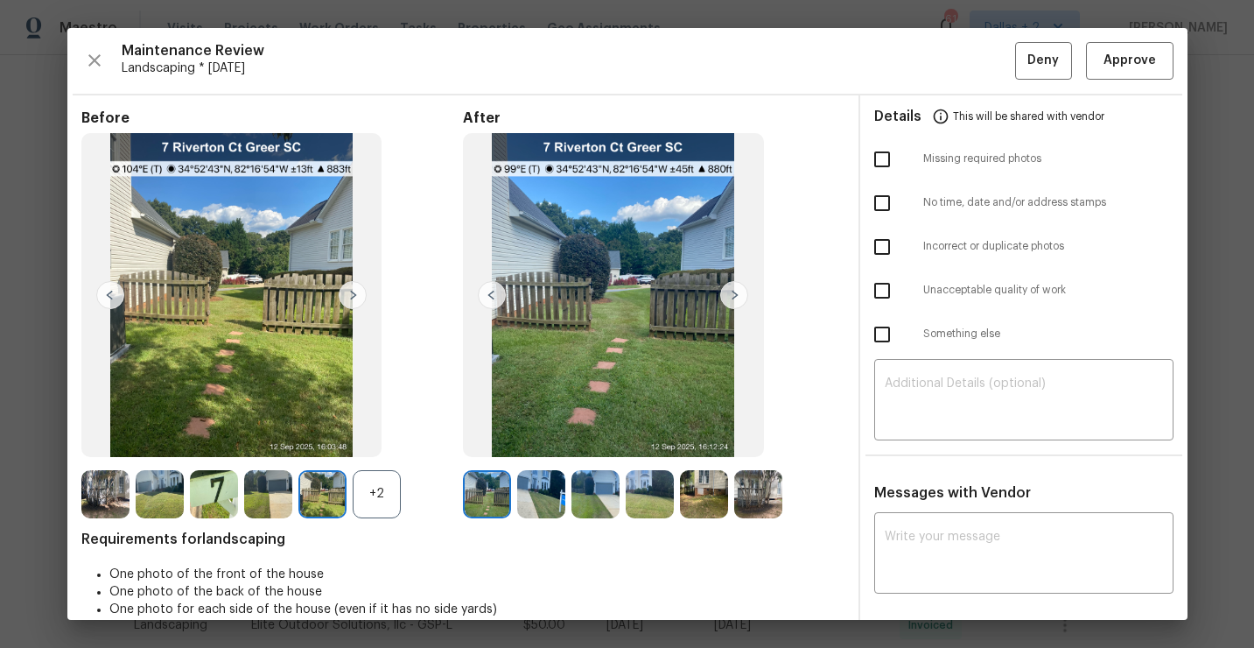
click at [366, 495] on div "+2" at bounding box center [377, 494] width 48 height 48
click at [1146, 77] on button "Approve" at bounding box center [1130, 61] width 88 height 38
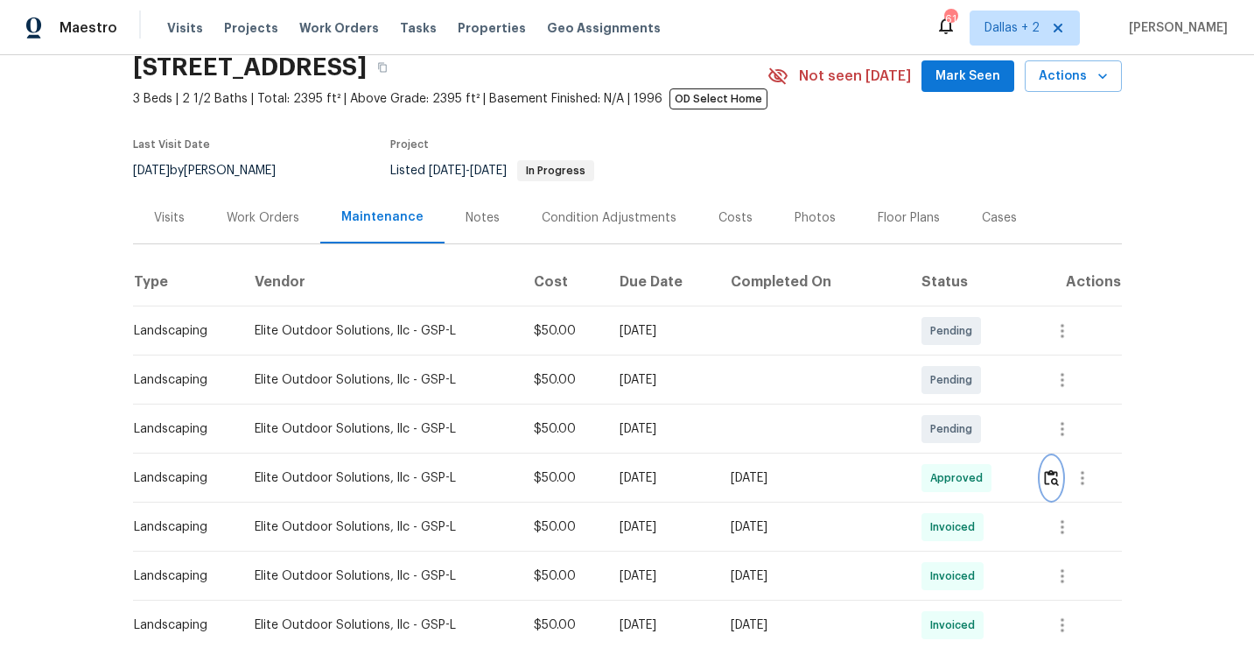
scroll to position [0, 0]
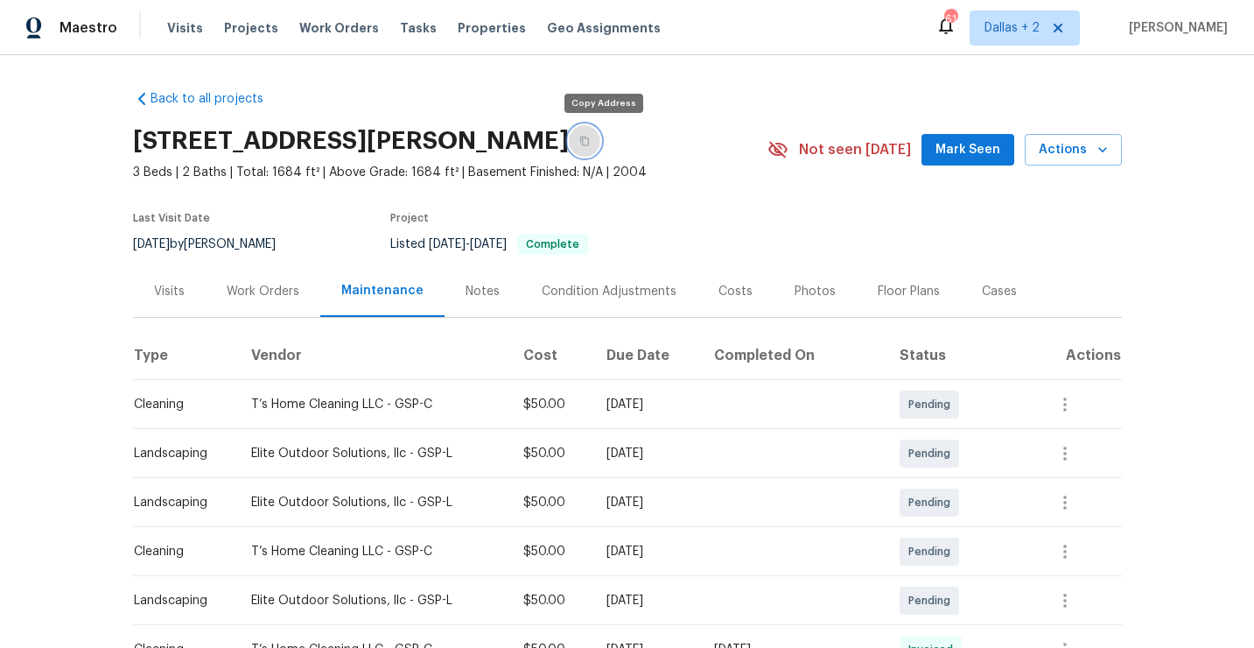
click at [600, 144] on button "button" at bounding box center [585, 141] width 32 height 32
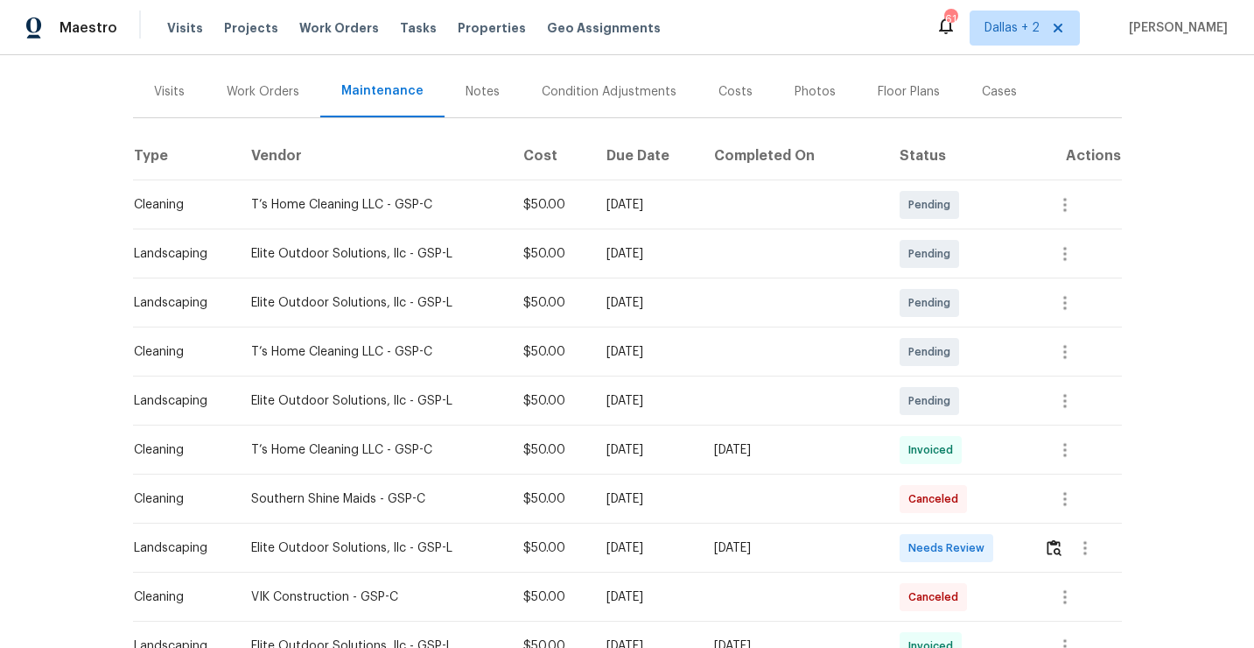
scroll to position [363, 0]
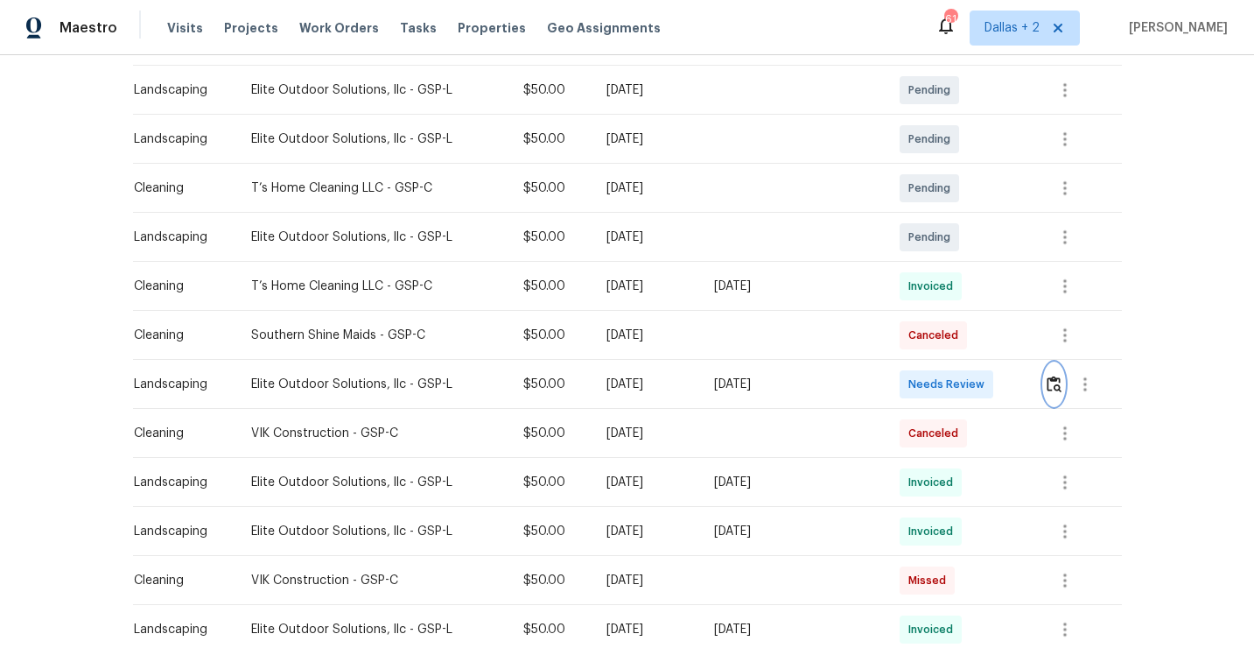
click at [1056, 382] on img "button" at bounding box center [1054, 383] width 15 height 17
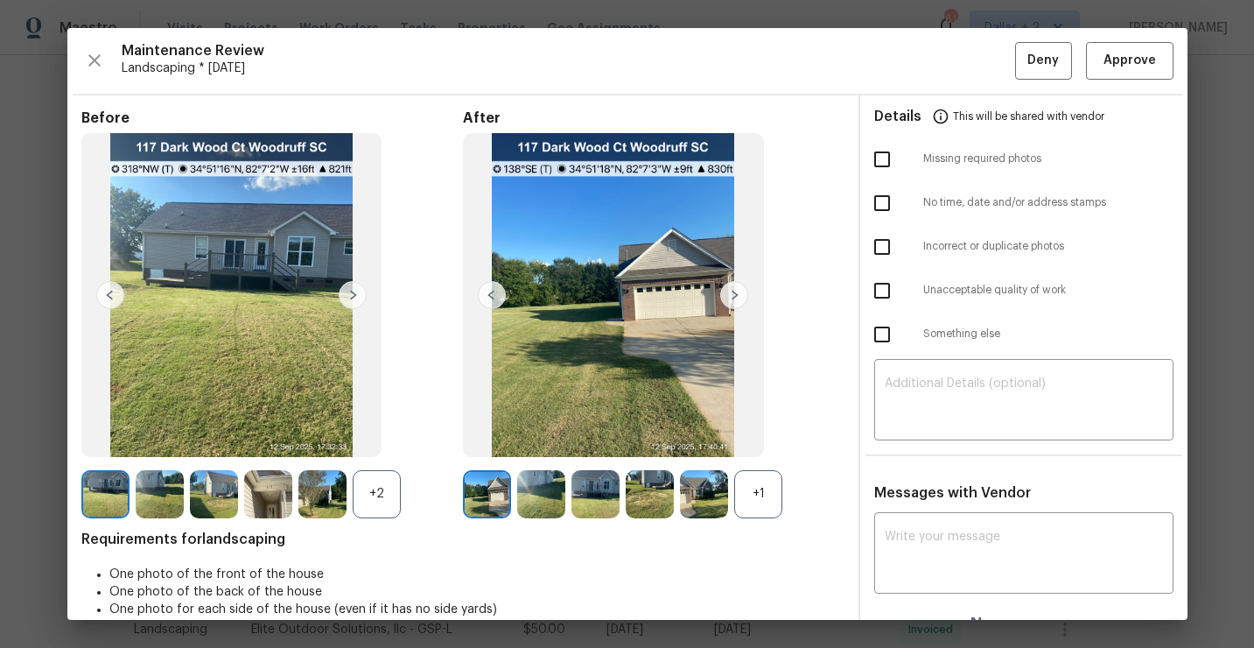
click at [754, 498] on div "+1" at bounding box center [758, 494] width 48 height 48
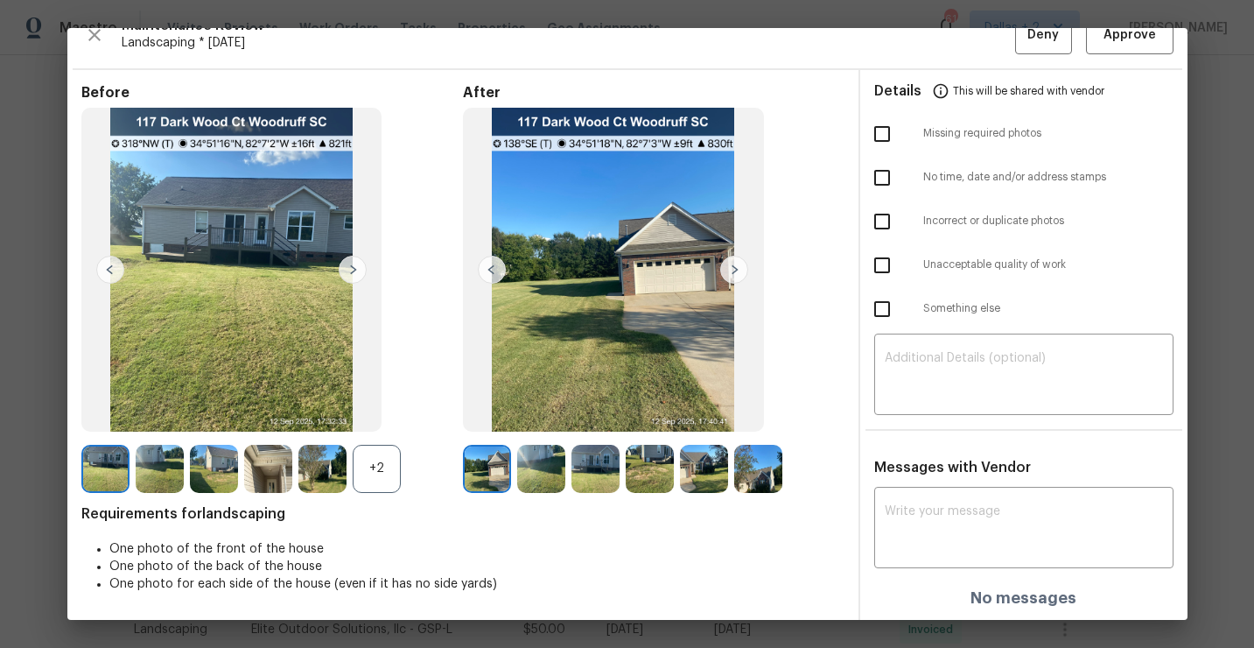
click at [385, 479] on div "+2" at bounding box center [377, 469] width 48 height 48
click at [256, 476] on img at bounding box center [268, 469] width 48 height 48
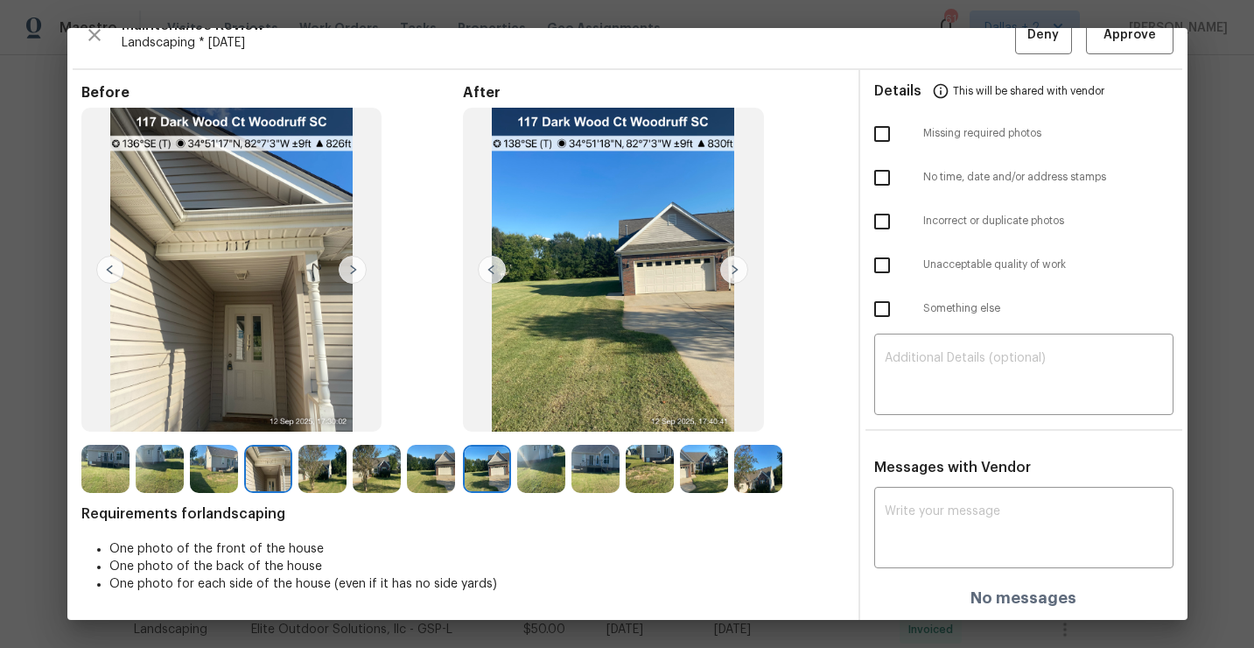
scroll to position [0, 0]
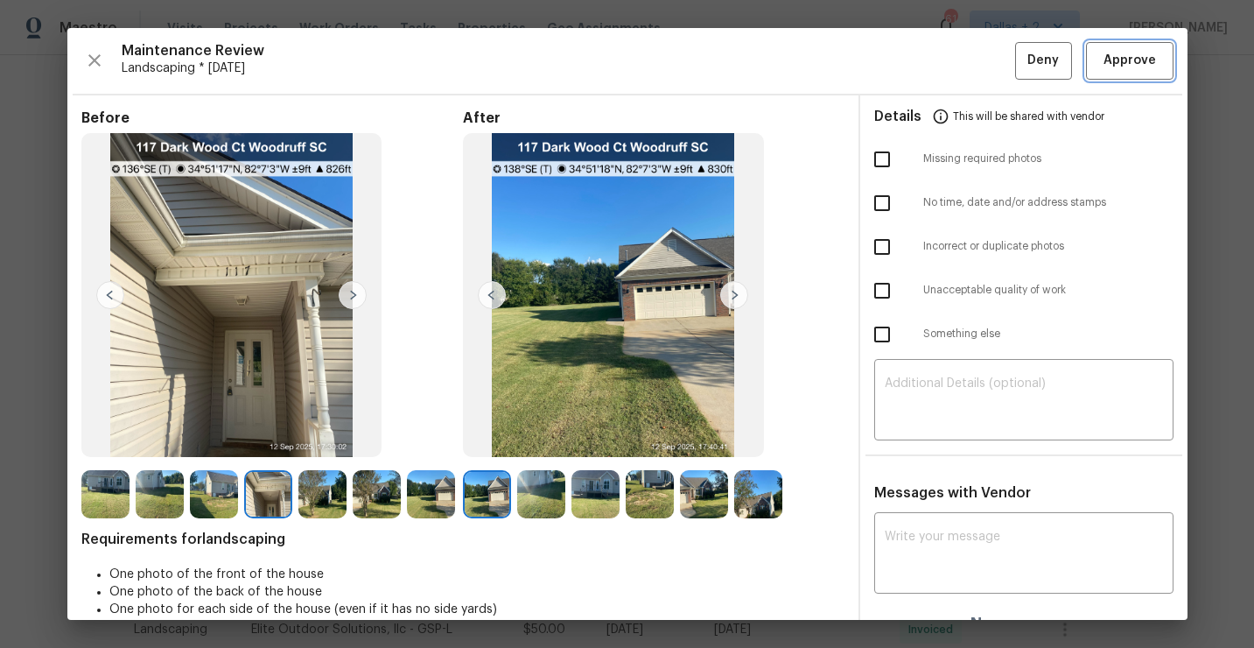
click at [1101, 59] on span "Approve" at bounding box center [1130, 61] width 60 height 22
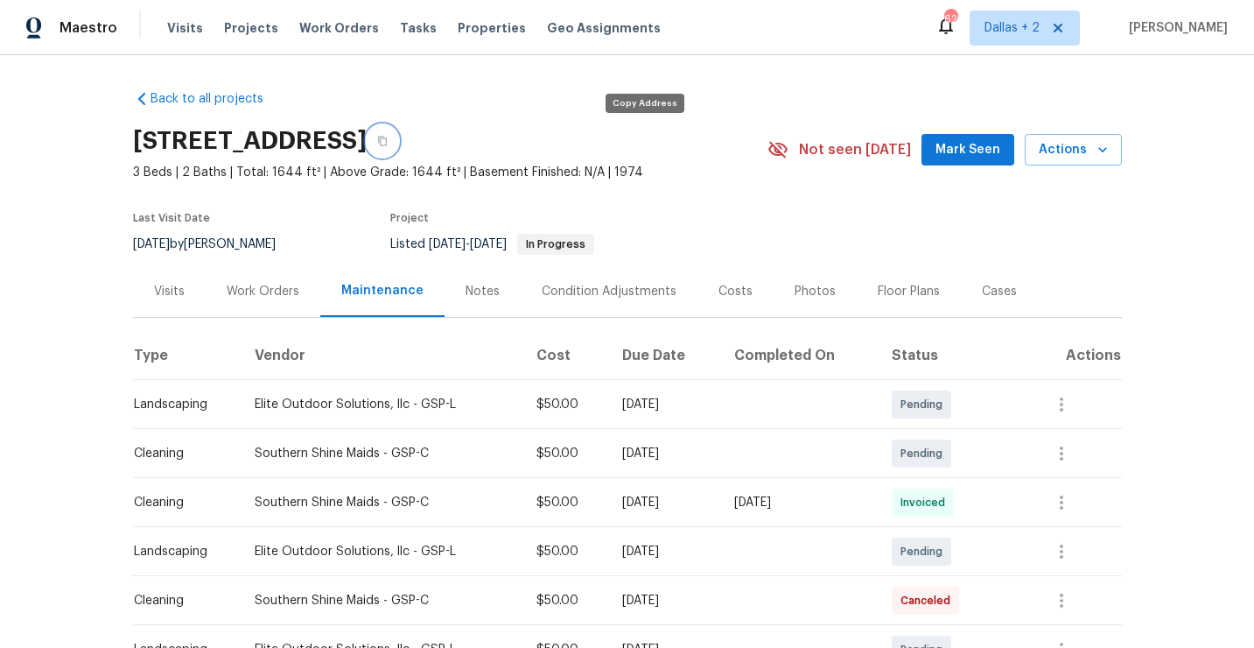
click at [387, 137] on icon "button" at bounding box center [382, 142] width 9 height 10
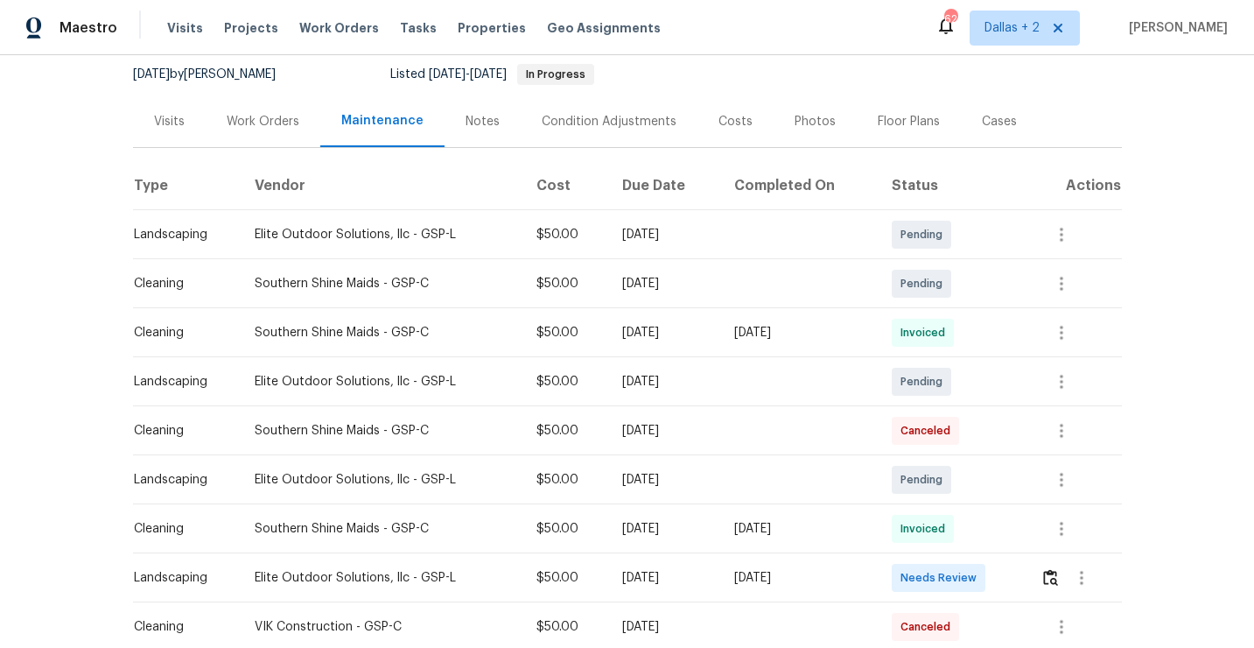
scroll to position [245, 0]
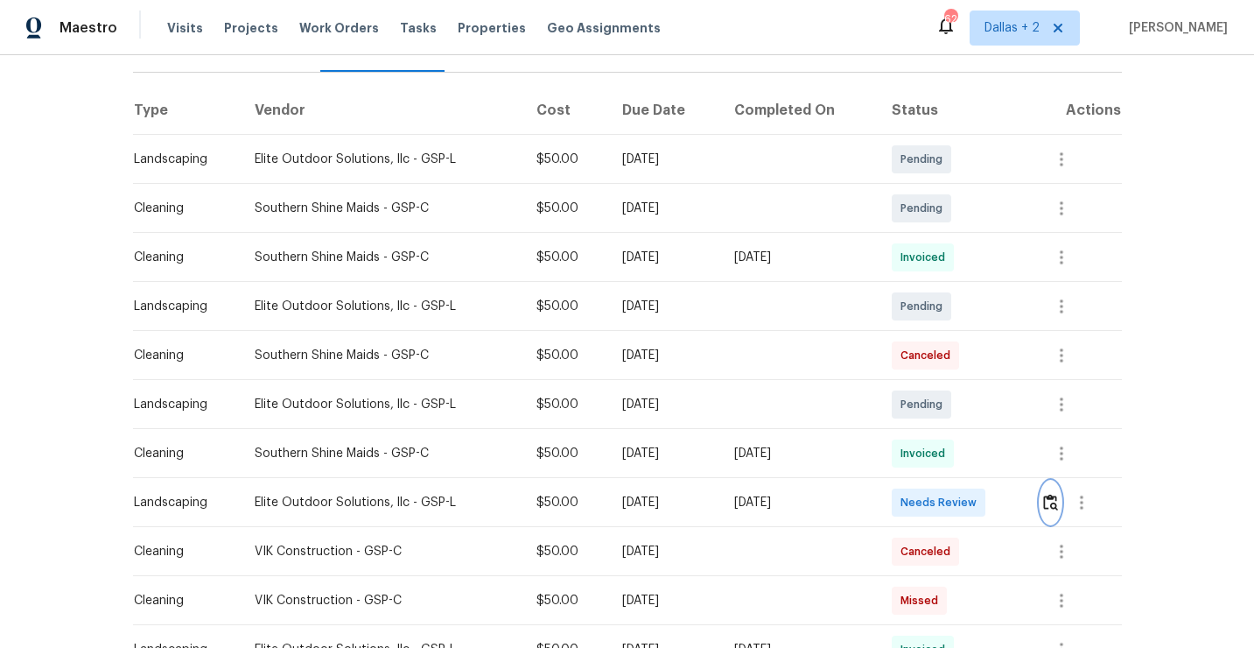
click at [1052, 508] on img "button" at bounding box center [1050, 502] width 15 height 17
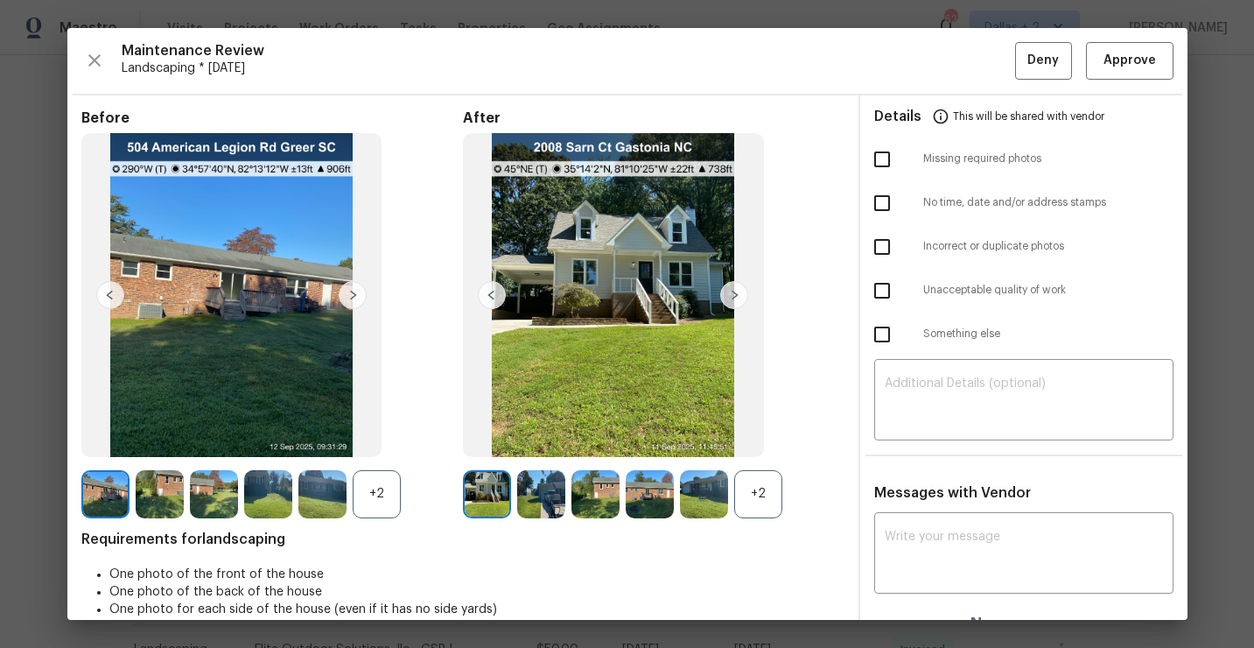
click at [789, 494] on div "+2" at bounding box center [654, 494] width 382 height 48
click at [768, 502] on div "+2" at bounding box center [758, 494] width 48 height 48
click at [378, 496] on div "+2" at bounding box center [377, 494] width 48 height 48
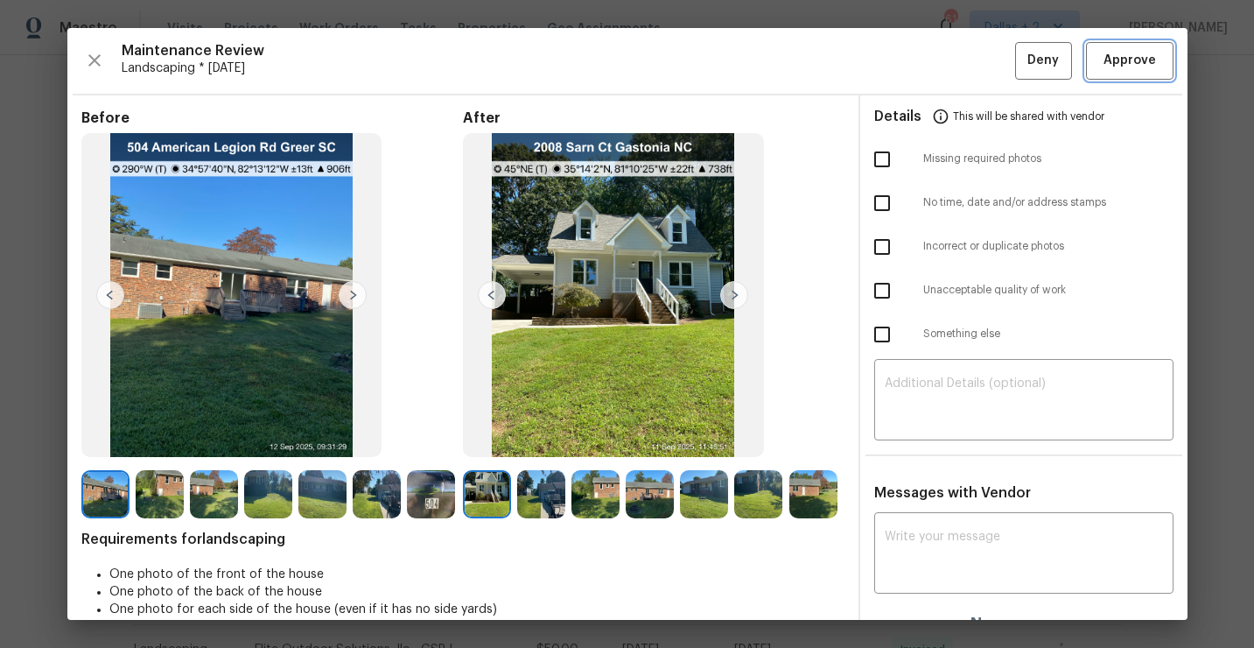
click at [1138, 57] on span "Approve" at bounding box center [1130, 61] width 53 height 22
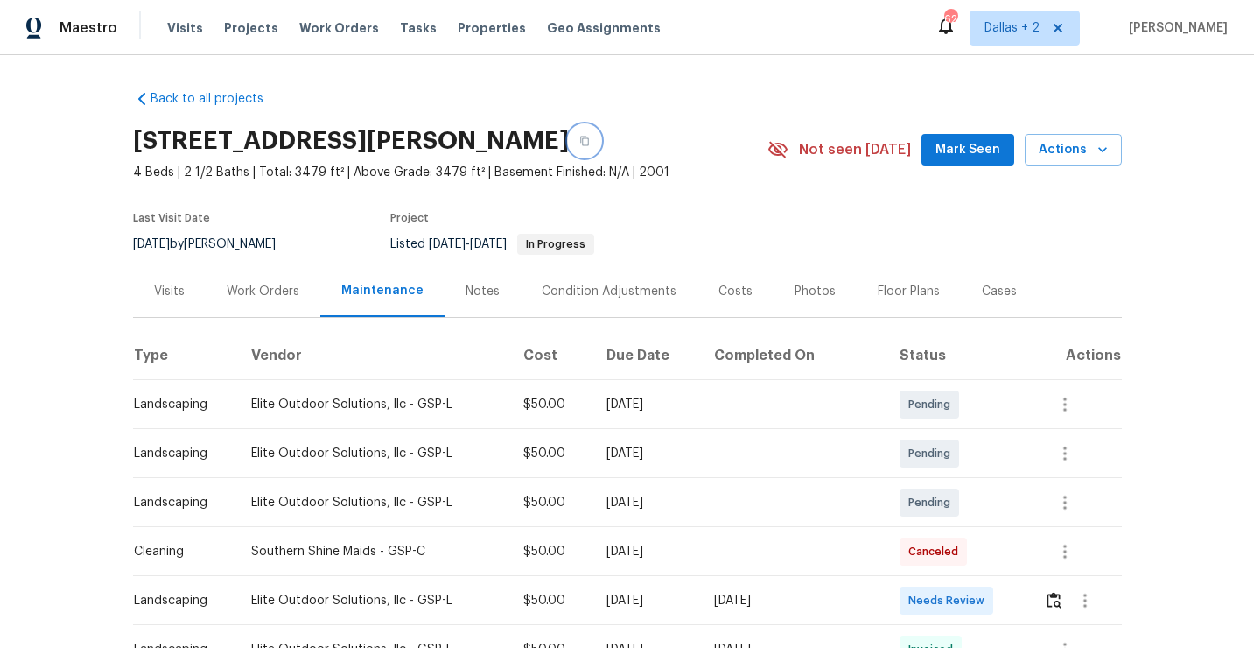
click at [590, 137] on icon "button" at bounding box center [584, 141] width 11 height 11
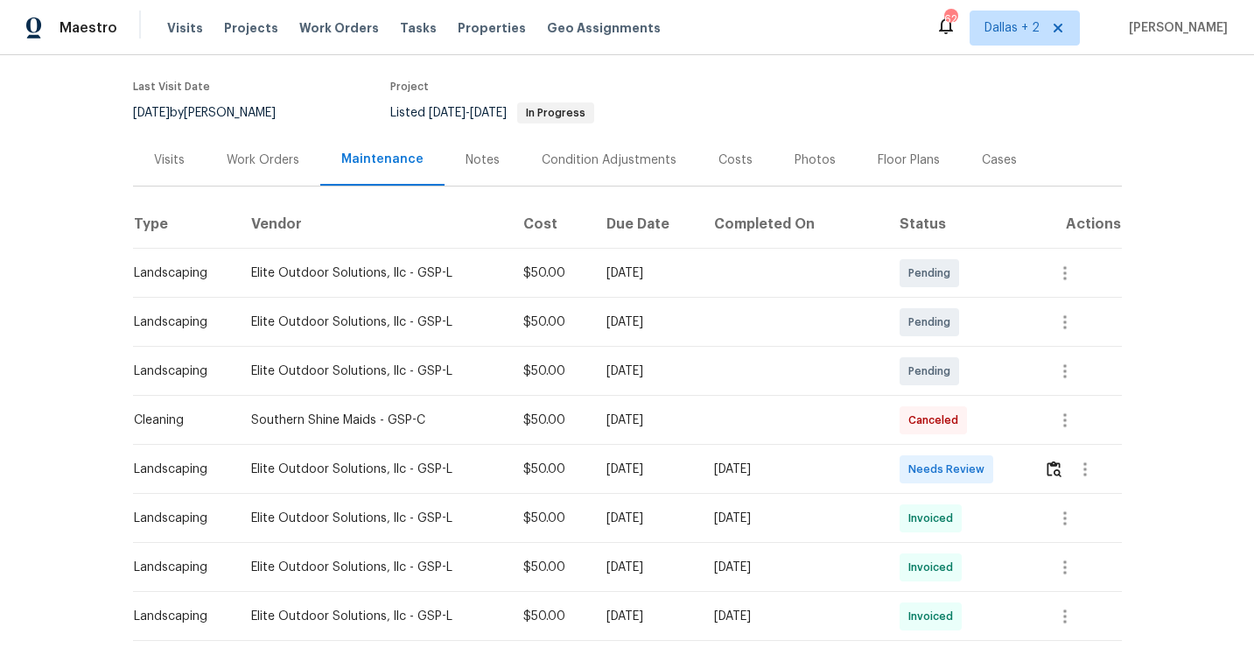
scroll to position [163, 0]
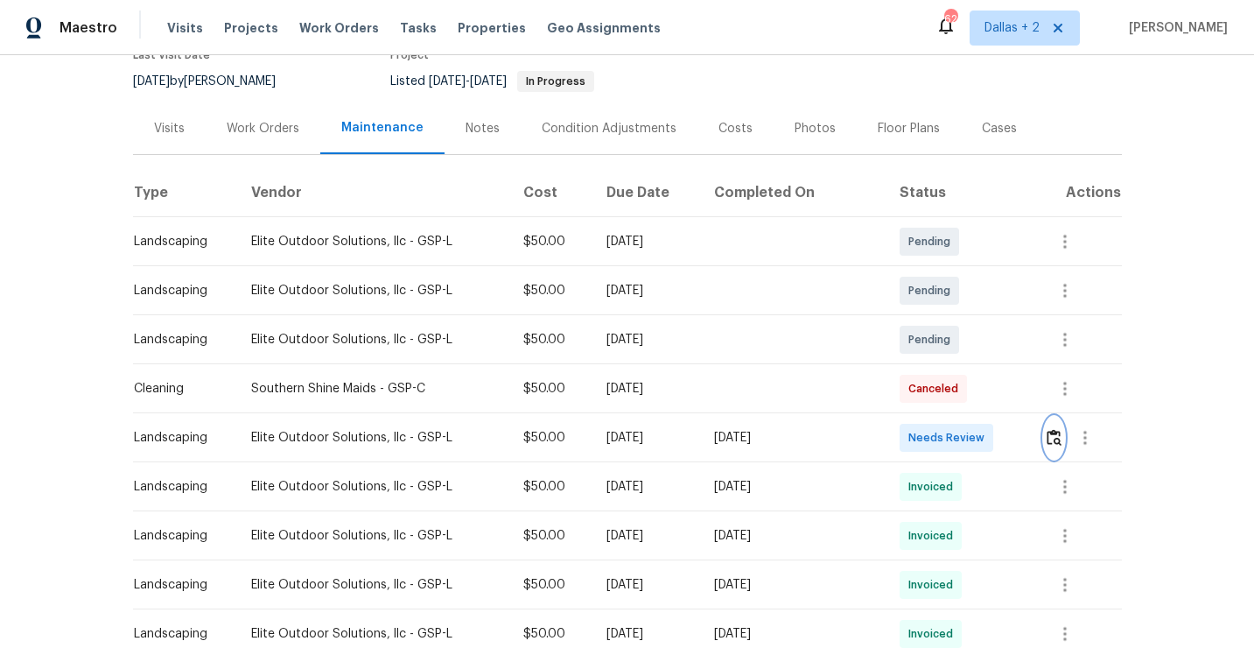
click at [1054, 430] on img "button" at bounding box center [1054, 437] width 15 height 17
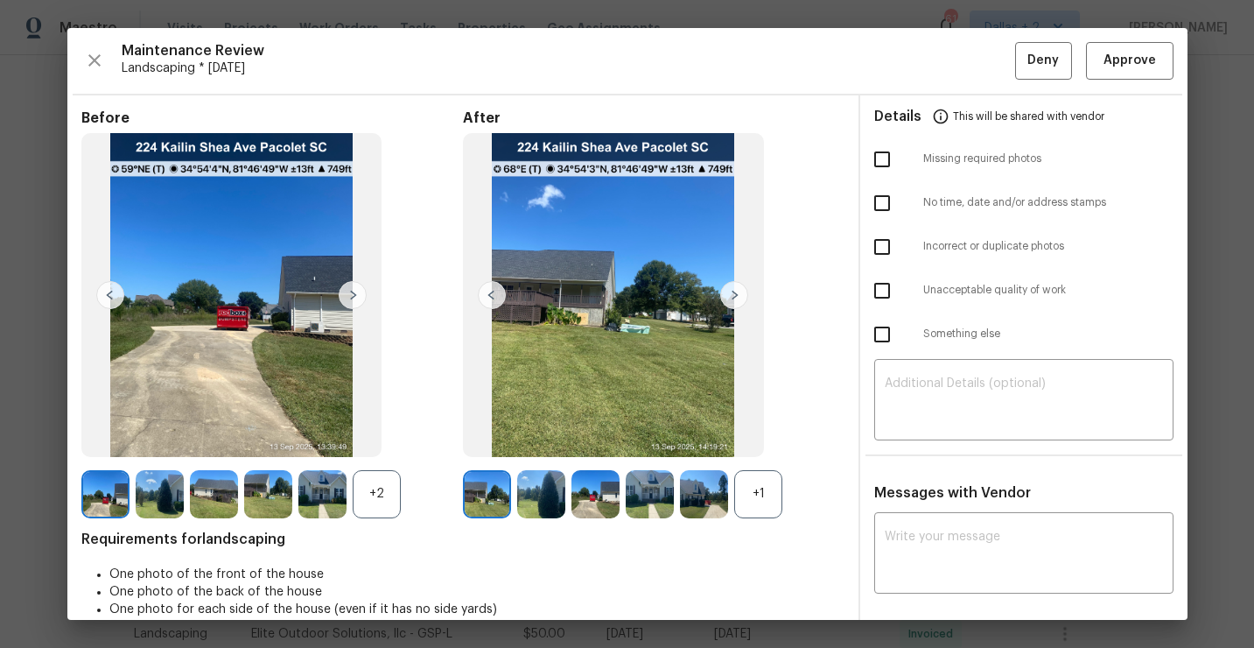
click at [768, 486] on div "+1" at bounding box center [758, 494] width 48 height 48
click at [392, 497] on div "+2" at bounding box center [377, 494] width 48 height 48
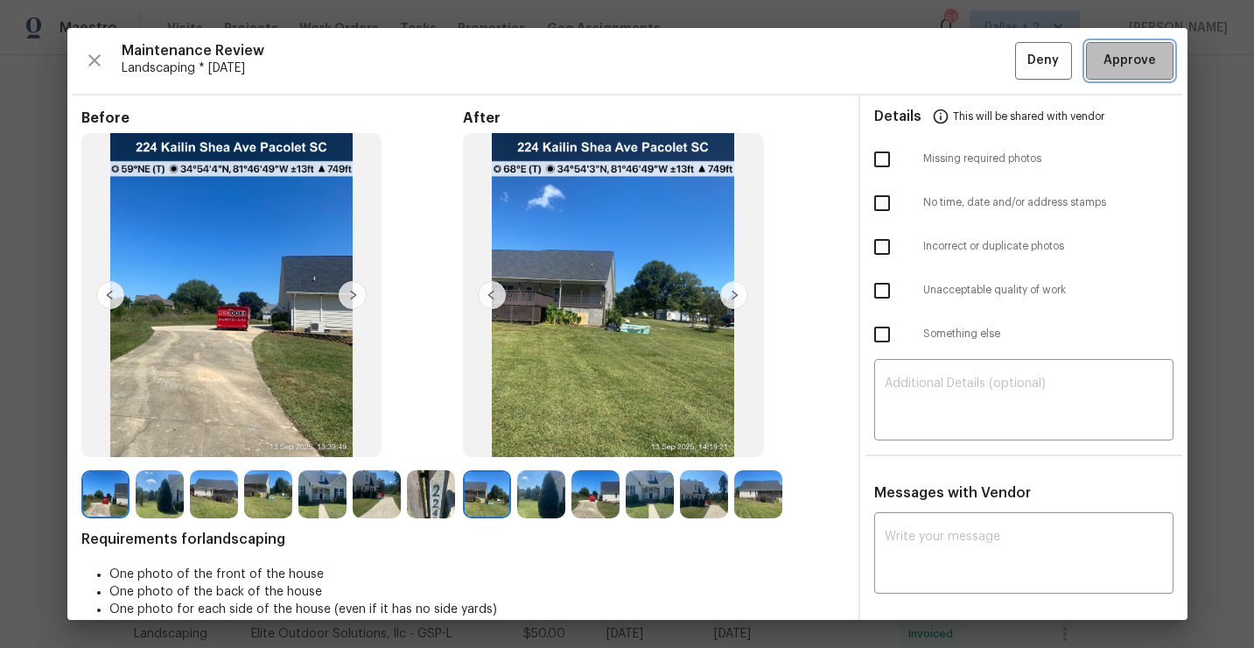
click at [1100, 64] on span "Approve" at bounding box center [1130, 61] width 60 height 22
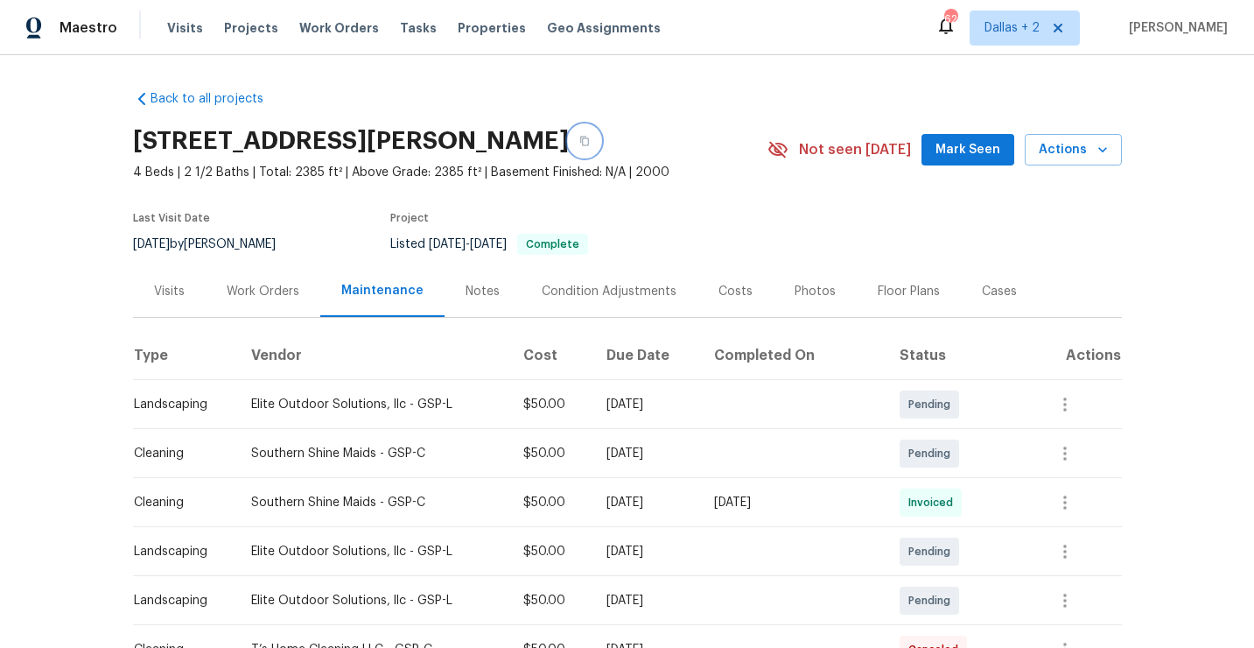
click at [590, 142] on icon "button" at bounding box center [584, 141] width 11 height 11
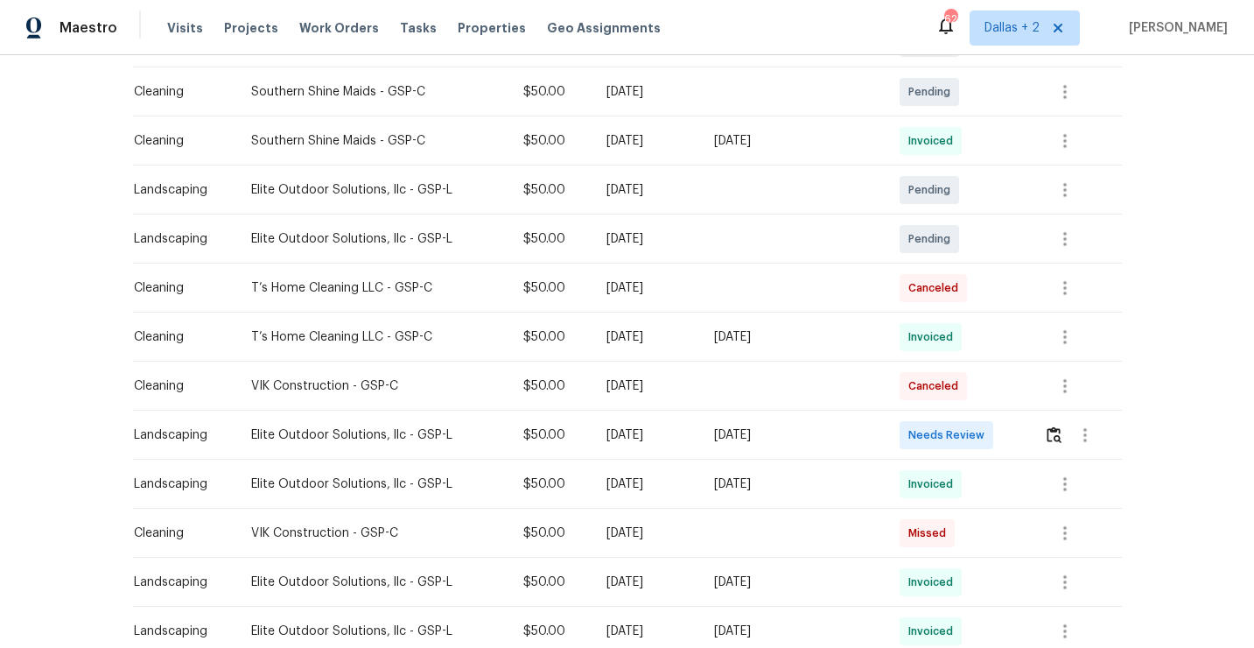
scroll to position [392, 0]
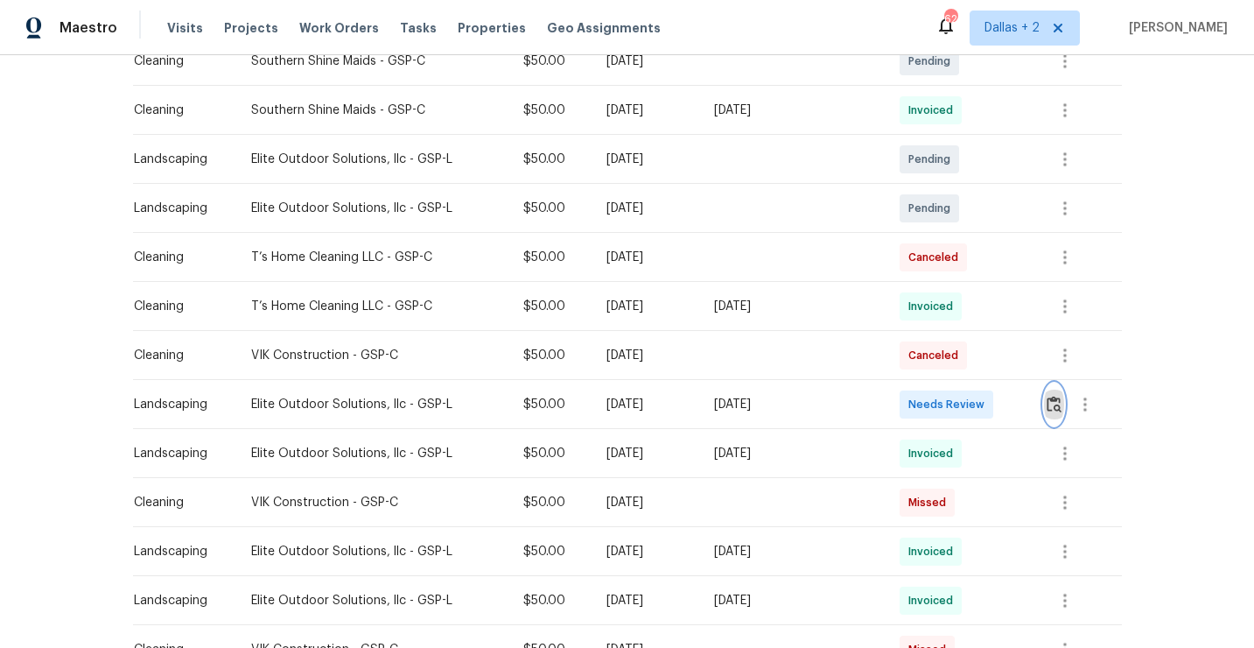
click at [1055, 407] on img "button" at bounding box center [1054, 404] width 15 height 17
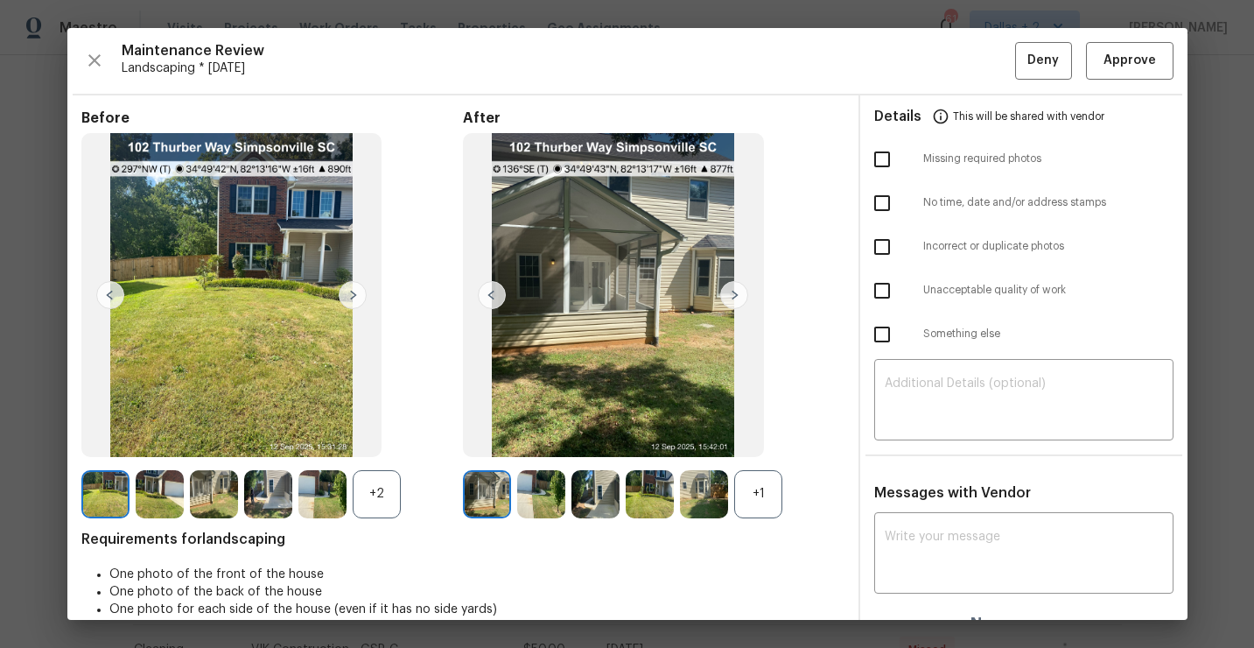
click at [745, 501] on div "+1" at bounding box center [758, 494] width 48 height 48
click at [386, 495] on div "+2" at bounding box center [377, 494] width 48 height 48
click at [734, 292] on img at bounding box center [734, 295] width 28 height 28
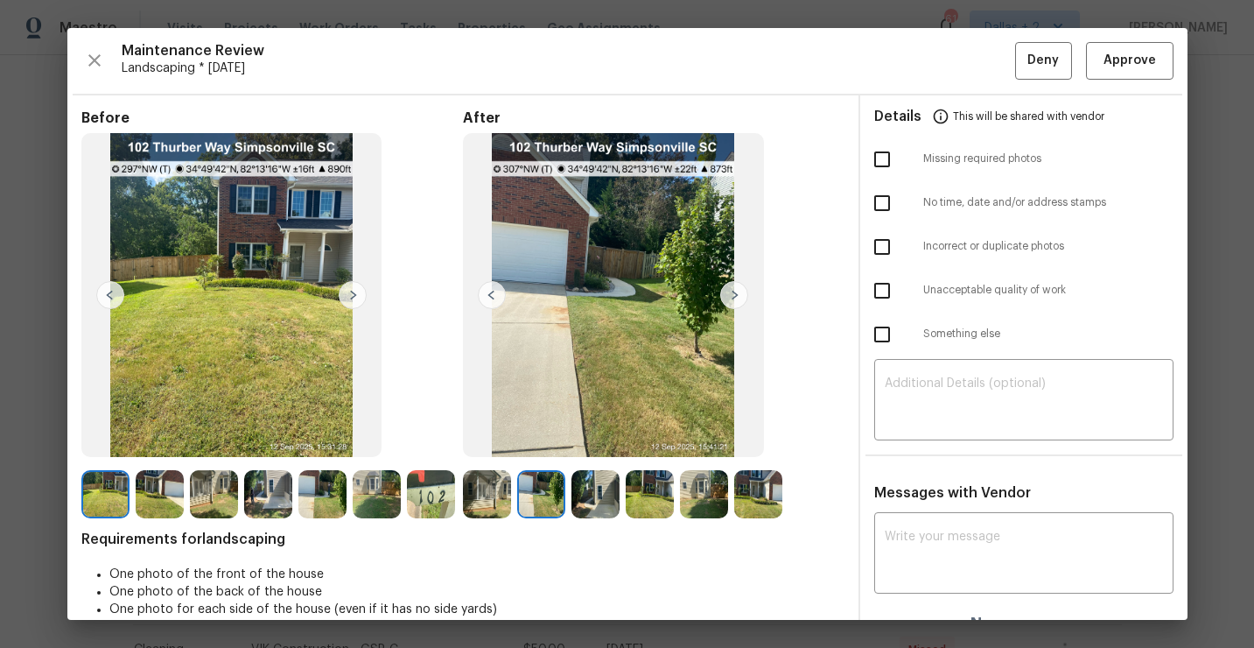
click at [697, 504] on img at bounding box center [704, 494] width 48 height 48
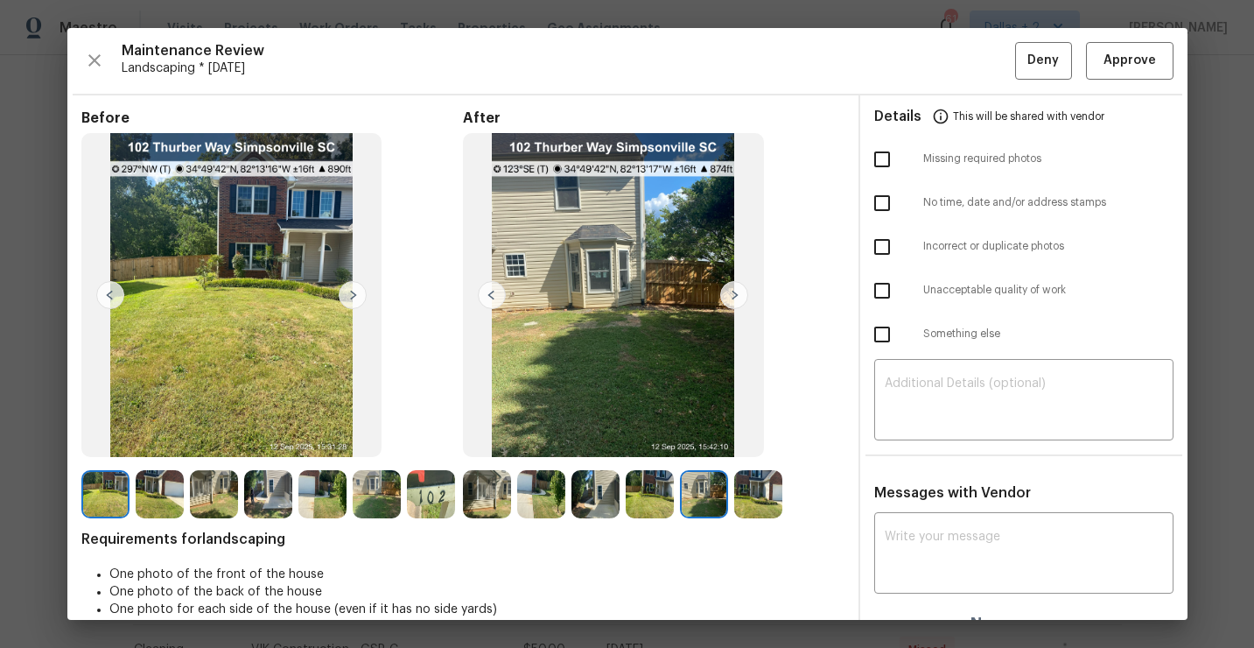
click at [649, 500] on img at bounding box center [650, 494] width 48 height 48
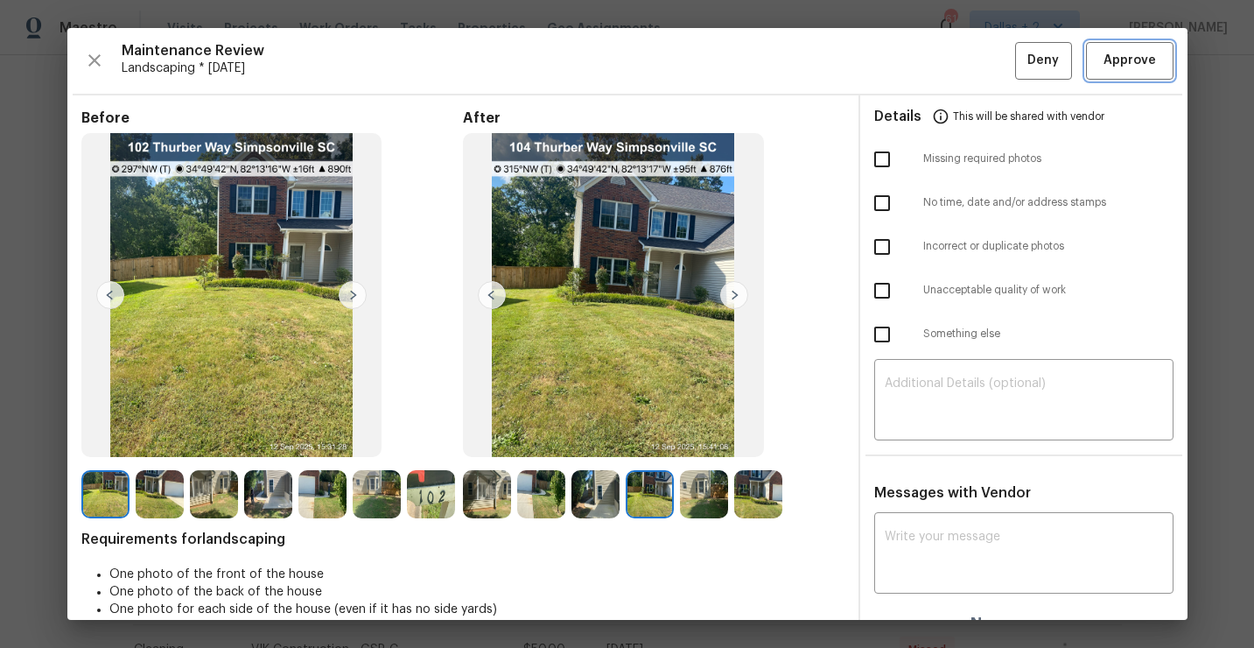
click at [1122, 74] on button "Approve" at bounding box center [1130, 61] width 88 height 38
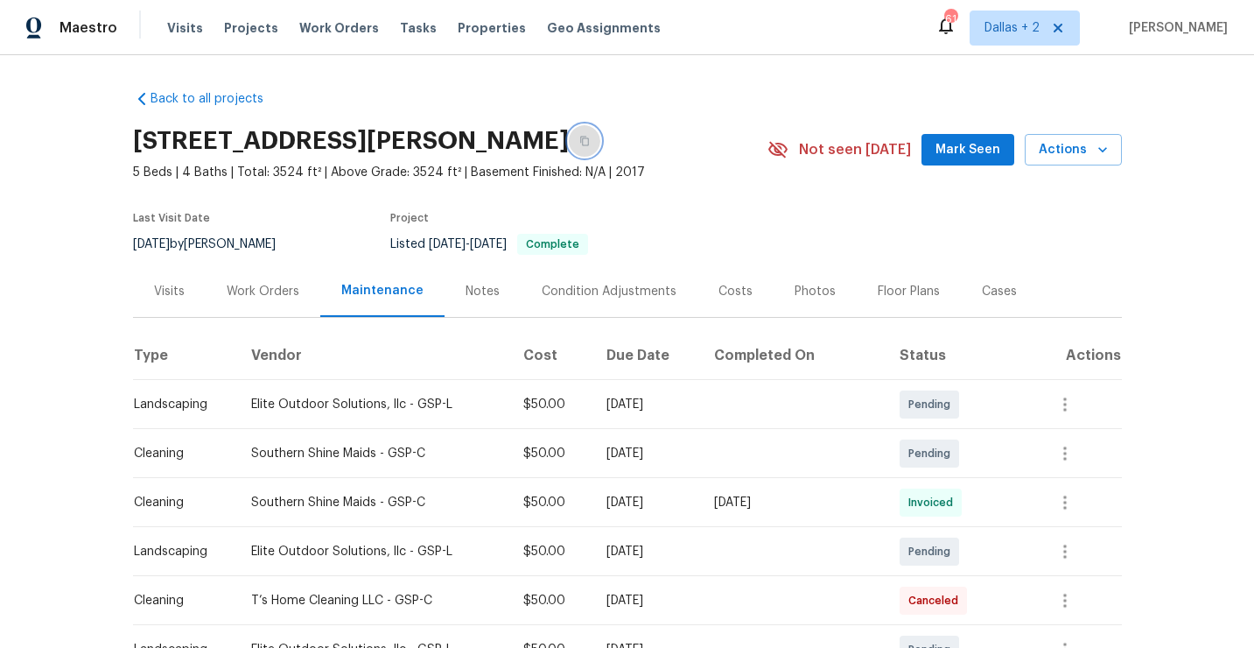
click at [600, 145] on button "button" at bounding box center [585, 141] width 32 height 32
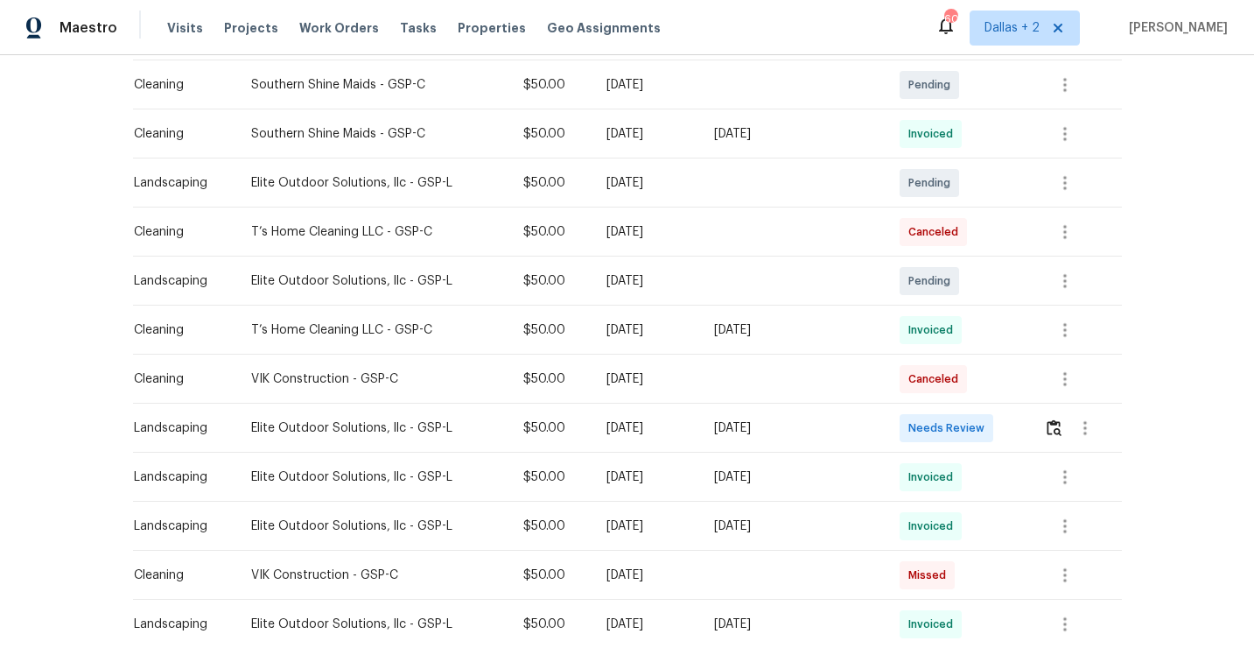
scroll to position [375, 0]
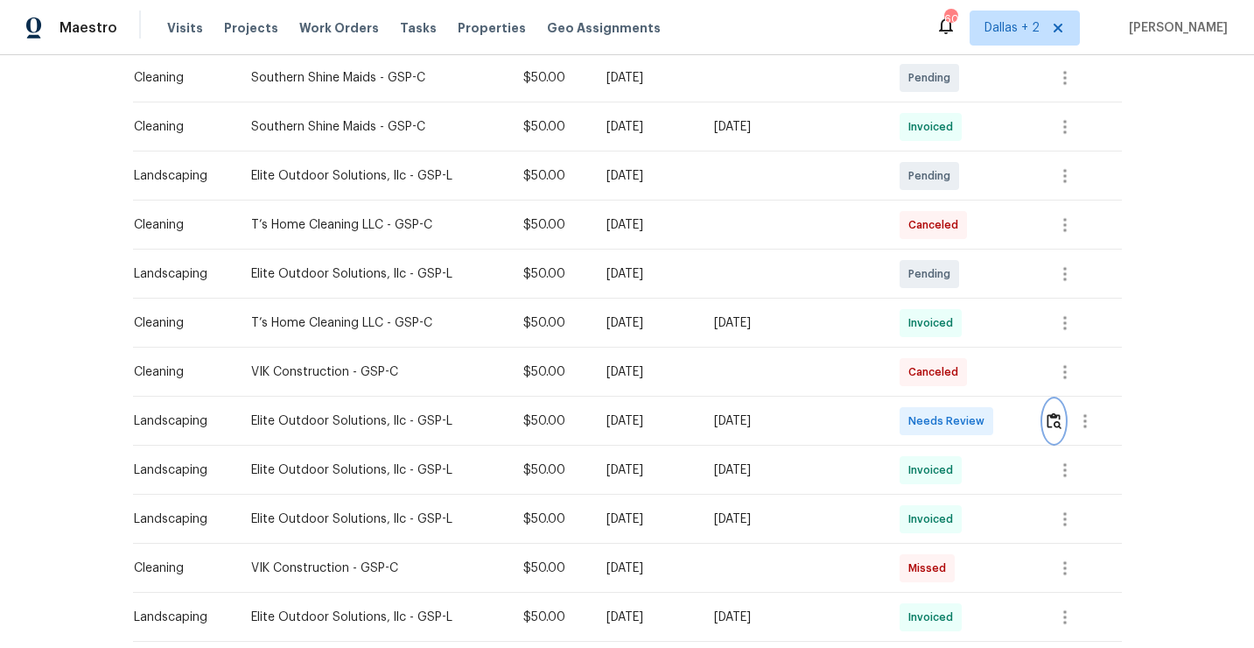
click at [1057, 427] on img "button" at bounding box center [1054, 420] width 15 height 17
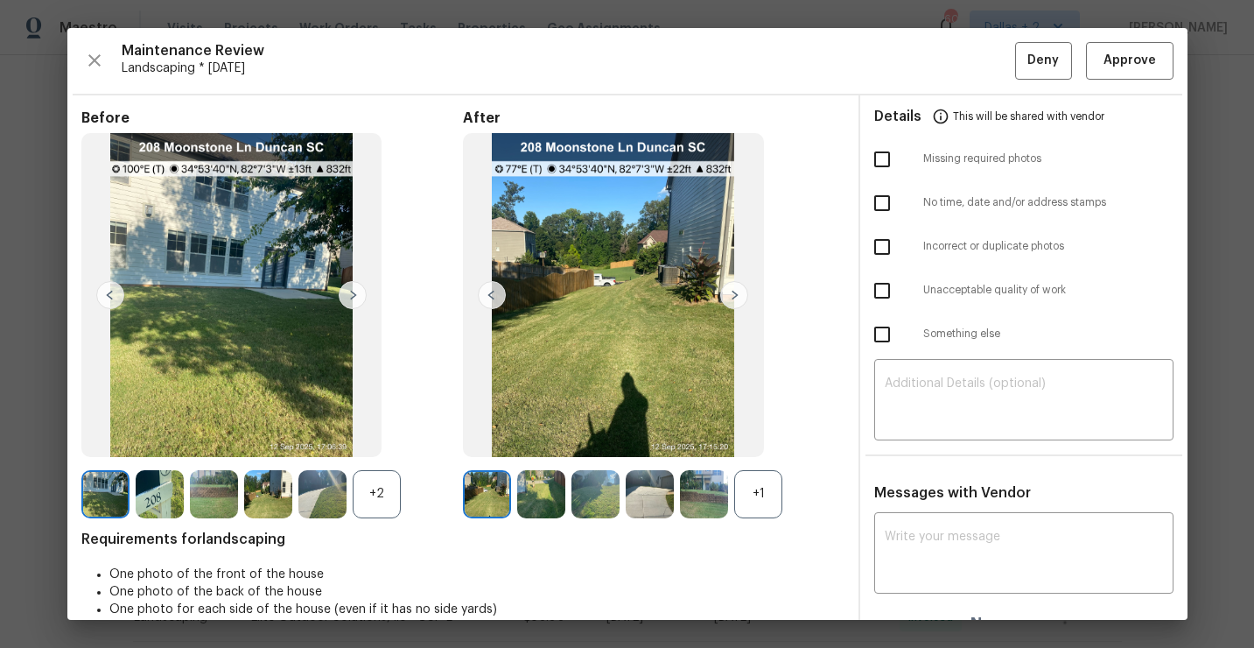
click at [774, 510] on div "+1" at bounding box center [758, 494] width 48 height 48
click at [389, 508] on div "+2" at bounding box center [377, 494] width 48 height 48
click at [733, 289] on img at bounding box center [734, 295] width 28 height 28
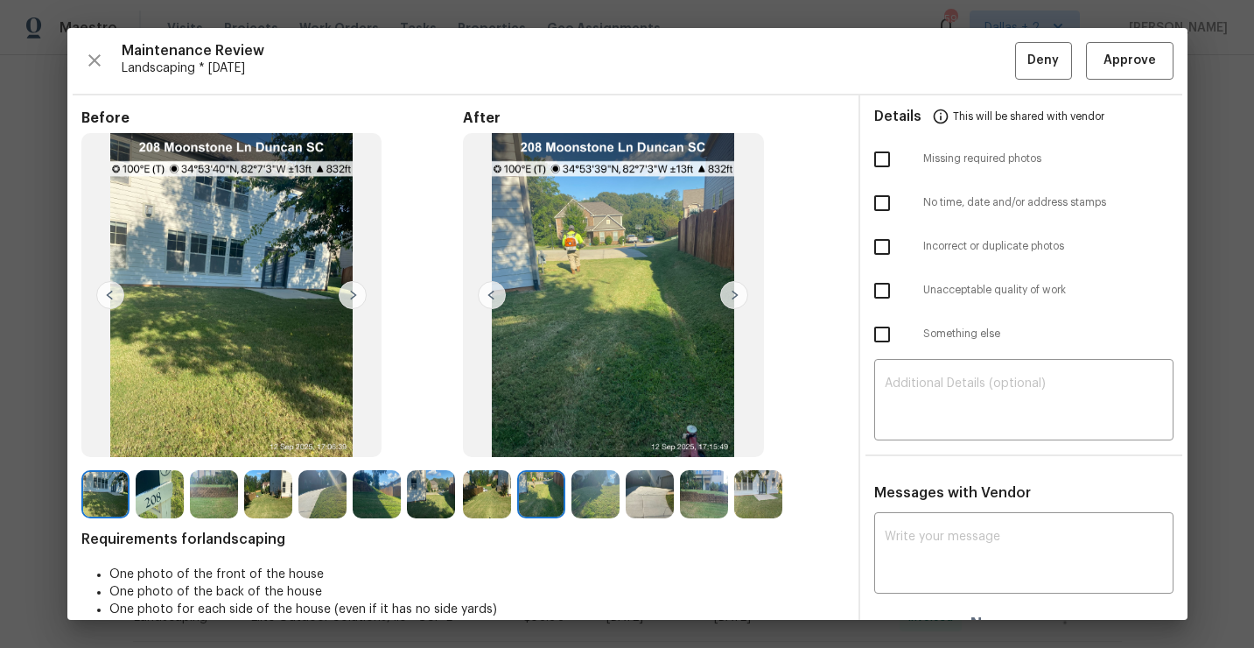
click at [733, 289] on img at bounding box center [734, 295] width 28 height 28
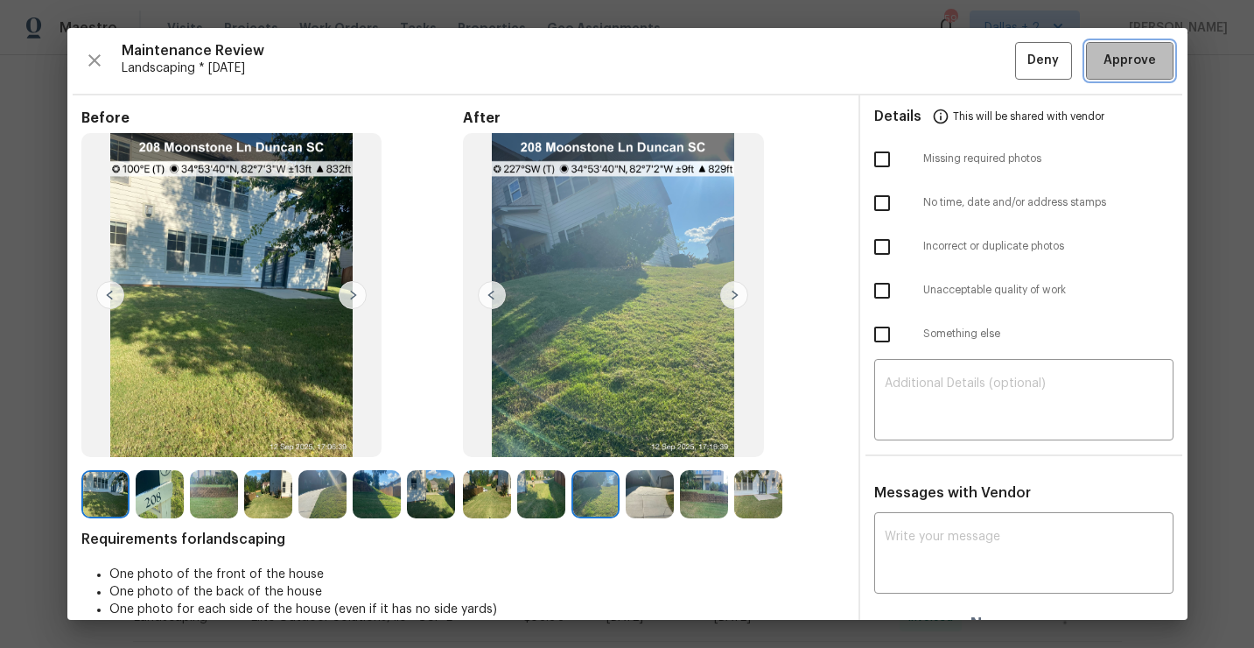
click at [1112, 59] on span "Approve" at bounding box center [1130, 61] width 53 height 22
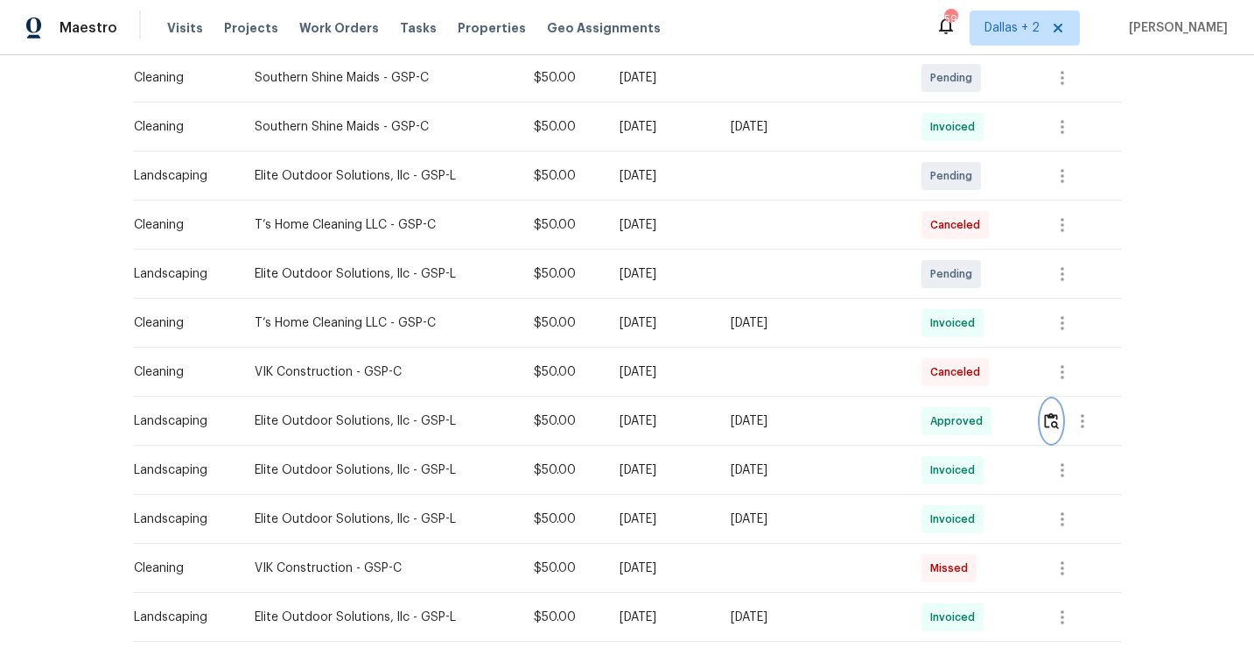
scroll to position [0, 0]
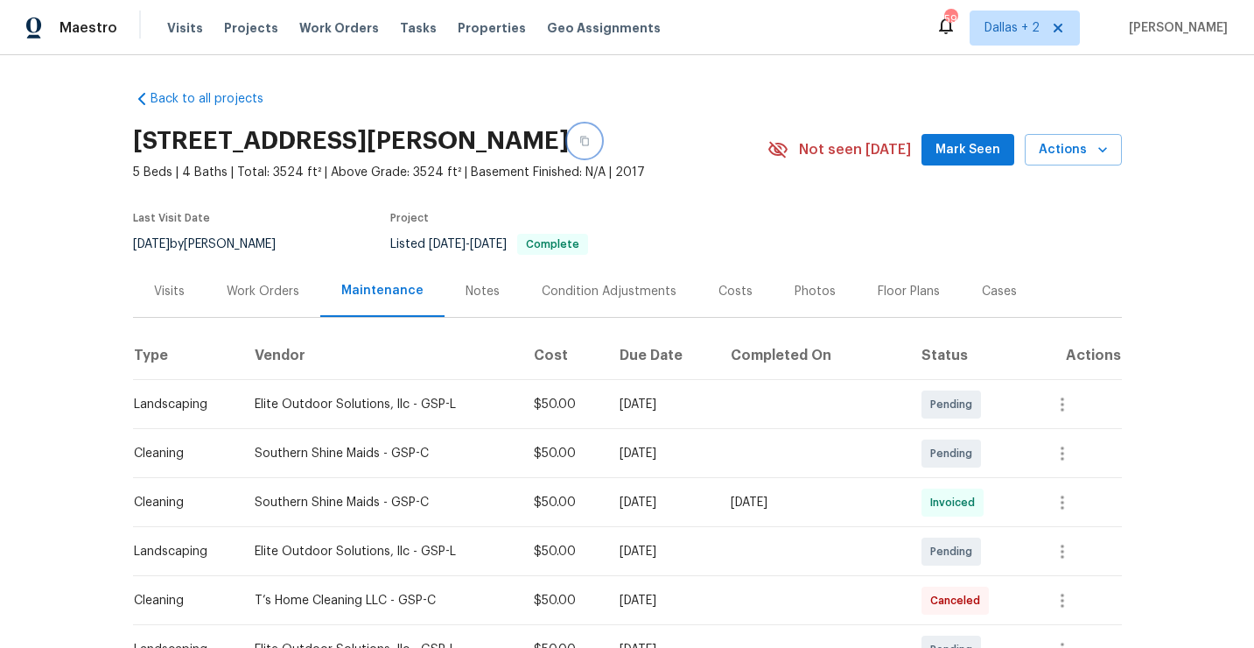
click at [600, 146] on button "button" at bounding box center [585, 141] width 32 height 32
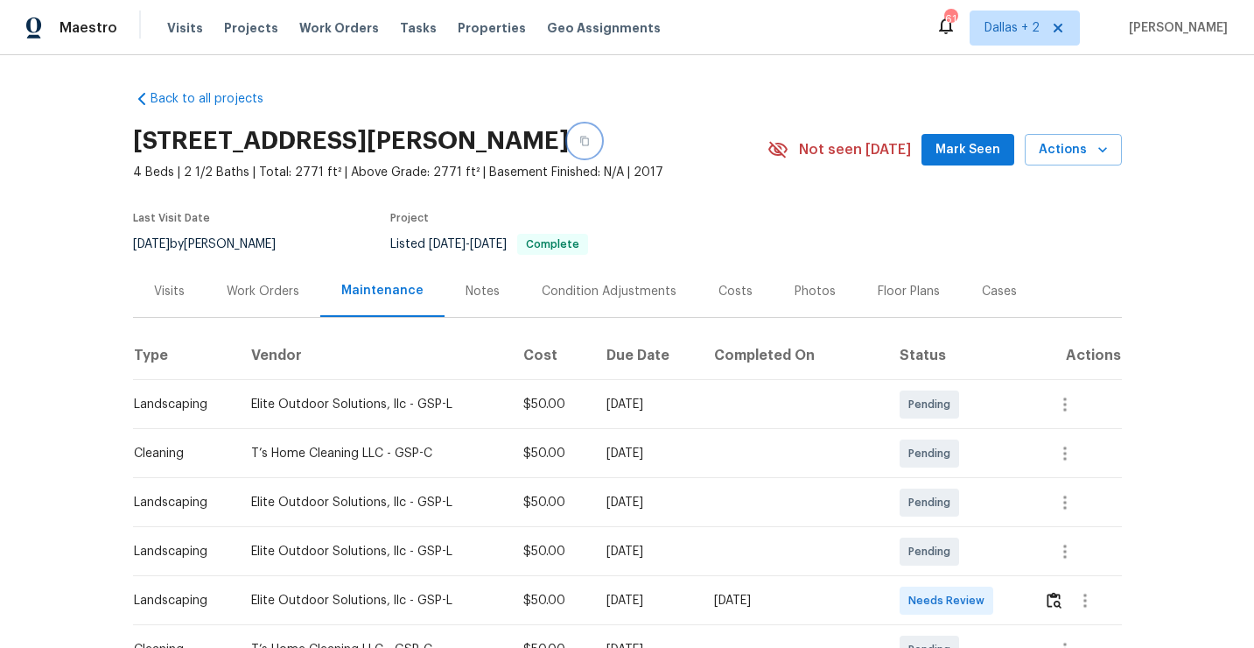
click at [600, 149] on button "button" at bounding box center [585, 141] width 32 height 32
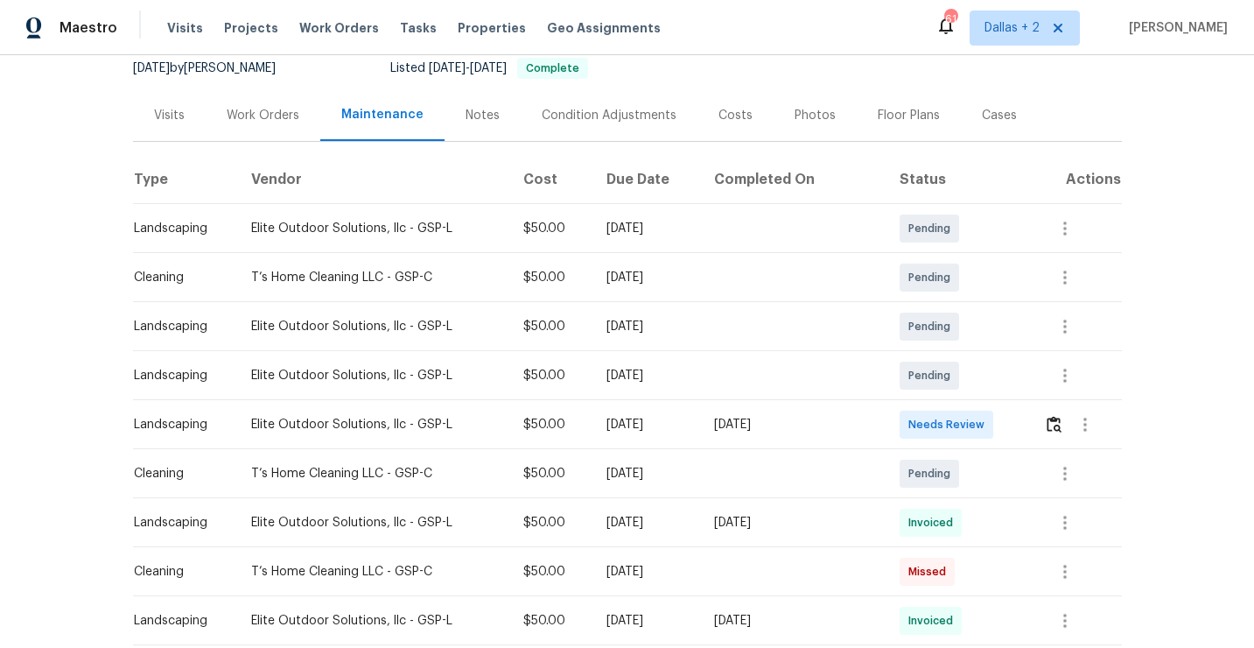
scroll to position [191, 0]
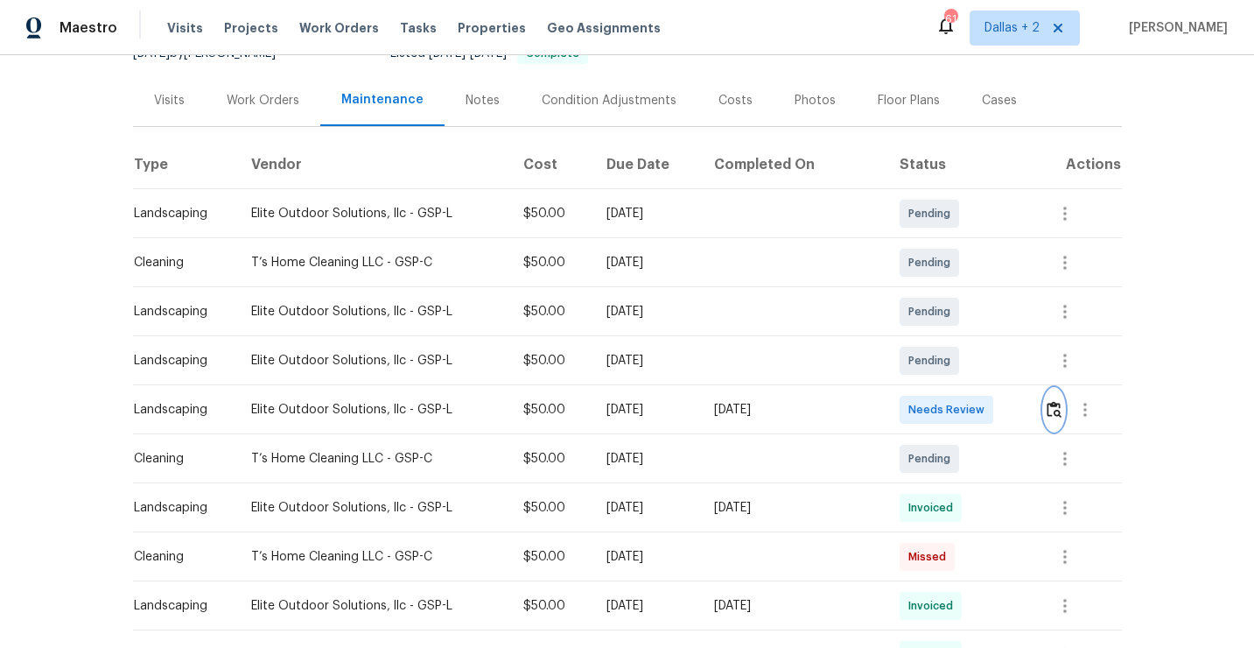
click at [1045, 405] on button "button" at bounding box center [1054, 410] width 20 height 42
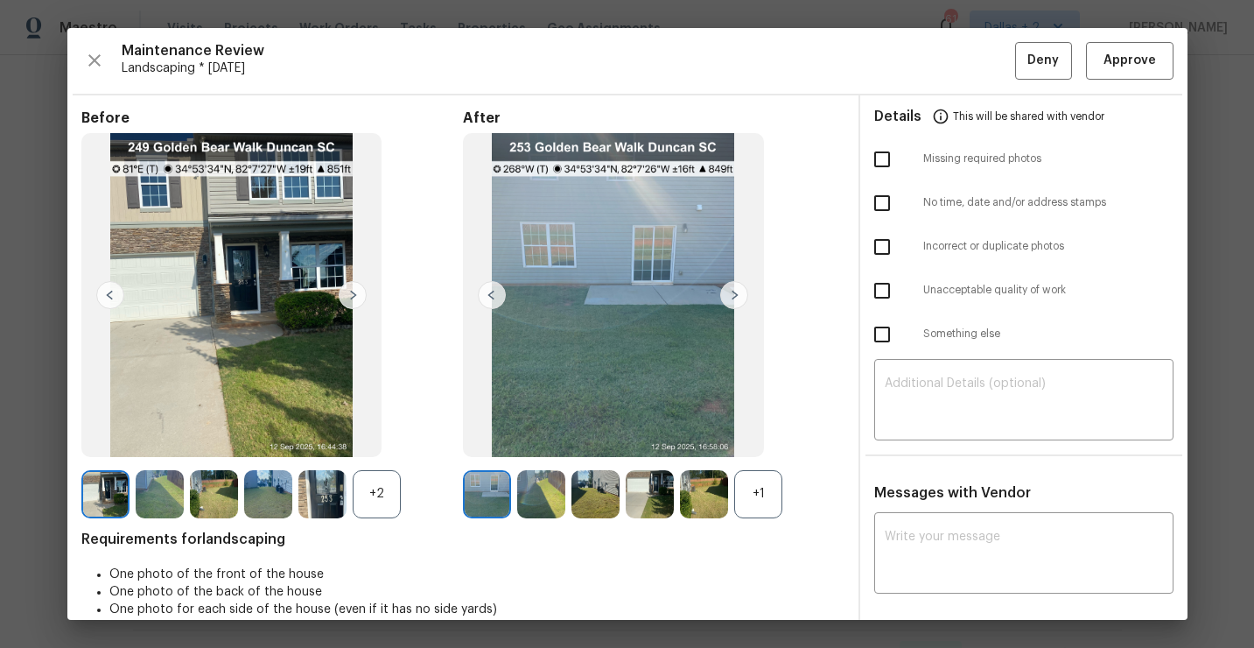
click at [755, 482] on div "+1" at bounding box center [758, 494] width 48 height 48
click at [363, 500] on div "+2" at bounding box center [377, 494] width 48 height 48
click at [739, 301] on img at bounding box center [734, 295] width 28 height 28
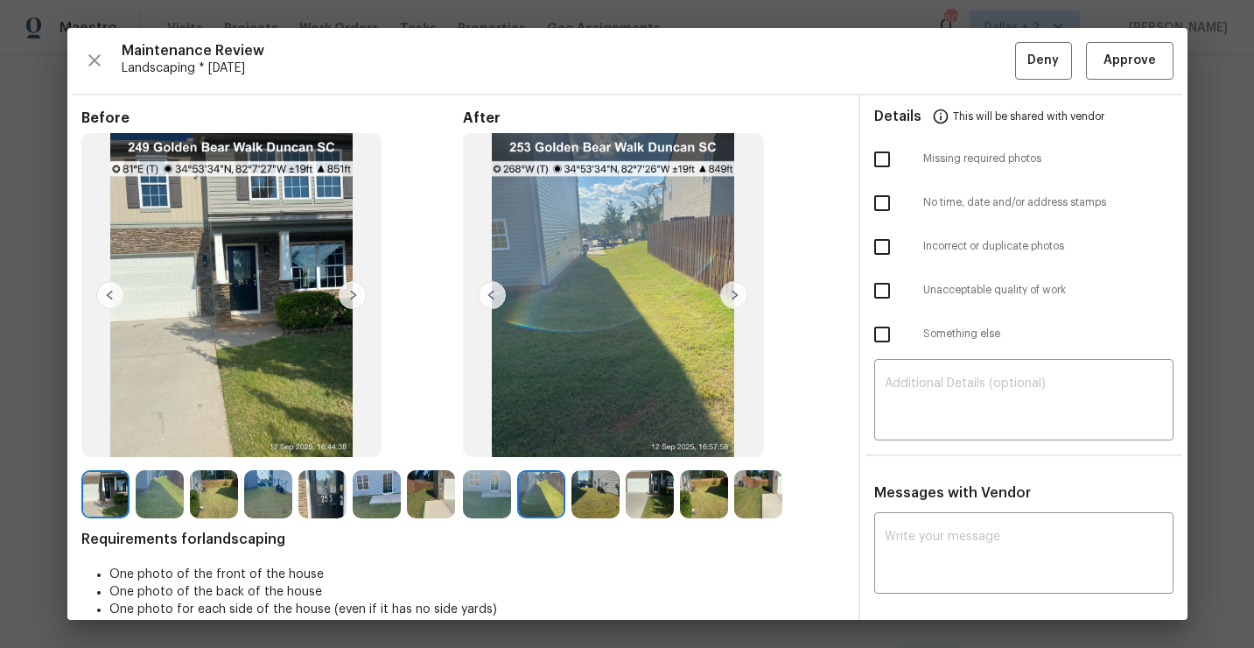
click at [731, 297] on img at bounding box center [734, 295] width 28 height 28
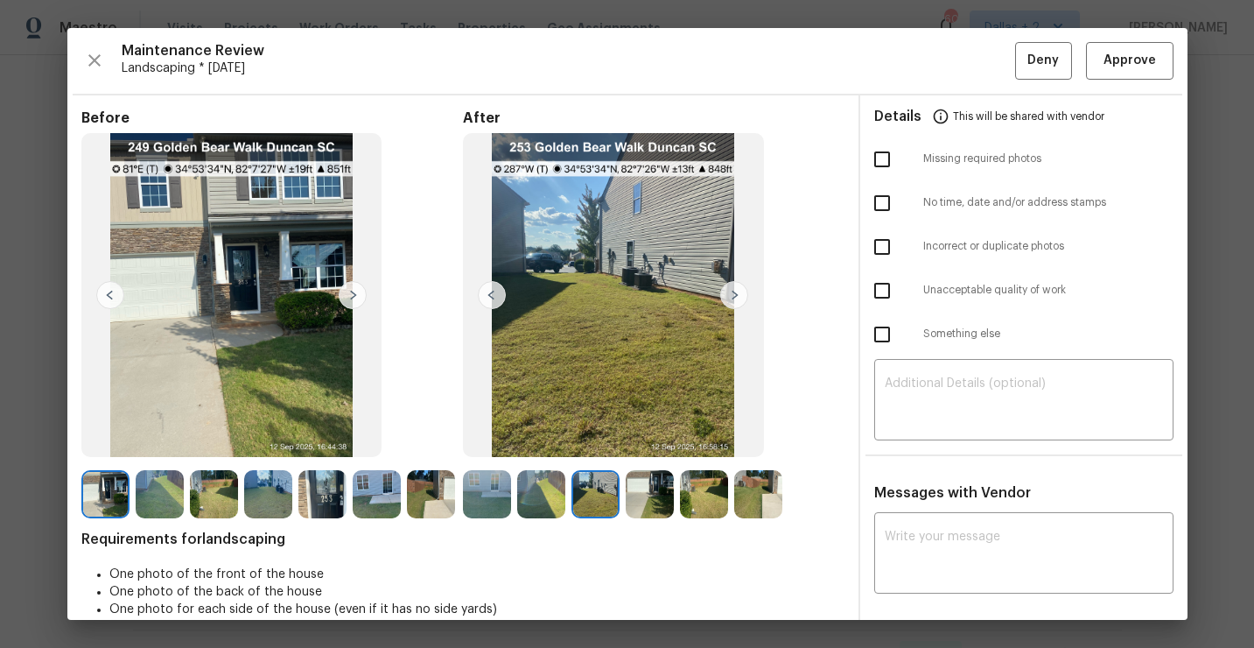
click at [726, 291] on img at bounding box center [734, 295] width 28 height 28
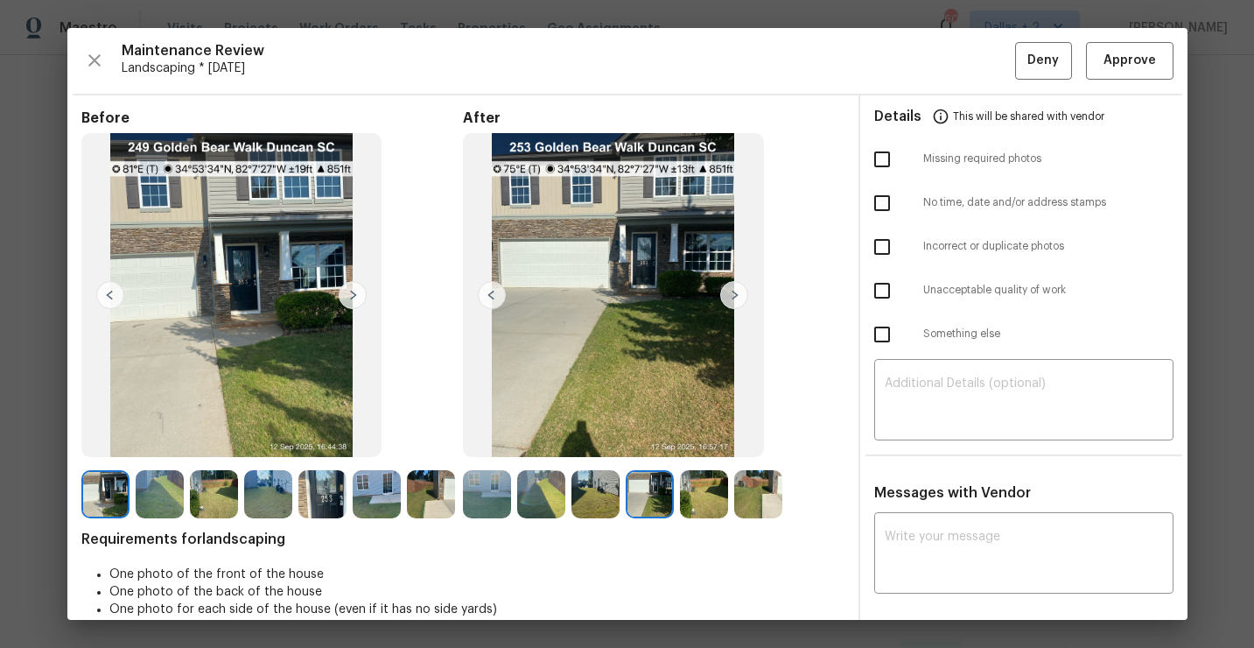
click at [691, 495] on img at bounding box center [704, 494] width 48 height 48
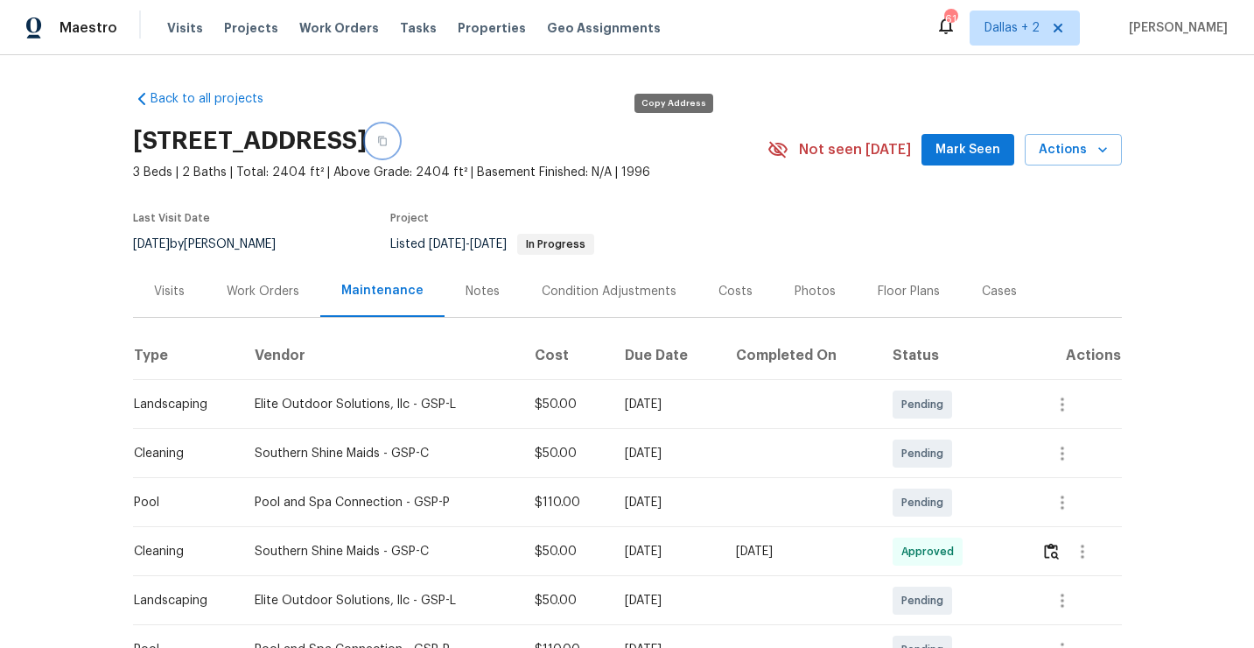
click at [388, 136] on icon "button" at bounding box center [382, 141] width 11 height 11
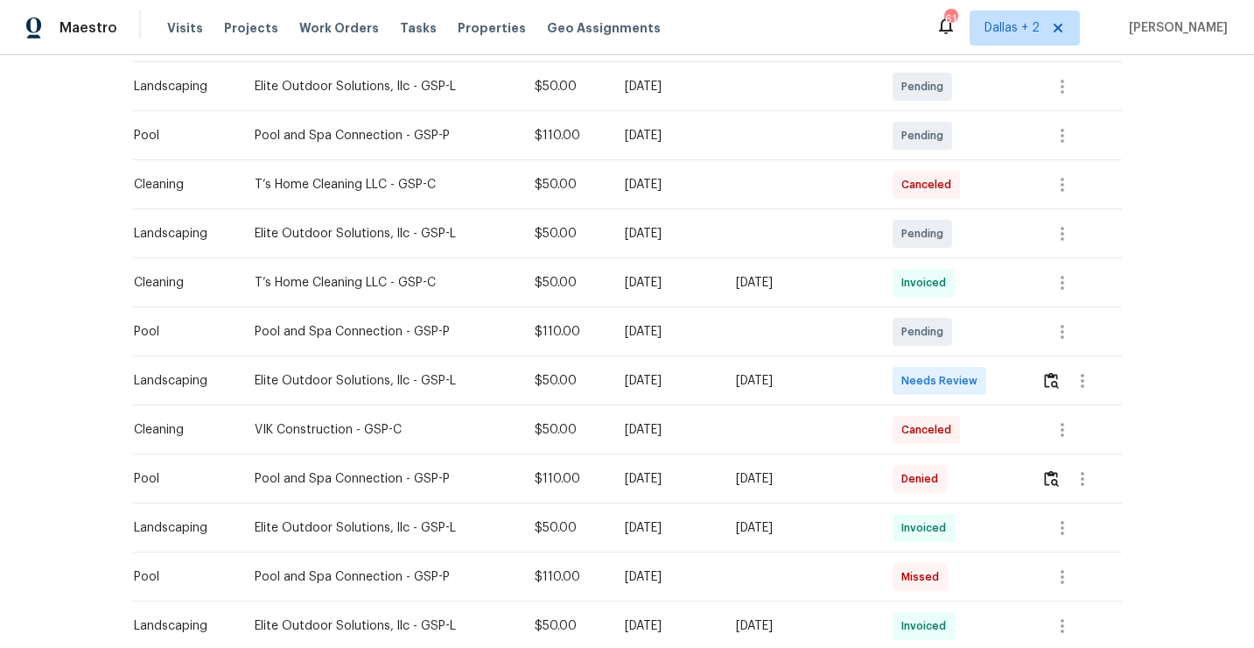
scroll to position [516, 0]
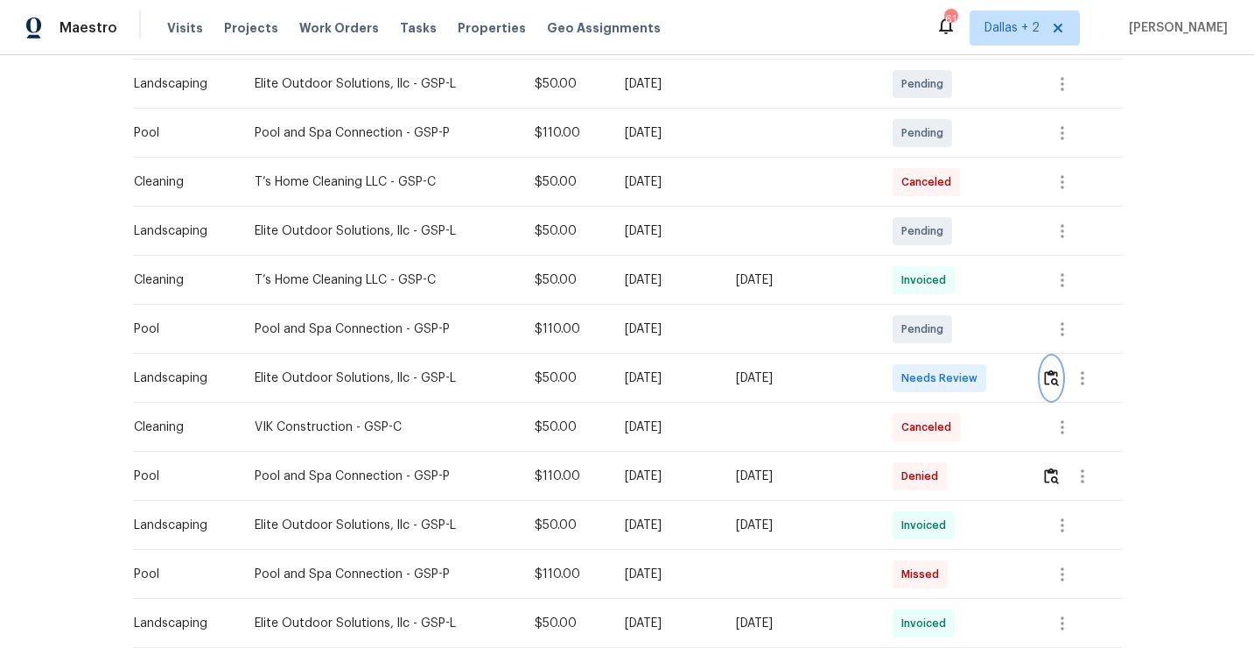
click at [1055, 383] on img "button" at bounding box center [1051, 377] width 15 height 17
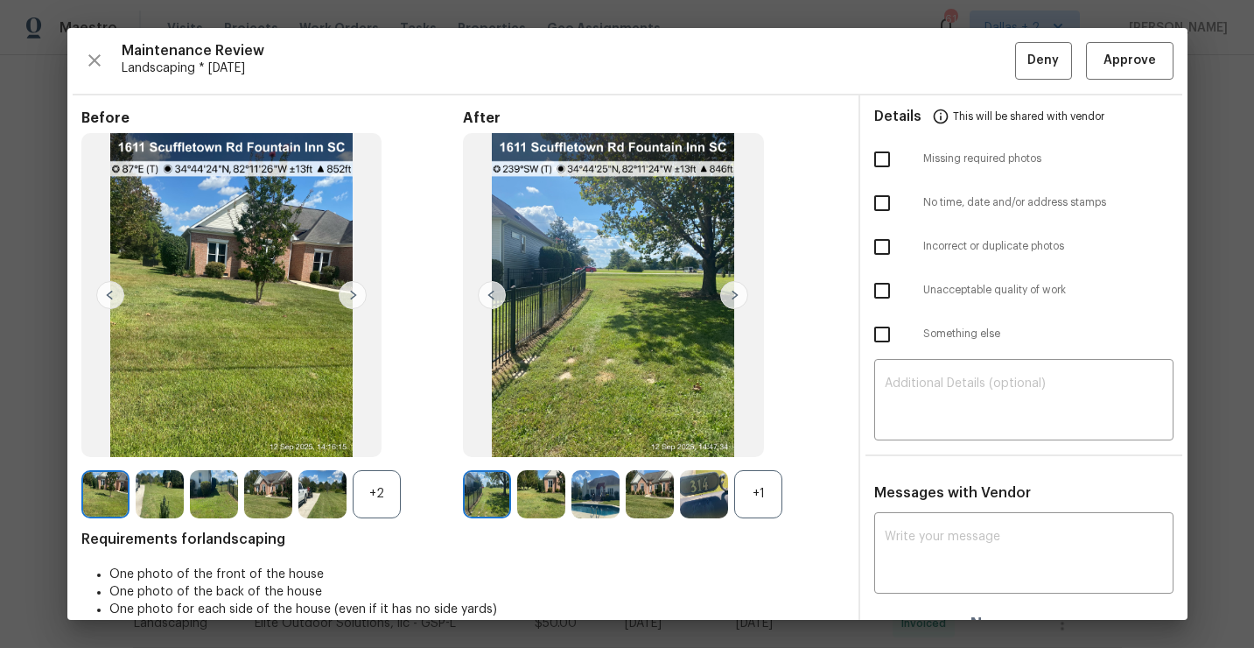
click at [761, 505] on div "+1" at bounding box center [758, 494] width 48 height 48
click at [379, 503] on div "+2" at bounding box center [377, 494] width 48 height 48
click at [377, 493] on img at bounding box center [377, 494] width 48 height 48
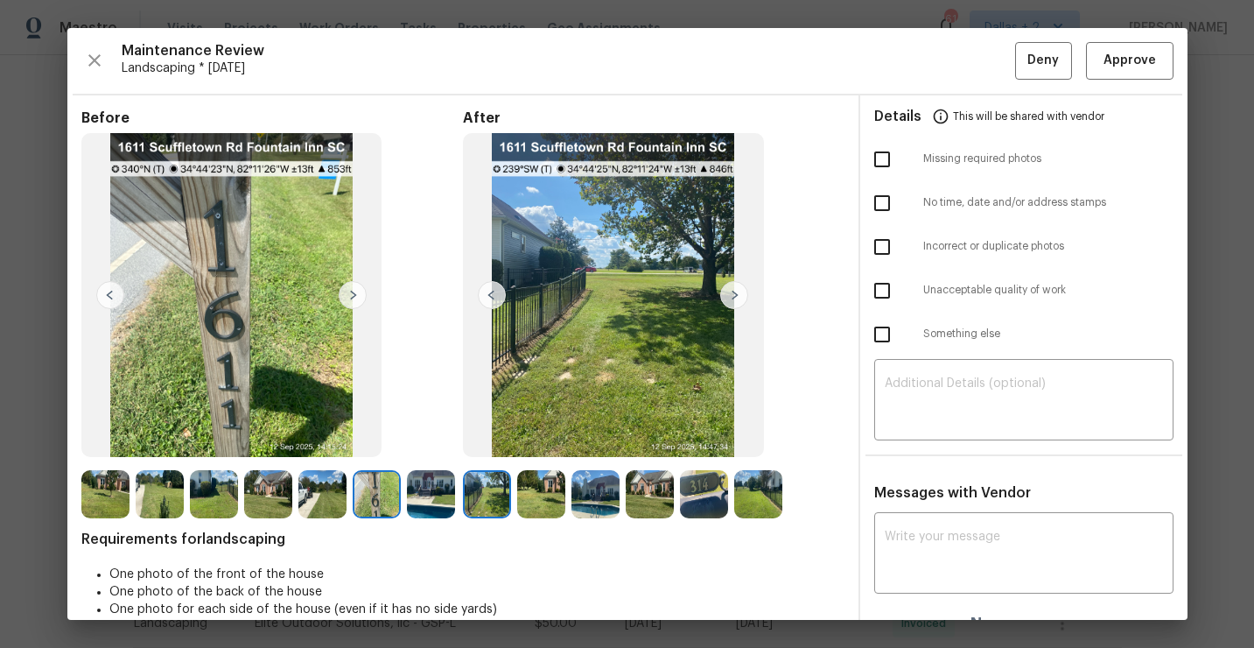
click at [705, 485] on img at bounding box center [704, 494] width 48 height 48
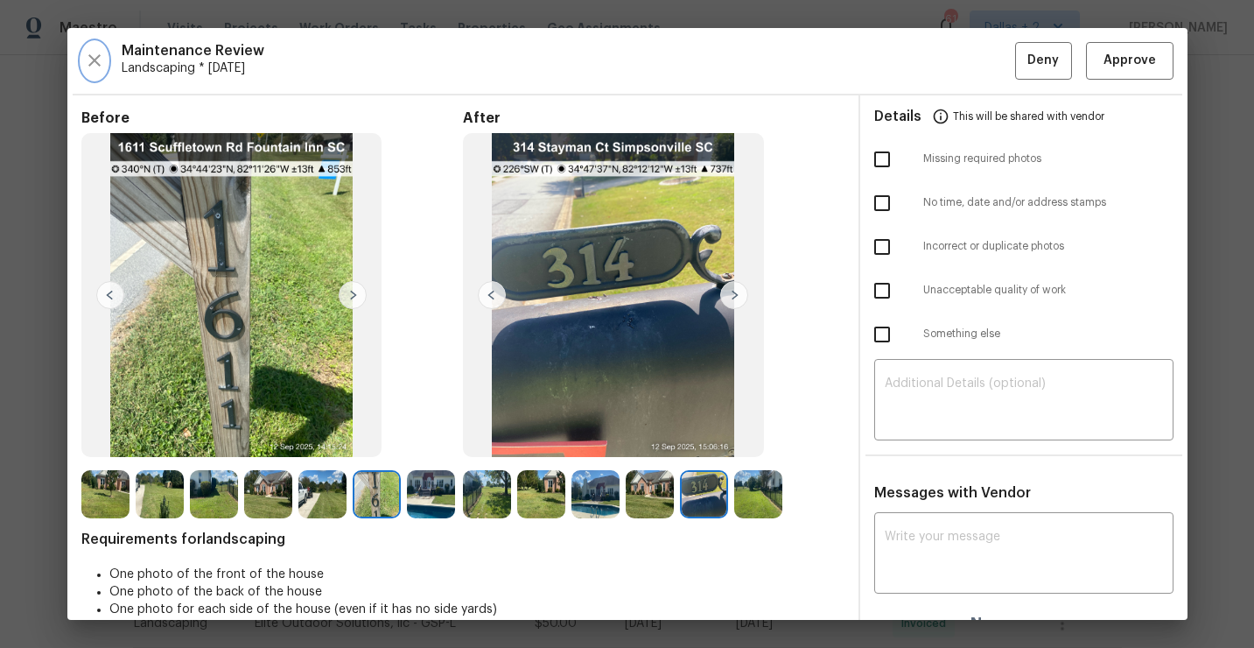
click at [93, 67] on icon "button" at bounding box center [94, 60] width 21 height 21
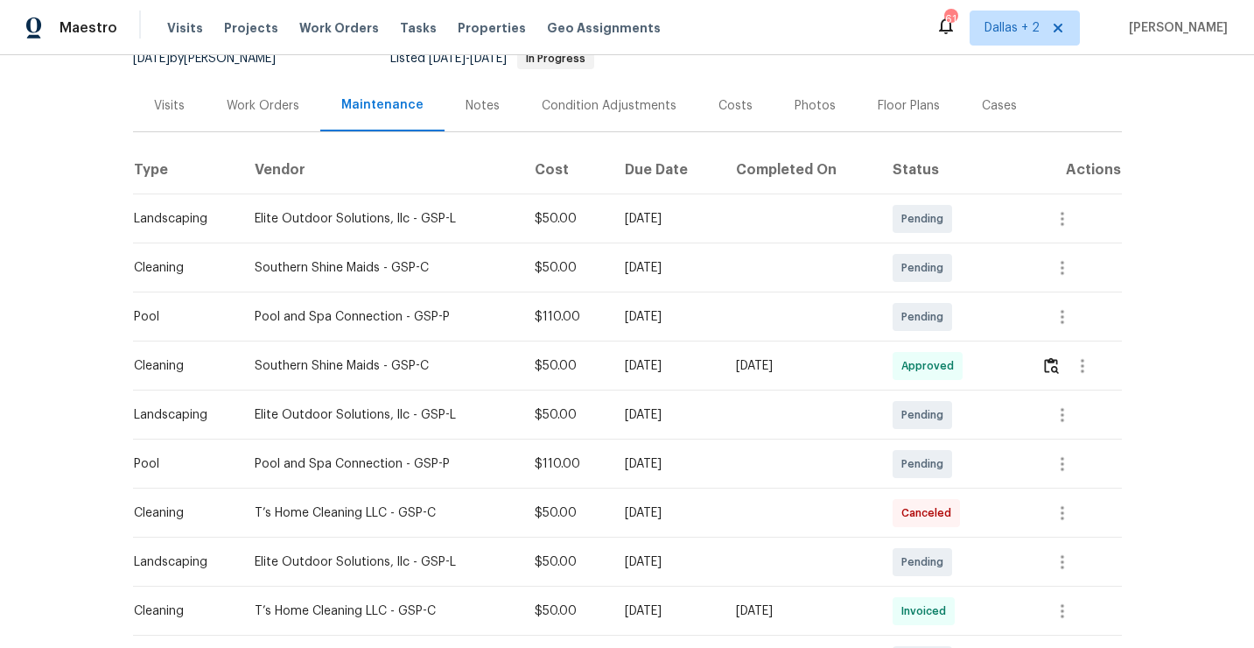
scroll to position [0, 0]
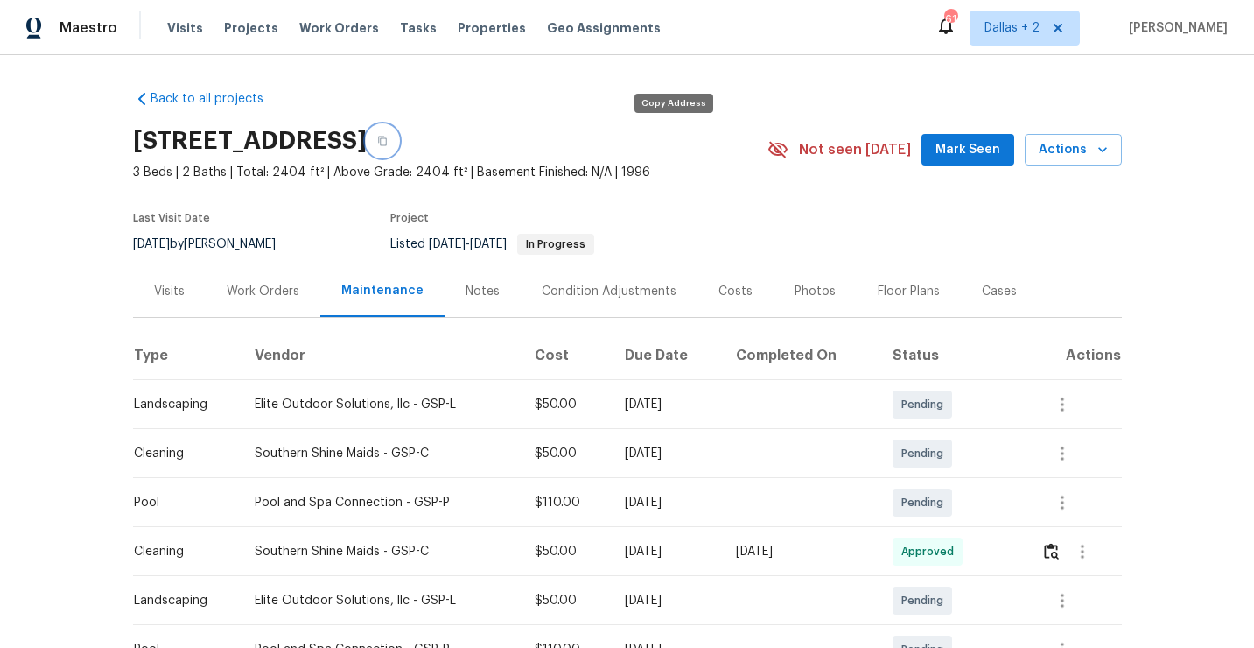
click at [387, 137] on icon "button" at bounding box center [382, 142] width 9 height 10
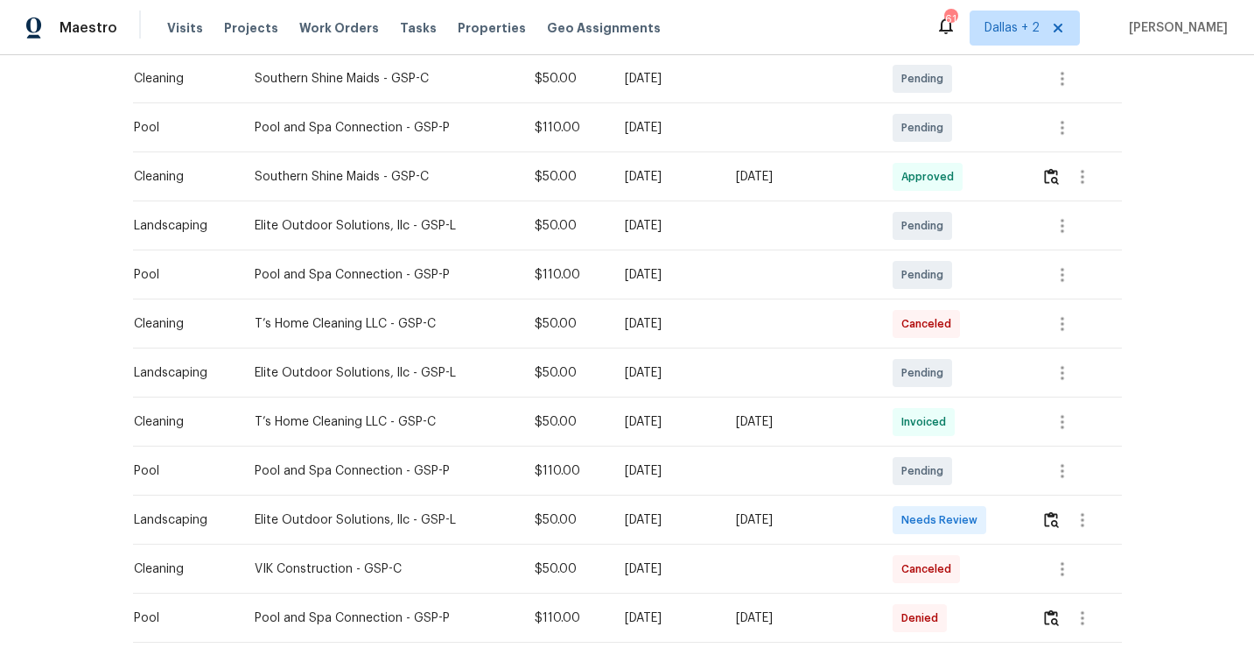
scroll to position [378, 0]
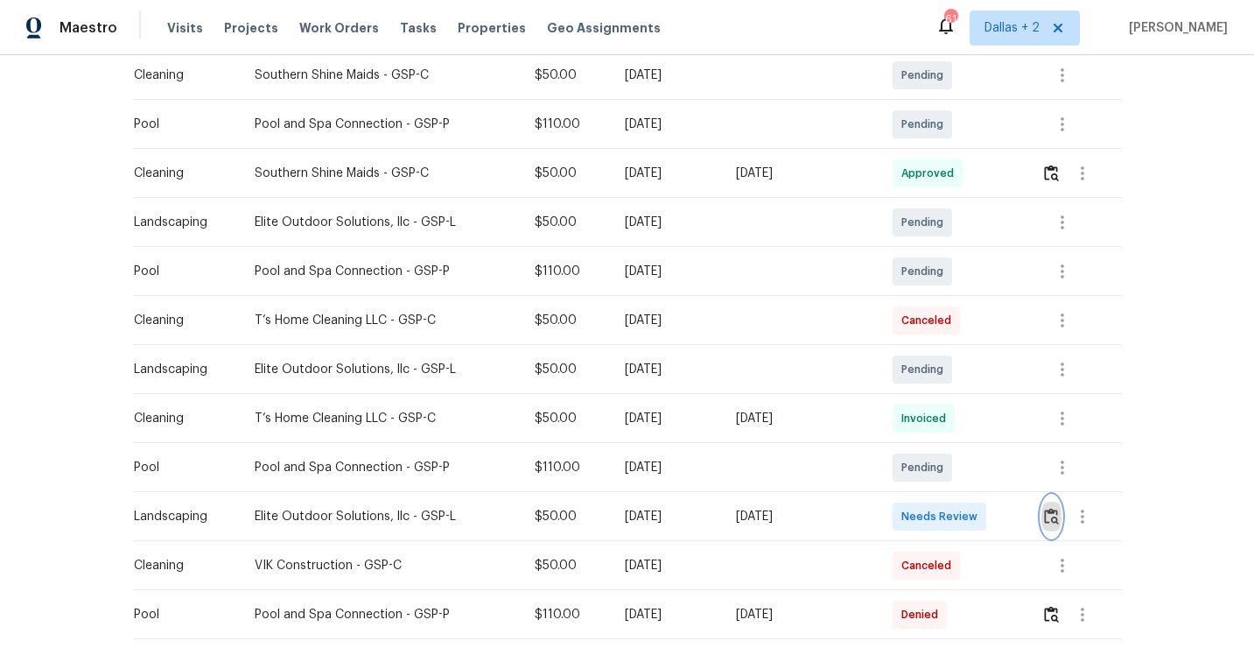
click at [1056, 518] on img "button" at bounding box center [1051, 516] width 15 height 17
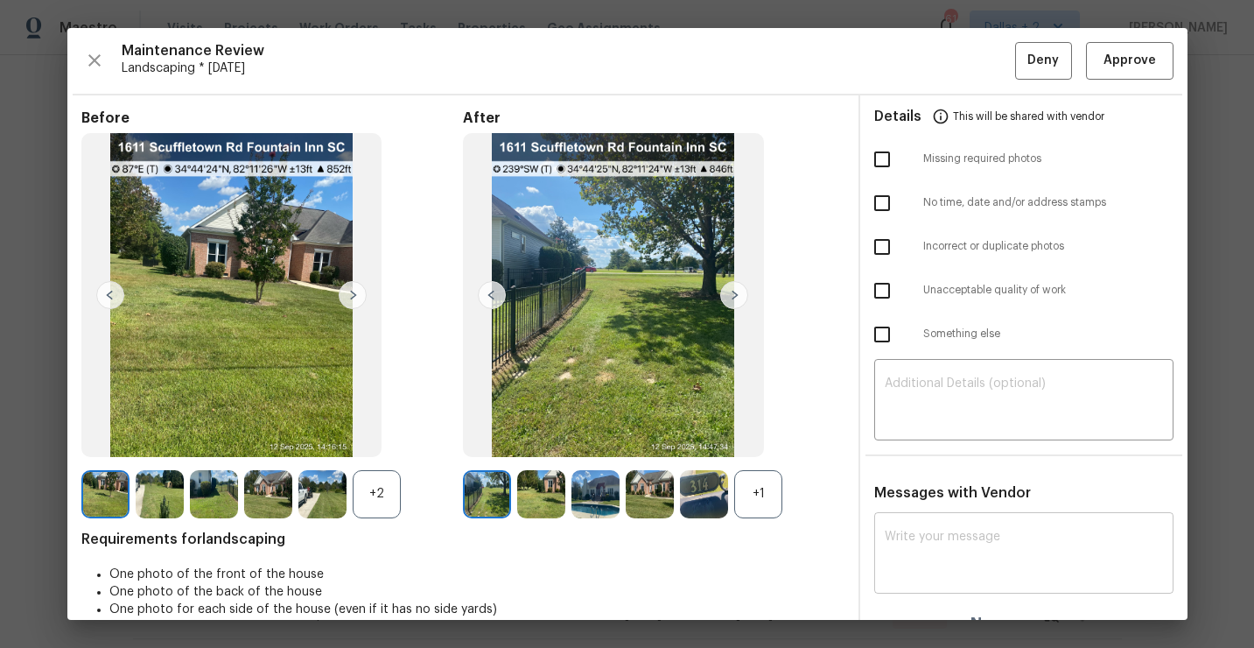
scroll to position [25, 0]
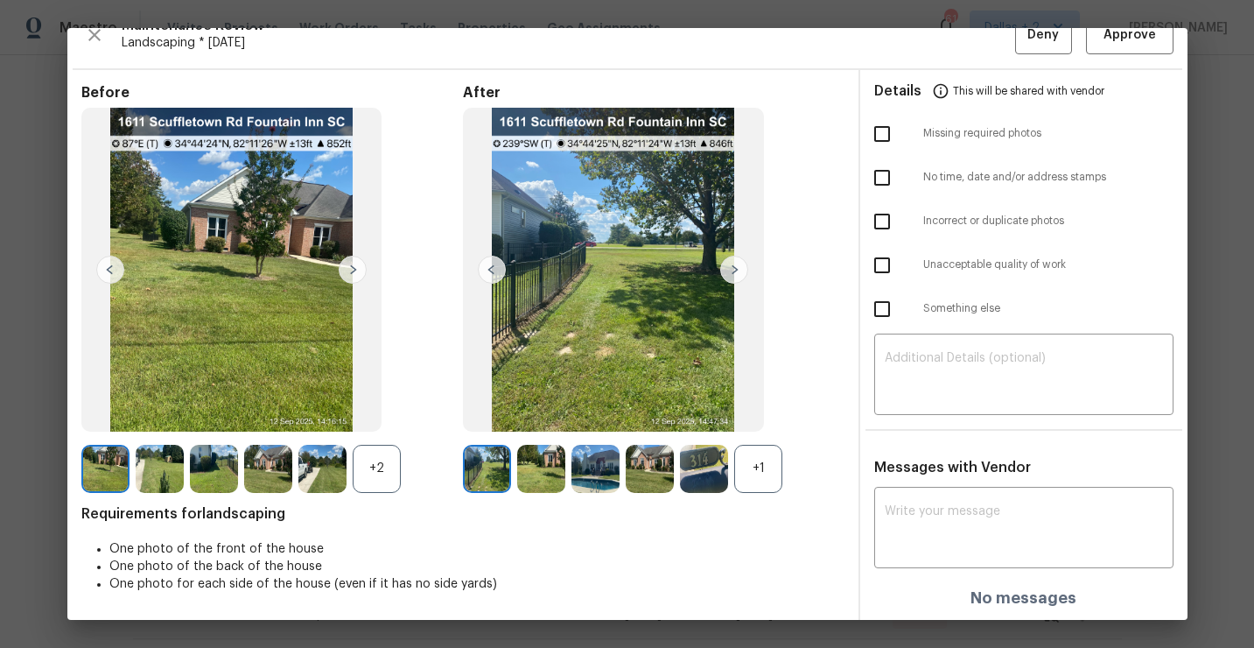
click at [712, 474] on img at bounding box center [704, 469] width 48 height 48
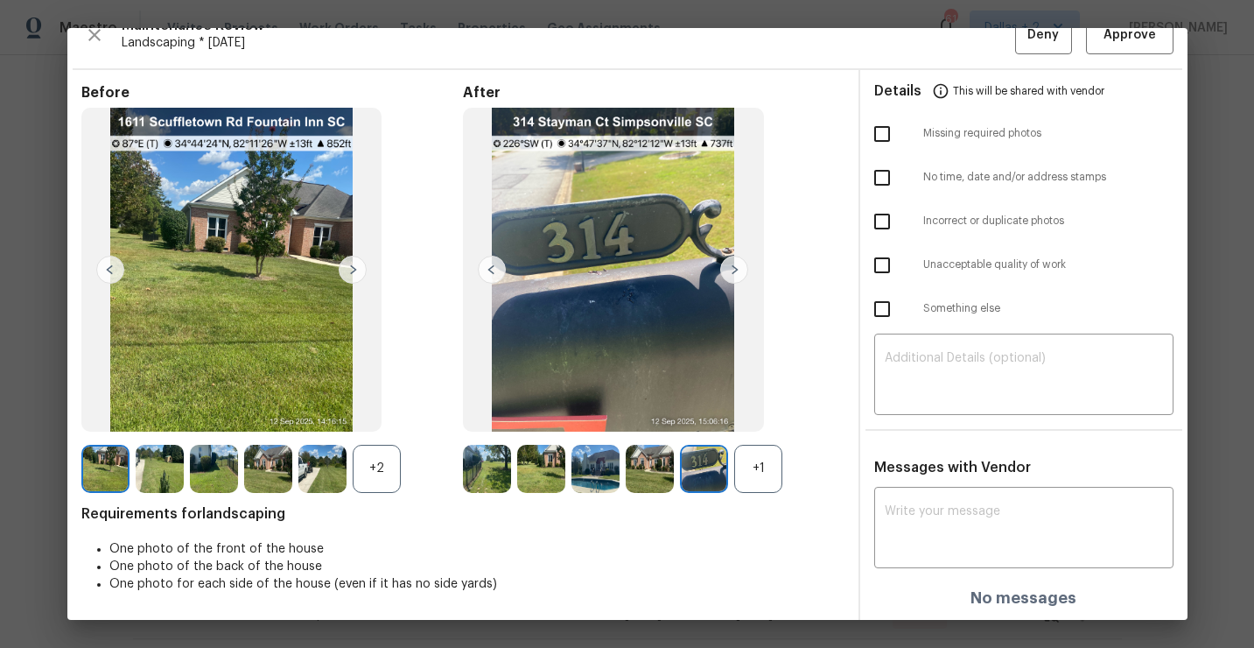
click at [367, 474] on div "+2" at bounding box center [377, 469] width 48 height 48
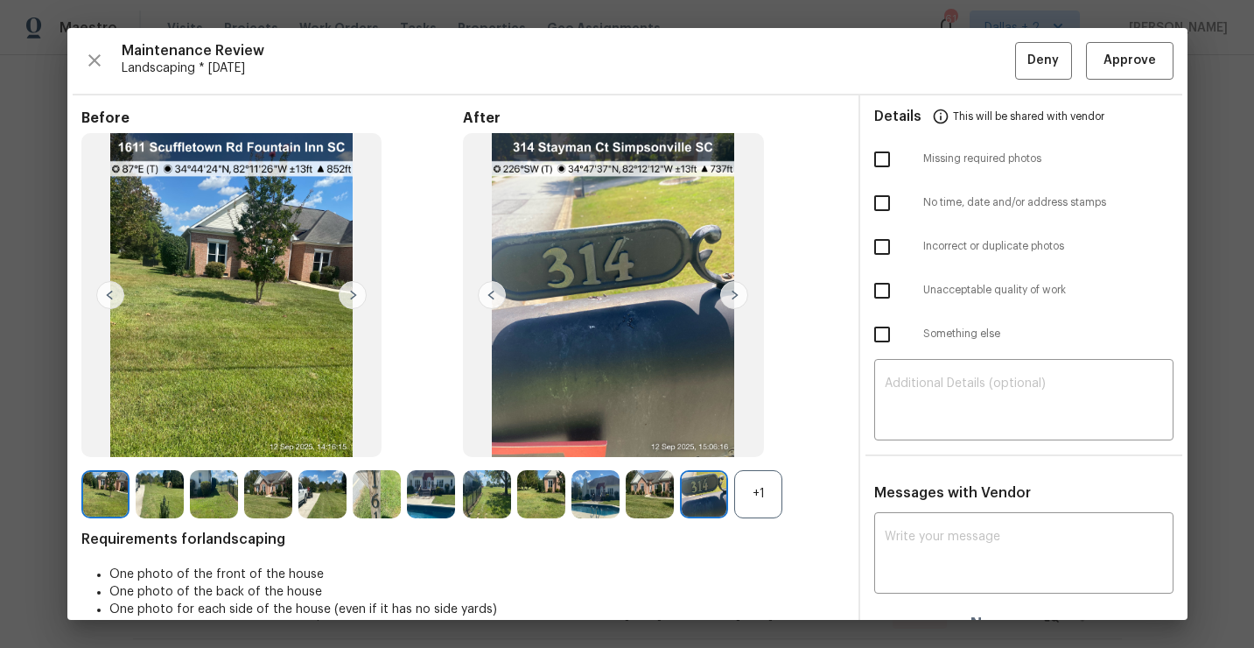
click at [595, 495] on img at bounding box center [596, 494] width 48 height 48
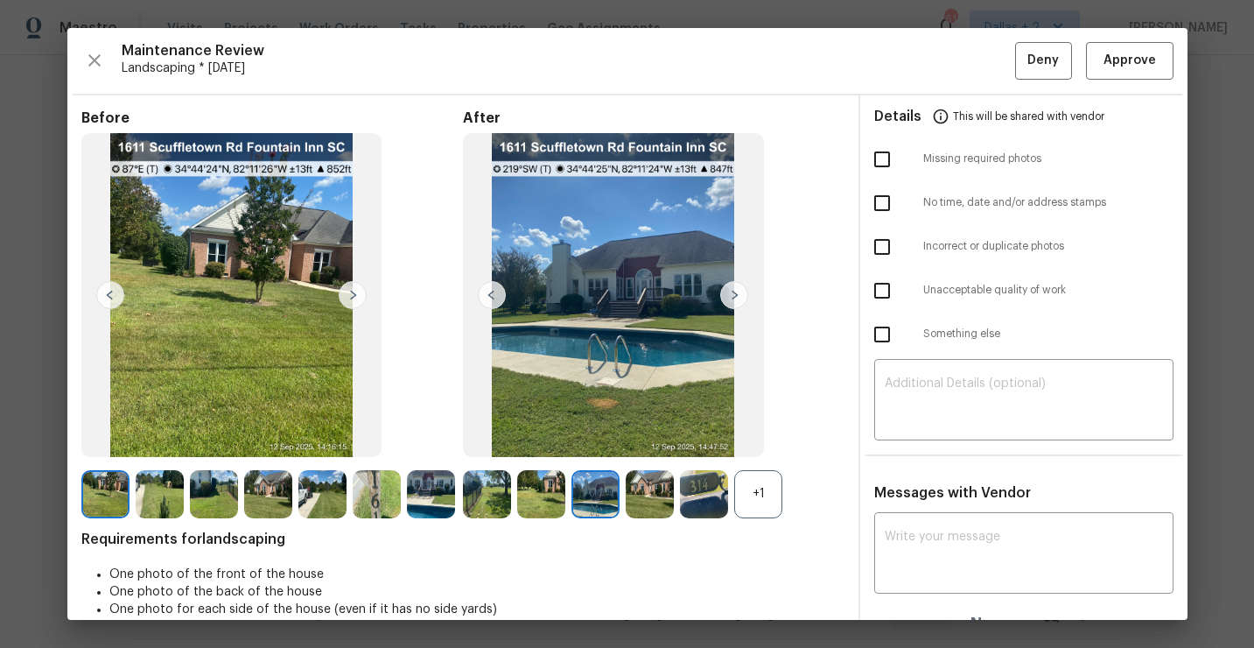
click at [742, 491] on div "+1" at bounding box center [758, 494] width 48 height 48
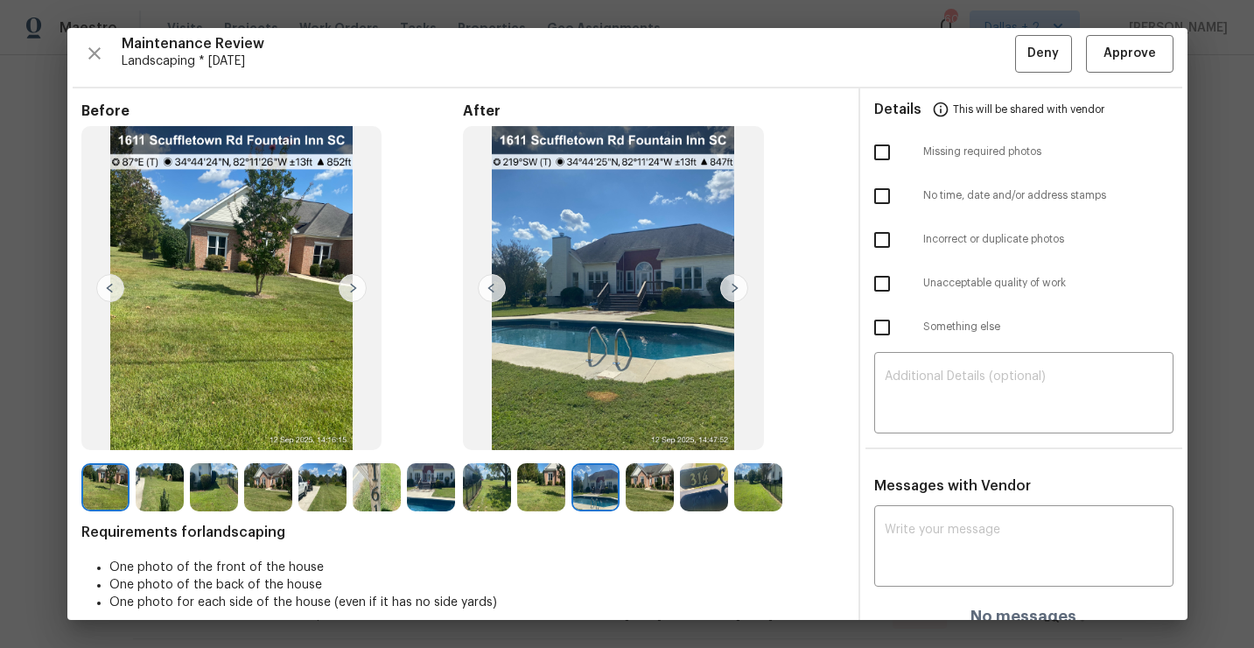
click at [549, 492] on img at bounding box center [541, 487] width 48 height 48
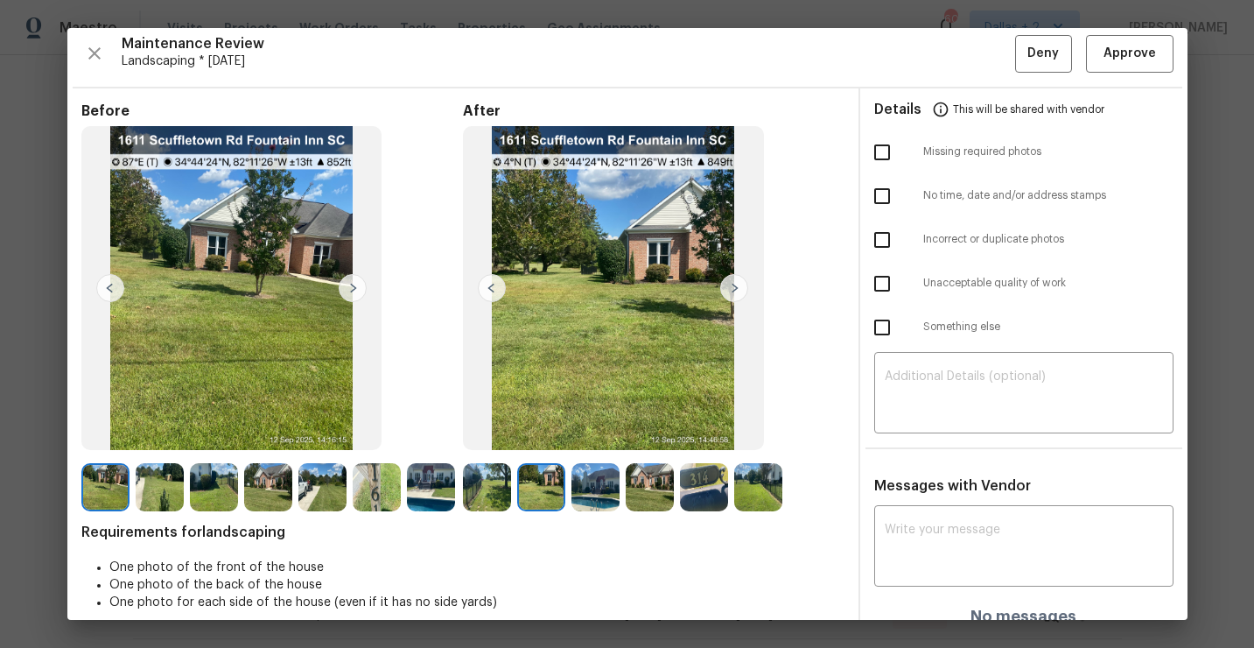
click at [606, 485] on img at bounding box center [596, 487] width 48 height 48
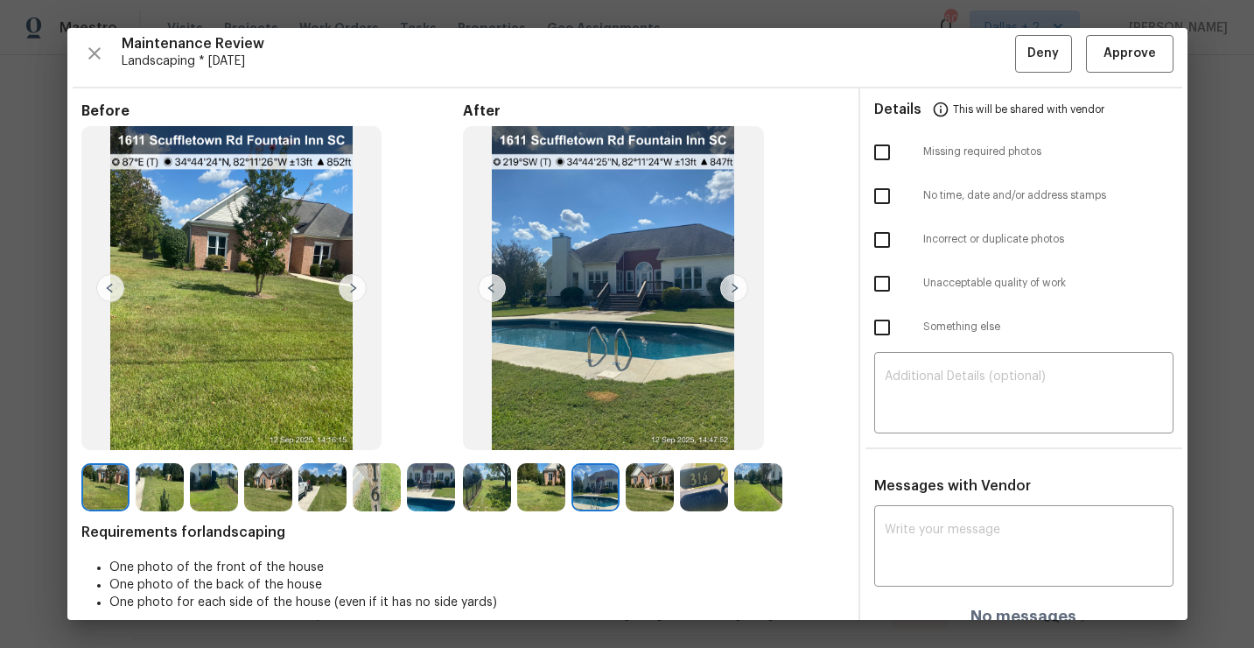
click at [709, 488] on img at bounding box center [704, 487] width 48 height 48
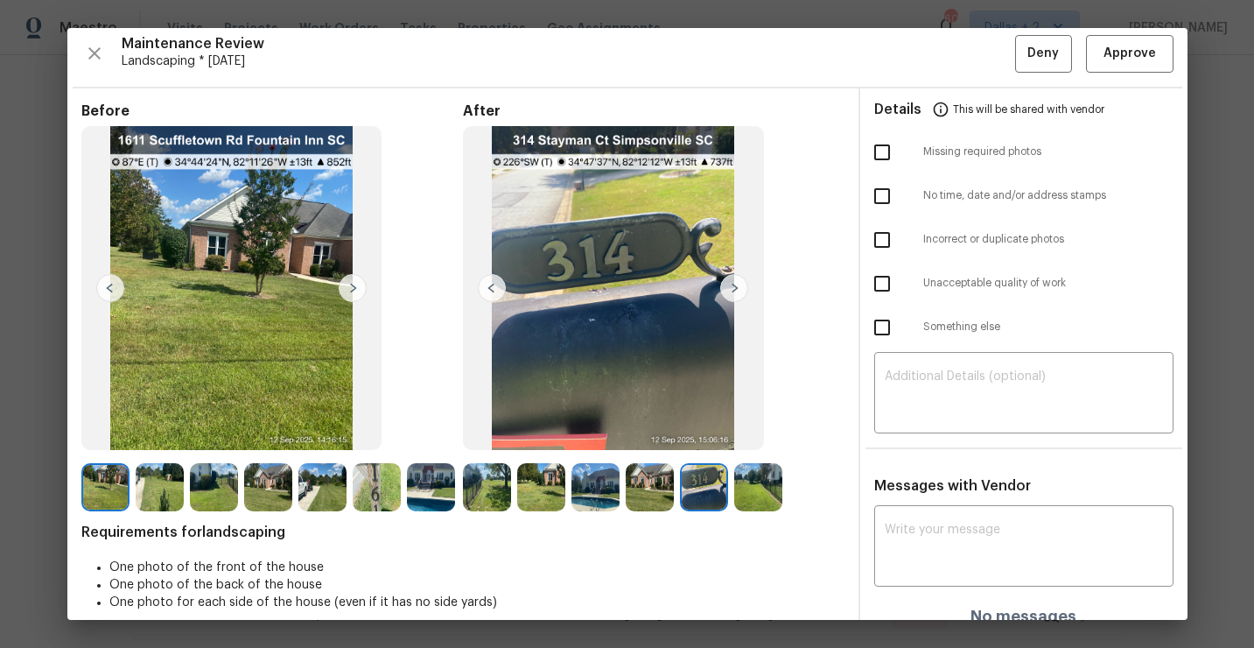
click at [544, 477] on img at bounding box center [541, 487] width 48 height 48
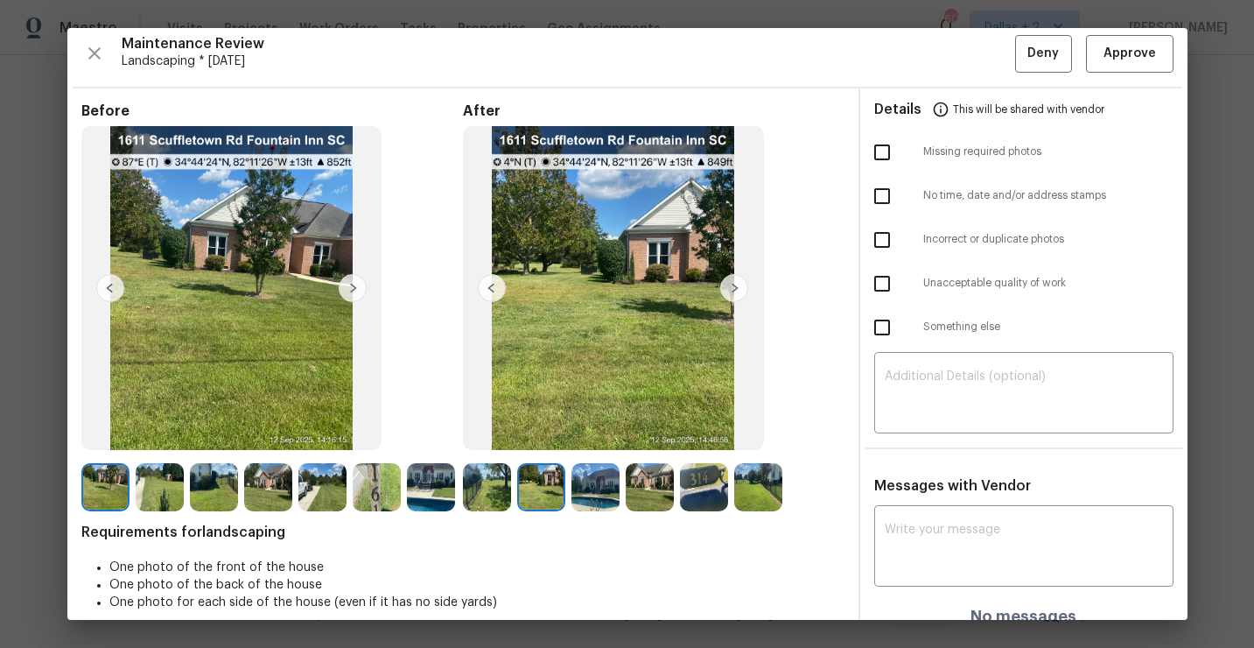
click at [698, 481] on img at bounding box center [704, 487] width 48 height 48
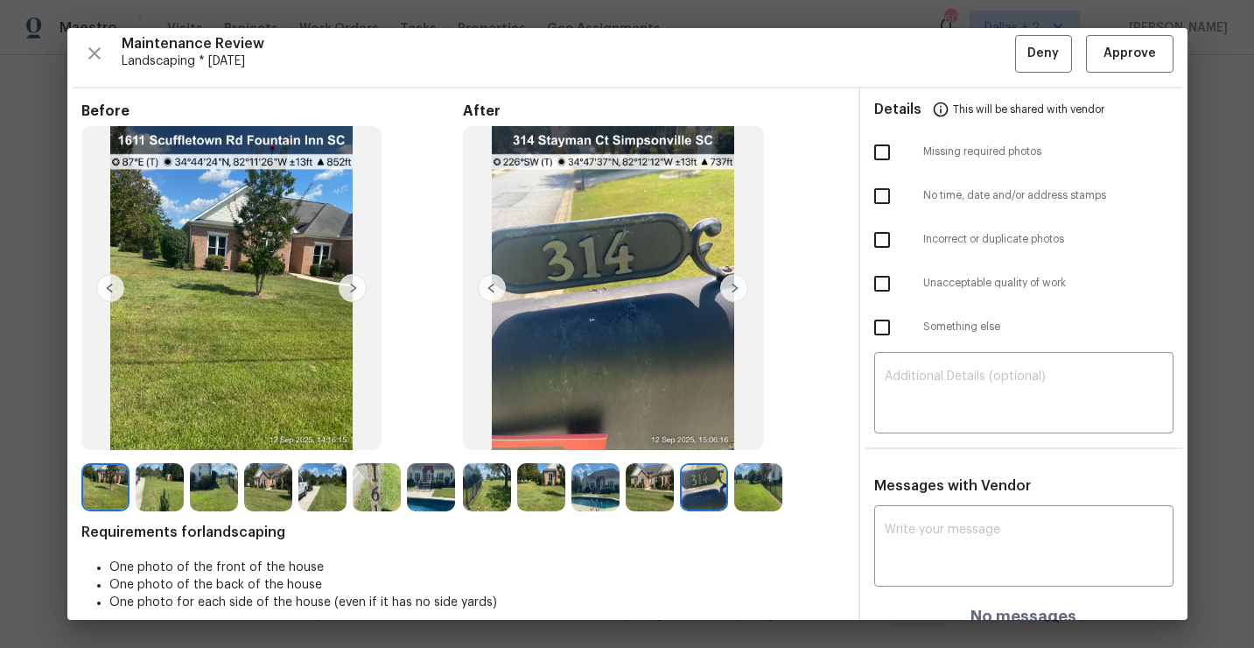
click at [707, 503] on img at bounding box center [704, 487] width 48 height 48
click at [376, 494] on img at bounding box center [377, 487] width 48 height 48
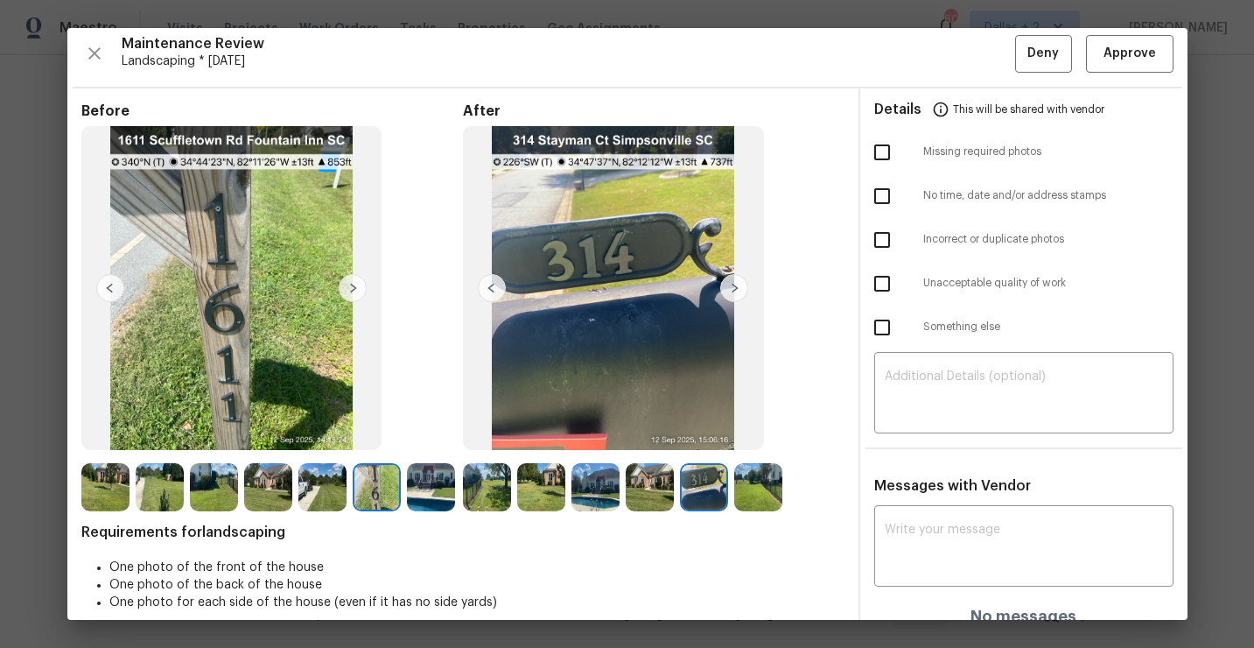
click at [644, 485] on img at bounding box center [650, 487] width 48 height 48
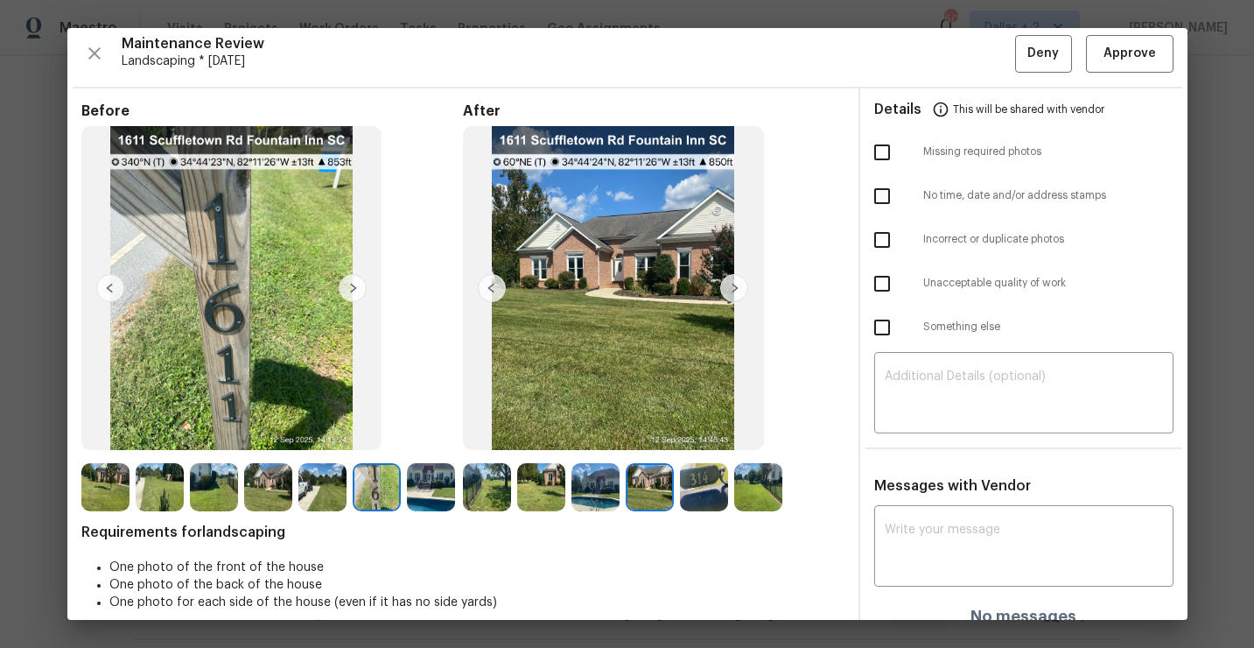
click at [708, 488] on img at bounding box center [704, 487] width 48 height 48
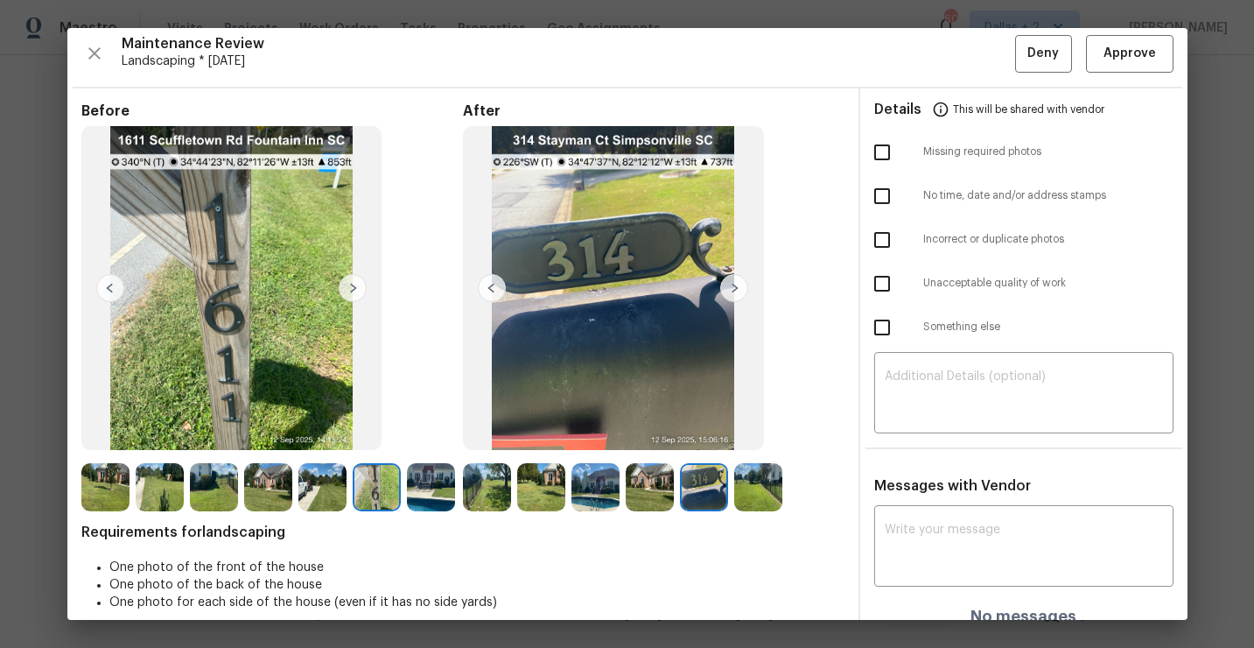
click at [656, 488] on img at bounding box center [650, 487] width 48 height 48
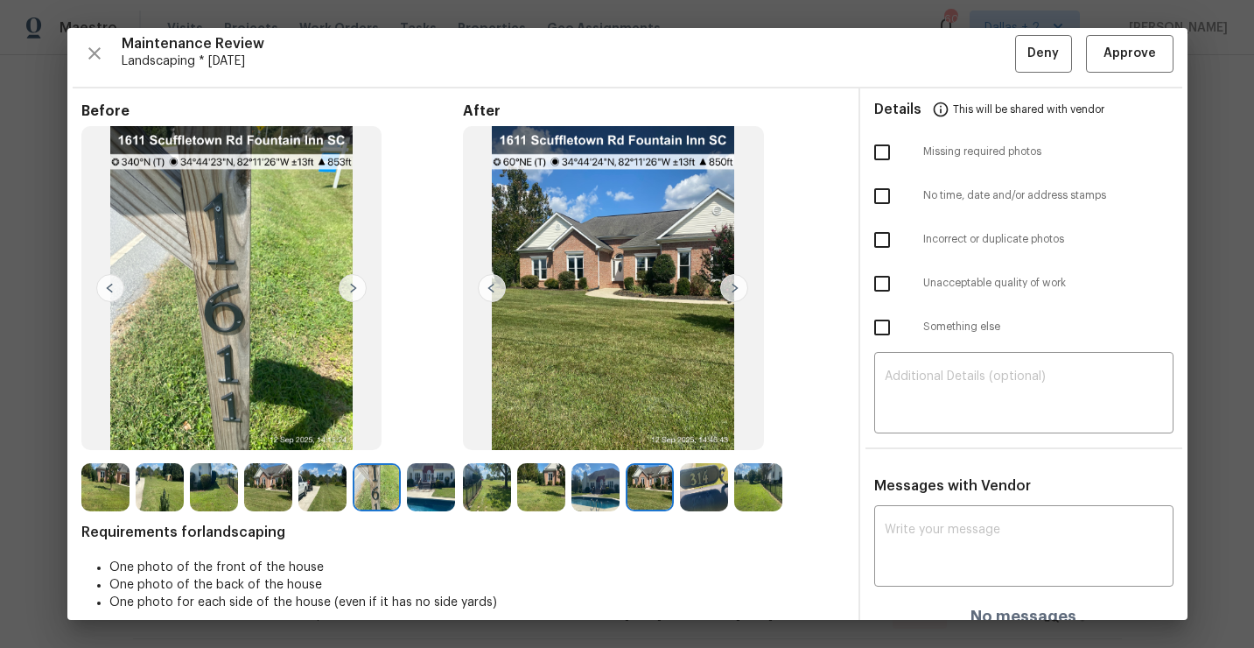
click at [760, 492] on img at bounding box center [758, 487] width 48 height 48
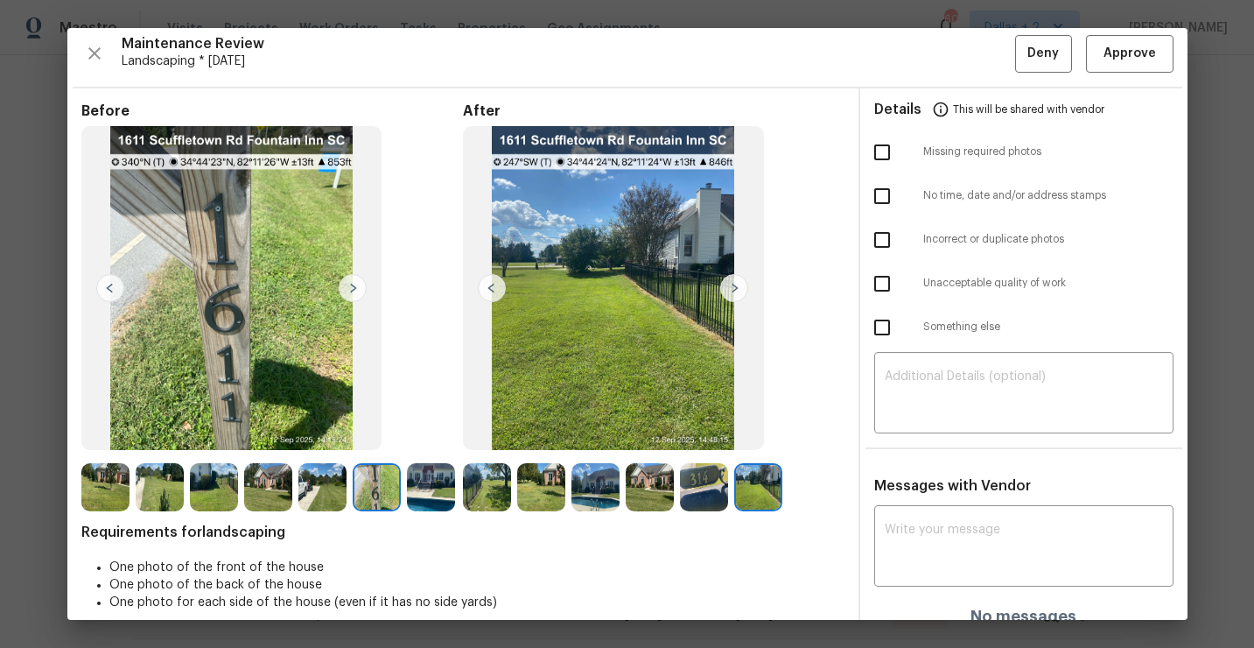
click at [505, 497] on img at bounding box center [487, 487] width 48 height 48
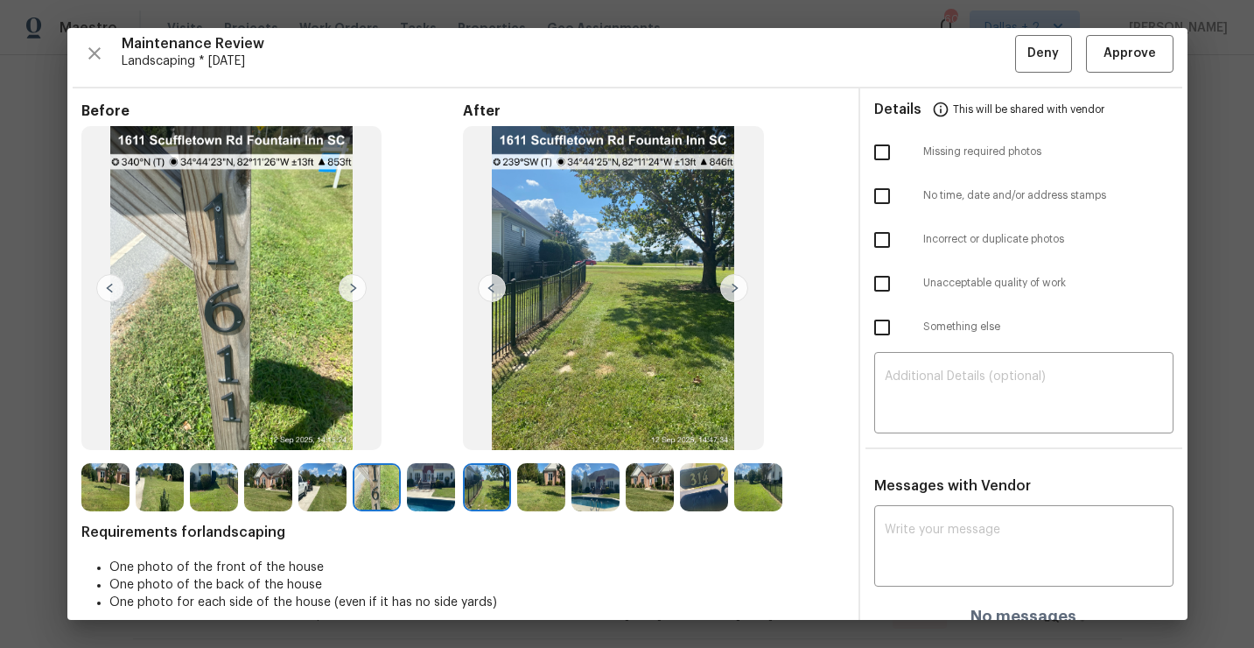
click at [542, 478] on img at bounding box center [541, 487] width 48 height 48
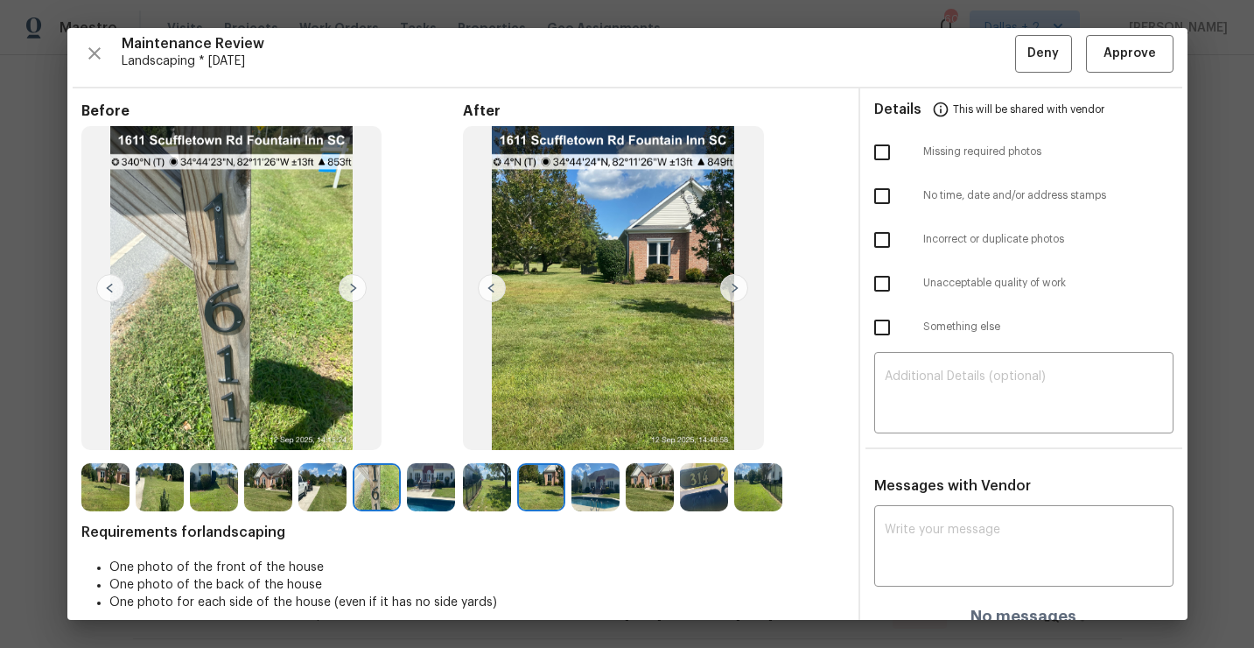
click at [587, 481] on img at bounding box center [596, 487] width 48 height 48
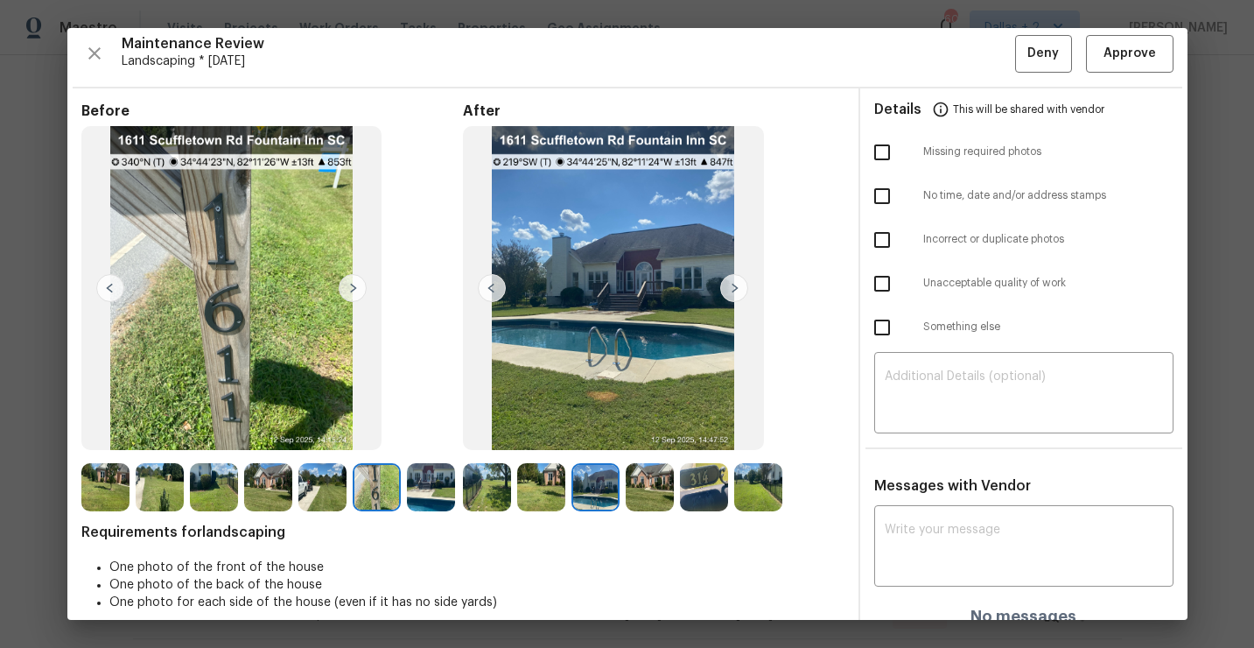
click at [659, 479] on img at bounding box center [650, 487] width 48 height 48
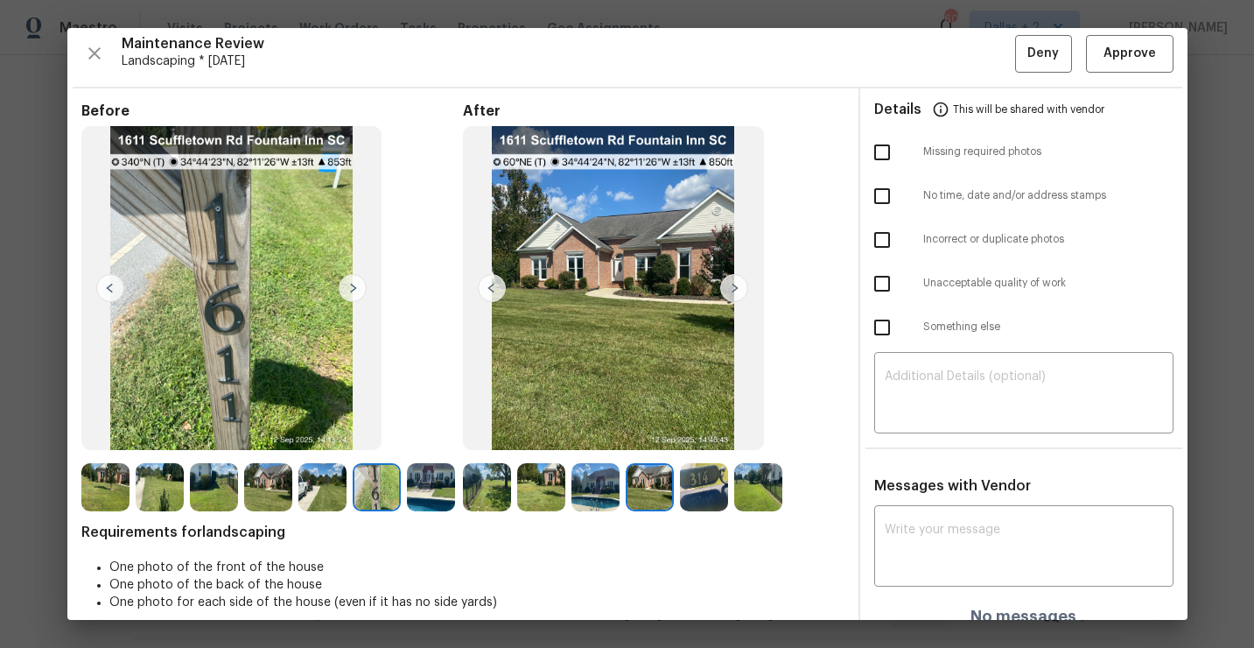
click at [687, 482] on img at bounding box center [704, 487] width 48 height 48
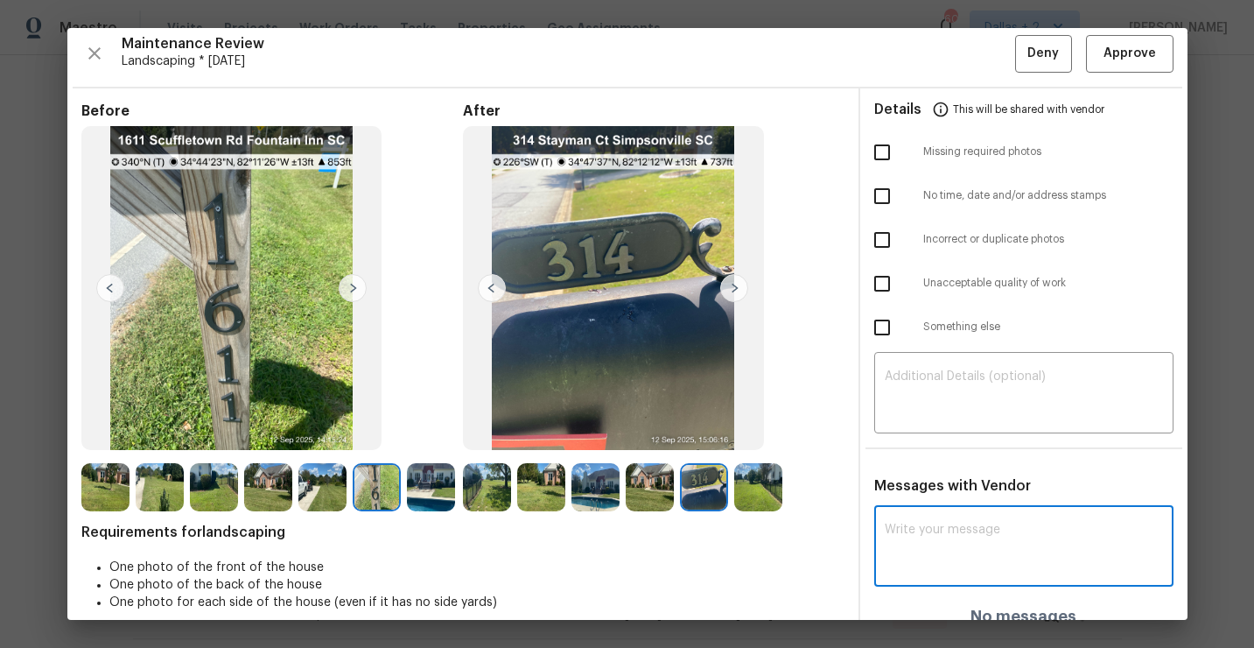
click at [914, 533] on textarea at bounding box center [1024, 547] width 278 height 49
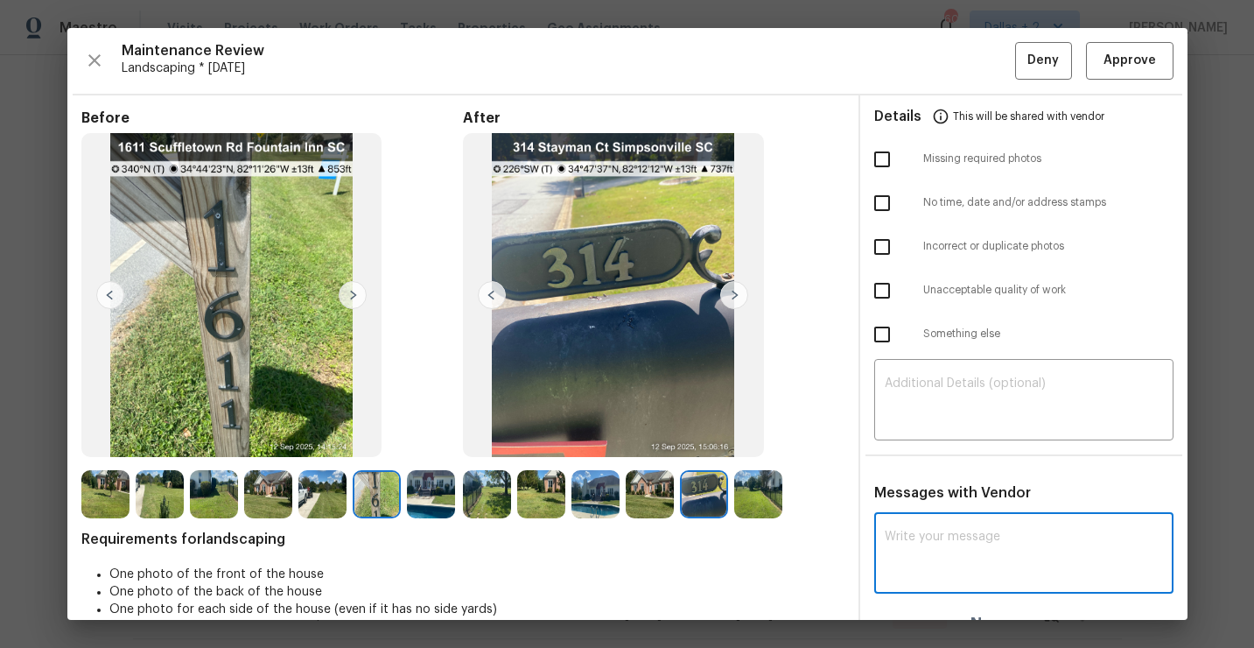
click at [1010, 544] on textarea at bounding box center [1024, 554] width 278 height 49
paste textarea "Maintenance Audit Team:"
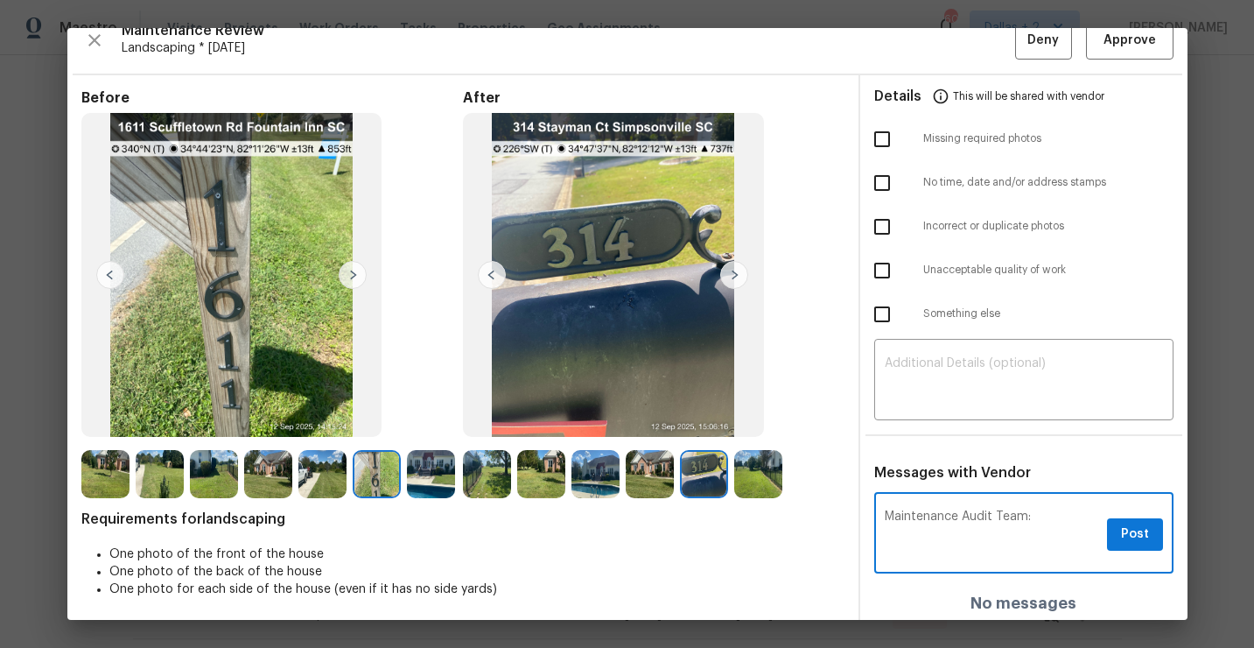
scroll to position [25, 0]
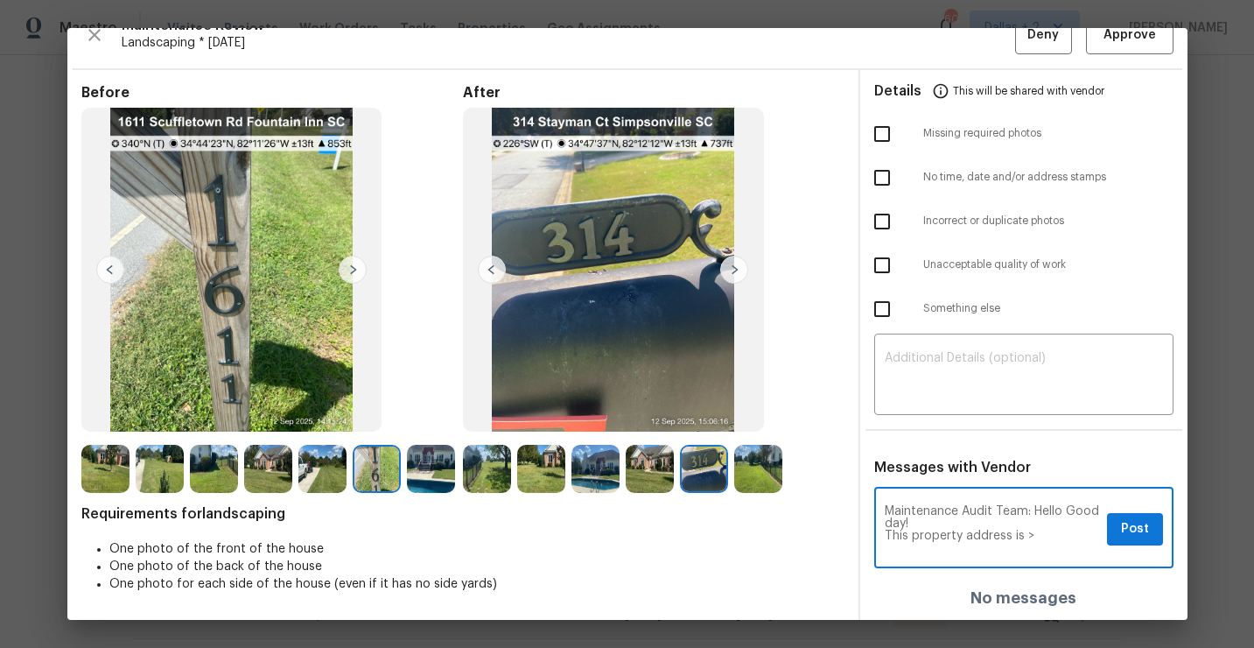
type textarea "Maintenance Audit Team: Hello Good day! This property address is >"
click at [101, 38] on icon "button" at bounding box center [94, 35] width 21 height 21
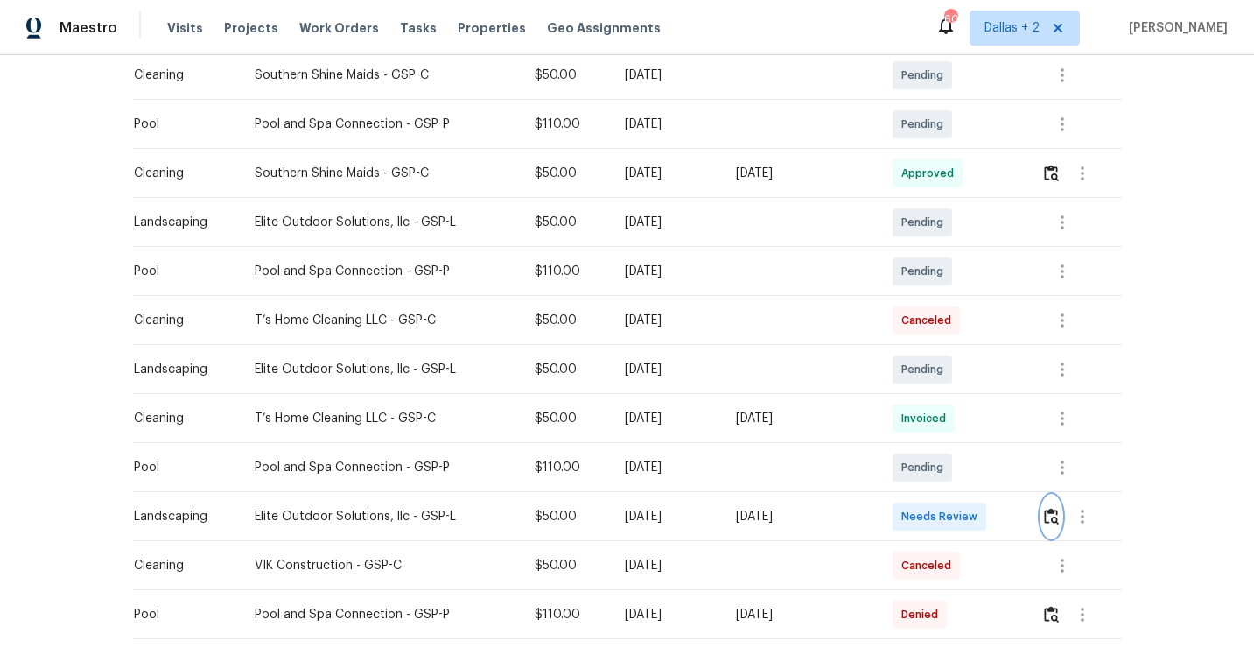
scroll to position [0, 0]
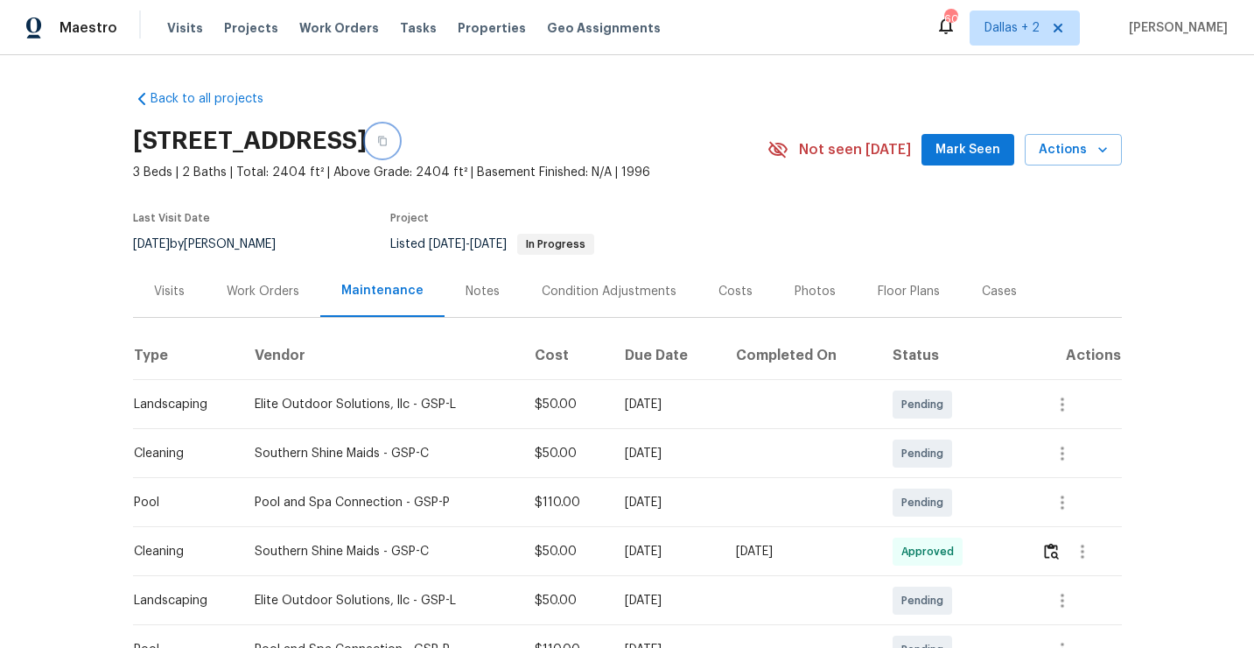
click at [398, 131] on button "button" at bounding box center [383, 141] width 32 height 32
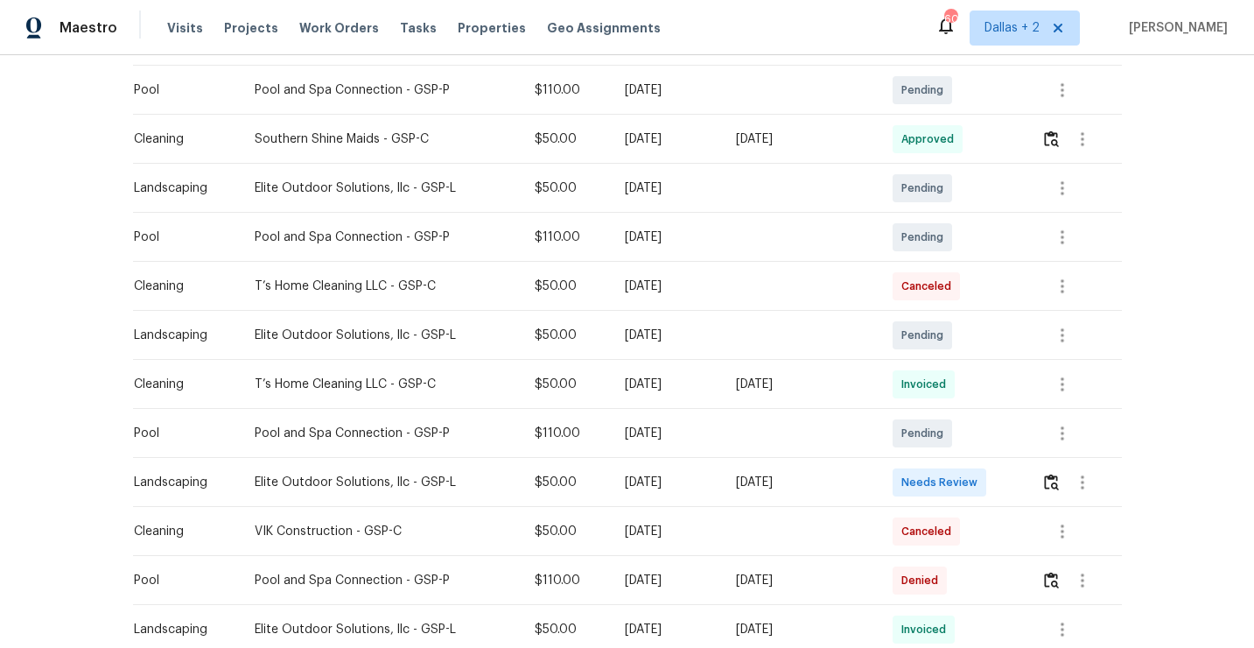
scroll to position [480, 0]
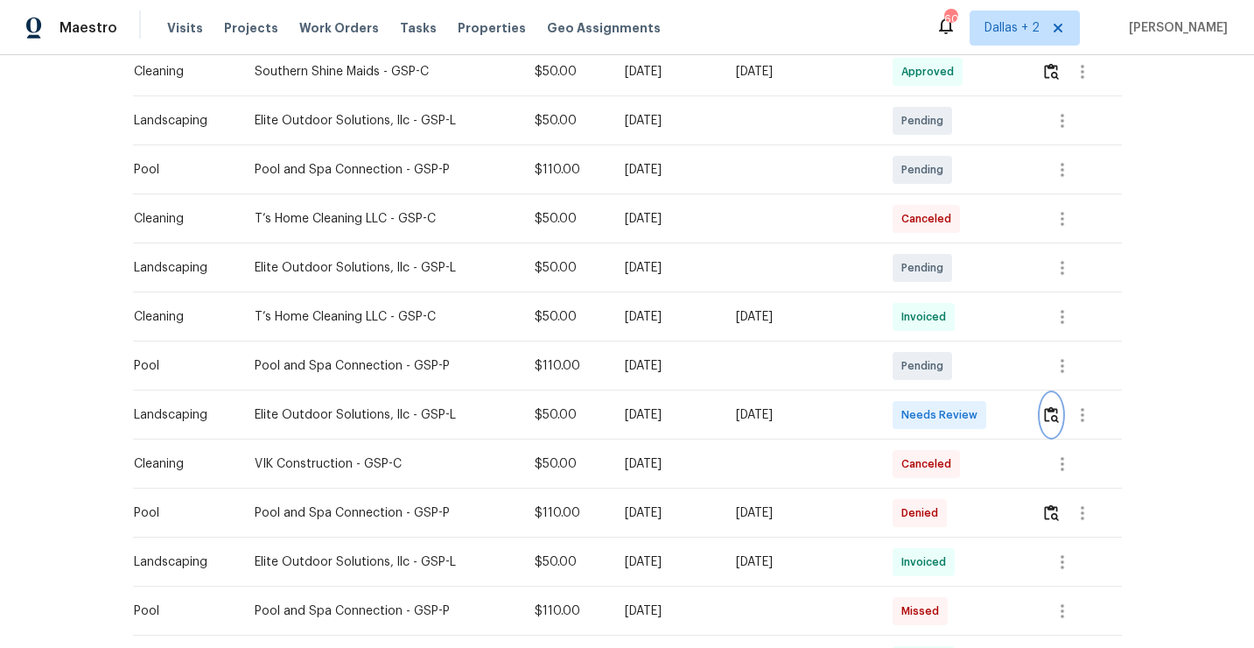
click at [1049, 407] on img "button" at bounding box center [1051, 414] width 15 height 17
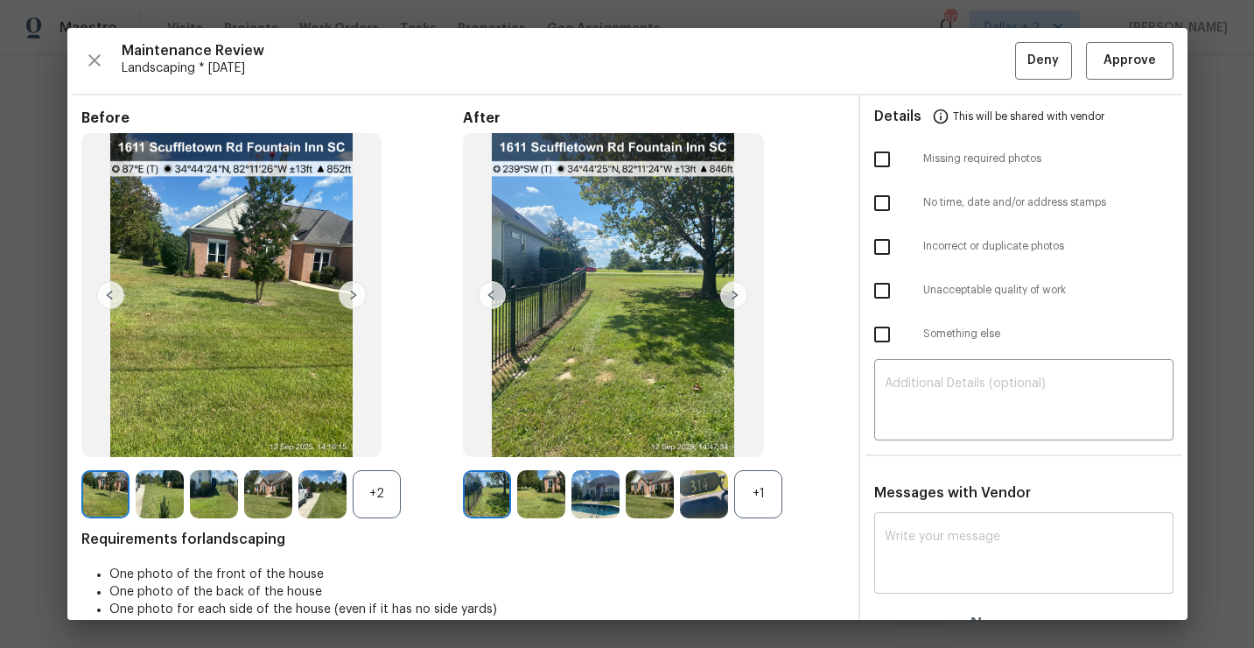
scroll to position [25, 0]
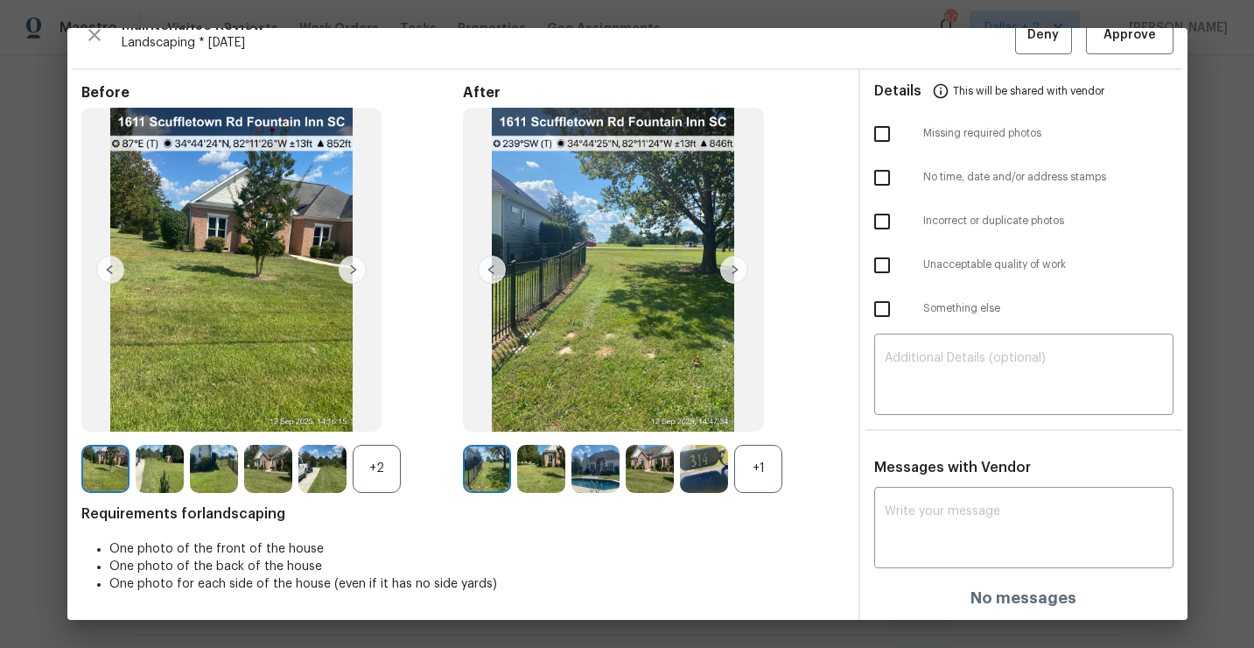
click at [698, 462] on img at bounding box center [704, 469] width 48 height 48
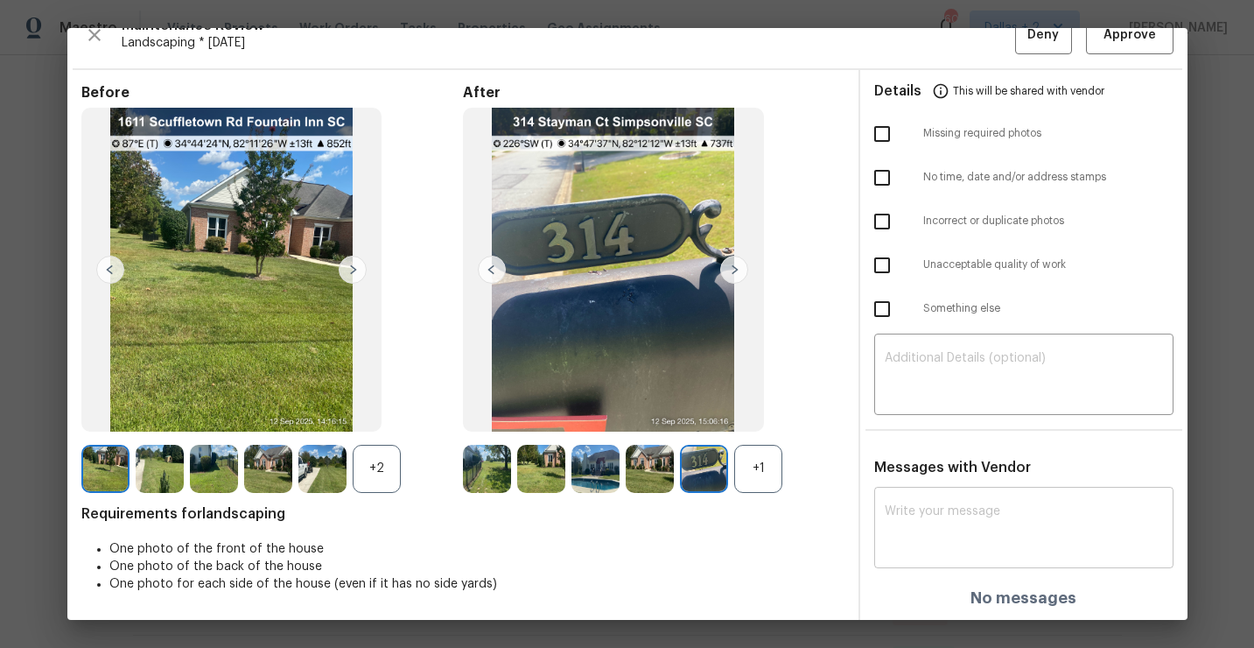
click at [936, 505] on textarea at bounding box center [1024, 529] width 278 height 49
paste textarea "Maintenance Audit Team: Hello, This property address is > 1611 Scuffletown Rd, …"
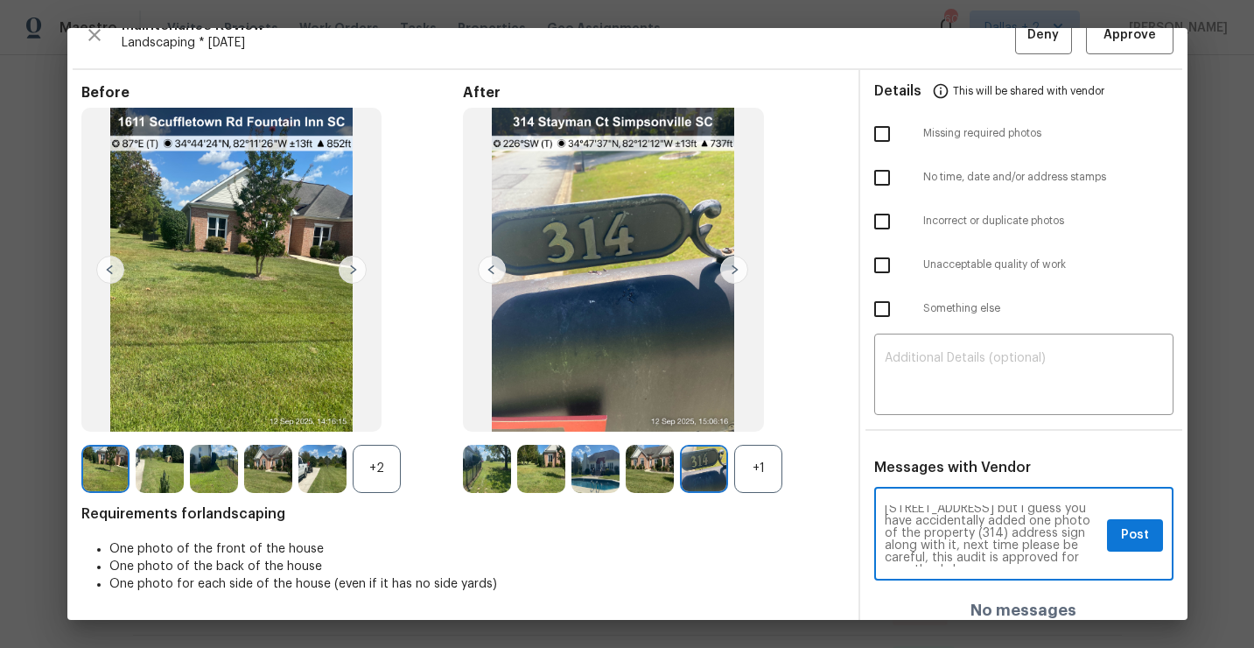
scroll to position [49, 0]
type textarea "Maintenance Audit Team: Hello, This property address is > 1611 Scuffletown Rd, …"
click at [1140, 542] on span "Post" at bounding box center [1135, 535] width 28 height 22
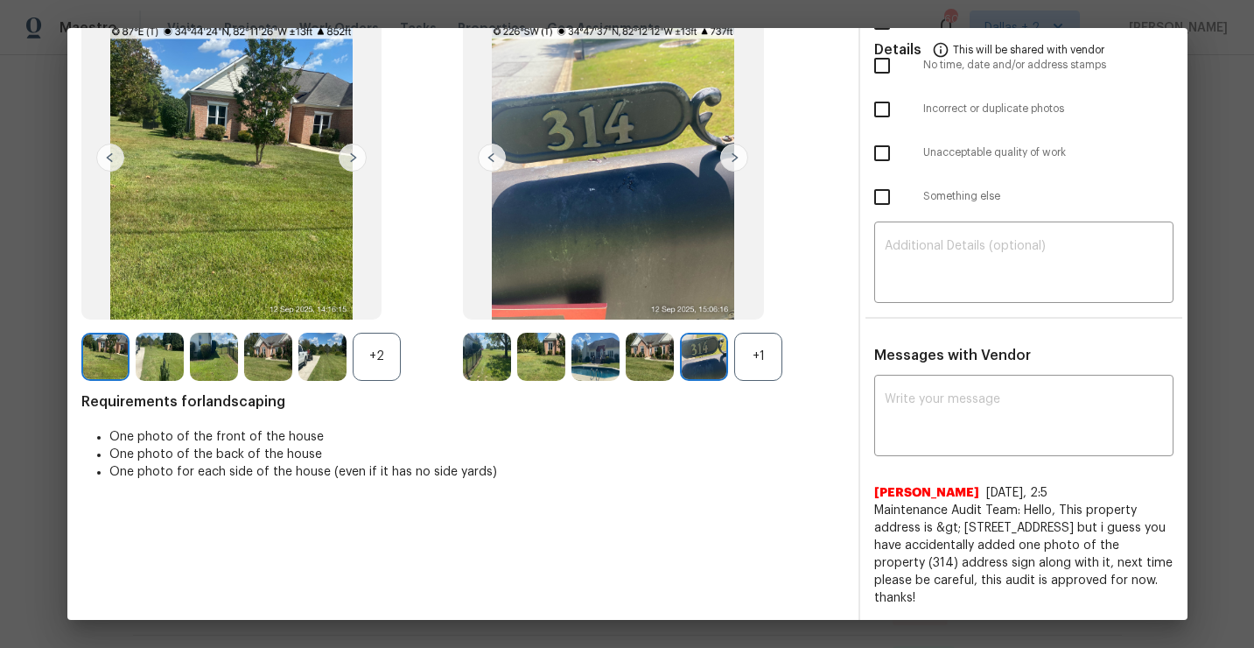
scroll to position [0, 0]
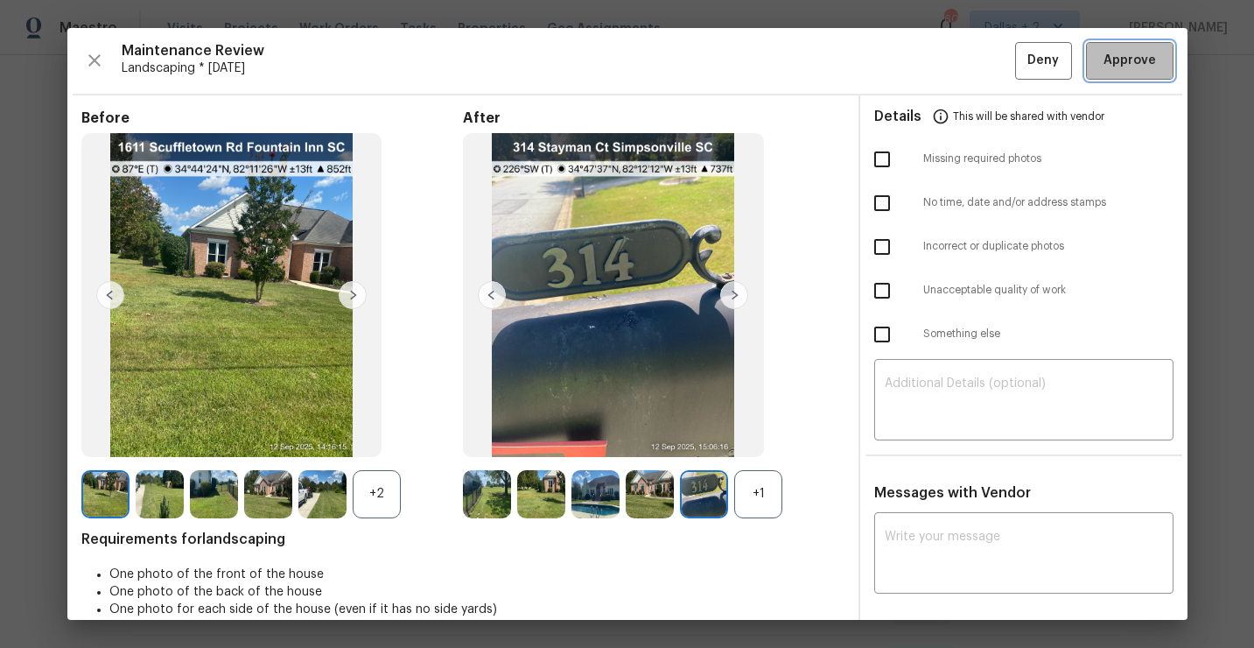
click at [1129, 69] on span "Approve" at bounding box center [1130, 61] width 53 height 22
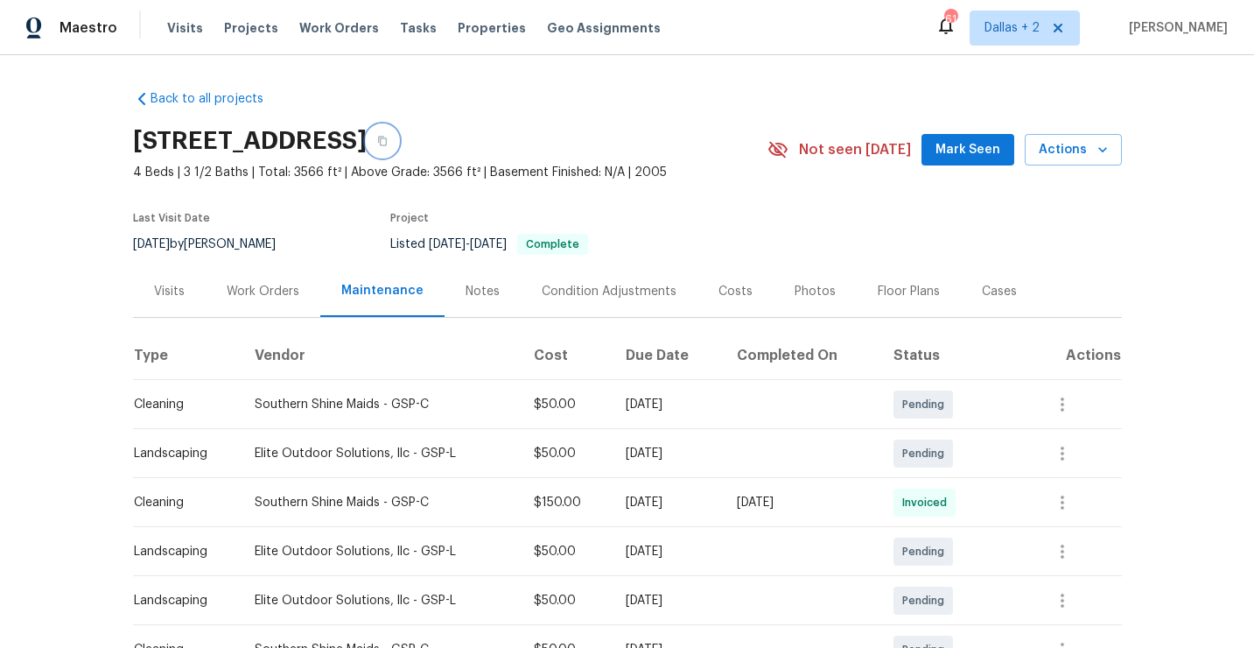
click at [398, 141] on button "button" at bounding box center [383, 141] width 32 height 32
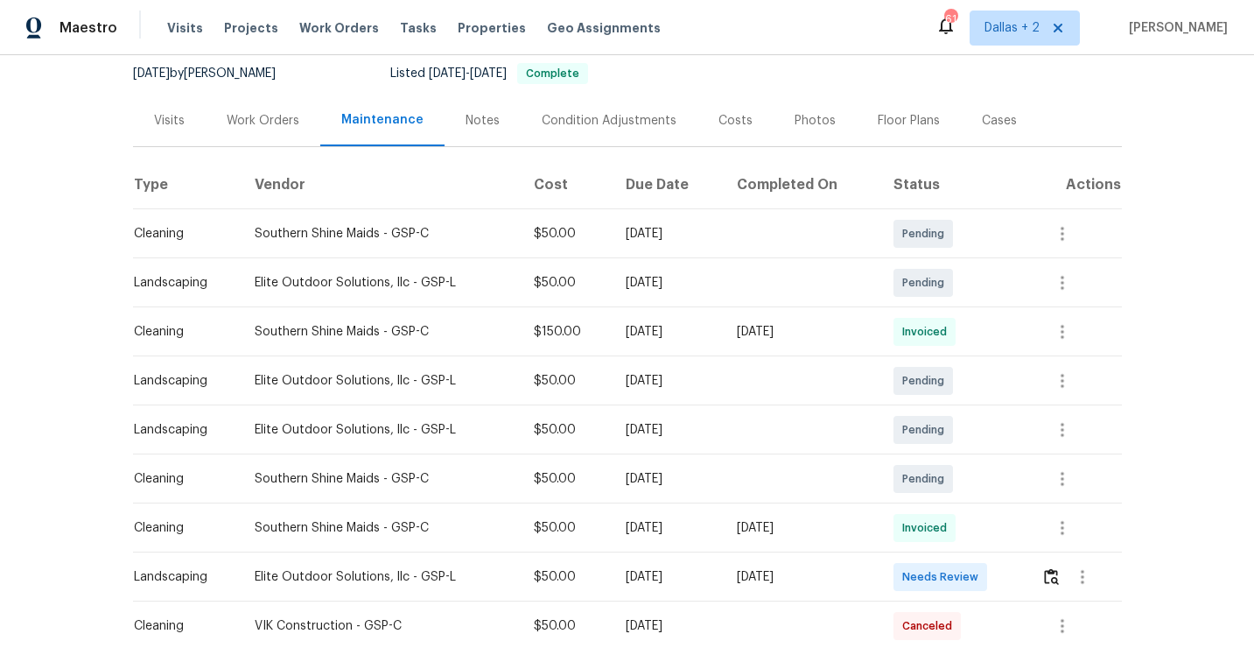
scroll to position [178, 0]
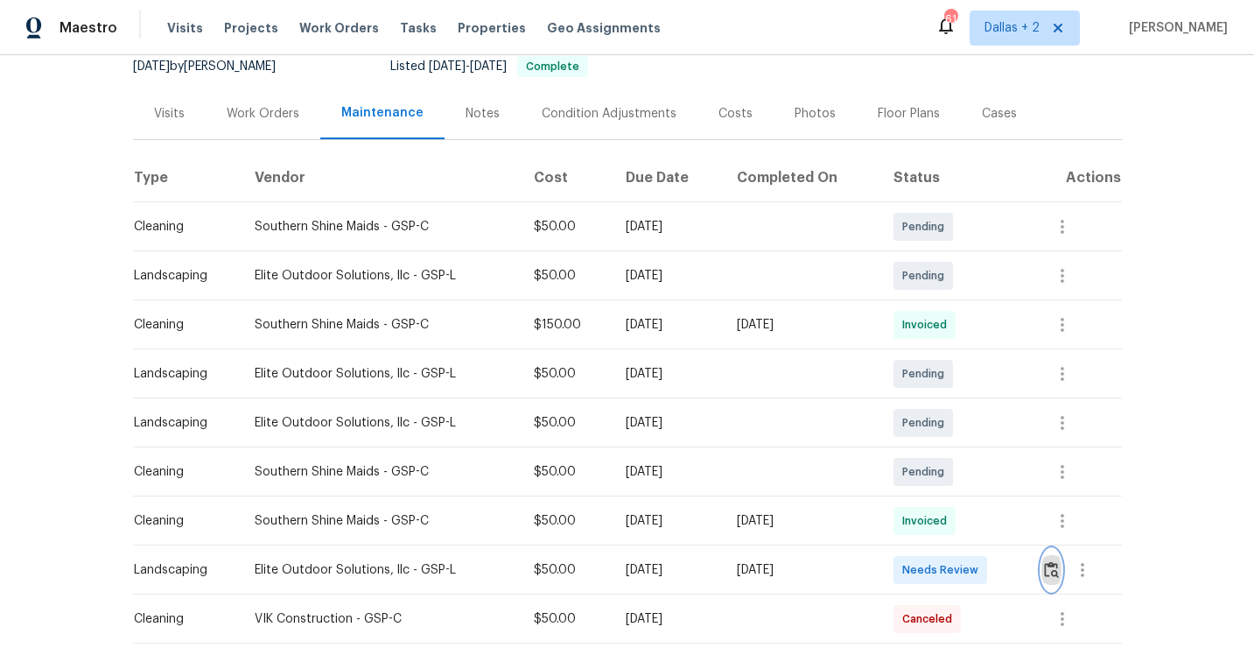
click at [1055, 574] on img "button" at bounding box center [1051, 569] width 15 height 17
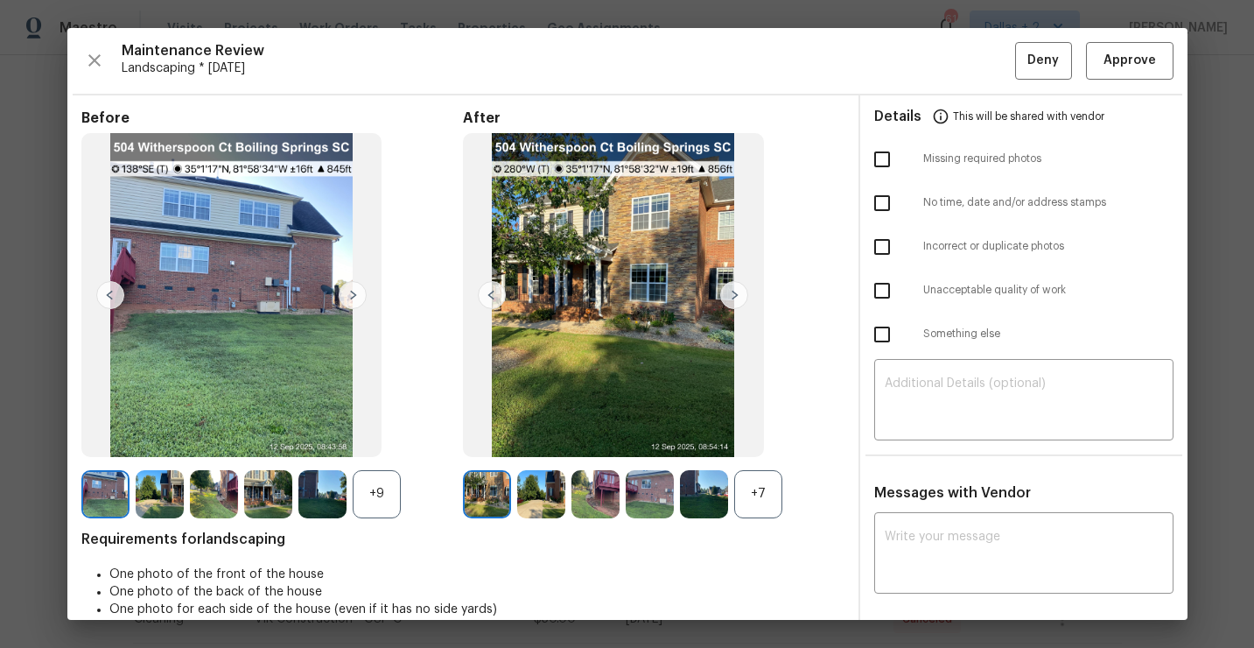
click at [749, 499] on div "+7" at bounding box center [758, 494] width 48 height 48
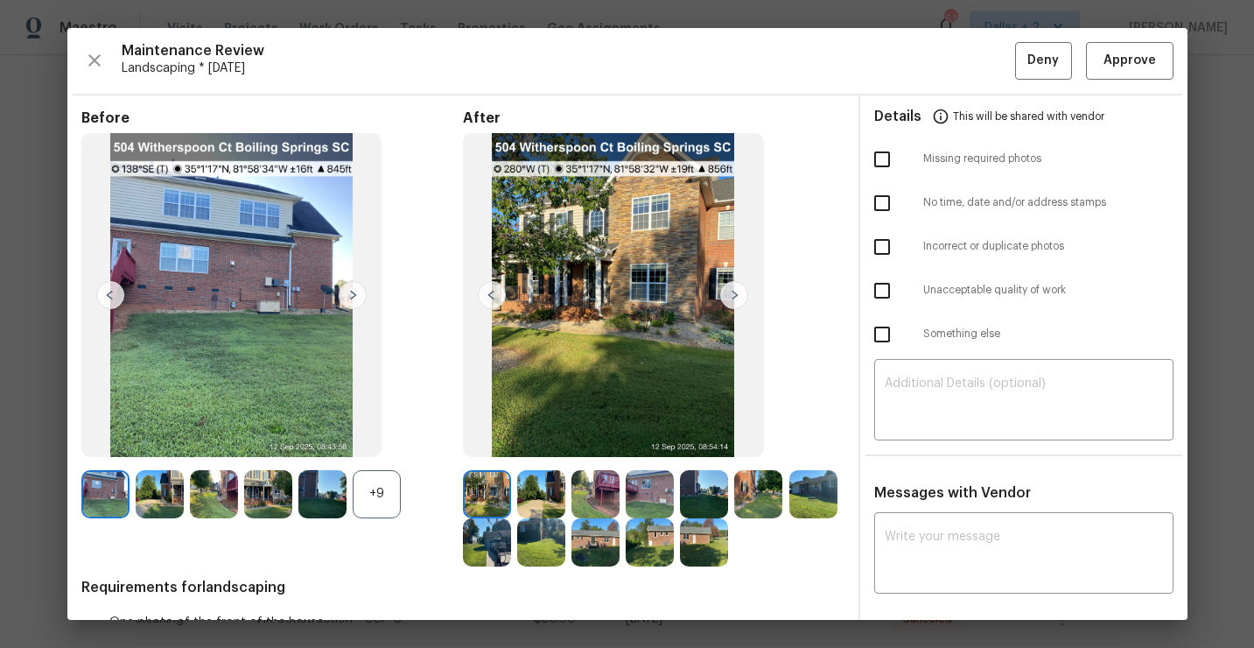
click at [367, 488] on div "+9" at bounding box center [377, 494] width 48 height 48
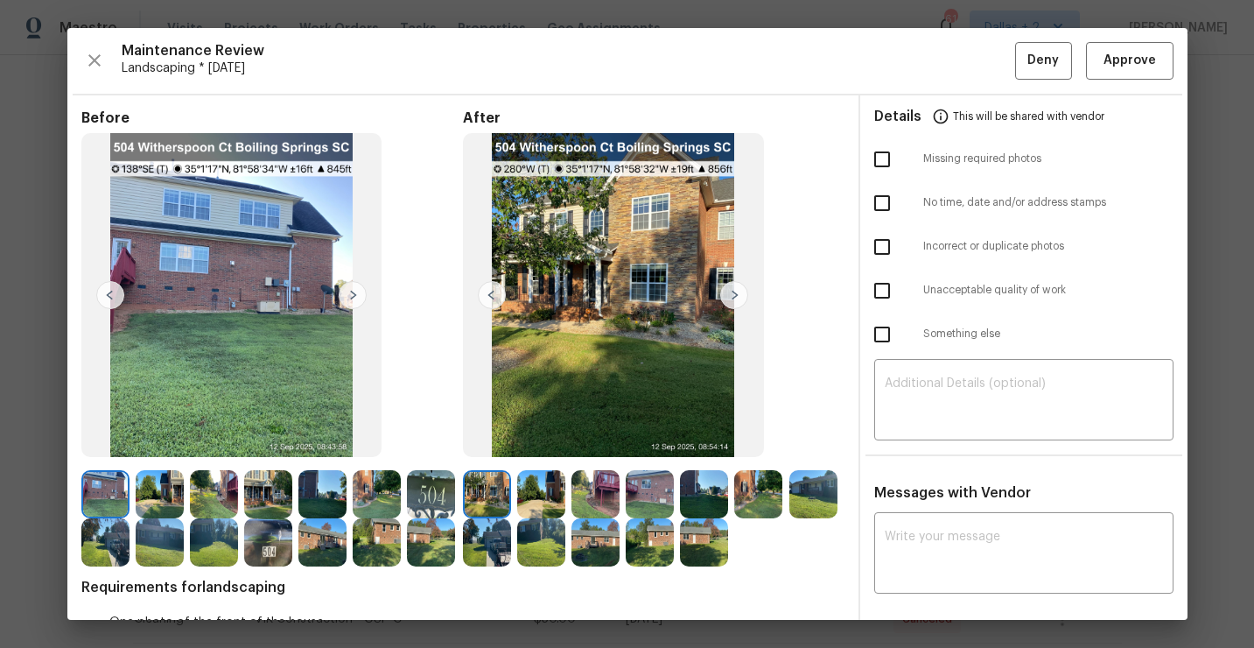
click at [276, 538] on img at bounding box center [268, 542] width 48 height 48
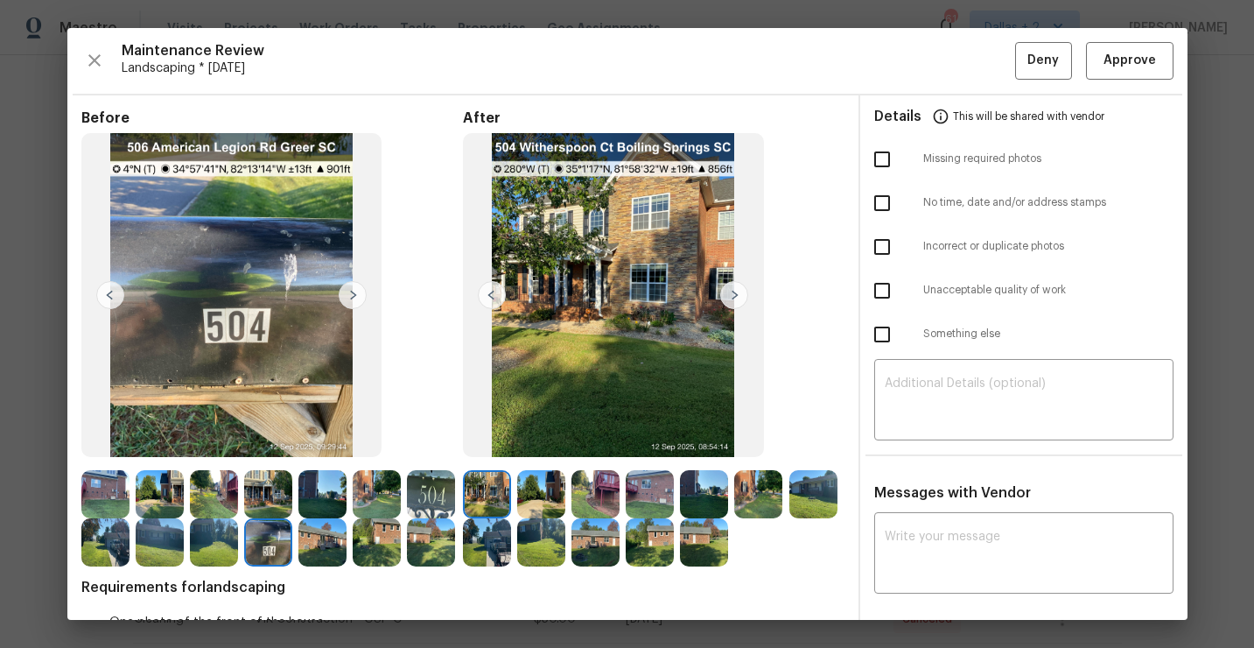
click at [605, 492] on img at bounding box center [596, 494] width 48 height 48
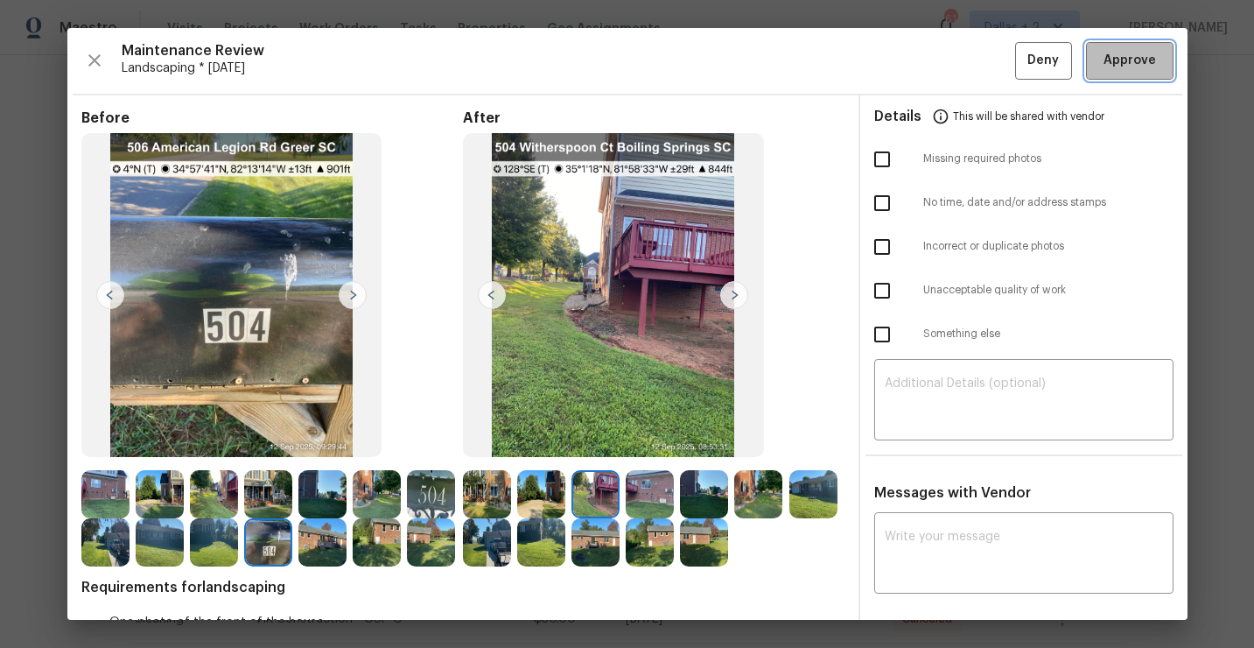
click at [1130, 67] on span "Approve" at bounding box center [1130, 61] width 53 height 22
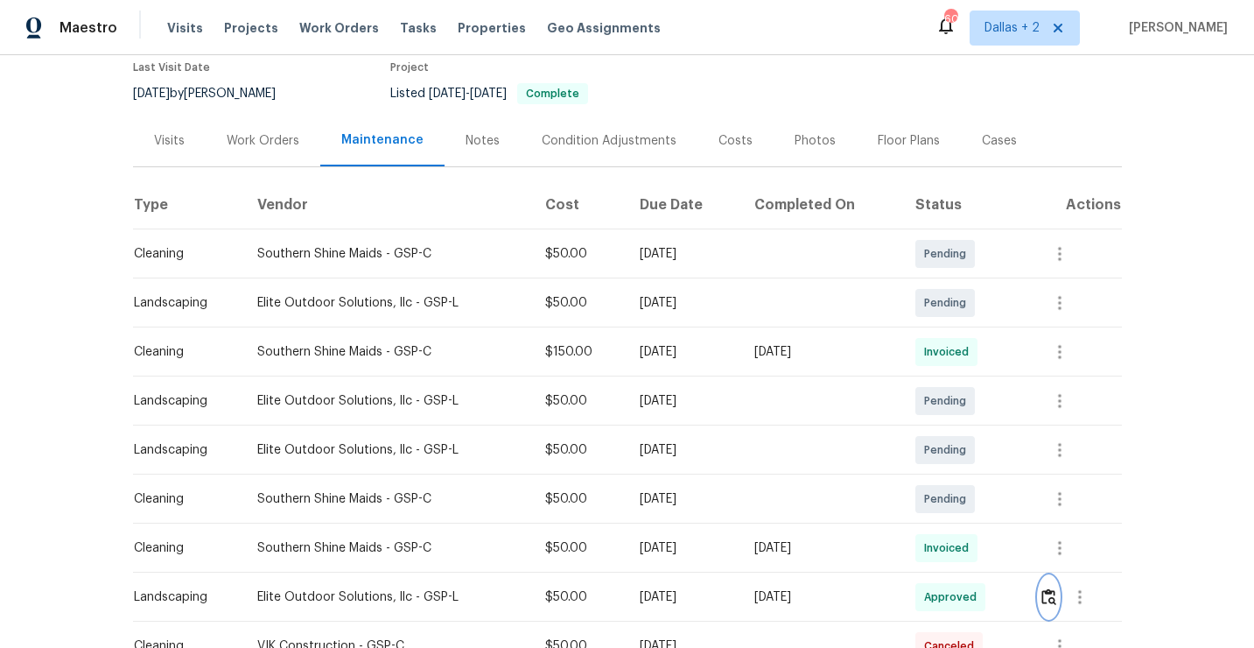
scroll to position [0, 0]
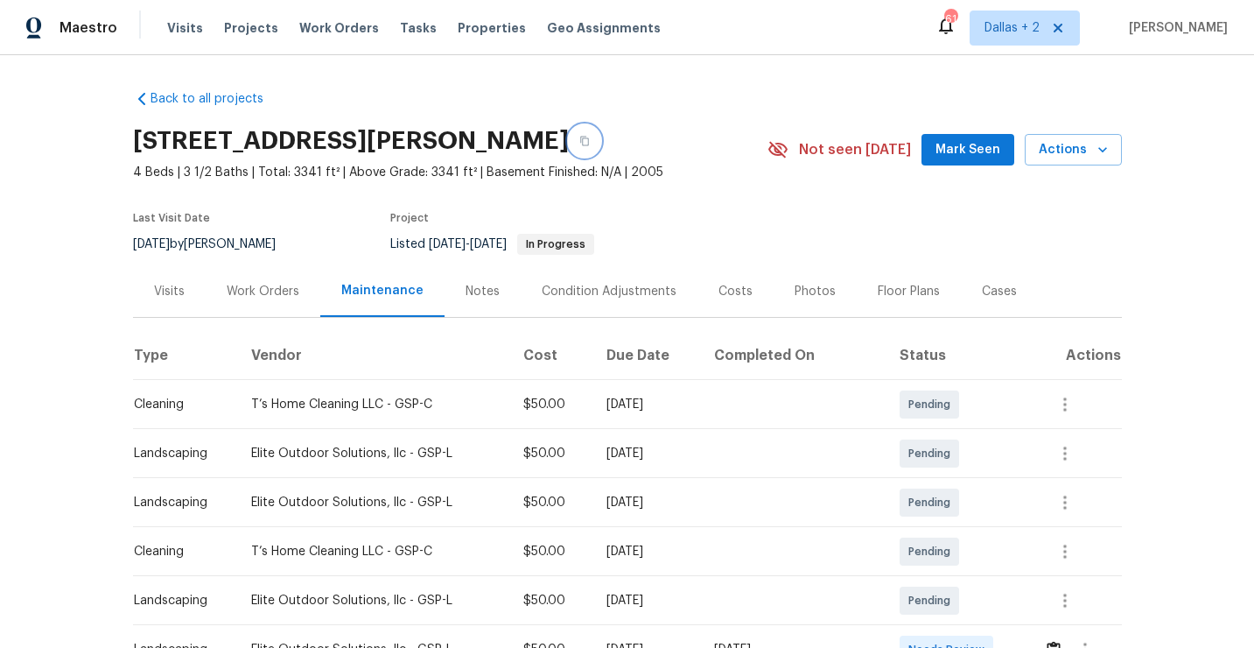
click at [600, 147] on button "button" at bounding box center [585, 141] width 32 height 32
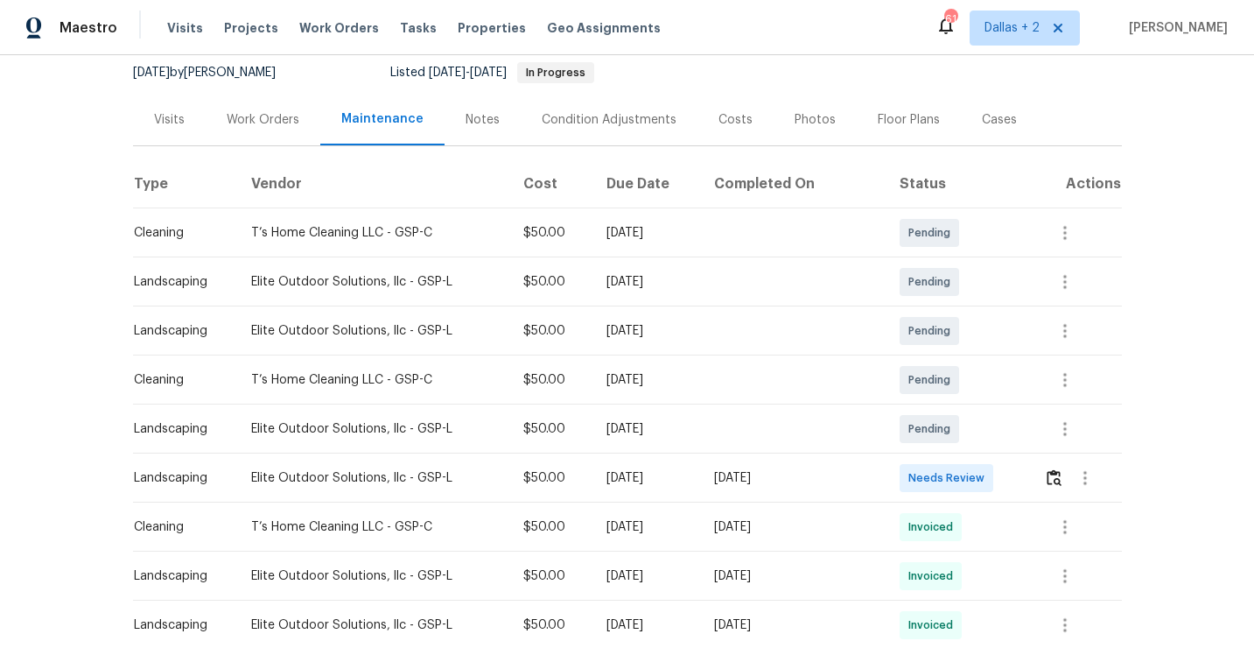
scroll to position [176, 0]
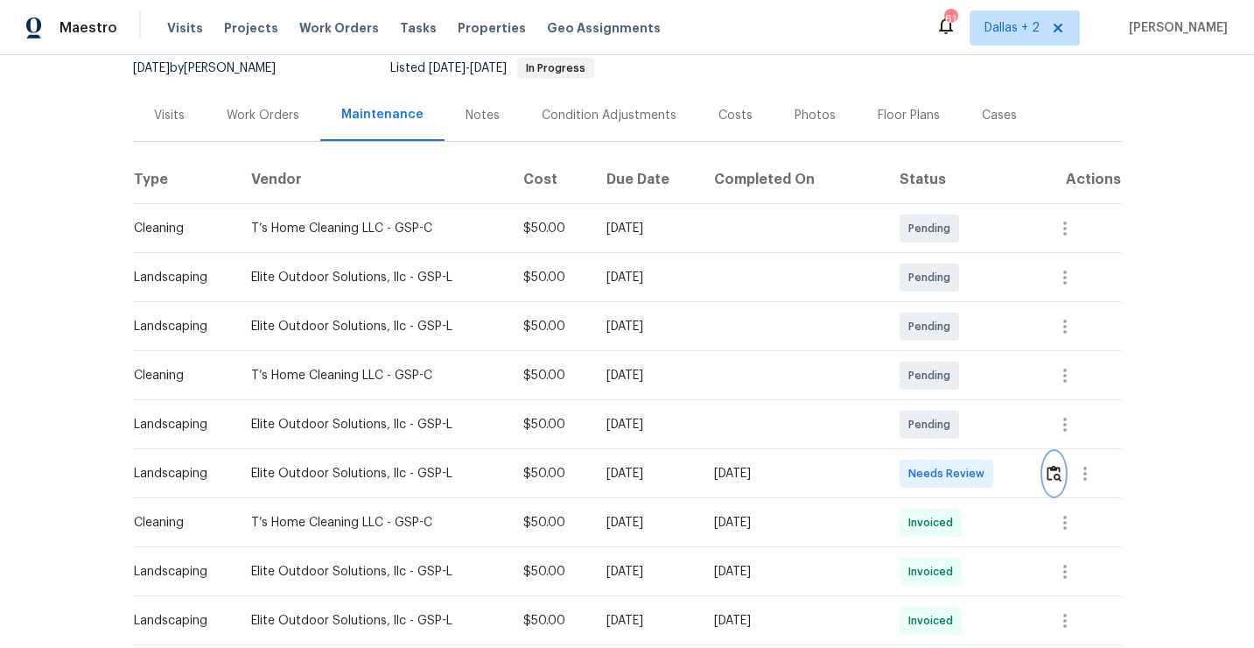
click at [1056, 488] on button "button" at bounding box center [1054, 474] width 20 height 42
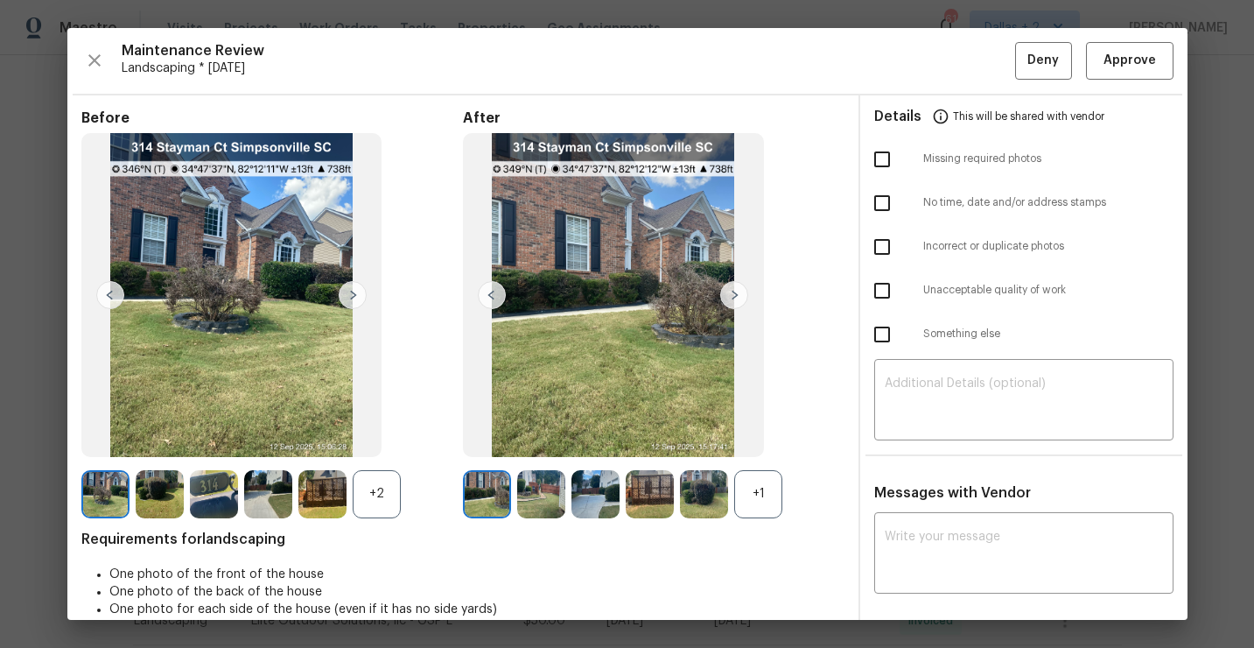
click at [750, 484] on div "+1" at bounding box center [758, 494] width 48 height 48
click at [370, 490] on div "+2" at bounding box center [377, 494] width 48 height 48
click at [550, 495] on img at bounding box center [541, 494] width 48 height 48
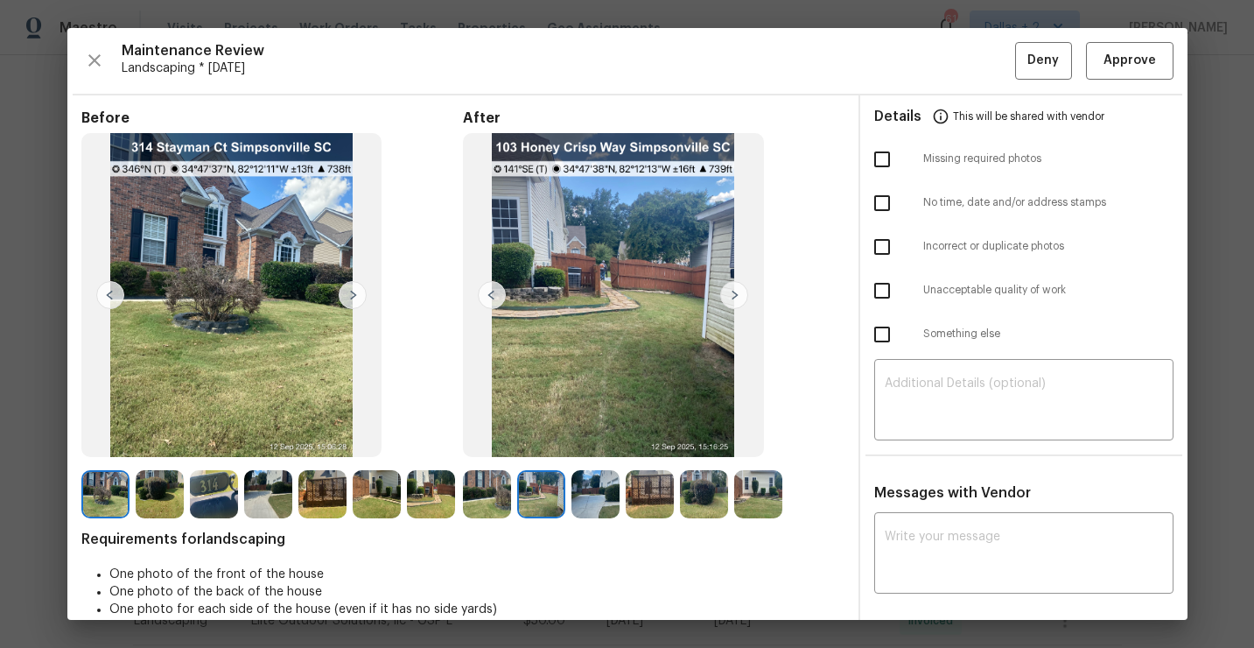
click at [596, 495] on img at bounding box center [596, 494] width 48 height 48
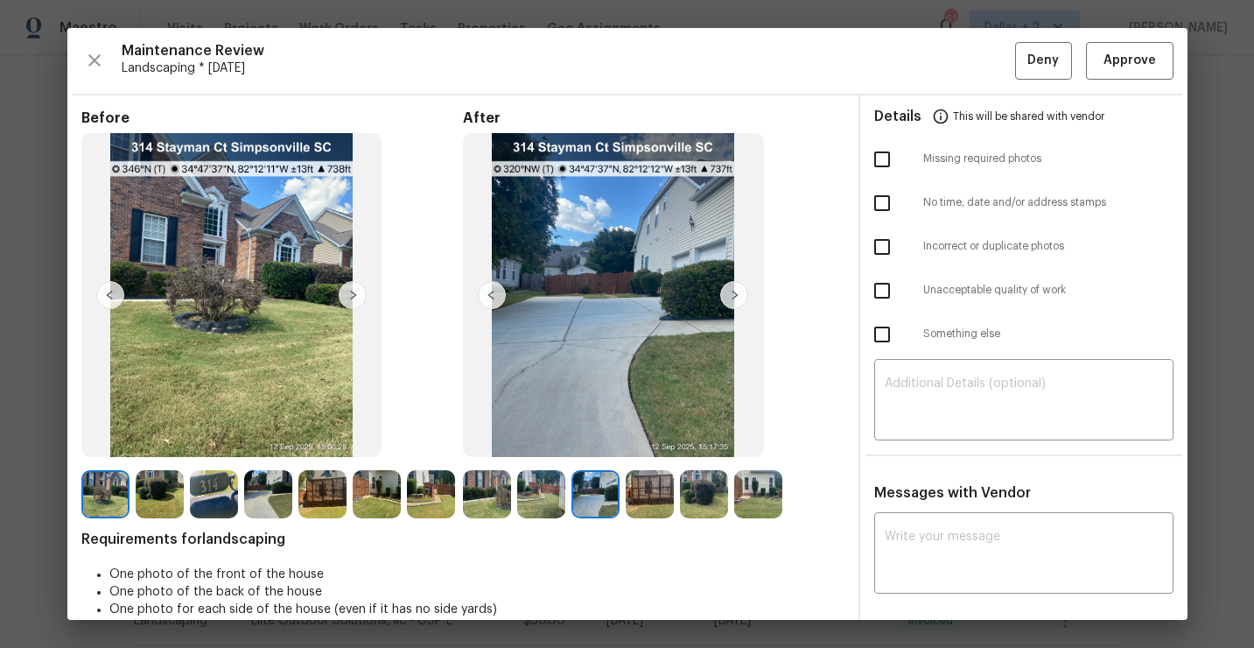
click at [646, 492] on img at bounding box center [650, 494] width 48 height 48
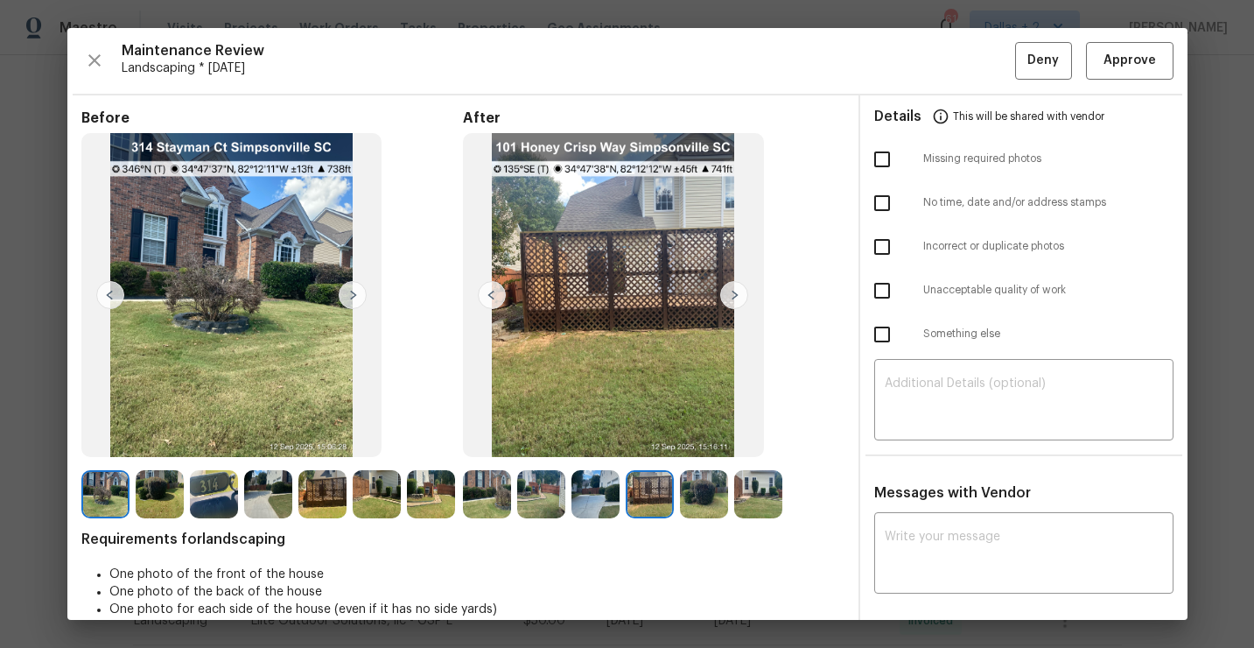
click at [207, 486] on img at bounding box center [214, 494] width 48 height 48
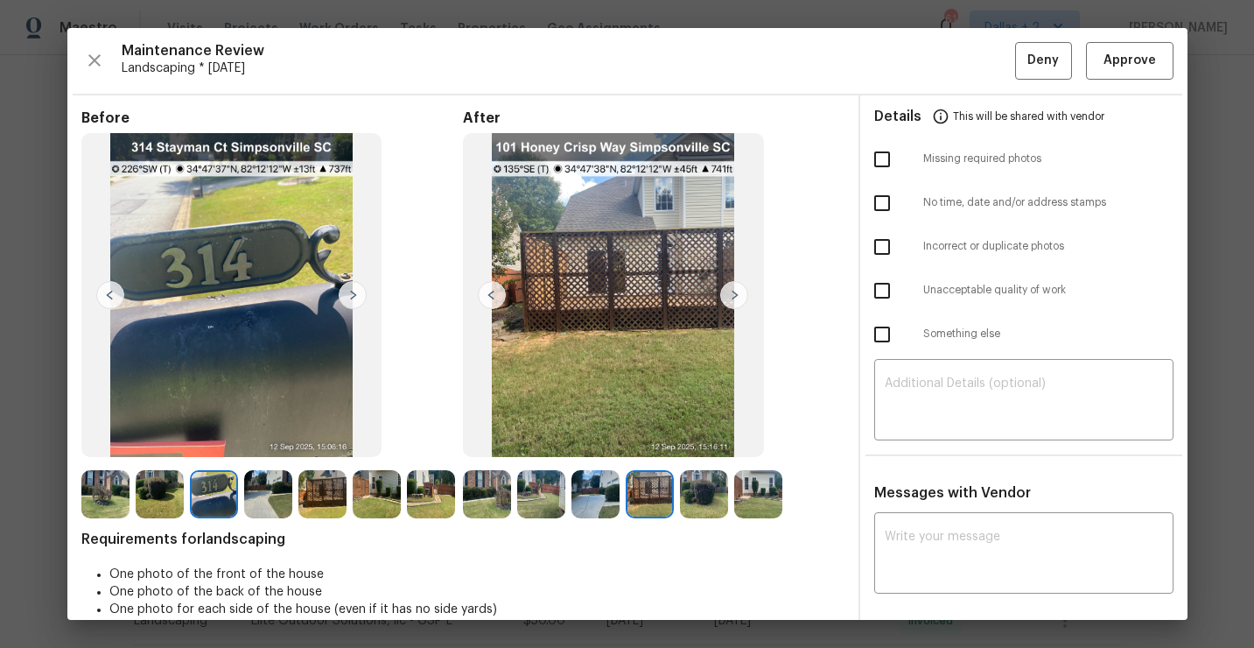
click at [744, 488] on img at bounding box center [758, 494] width 48 height 48
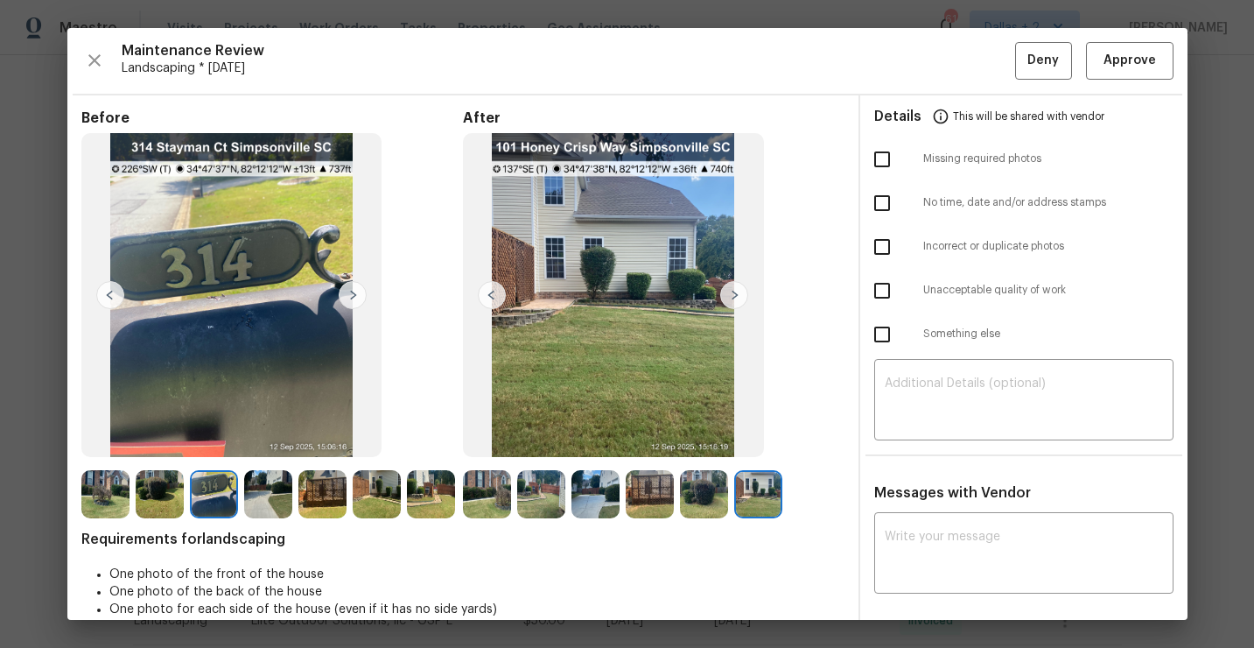
click at [485, 496] on img at bounding box center [487, 494] width 48 height 48
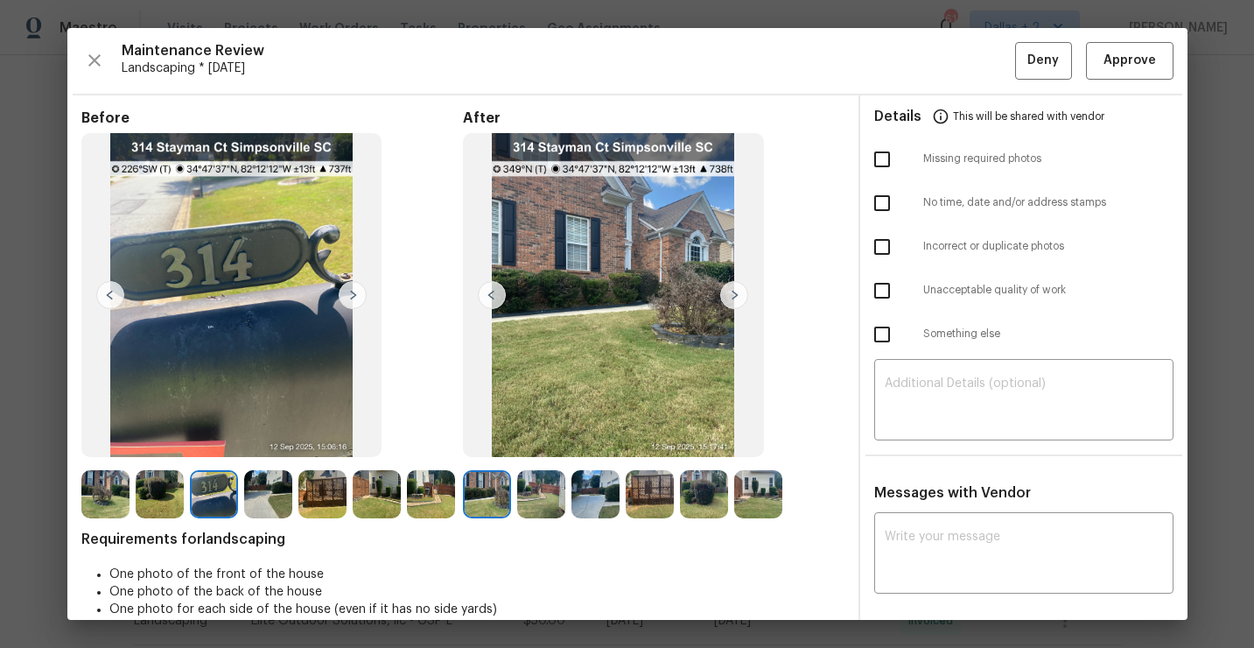
click at [529, 491] on img at bounding box center [541, 494] width 48 height 48
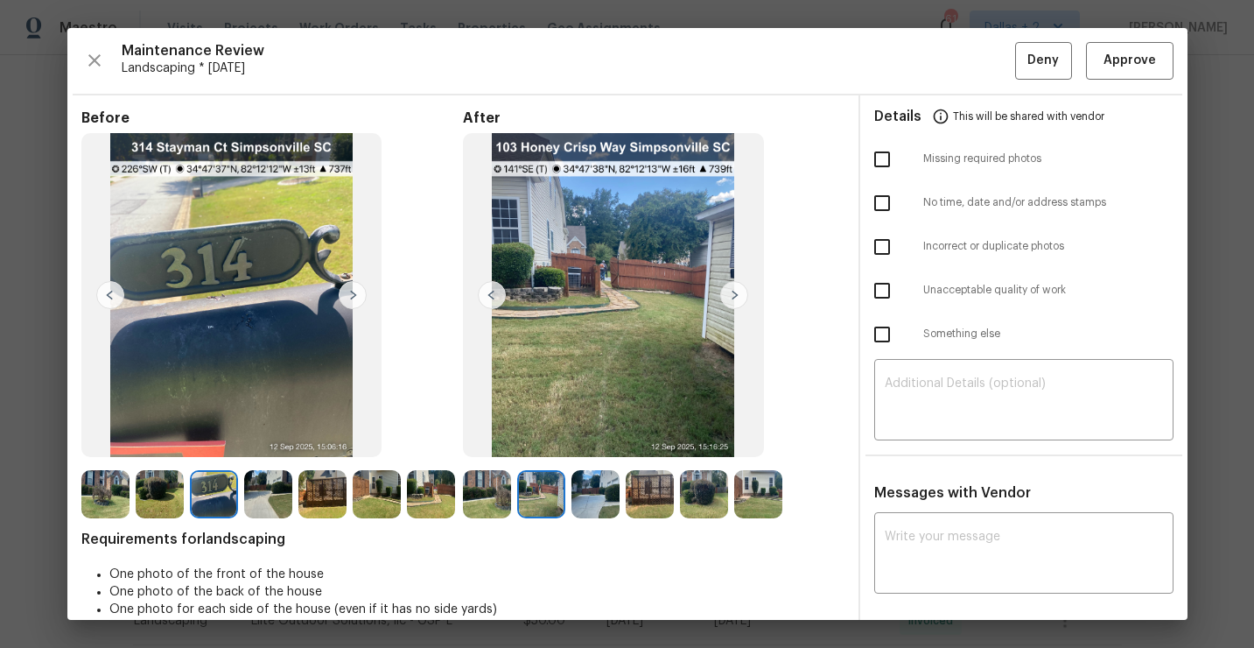
click at [592, 496] on img at bounding box center [596, 494] width 48 height 48
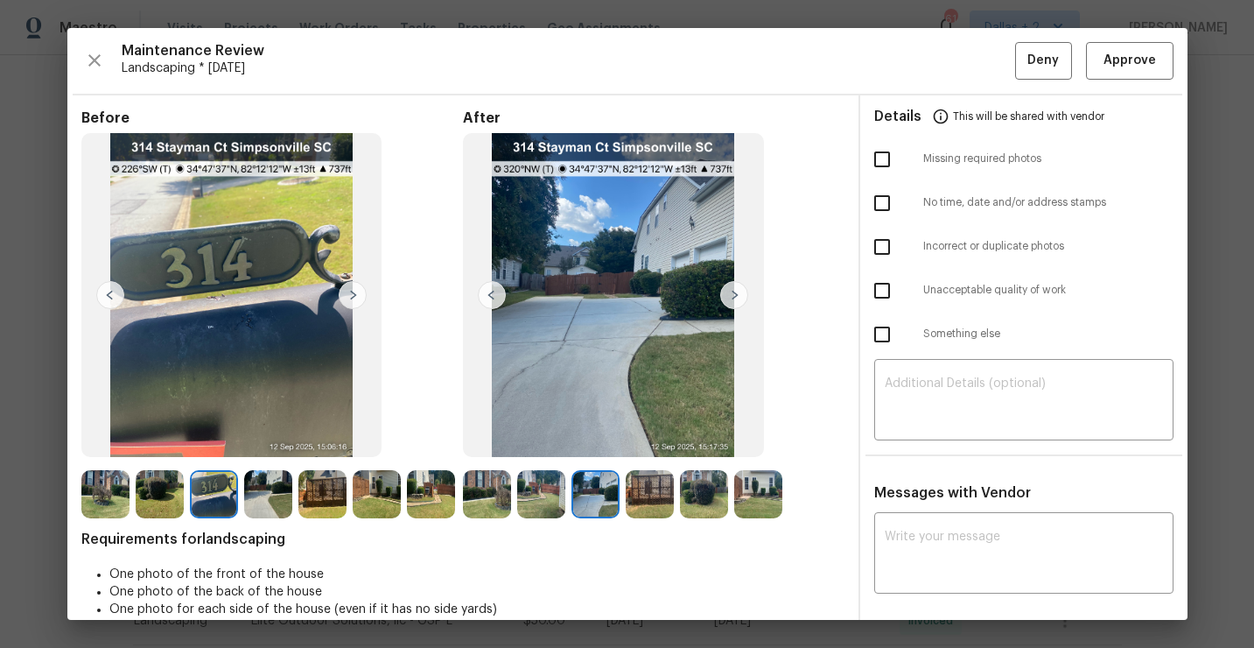
click at [653, 495] on img at bounding box center [650, 494] width 48 height 48
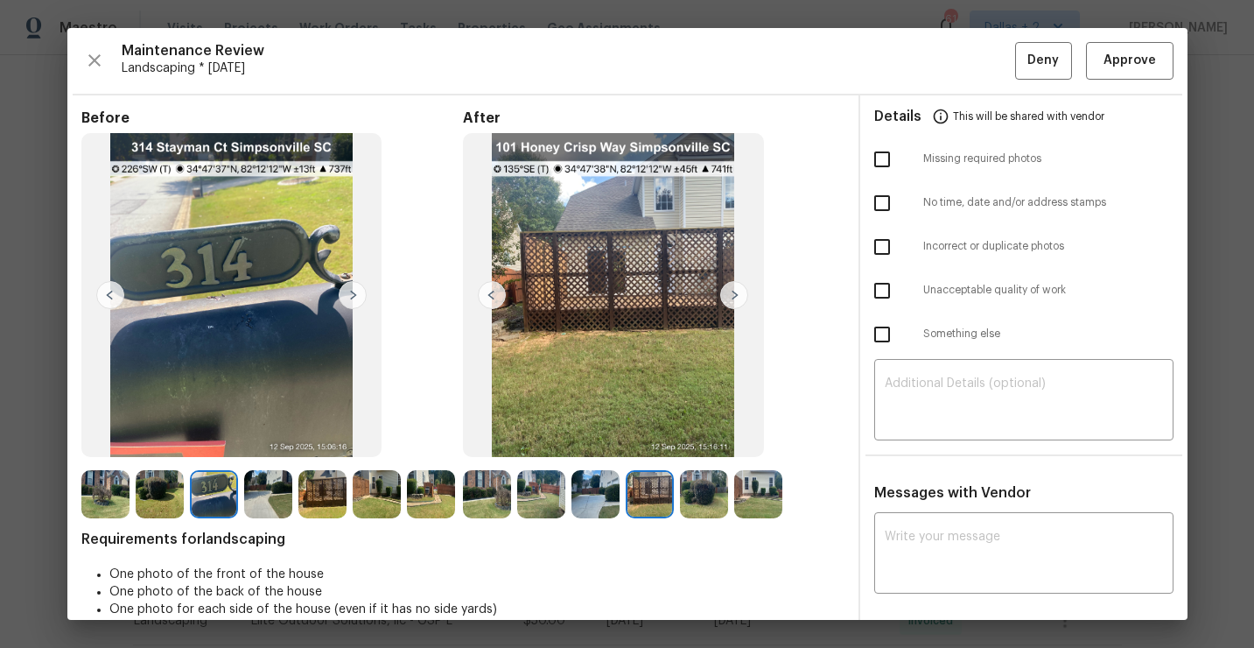
click at [704, 495] on img at bounding box center [704, 494] width 48 height 48
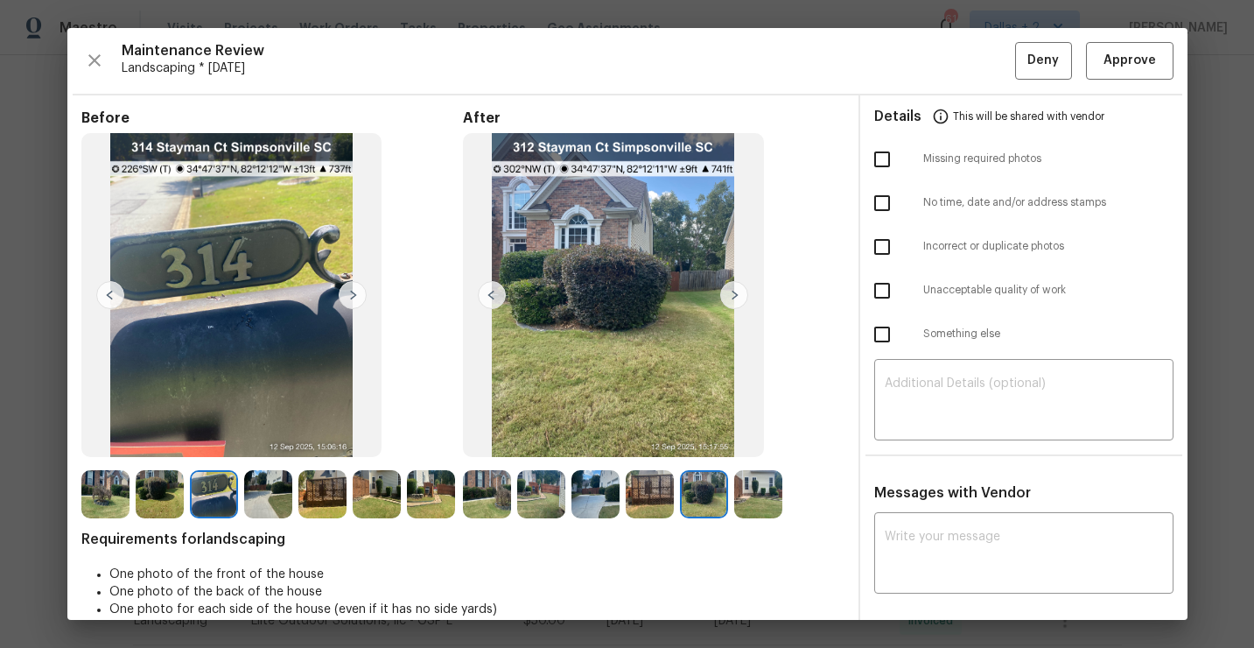
click at [769, 496] on img at bounding box center [758, 494] width 48 height 48
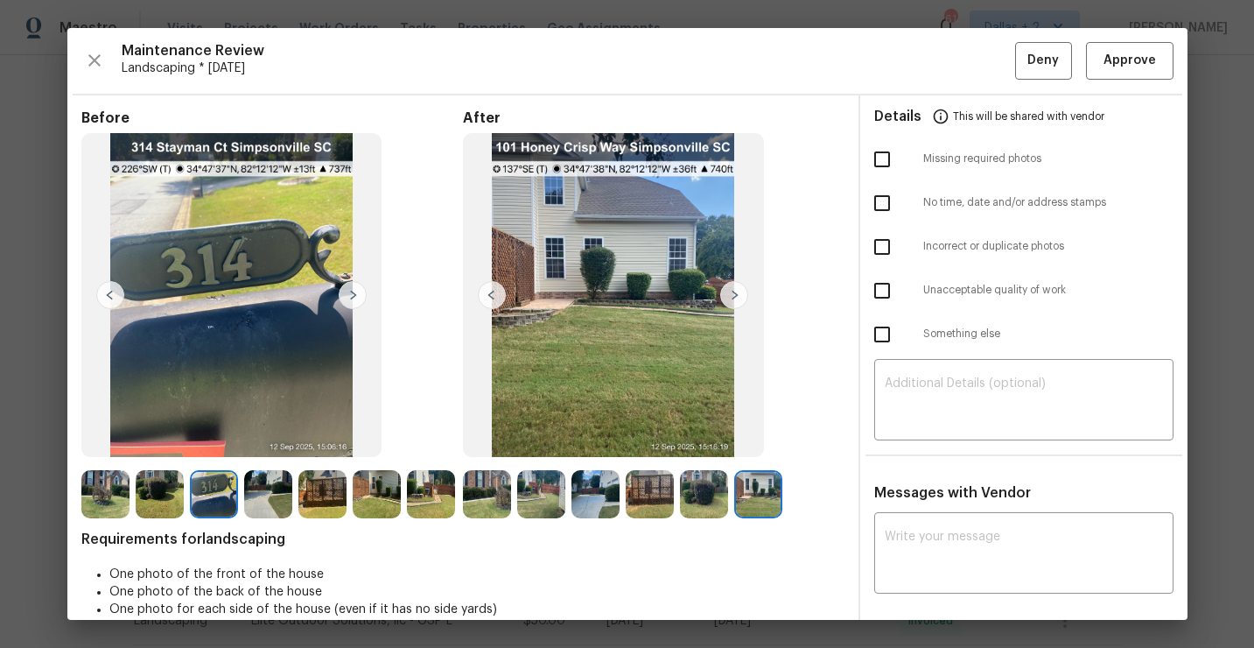
click at [490, 491] on img at bounding box center [487, 494] width 48 height 48
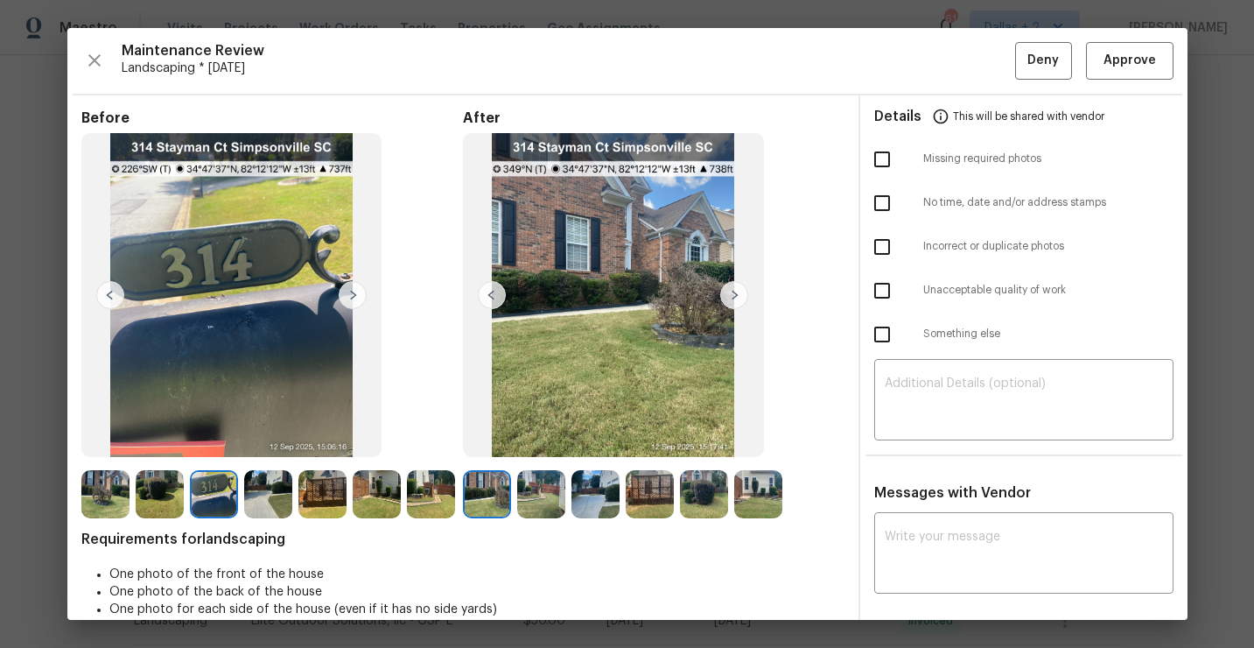
click at [534, 495] on img at bounding box center [541, 494] width 48 height 48
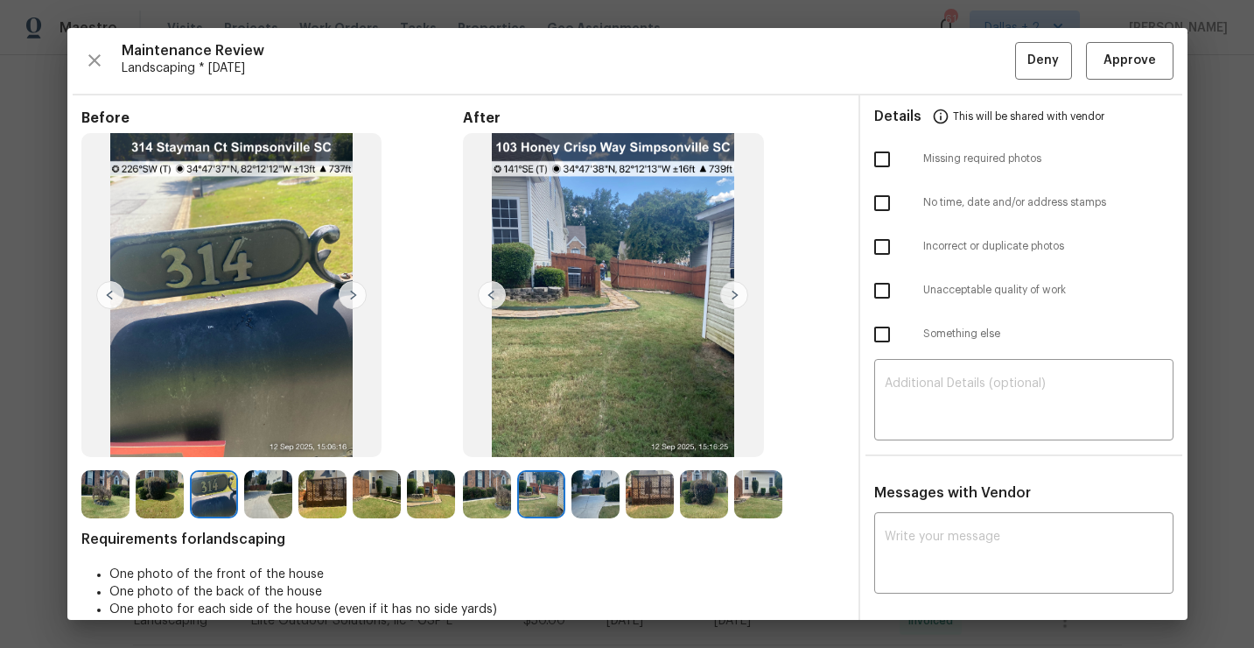
click at [482, 496] on img at bounding box center [487, 494] width 48 height 48
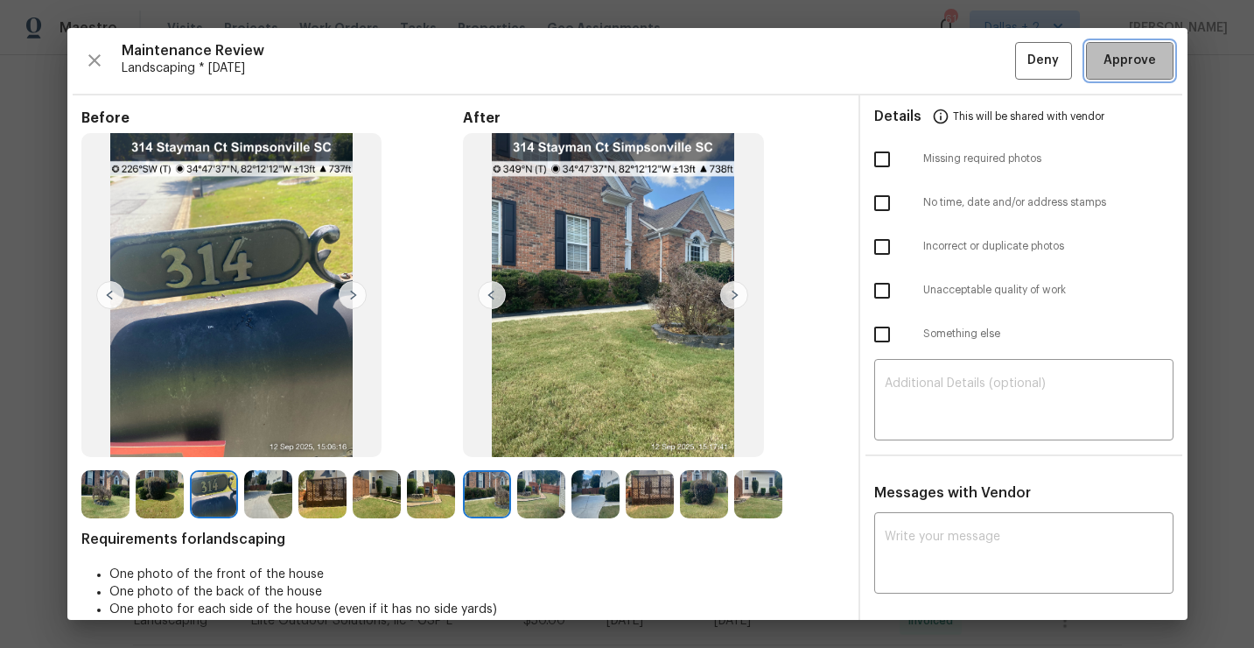
click at [1103, 60] on span "Approve" at bounding box center [1130, 61] width 60 height 22
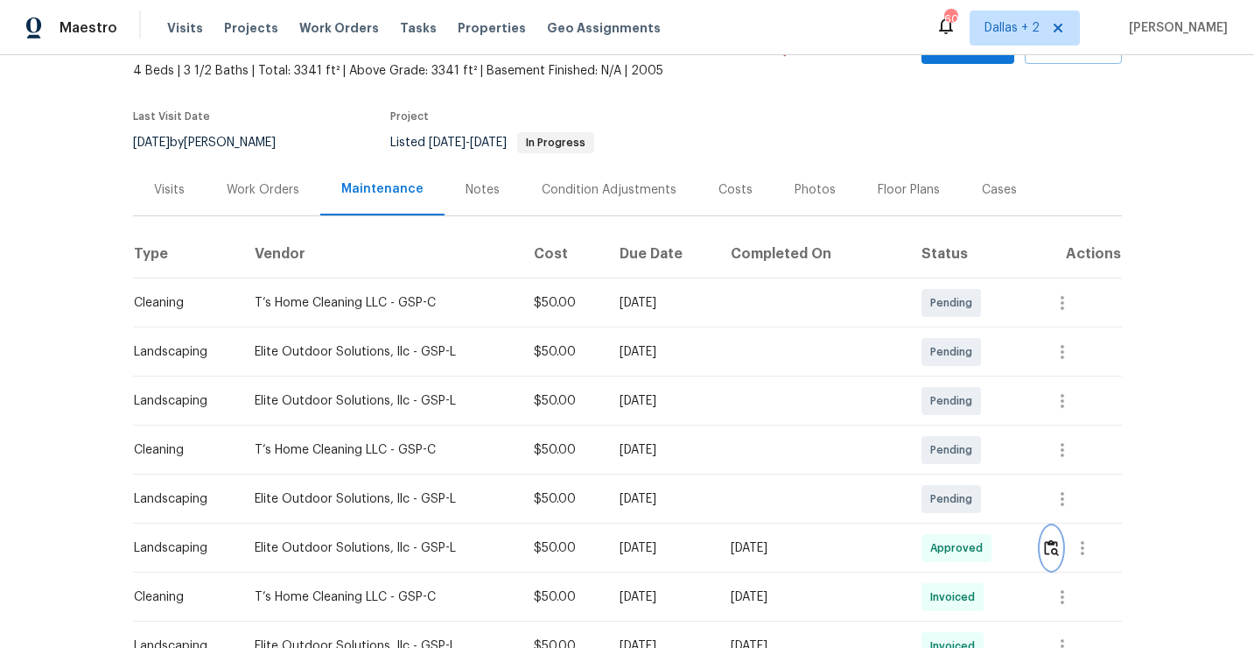
scroll to position [0, 0]
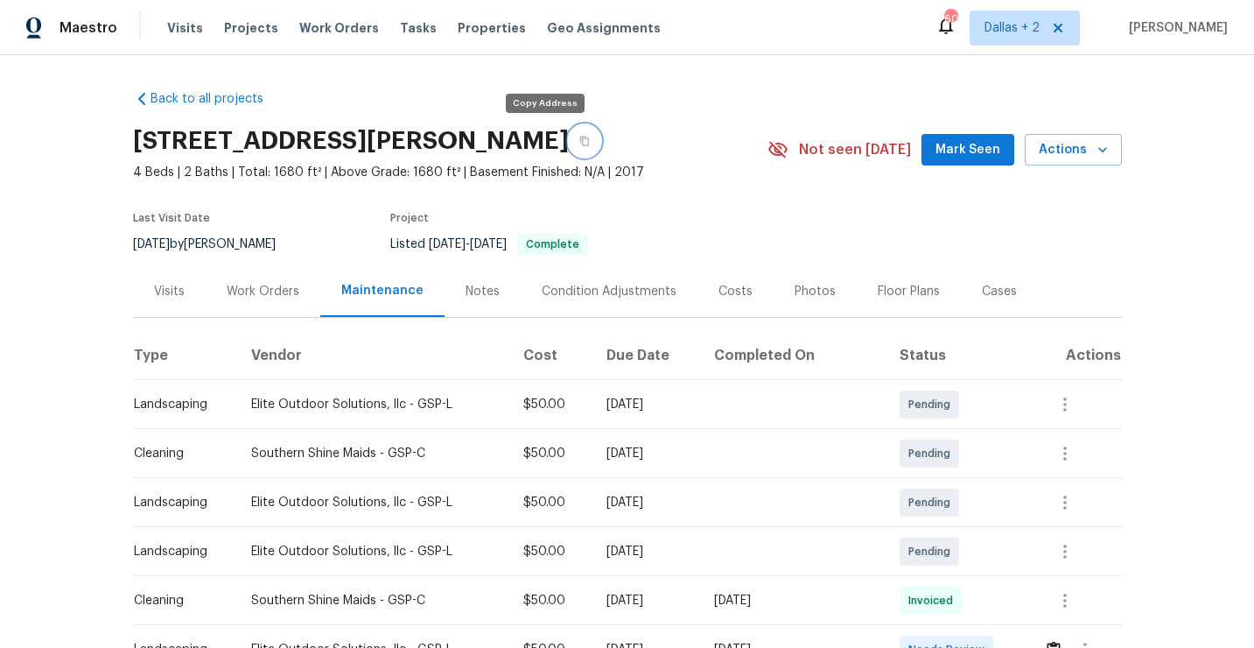
click at [580, 137] on icon "button" at bounding box center [584, 142] width 9 height 10
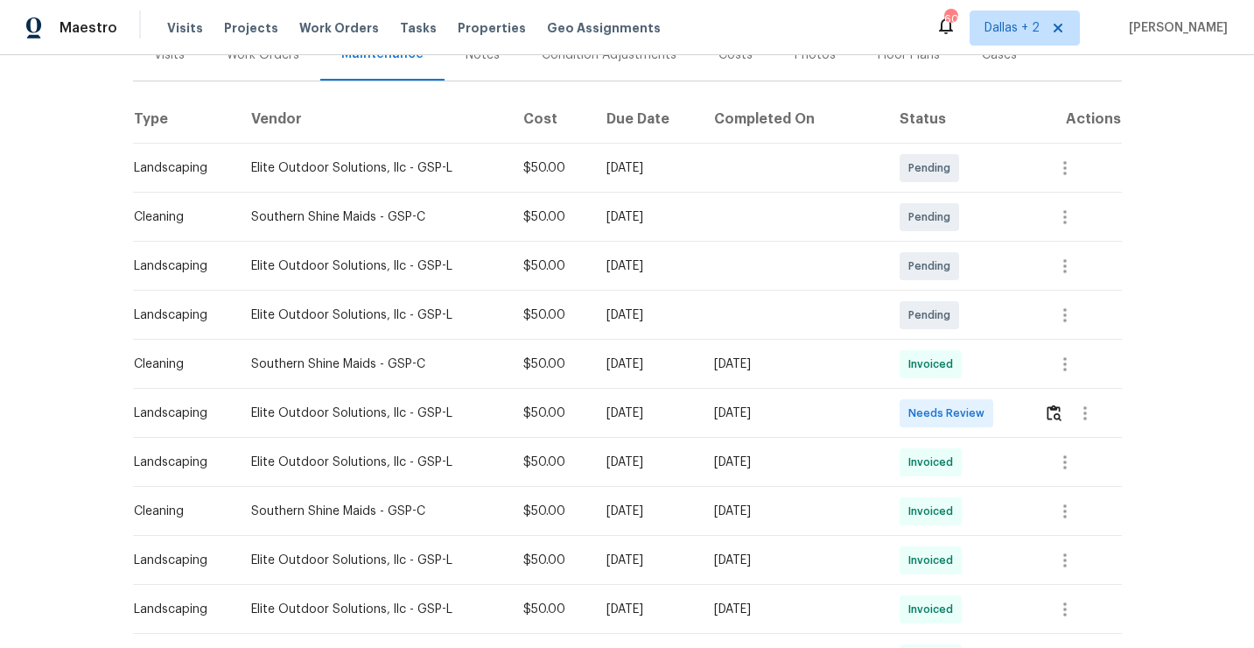
scroll to position [302, 0]
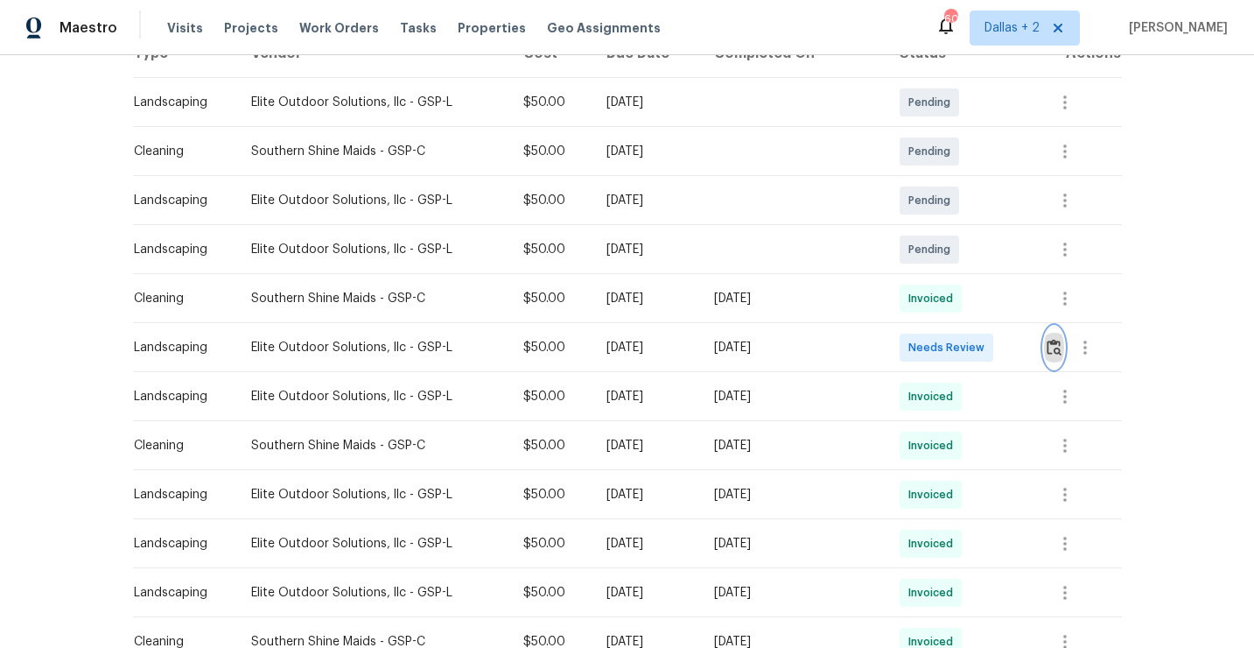
click at [1063, 354] on button "button" at bounding box center [1054, 347] width 20 height 42
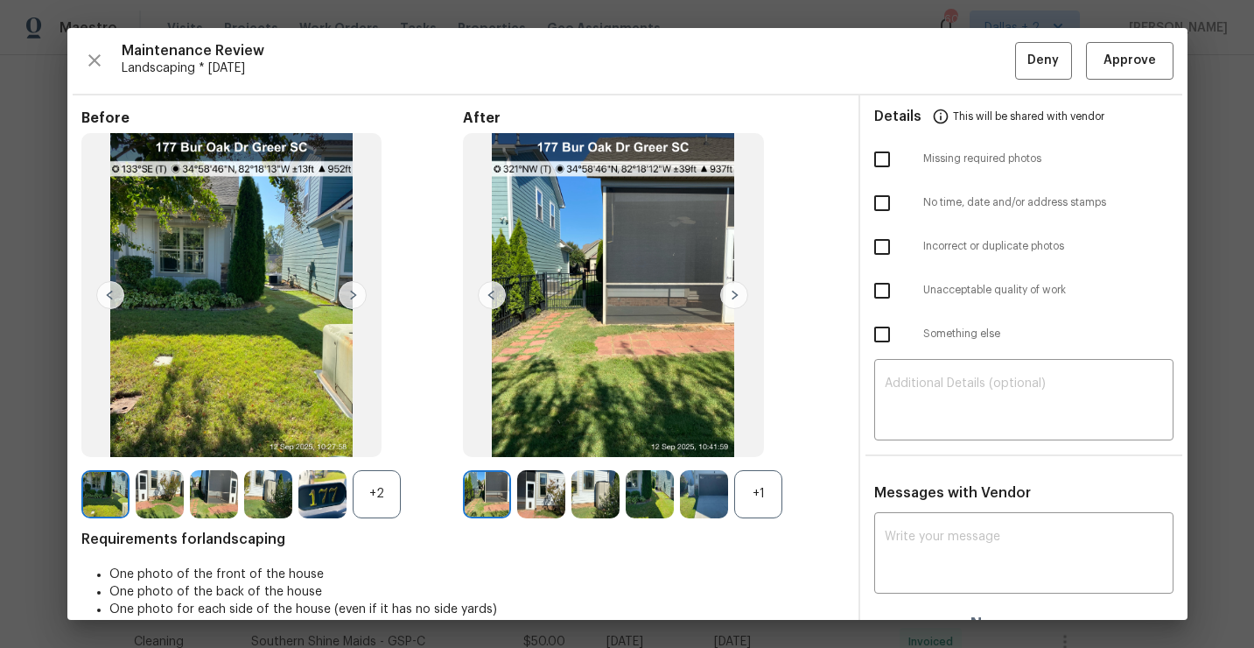
click at [762, 497] on div "+1" at bounding box center [758, 494] width 48 height 48
click at [388, 502] on div "+2" at bounding box center [377, 494] width 48 height 48
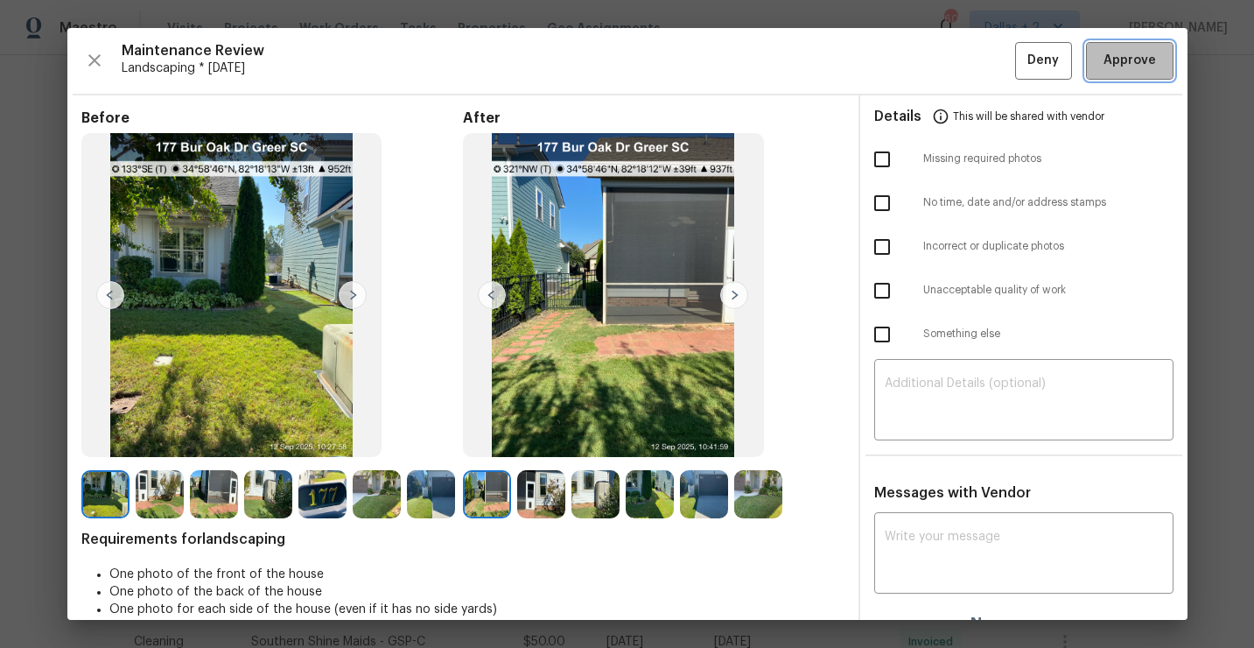
click at [1121, 68] on span "Approve" at bounding box center [1130, 61] width 53 height 22
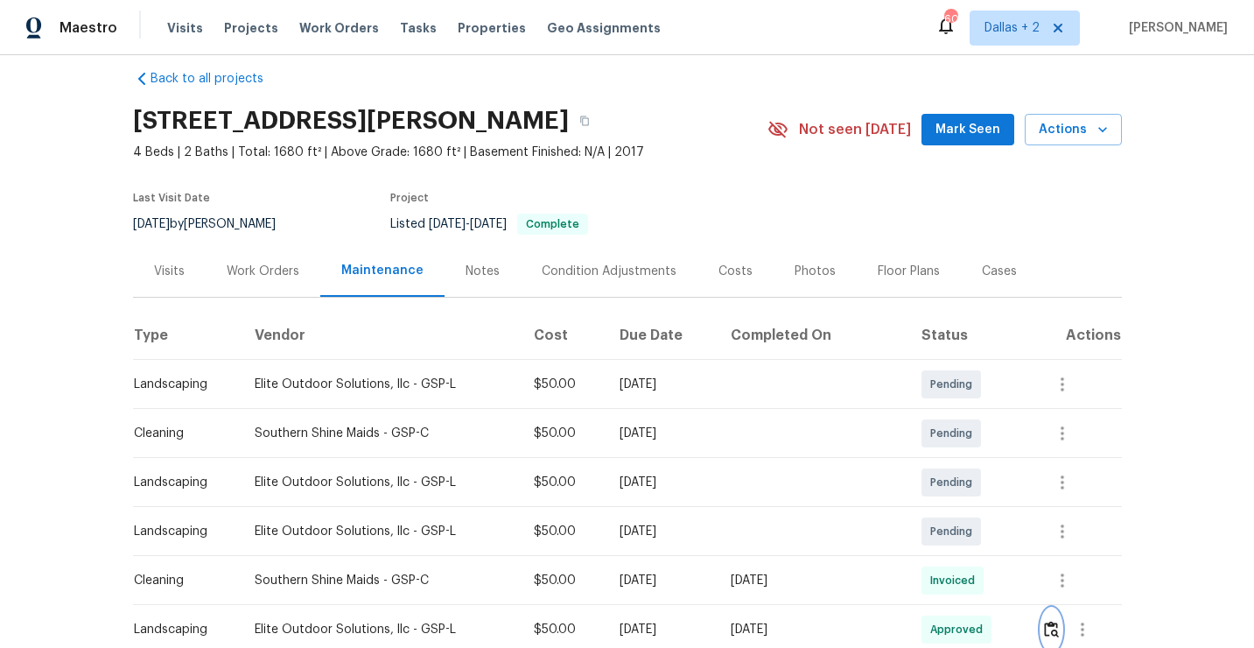
scroll to position [0, 0]
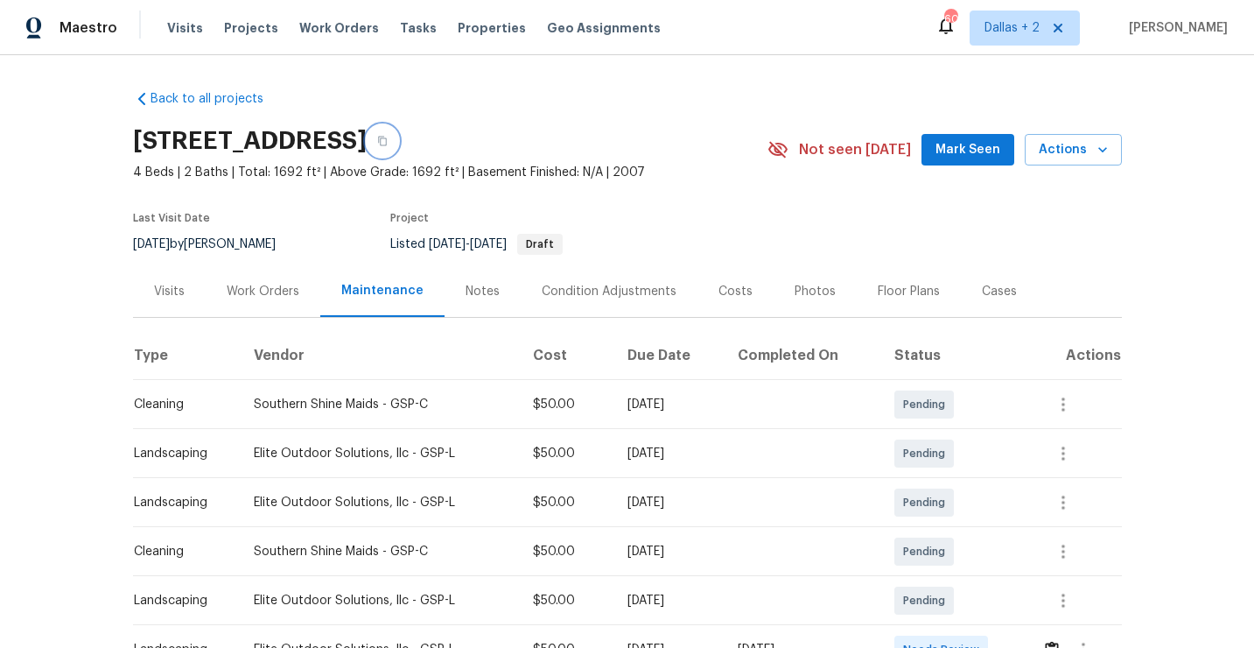
click at [398, 146] on button "button" at bounding box center [383, 141] width 32 height 32
click at [398, 148] on button "button" at bounding box center [383, 141] width 32 height 32
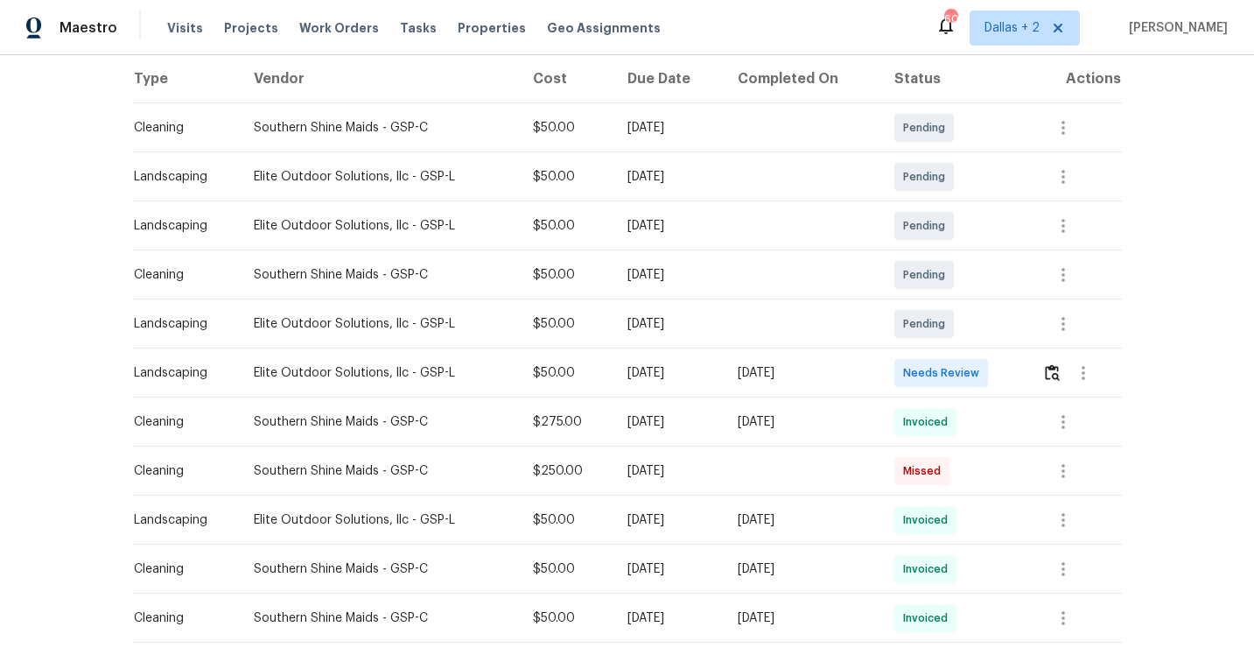
scroll to position [304, 0]
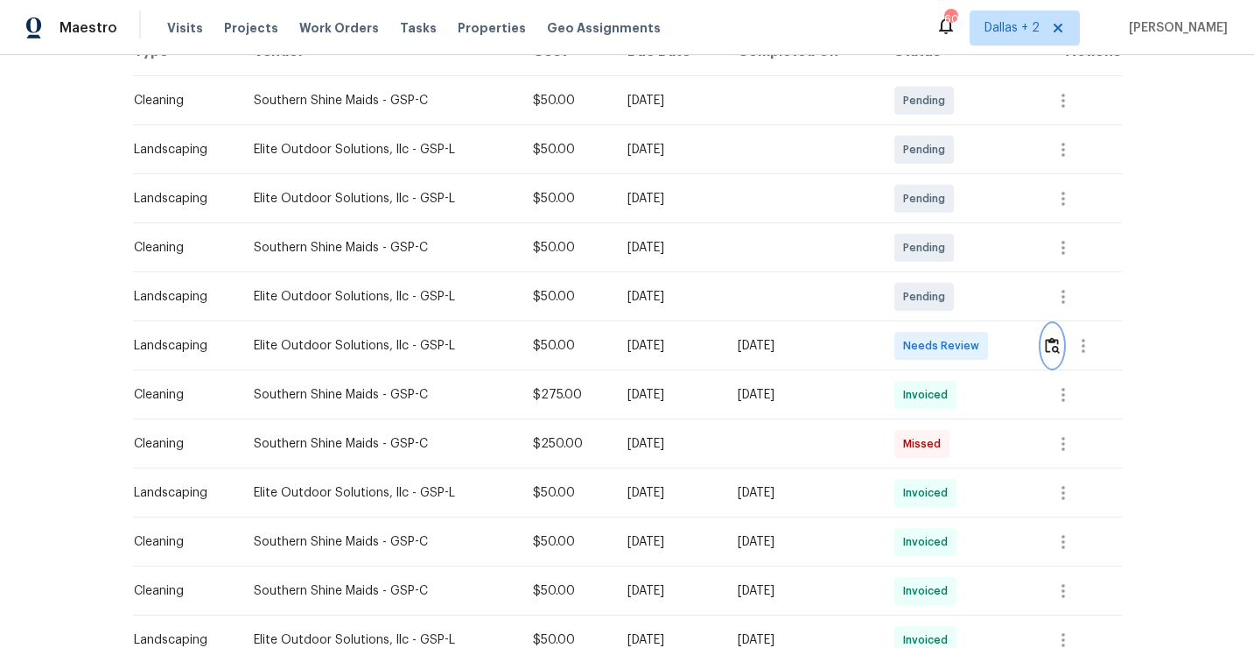
click at [1054, 357] on button "button" at bounding box center [1052, 346] width 20 height 42
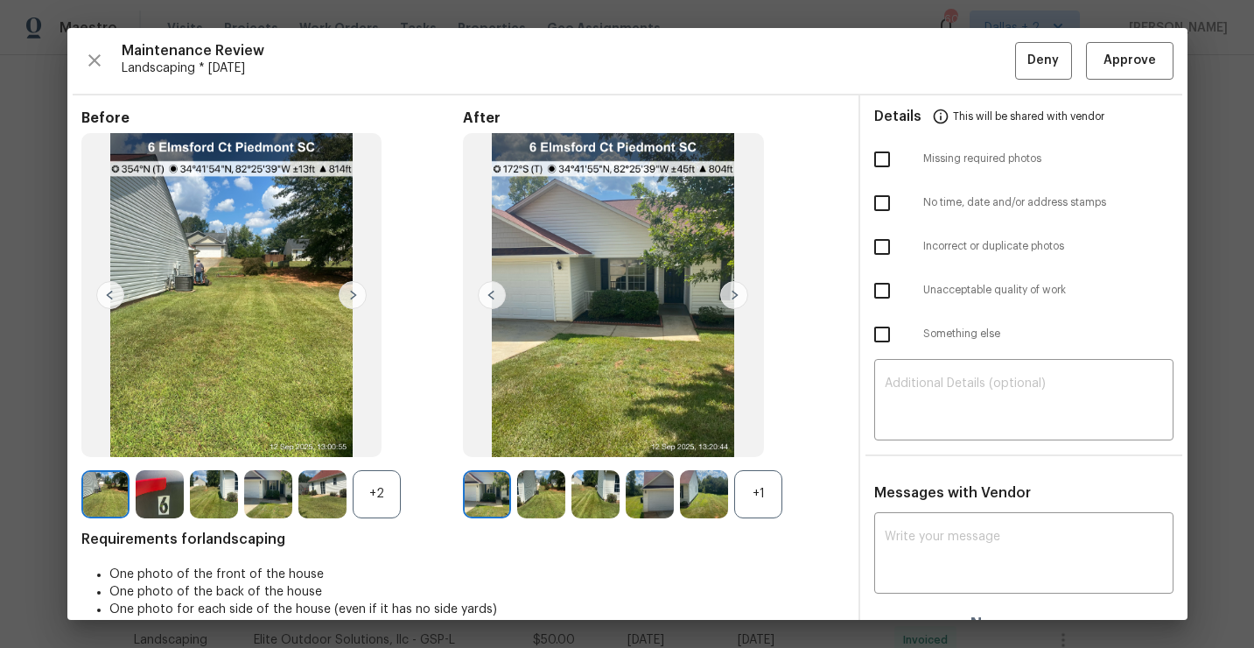
click at [752, 527] on div "Before +2 After +1 Requirements for landscaping One photo of the front of the h…" at bounding box center [462, 377] width 763 height 537
click at [756, 509] on div "+1" at bounding box center [758, 494] width 48 height 48
click at [377, 510] on div "+2" at bounding box center [377, 494] width 48 height 48
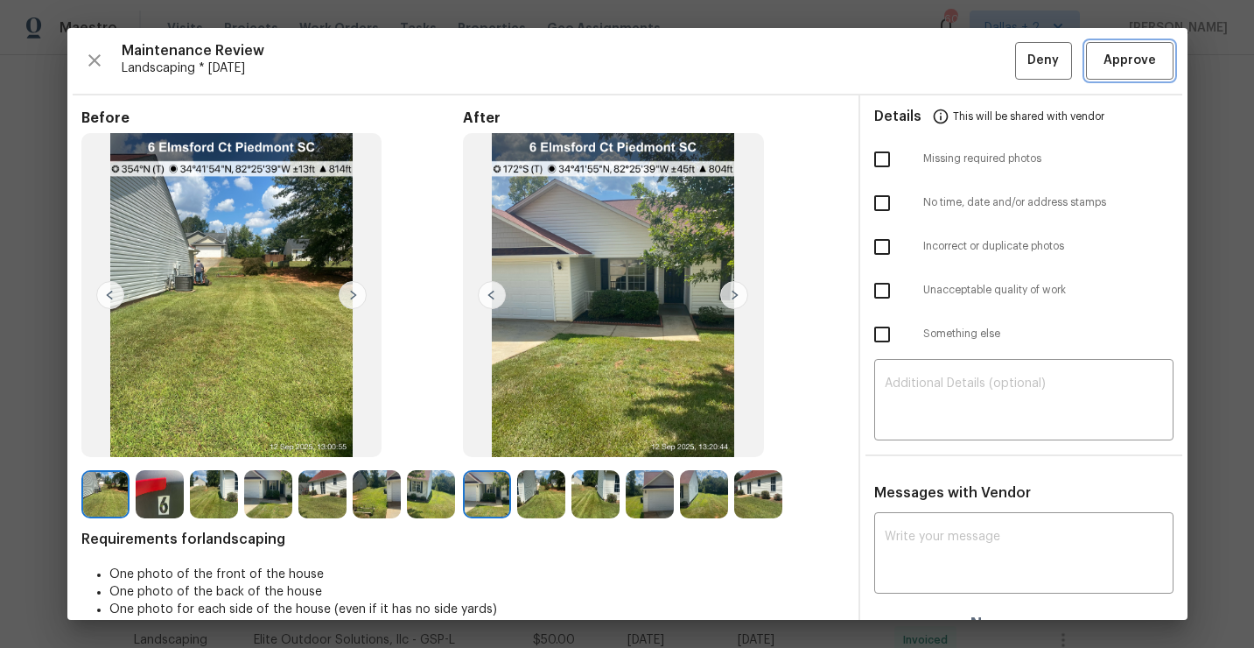
click at [1129, 64] on span "Approve" at bounding box center [1130, 61] width 53 height 22
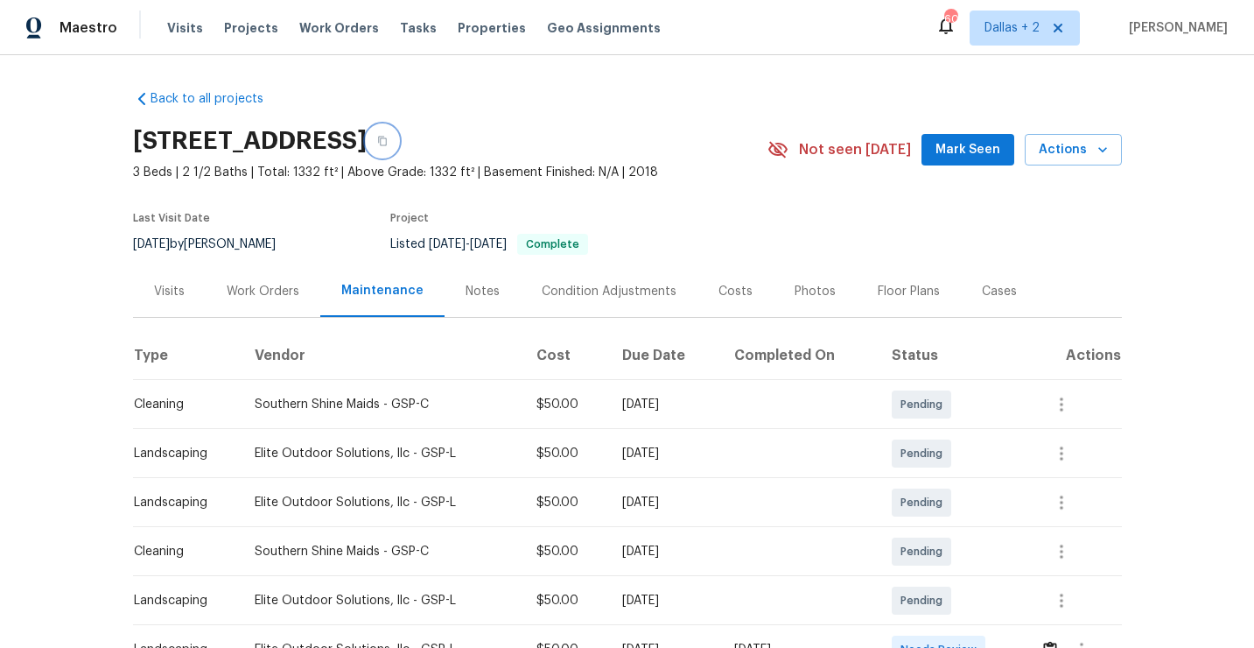
click at [398, 142] on button "button" at bounding box center [383, 141] width 32 height 32
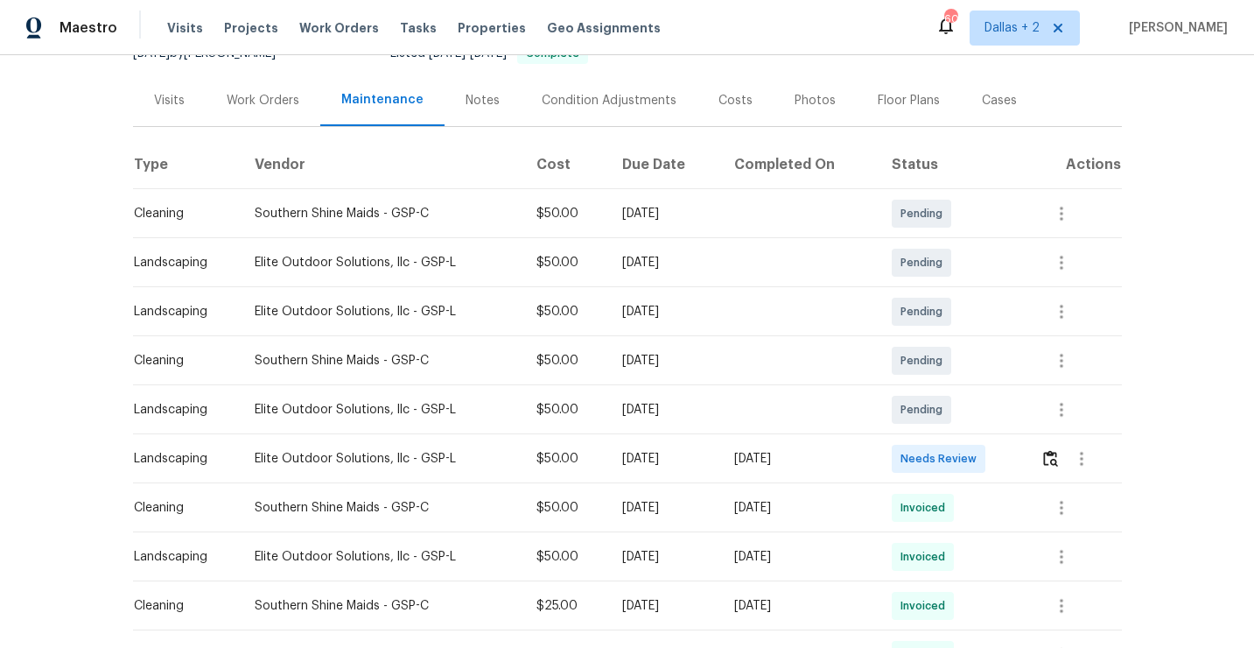
scroll to position [252, 0]
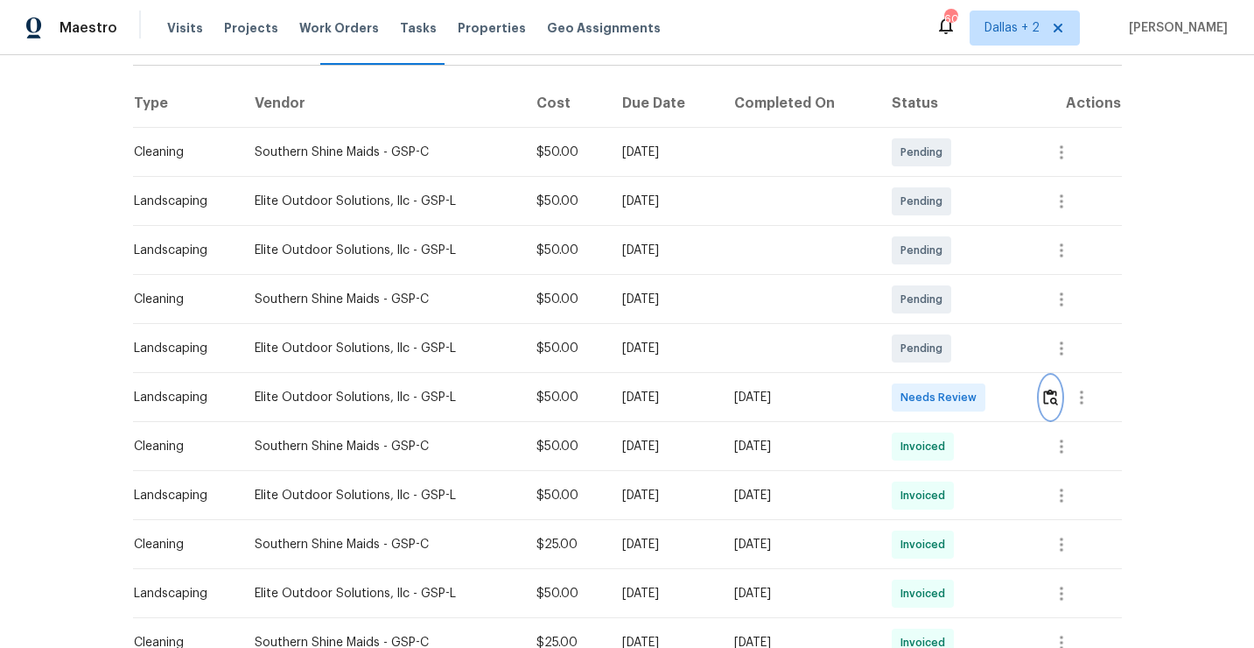
click at [1060, 408] on button "button" at bounding box center [1051, 397] width 20 height 42
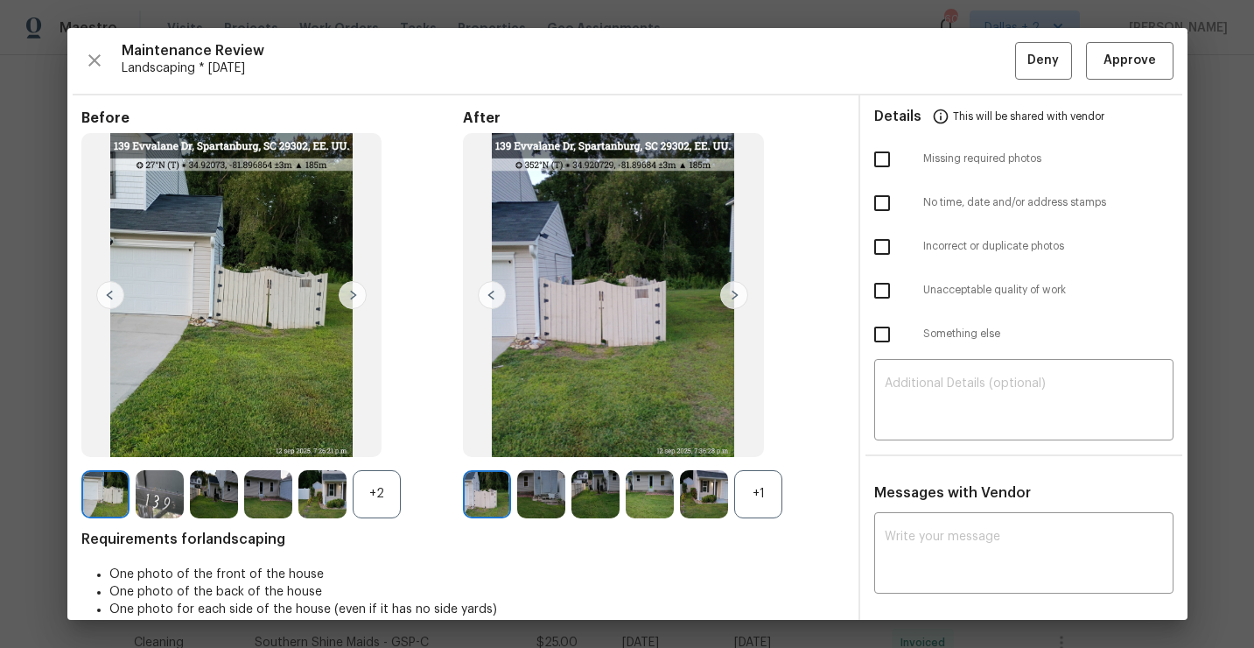
click at [762, 505] on div "+1" at bounding box center [758, 494] width 48 height 48
click at [404, 504] on div "+2" at bounding box center [272, 494] width 382 height 48
click at [369, 509] on div "+2" at bounding box center [377, 494] width 48 height 48
click at [652, 515] on img at bounding box center [650, 494] width 48 height 48
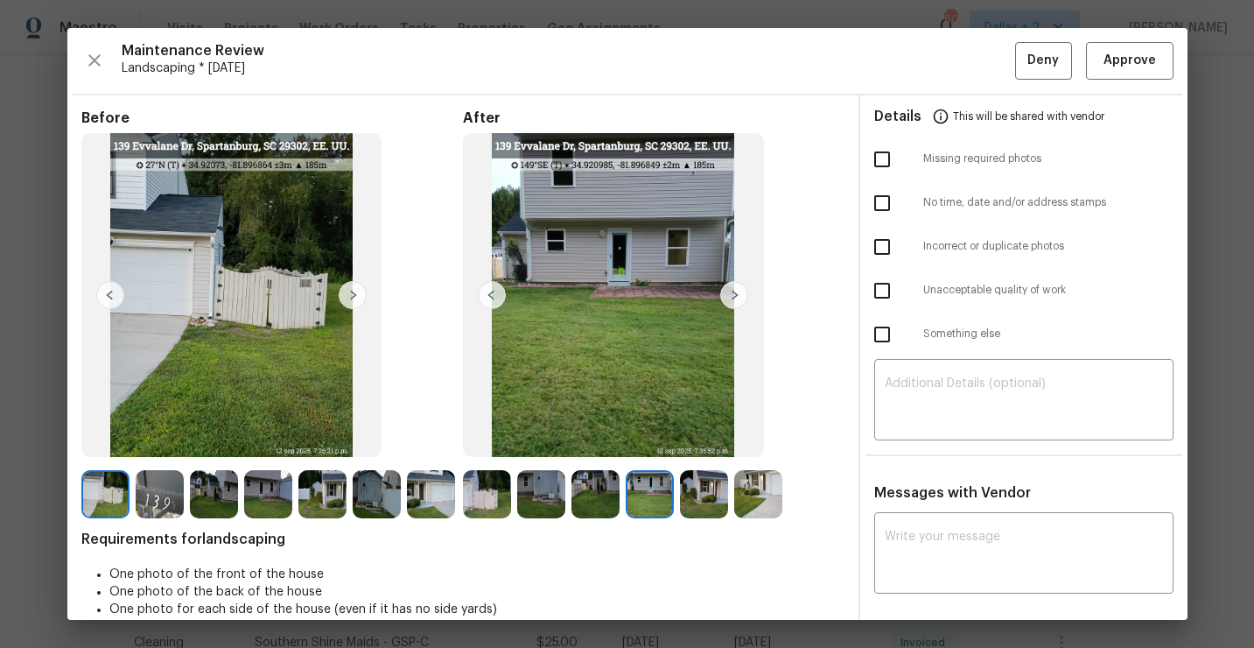
click at [705, 493] on img at bounding box center [704, 494] width 48 height 48
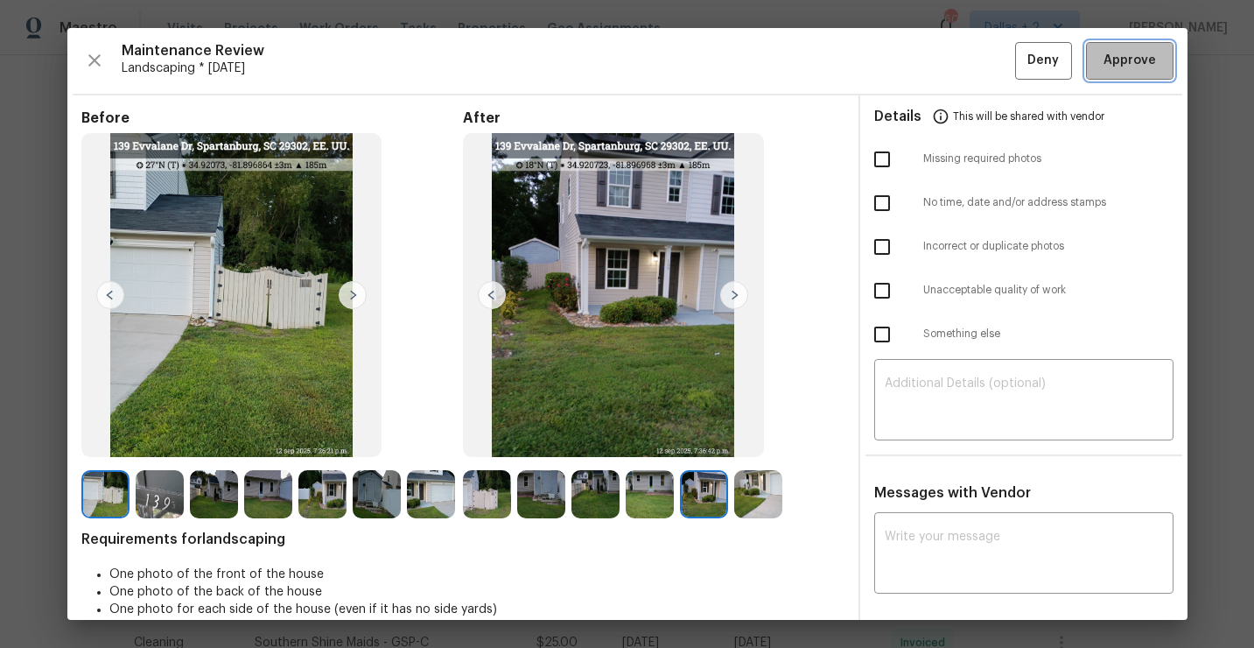
click at [1126, 70] on span "Approve" at bounding box center [1130, 61] width 53 height 22
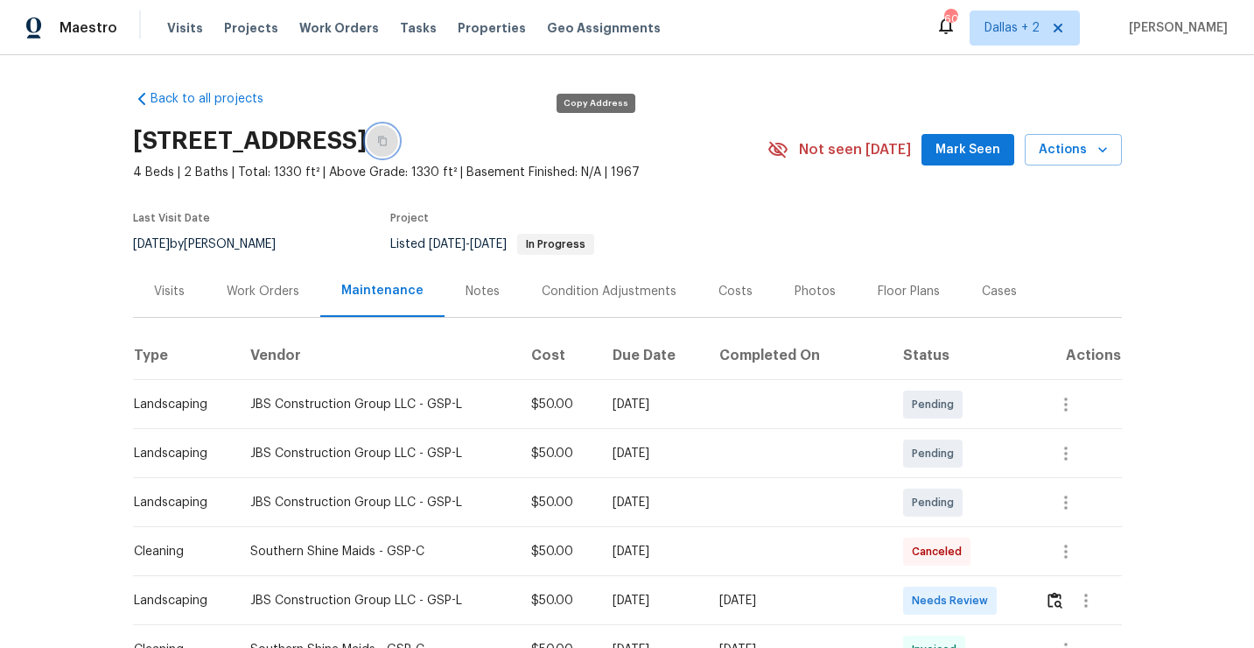
click at [398, 135] on button "button" at bounding box center [383, 141] width 32 height 32
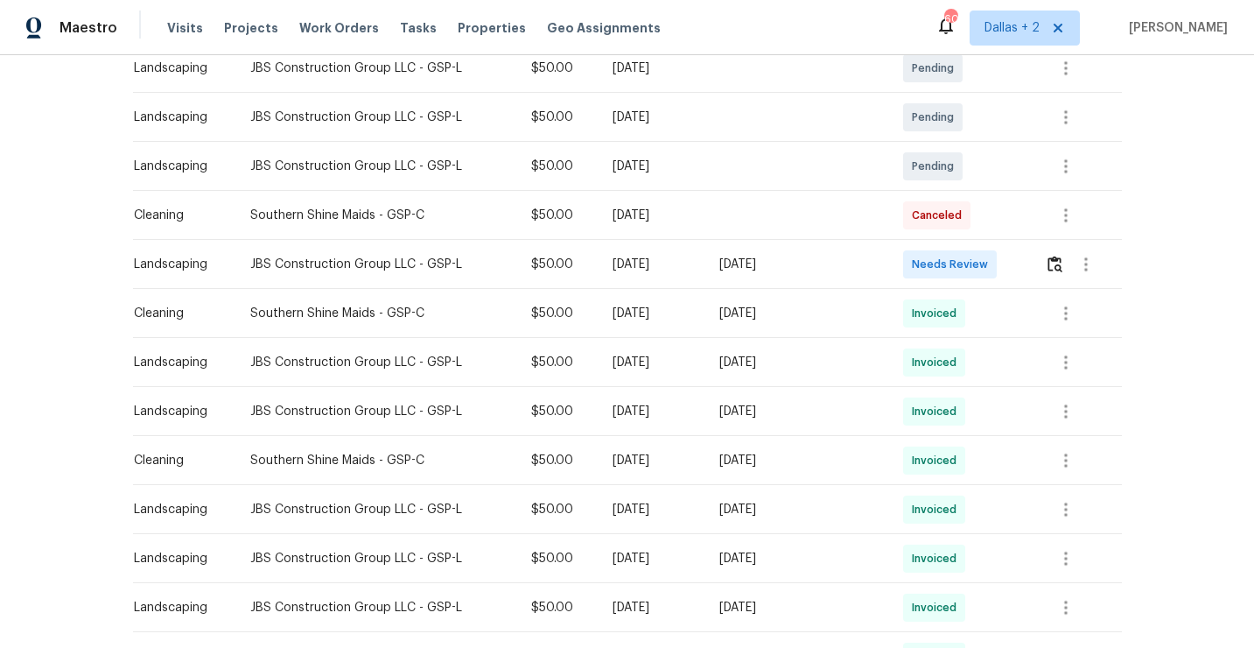
scroll to position [357, 0]
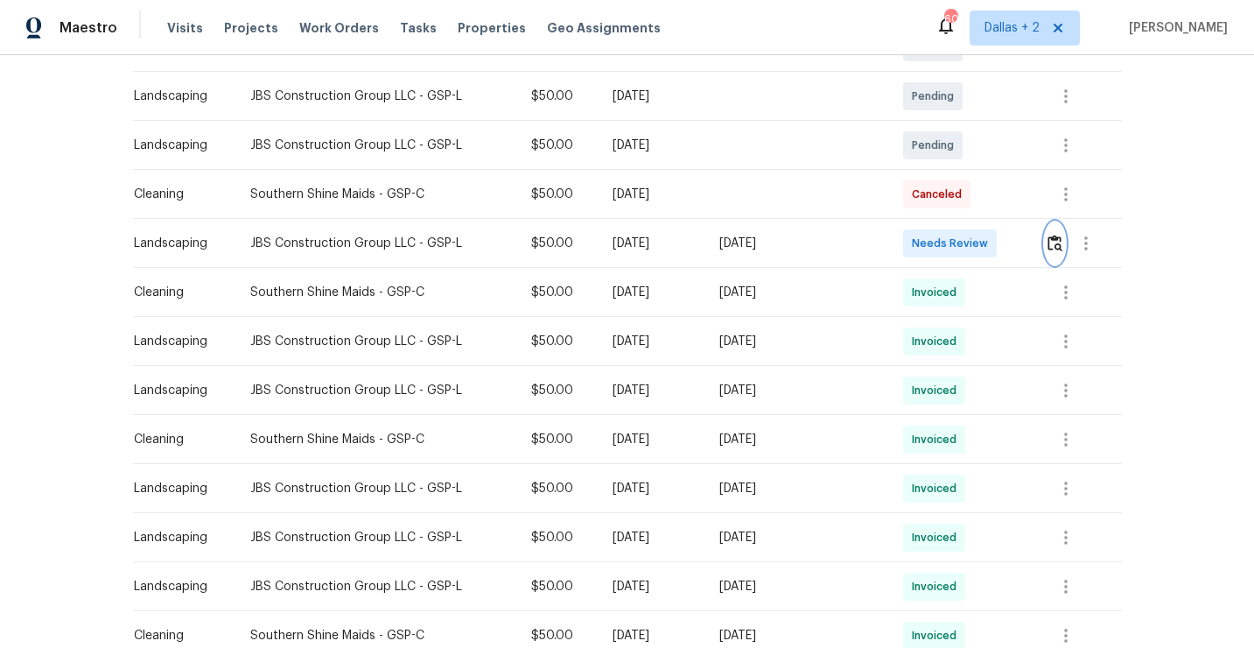
click at [1056, 248] on img "button" at bounding box center [1055, 243] width 15 height 17
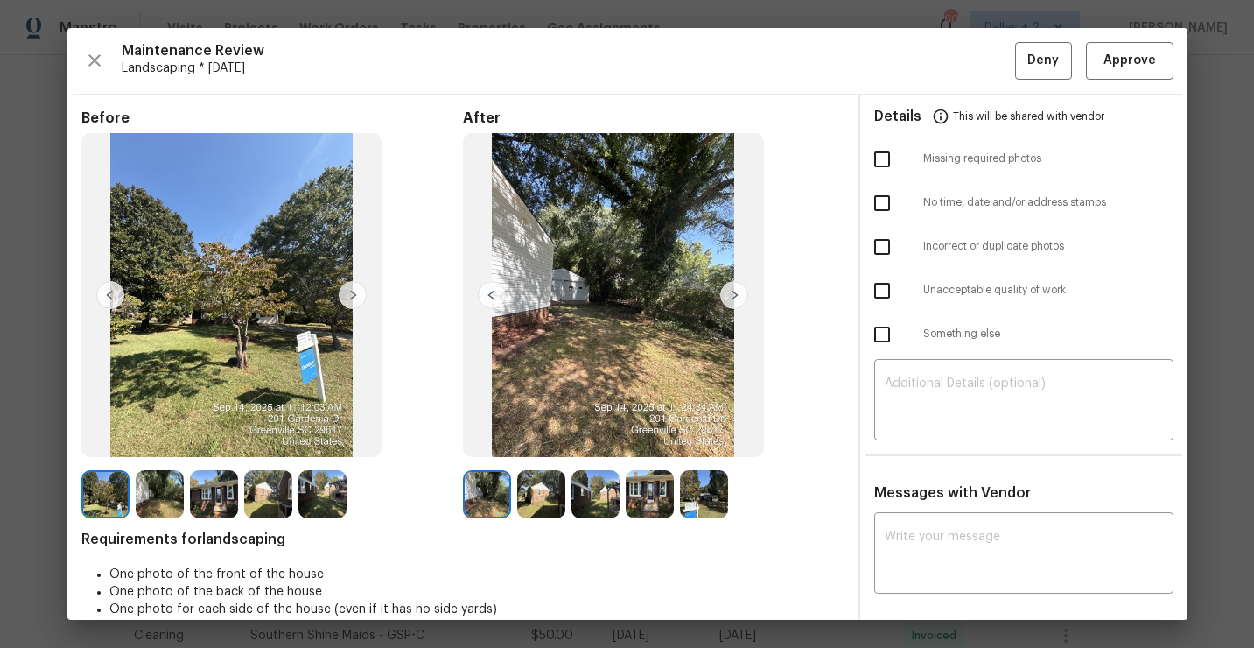
click at [747, 288] on img at bounding box center [734, 295] width 28 height 28
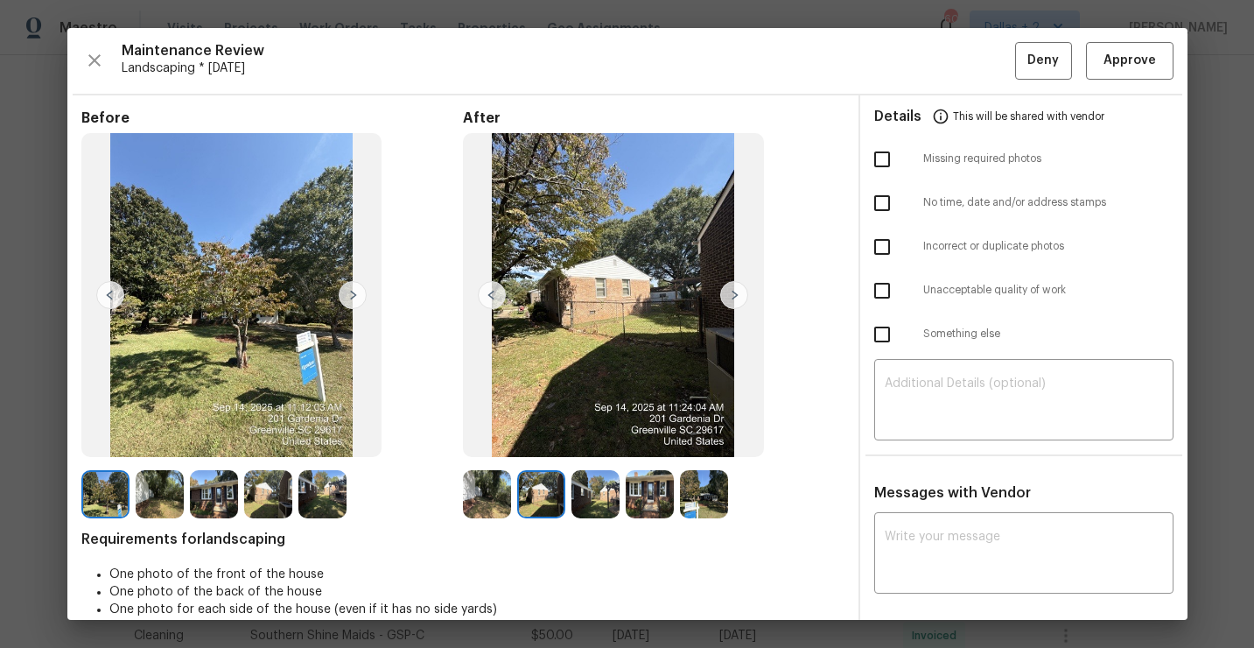
click at [735, 298] on img at bounding box center [734, 295] width 28 height 28
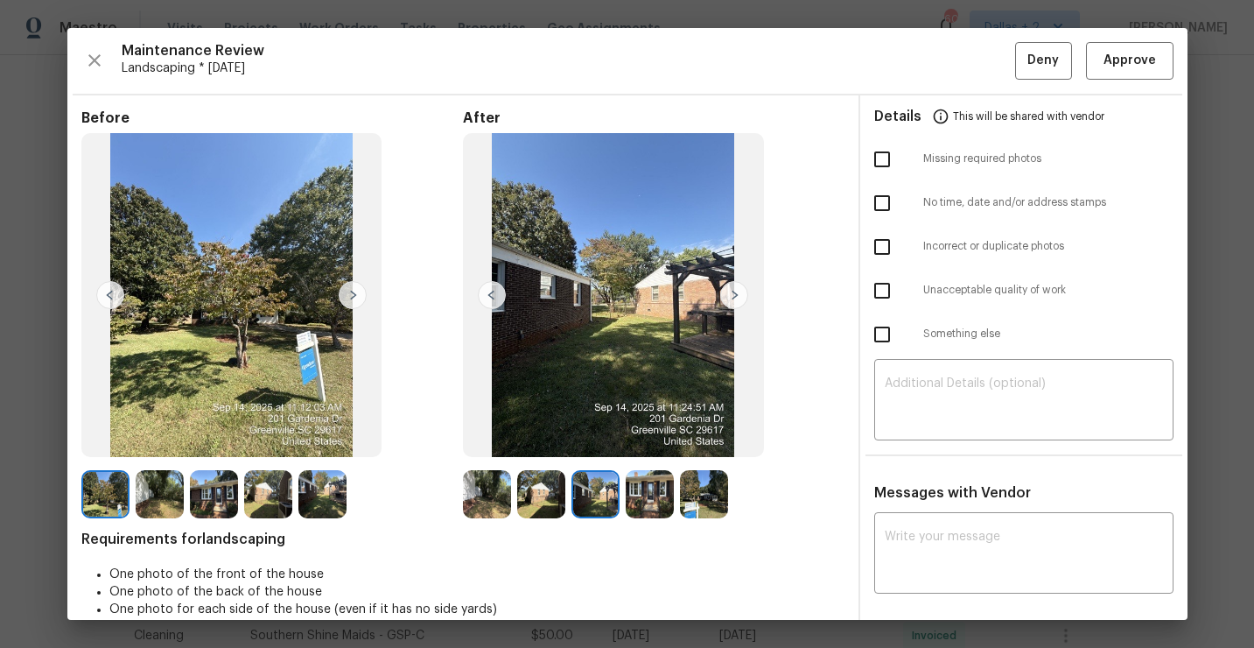
click at [740, 295] on img at bounding box center [734, 295] width 28 height 28
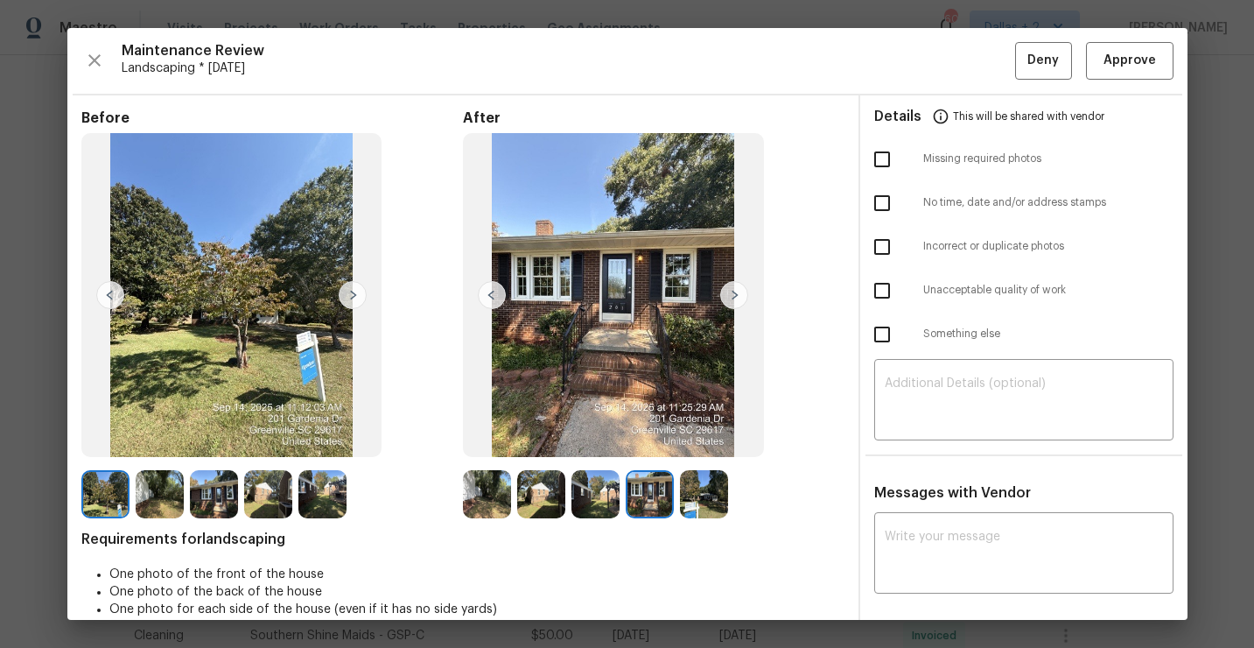
click at [740, 294] on img at bounding box center [734, 295] width 28 height 28
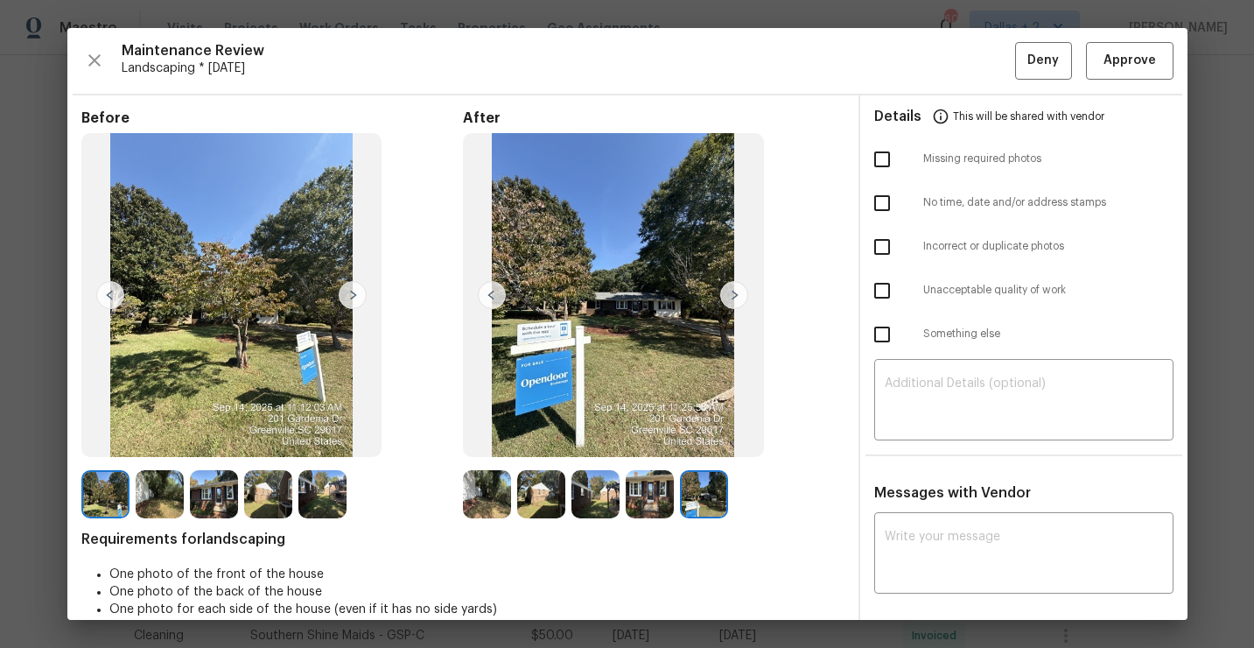
click at [483, 481] on img at bounding box center [487, 494] width 48 height 48
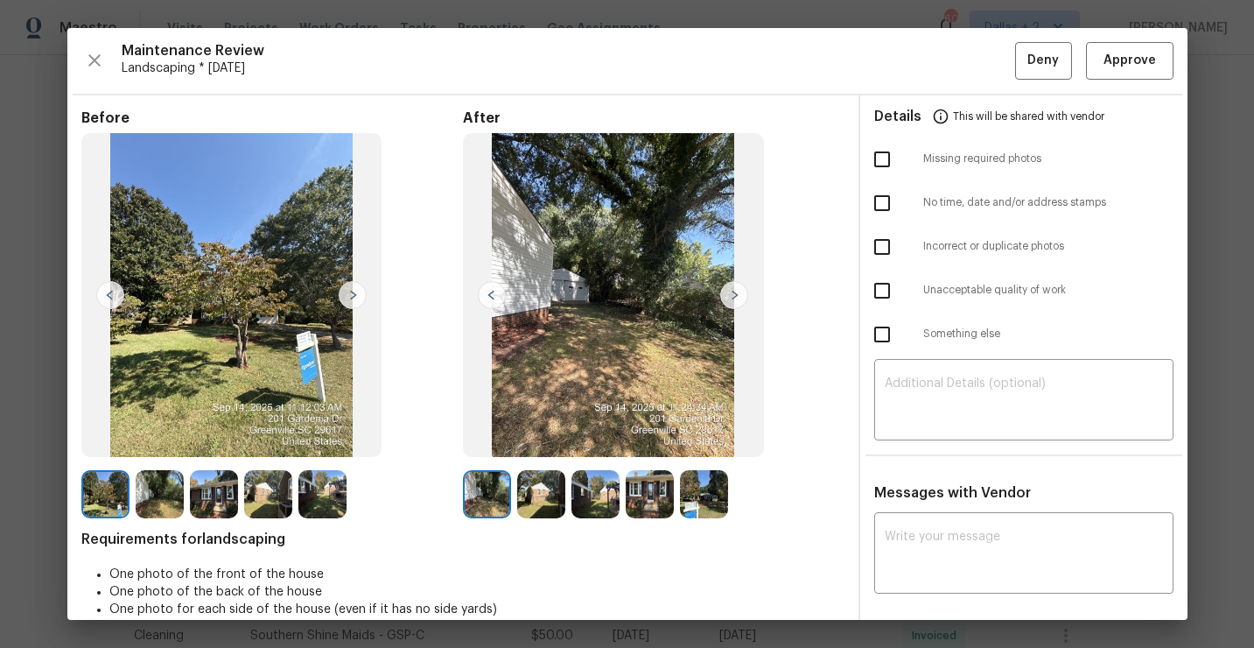
click at [734, 300] on img at bounding box center [734, 295] width 28 height 28
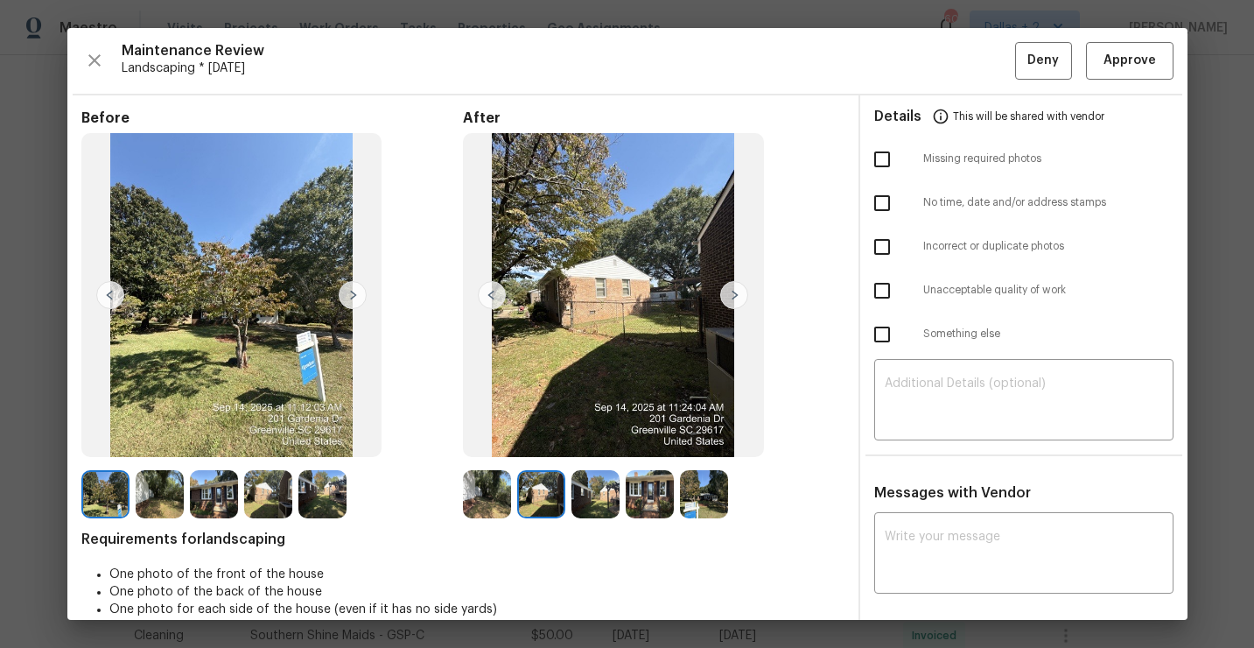
click at [734, 300] on img at bounding box center [734, 295] width 28 height 28
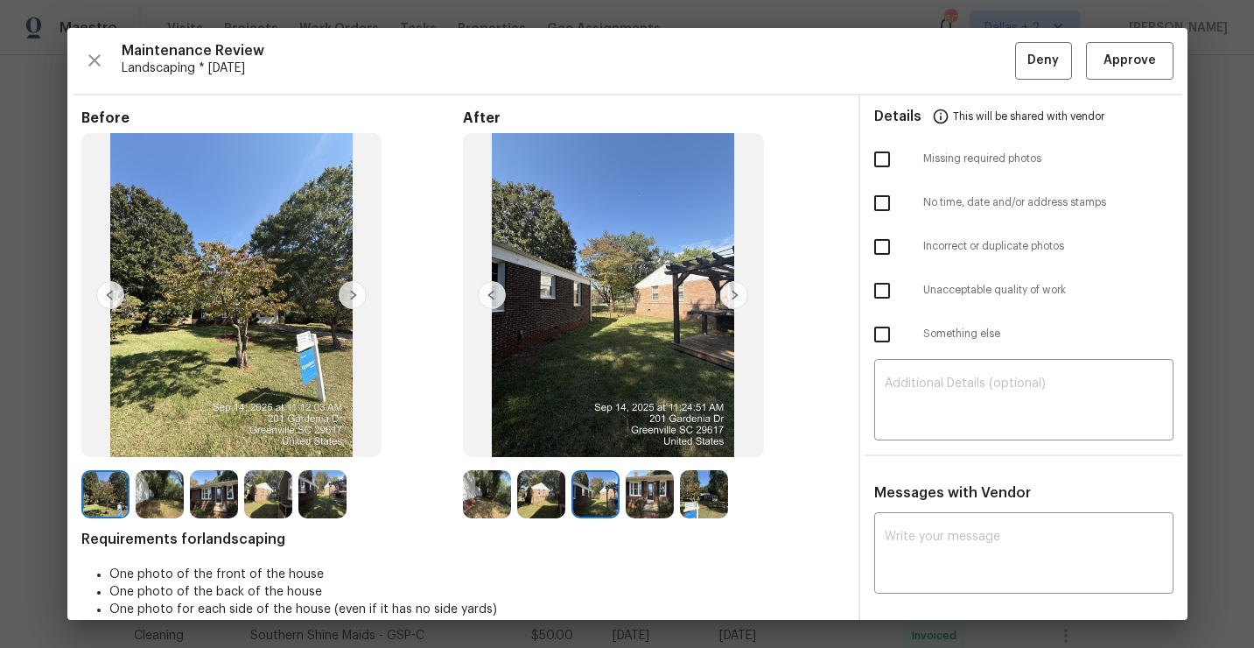
click at [734, 300] on img at bounding box center [734, 295] width 28 height 28
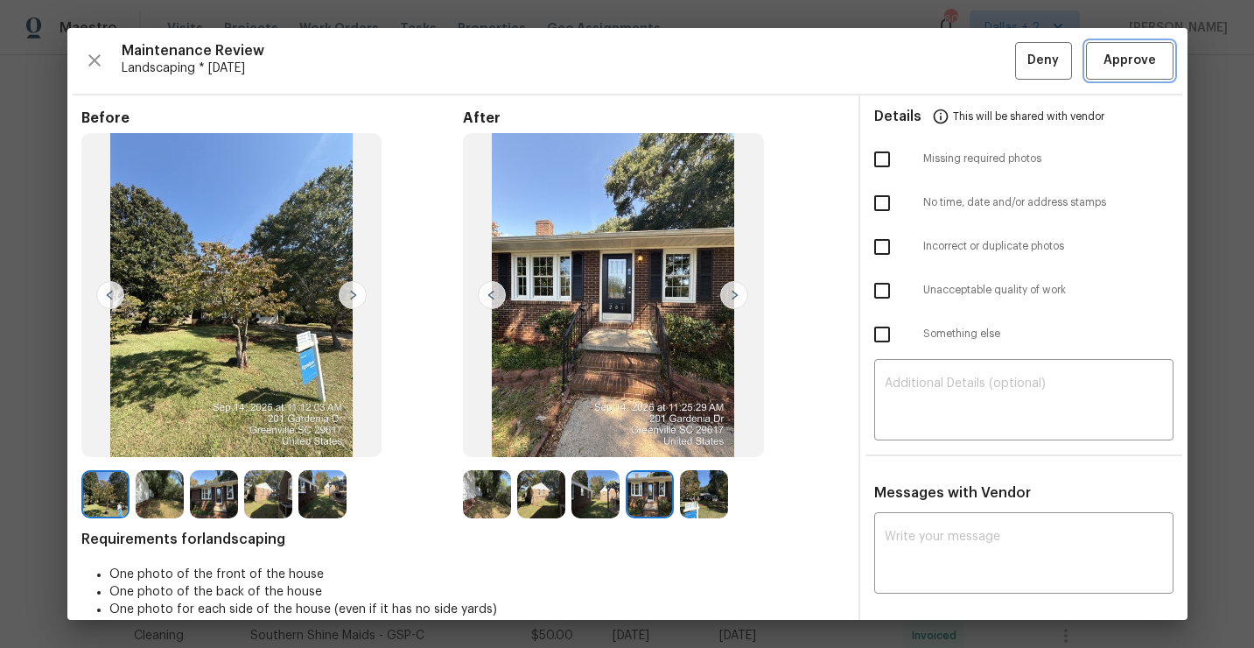
click at [1119, 74] on button "Approve" at bounding box center [1130, 61] width 88 height 38
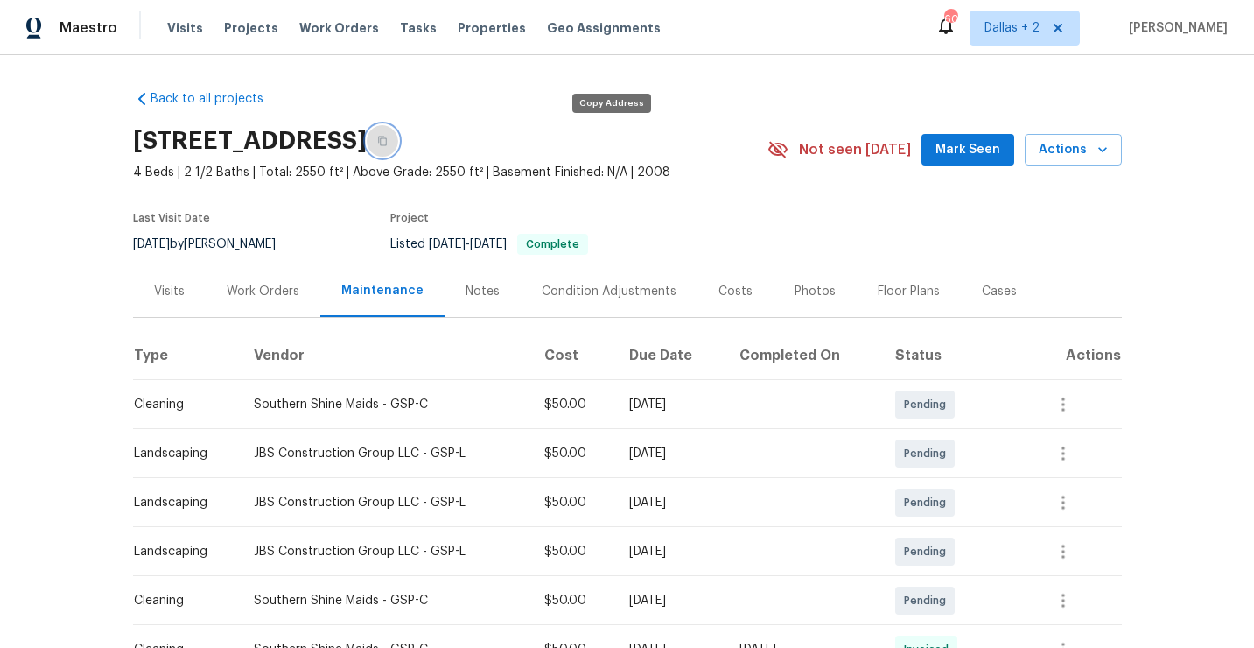
click at [398, 151] on button "button" at bounding box center [383, 141] width 32 height 32
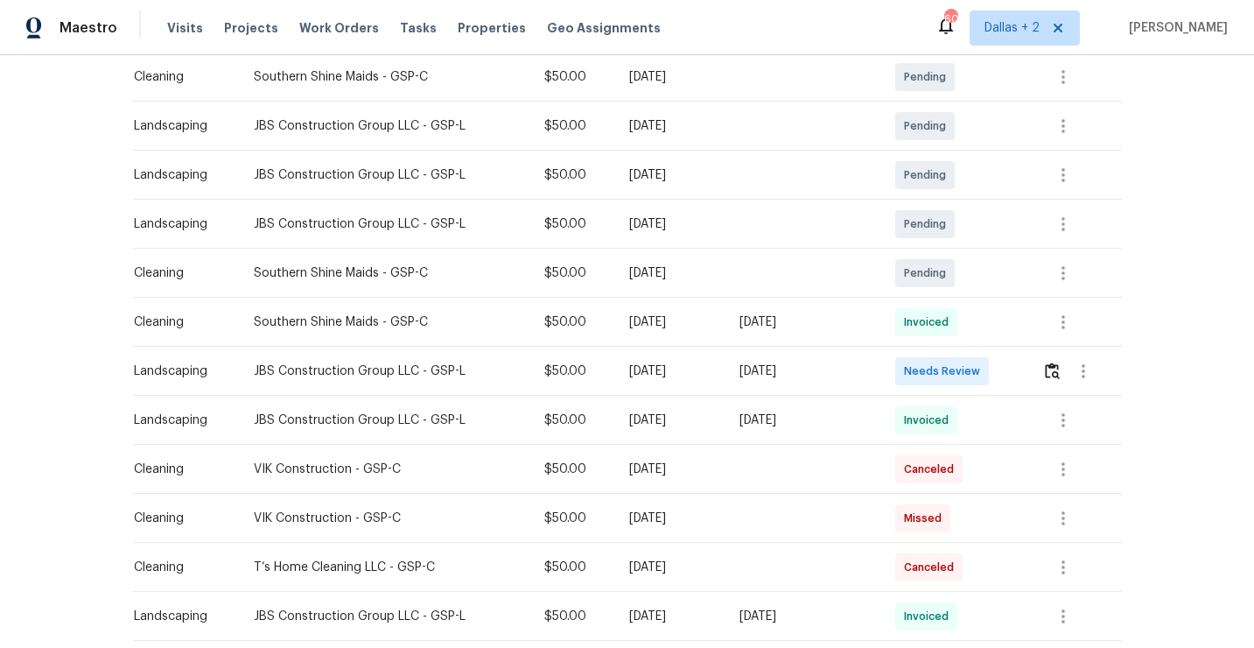
scroll to position [330, 0]
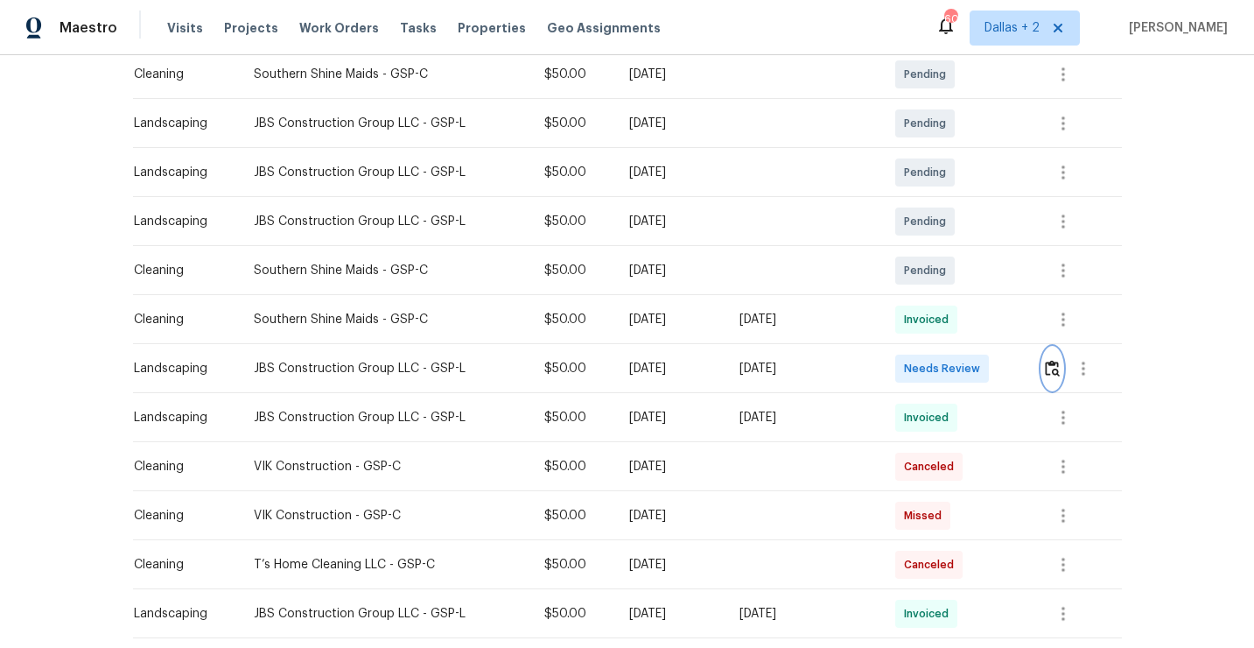
click at [1055, 365] on img "button" at bounding box center [1052, 368] width 15 height 17
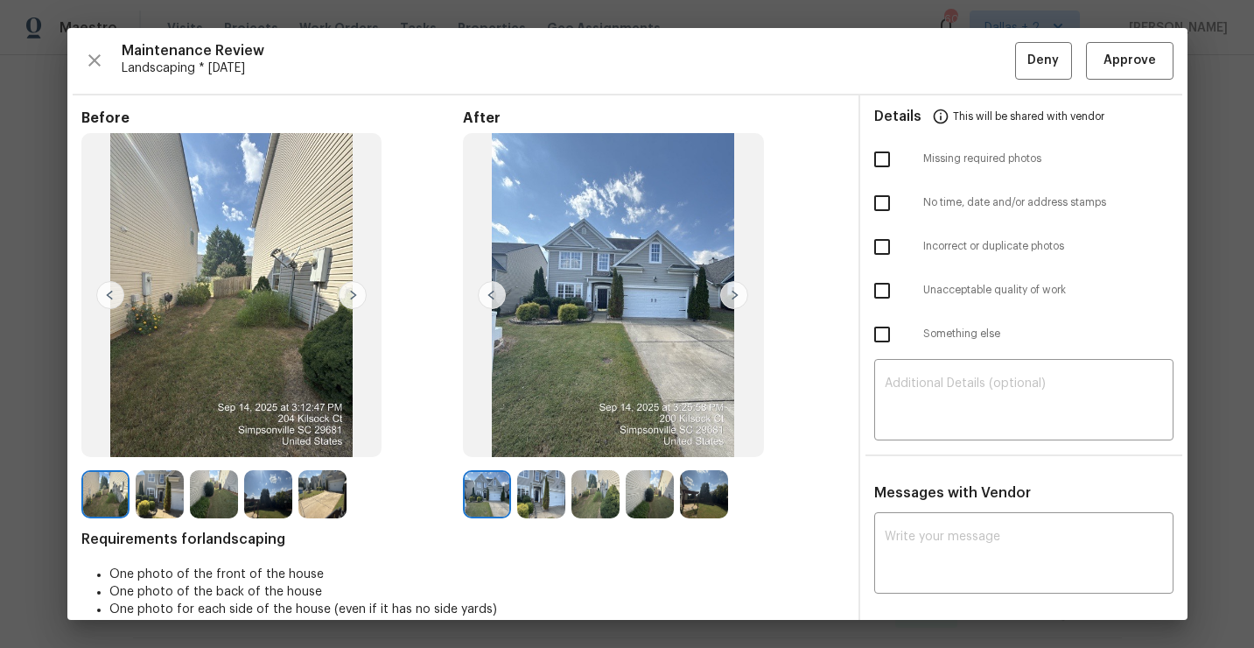
click at [353, 291] on img at bounding box center [353, 295] width 28 height 28
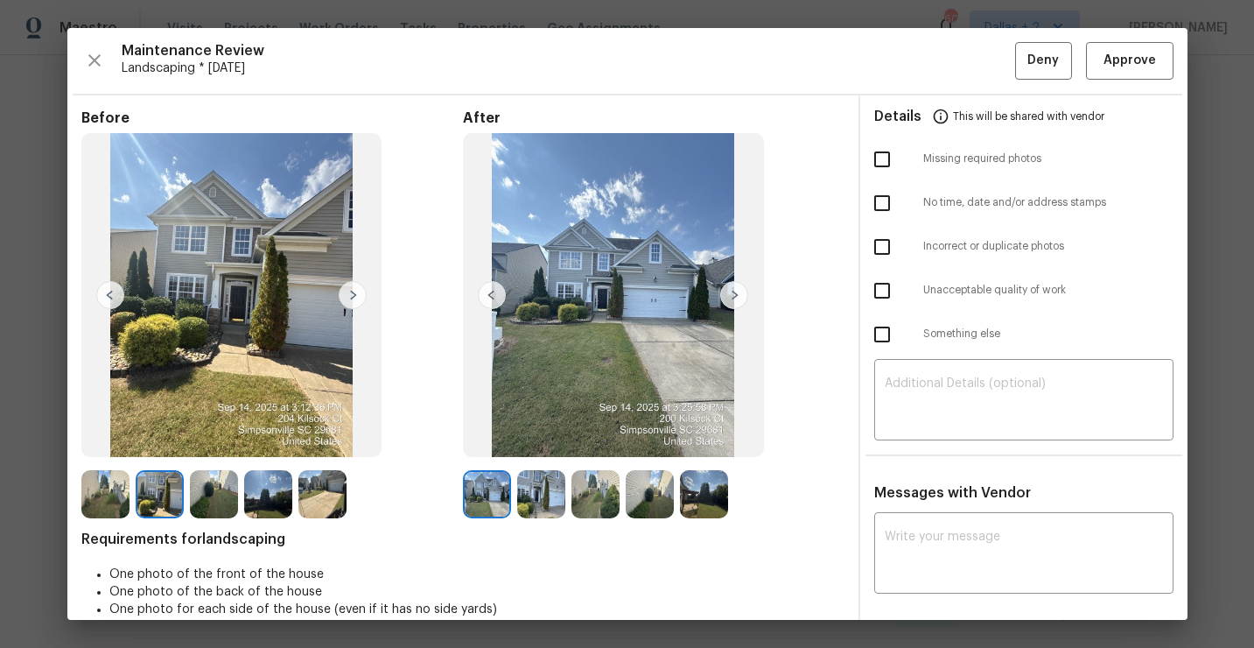
click at [353, 291] on img at bounding box center [353, 295] width 28 height 28
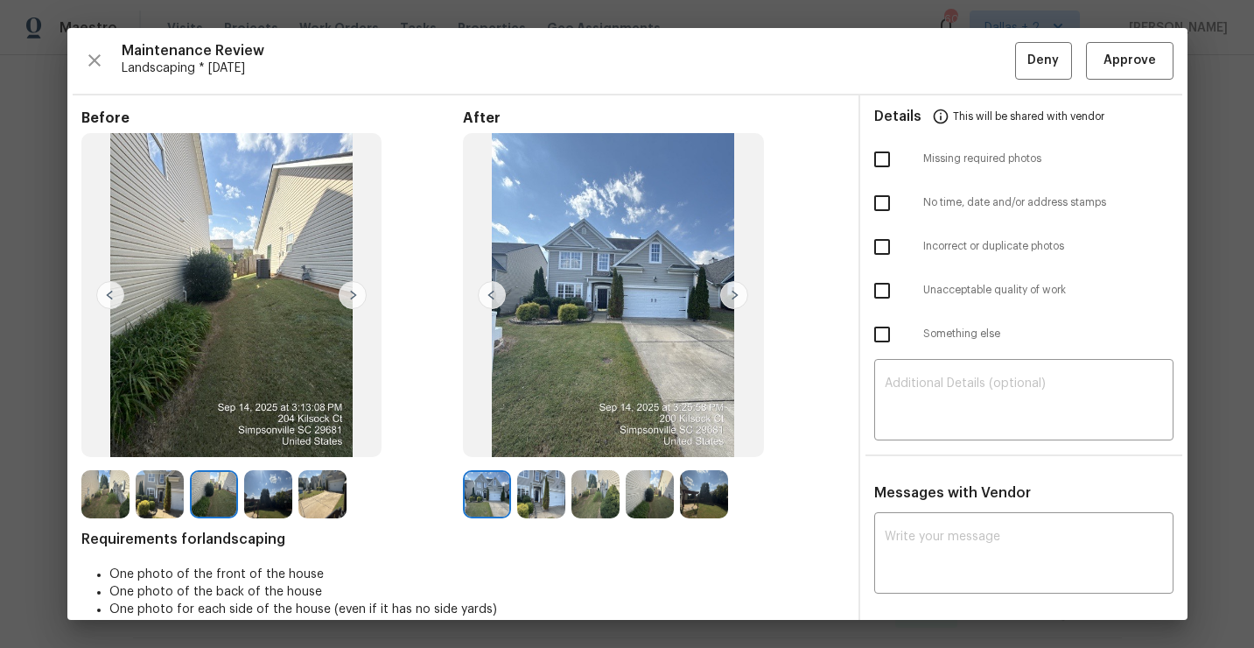
click at [353, 291] on img at bounding box center [353, 295] width 28 height 28
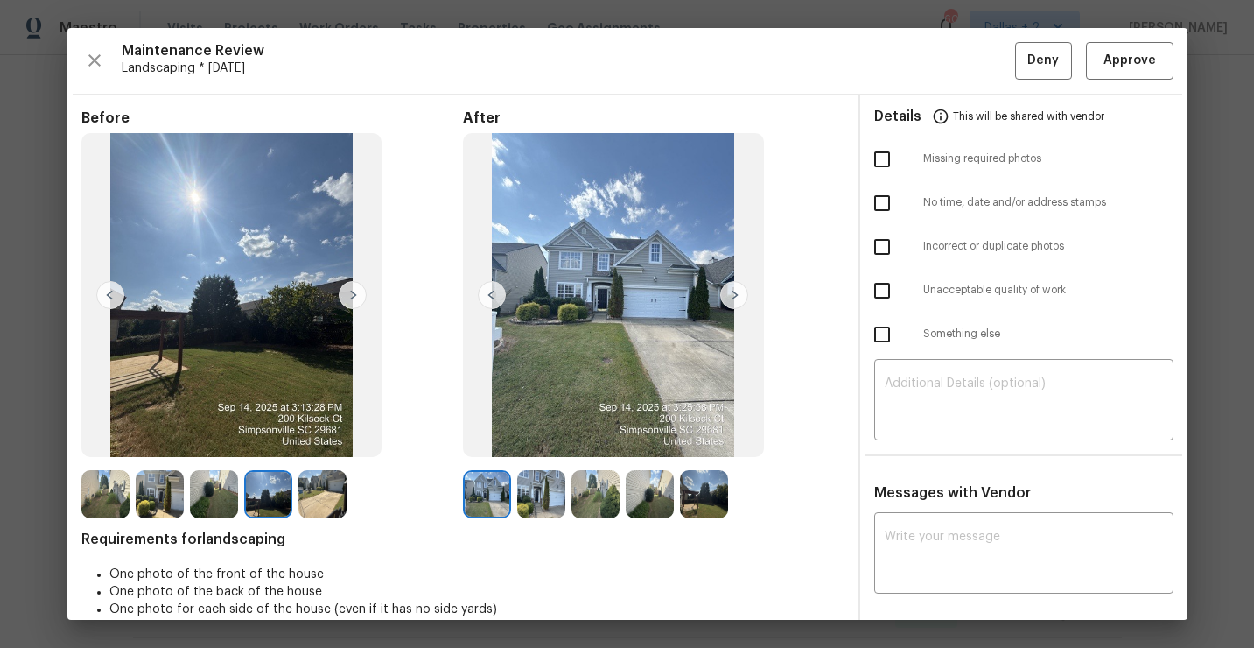
click at [353, 291] on img at bounding box center [353, 295] width 28 height 28
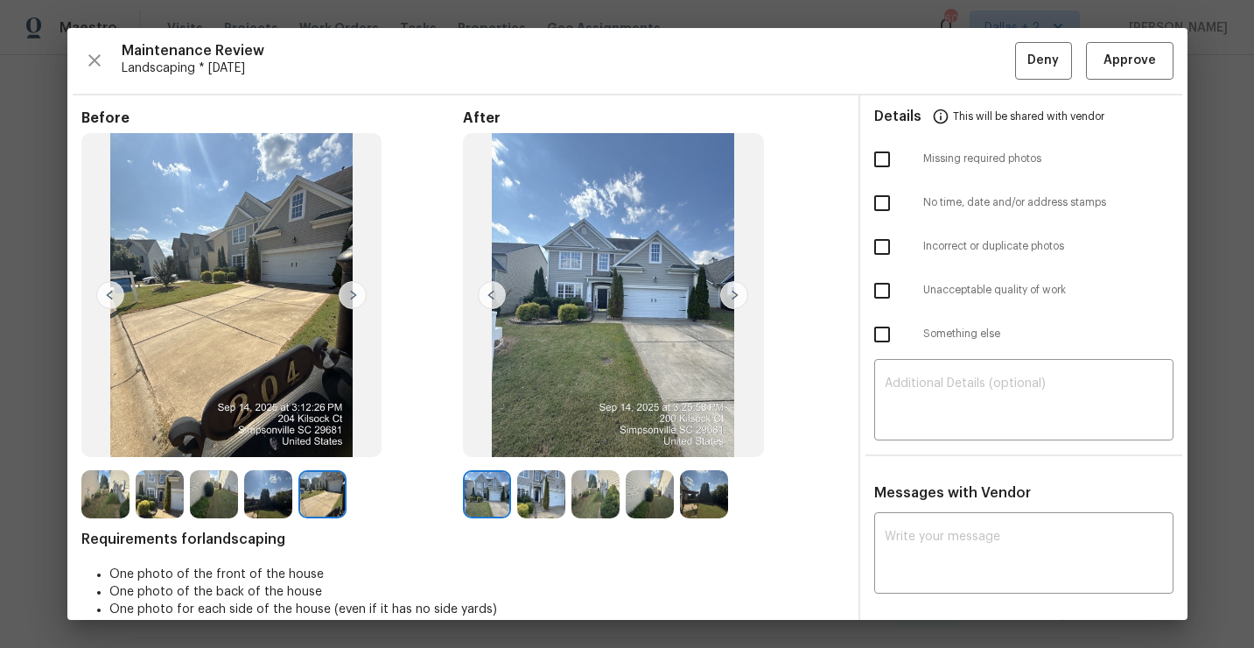
click at [730, 294] on img at bounding box center [734, 295] width 28 height 28
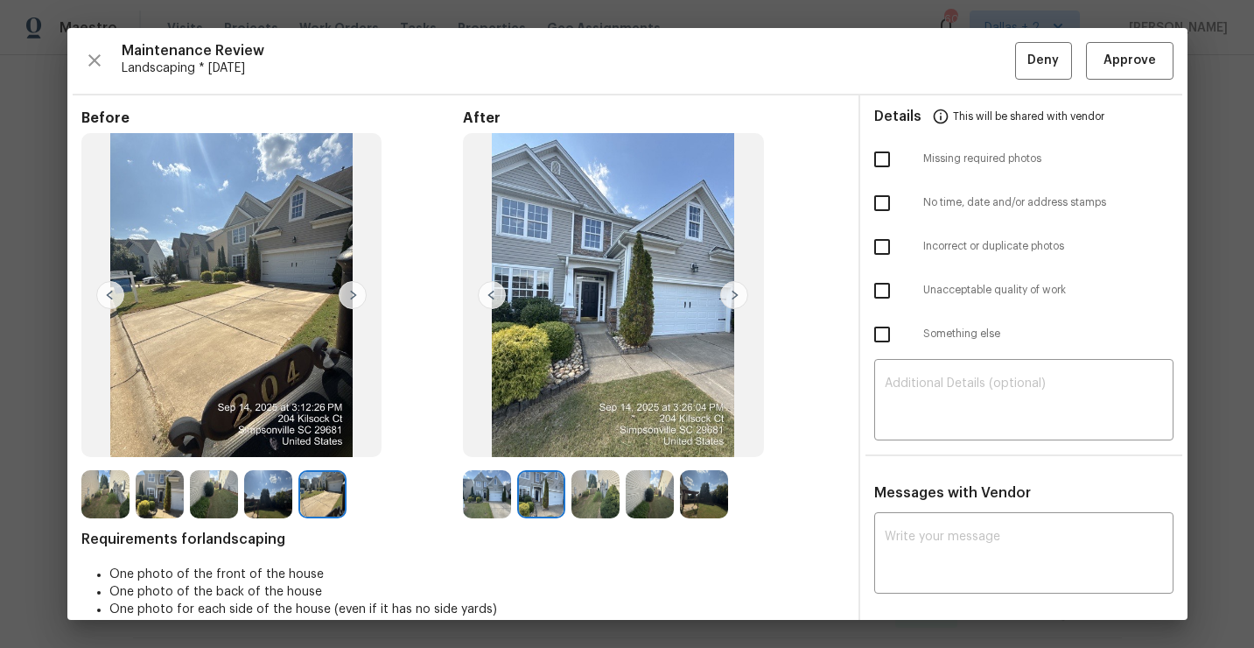
click at [730, 294] on img at bounding box center [734, 295] width 28 height 28
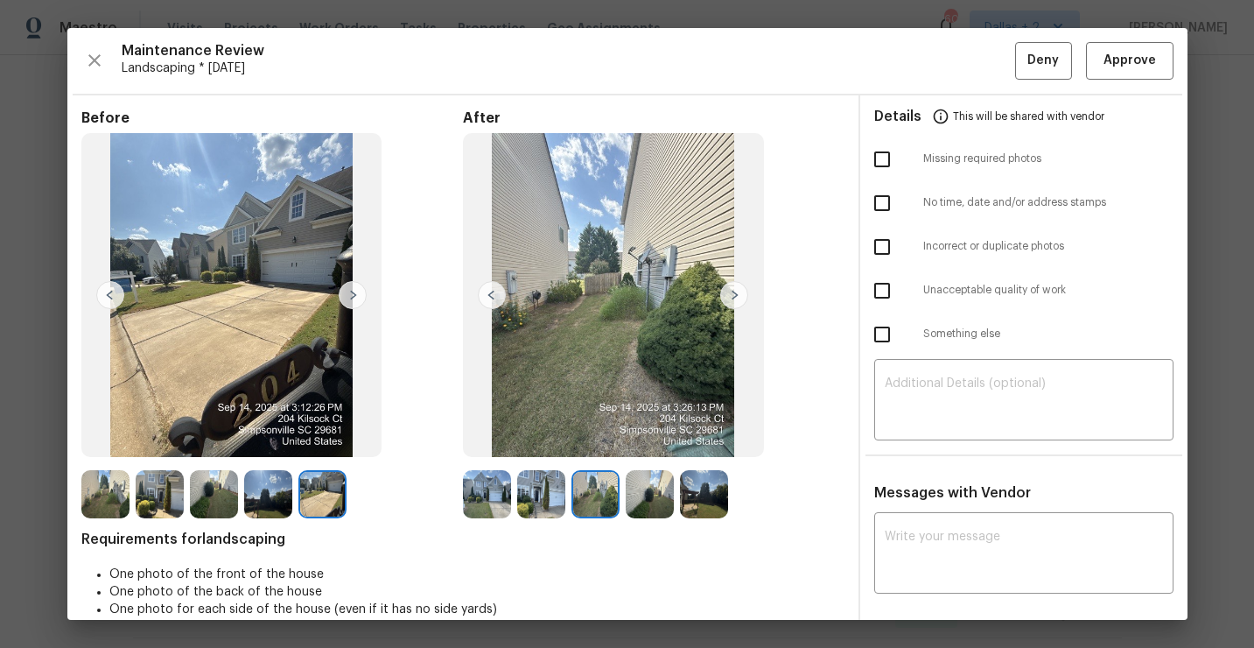
click at [729, 294] on img at bounding box center [734, 295] width 28 height 28
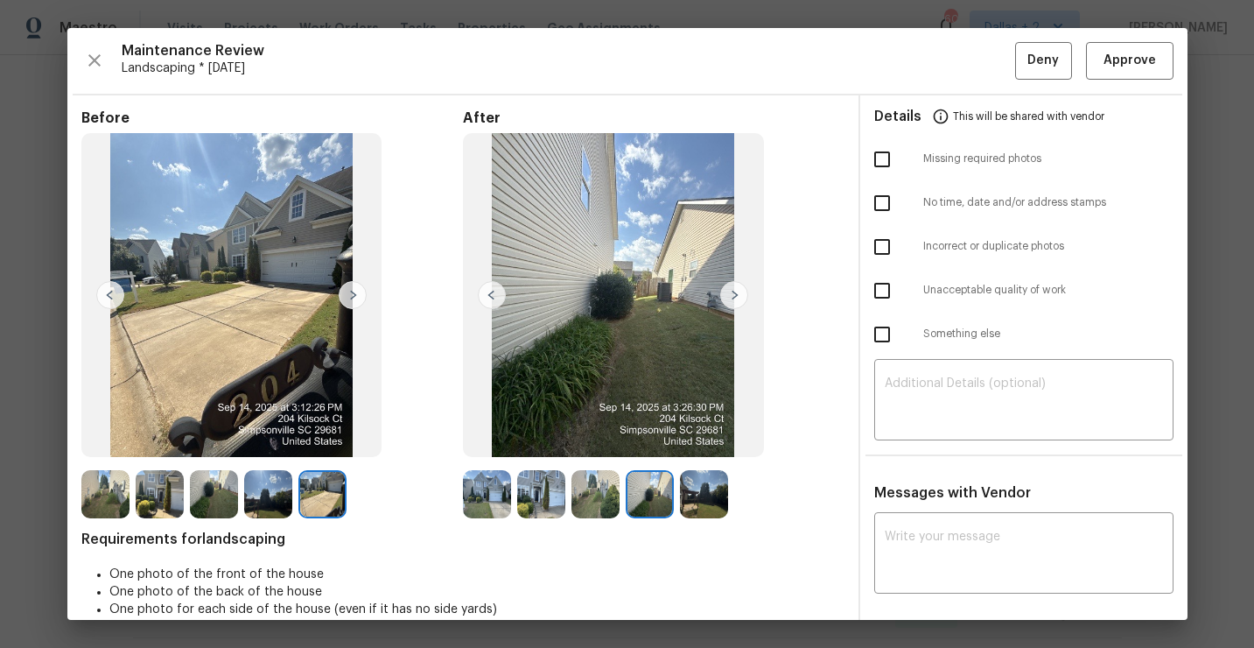
click at [729, 294] on img at bounding box center [734, 295] width 28 height 28
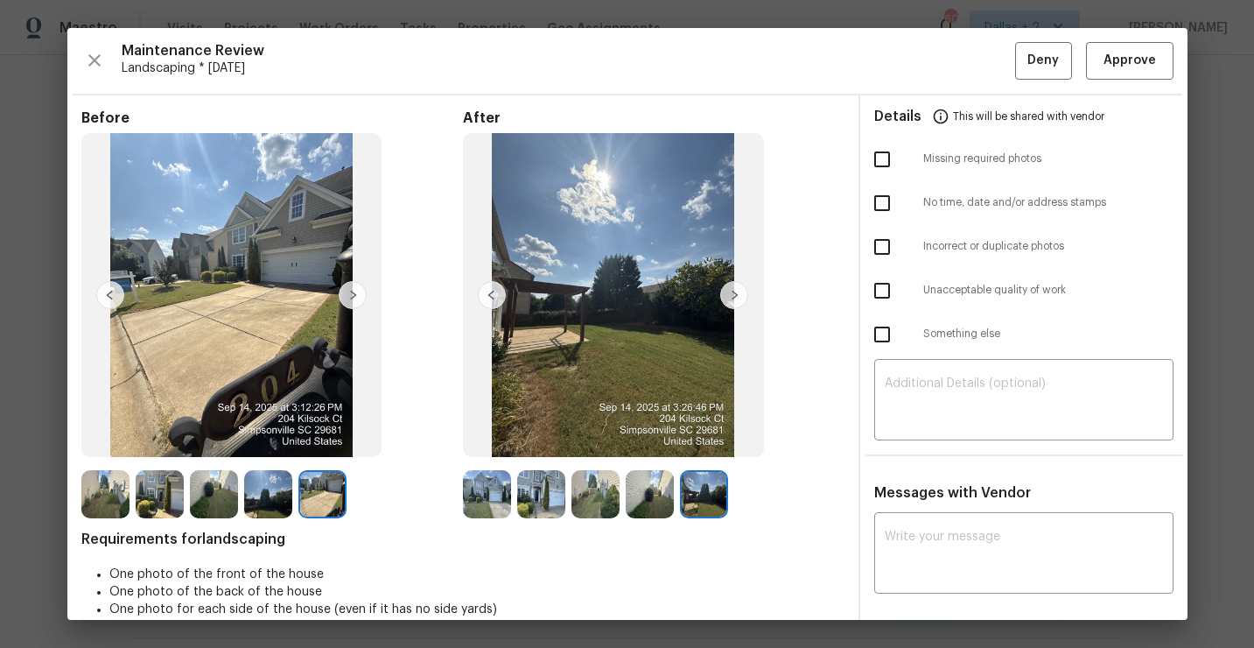
click at [480, 496] on img at bounding box center [487, 494] width 48 height 48
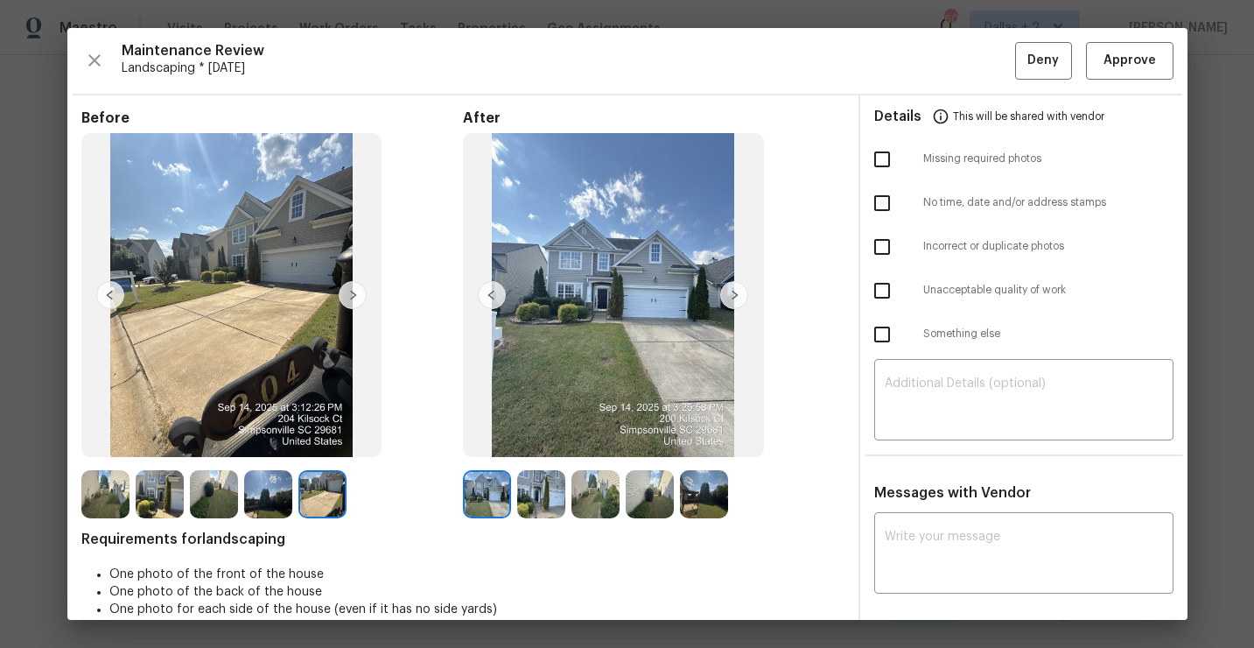
click at [732, 299] on img at bounding box center [734, 295] width 28 height 28
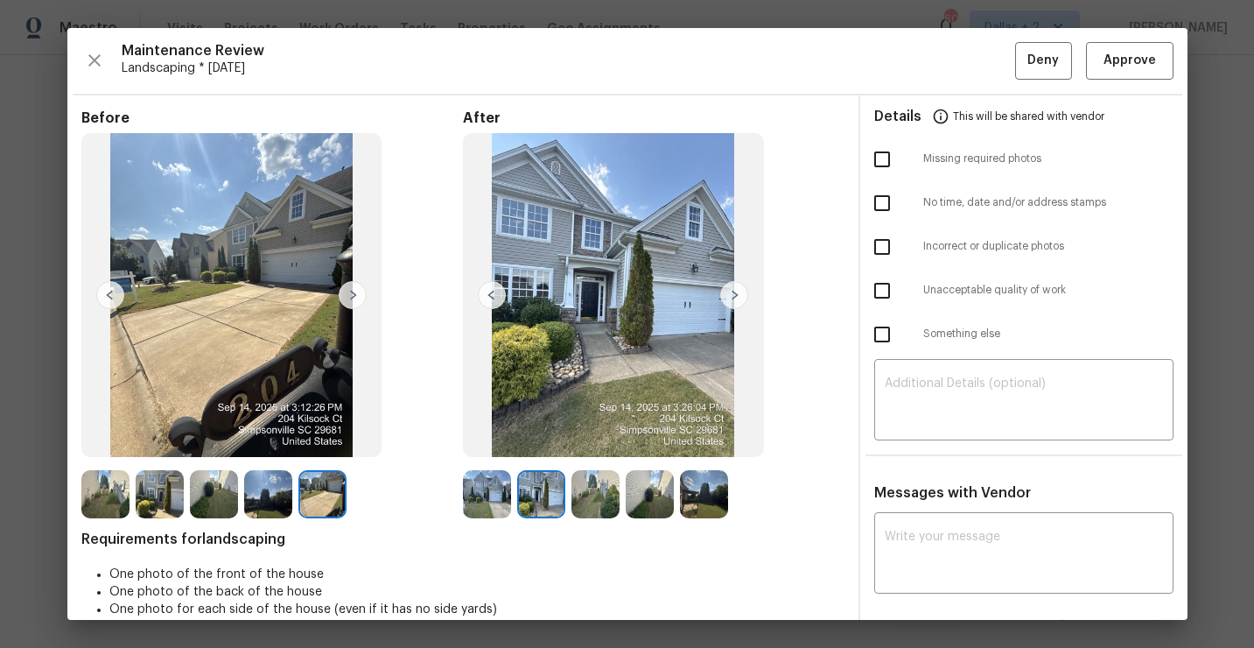
click at [732, 299] on img at bounding box center [734, 295] width 28 height 28
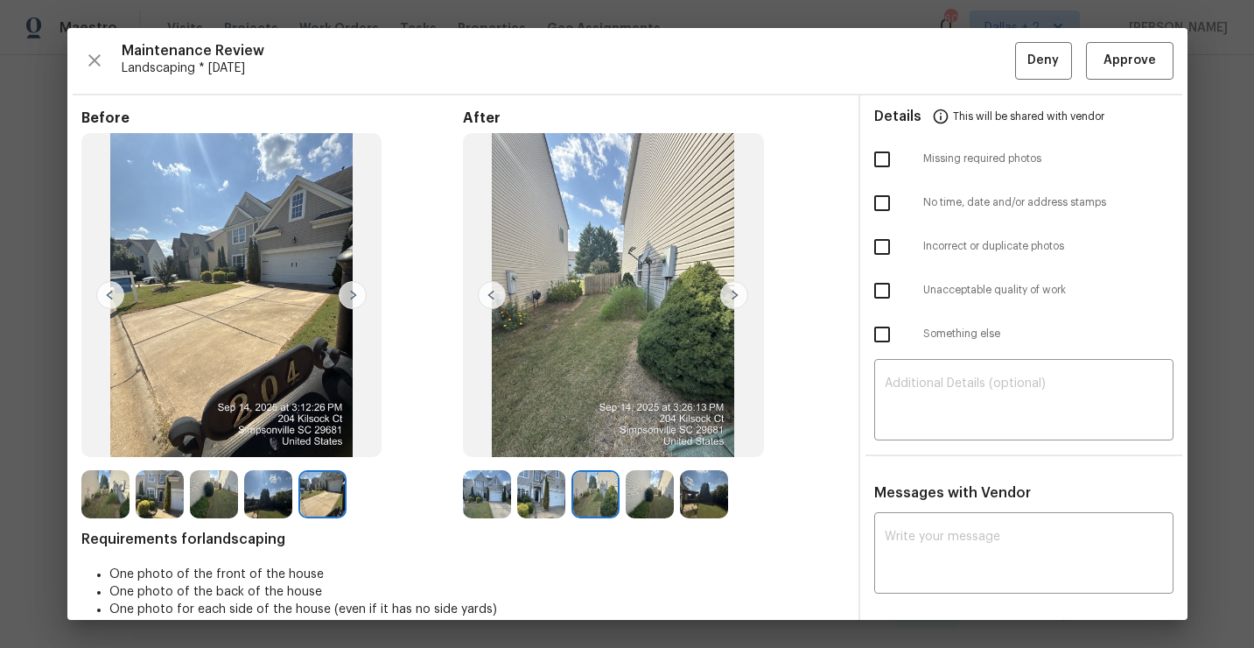
click at [732, 299] on img at bounding box center [734, 295] width 28 height 28
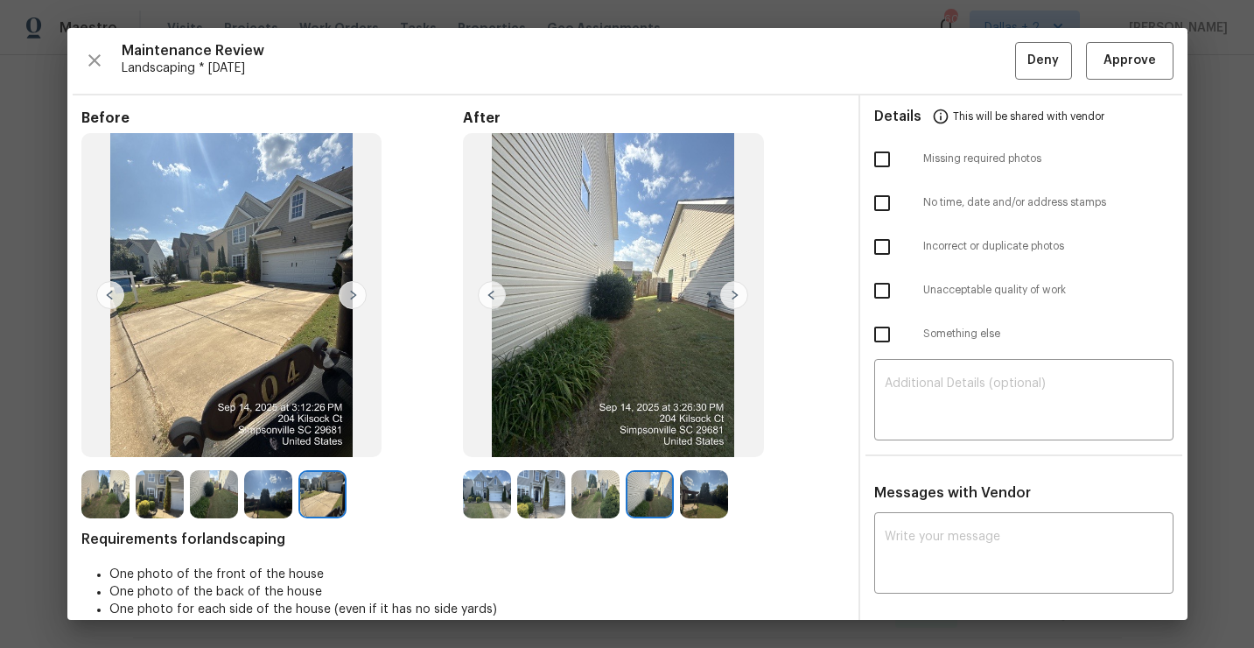
click at [732, 299] on img at bounding box center [734, 295] width 28 height 28
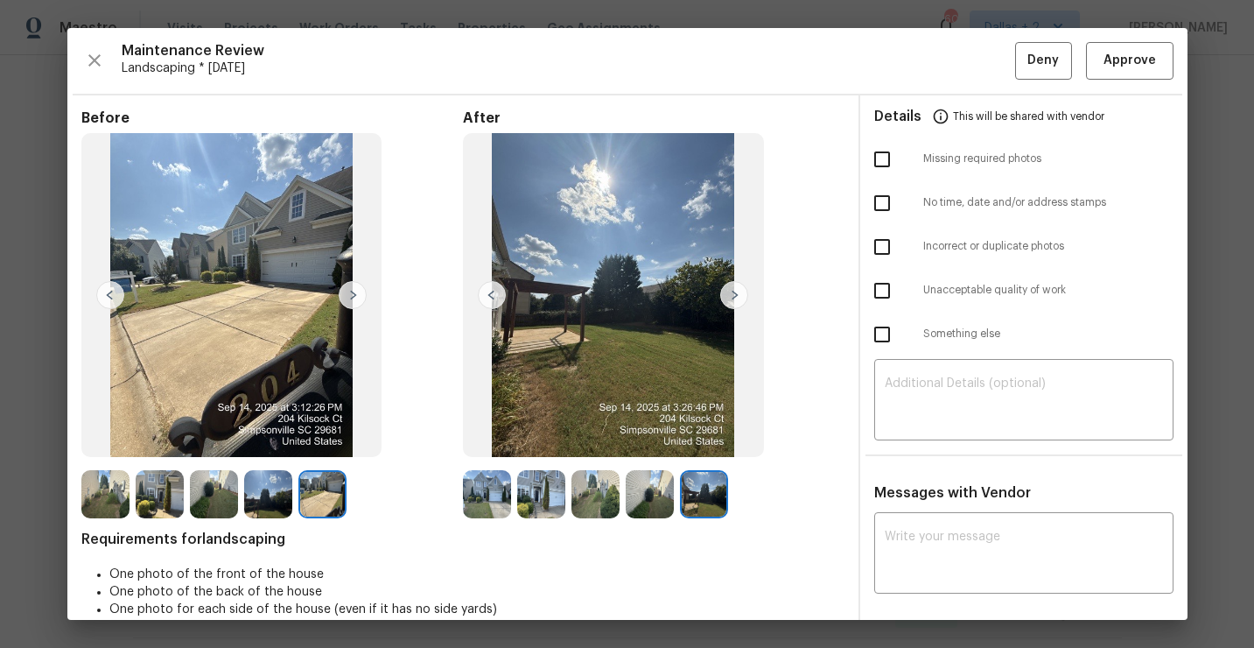
click at [732, 299] on img at bounding box center [734, 295] width 28 height 28
click at [502, 497] on img at bounding box center [487, 494] width 48 height 48
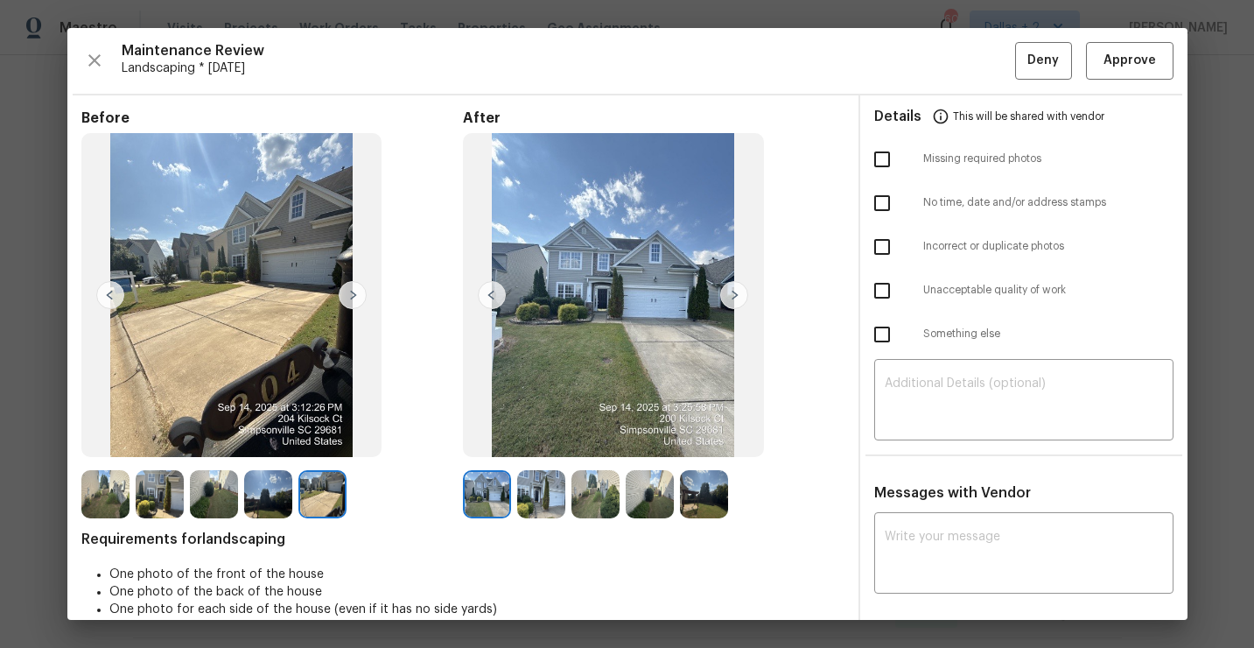
click at [735, 298] on img at bounding box center [734, 295] width 28 height 28
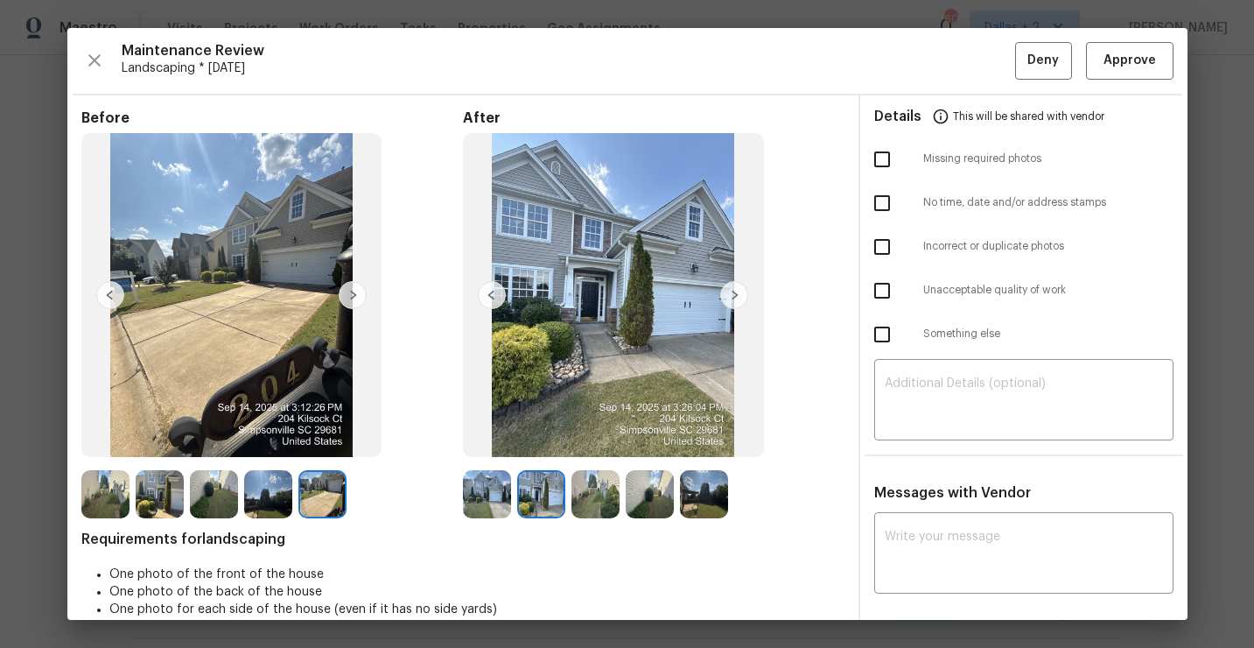
click at [735, 298] on img at bounding box center [734, 295] width 28 height 28
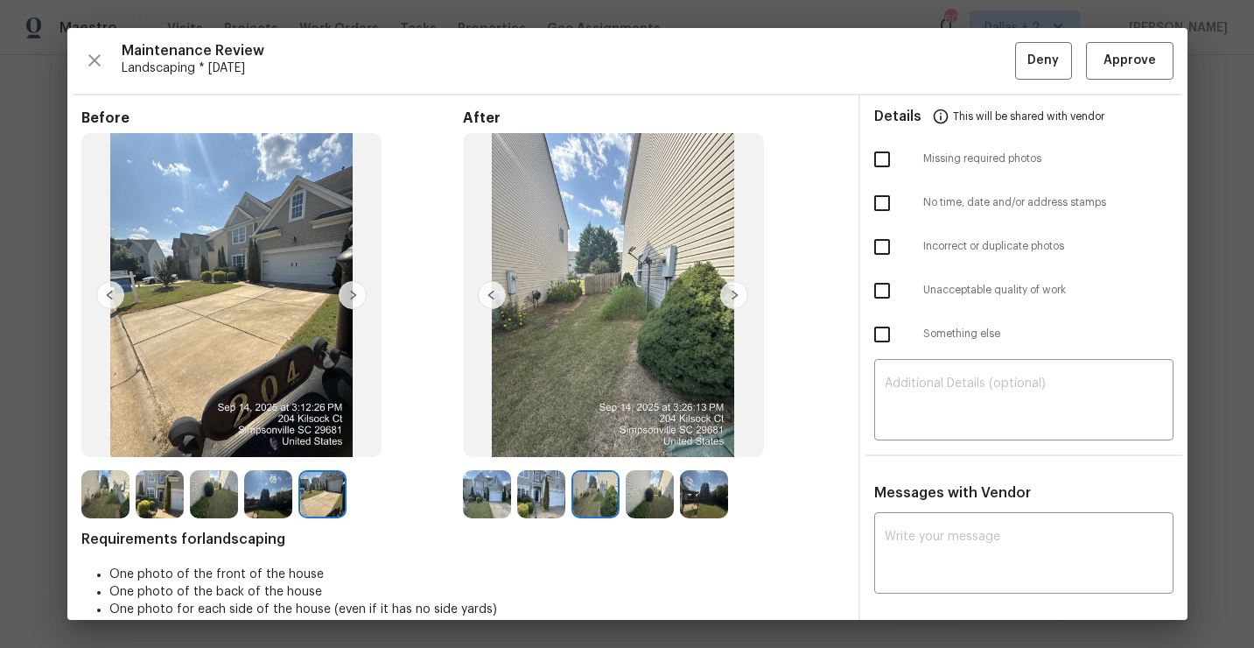
click at [735, 298] on img at bounding box center [734, 295] width 28 height 28
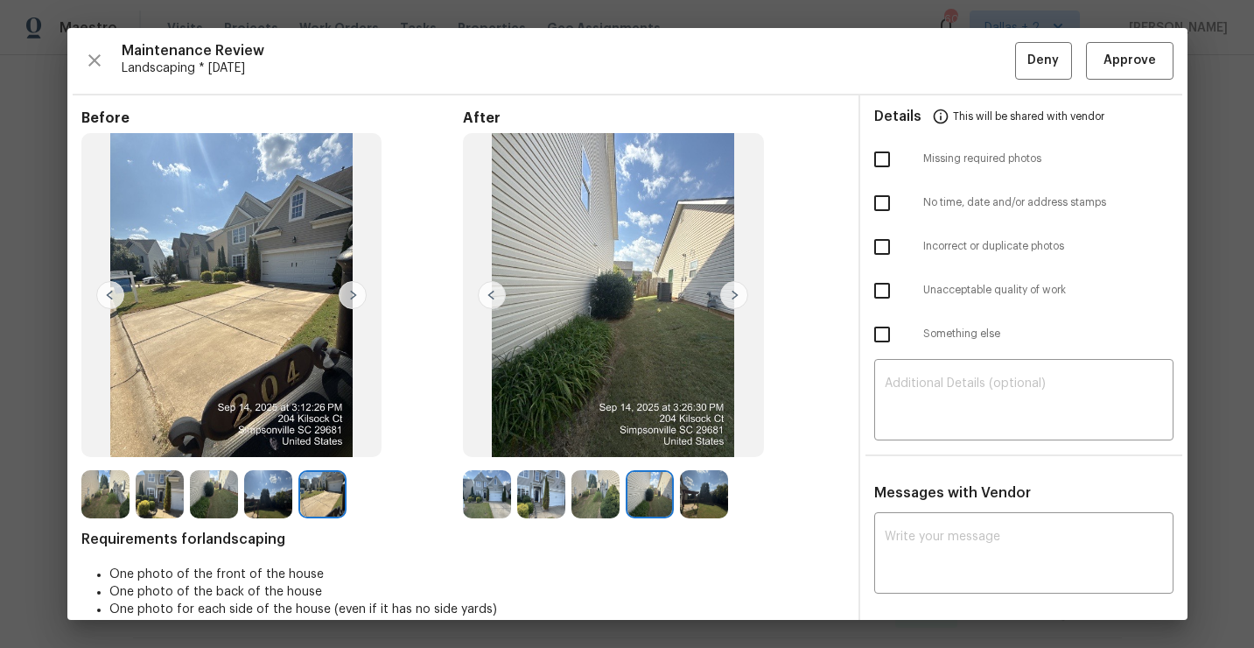
click at [735, 298] on img at bounding box center [734, 295] width 28 height 28
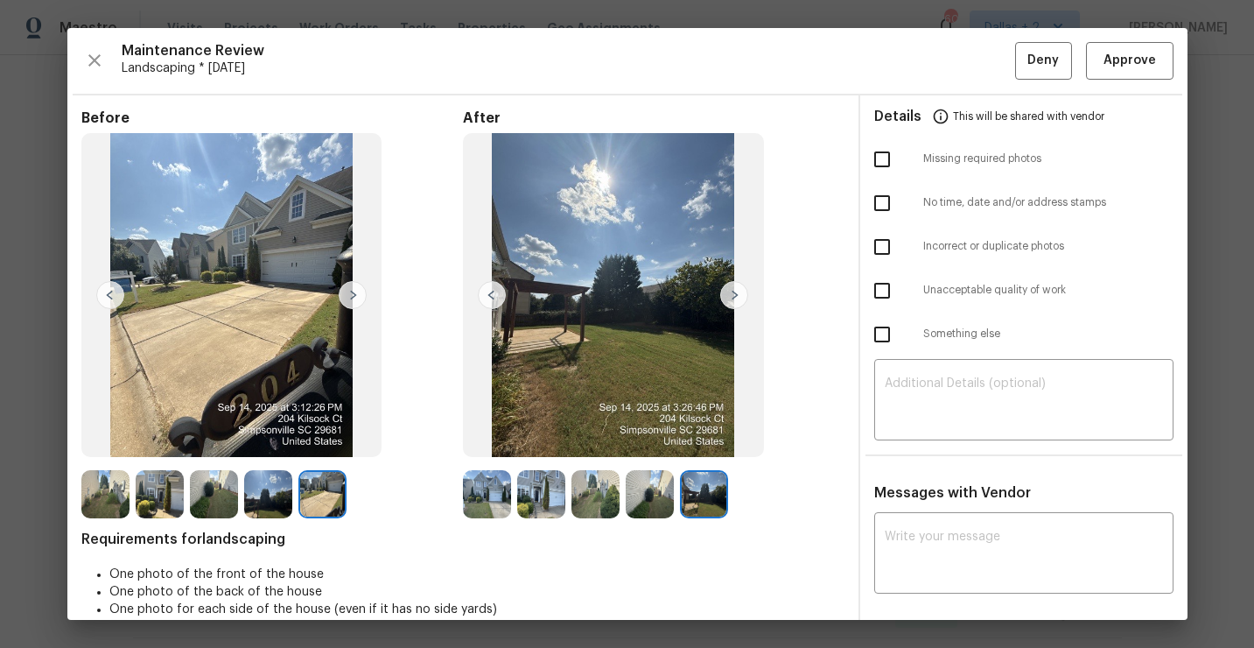
click at [735, 298] on img at bounding box center [734, 295] width 28 height 28
click at [493, 481] on img at bounding box center [487, 494] width 48 height 48
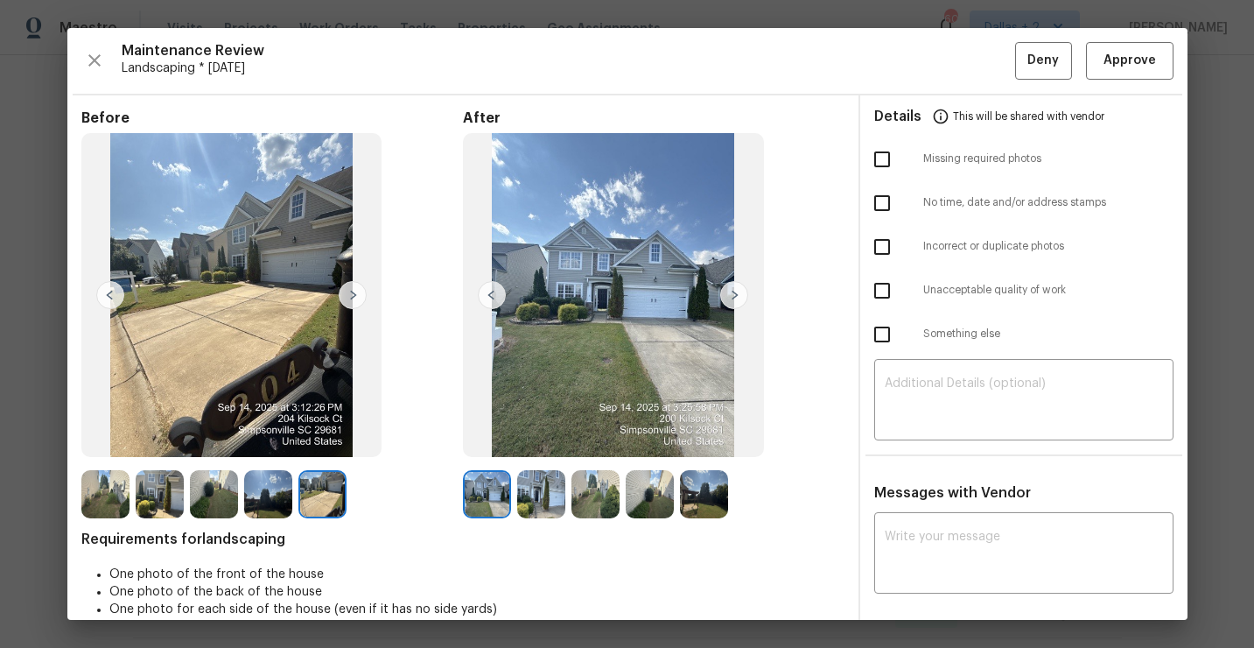
click at [731, 302] on img at bounding box center [734, 295] width 28 height 28
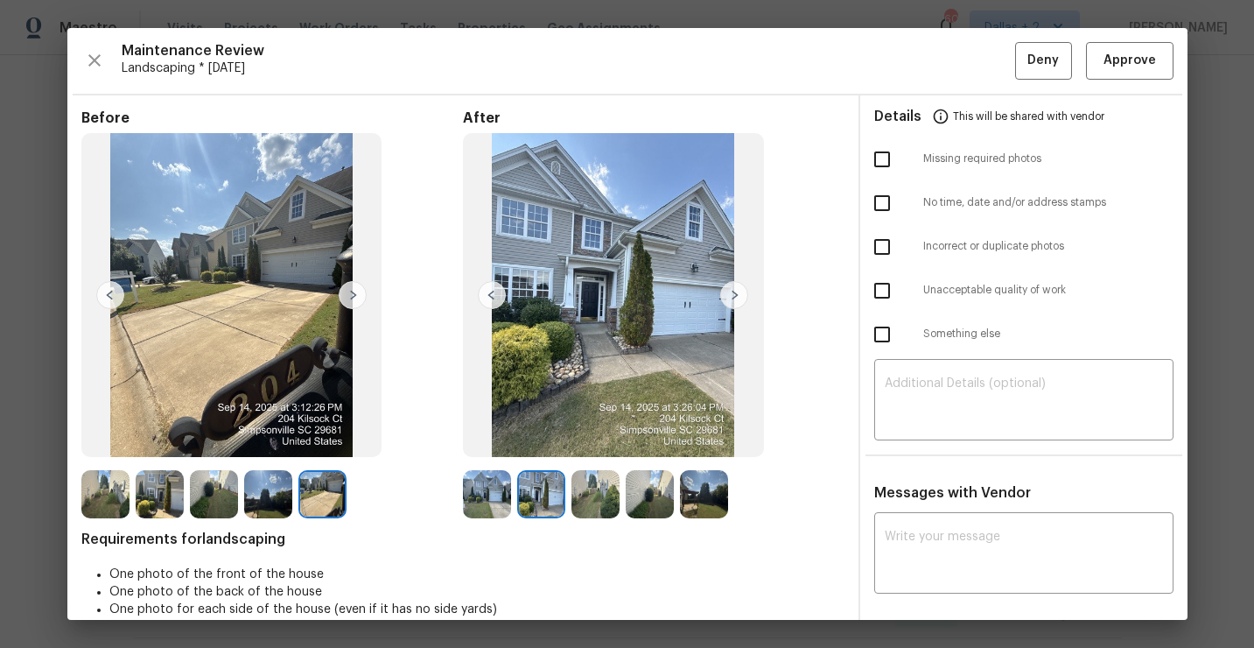
click at [733, 302] on img at bounding box center [734, 295] width 28 height 28
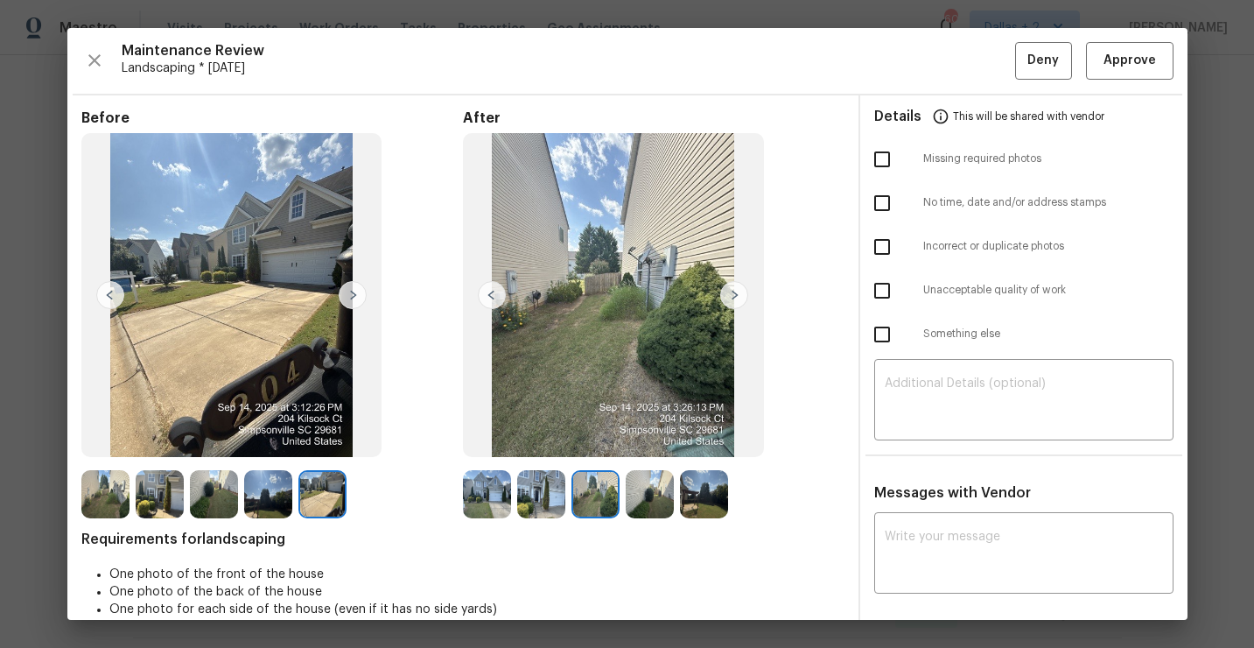
click at [733, 302] on img at bounding box center [734, 295] width 28 height 28
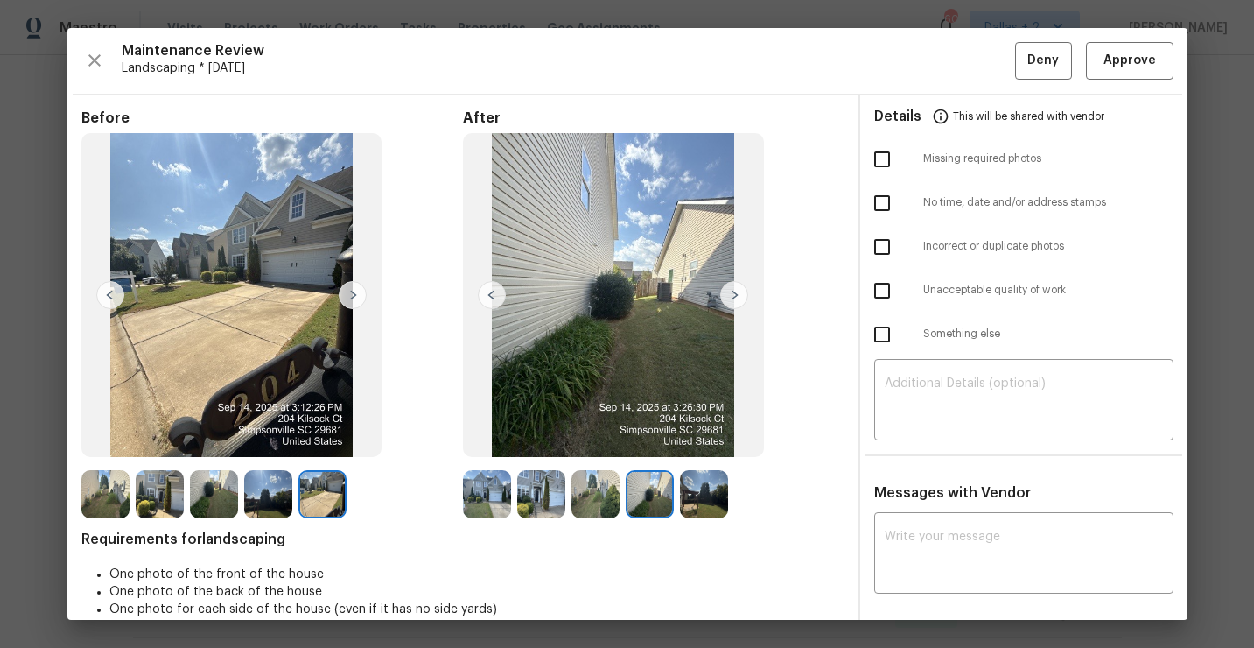
click at [733, 302] on img at bounding box center [734, 295] width 28 height 28
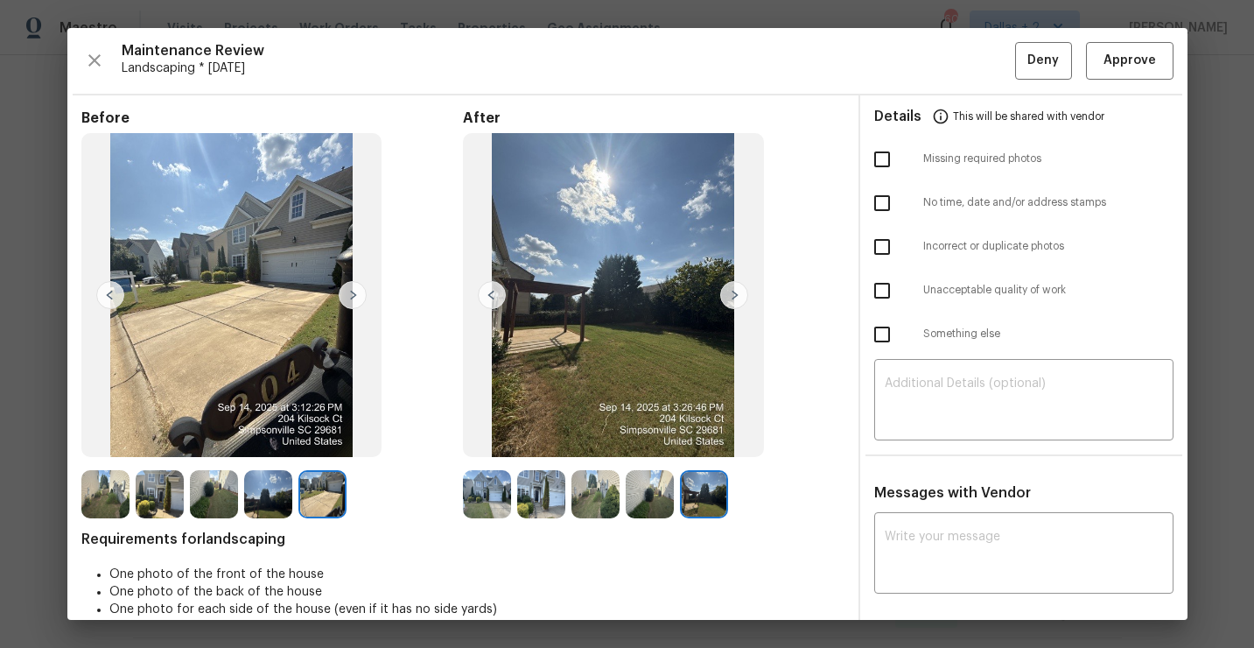
click at [469, 483] on img at bounding box center [487, 494] width 48 height 48
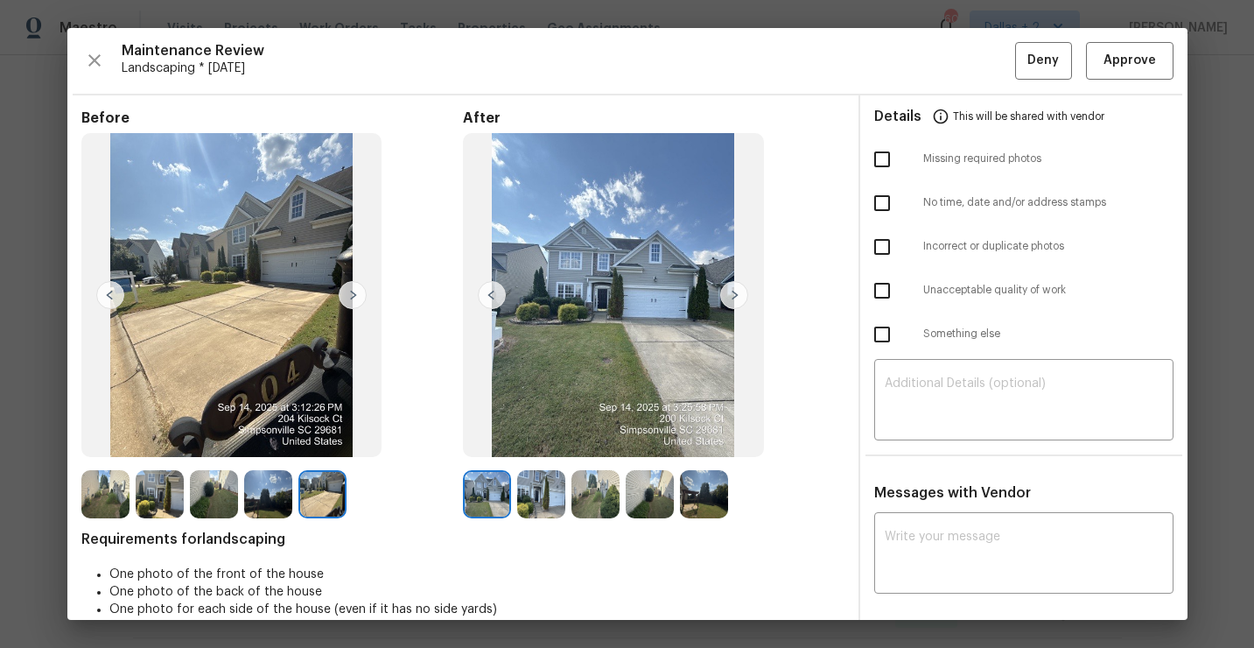
click at [740, 293] on img at bounding box center [734, 295] width 28 height 28
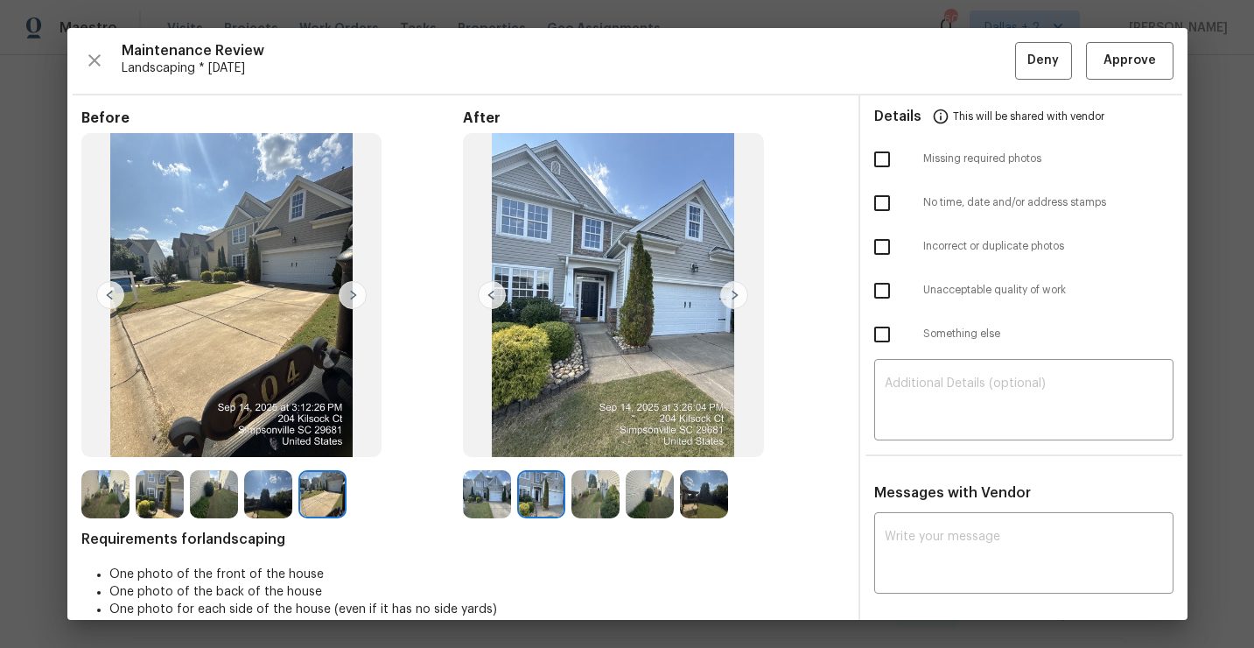
click at [740, 293] on img at bounding box center [734, 295] width 28 height 28
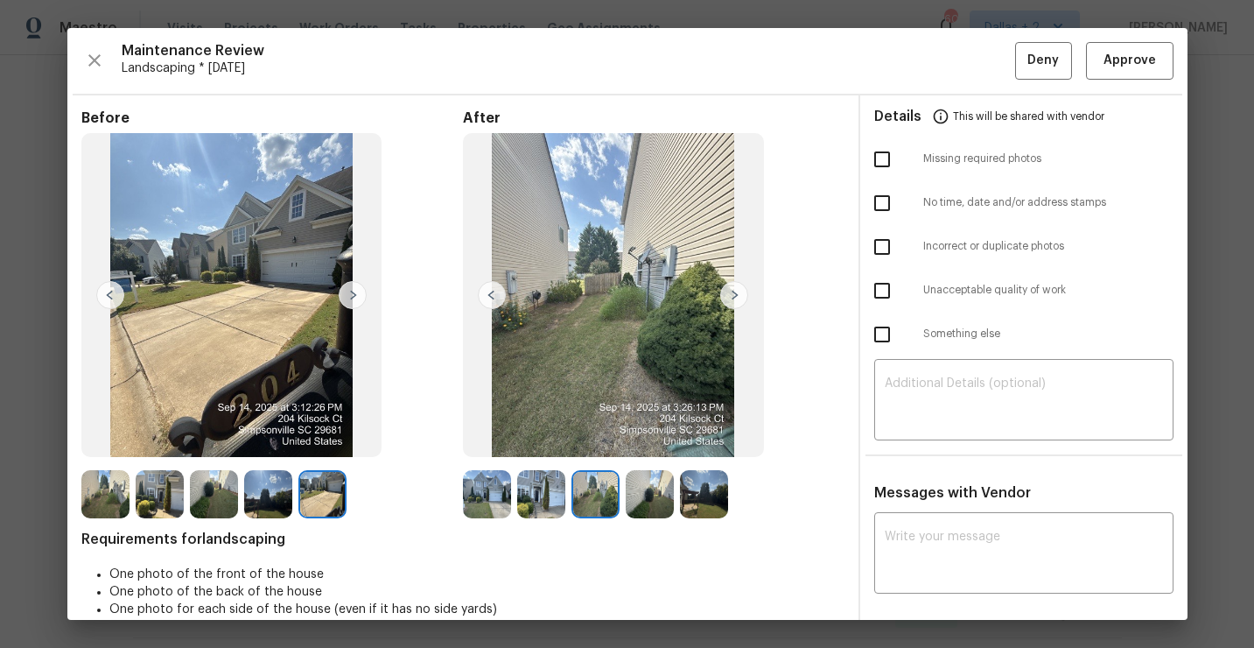
click at [740, 293] on img at bounding box center [734, 295] width 28 height 28
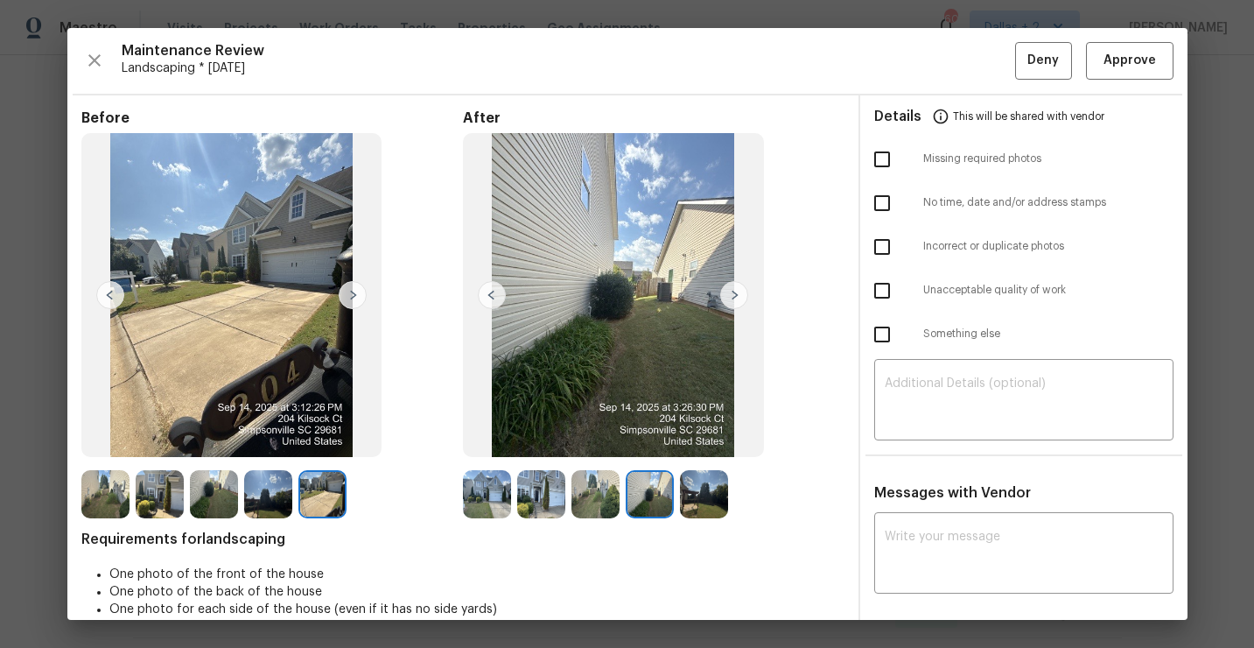
click at [740, 293] on img at bounding box center [734, 295] width 28 height 28
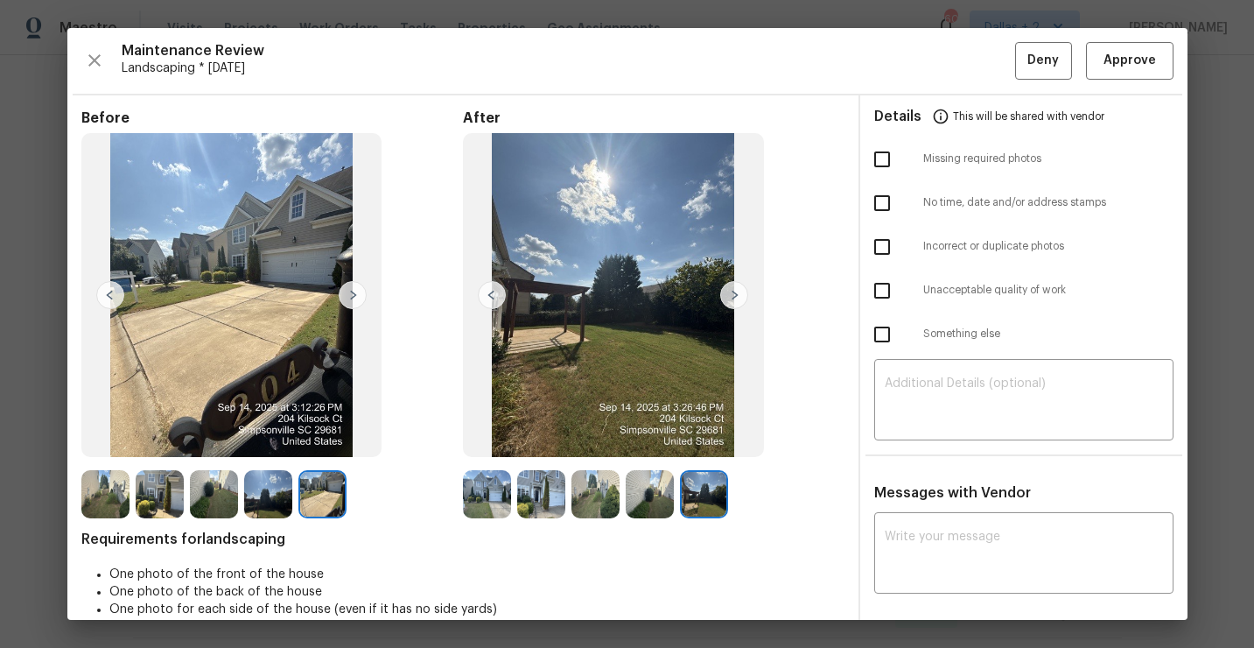
click at [109, 485] on img at bounding box center [105, 494] width 48 height 48
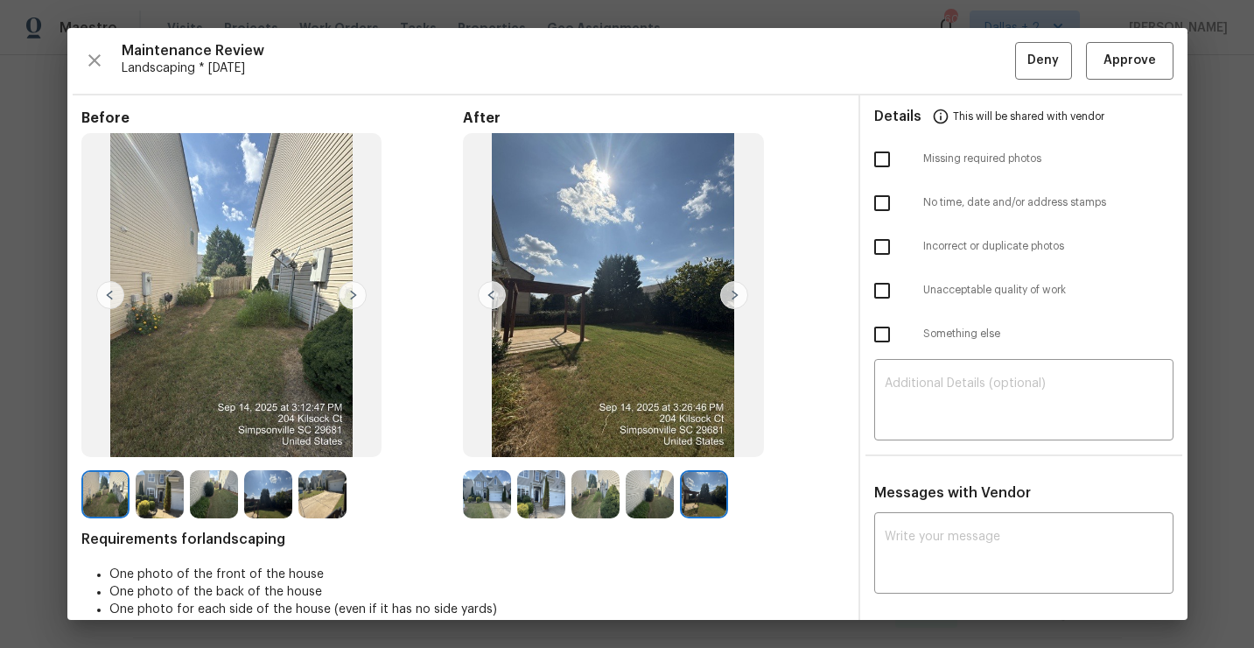
click at [352, 298] on img at bounding box center [353, 295] width 28 height 28
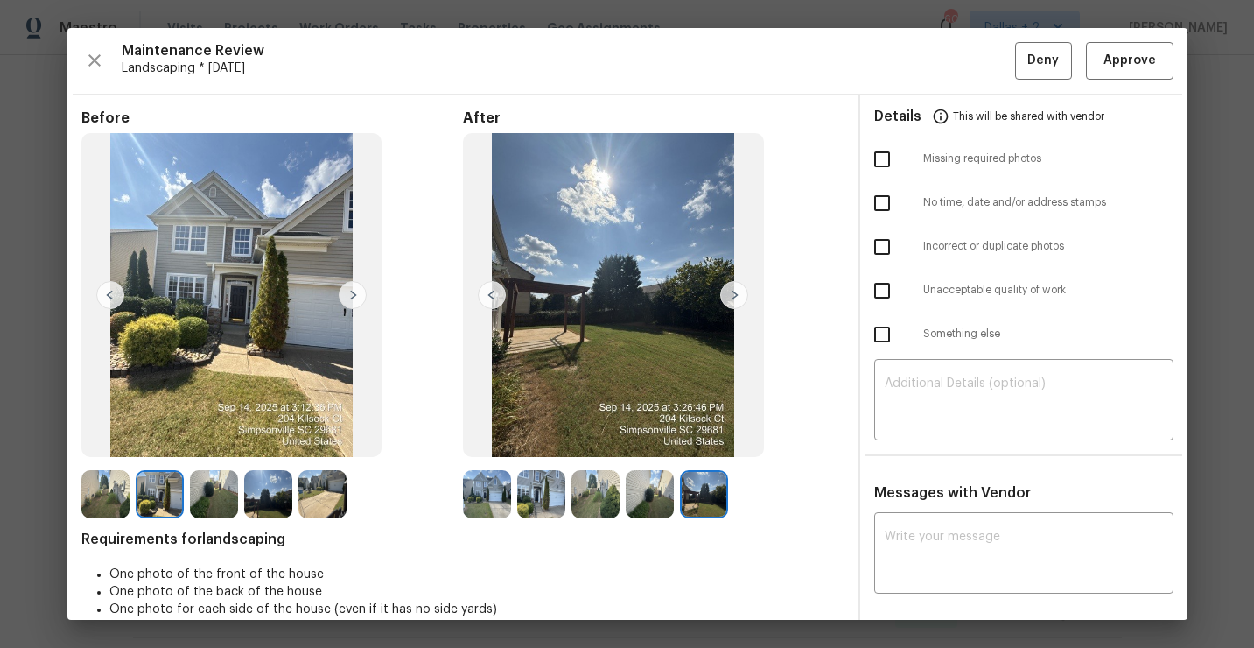
click at [352, 298] on img at bounding box center [353, 295] width 28 height 28
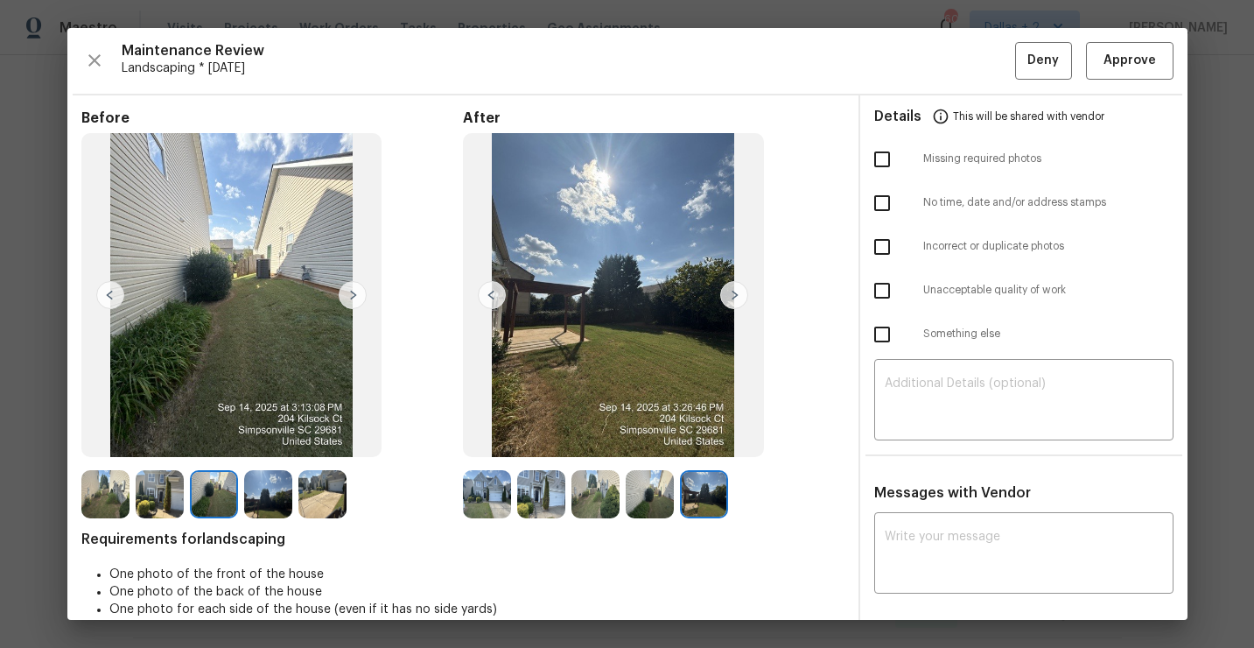
click at [352, 298] on img at bounding box center [353, 295] width 28 height 28
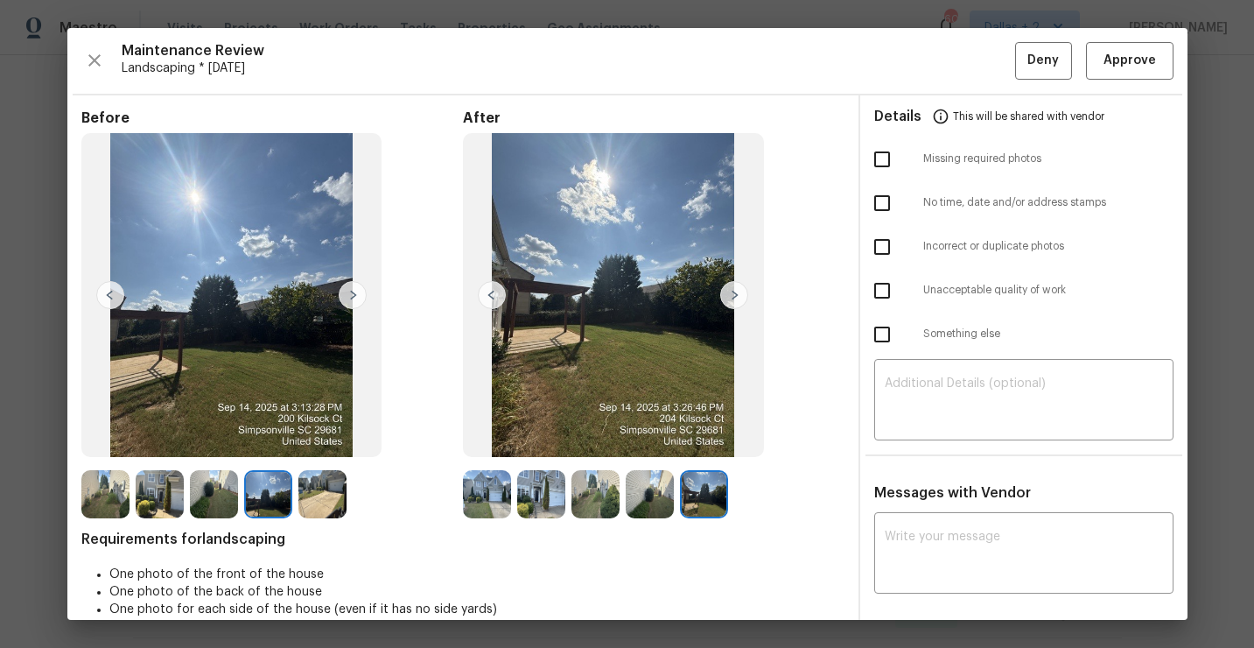
click at [352, 298] on img at bounding box center [353, 295] width 28 height 28
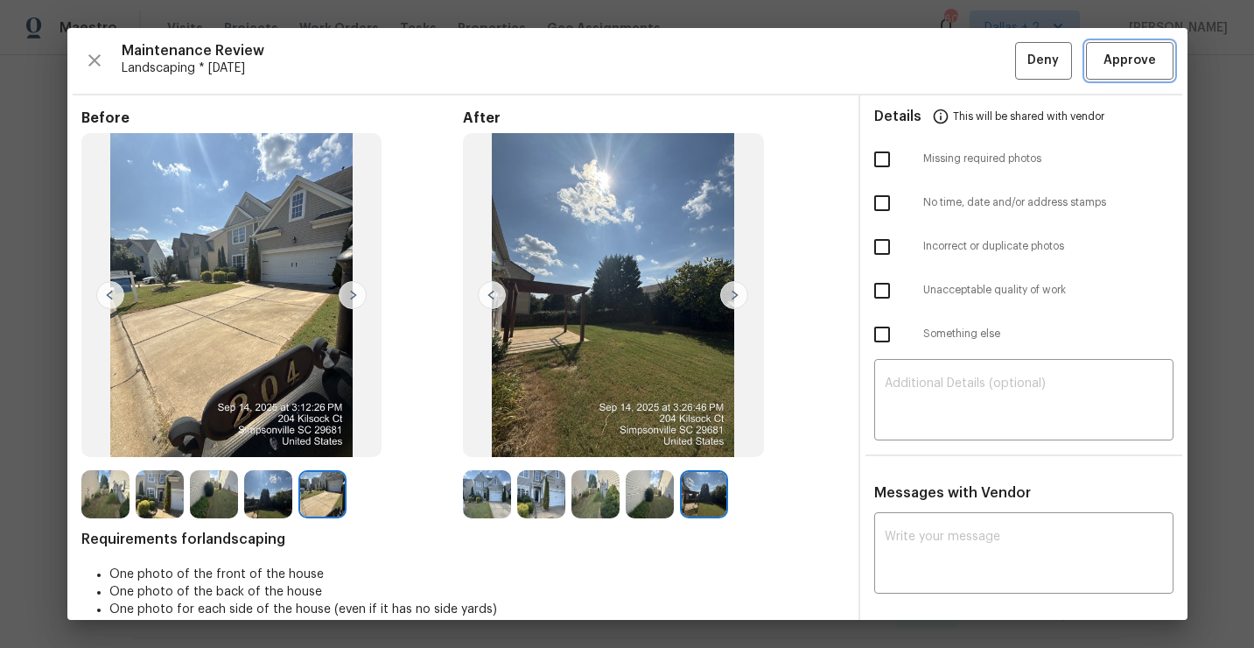
click at [1114, 60] on span "Approve" at bounding box center [1130, 61] width 53 height 22
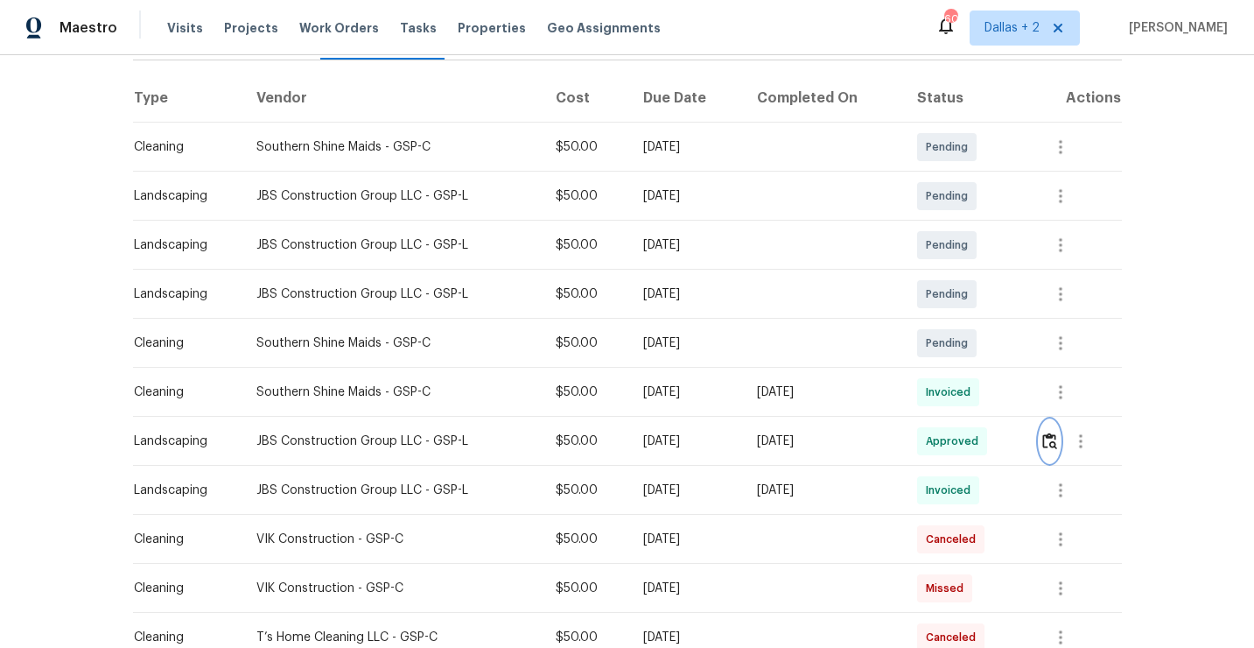
scroll to position [0, 0]
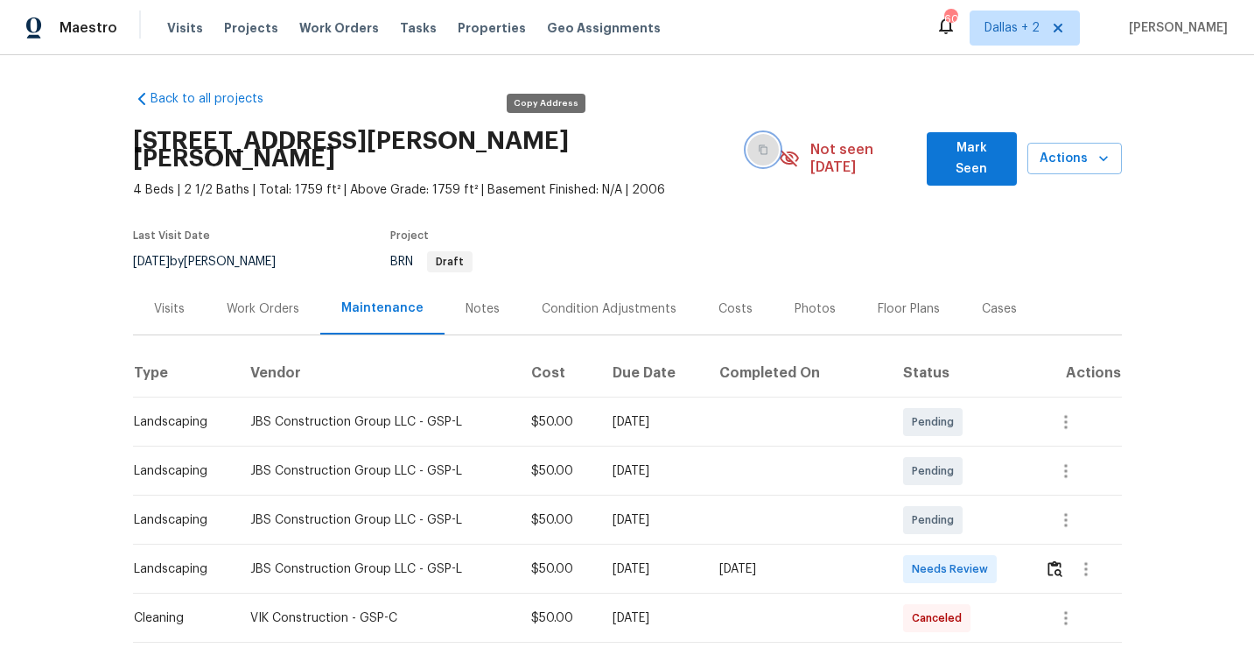
click at [747, 148] on button "button" at bounding box center [763, 150] width 32 height 32
click at [1064, 558] on button "button" at bounding box center [1055, 569] width 20 height 42
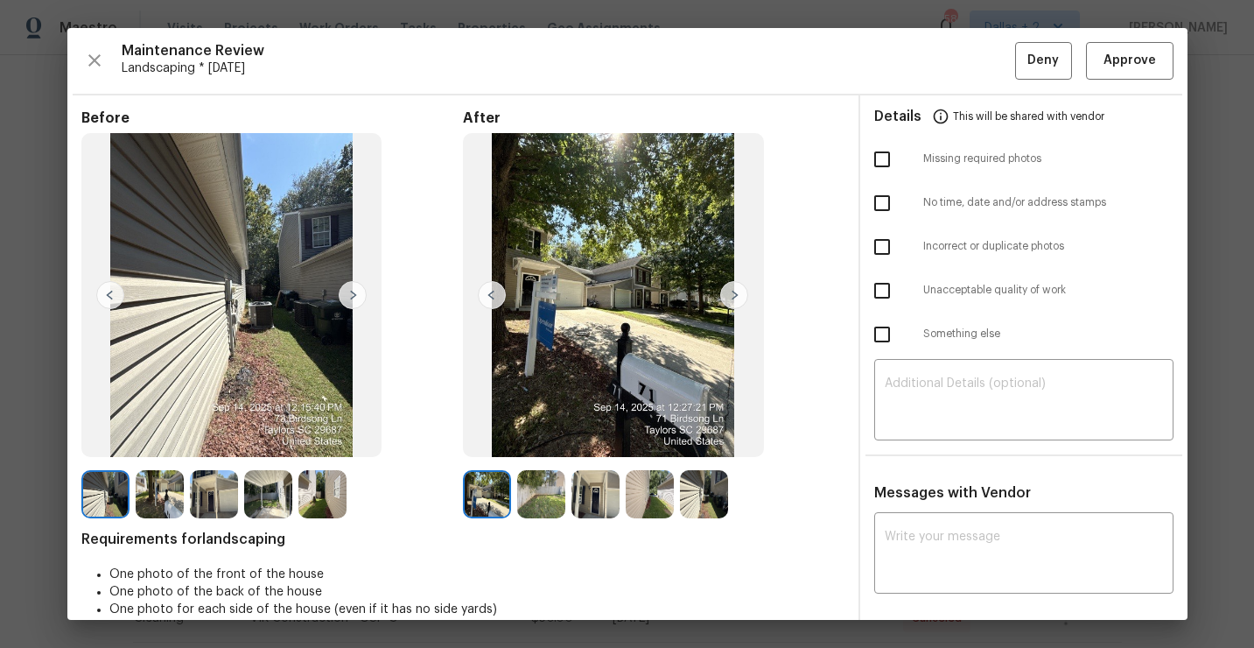
click at [725, 301] on img at bounding box center [734, 295] width 28 height 28
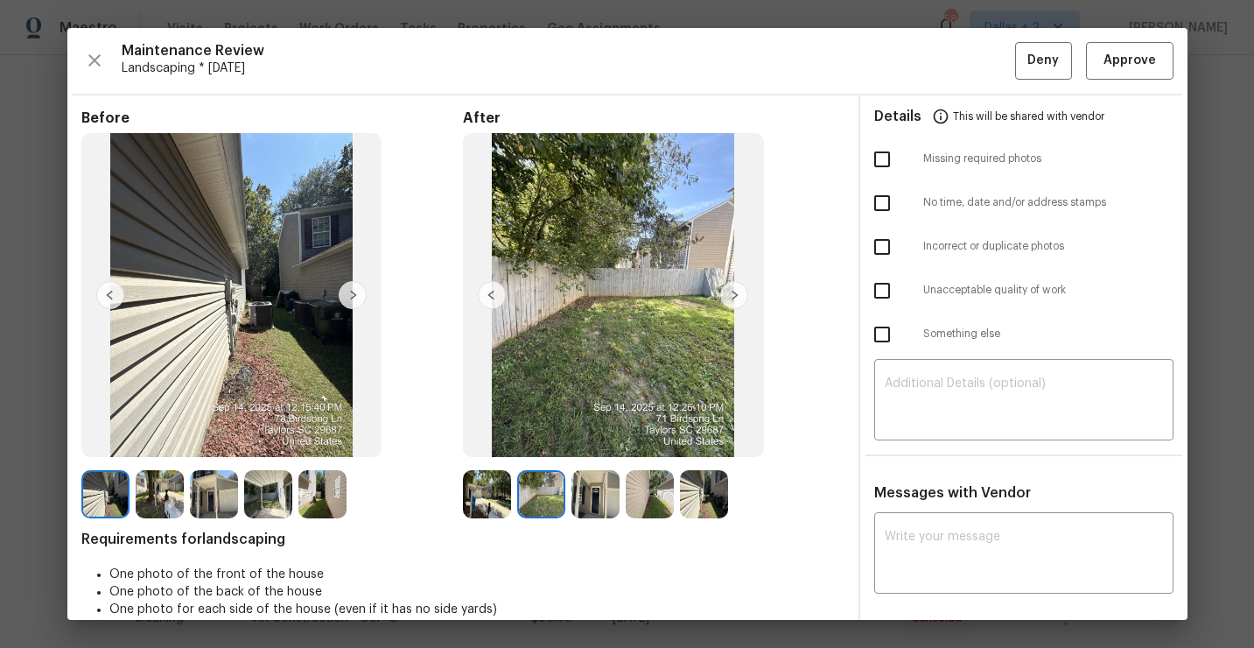
click at [733, 296] on img at bounding box center [734, 295] width 28 height 28
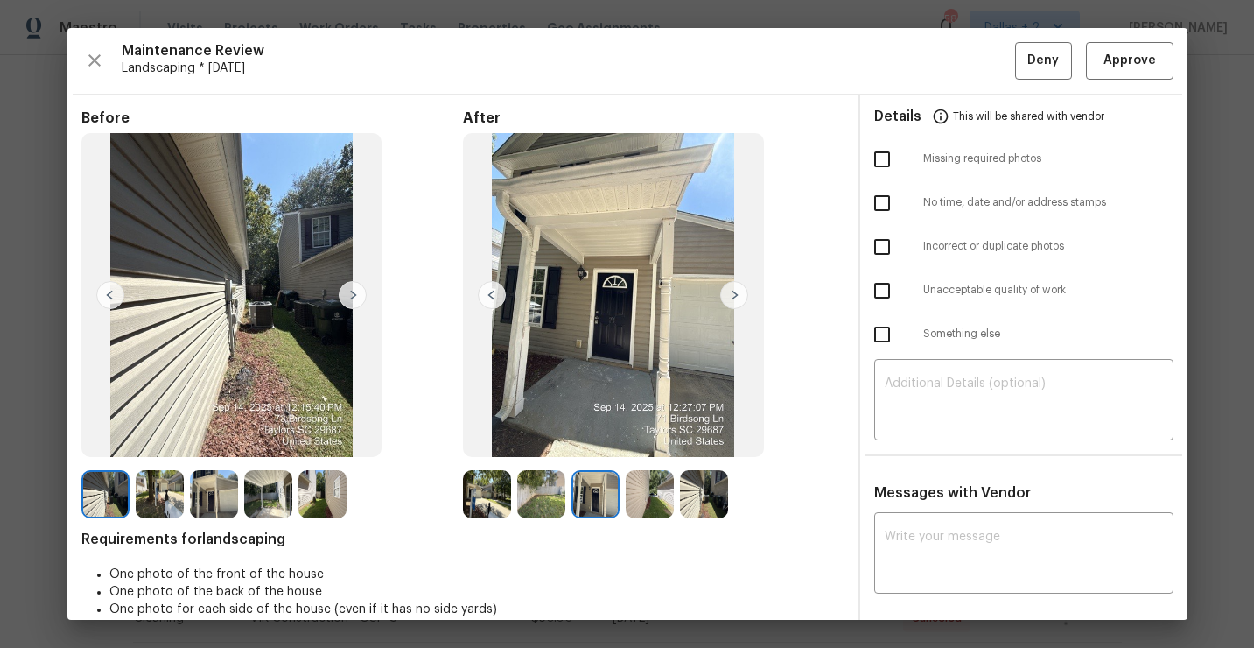
click at [733, 296] on img at bounding box center [734, 295] width 28 height 28
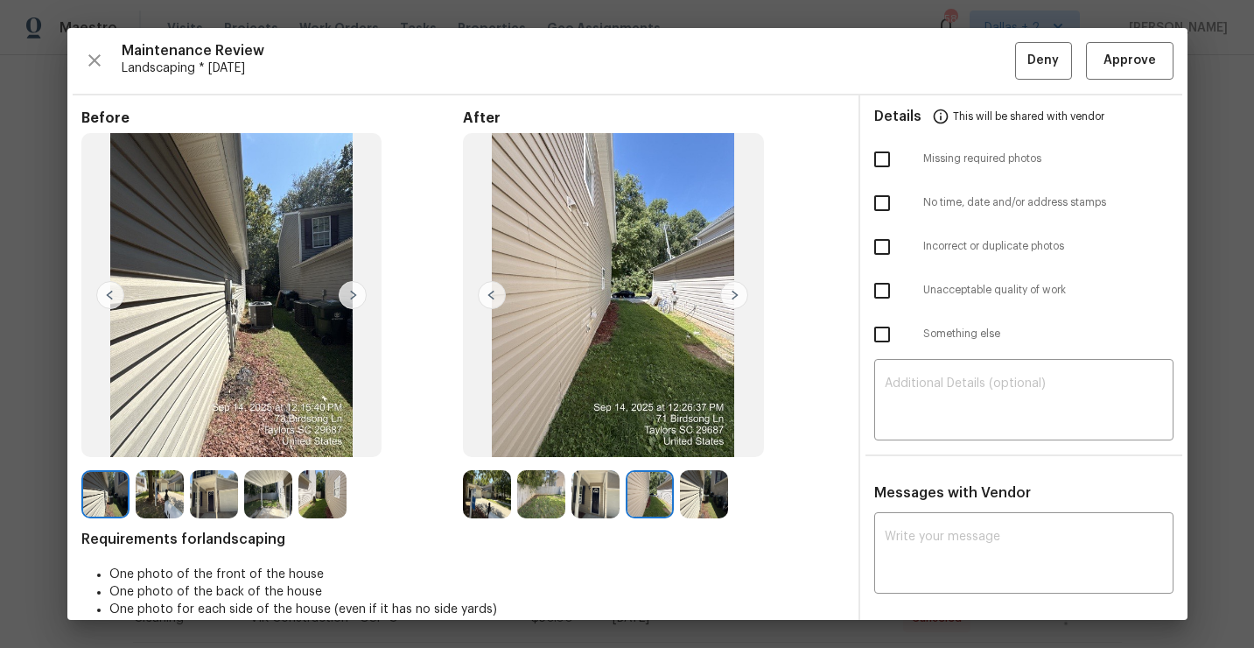
click at [733, 296] on img at bounding box center [734, 295] width 28 height 28
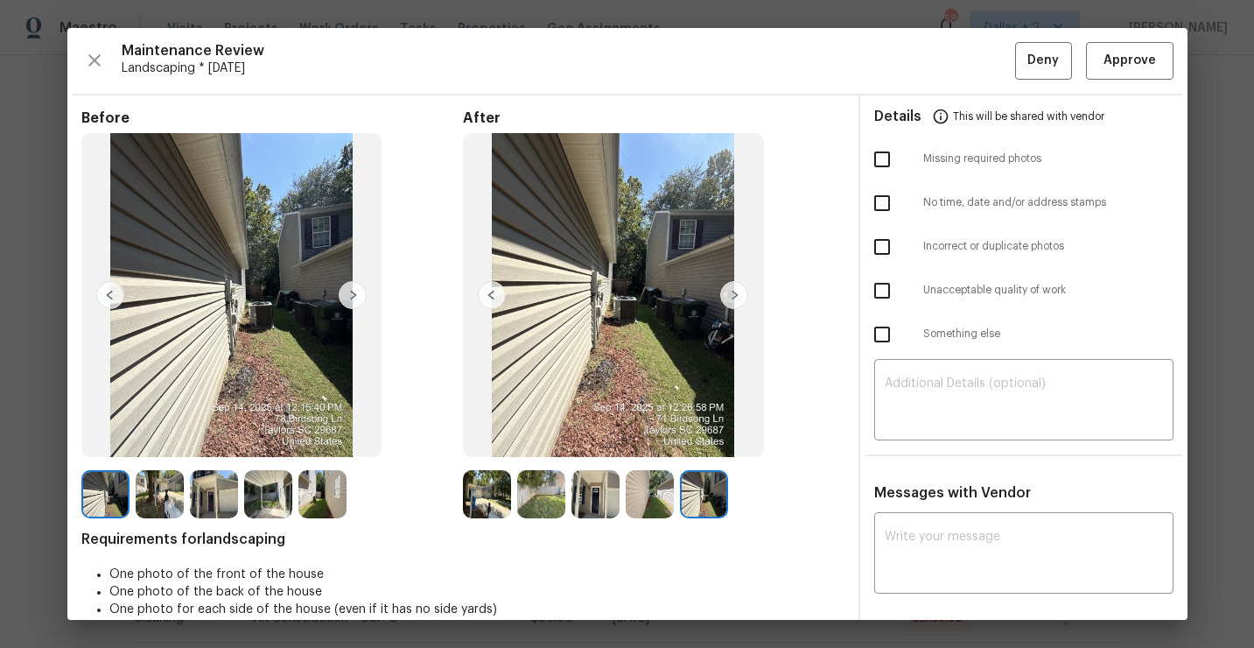
click at [483, 493] on img at bounding box center [487, 494] width 48 height 48
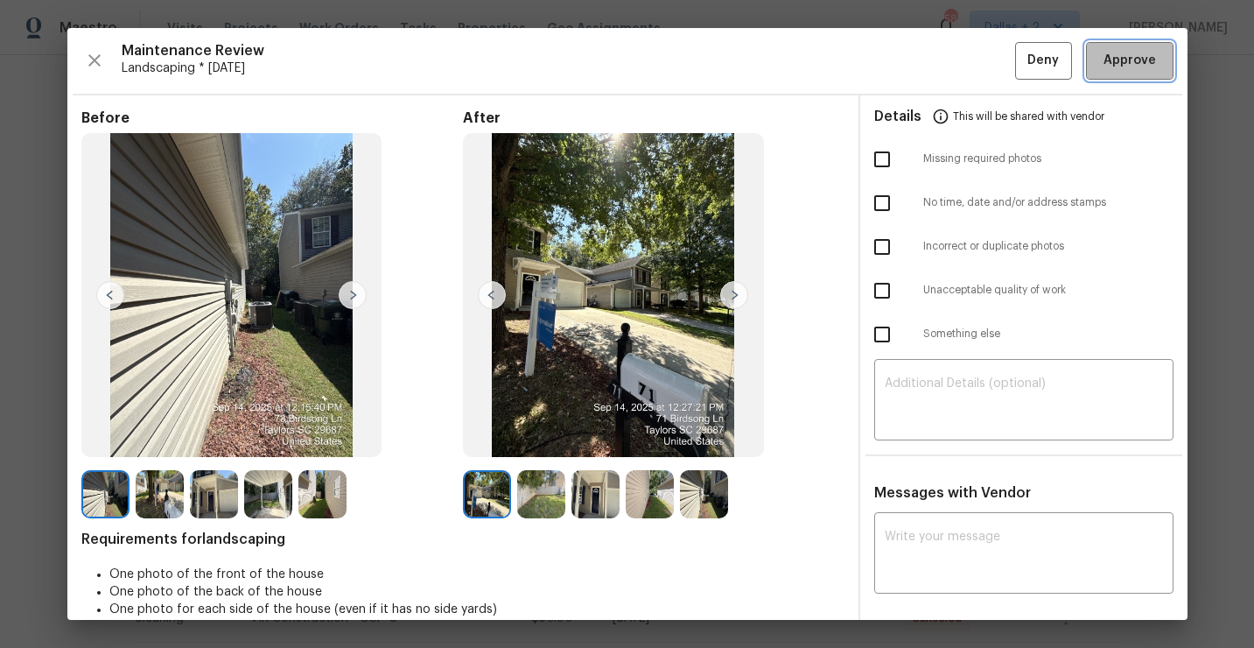
click at [1126, 50] on span "Approve" at bounding box center [1130, 61] width 53 height 22
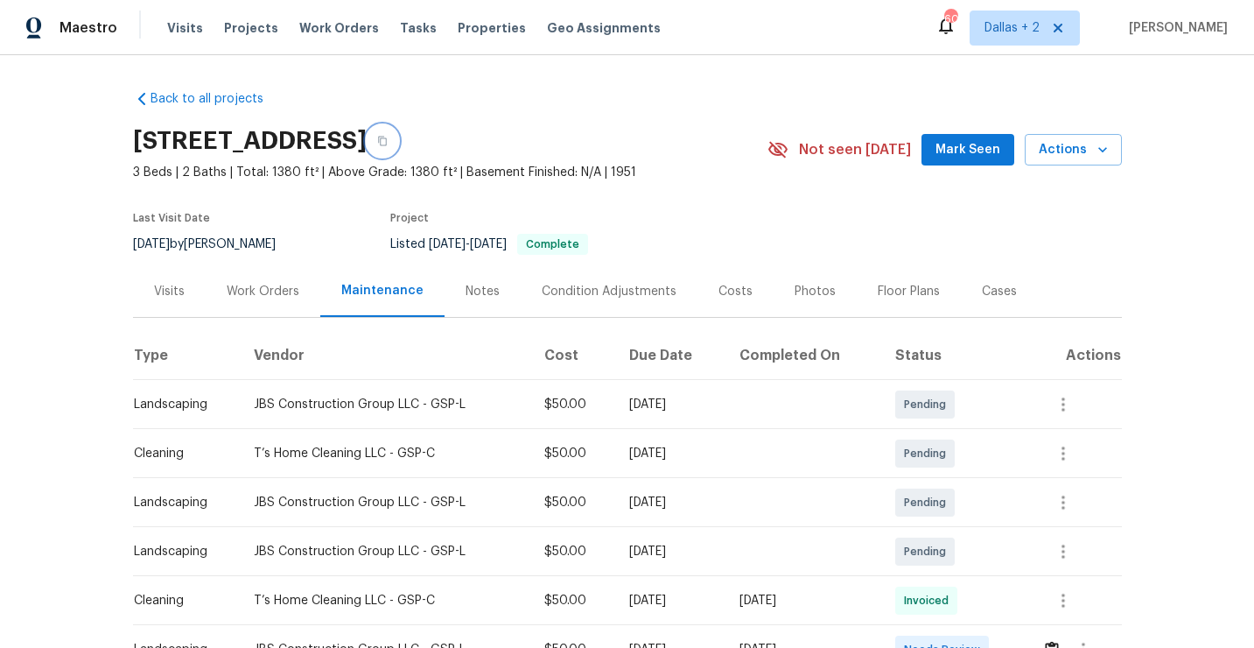
click at [398, 147] on button "button" at bounding box center [383, 141] width 32 height 32
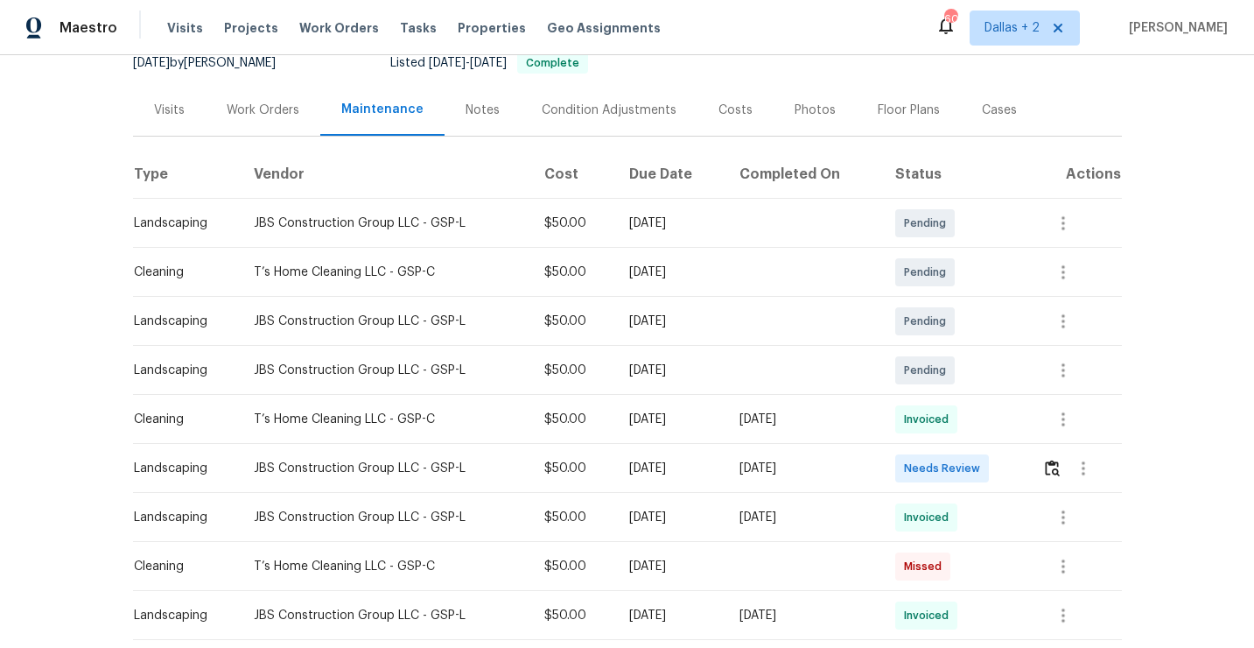
scroll to position [260, 0]
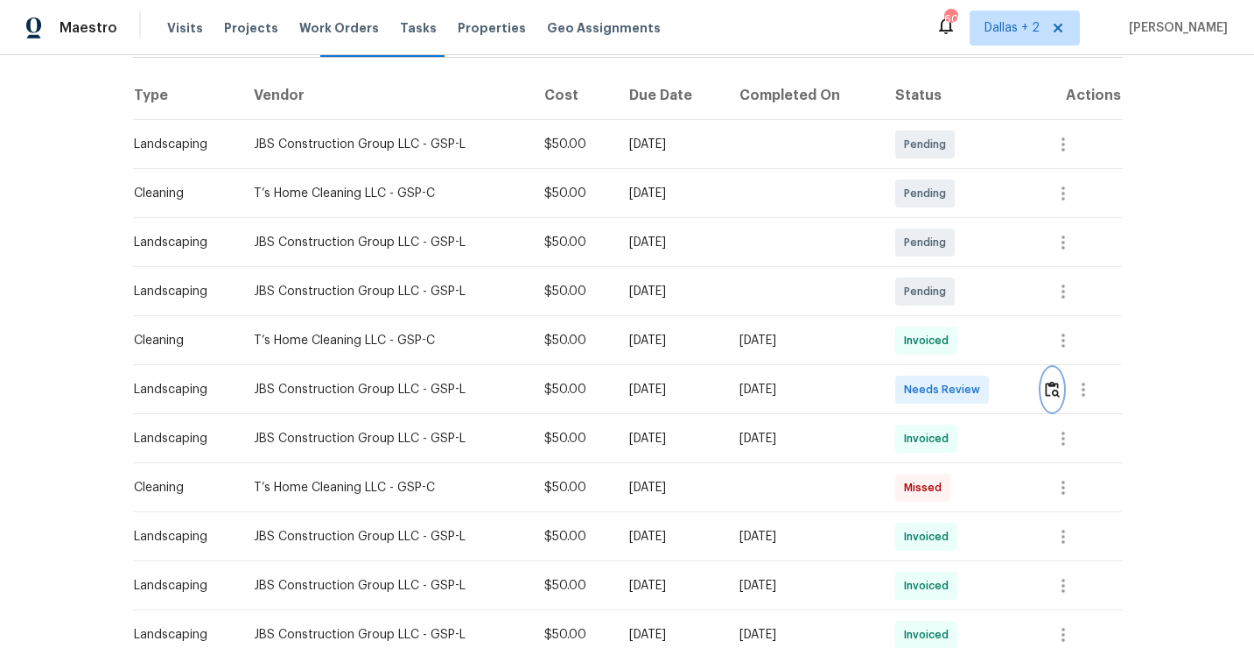
click at [1056, 395] on img "button" at bounding box center [1052, 389] width 15 height 17
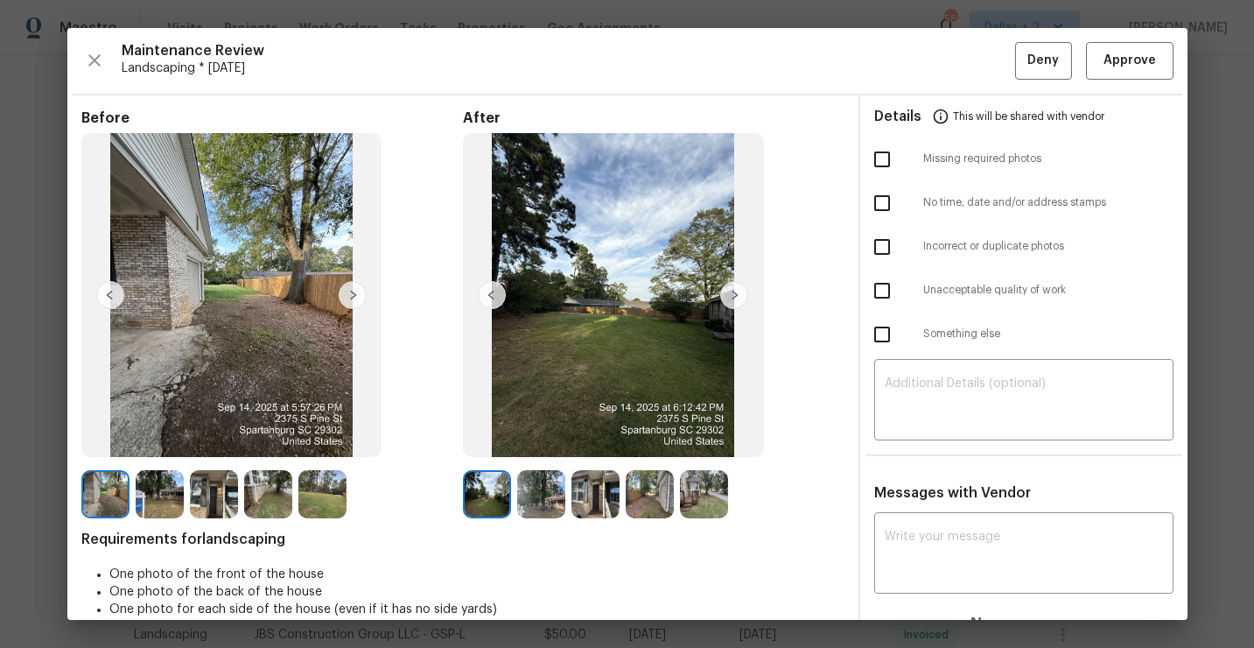
click at [348, 291] on img at bounding box center [353, 295] width 28 height 28
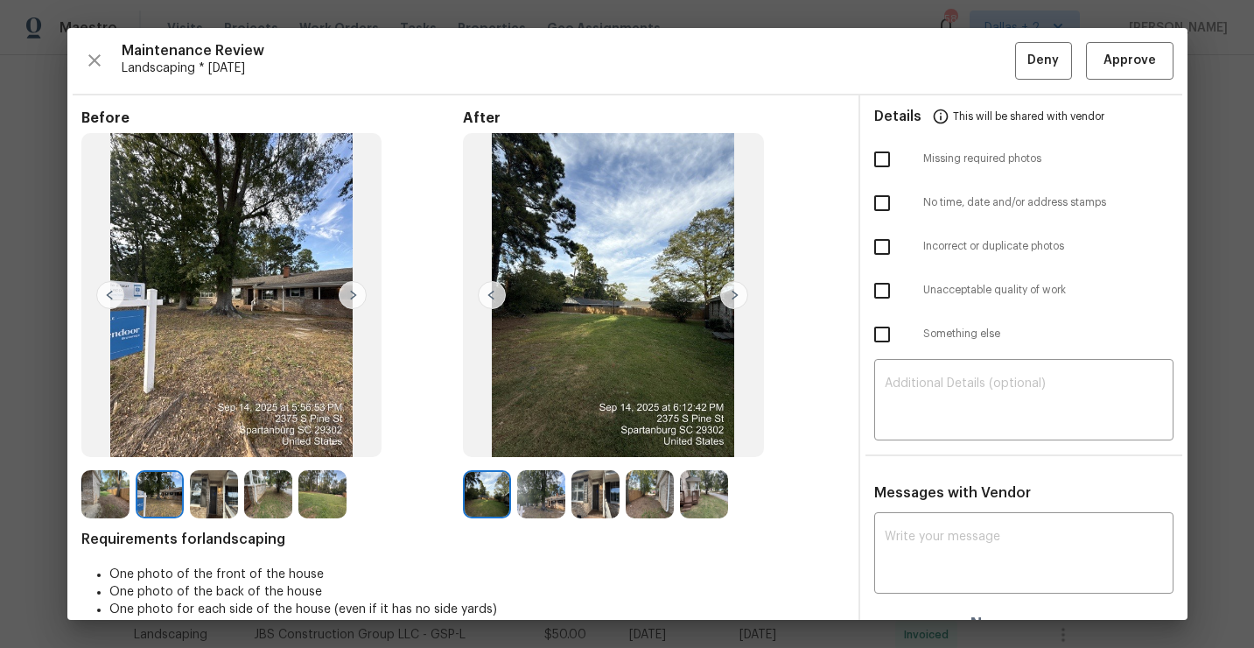
click at [213, 491] on img at bounding box center [214, 494] width 48 height 48
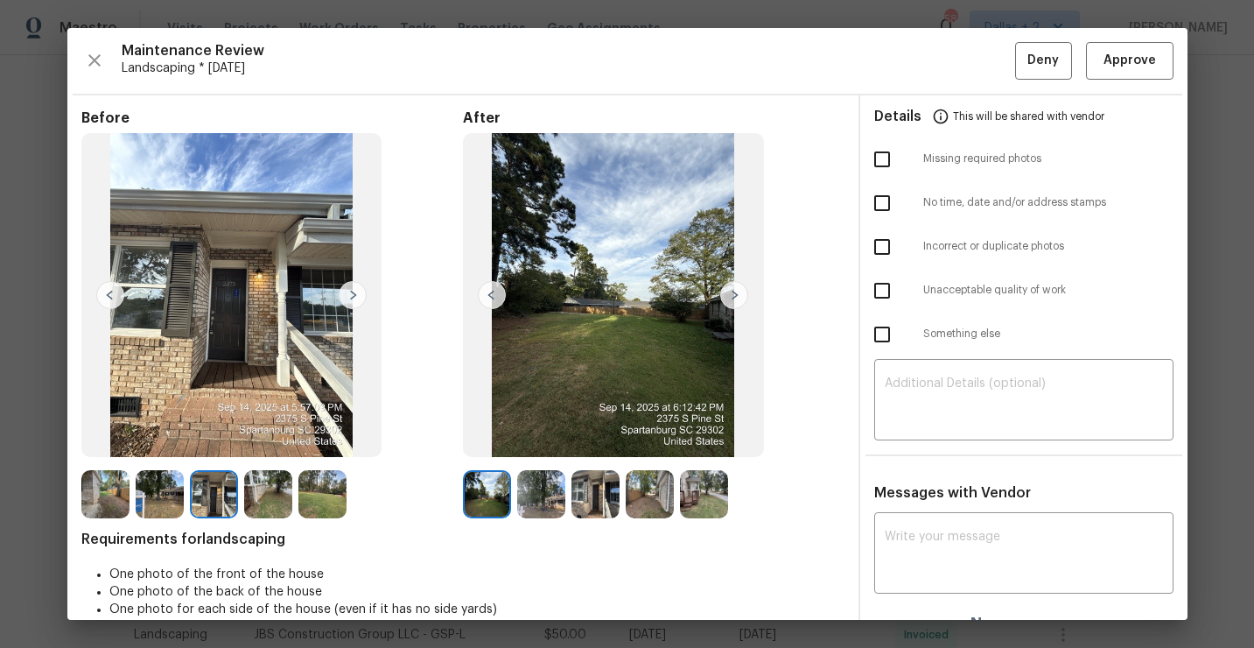
click at [555, 490] on img at bounding box center [541, 494] width 48 height 48
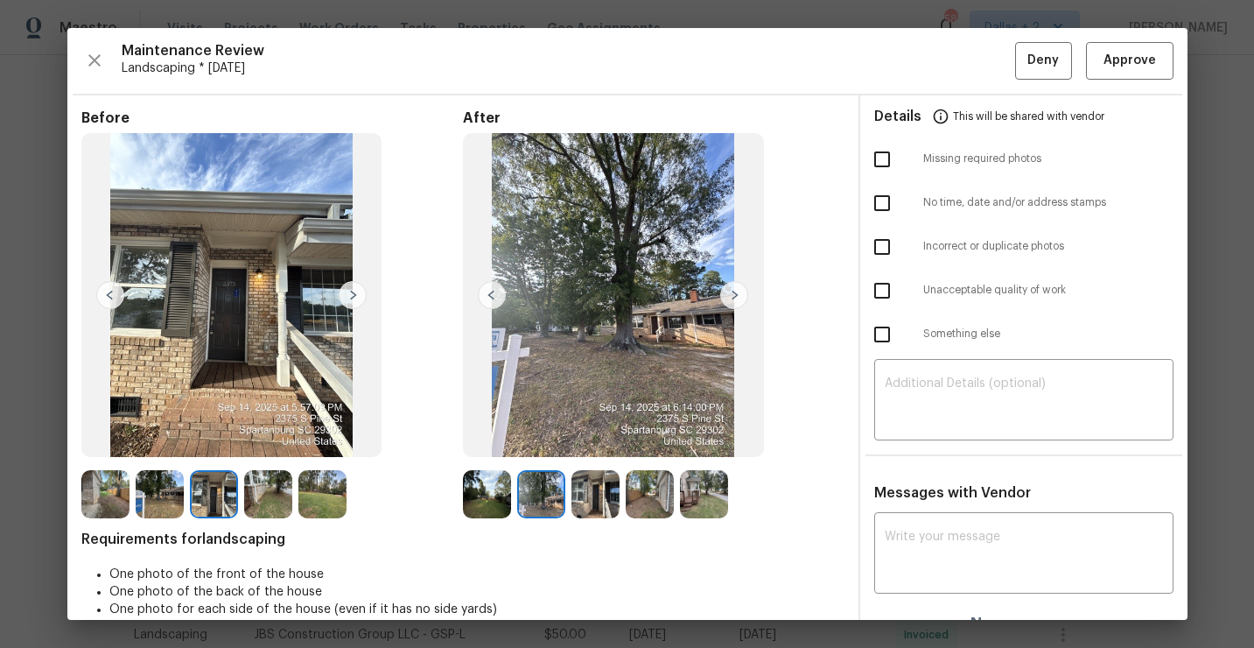
click at [591, 486] on img at bounding box center [596, 494] width 48 height 48
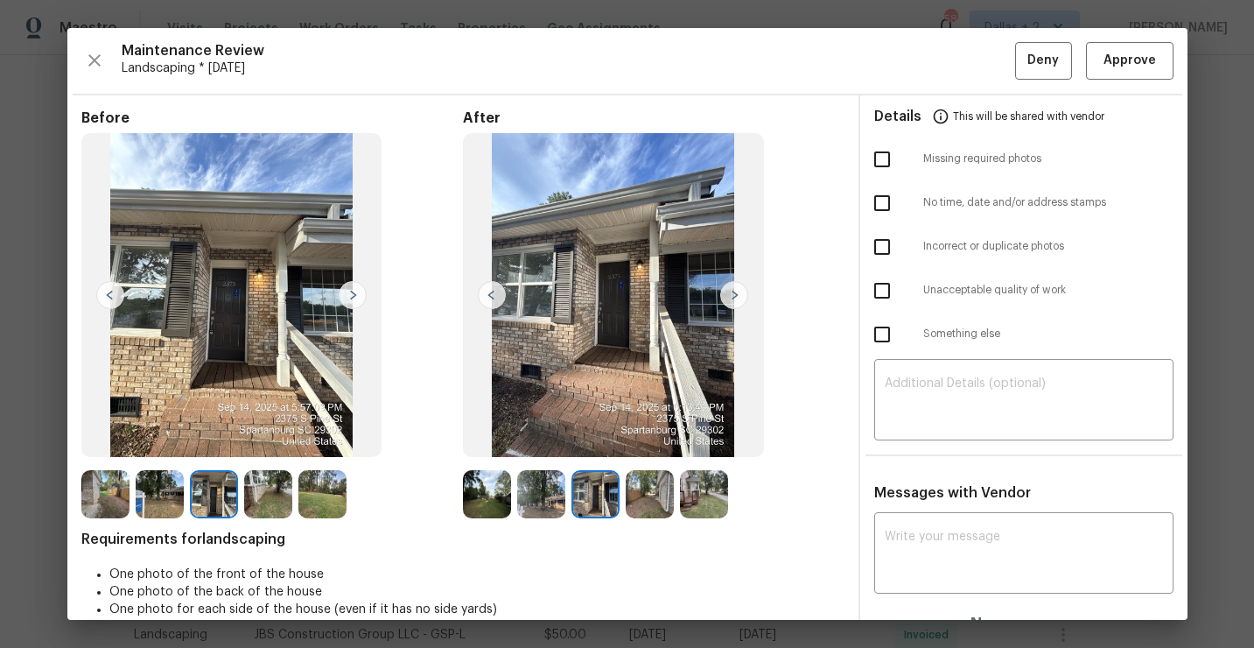
click at [648, 493] on img at bounding box center [650, 494] width 48 height 48
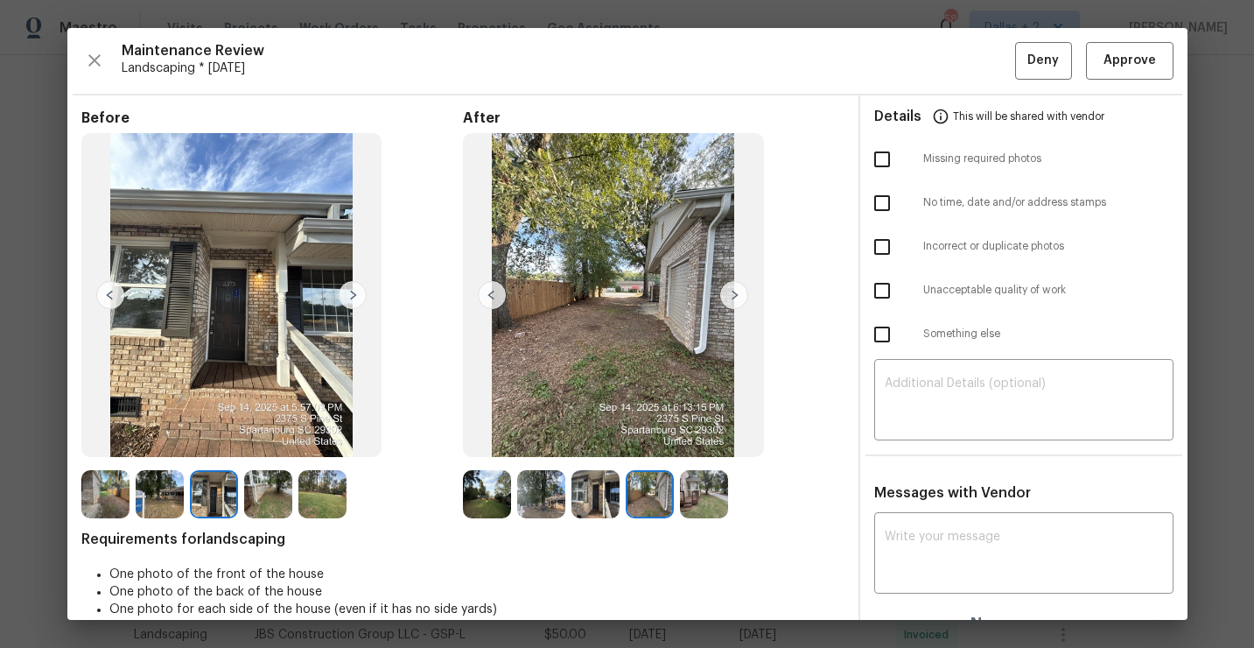
click at [691, 496] on img at bounding box center [704, 494] width 48 height 48
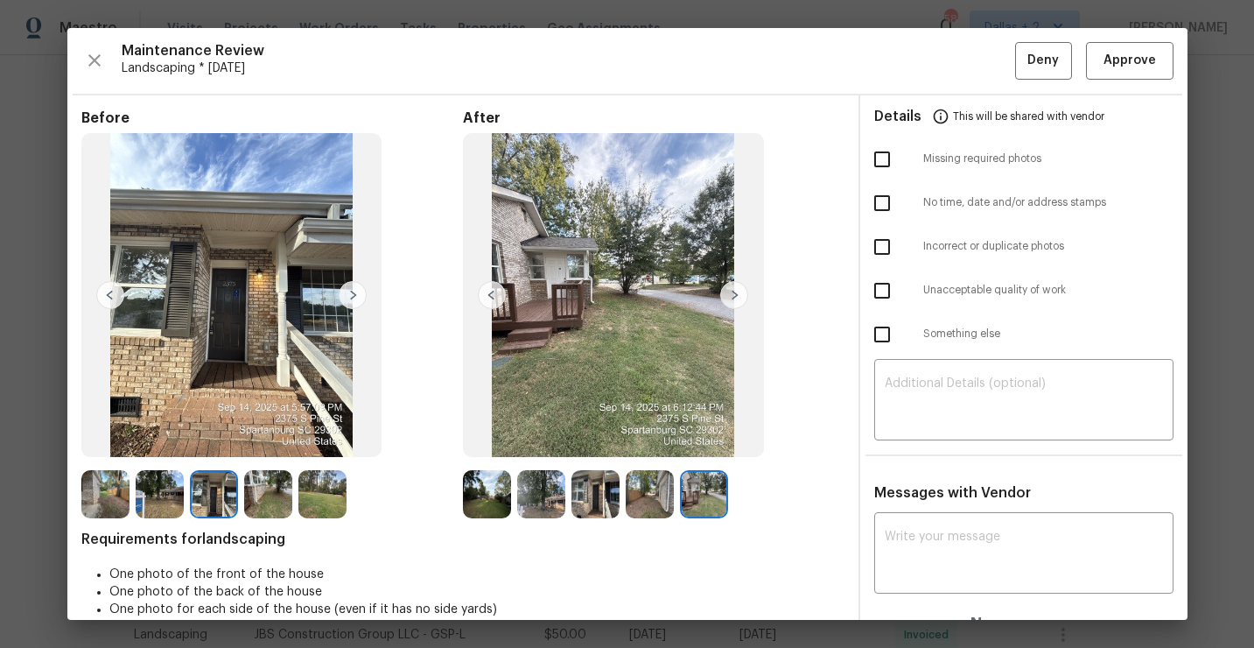
click at [488, 507] on img at bounding box center [487, 494] width 48 height 48
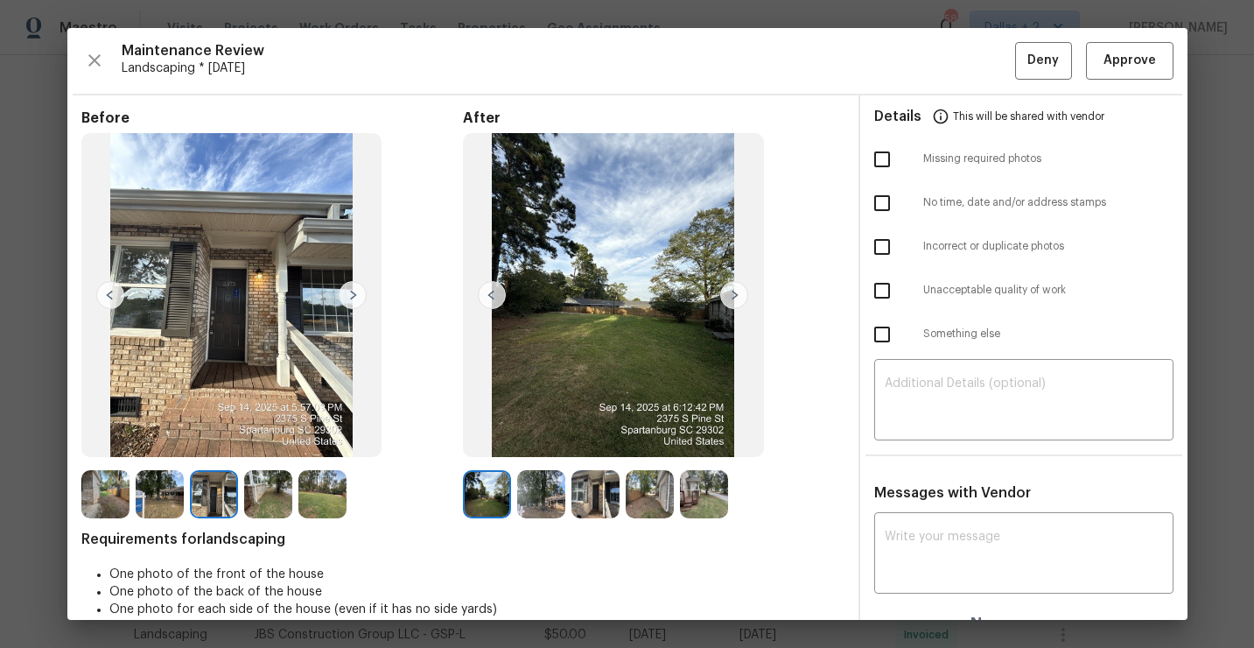
click at [536, 505] on img at bounding box center [541, 494] width 48 height 48
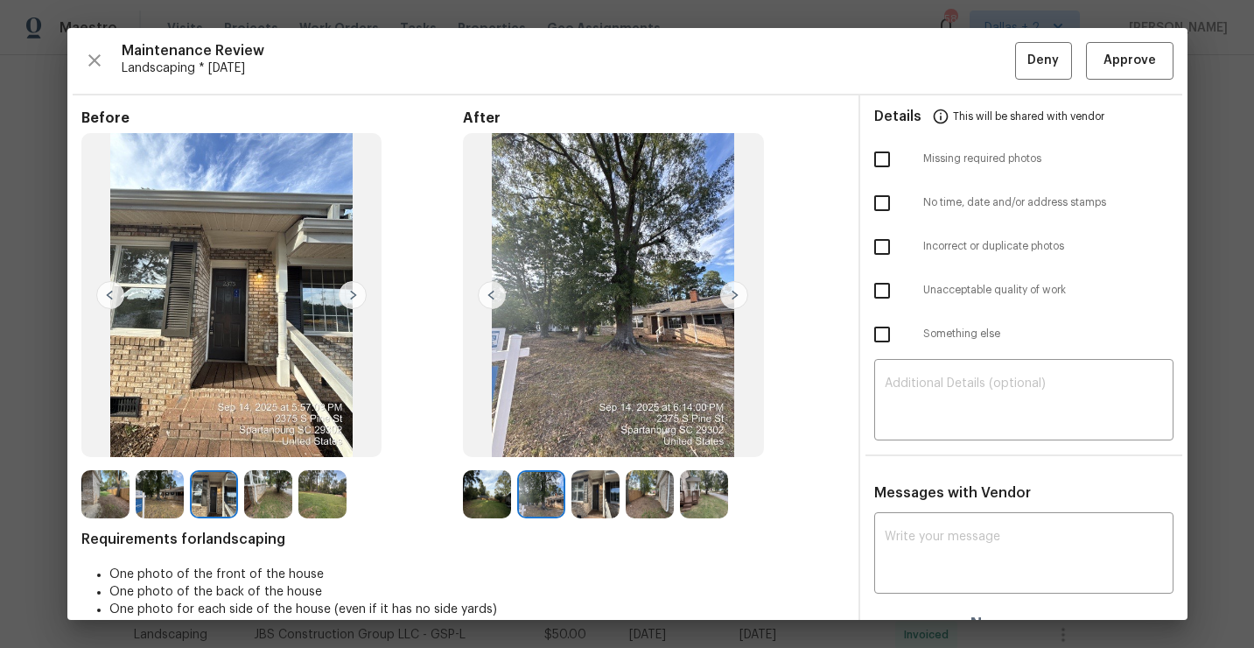
click at [599, 493] on img at bounding box center [596, 494] width 48 height 48
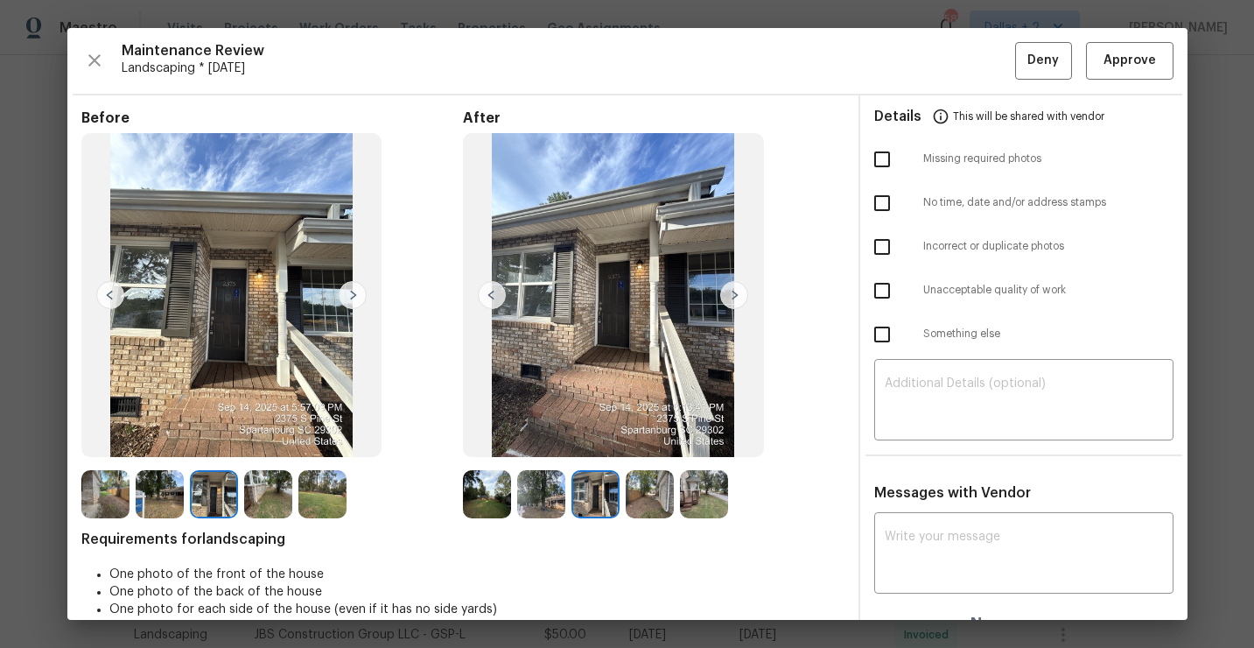
click at [642, 491] on img at bounding box center [650, 494] width 48 height 48
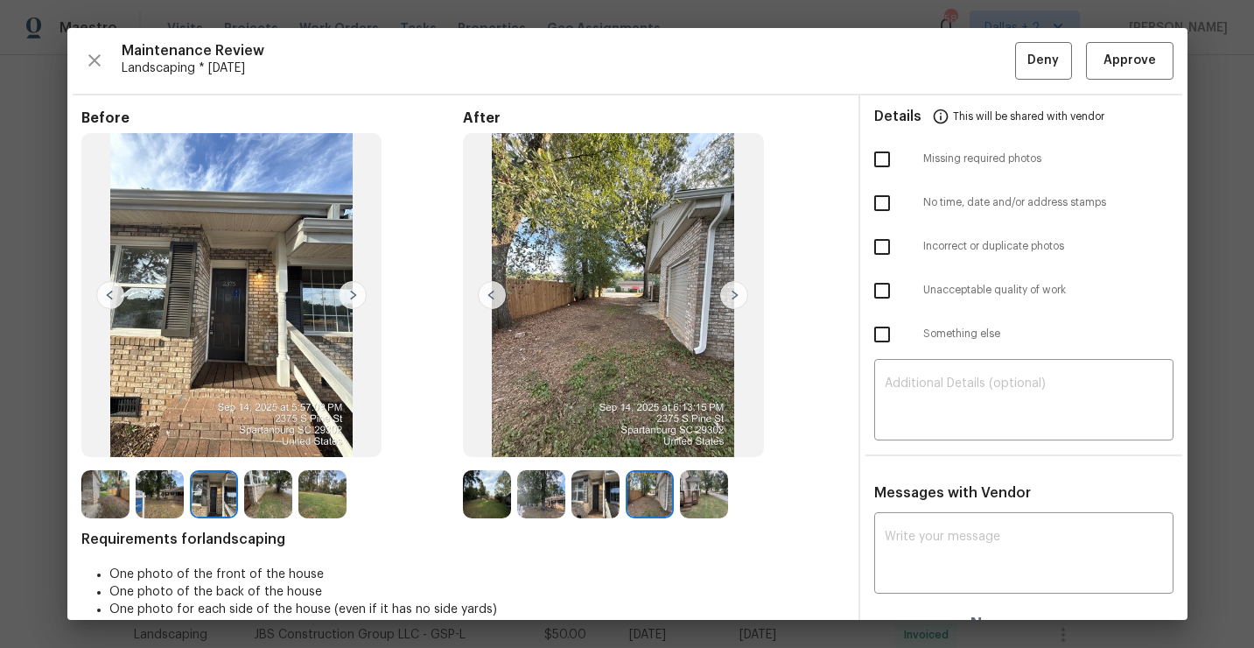
click at [713, 487] on img at bounding box center [704, 494] width 48 height 48
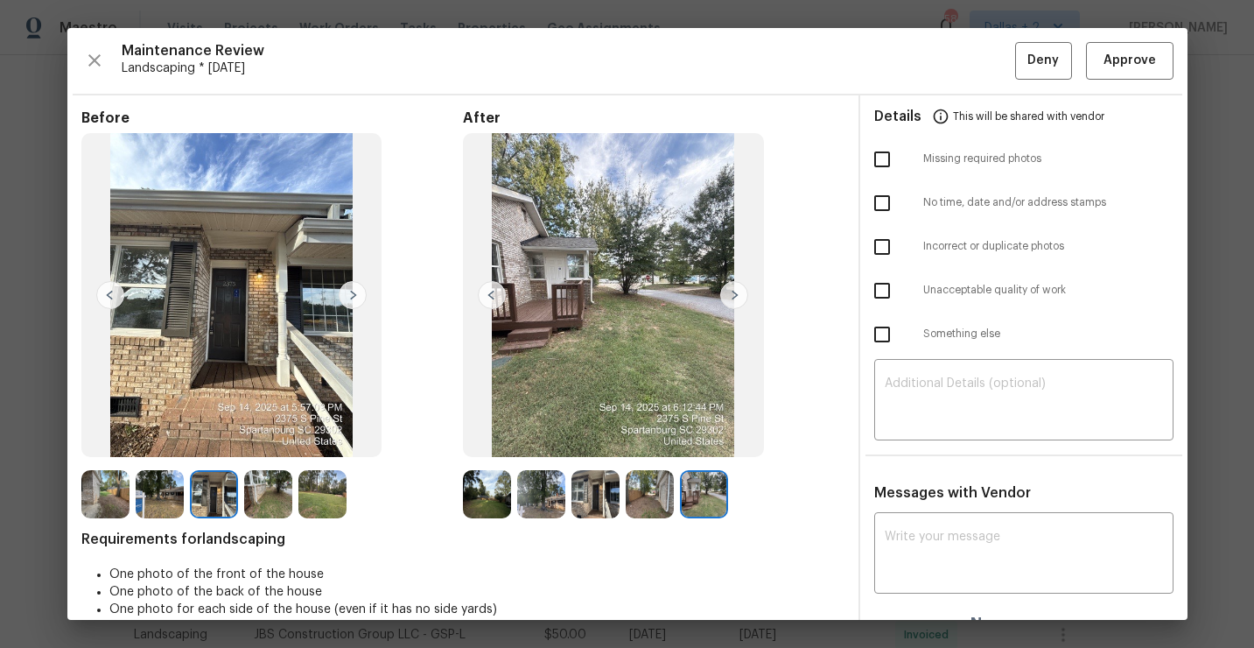
click at [484, 502] on img at bounding box center [487, 494] width 48 height 48
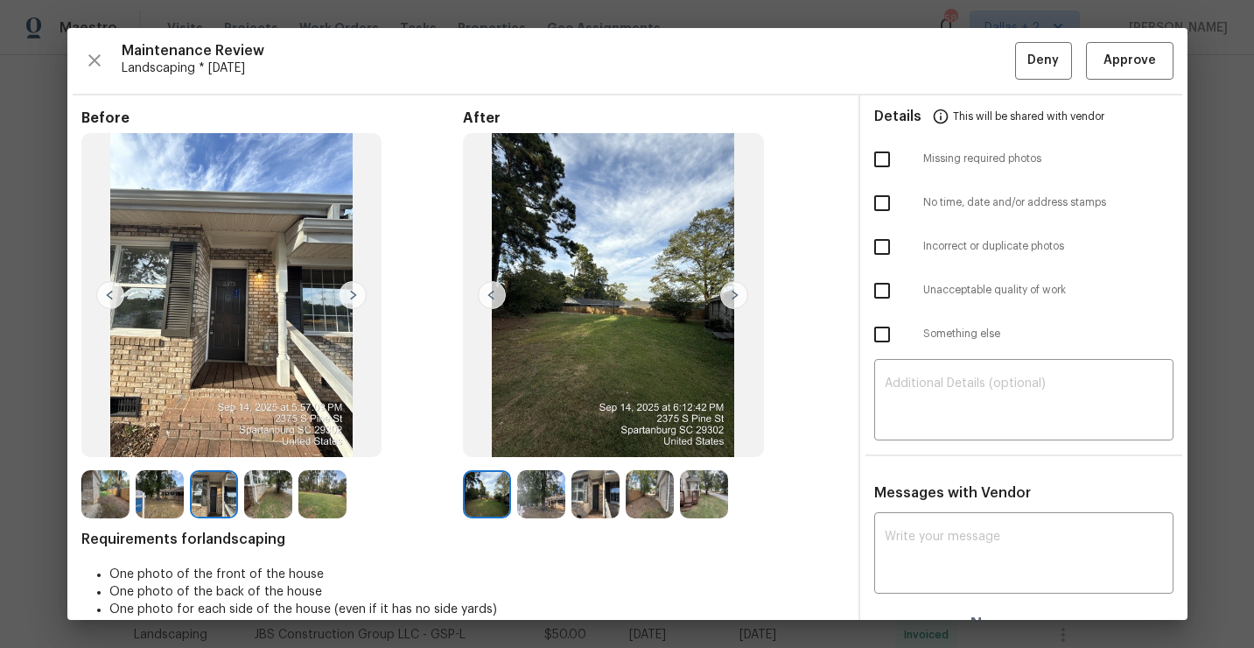
click at [540, 512] on img at bounding box center [541, 494] width 48 height 48
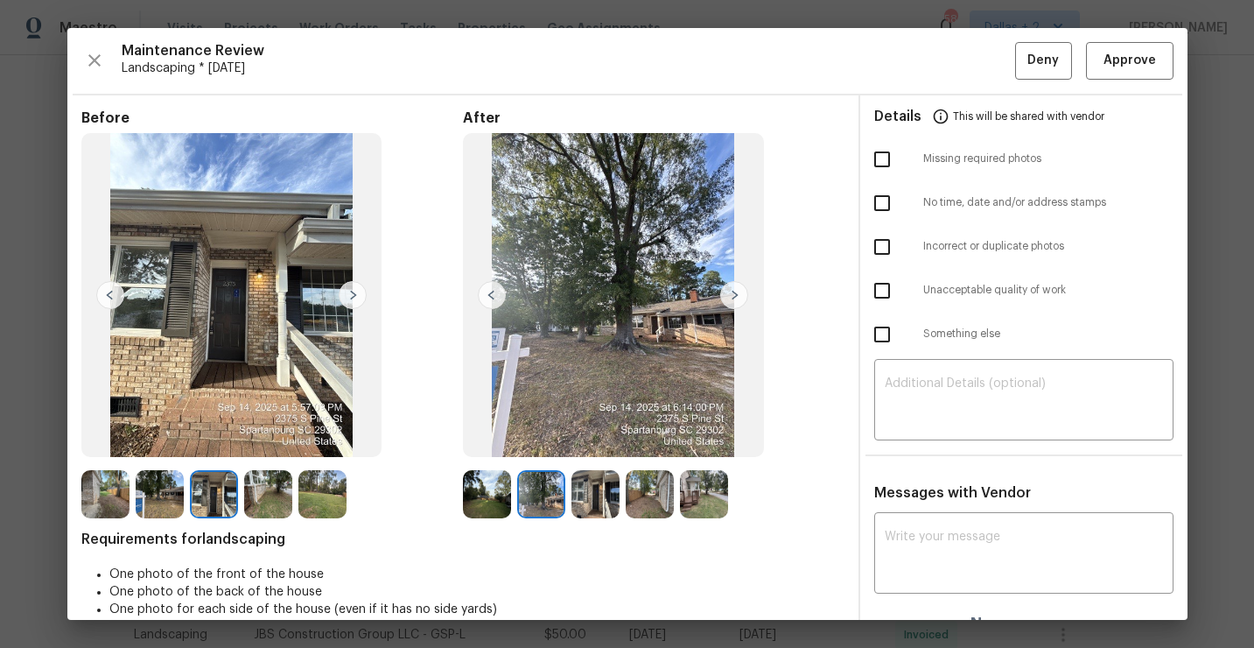
click at [608, 474] on img at bounding box center [596, 494] width 48 height 48
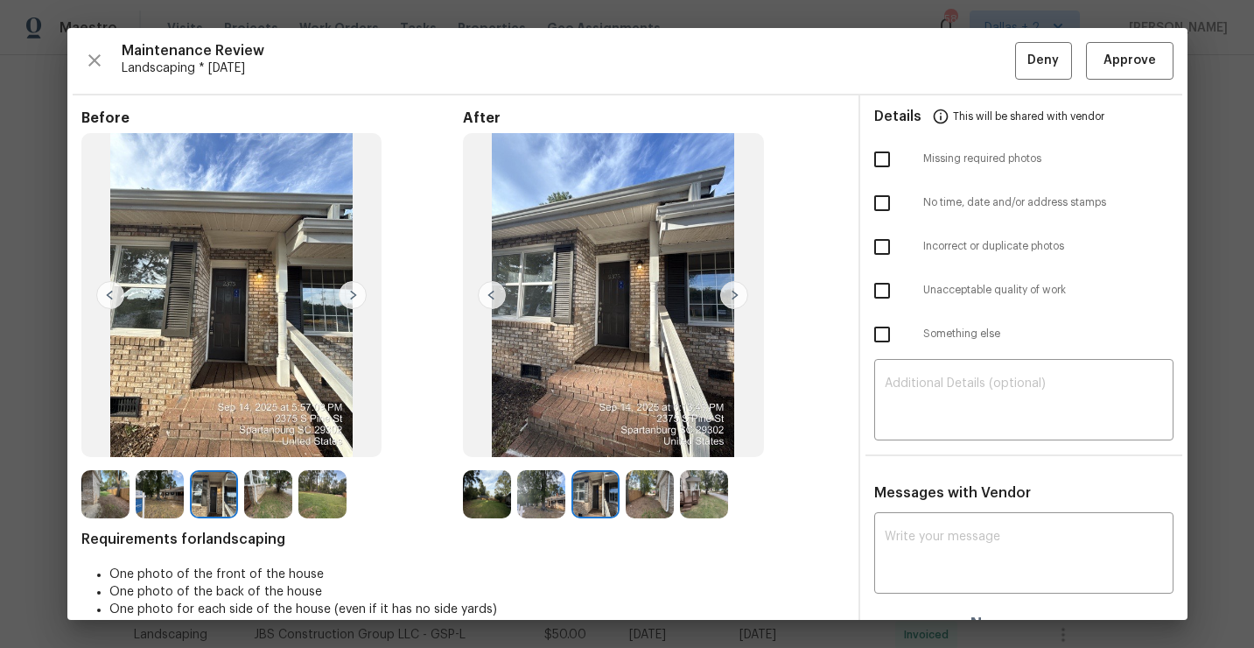
click at [637, 482] on img at bounding box center [650, 494] width 48 height 48
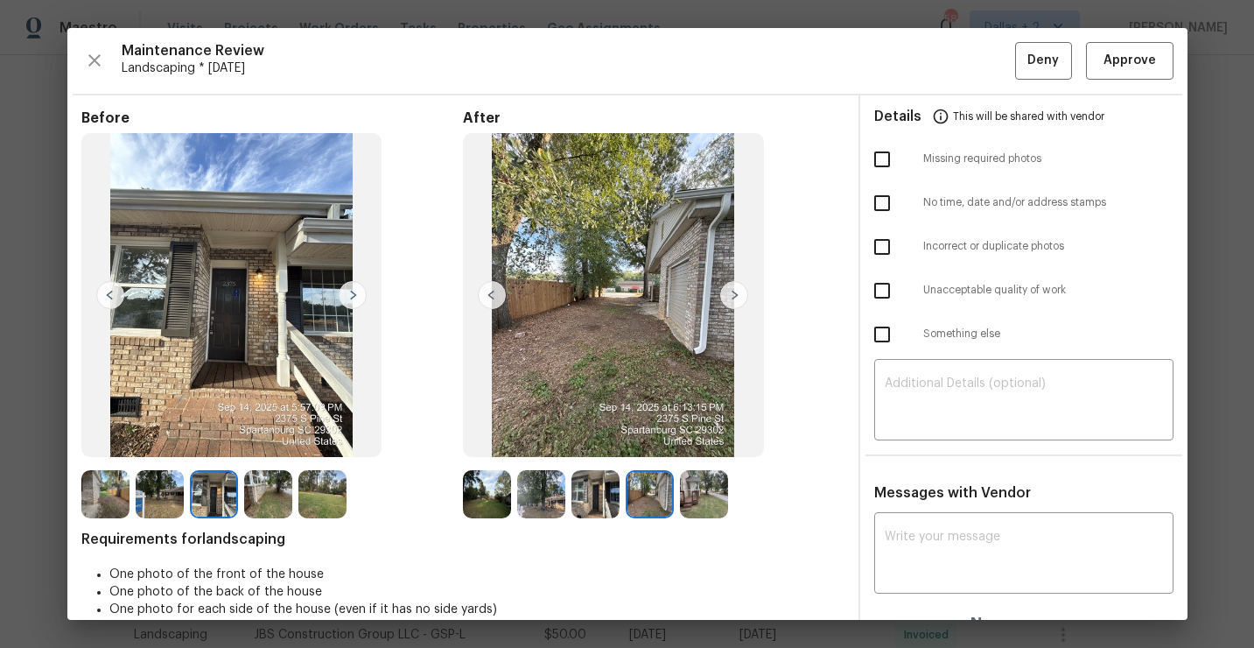
click at [696, 479] on img at bounding box center [704, 494] width 48 height 48
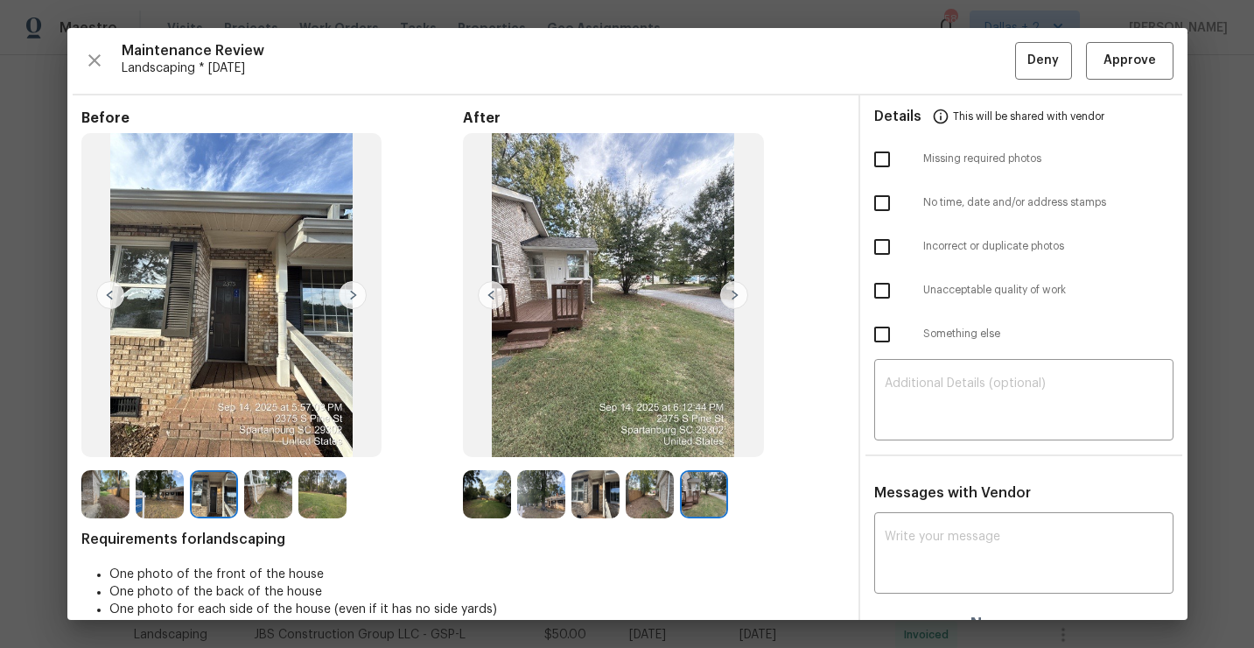
click at [502, 482] on img at bounding box center [487, 494] width 48 height 48
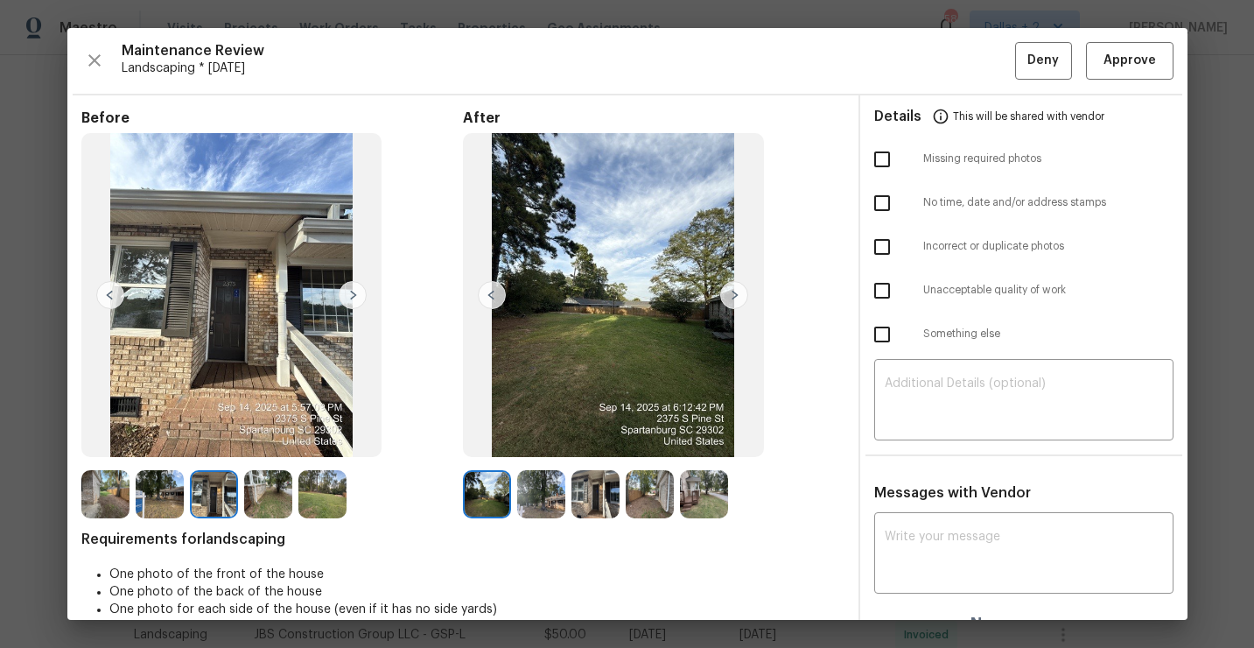
click at [731, 291] on img at bounding box center [734, 295] width 28 height 28
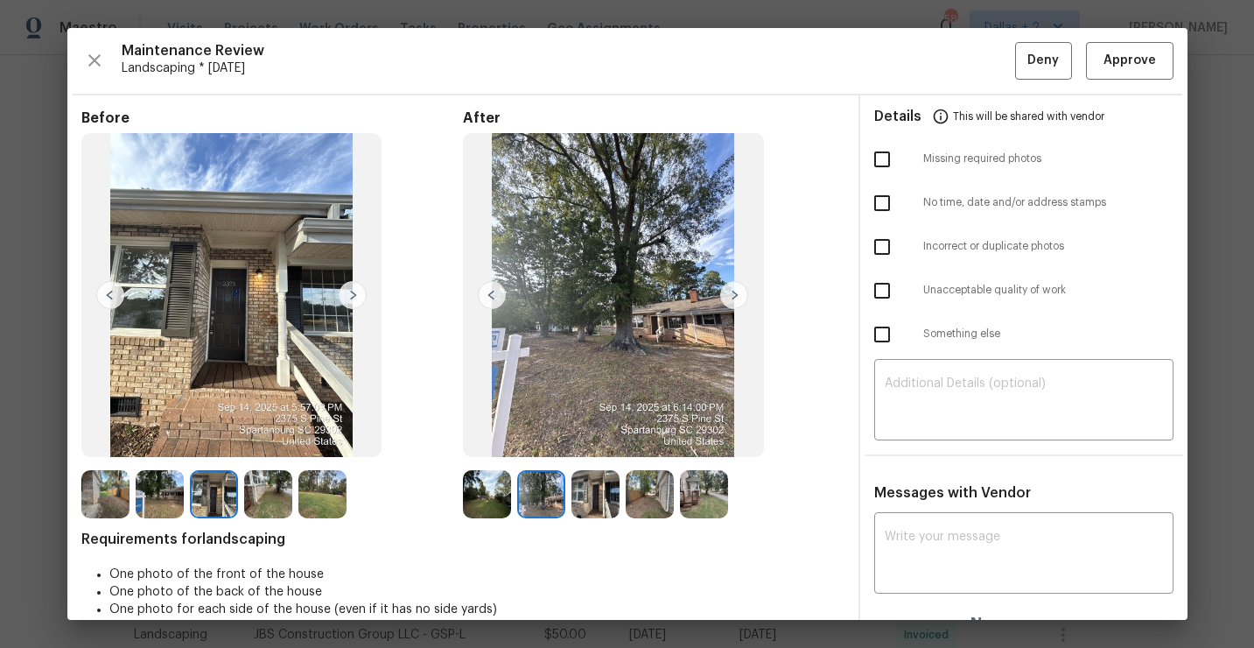
click at [731, 299] on img at bounding box center [734, 295] width 28 height 28
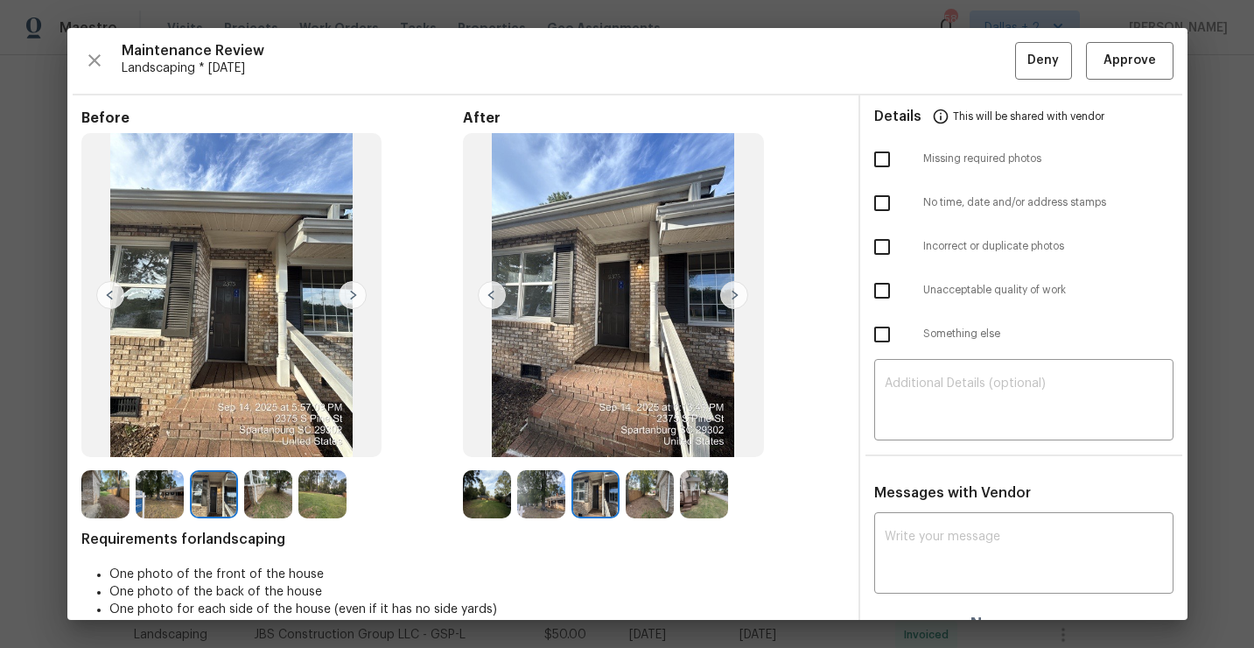
click at [731, 299] on img at bounding box center [734, 295] width 28 height 28
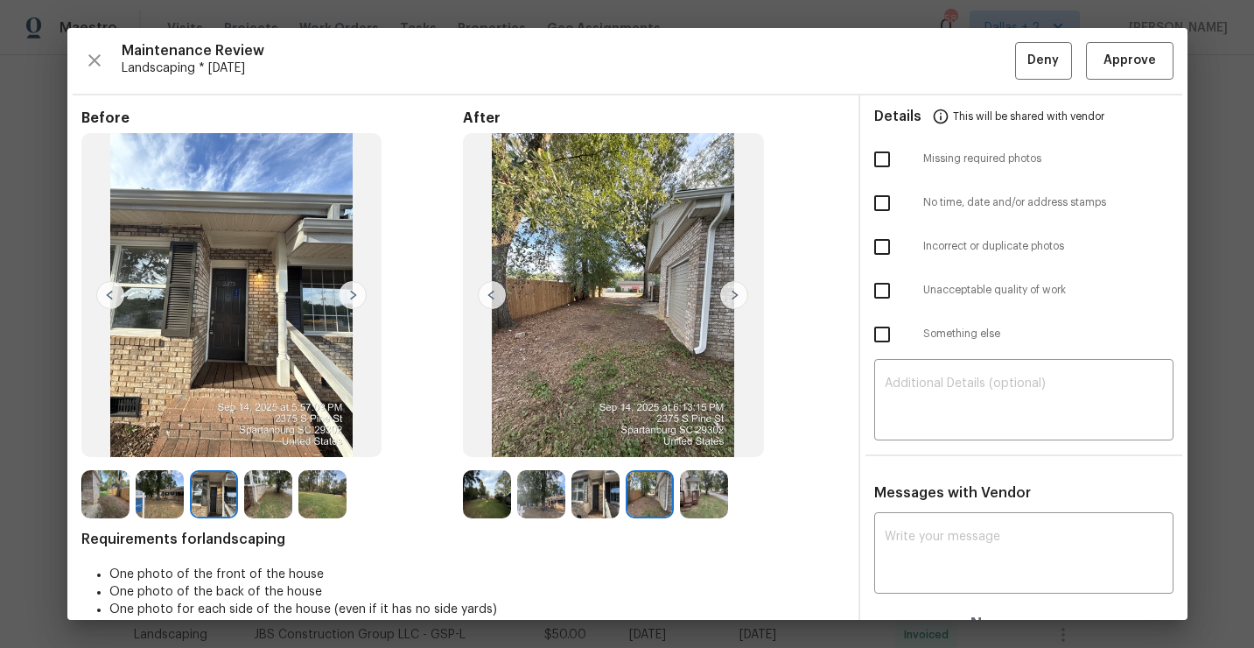
click at [731, 299] on img at bounding box center [734, 295] width 28 height 28
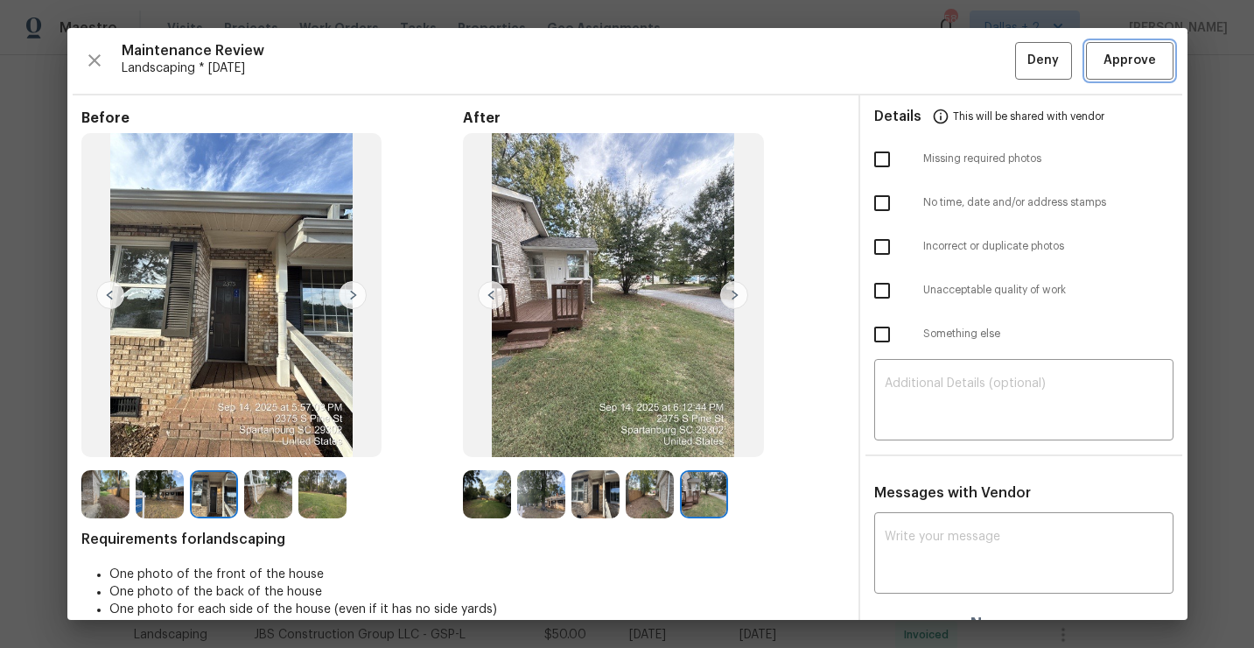
click at [1104, 56] on span "Approve" at bounding box center [1130, 61] width 60 height 22
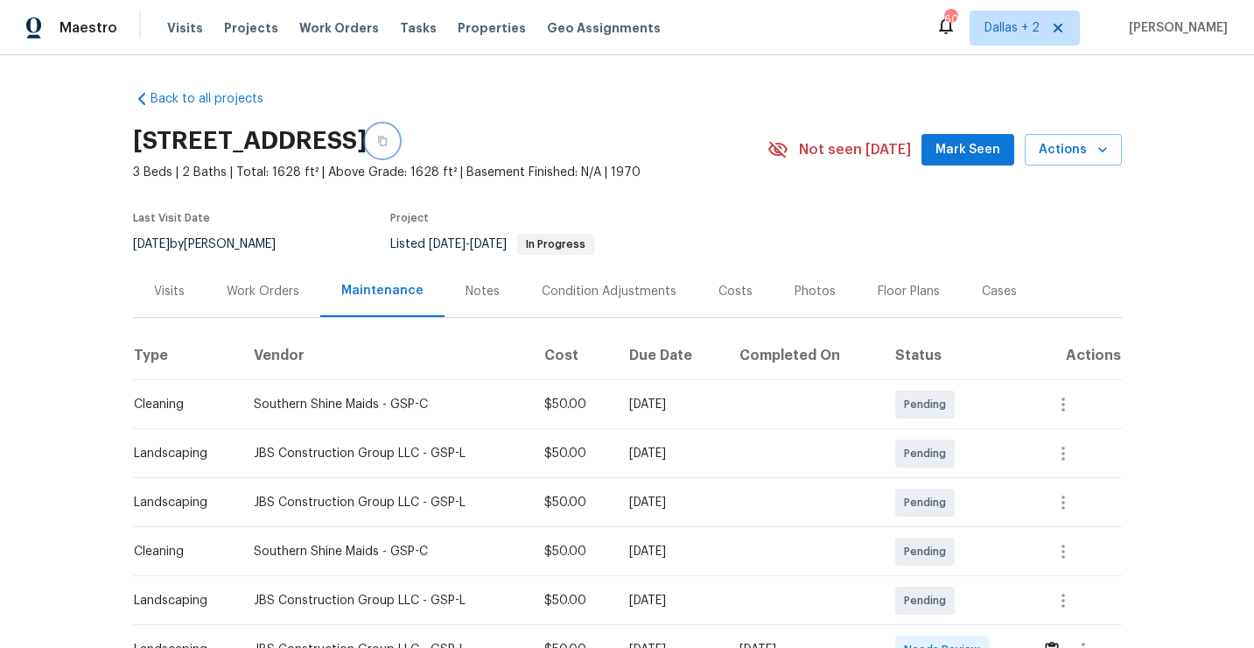
click at [398, 144] on button "button" at bounding box center [383, 141] width 32 height 32
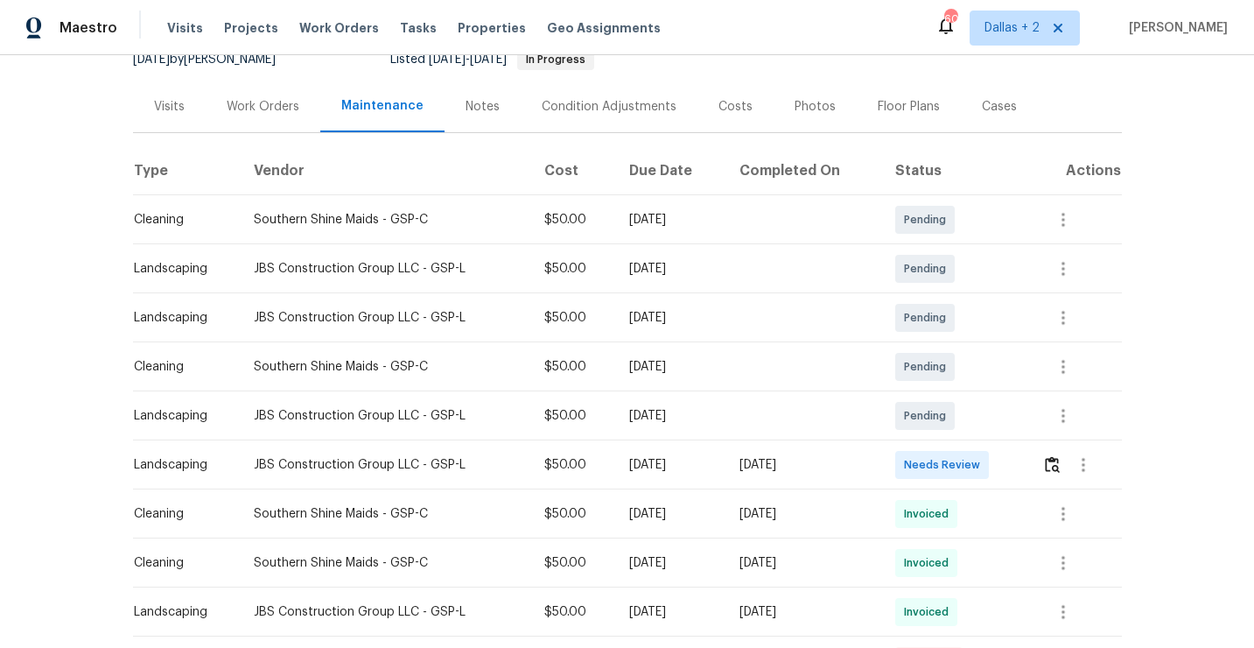
scroll to position [256, 0]
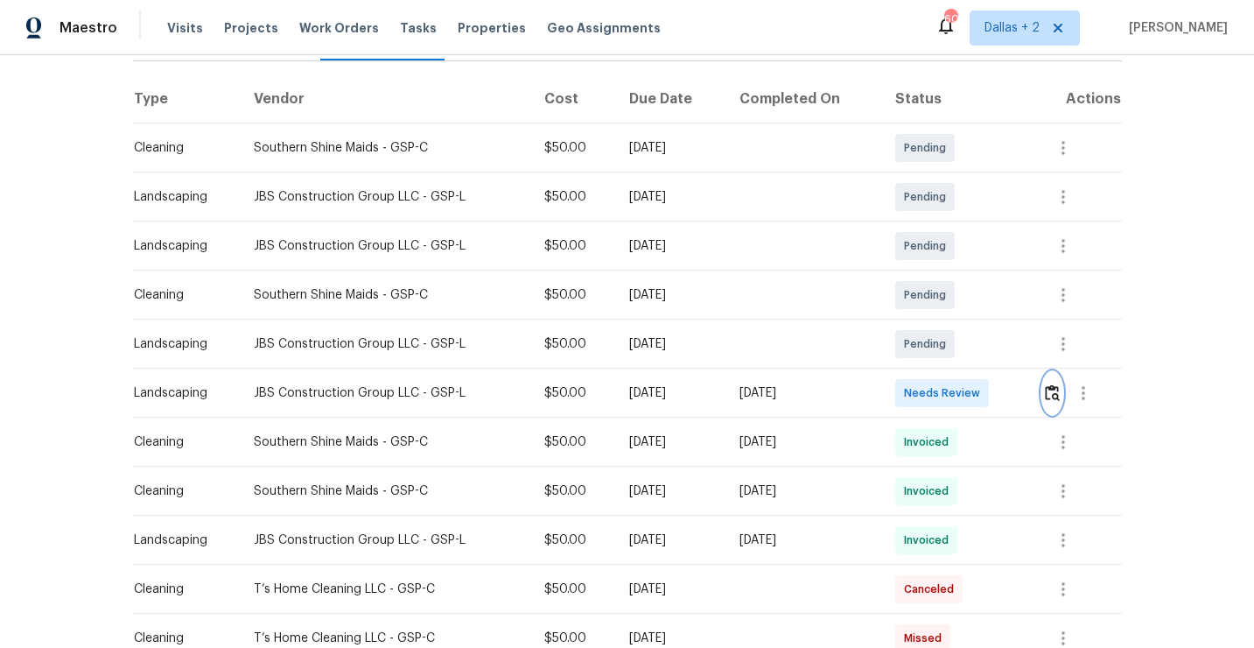
click at [1054, 389] on img "button" at bounding box center [1052, 392] width 15 height 17
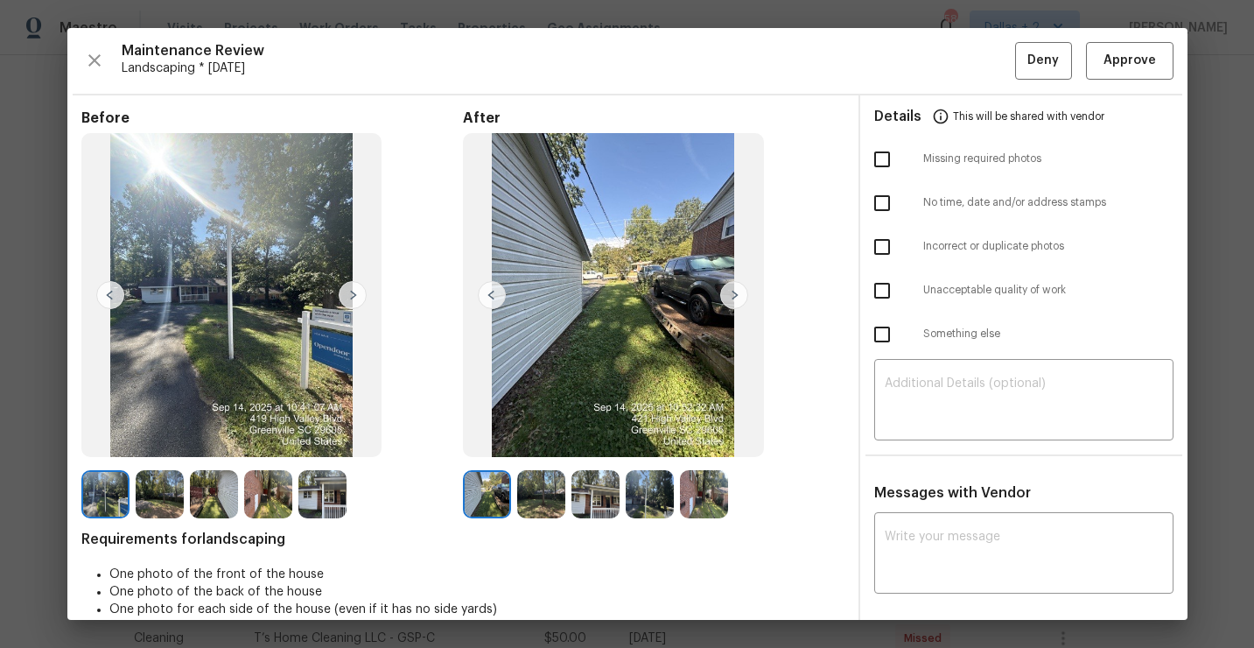
click at [355, 295] on img at bounding box center [353, 295] width 28 height 28
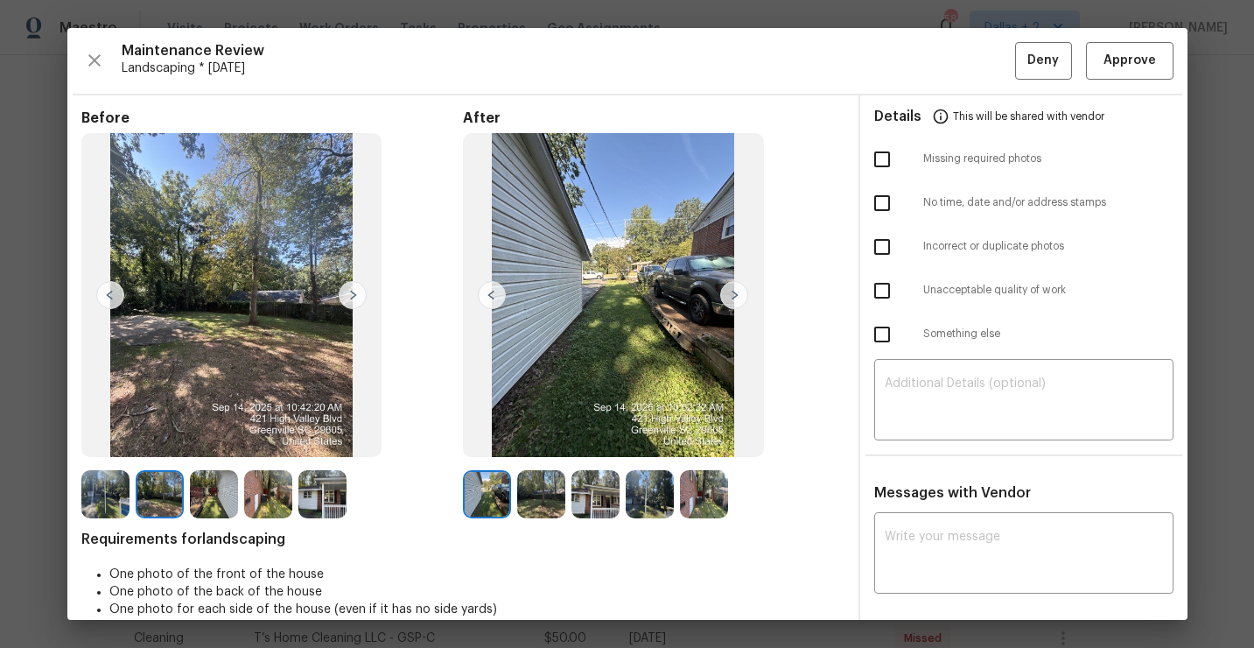
click at [362, 297] on img at bounding box center [353, 295] width 28 height 28
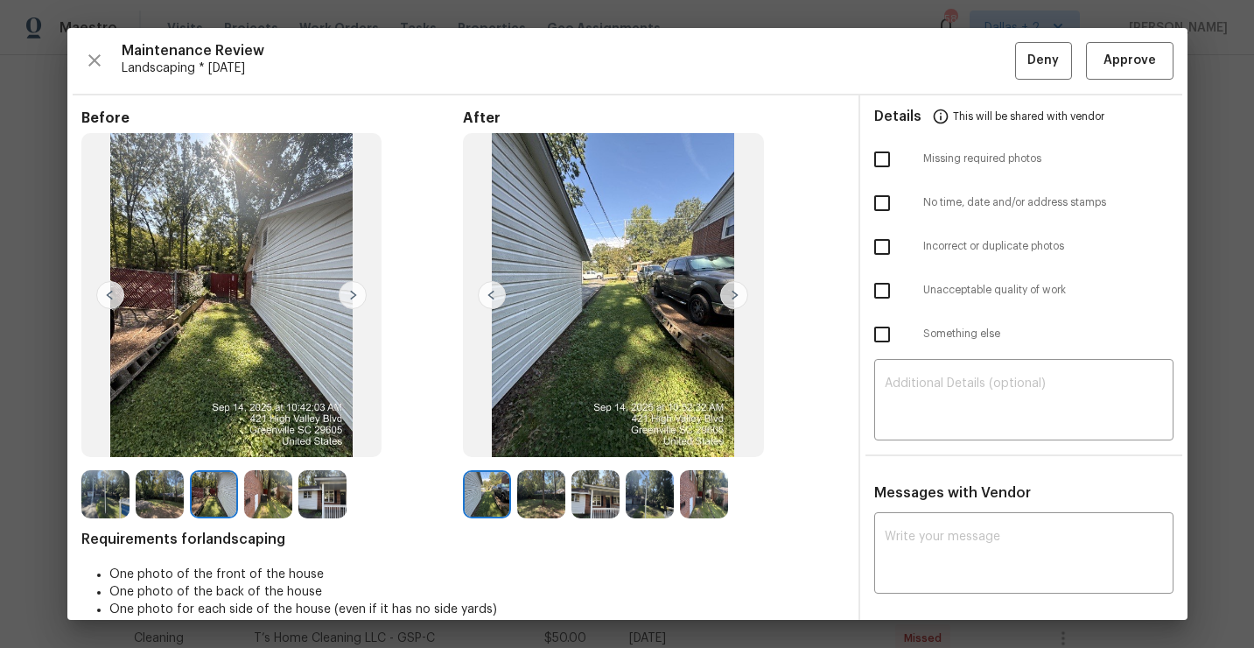
click at [350, 293] on img at bounding box center [353, 295] width 28 height 28
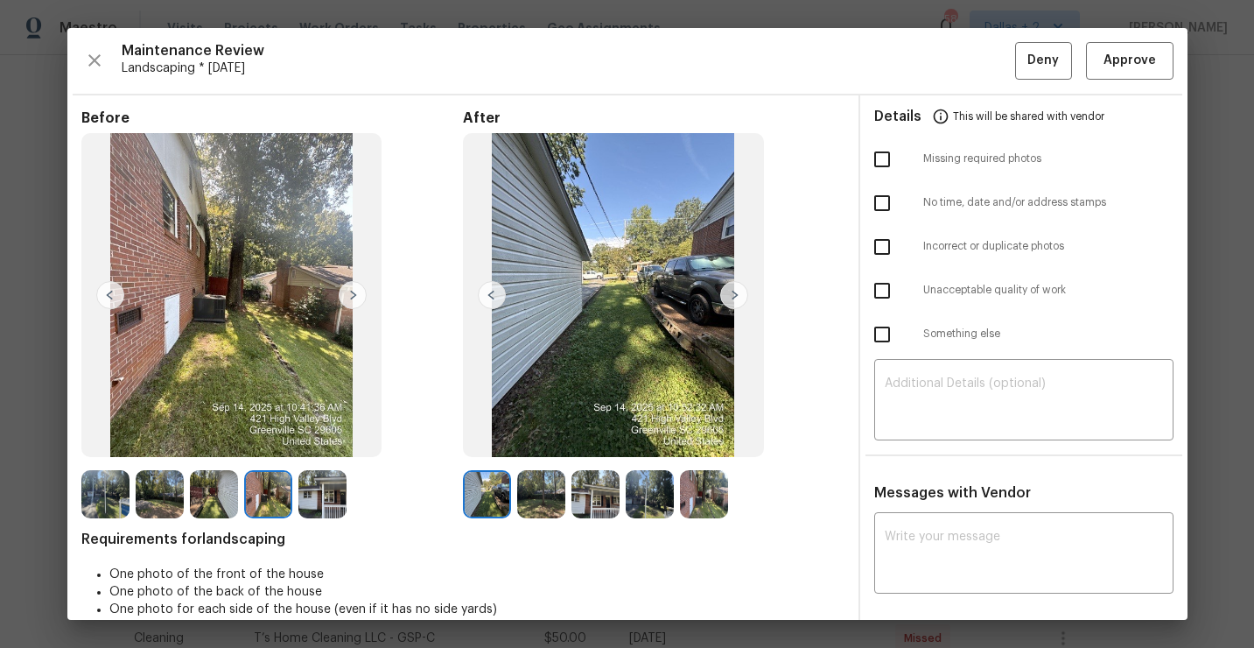
click at [350, 293] on img at bounding box center [353, 295] width 28 height 28
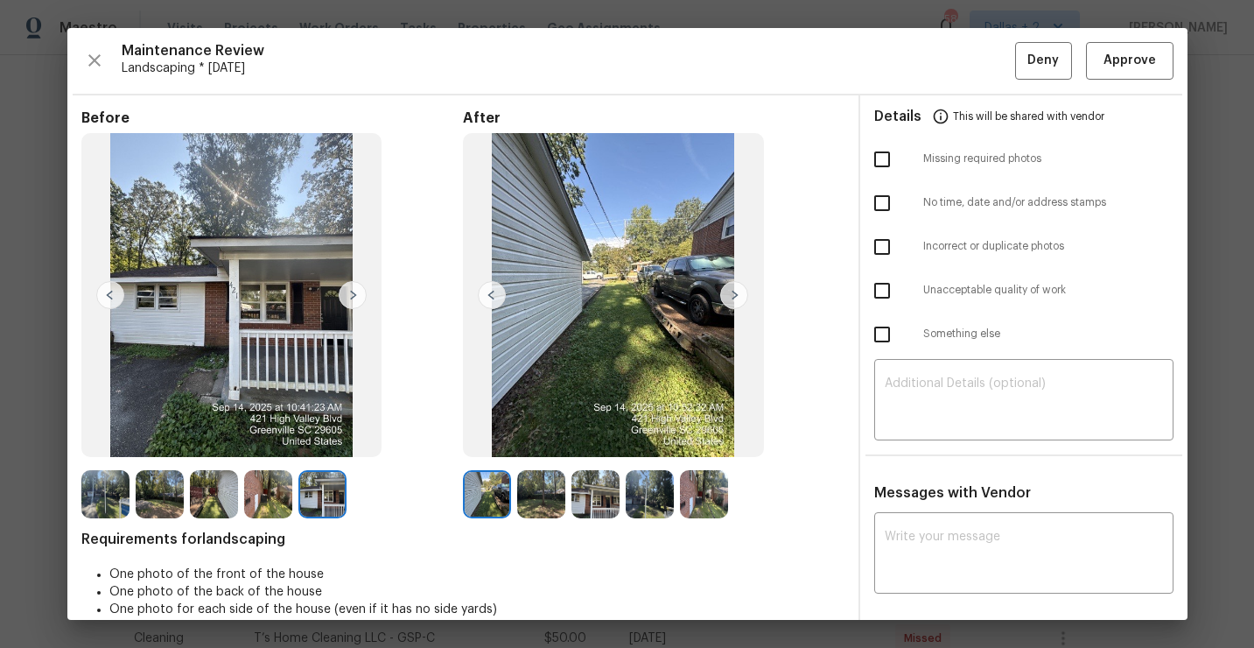
click at [487, 507] on img at bounding box center [487, 494] width 48 height 48
click at [740, 301] on img at bounding box center [734, 295] width 28 height 28
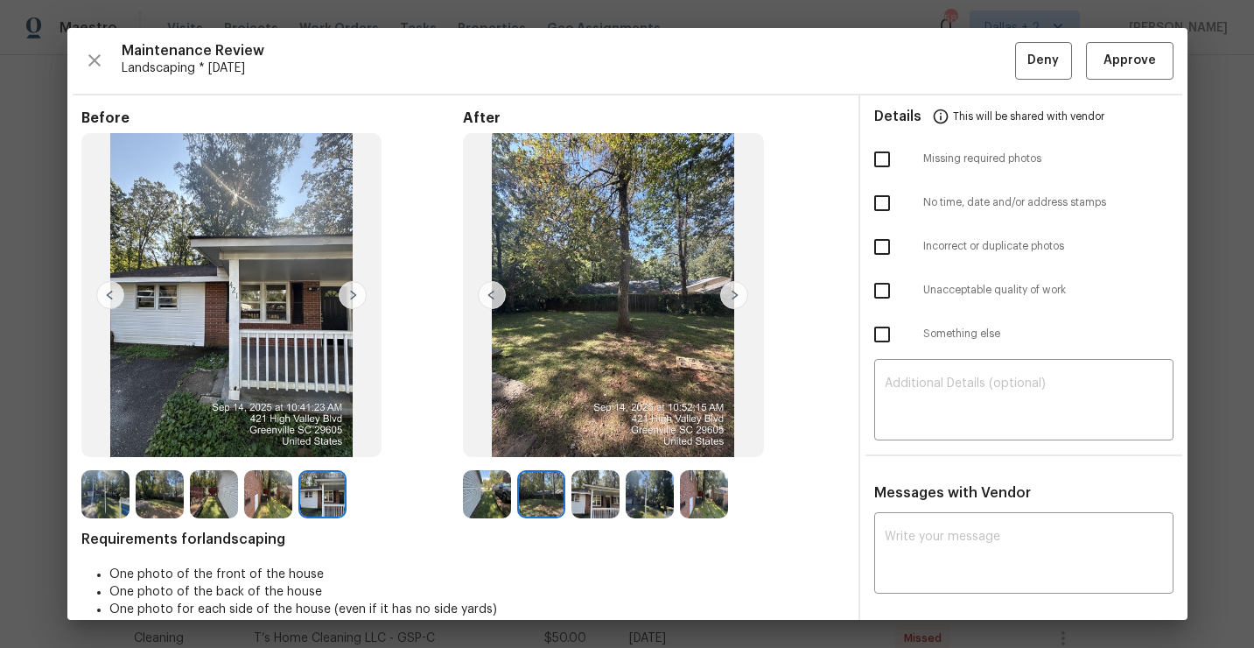
click at [739, 297] on img at bounding box center [734, 295] width 28 height 28
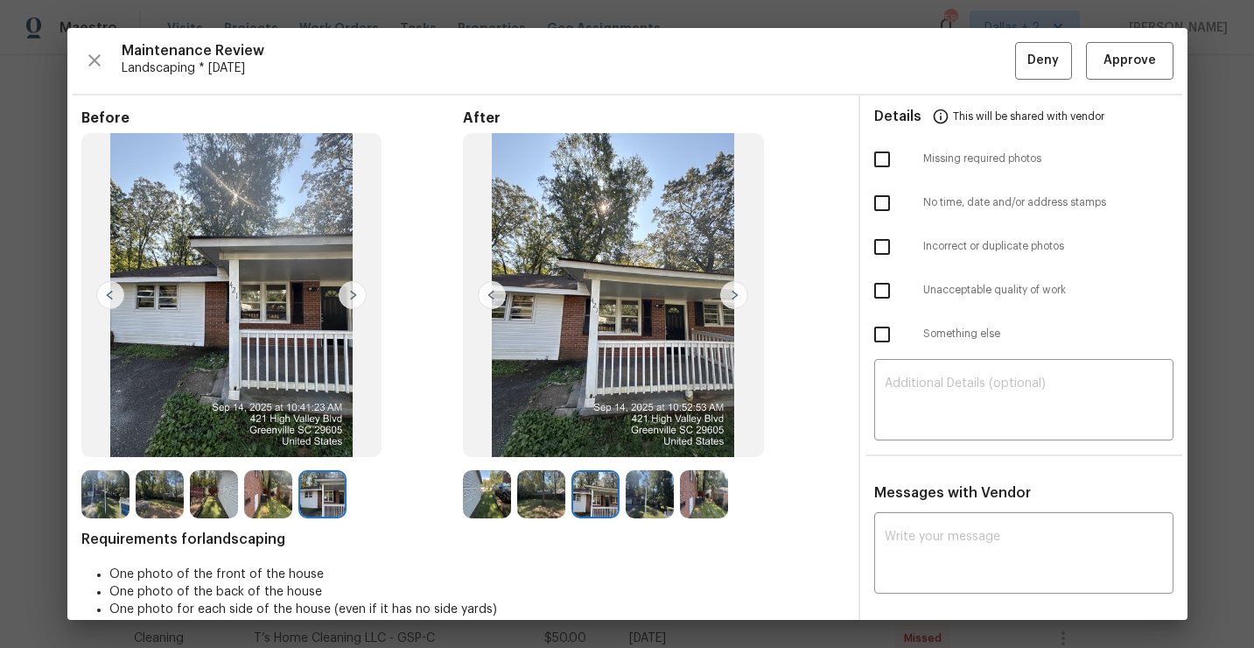
click at [486, 502] on img at bounding box center [487, 494] width 48 height 48
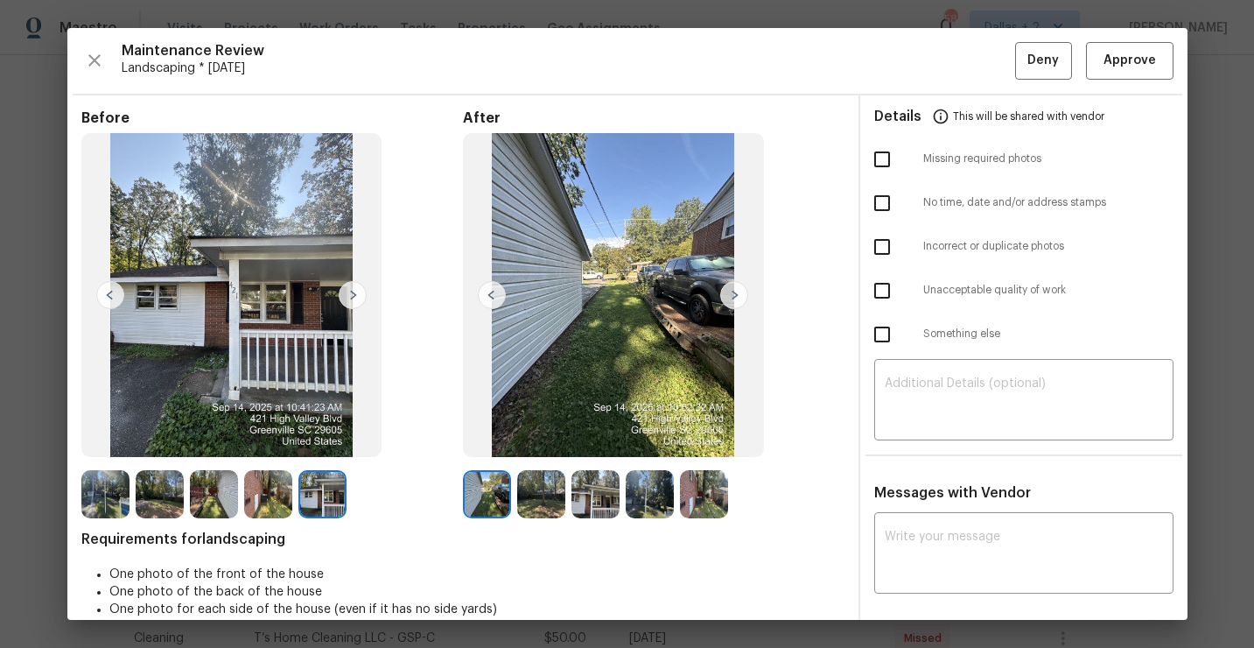
click at [494, 506] on img at bounding box center [487, 494] width 48 height 48
click at [535, 488] on img at bounding box center [541, 494] width 48 height 48
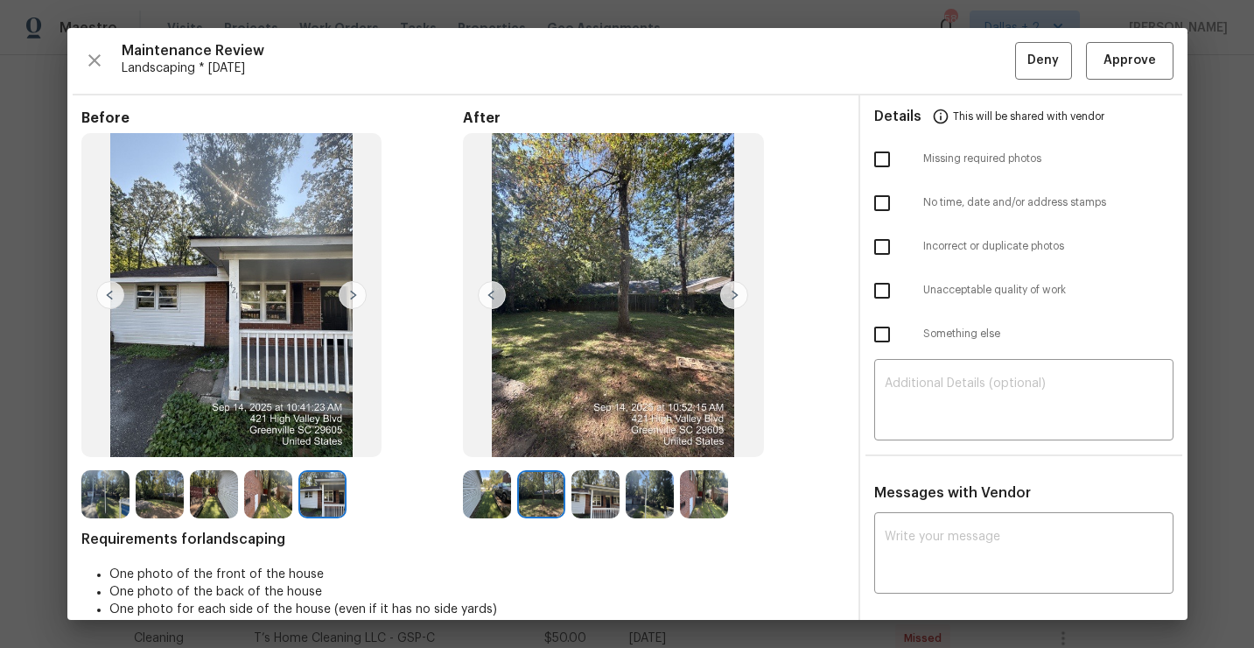
click at [591, 473] on img at bounding box center [596, 494] width 48 height 48
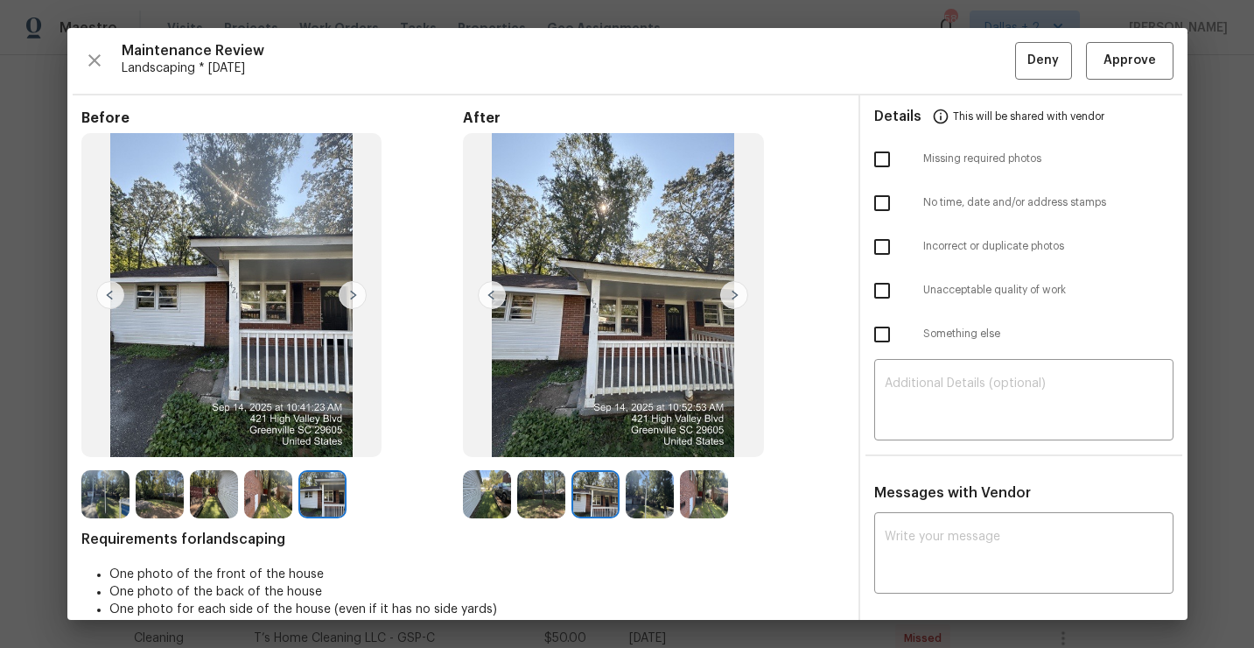
click at [733, 292] on img at bounding box center [734, 295] width 28 height 28
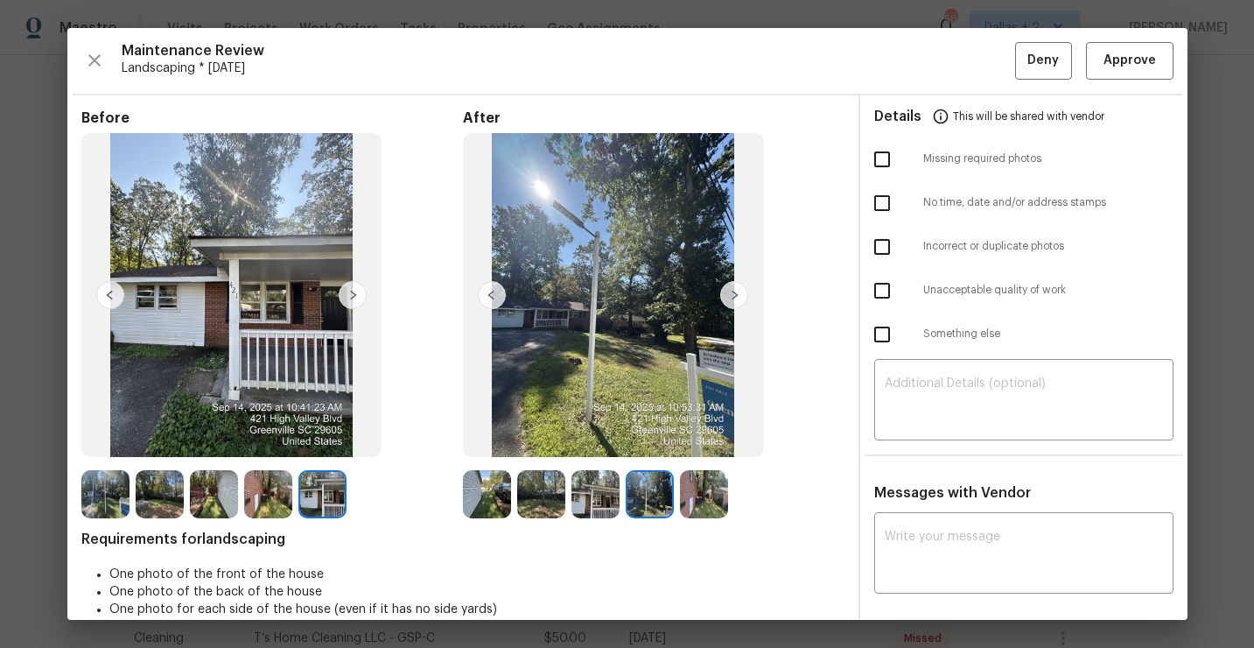
click at [733, 292] on img at bounding box center [734, 295] width 28 height 28
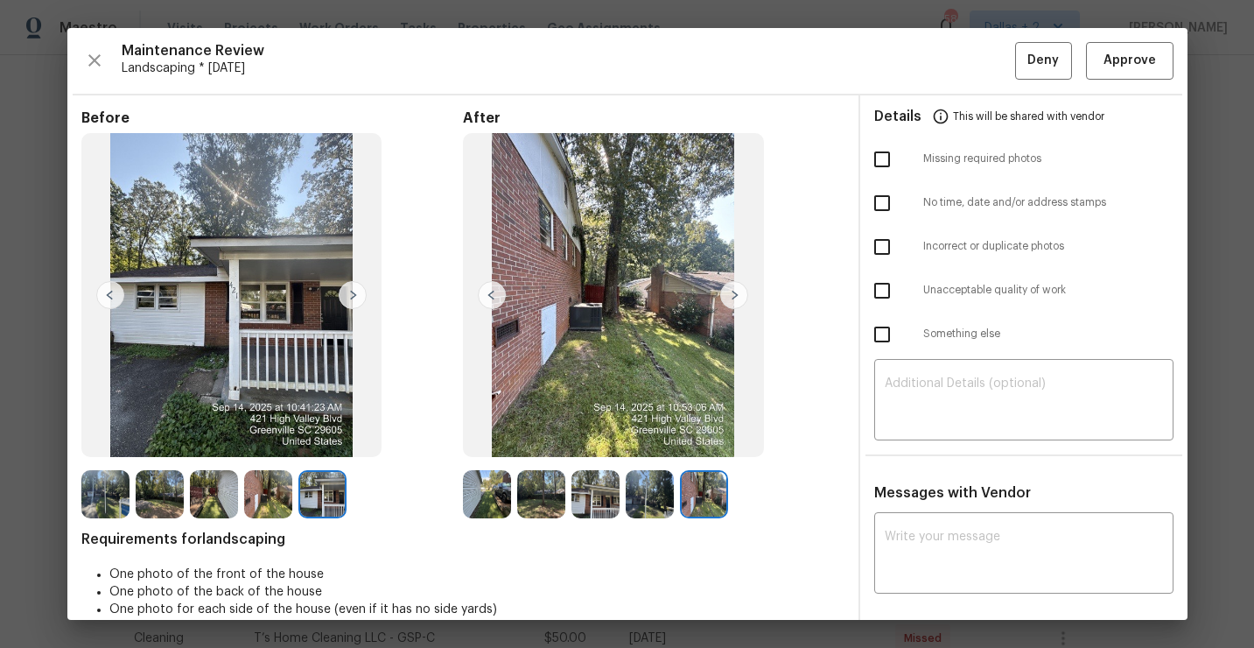
click at [495, 490] on img at bounding box center [487, 494] width 48 height 48
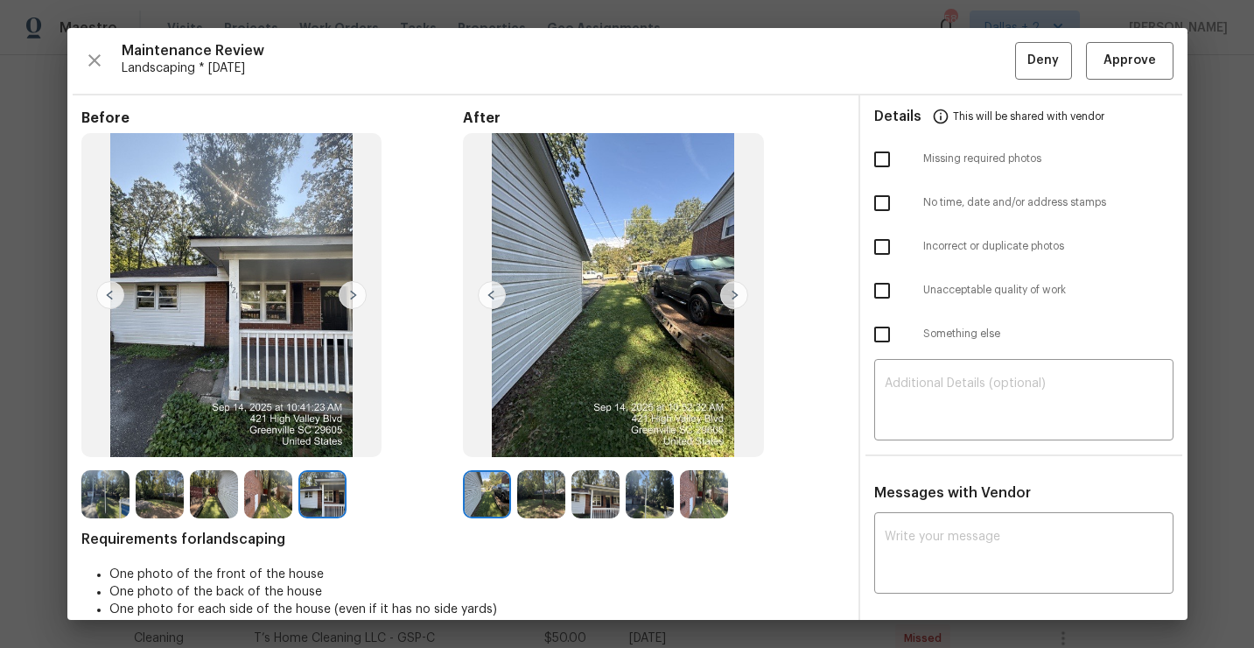
click at [556, 487] on img at bounding box center [541, 494] width 48 height 48
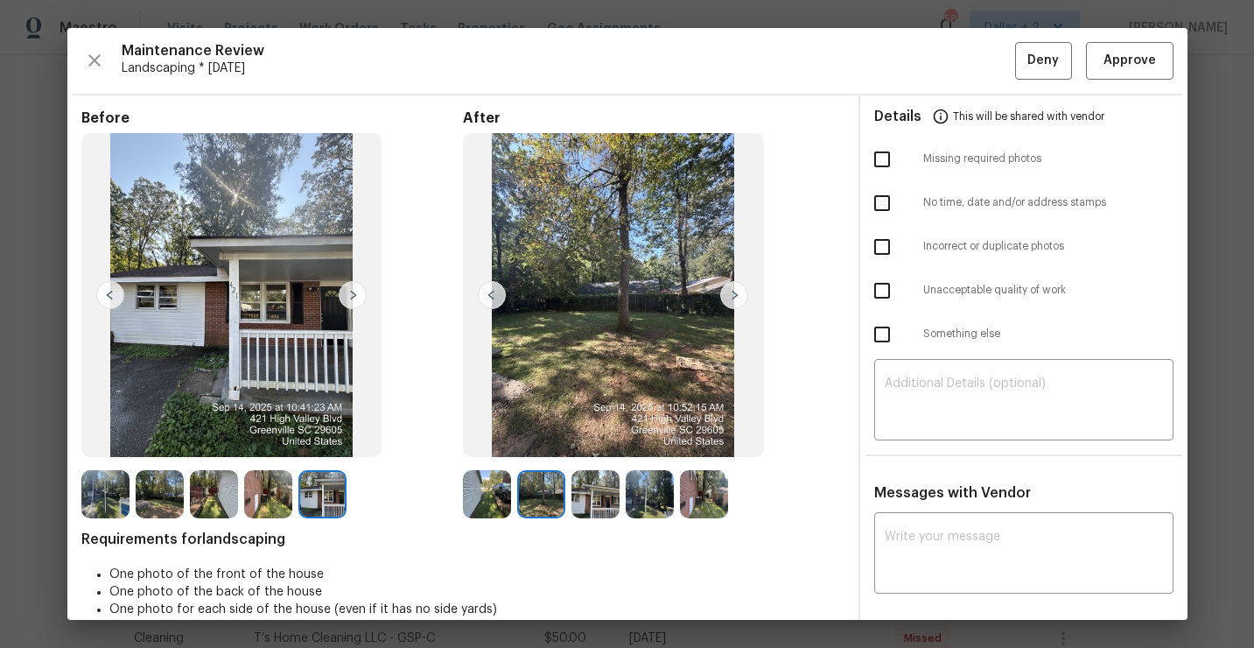
click at [607, 492] on img at bounding box center [596, 494] width 48 height 48
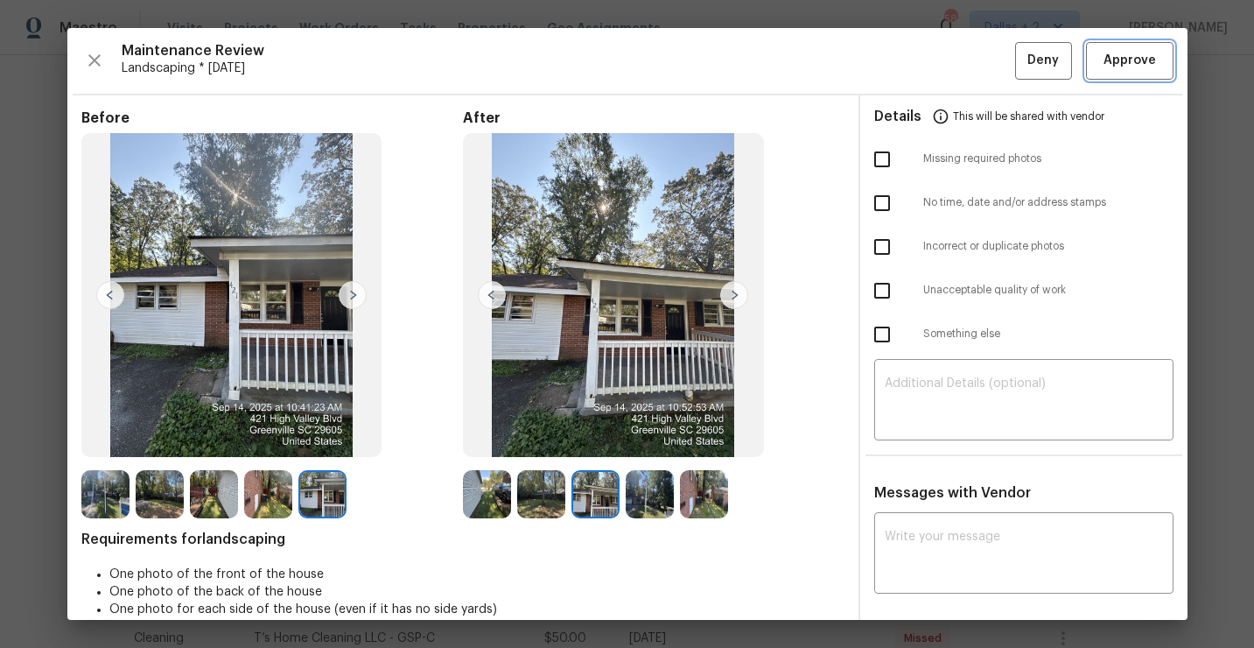
click at [1117, 71] on span "Approve" at bounding box center [1130, 61] width 53 height 22
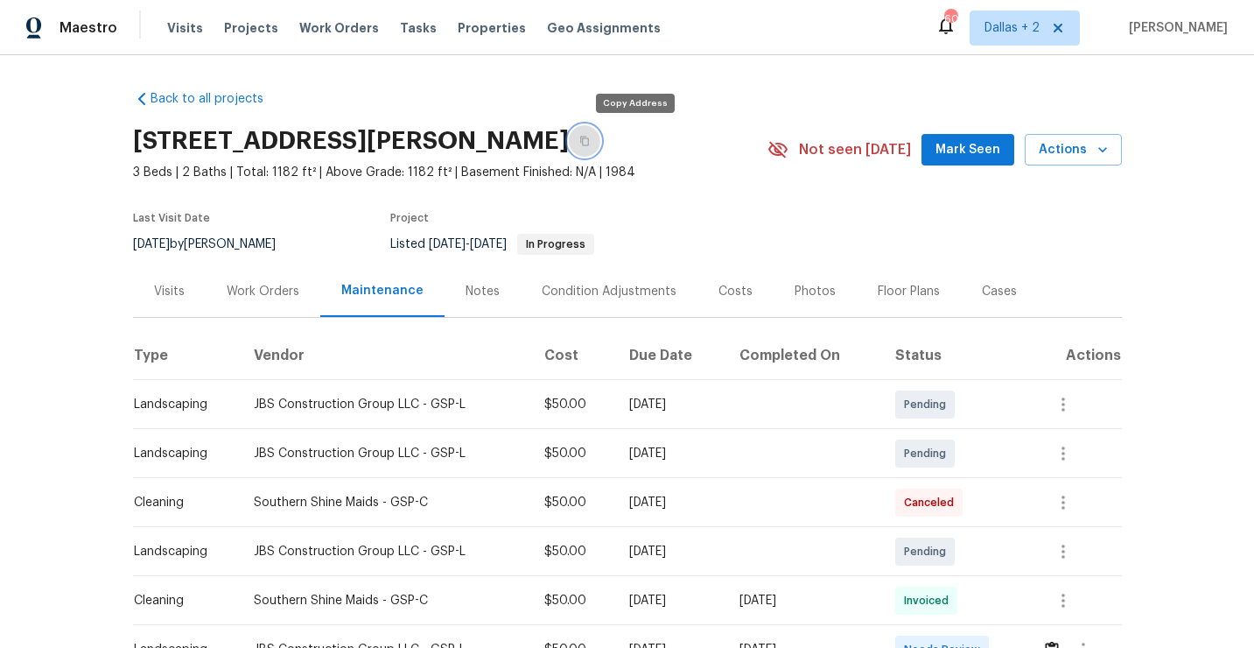
click at [590, 144] on icon "button" at bounding box center [584, 141] width 11 height 11
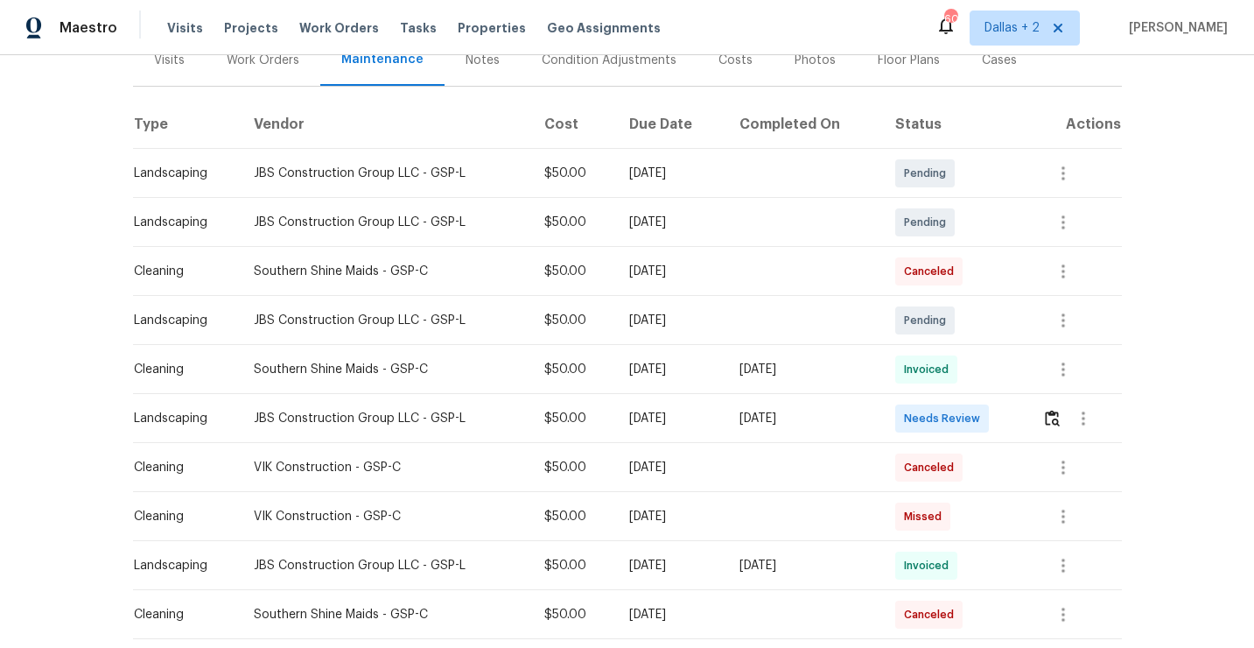
scroll to position [284, 0]
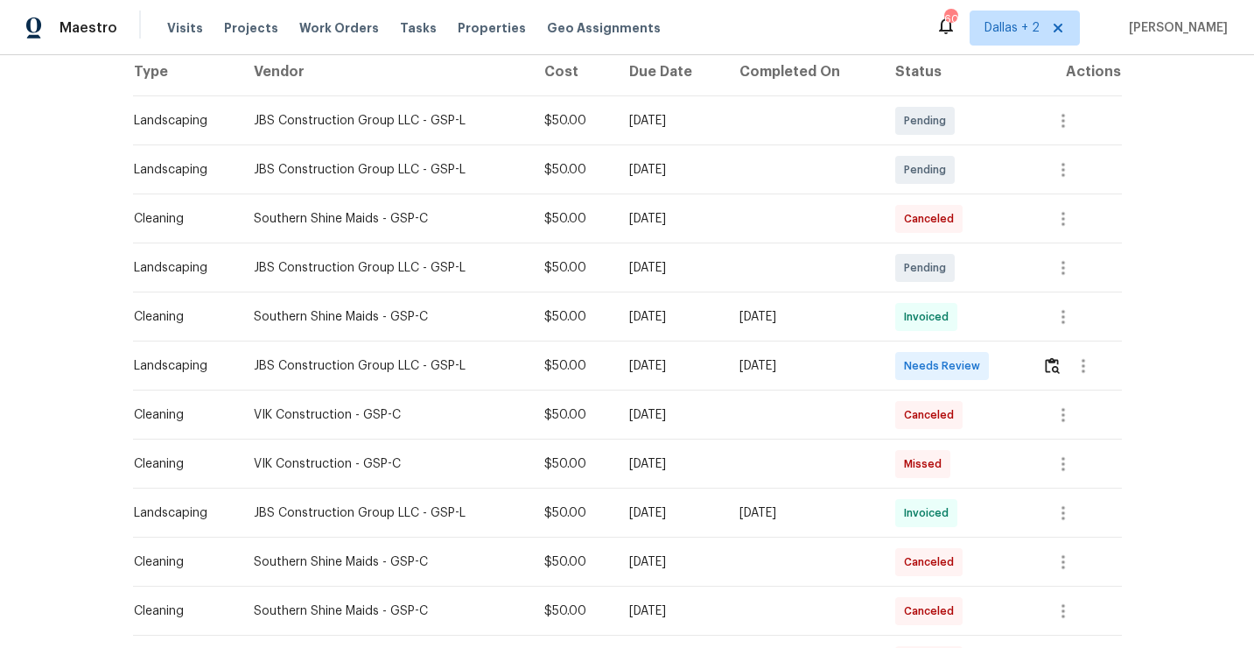
click at [1043, 370] on td at bounding box center [1075, 365] width 94 height 49
click at [1053, 363] on img "button" at bounding box center [1052, 365] width 15 height 17
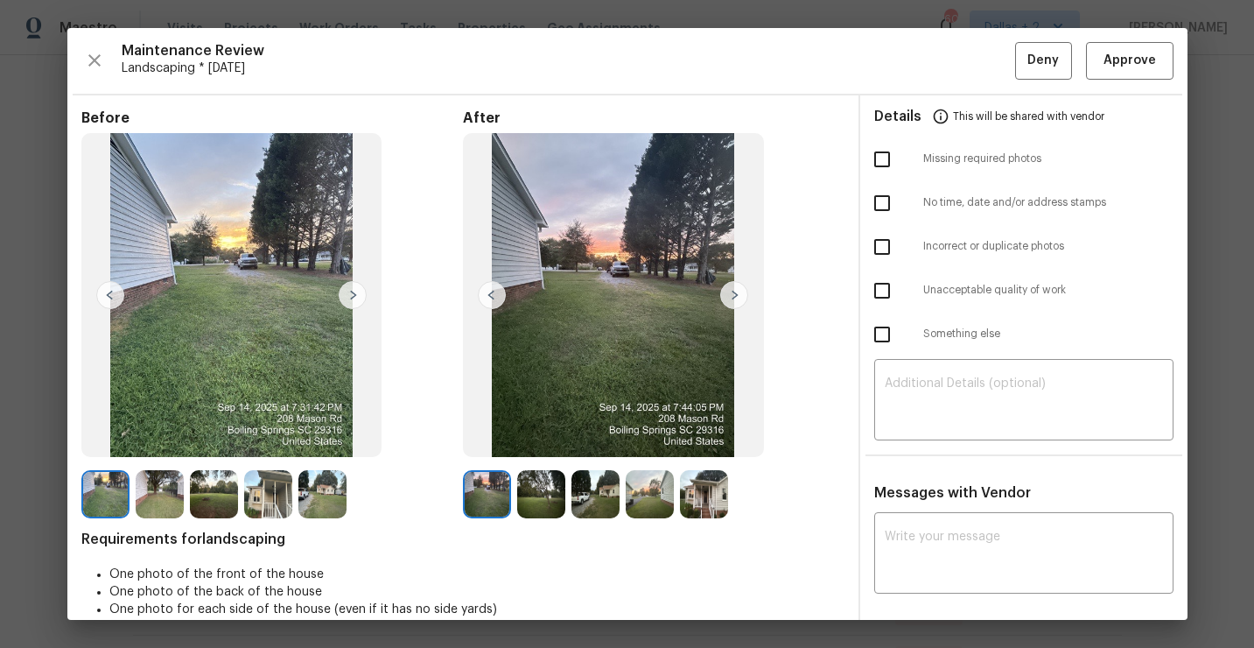
click at [740, 288] on img at bounding box center [734, 295] width 28 height 28
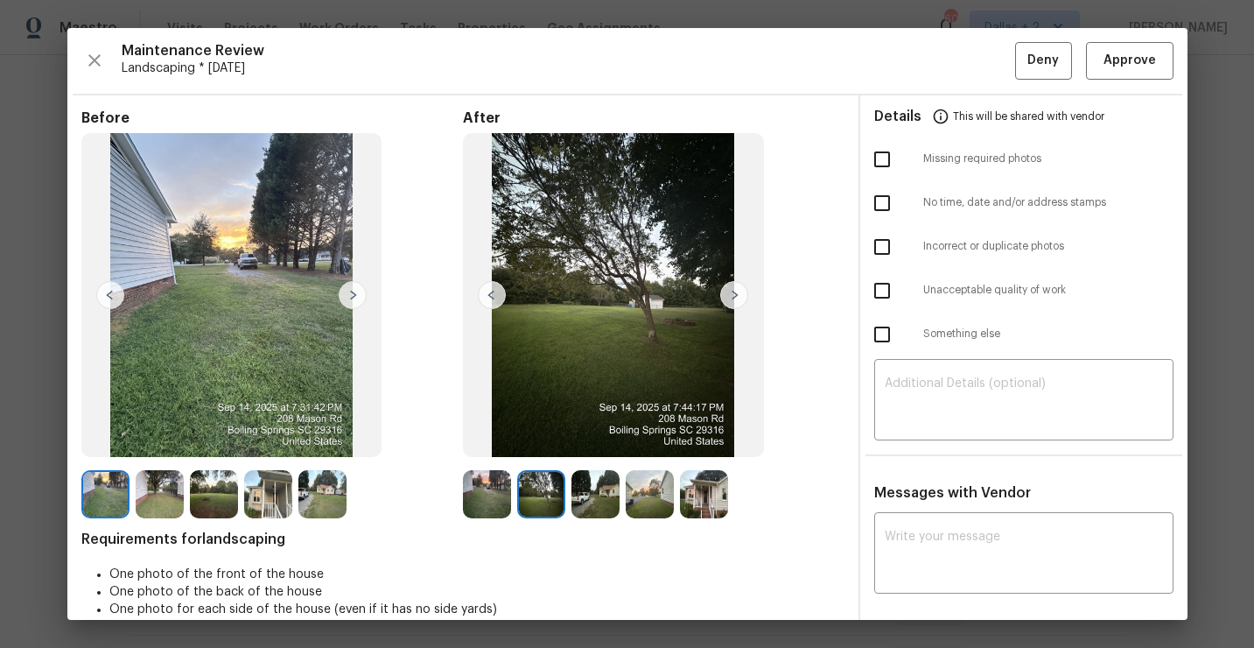
click at [337, 296] on img at bounding box center [231, 295] width 301 height 324
click at [168, 486] on img at bounding box center [160, 494] width 48 height 48
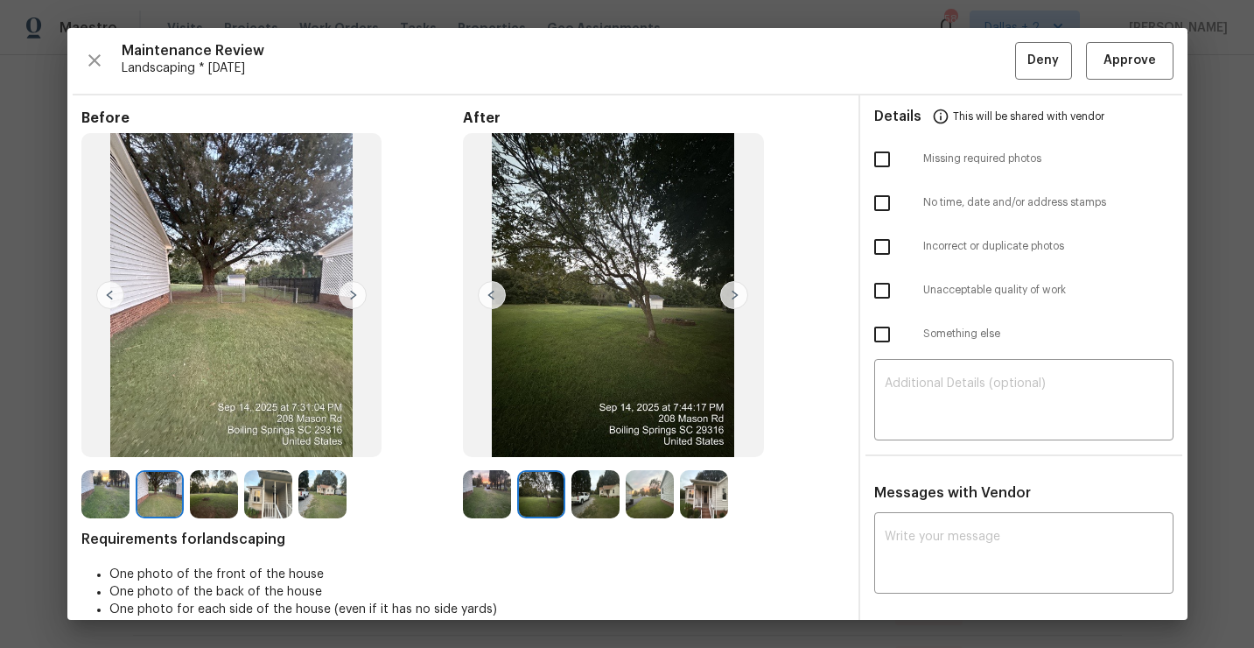
click at [82, 491] on img at bounding box center [105, 494] width 48 height 48
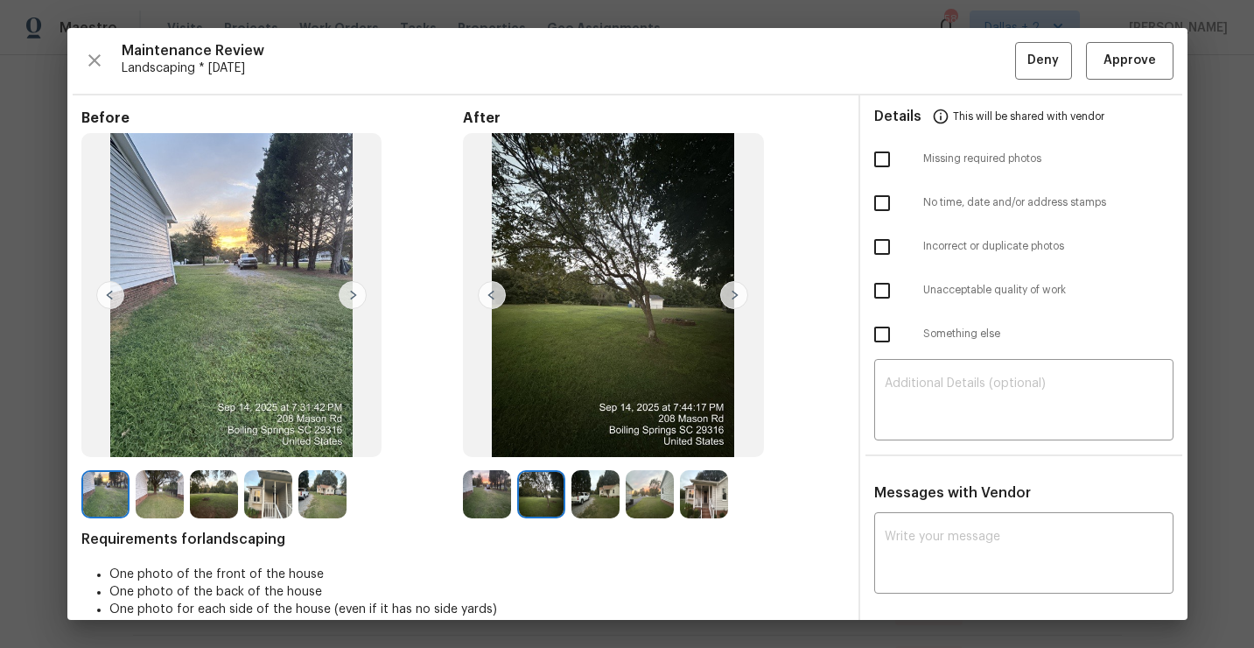
click at [350, 288] on img at bounding box center [353, 295] width 28 height 28
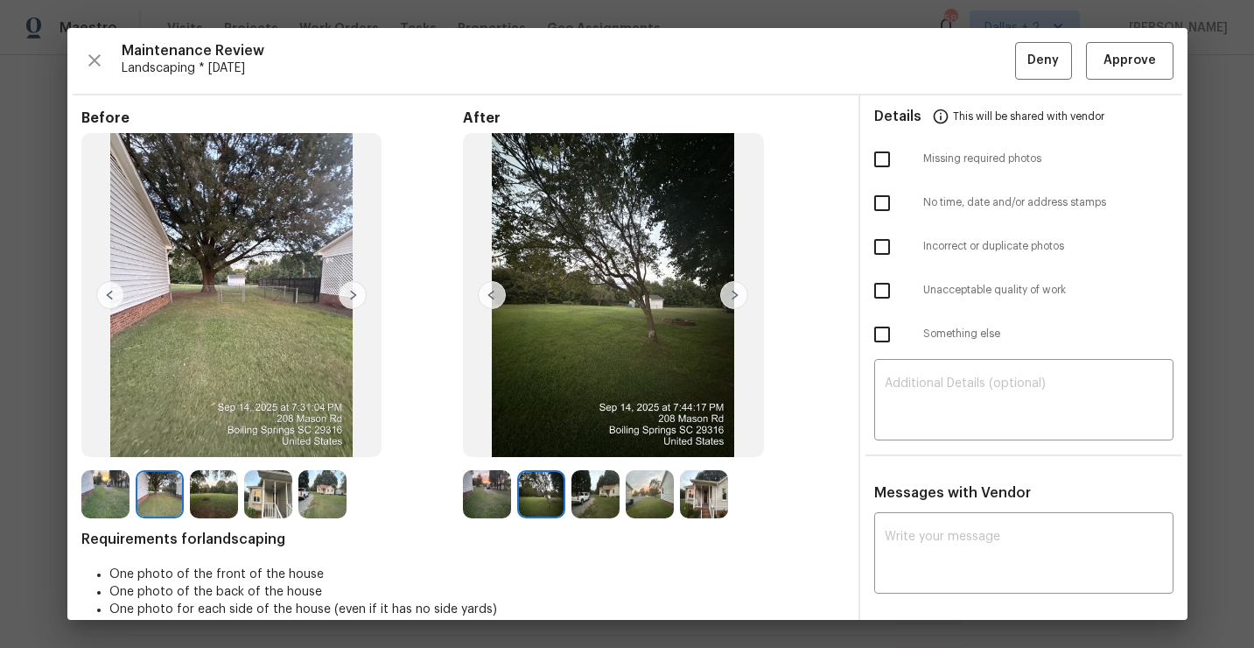
click at [350, 292] on img at bounding box center [353, 295] width 28 height 28
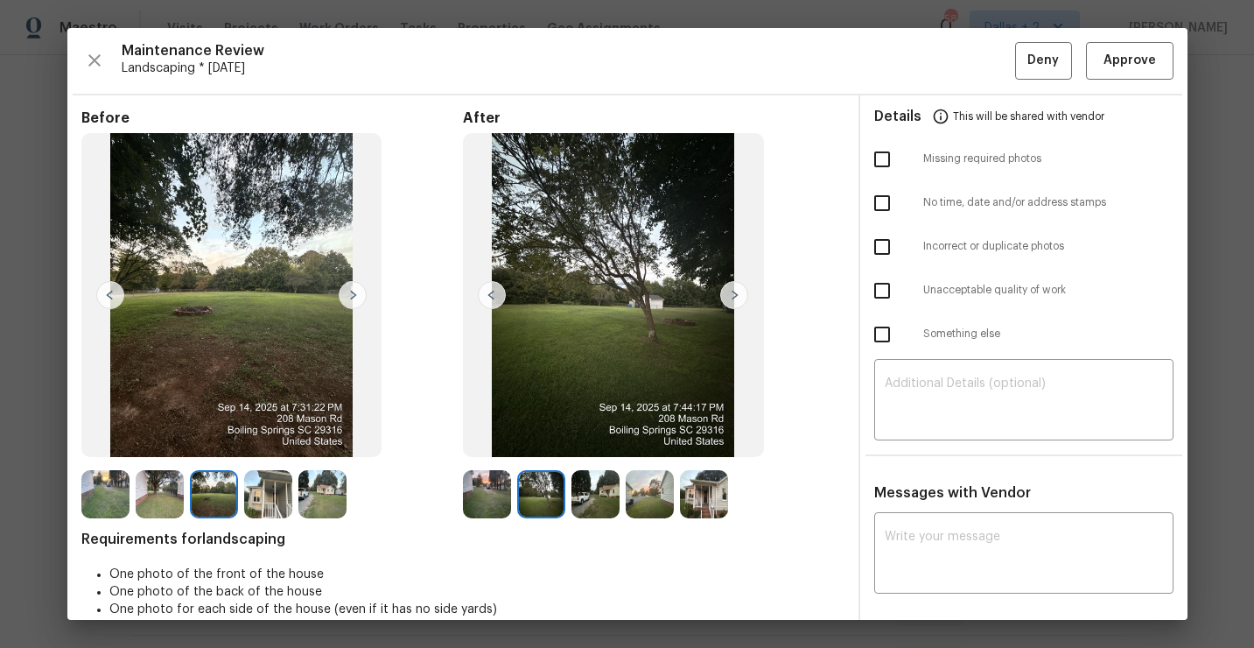
click at [256, 512] on img at bounding box center [268, 494] width 48 height 48
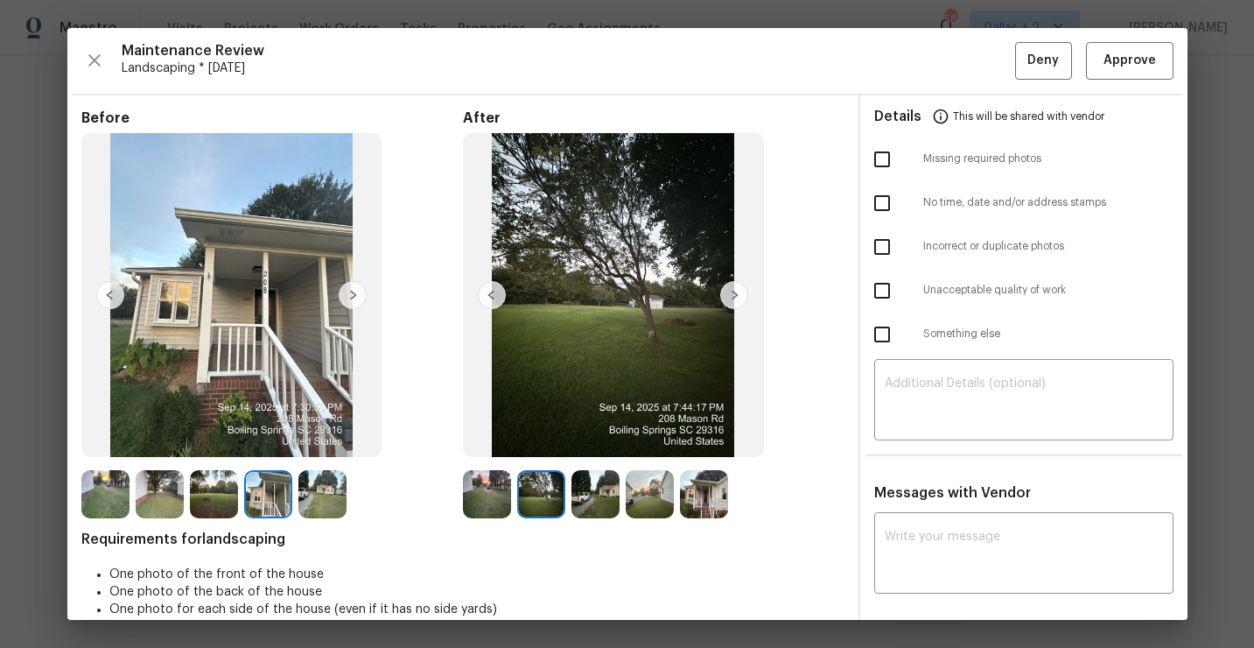
click at [505, 496] on img at bounding box center [487, 494] width 48 height 48
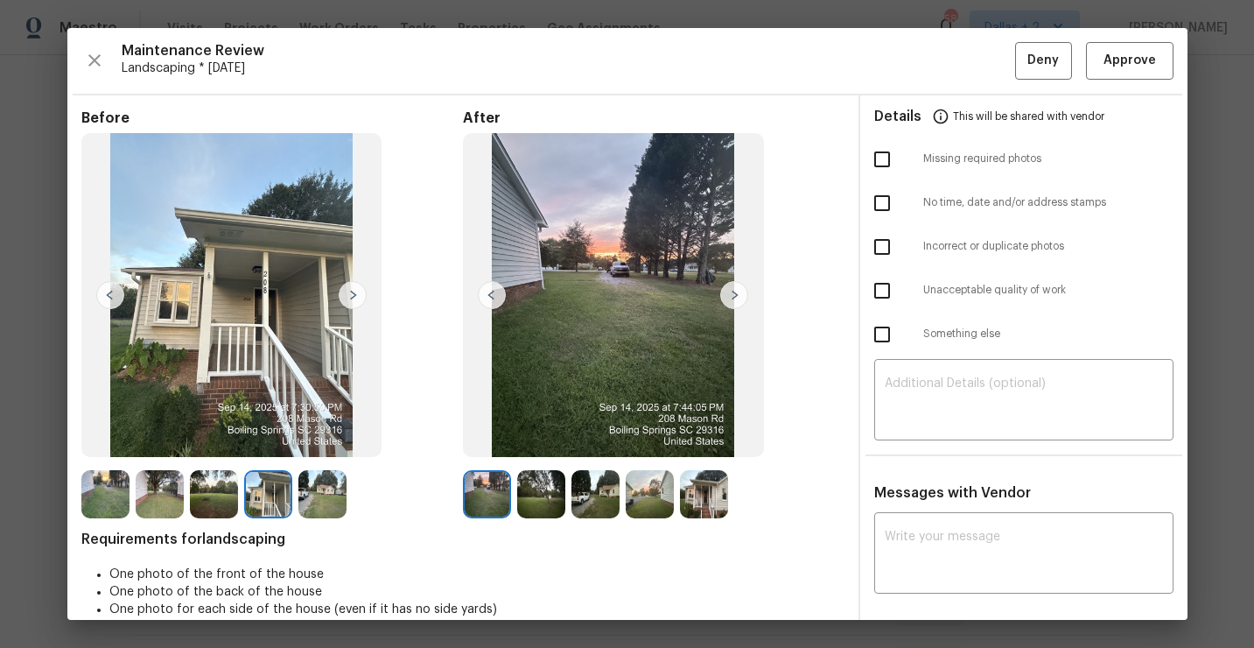
click at [726, 295] on img at bounding box center [734, 295] width 28 height 28
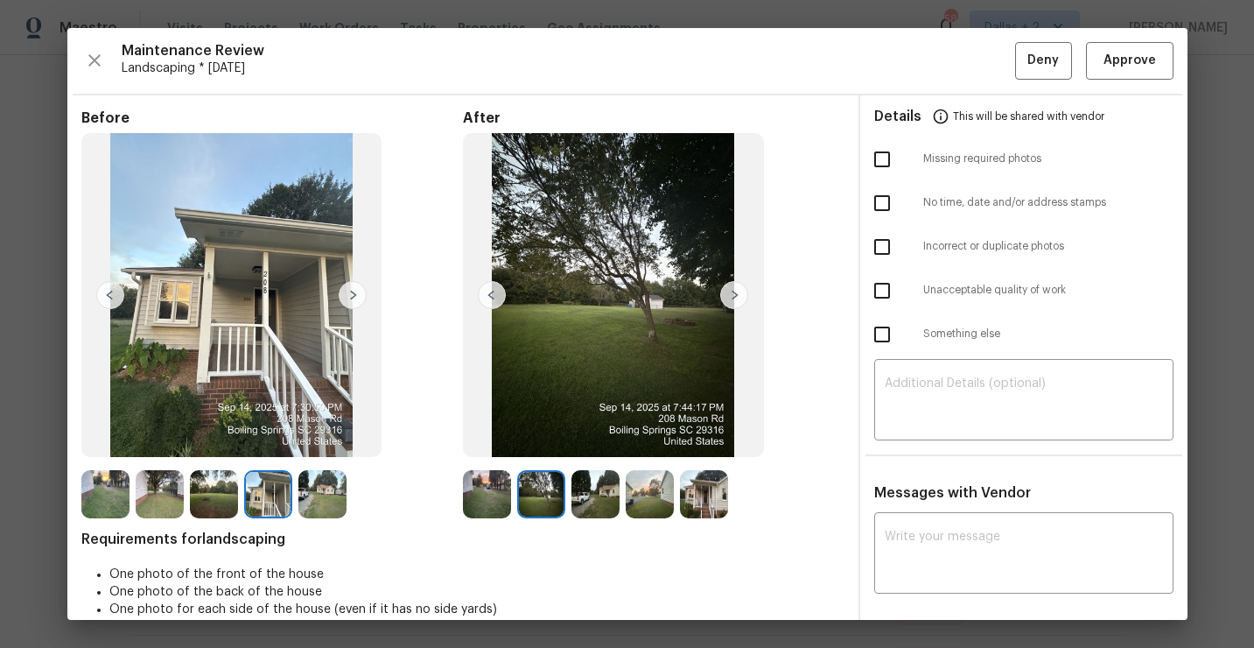
click at [726, 295] on img at bounding box center [734, 295] width 28 height 28
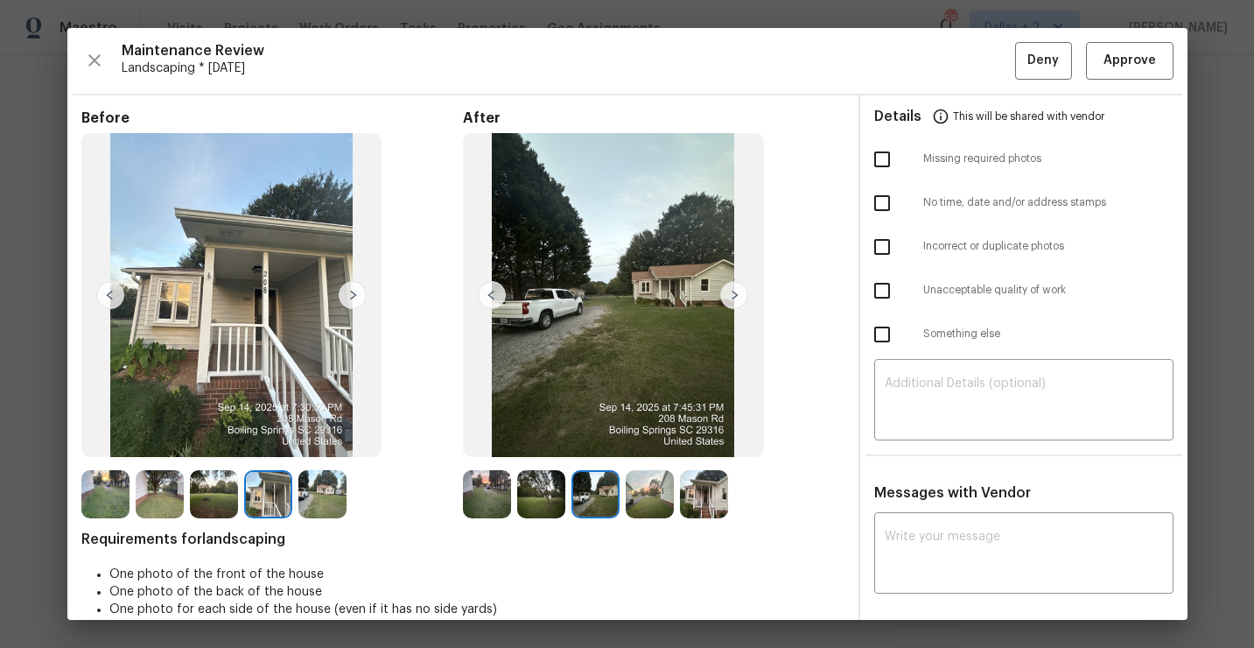
click at [727, 305] on img at bounding box center [734, 295] width 28 height 28
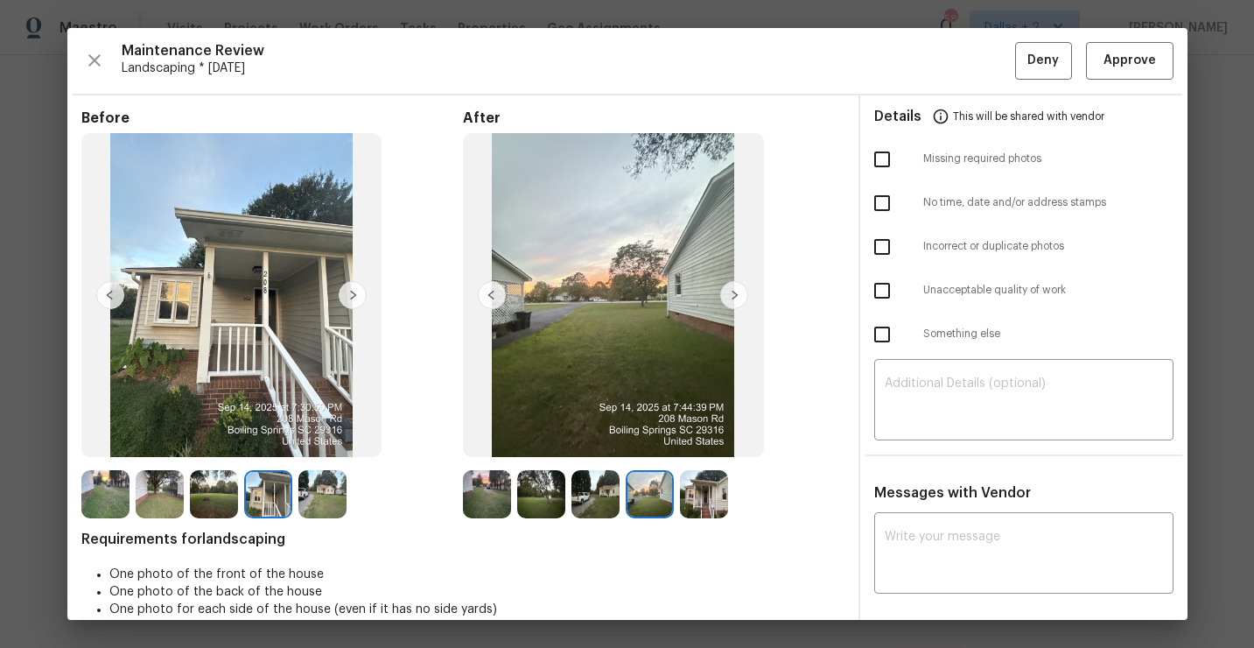
click at [727, 305] on img at bounding box center [734, 295] width 28 height 28
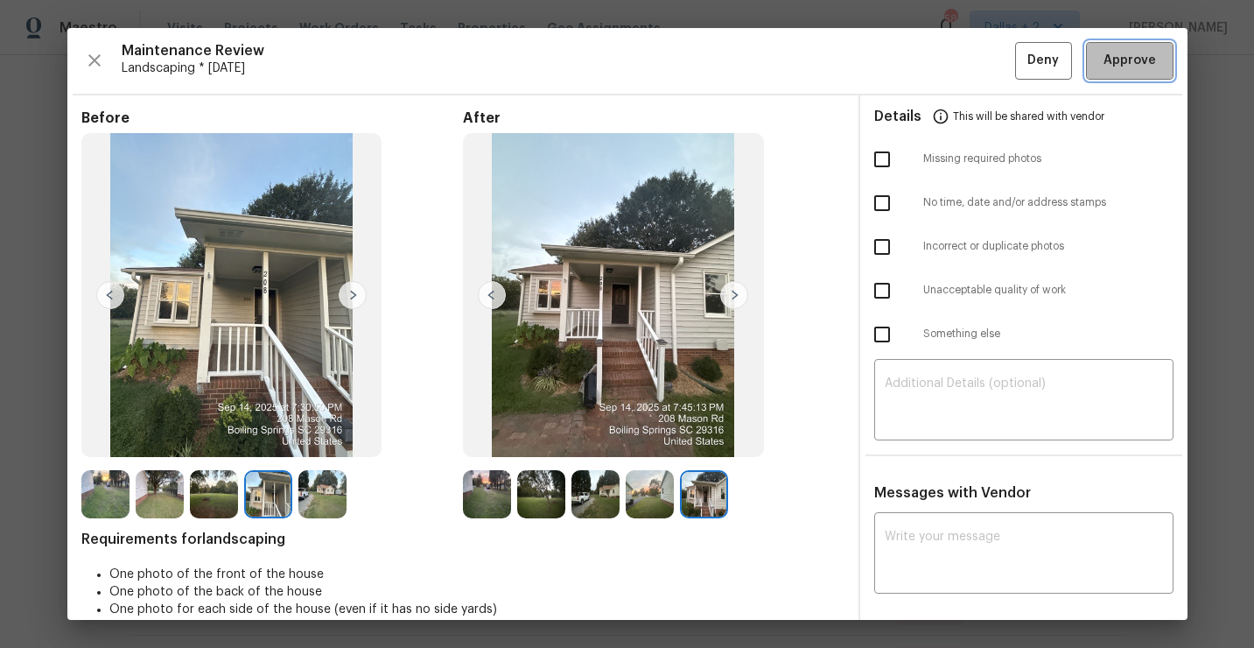
click at [1112, 72] on button "Approve" at bounding box center [1130, 61] width 88 height 38
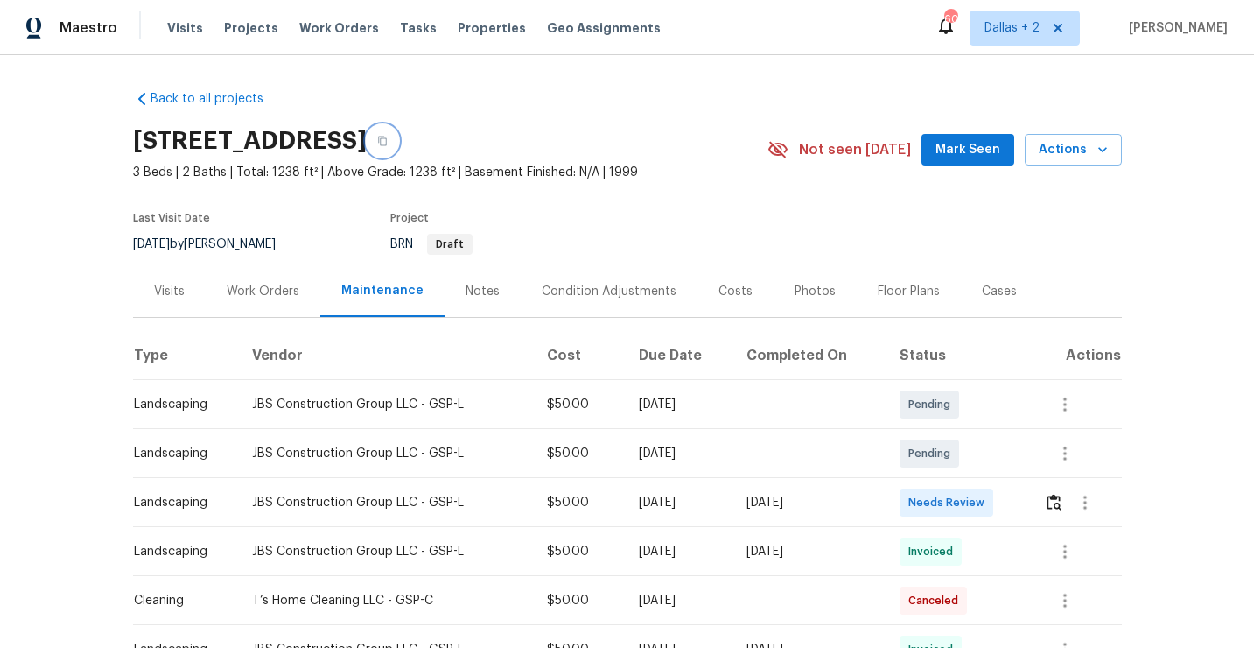
click at [398, 152] on button "button" at bounding box center [383, 141] width 32 height 32
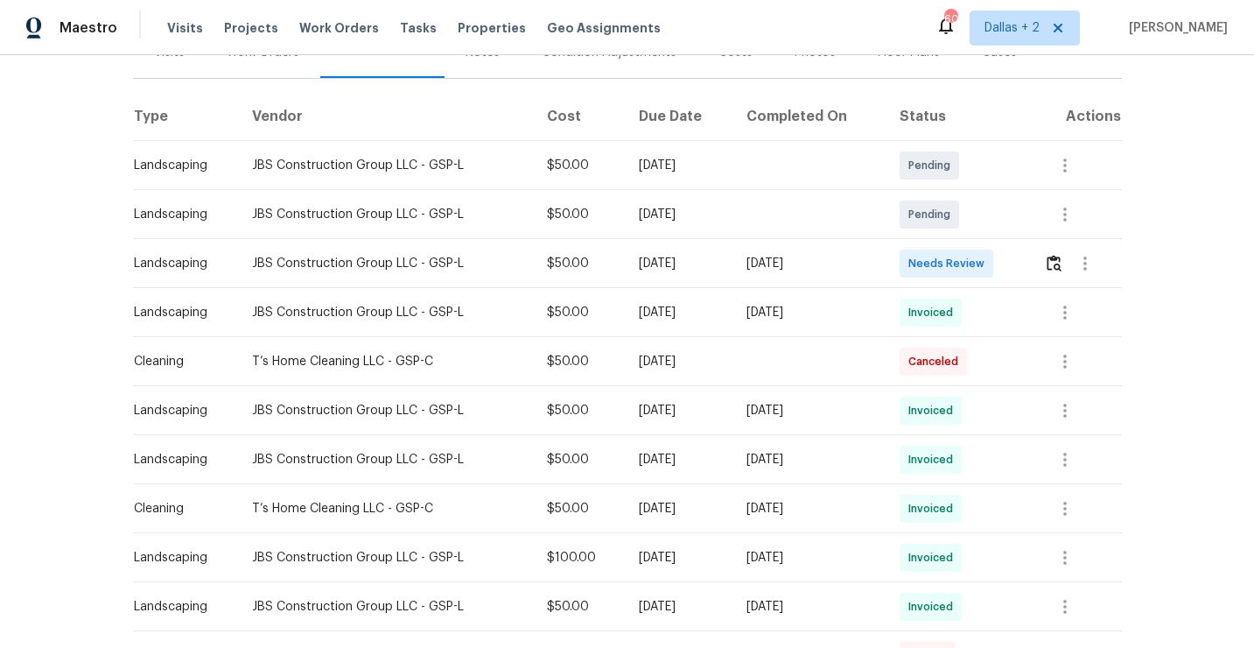
scroll to position [243, 0]
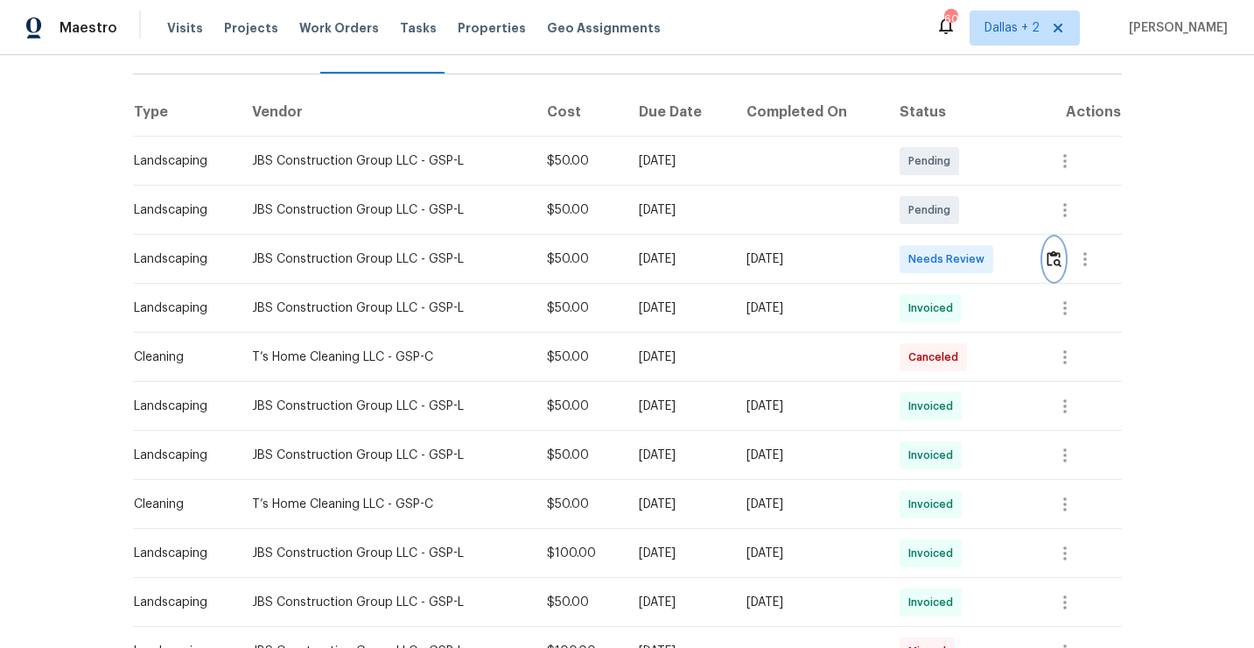
click at [1055, 264] on img "button" at bounding box center [1054, 258] width 15 height 17
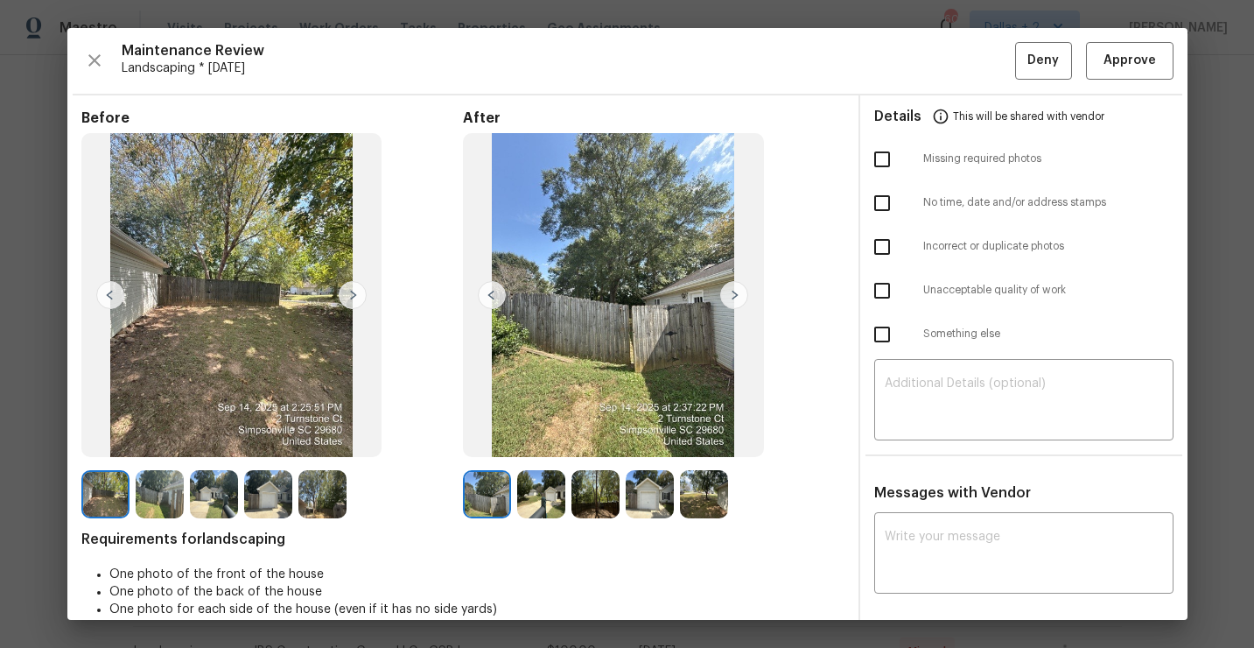
click at [721, 476] on img at bounding box center [704, 494] width 48 height 48
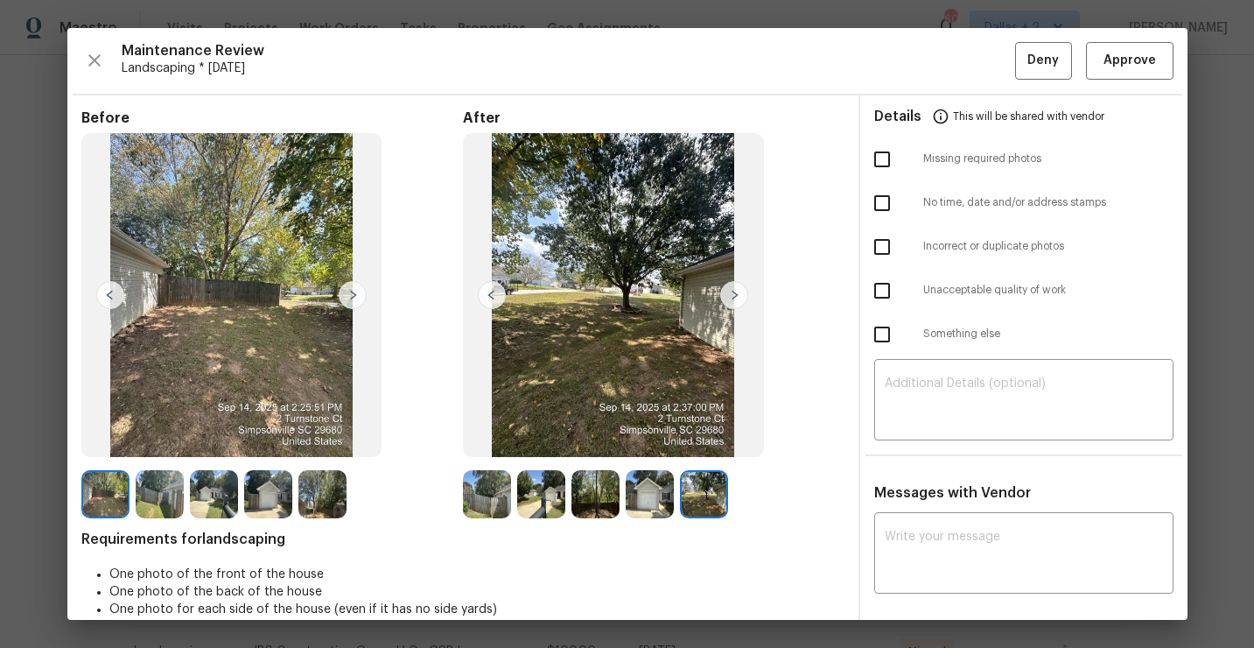
click at [481, 498] on img at bounding box center [487, 494] width 48 height 48
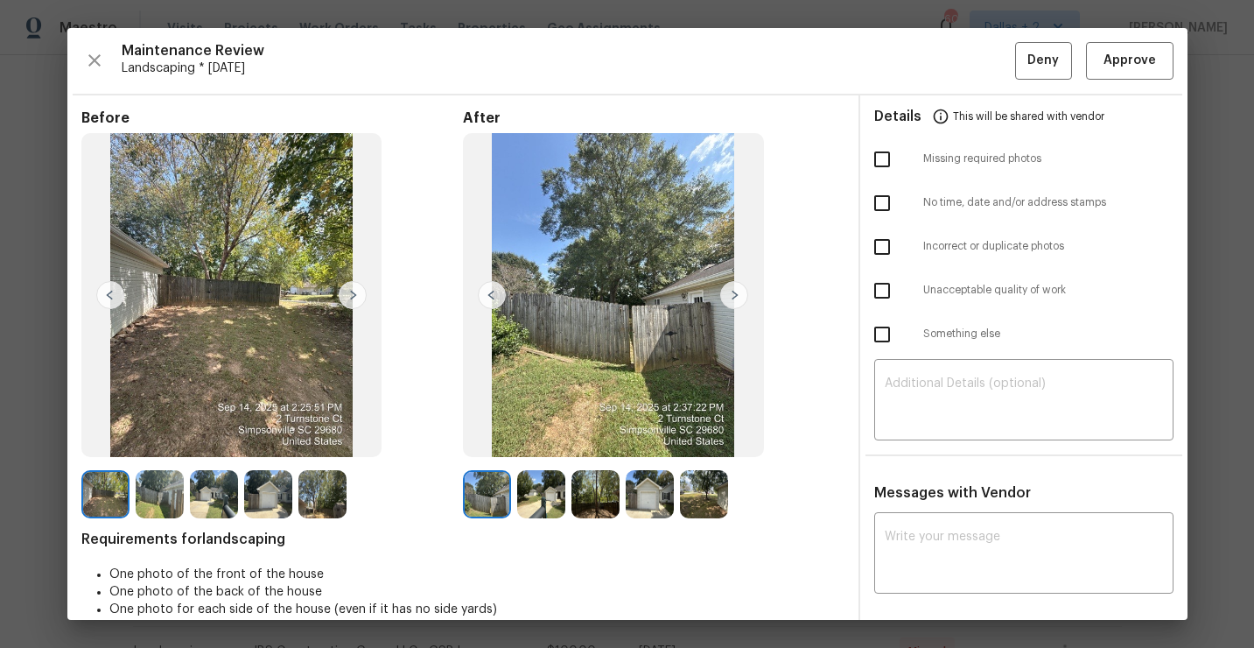
click at [734, 298] on img at bounding box center [734, 295] width 28 height 28
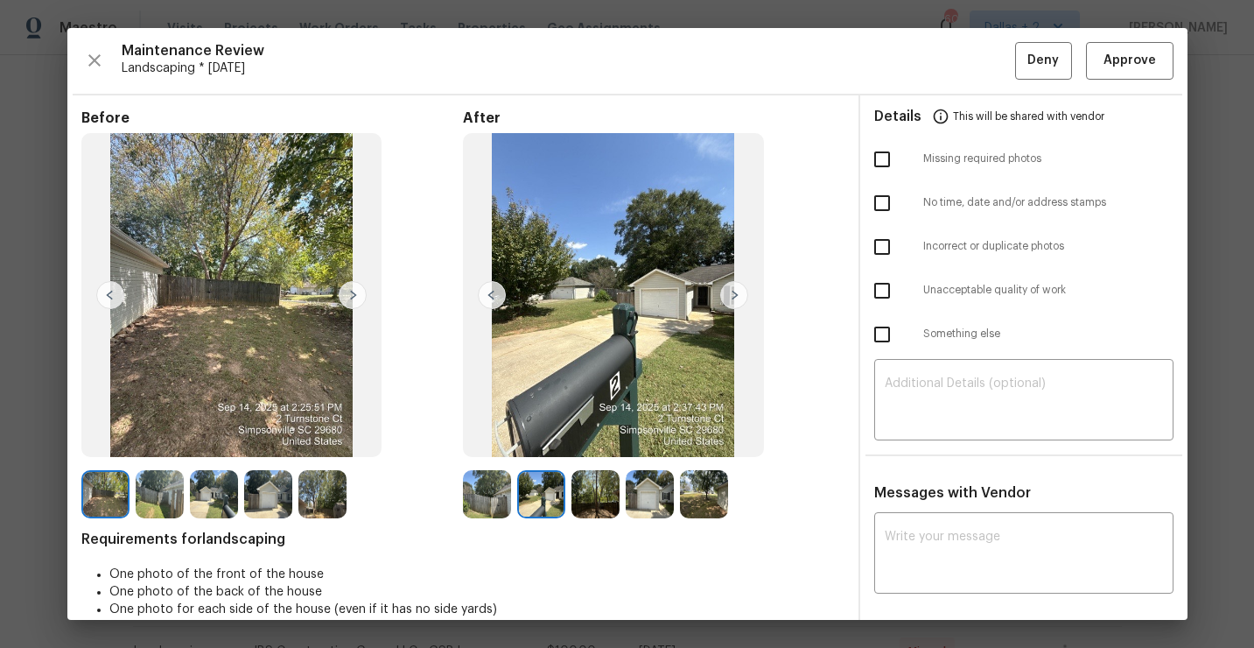
click at [728, 303] on img at bounding box center [734, 295] width 28 height 28
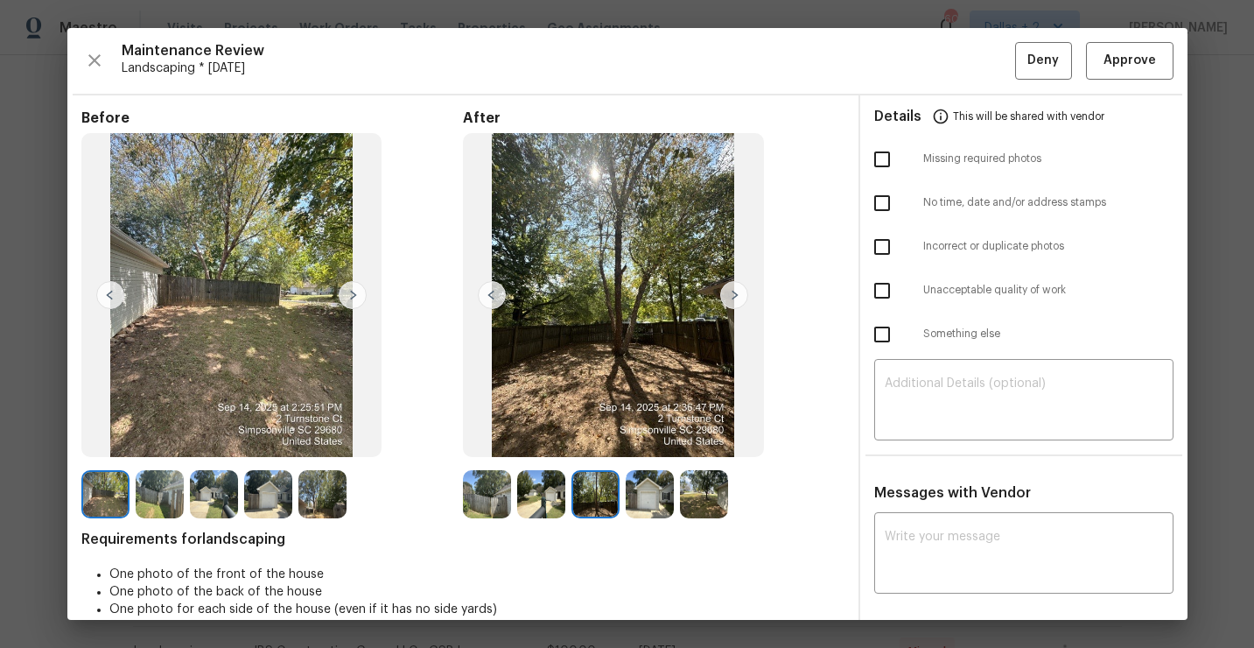
click at [728, 303] on img at bounding box center [734, 295] width 28 height 28
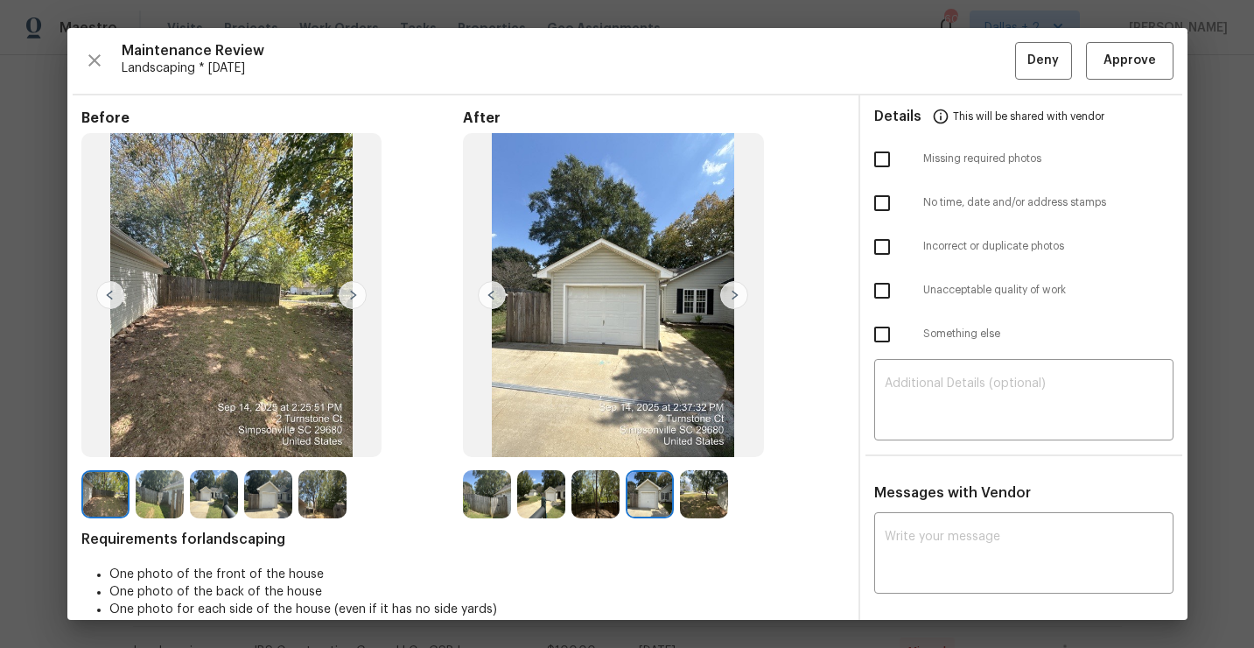
click at [728, 292] on img at bounding box center [734, 295] width 28 height 28
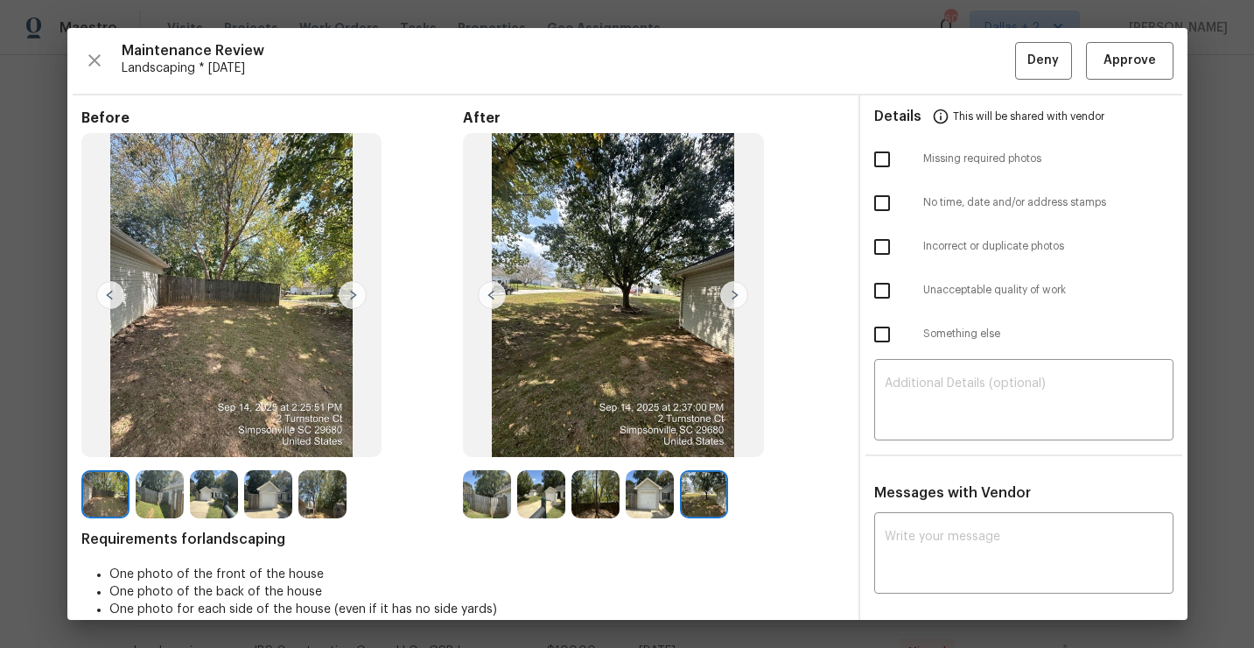
click at [495, 516] on img at bounding box center [487, 494] width 48 height 48
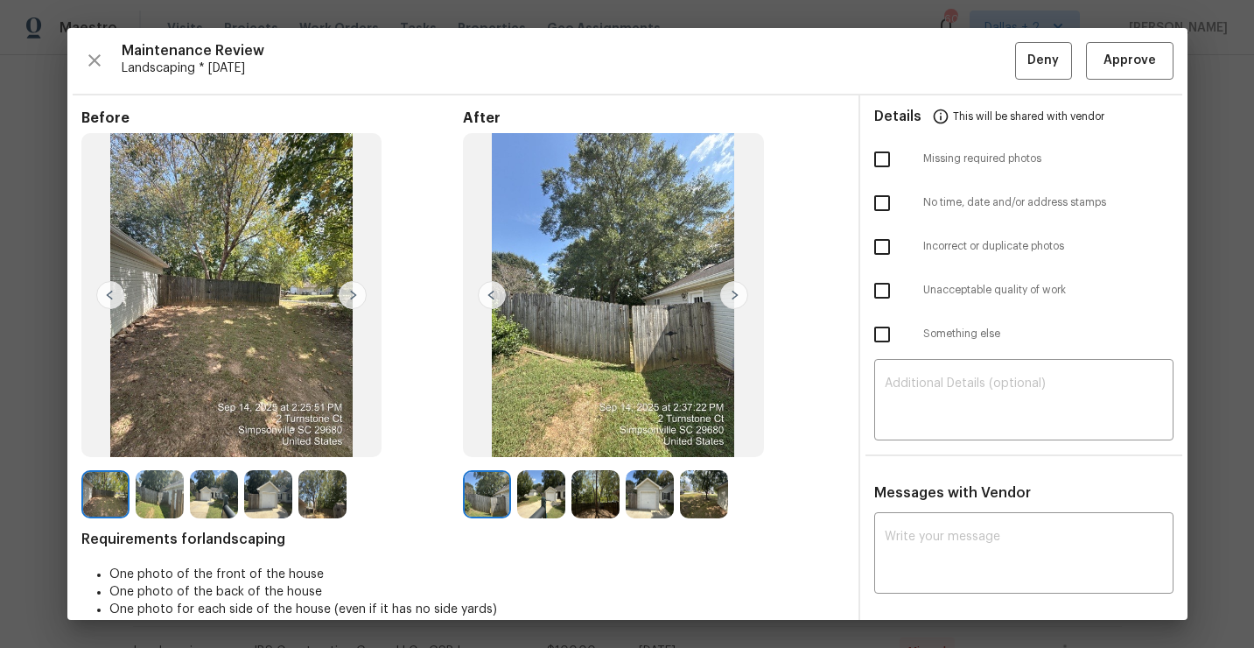
click at [739, 293] on img at bounding box center [734, 295] width 28 height 28
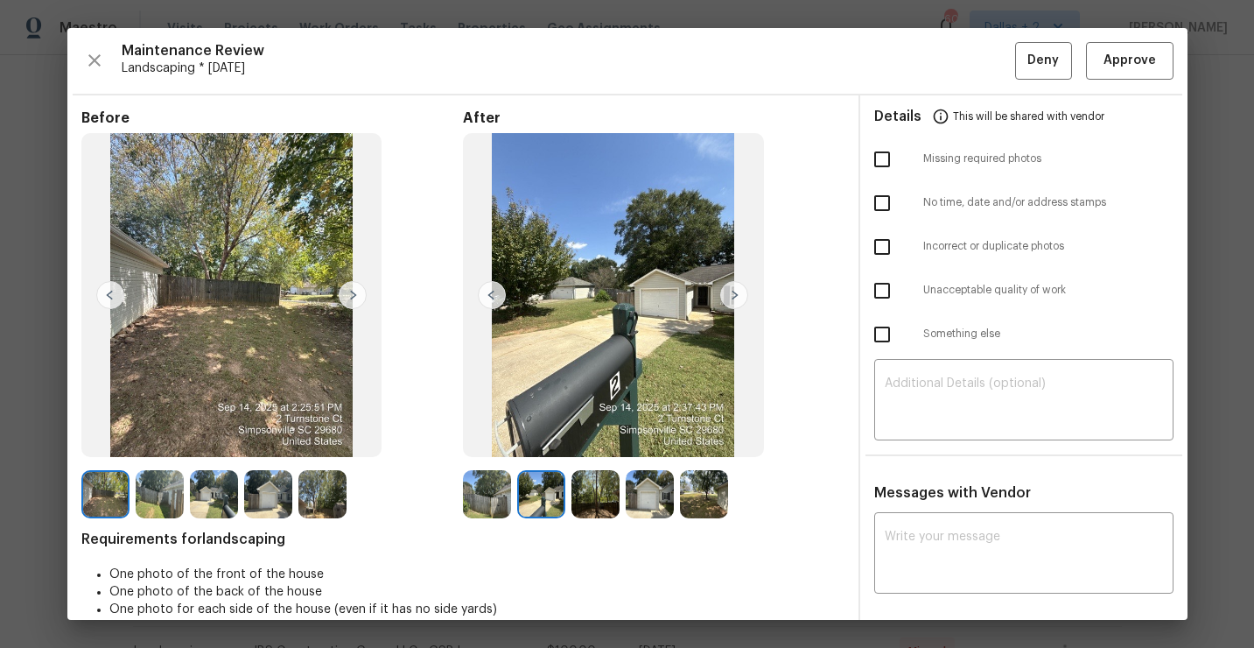
click at [739, 293] on img at bounding box center [734, 295] width 28 height 28
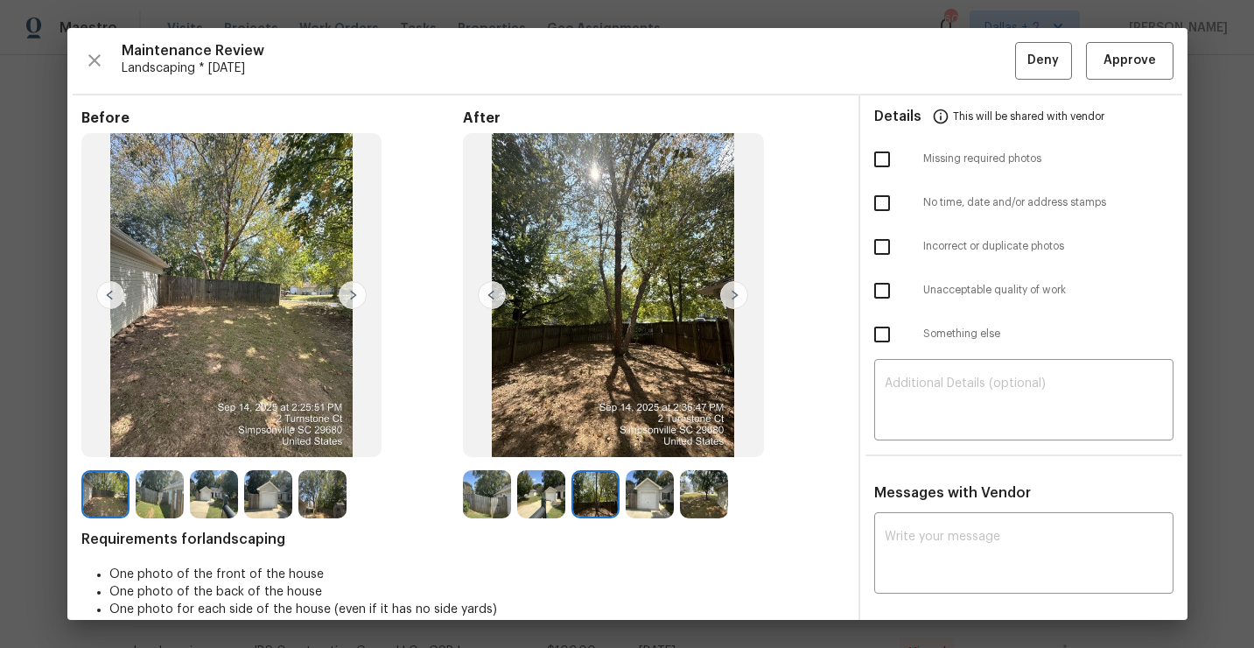
click at [739, 293] on img at bounding box center [734, 295] width 28 height 28
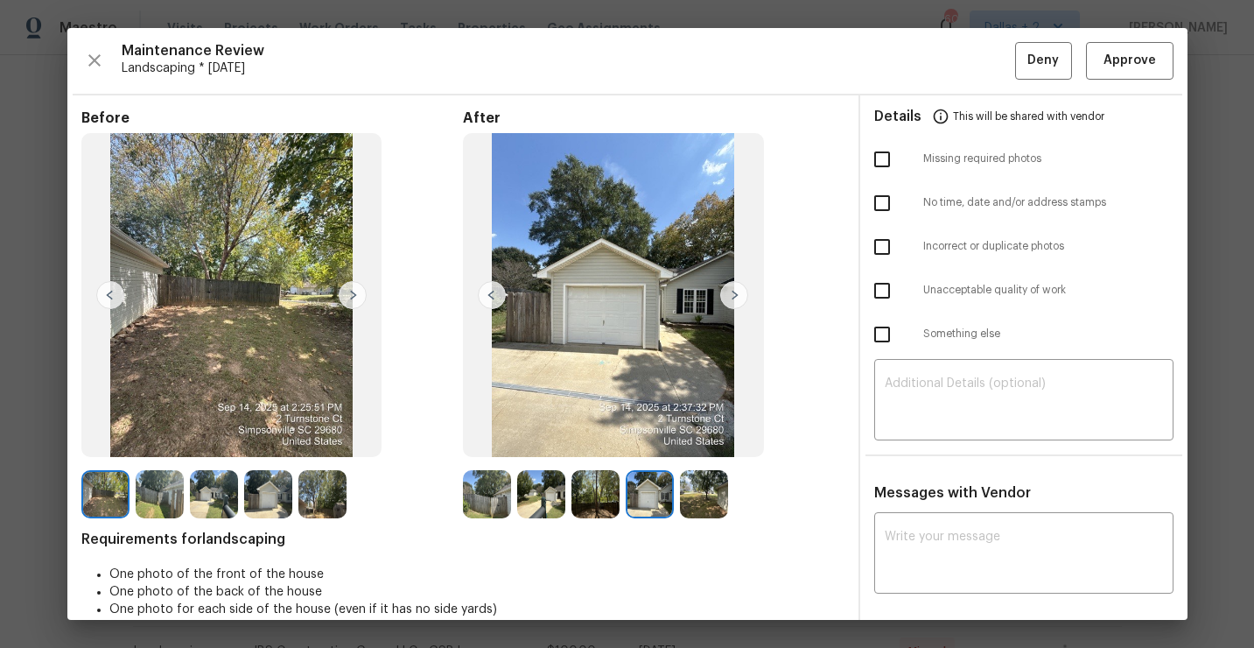
click at [739, 293] on img at bounding box center [734, 295] width 28 height 28
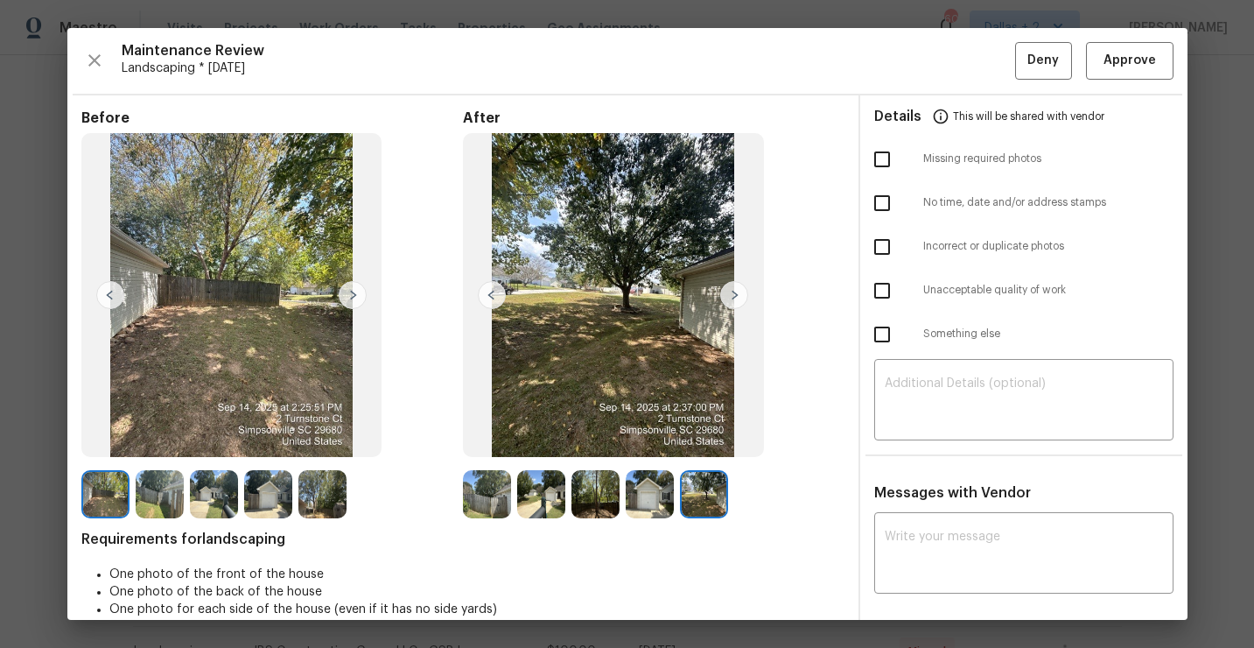
click at [739, 293] on img at bounding box center [734, 295] width 28 height 28
click at [662, 472] on img at bounding box center [650, 494] width 48 height 48
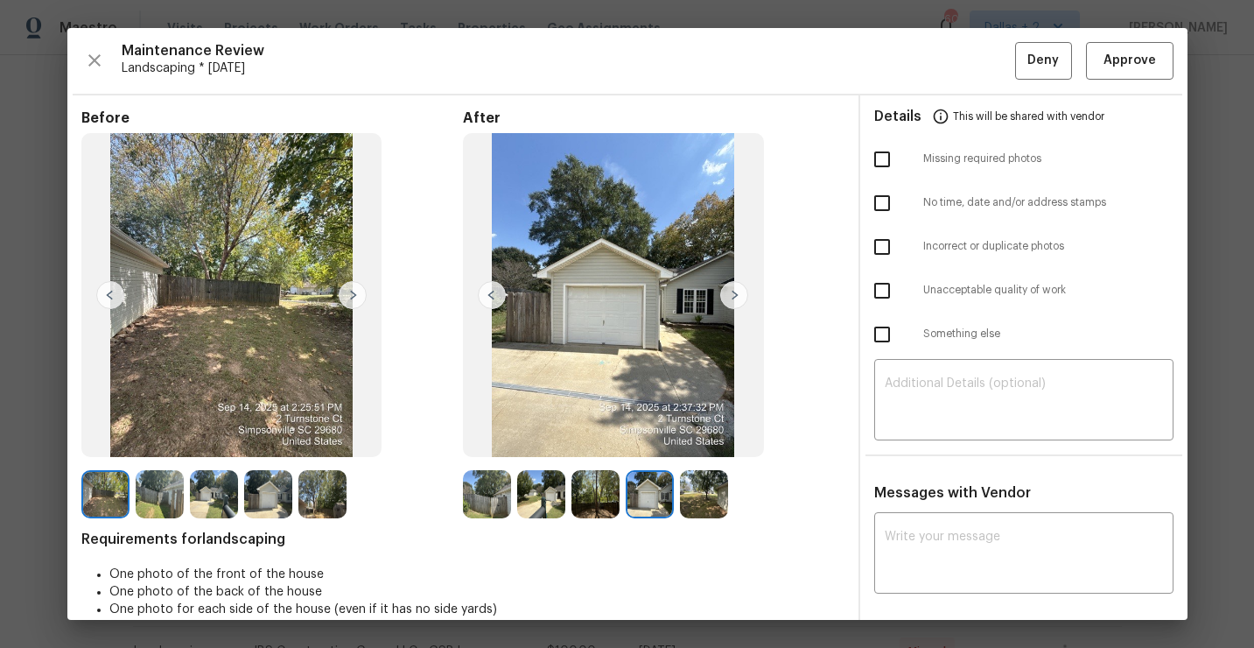
click at [498, 507] on img at bounding box center [487, 494] width 48 height 48
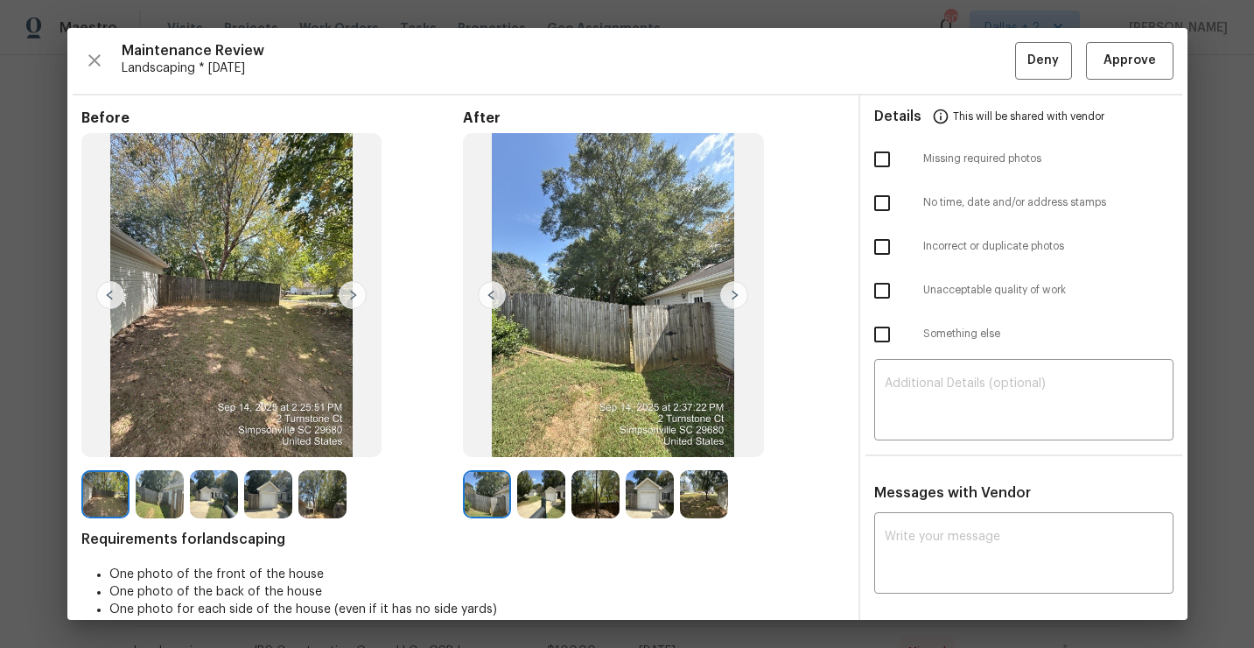
click at [551, 491] on img at bounding box center [541, 494] width 48 height 48
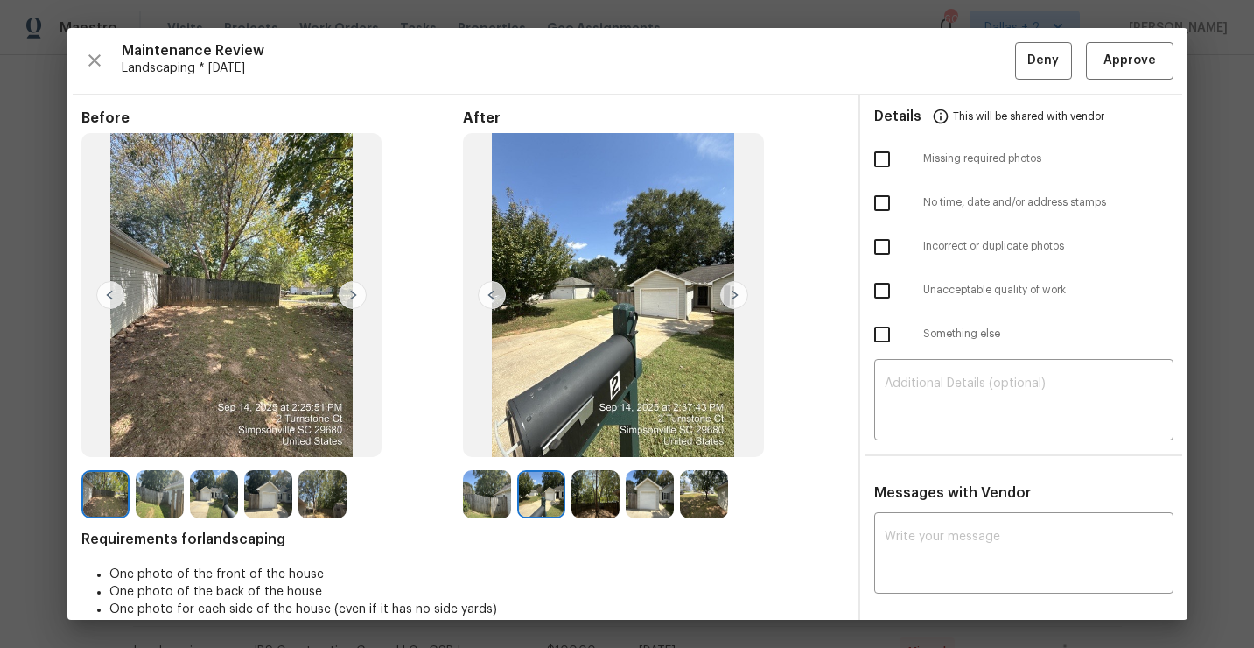
click at [582, 474] on img at bounding box center [596, 494] width 48 height 48
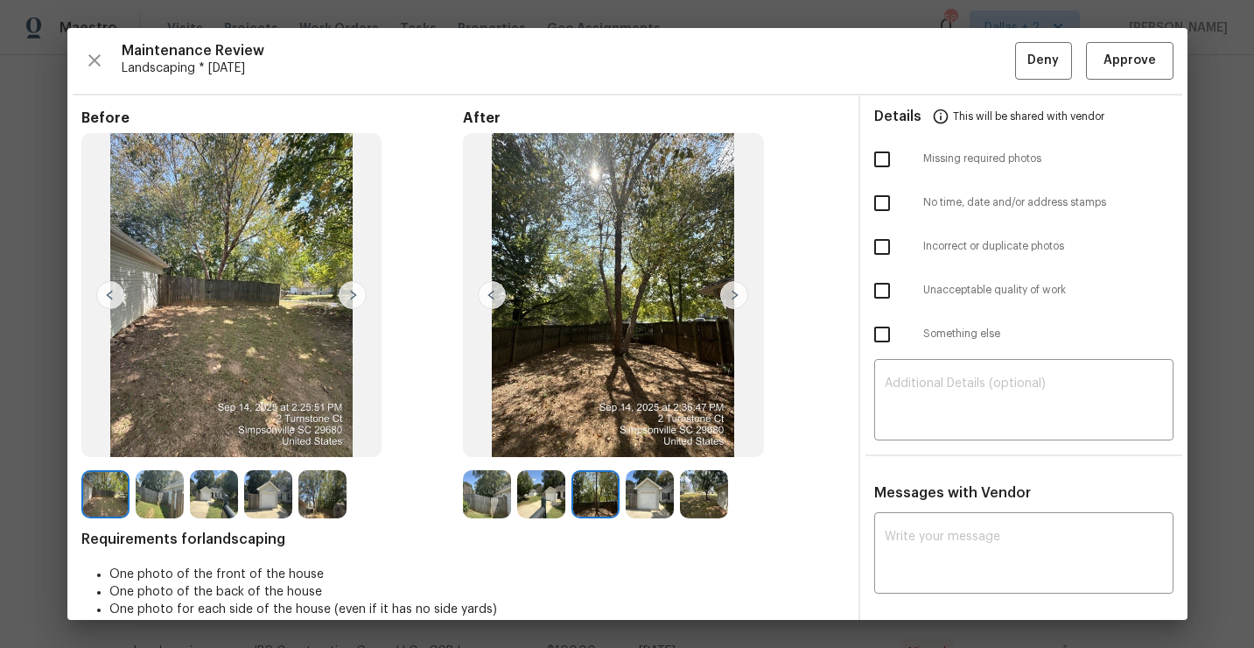
click at [517, 516] on div at bounding box center [544, 494] width 54 height 48
click at [491, 500] on img at bounding box center [487, 494] width 48 height 48
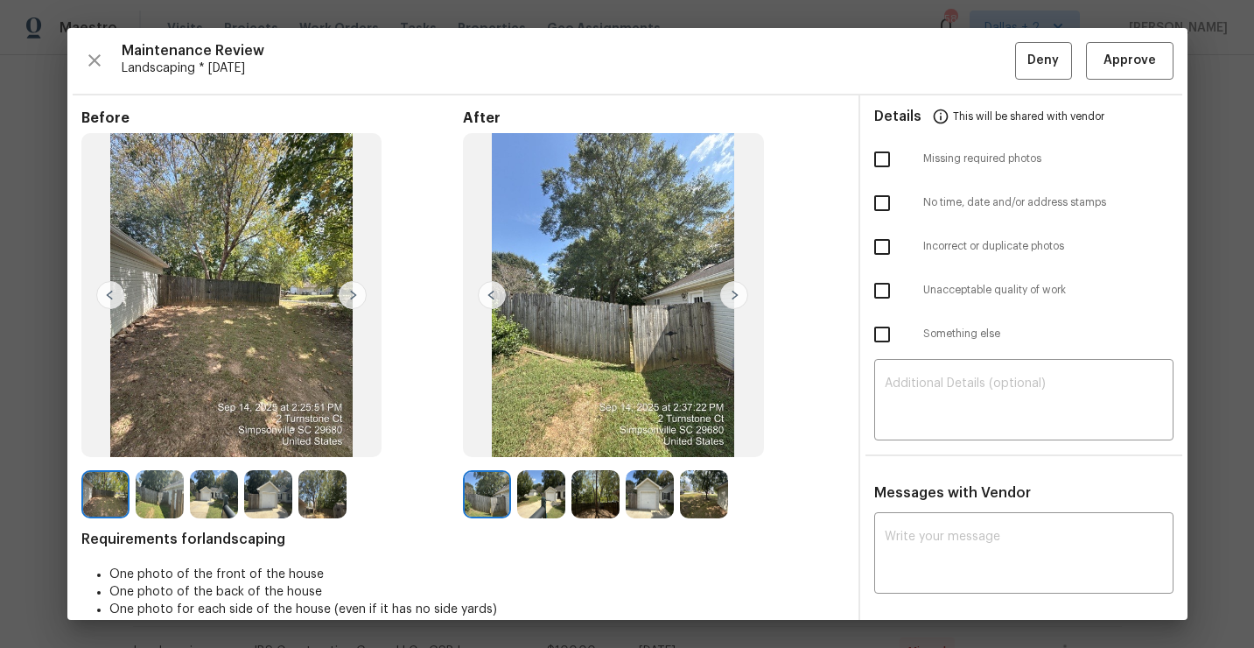
click at [733, 299] on img at bounding box center [734, 295] width 28 height 28
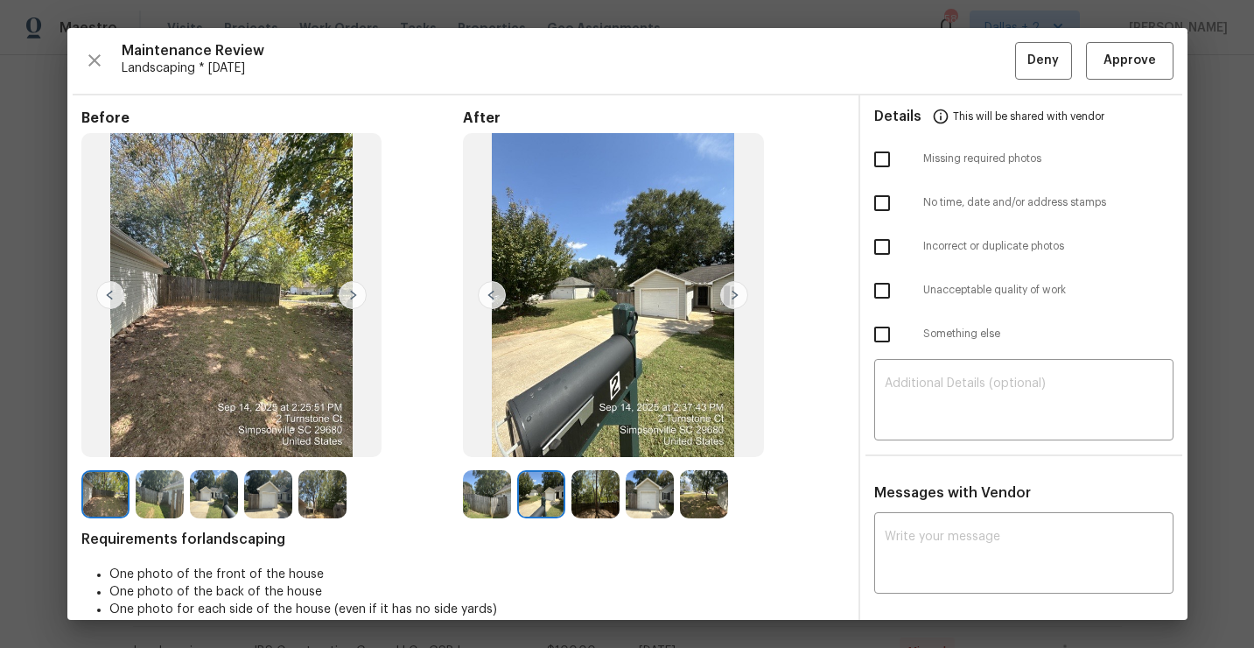
click at [733, 299] on img at bounding box center [734, 295] width 28 height 28
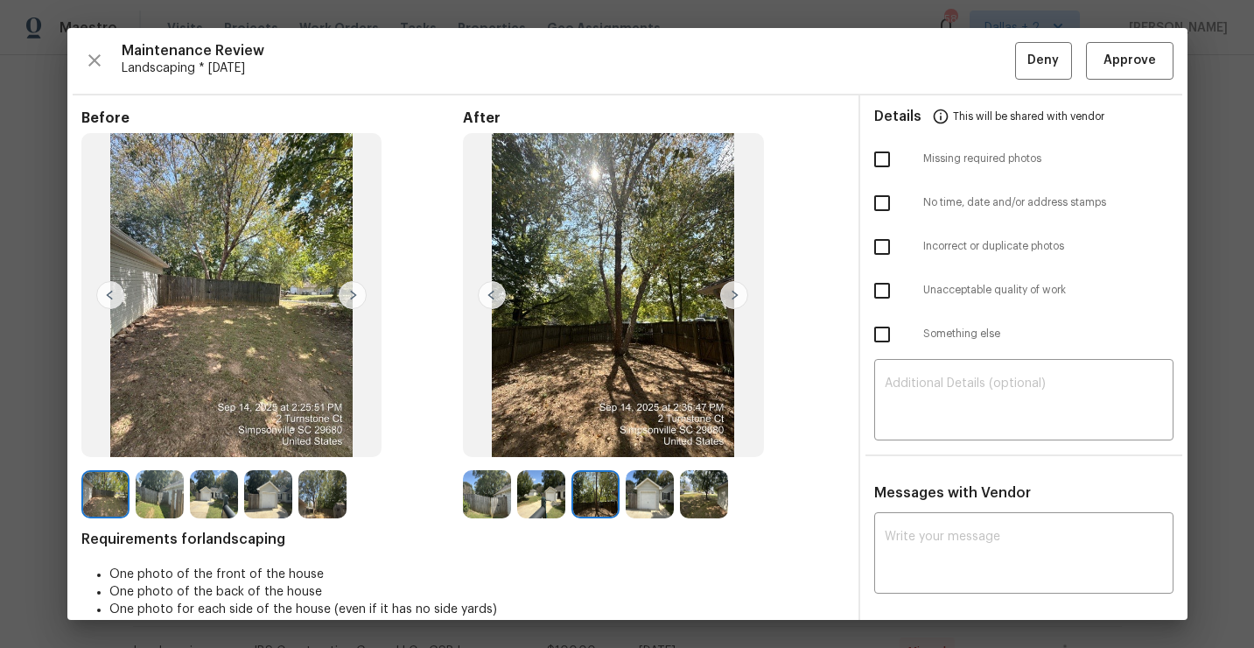
click at [733, 299] on img at bounding box center [734, 295] width 28 height 28
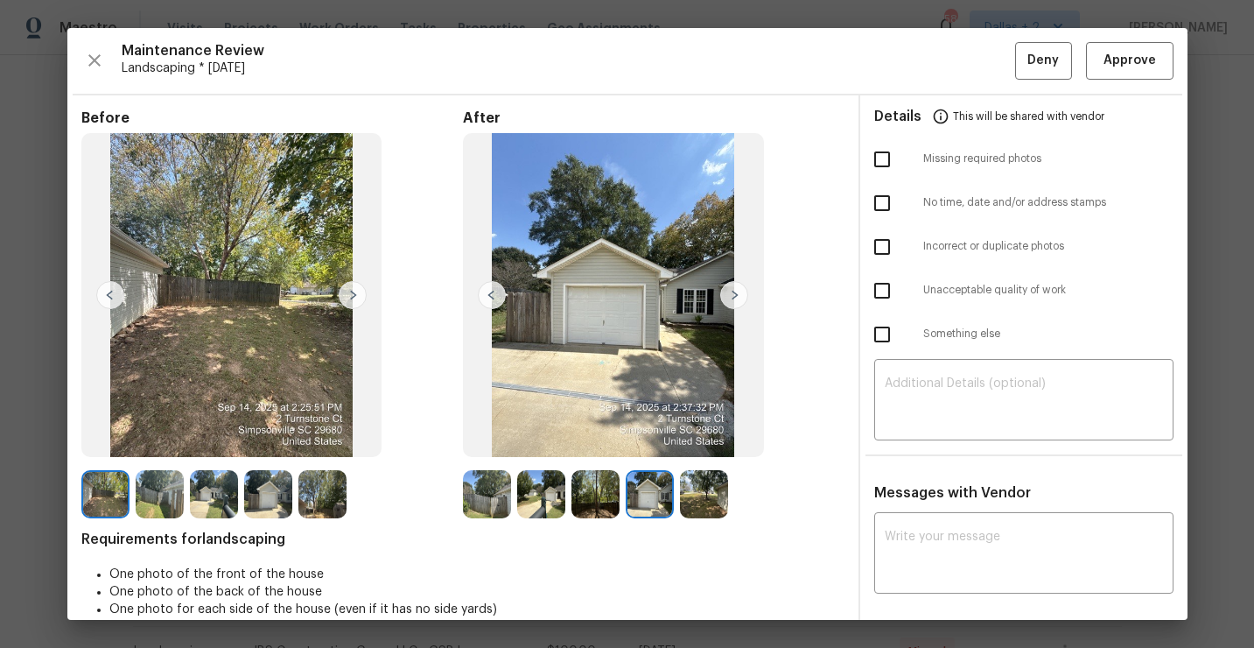
click at [733, 299] on img at bounding box center [734, 295] width 28 height 28
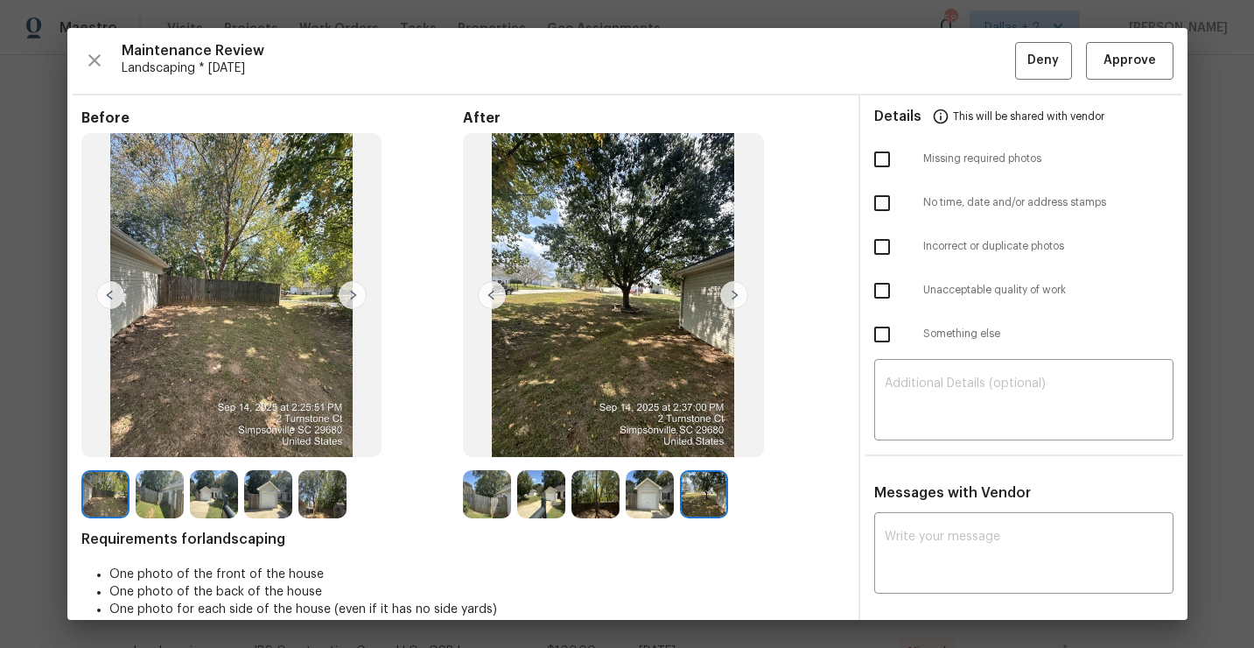
click at [492, 492] on img at bounding box center [487, 494] width 48 height 48
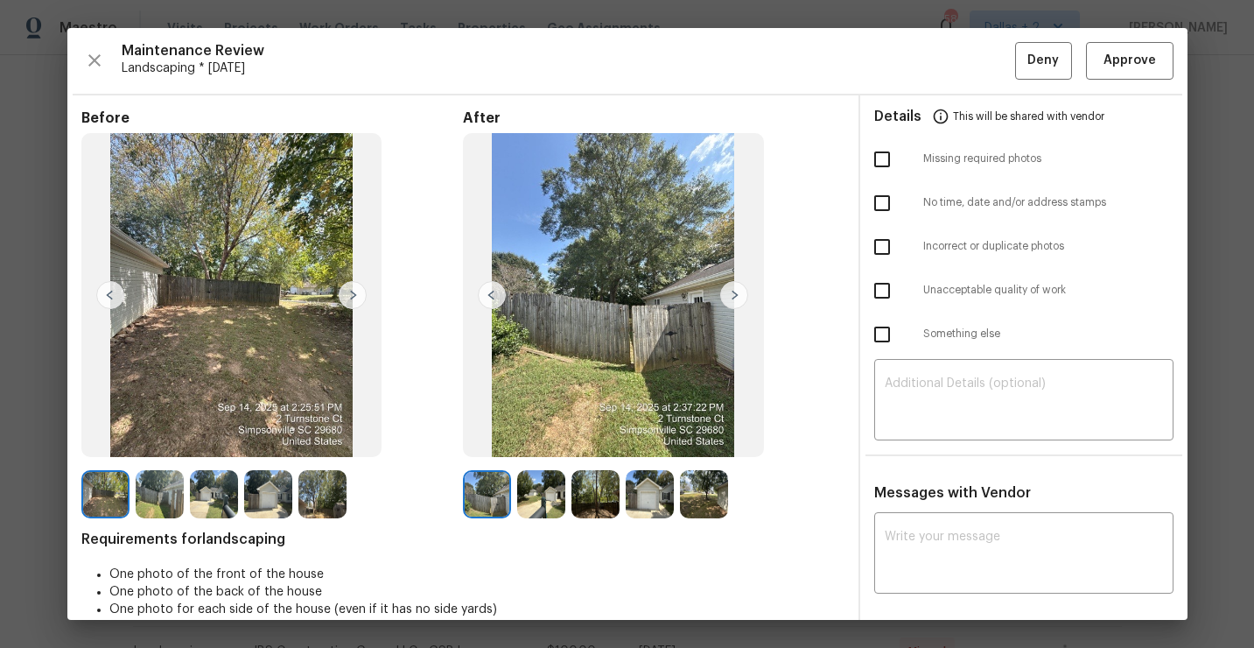
click at [538, 482] on img at bounding box center [541, 494] width 48 height 48
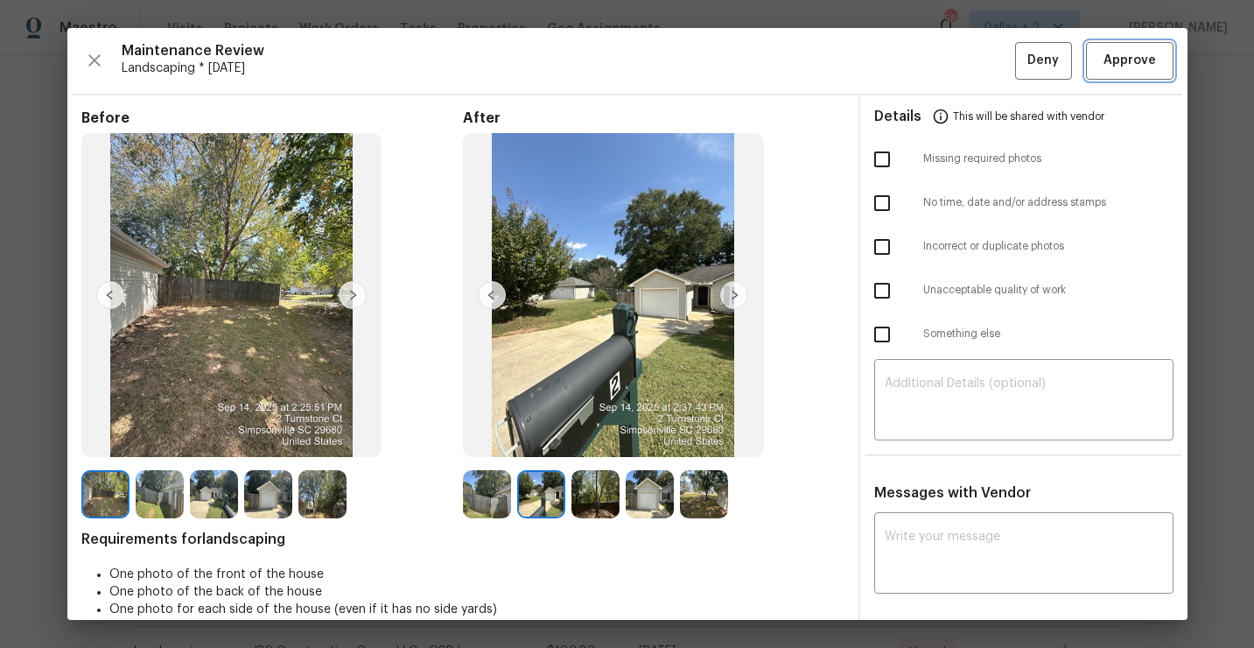
click at [1113, 73] on button "Approve" at bounding box center [1130, 61] width 88 height 38
